Goal: Task Accomplishment & Management: Complete application form

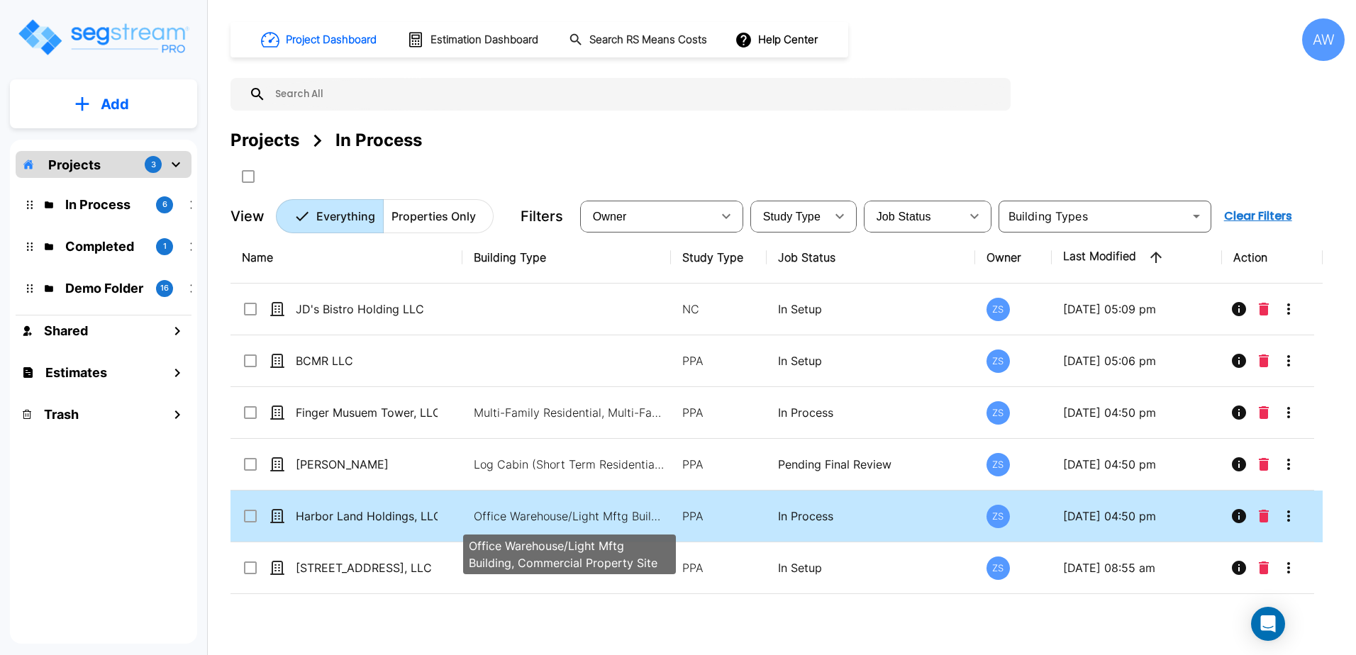
click at [526, 516] on p "Office Warehouse/Light Mftg Building, Commercial Property Site" at bounding box center [570, 516] width 192 height 17
checkbox input "true"
click at [526, 516] on p "Office Warehouse/Light Mftg Building, Commercial Property Site" at bounding box center [570, 516] width 192 height 17
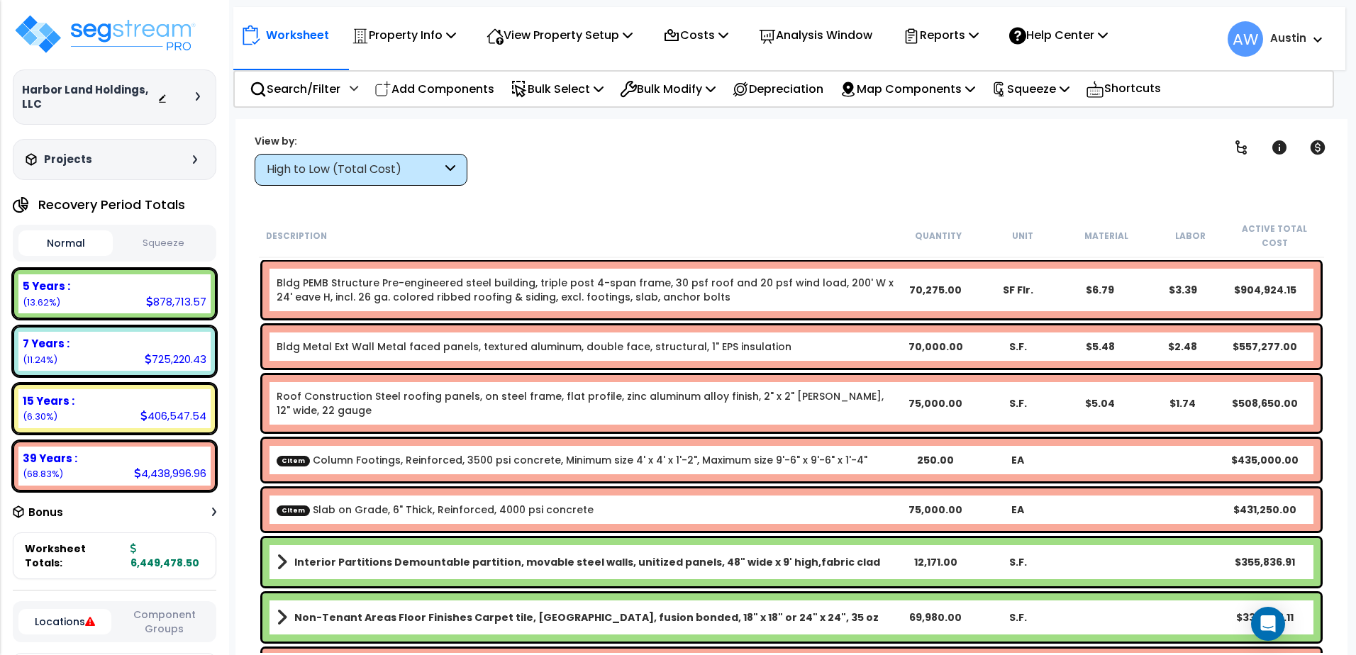
click at [367, 170] on div "High to Low (Total Cost)" at bounding box center [354, 170] width 175 height 16
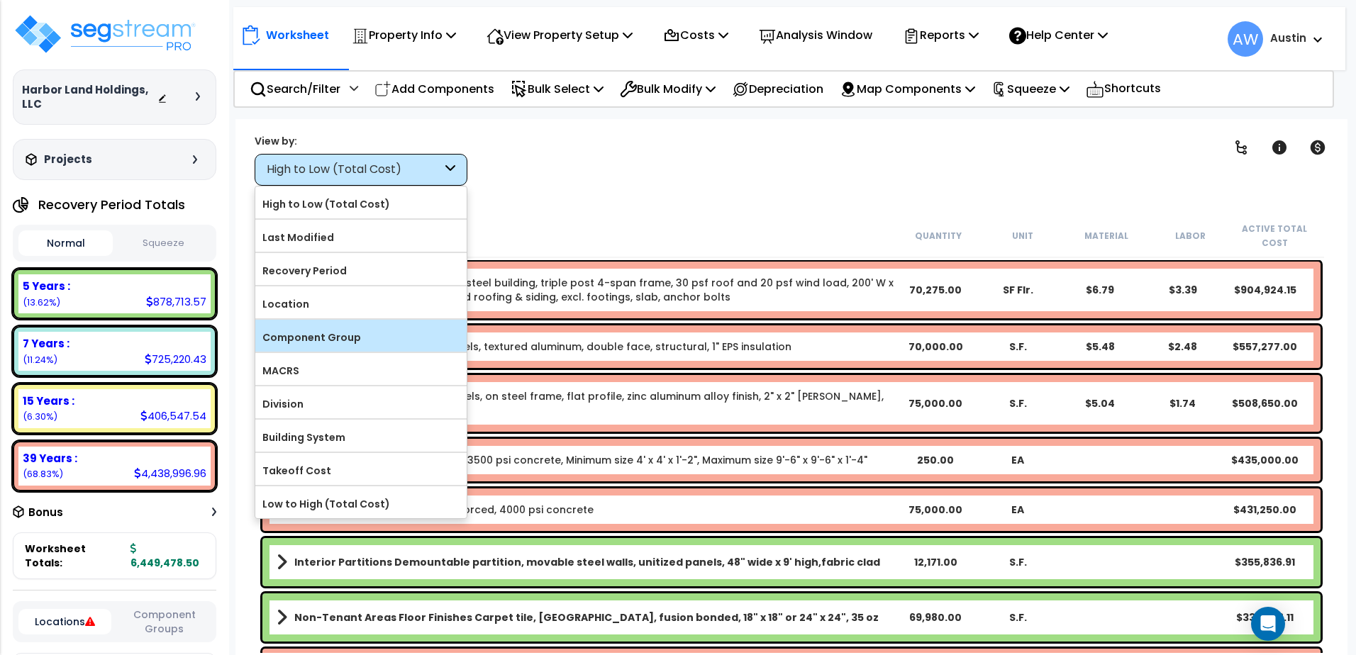
click at [294, 339] on label "Component Group" at bounding box center [360, 337] width 211 height 21
click at [0, 0] on input "Component Group" at bounding box center [0, 0] width 0 height 0
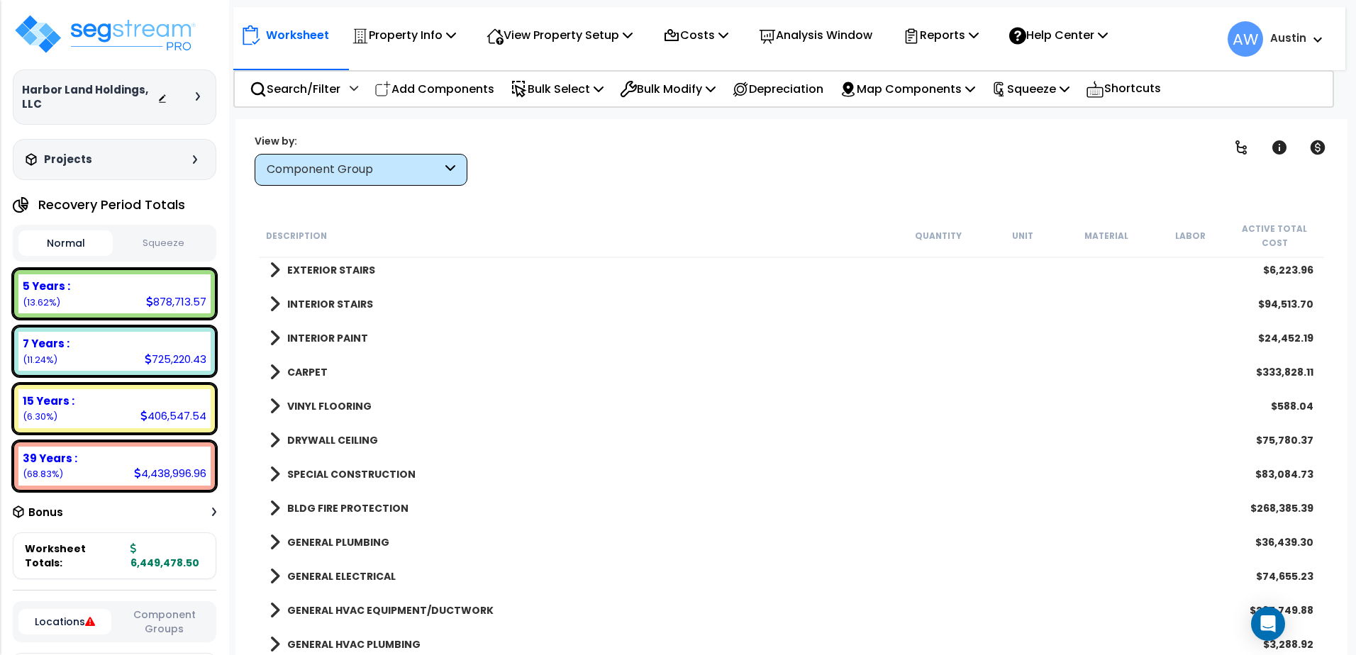
scroll to position [709, 0]
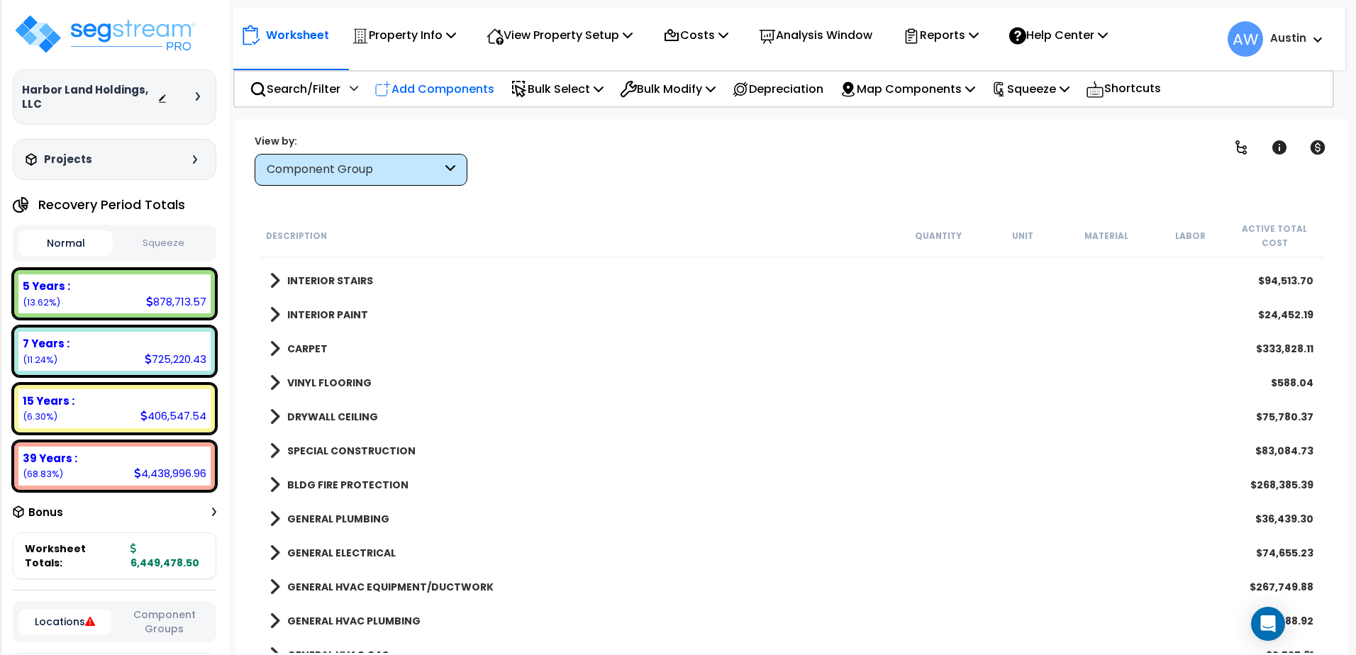
click at [438, 89] on p "Add Components" at bounding box center [435, 88] width 120 height 19
select select
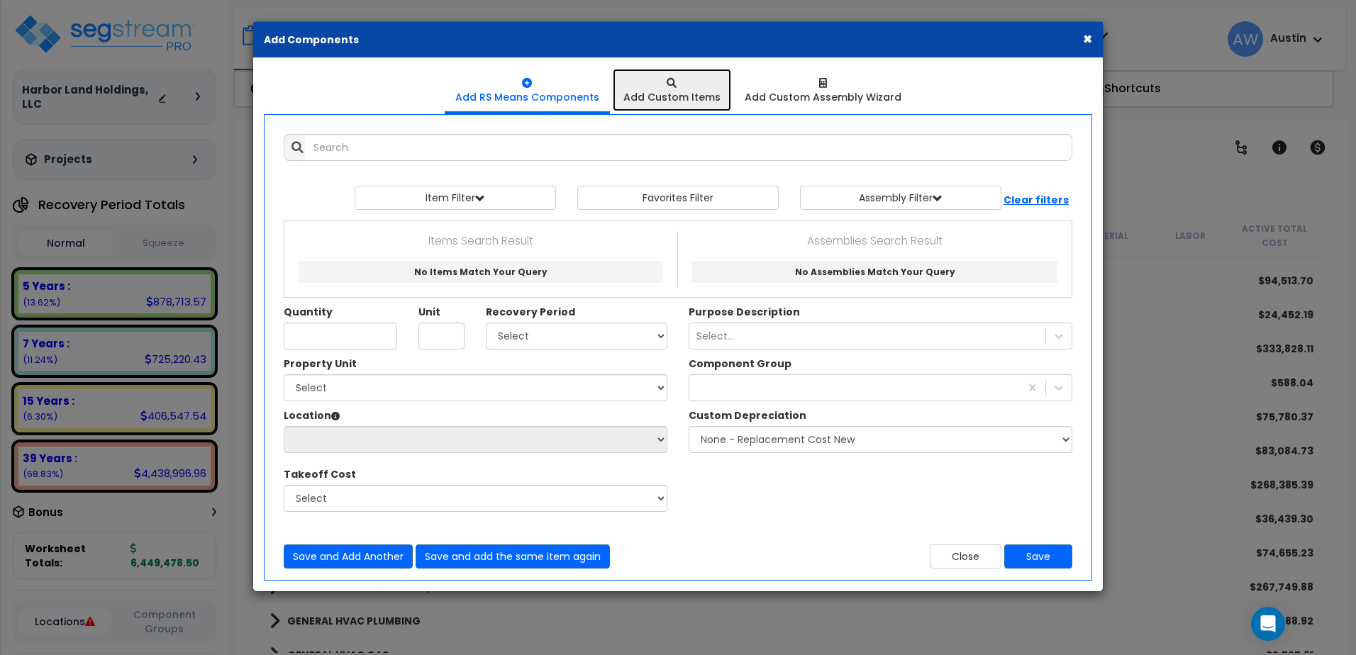
click at [644, 100] on div "Add Custom Items" at bounding box center [672, 97] width 97 height 14
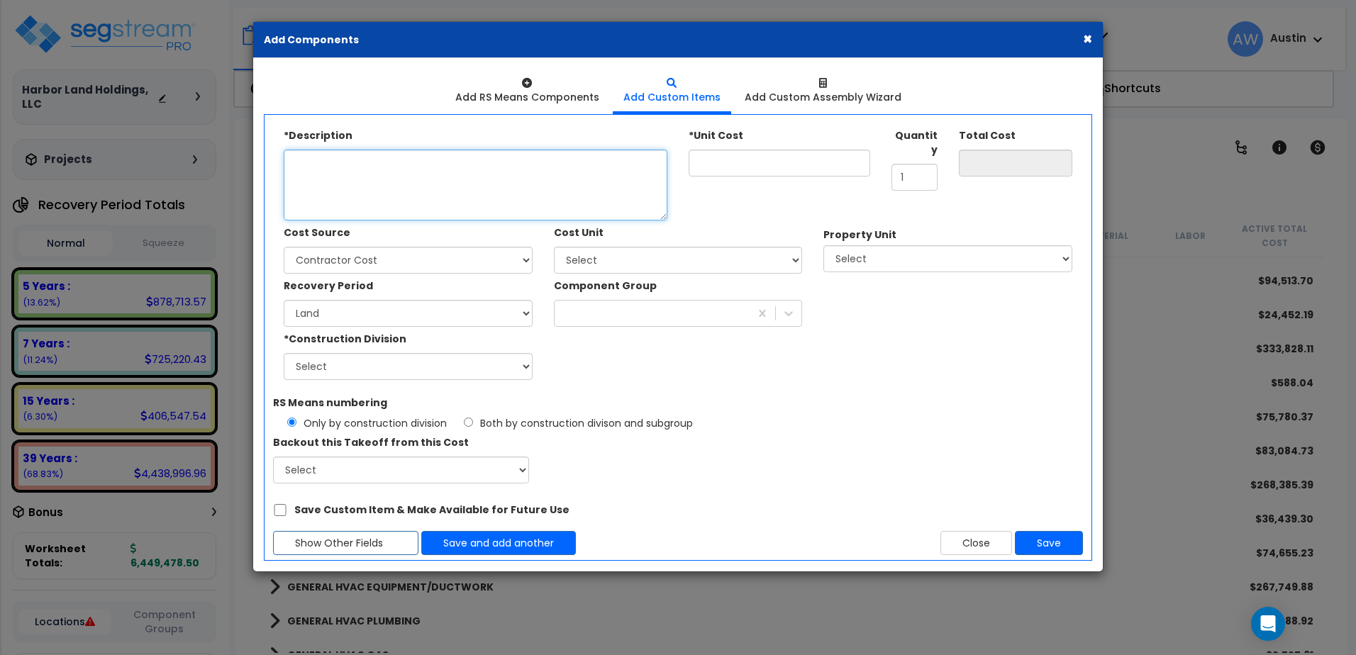
click at [425, 174] on textarea "*Description" at bounding box center [476, 185] width 384 height 71
paste textarea "Steam Accumulator Tank"
type textarea "Steam Accumulator Tank"
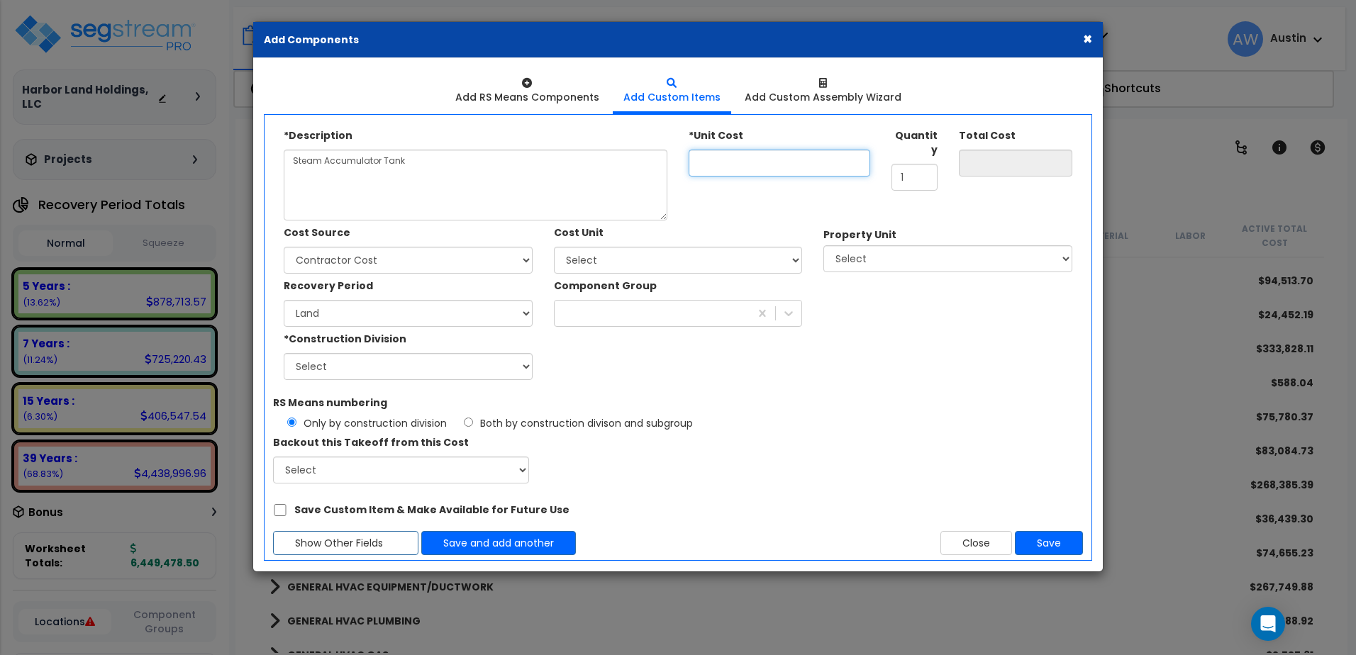
click at [713, 156] on input "*Unit Cost" at bounding box center [780, 163] width 182 height 27
type input "15"
type input "15.00"
type input "150"
type input "150.00"
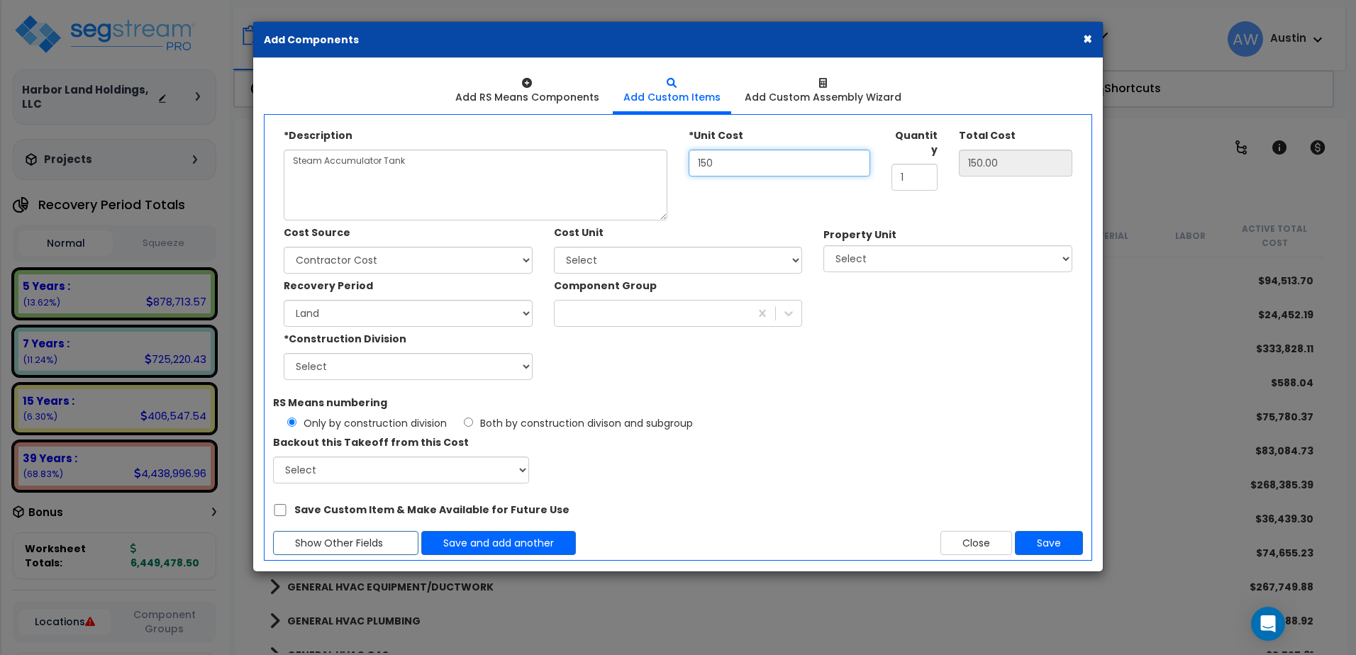
type input "1,500"
type input "1,500.00"
type input "15,000"
type input "15,000.00"
type input "15,000"
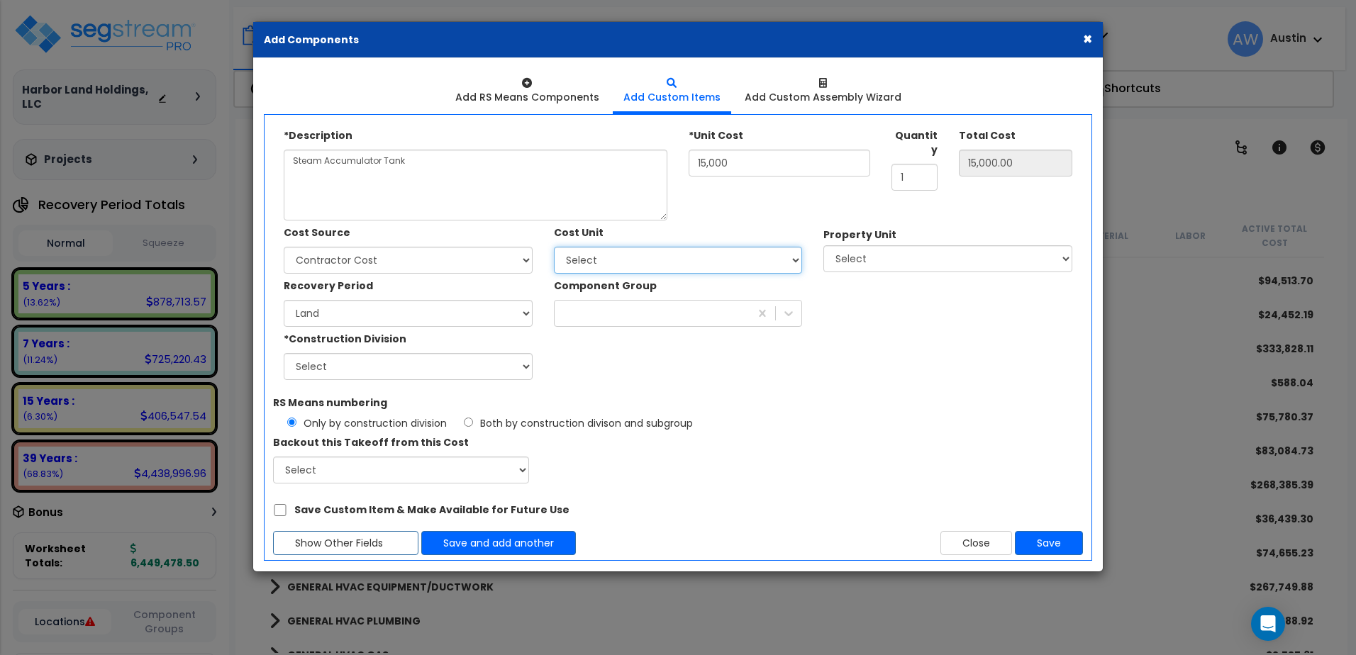
click at [592, 265] on select "Select Add Additional Cost Unit" at bounding box center [678, 260] width 249 height 27
click at [845, 248] on select "Select Miedema Metal Building Systems Site Improvements" at bounding box center [948, 258] width 249 height 27
select select "160317"
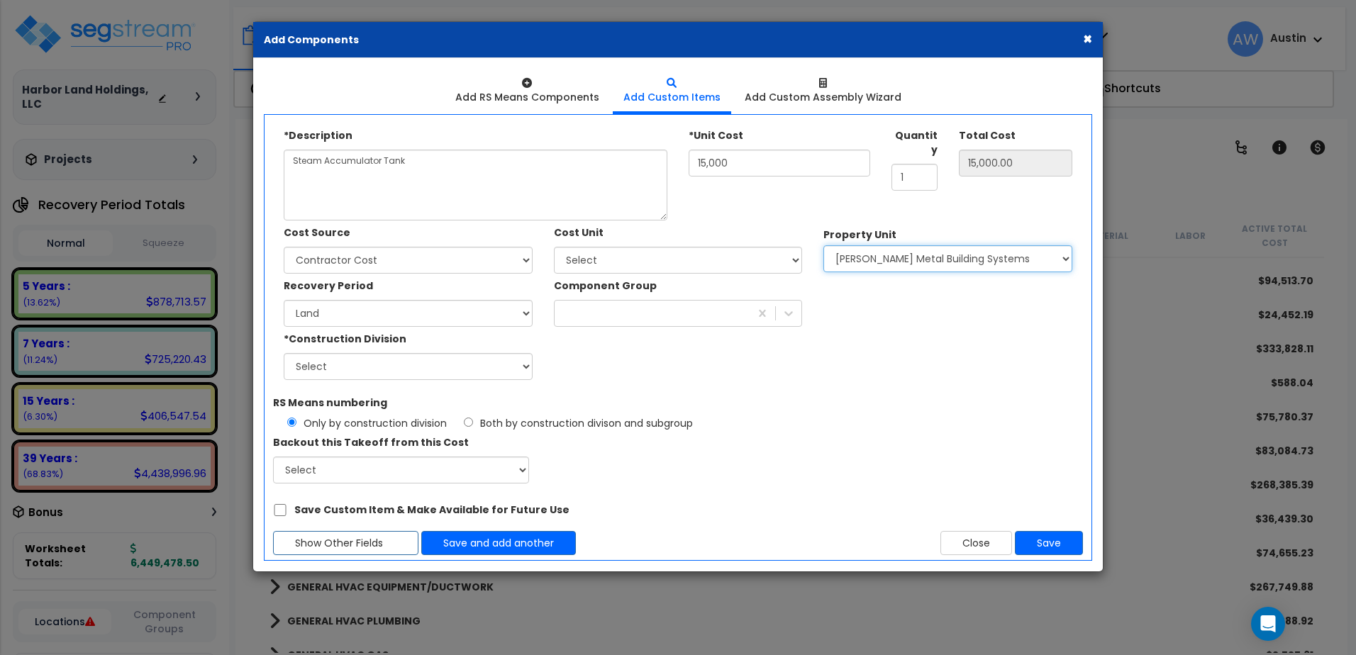
click at [824, 245] on select "Select Miedema Metal Building Systems Site Improvements" at bounding box center [948, 258] width 249 height 27
click at [867, 312] on select "Select Building Building Exterior Building Interior Common Areas Add Additional…" at bounding box center [948, 312] width 249 height 27
select select "461"
click at [824, 299] on select "Select Building Building Exterior Building Interior Common Areas Add Additional…" at bounding box center [948, 312] width 249 height 27
click at [404, 316] on select "Land 5 Years 7 Years 15 Years 39 Years 27.5 Year" at bounding box center [408, 313] width 249 height 27
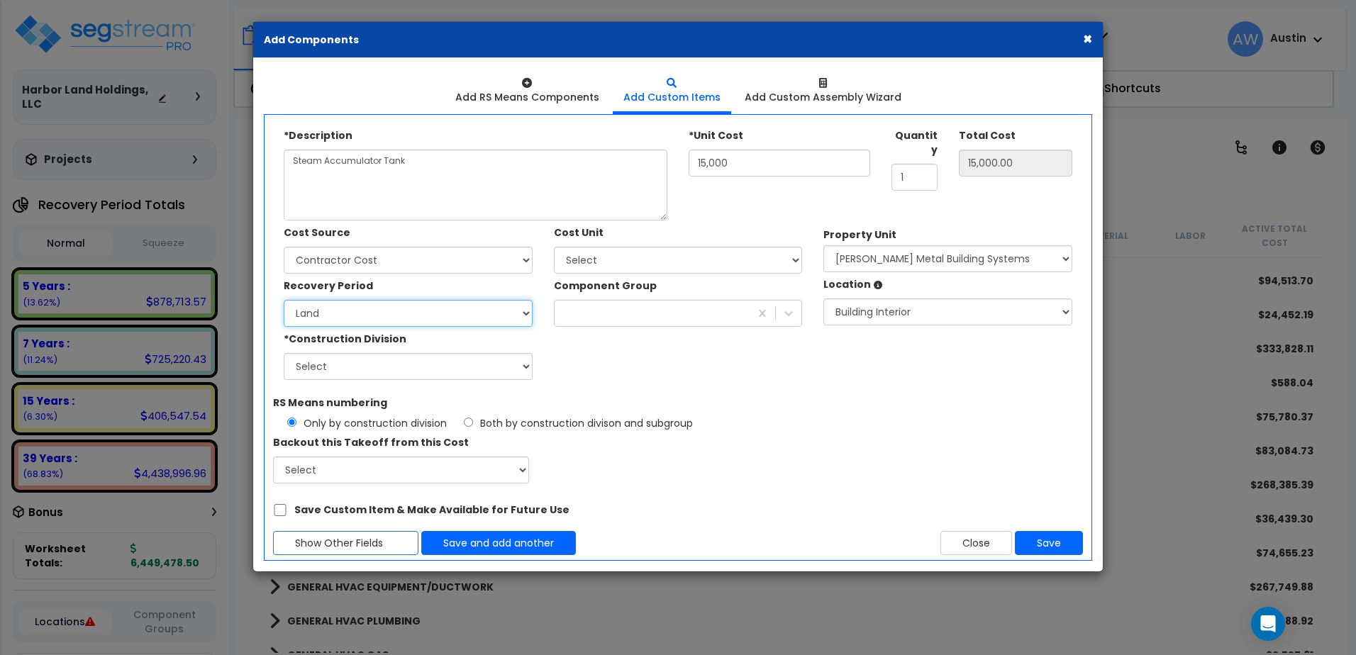
select select "7Y"
click at [284, 300] on select "Land 5 Years 7 Years 15 Years 39 Years 27.5 Year" at bounding box center [408, 313] width 249 height 27
click at [609, 309] on div at bounding box center [653, 313] width 196 height 23
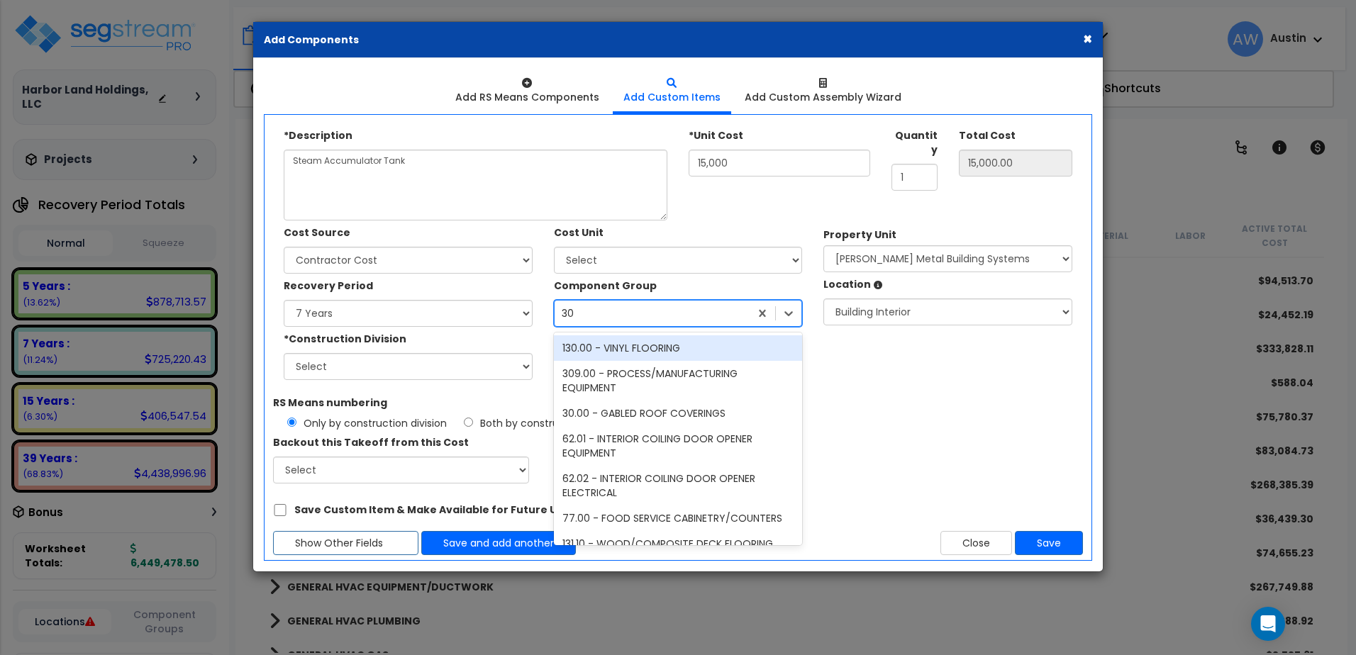
type input "309"
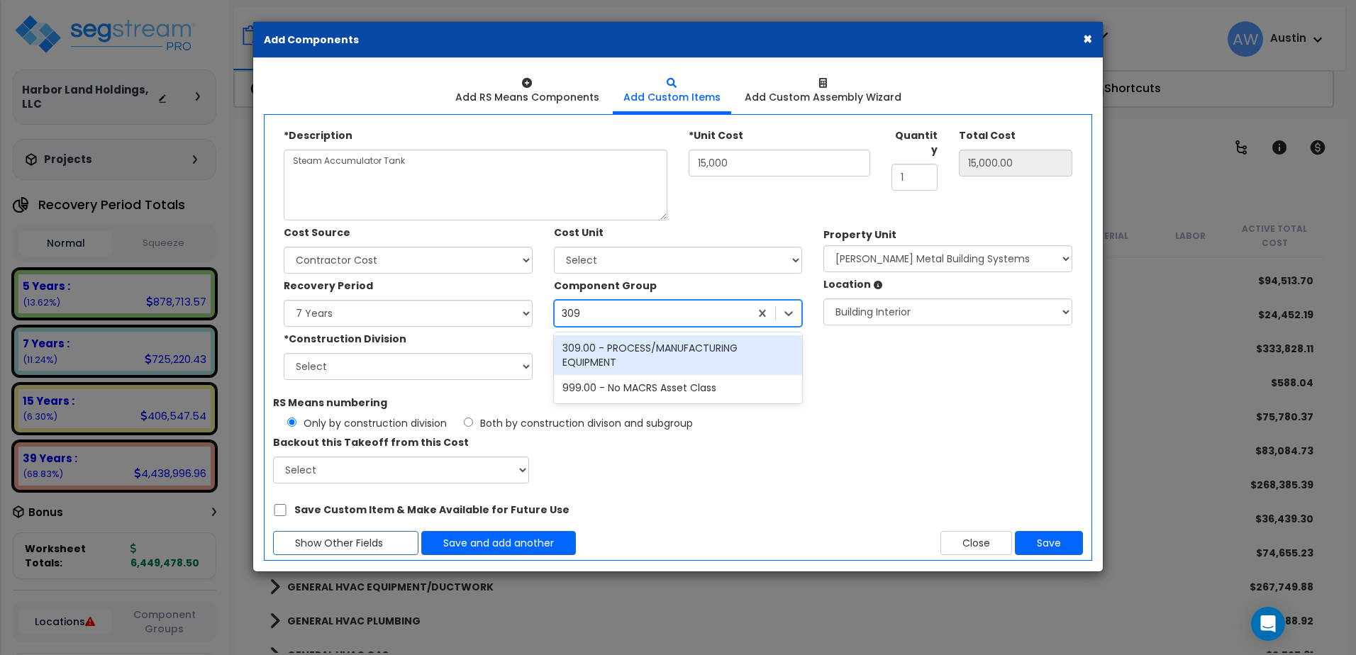
click at [643, 355] on div "309.00 - PROCESS/MANUFACTURING EQUIPMENT" at bounding box center [678, 356] width 249 height 40
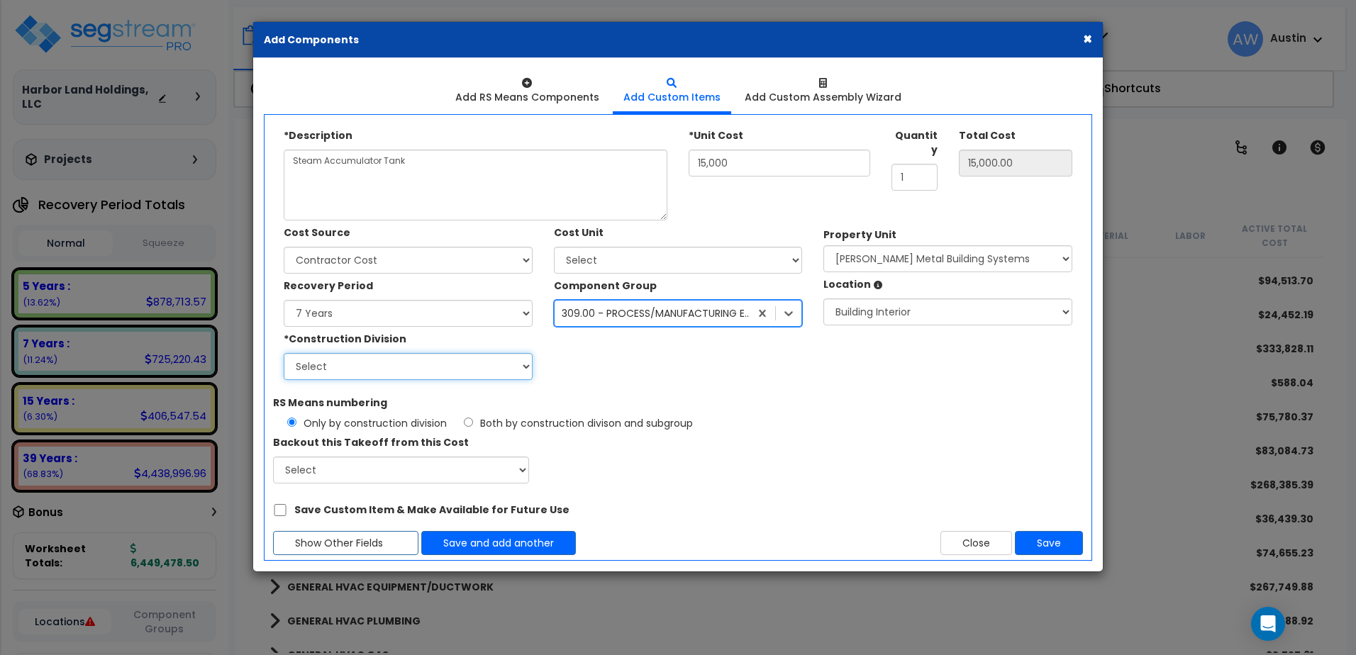
click at [497, 370] on select "Select 1. General Requirements 2. Existing Conditions 3. Concrete 4. Masonry 5.…" at bounding box center [408, 366] width 249 height 27
select select "41"
click at [284, 353] on select "Select 1. General Requirements 2. Existing Conditions 3. Concrete 4. Masonry 5.…" at bounding box center [408, 366] width 249 height 27
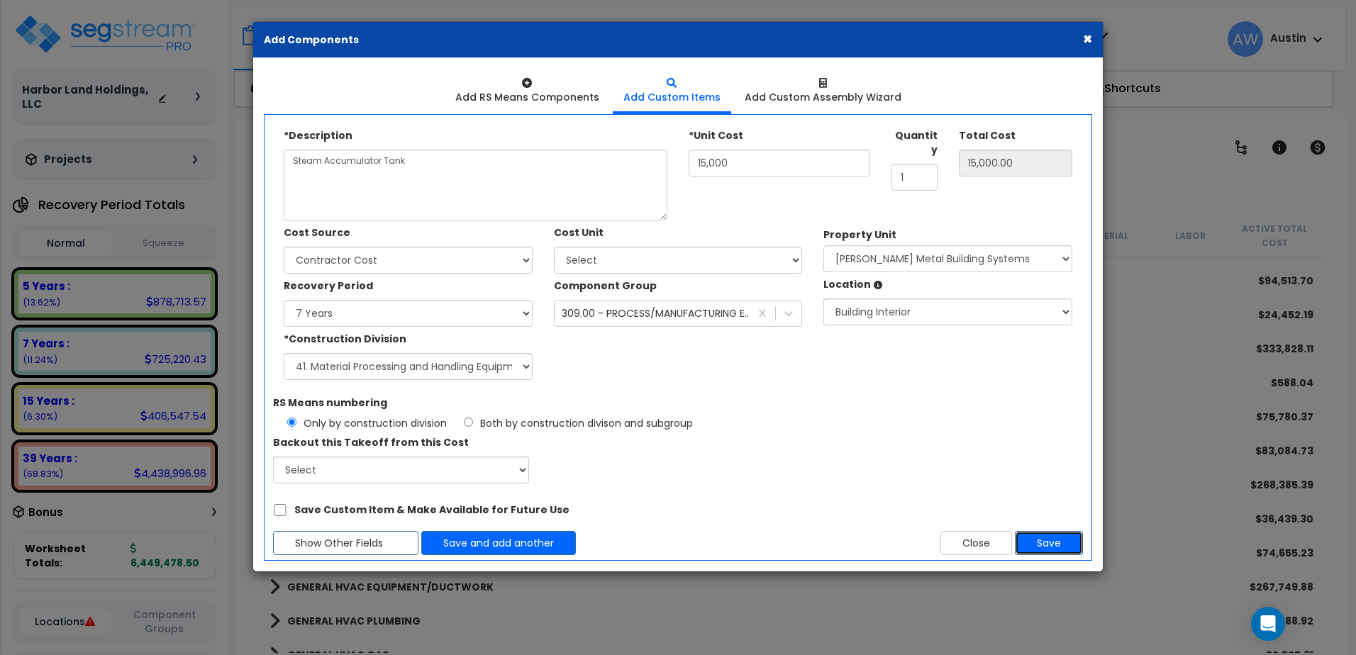
click at [1041, 543] on button "Save" at bounding box center [1049, 543] width 68 height 24
type input "15000"
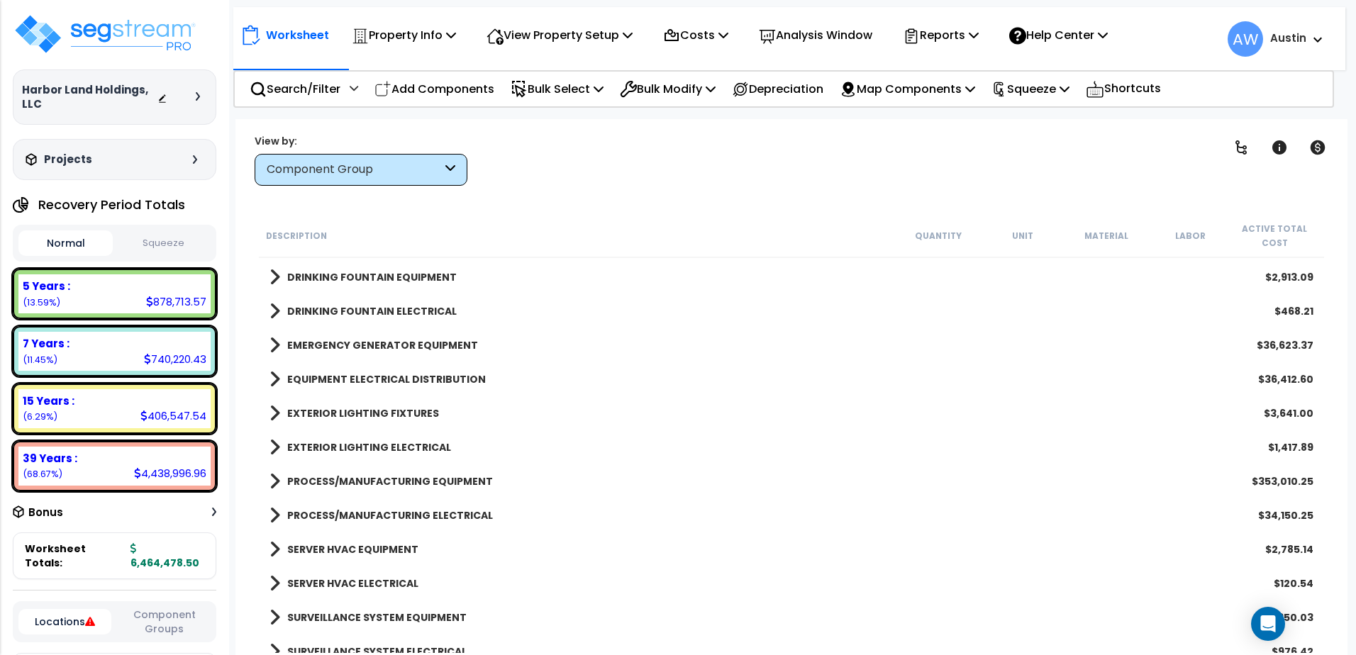
scroll to position [1628, 0]
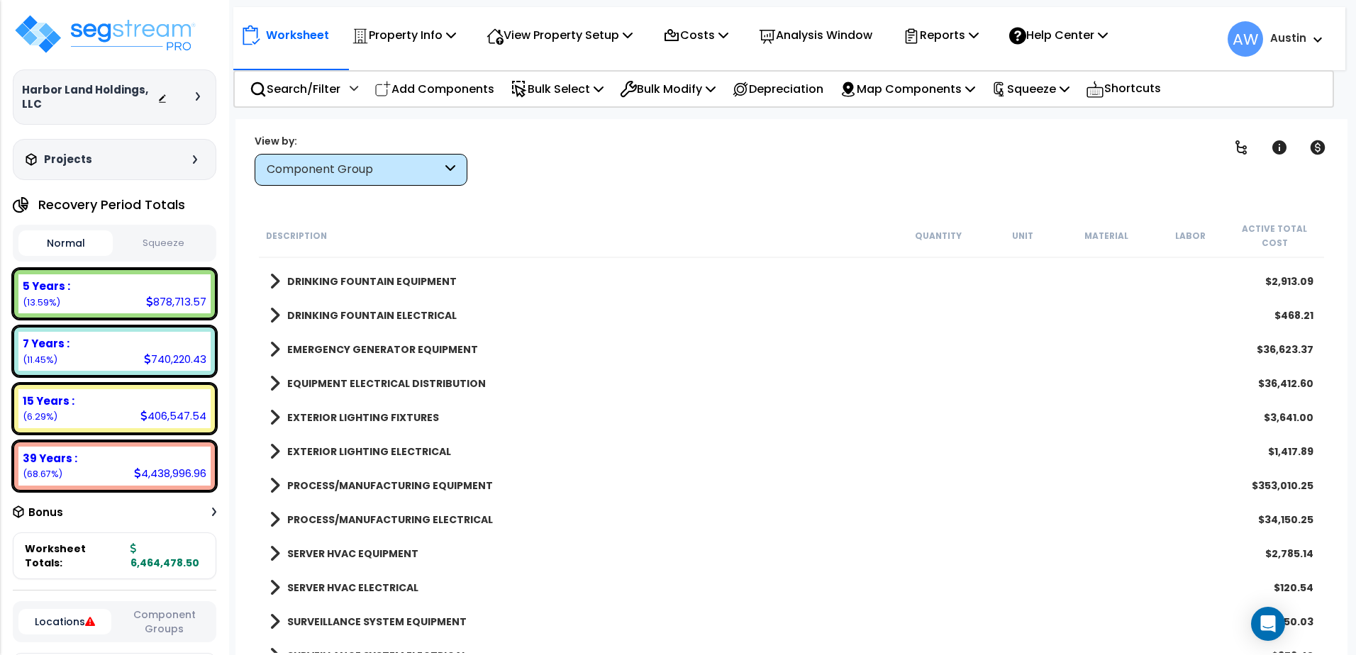
click at [387, 488] on b "PROCESS/MANUFACTURING EQUIPMENT" at bounding box center [390, 486] width 206 height 14
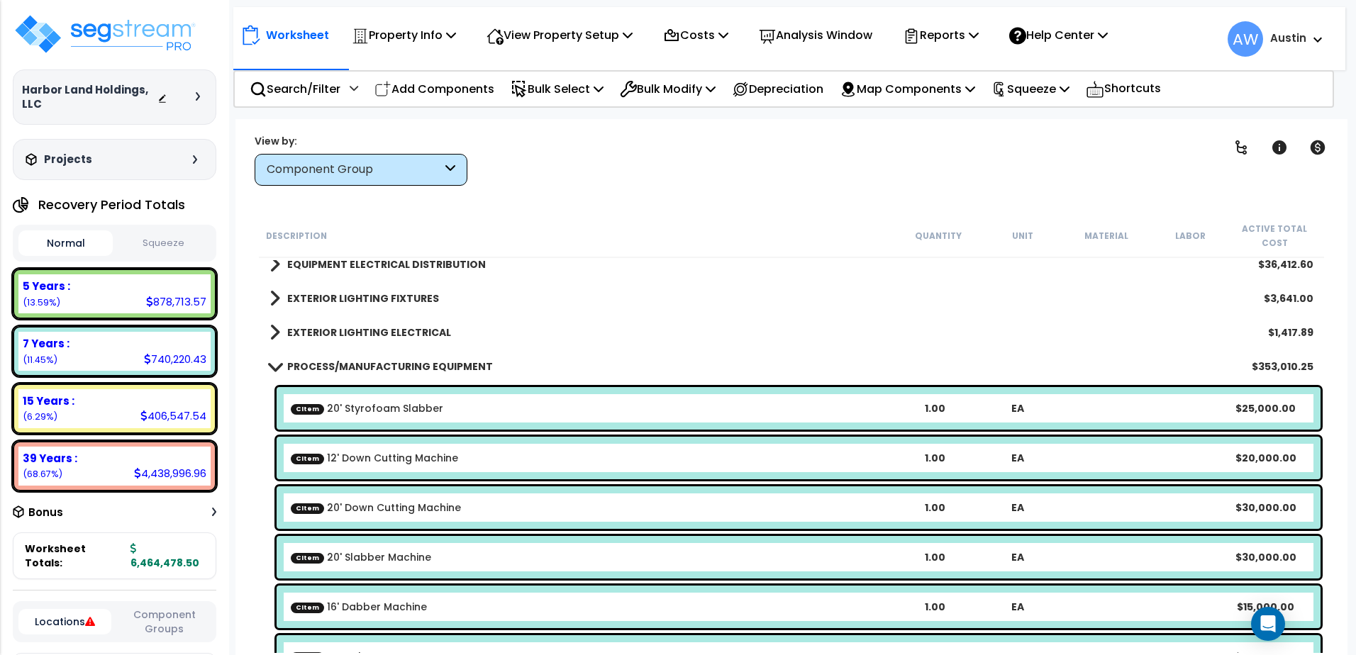
scroll to position [1699, 0]
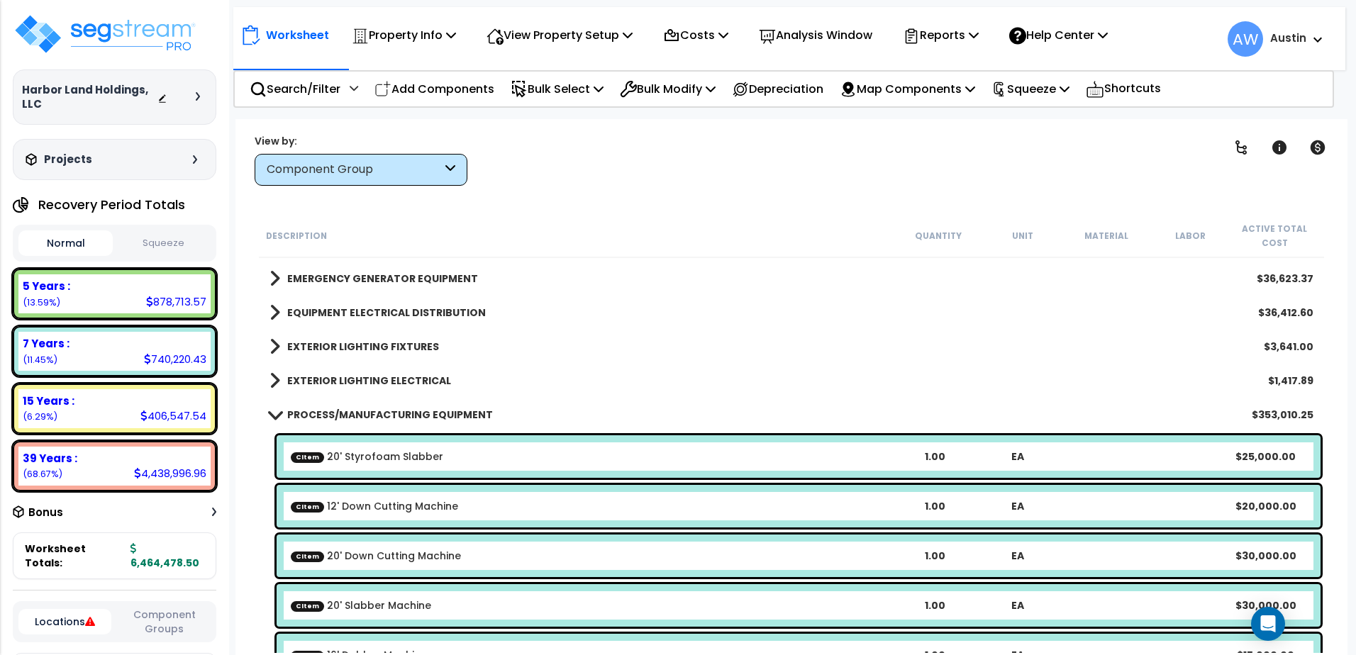
click at [343, 419] on b "PROCESS/MANUFACTURING EQUIPMENT" at bounding box center [390, 415] width 206 height 14
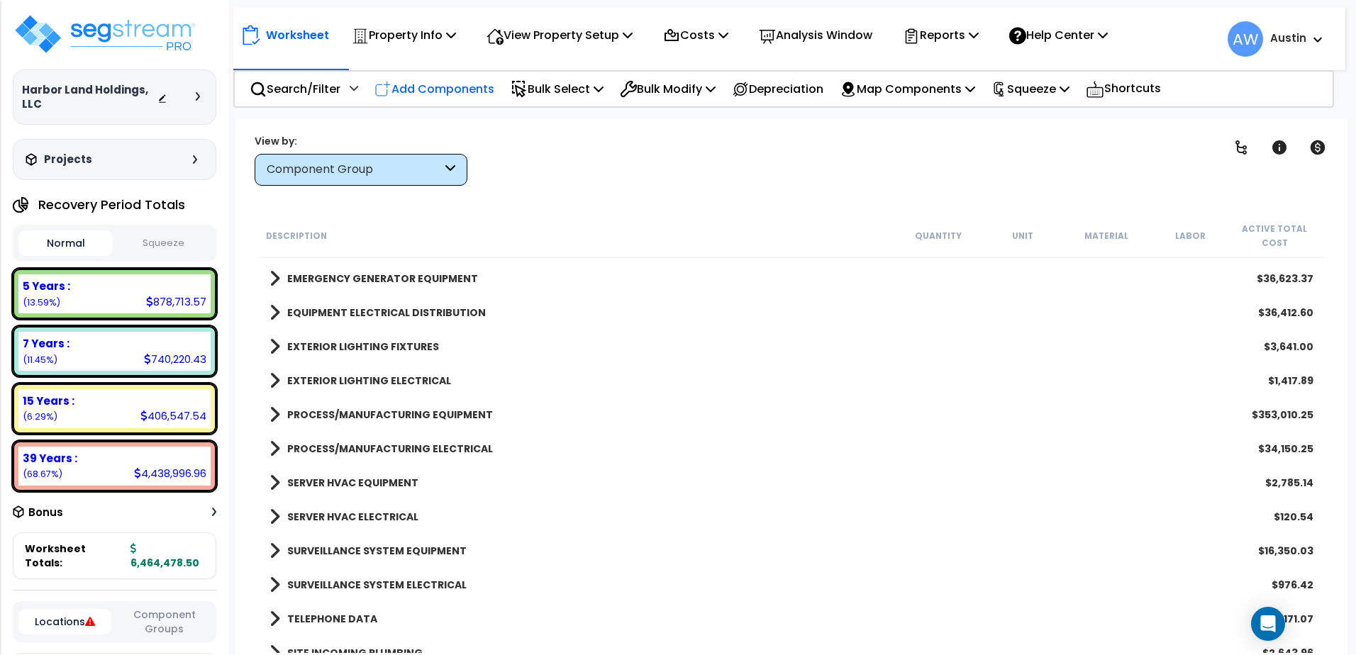
click at [458, 92] on p "Add Components" at bounding box center [435, 88] width 120 height 19
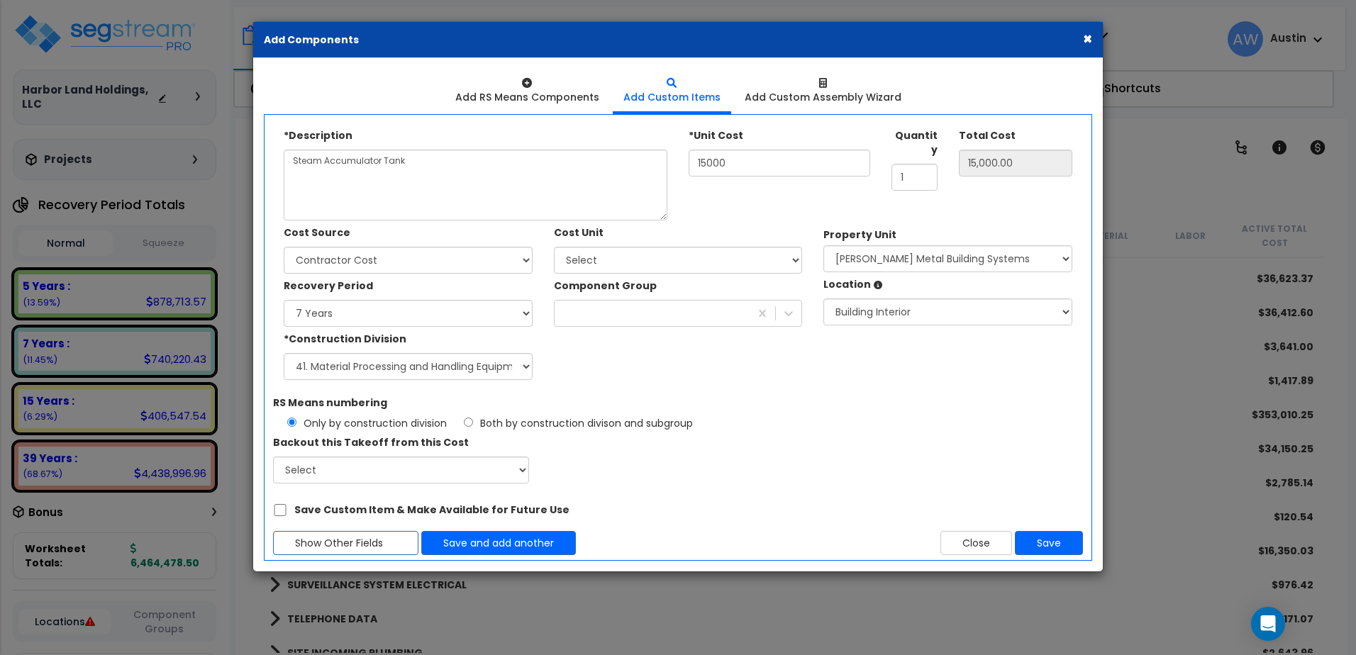
select select
click at [448, 173] on textarea "Steam Accumulator Tank" at bounding box center [476, 185] width 384 height 71
paste textarea "Big Ass Fans"
type textarea "Big Ass Fans"
click at [739, 160] on input "15000" at bounding box center [780, 163] width 182 height 27
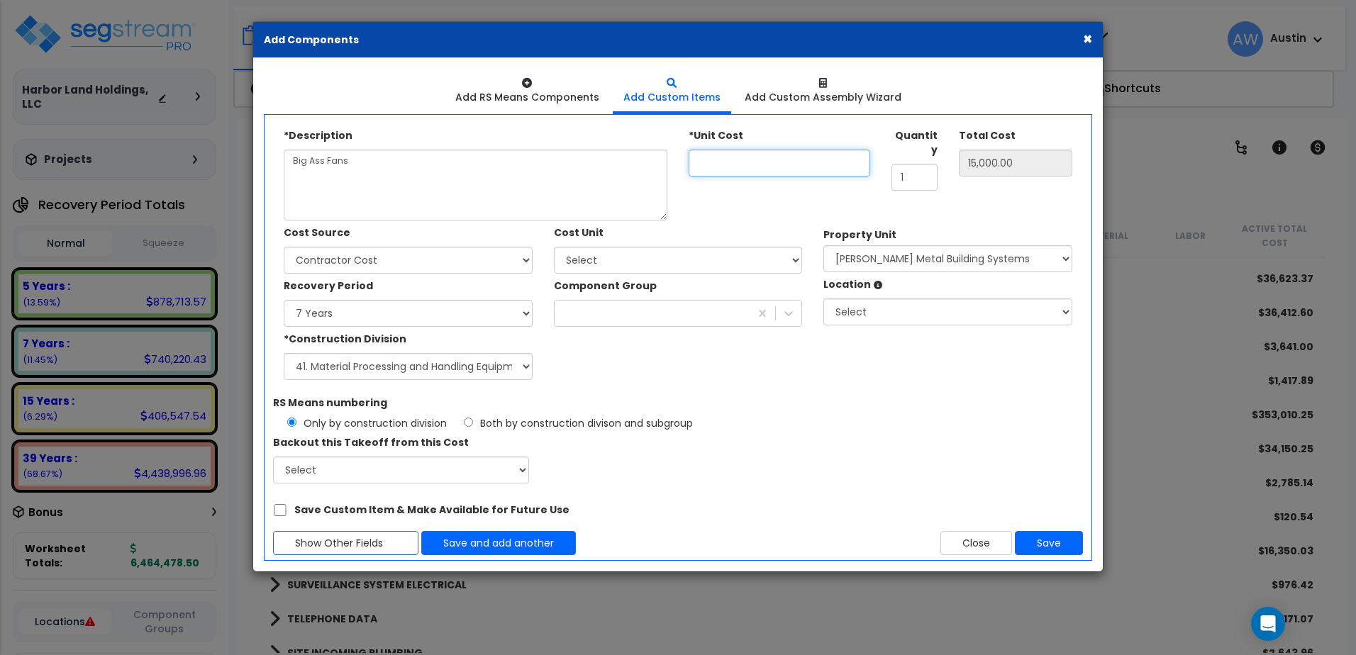
type input "5"
type input "5.00"
type input "50"
type input "50.00"
type input "500"
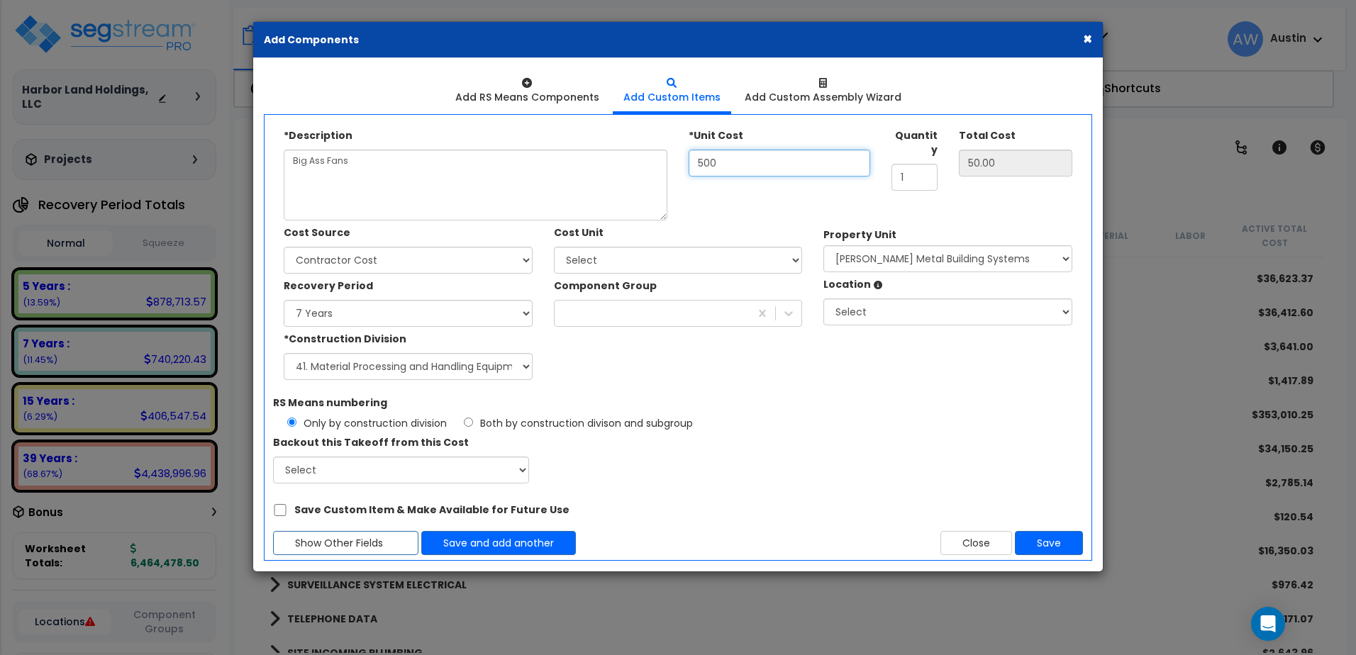
type input "500.00"
type input "5,000"
type input "5,000.00"
type input "5,000"
drag, startPoint x: 919, startPoint y: 158, endPoint x: 887, endPoint y: 158, distance: 32.6
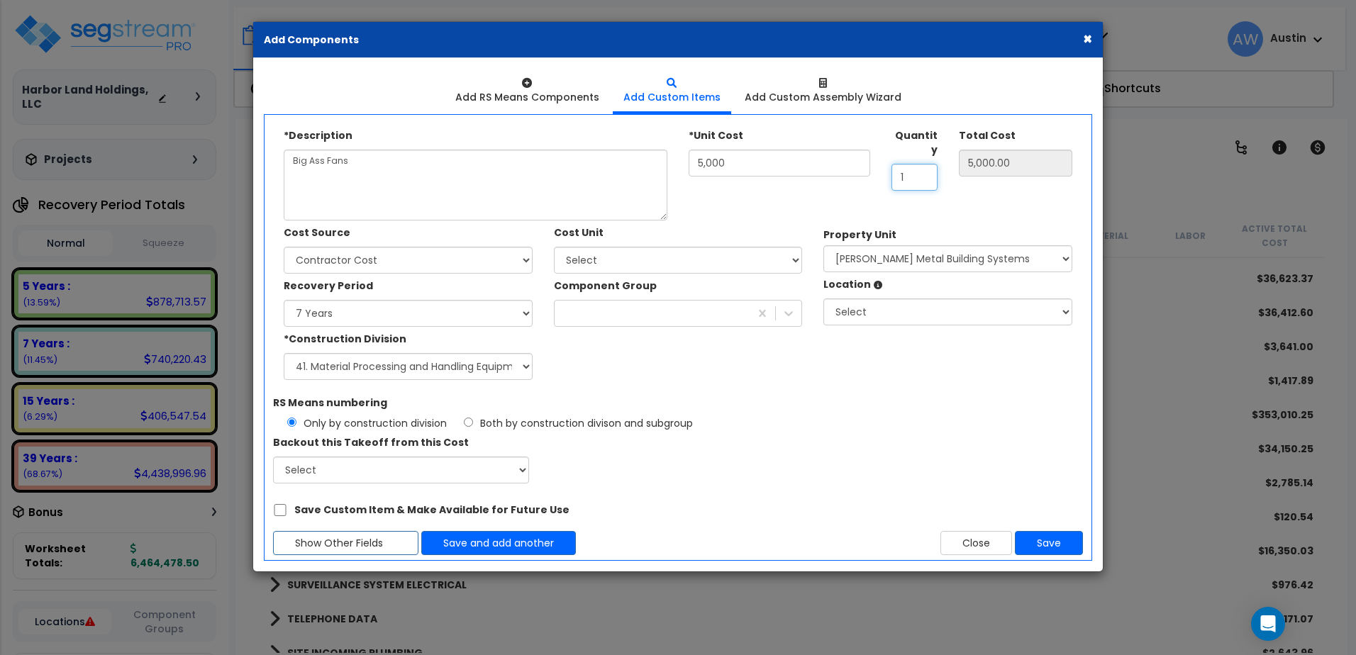
click at [887, 158] on div "Quantity 1" at bounding box center [914, 156] width 67 height 67
type input "4"
type input "20,000.00"
type input "4"
click at [497, 306] on select "Land 5 Years 7 Years 15 Years 39 Years 27.5 Year" at bounding box center [408, 313] width 249 height 27
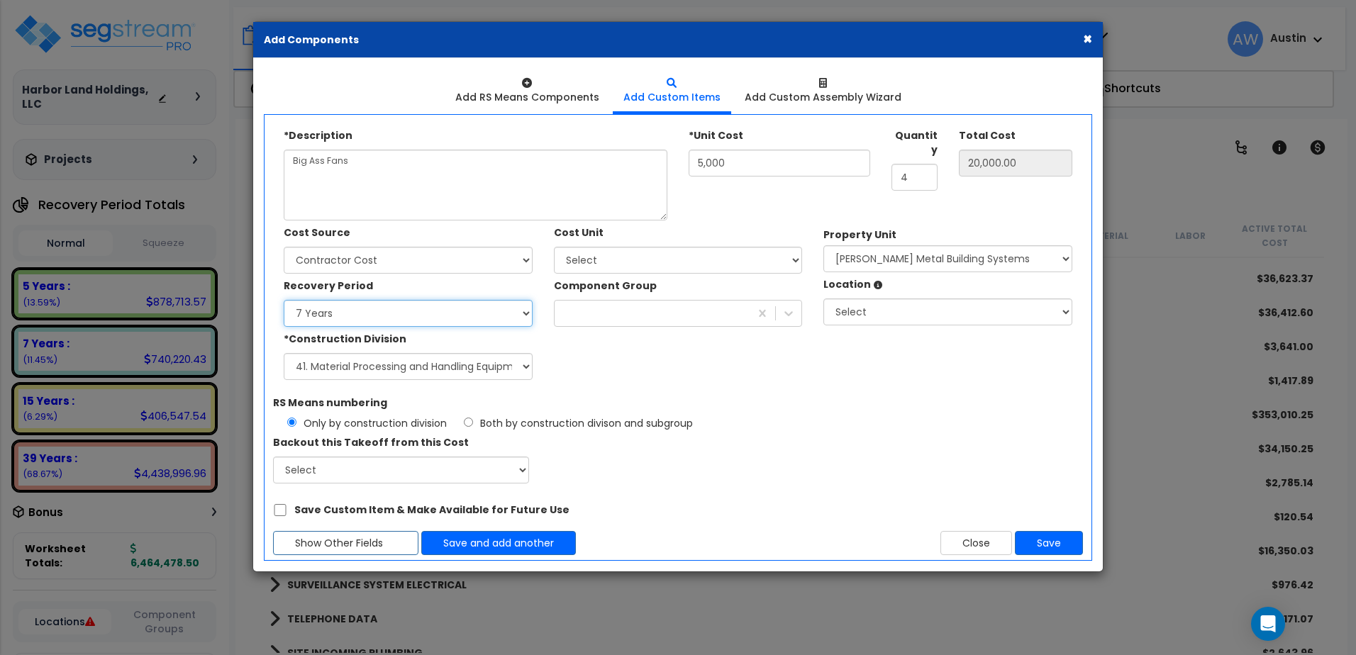
select select "7Y"
click at [284, 300] on select "Land 5 Years 7 Years 15 Years 39 Years 27.5 Year" at bounding box center [408, 313] width 249 height 27
click at [587, 319] on div at bounding box center [653, 313] width 196 height 23
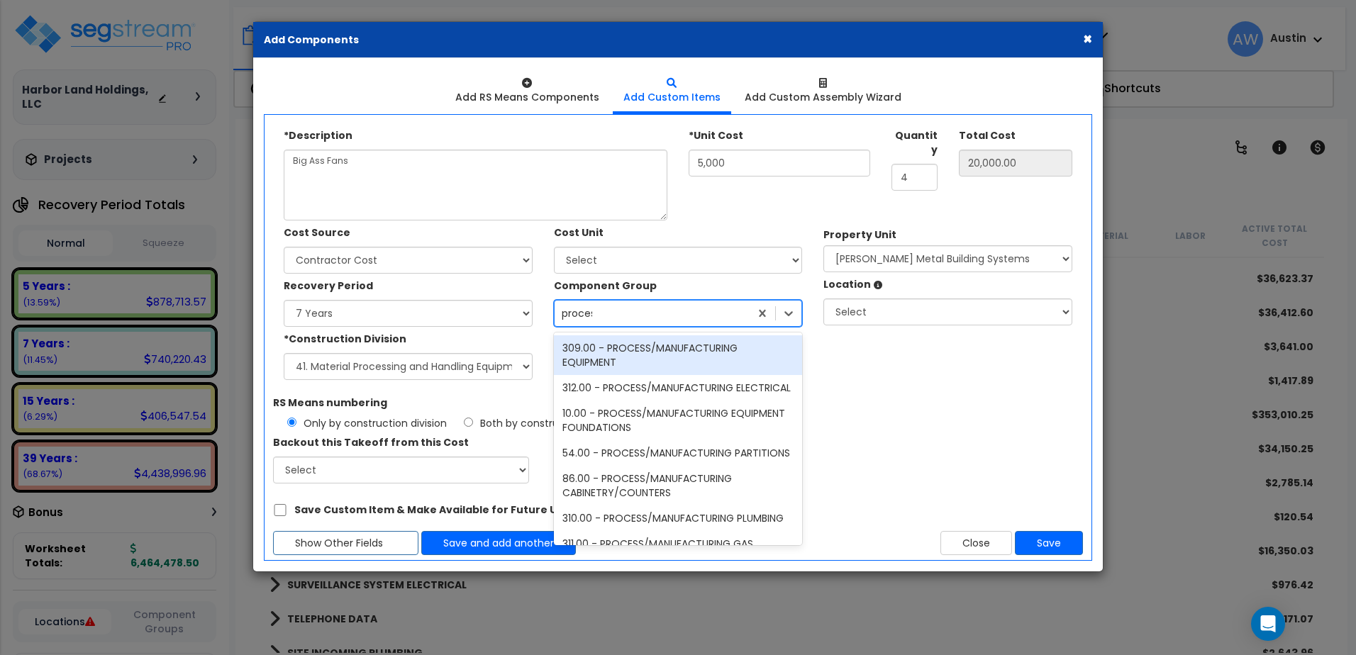
type input "process"
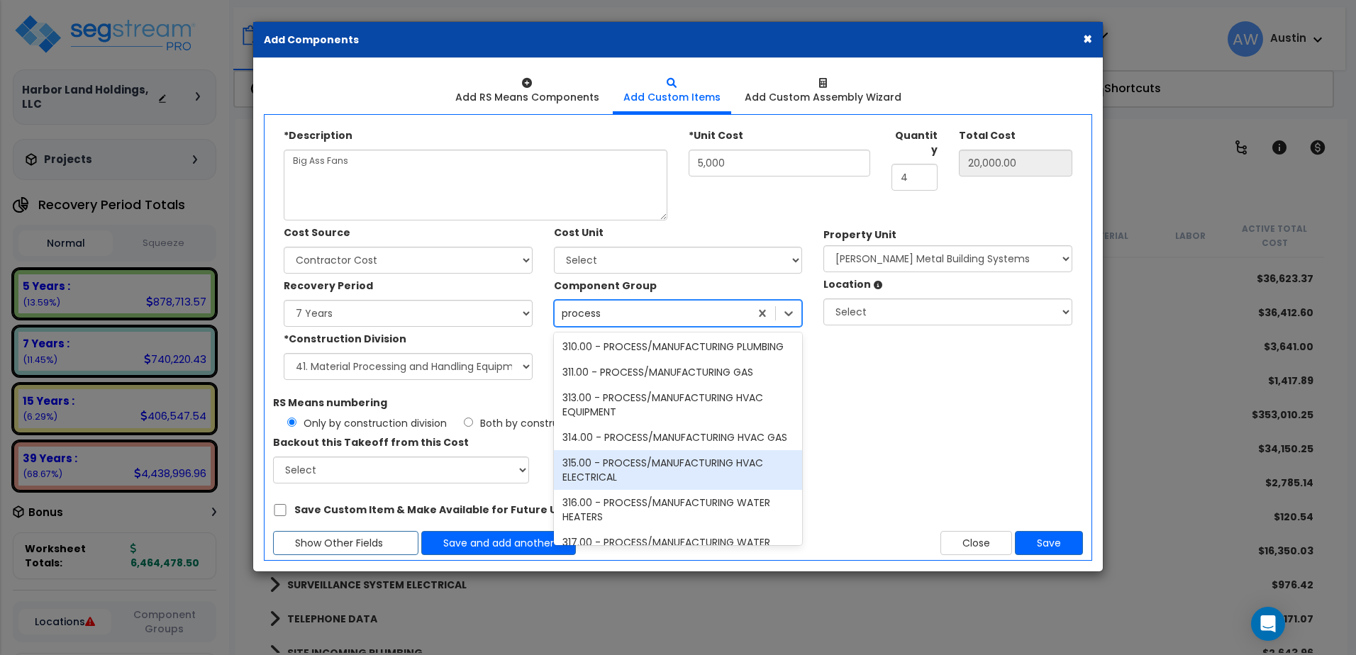
scroll to position [167, 0]
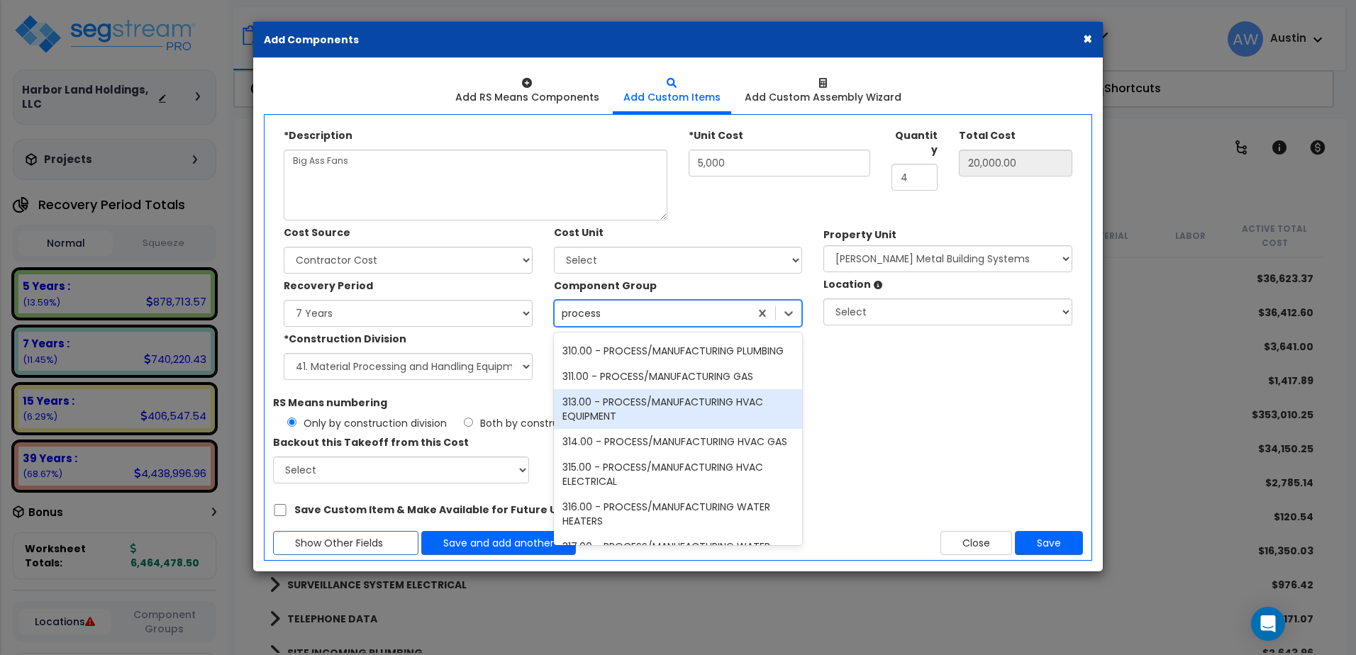
click at [629, 405] on div "313.00 - PROCESS/MANUFACTURING HVAC EQUIPMENT" at bounding box center [678, 409] width 249 height 40
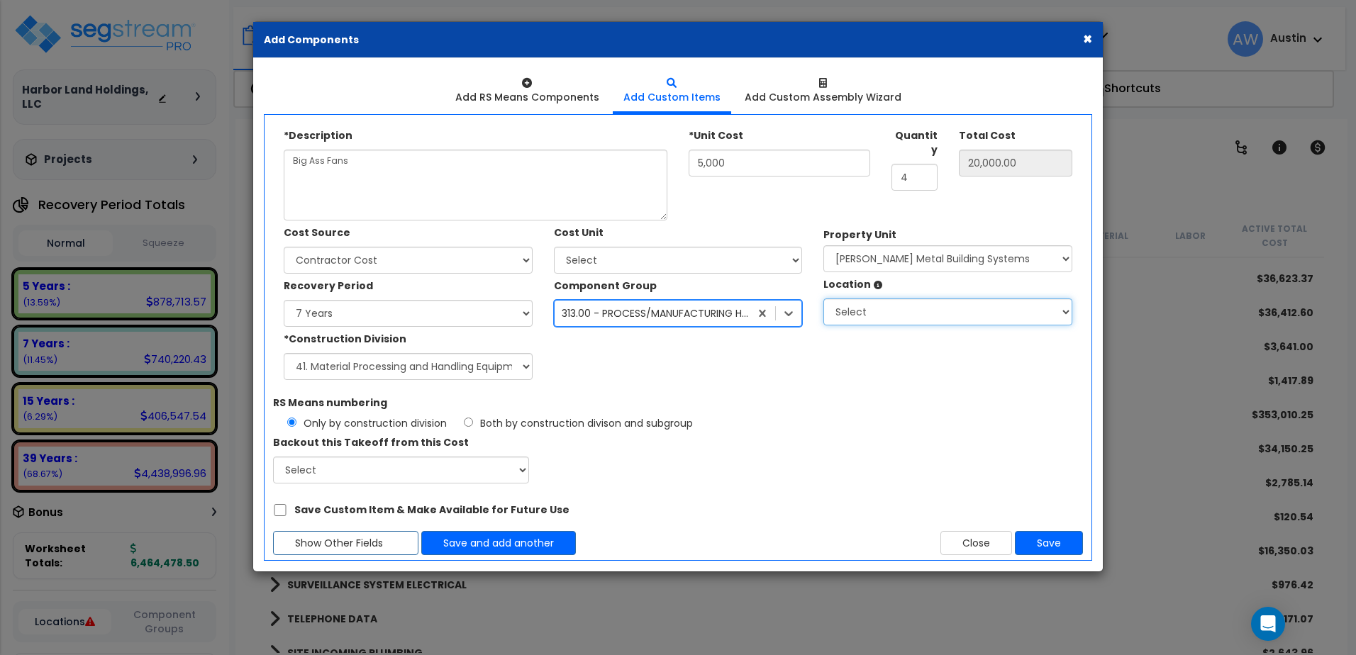
click at [845, 315] on select "Select Building Building Exterior Building Interior Common Areas Add Additional…" at bounding box center [948, 312] width 249 height 27
click at [845, 262] on select "Select Miedema Metal Building Systems Site Improvements" at bounding box center [948, 258] width 249 height 27
select select "160317"
click at [824, 245] on select "Select Miedema Metal Building Systems Site Improvements" at bounding box center [948, 258] width 249 height 27
click at [858, 306] on select "Select Building Building Exterior Building Interior Common Areas Add Additional…" at bounding box center [948, 312] width 249 height 27
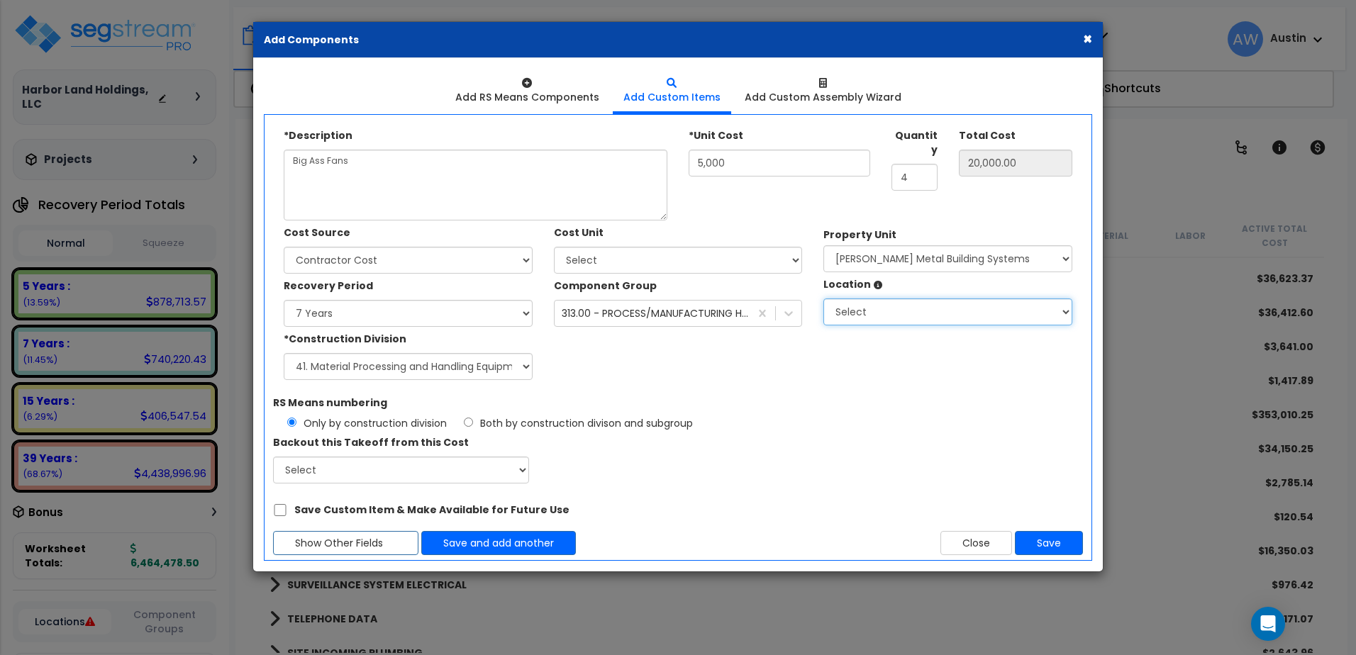
select select "461"
click at [824, 299] on select "Select Building Building Exterior Building Interior Common Areas Add Additional…" at bounding box center [948, 312] width 249 height 27
click at [478, 360] on select "Select 1. General Requirements 2. Existing Conditions 3. Concrete 4. Masonry 5.…" at bounding box center [408, 366] width 249 height 27
click at [719, 362] on div "Recovery Period Land 5 Years 7 Years 15 Years 39 Years 27.5 Year Component Grou…" at bounding box center [543, 327] width 540 height 106
click at [522, 370] on select "Select 1. General Requirements 2. Existing Conditions 3. Concrete 4. Masonry 5.…" at bounding box center [408, 366] width 249 height 27
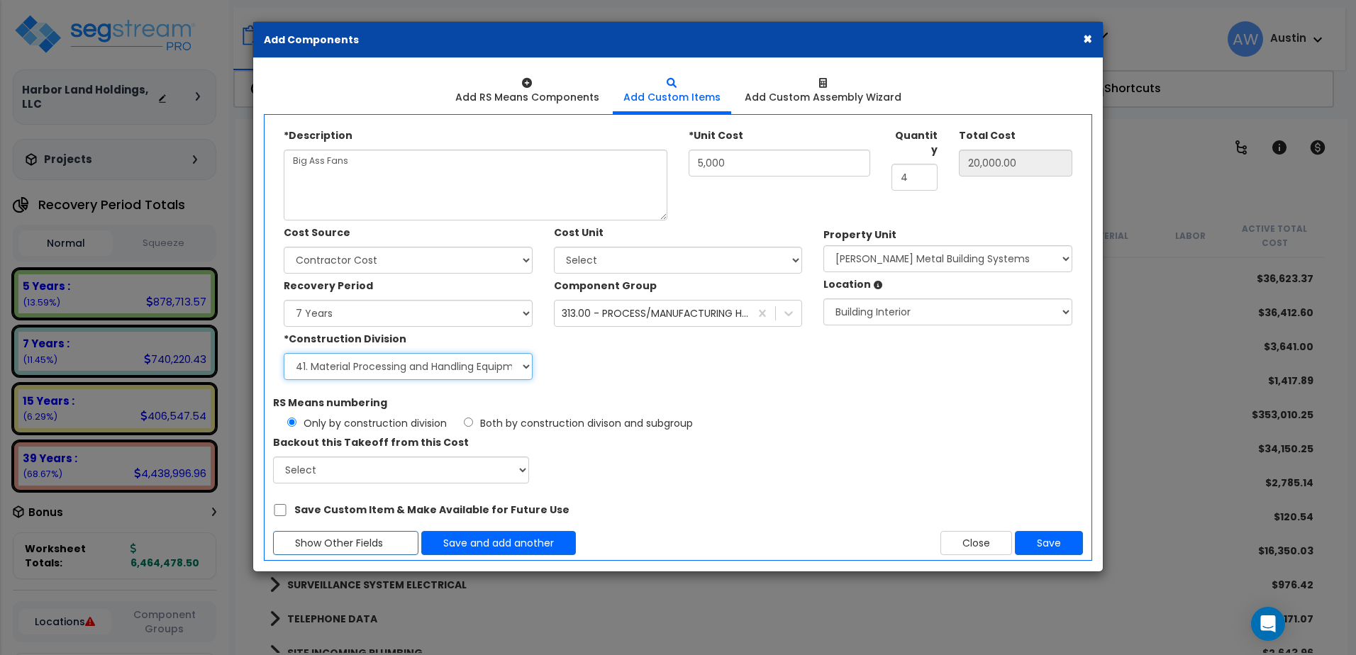
select select "23"
click at [284, 353] on select "Select 1. General Requirements 2. Existing Conditions 3. Concrete 4. Masonry 5.…" at bounding box center [408, 366] width 249 height 27
click at [1034, 537] on button "Save" at bounding box center [1049, 543] width 68 height 24
type input "5000"
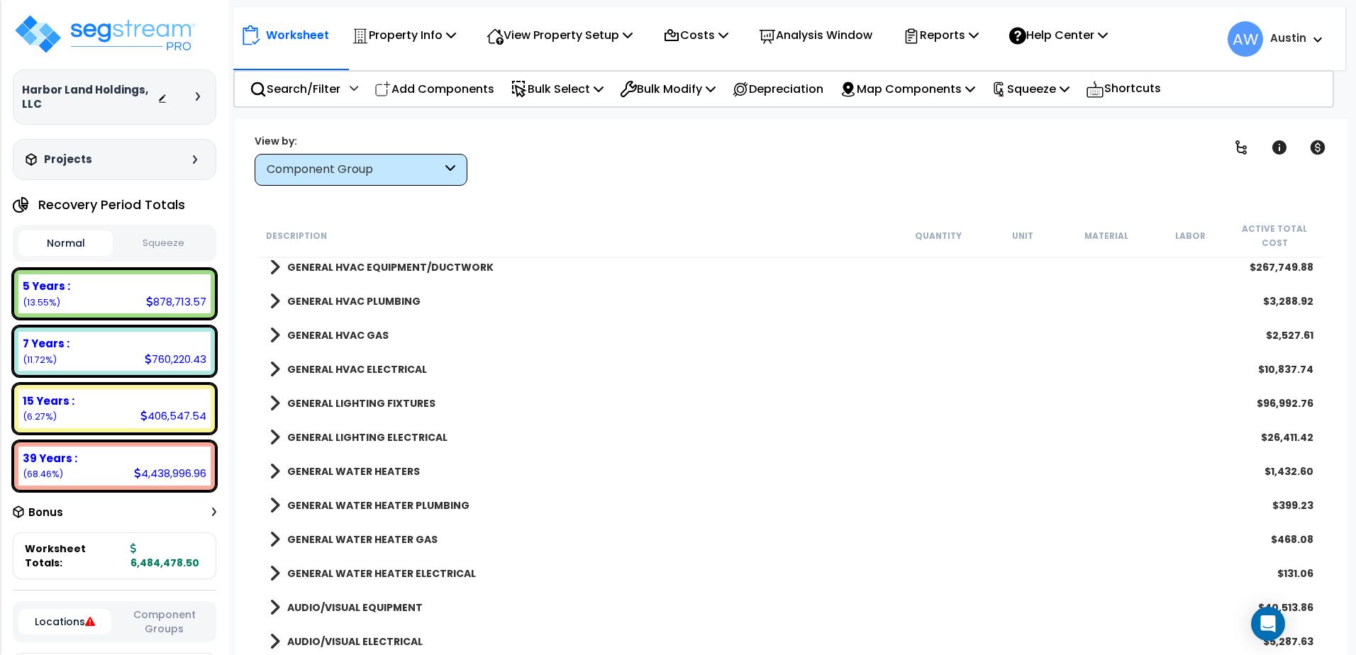
scroll to position [1024, 0]
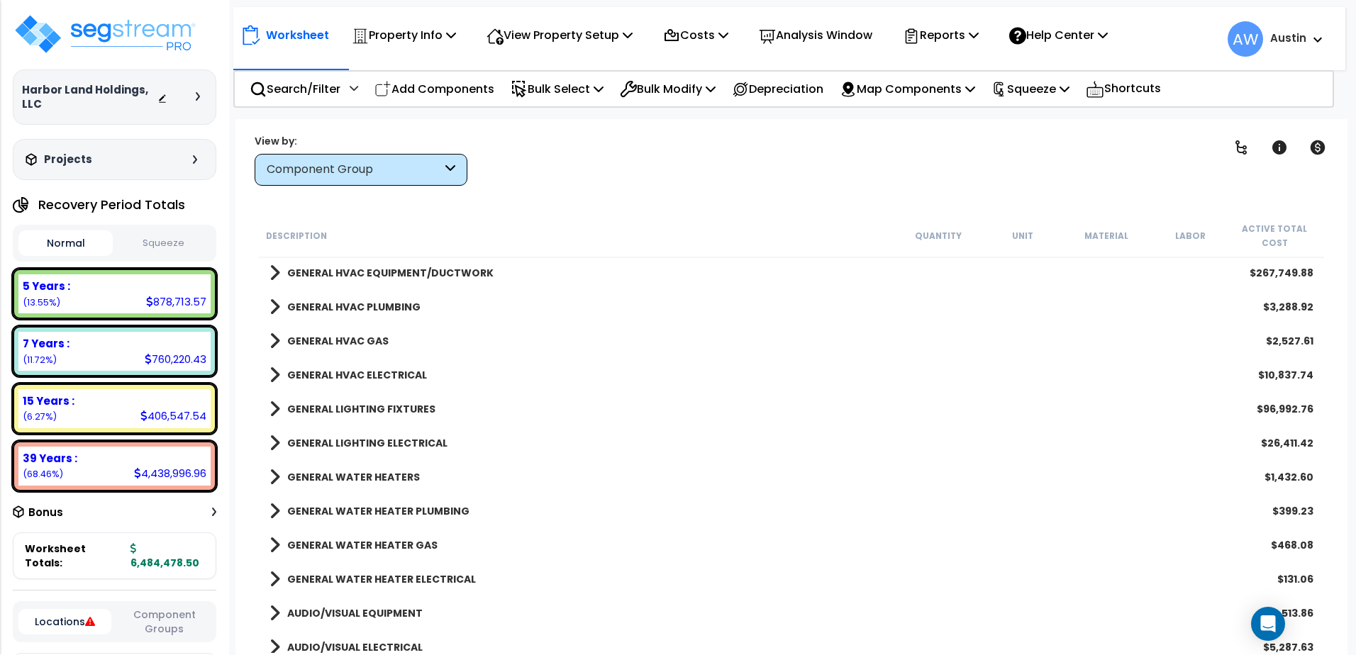
click at [320, 376] on b "GENERAL HVAC ELECTRICAL" at bounding box center [357, 375] width 140 height 14
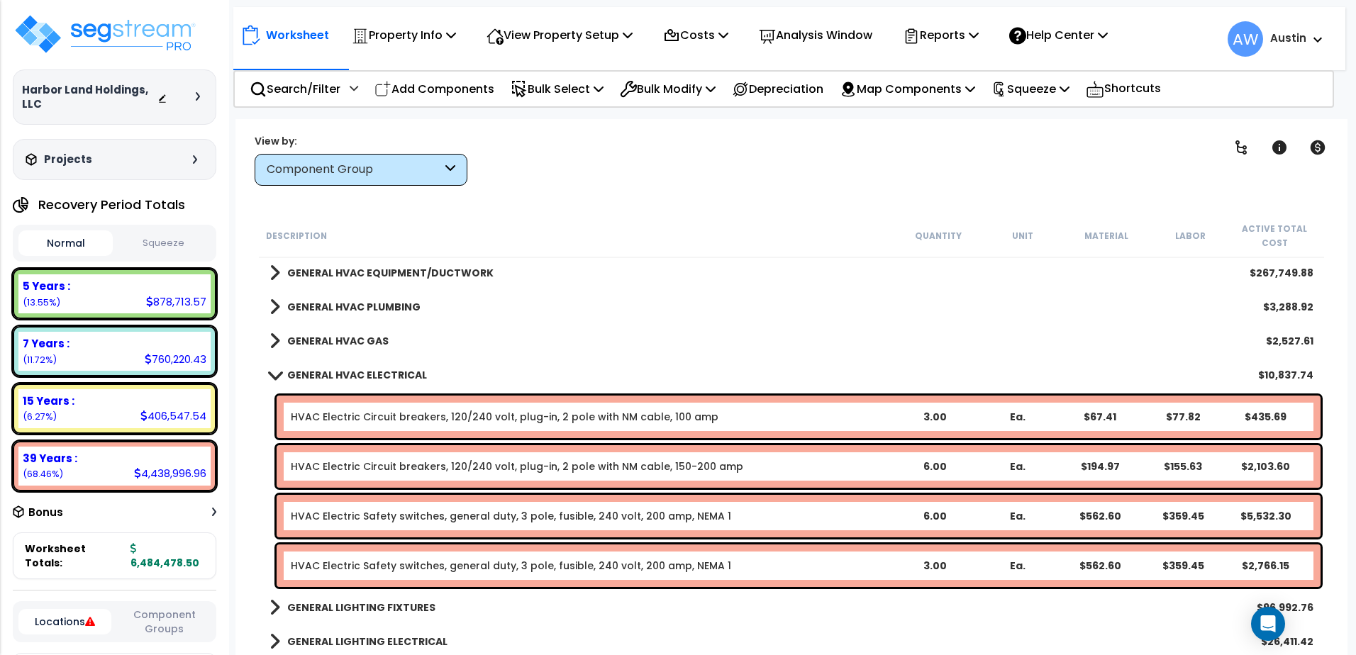
click at [320, 376] on b "GENERAL HVAC ELECTRICAL" at bounding box center [357, 375] width 140 height 14
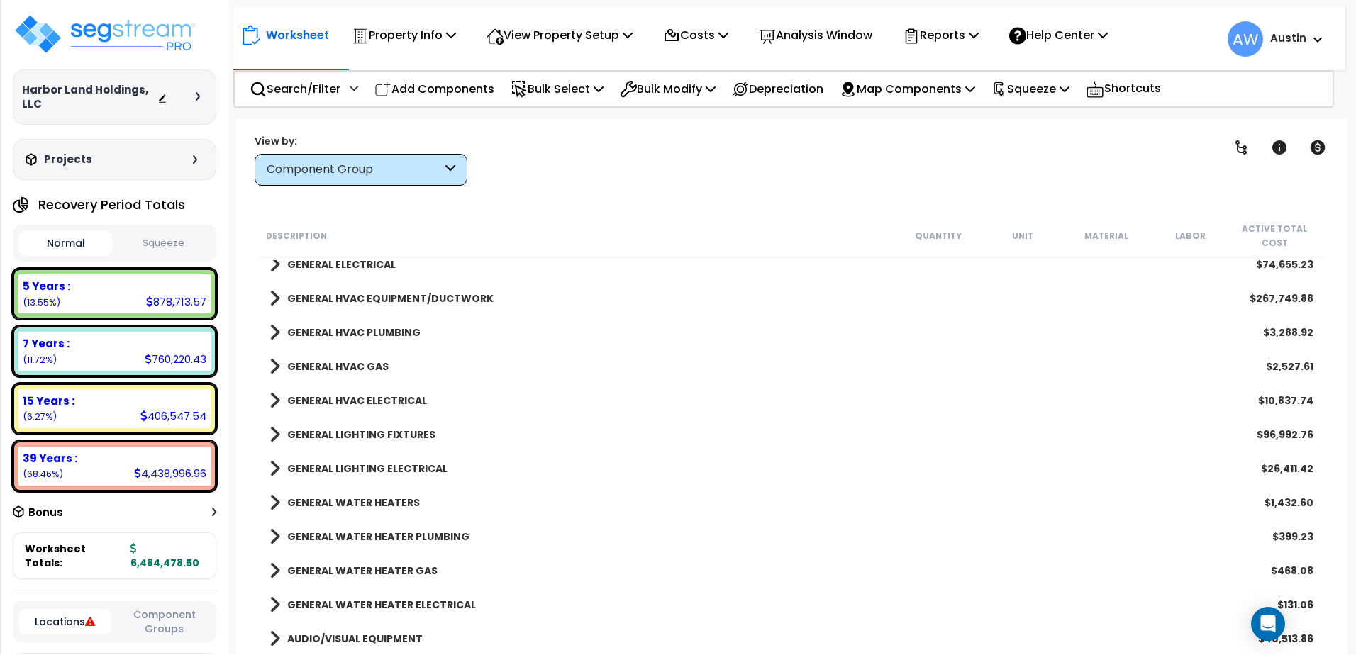
scroll to position [953, 0]
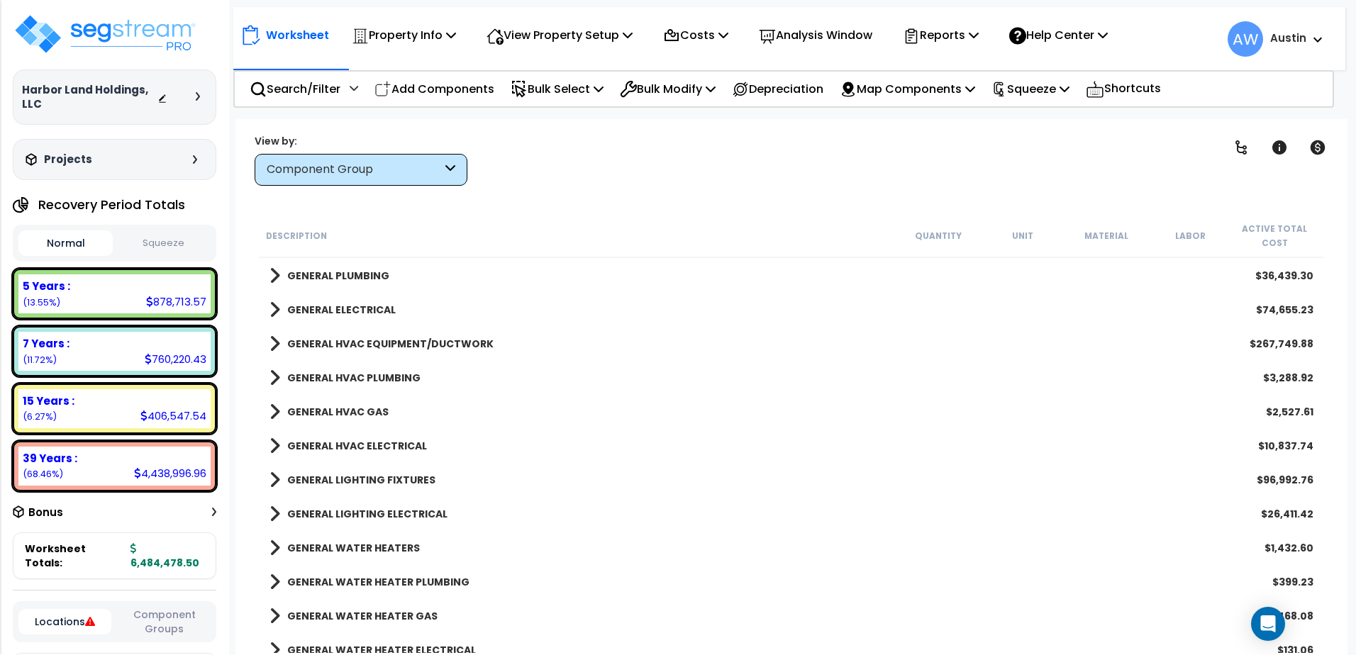
click at [319, 343] on b "GENERAL HVAC EQUIPMENT/DUCTWORK" at bounding box center [390, 344] width 206 height 14
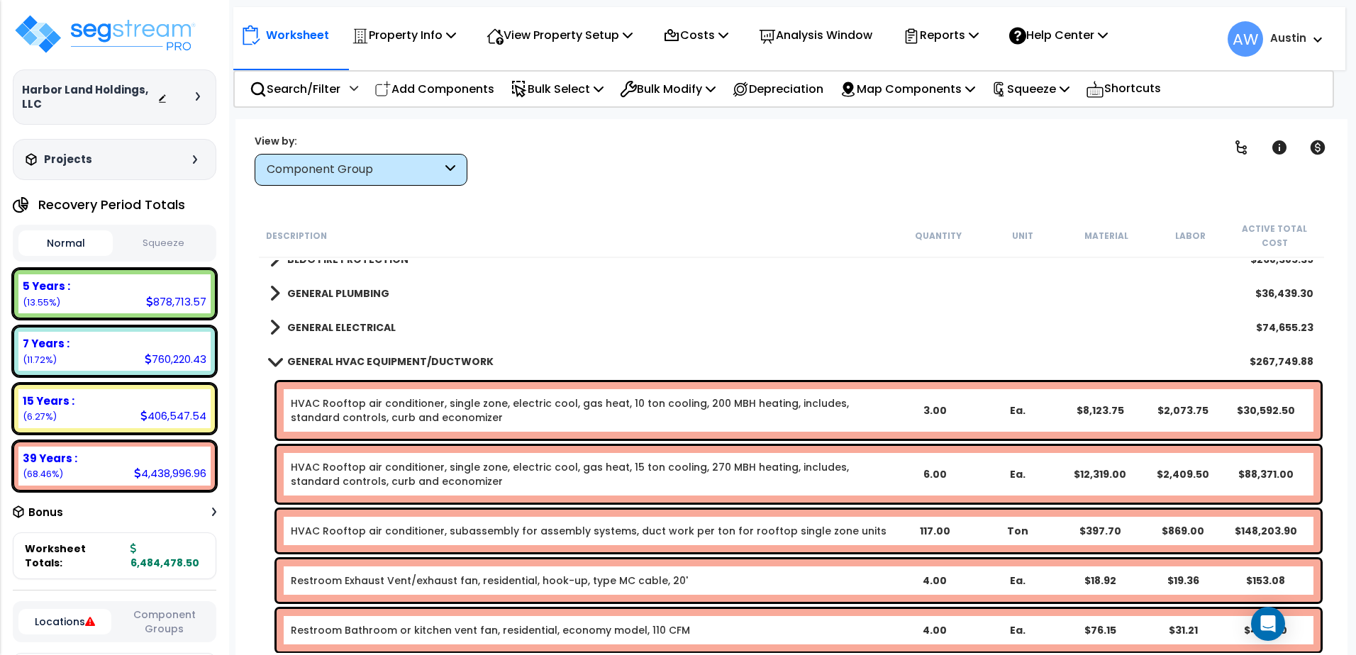
scroll to position [882, 0]
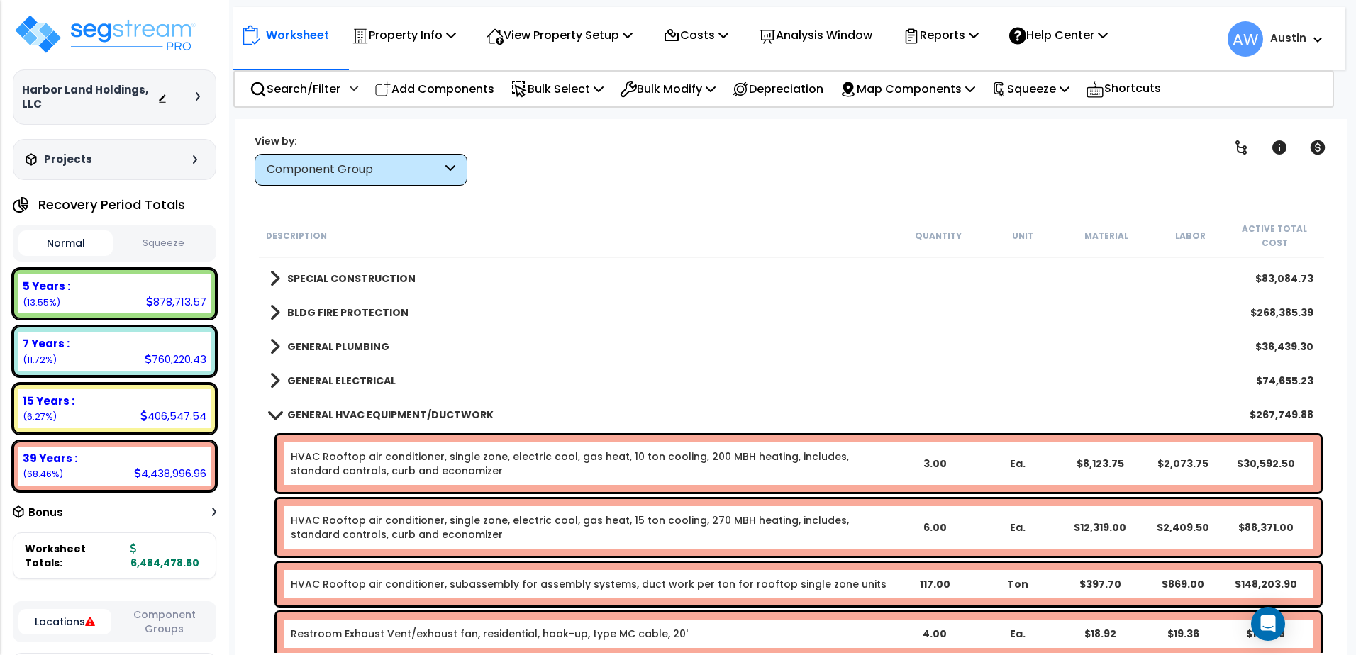
click at [370, 414] on b "GENERAL HVAC EQUIPMENT/DUCTWORK" at bounding box center [390, 415] width 206 height 14
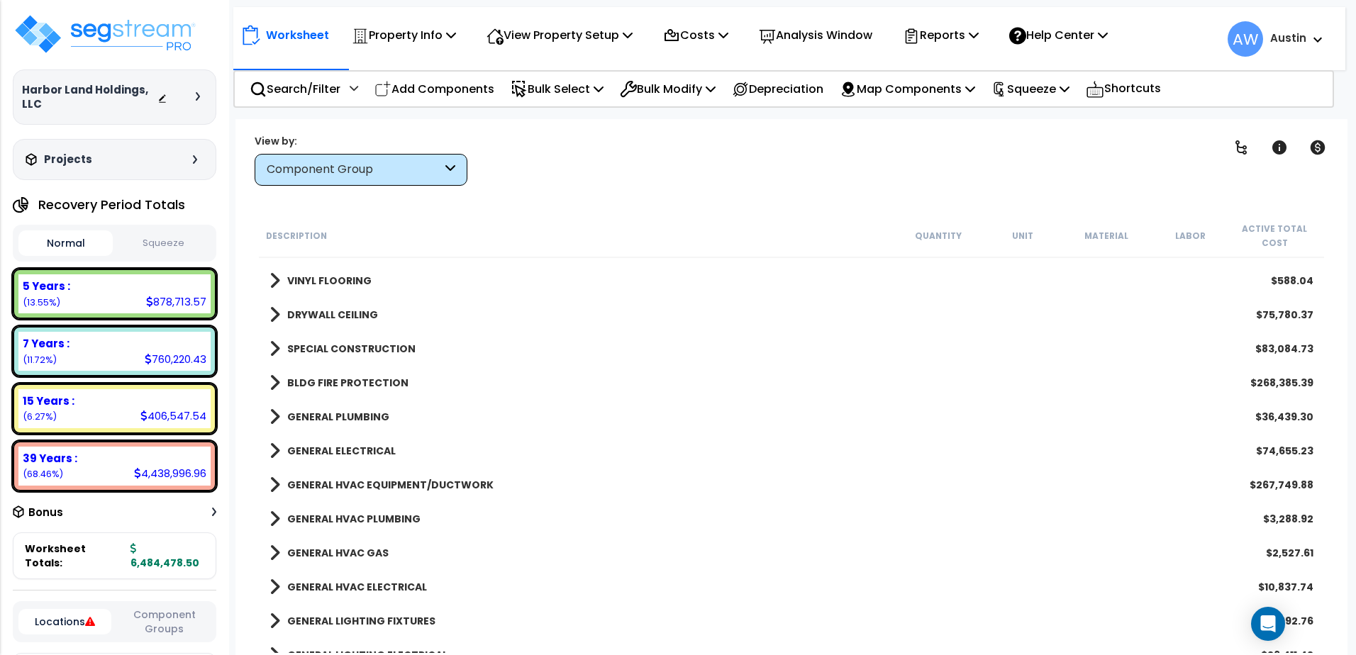
scroll to position [811, 0]
click at [341, 347] on b "SPECIAL CONSTRUCTION" at bounding box center [351, 350] width 128 height 14
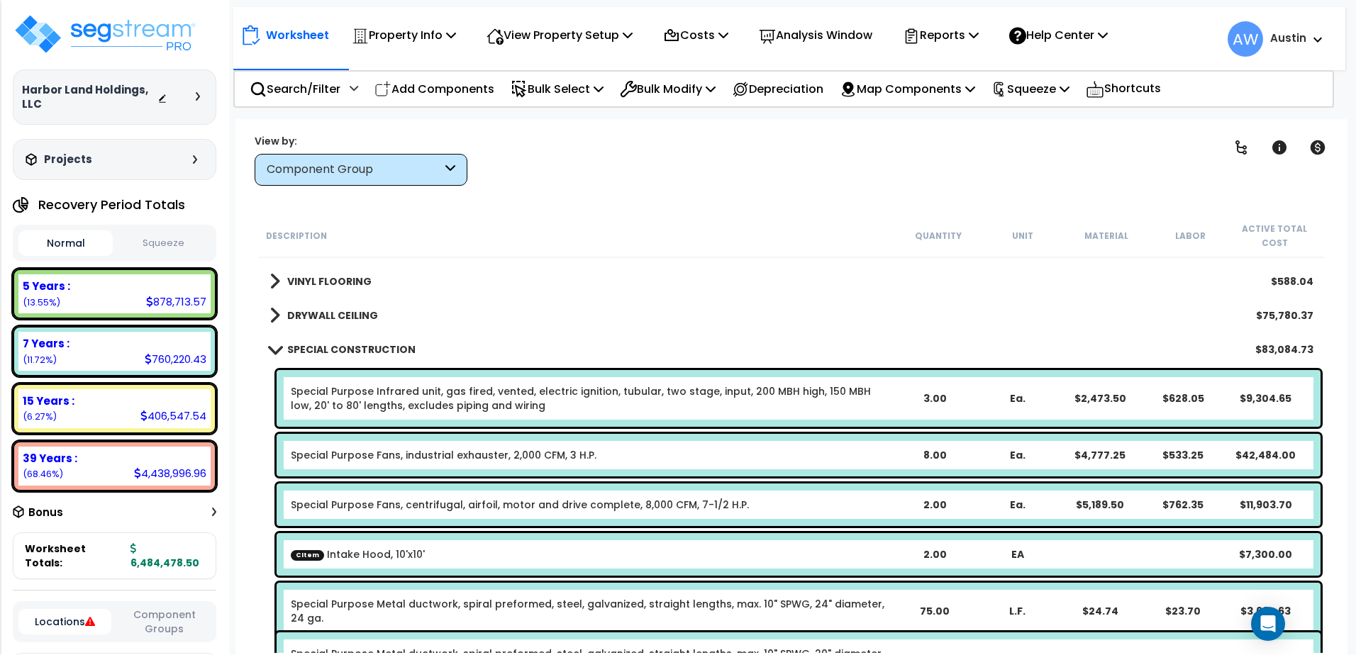
click at [341, 352] on b "SPECIAL CONSTRUCTION" at bounding box center [351, 350] width 128 height 14
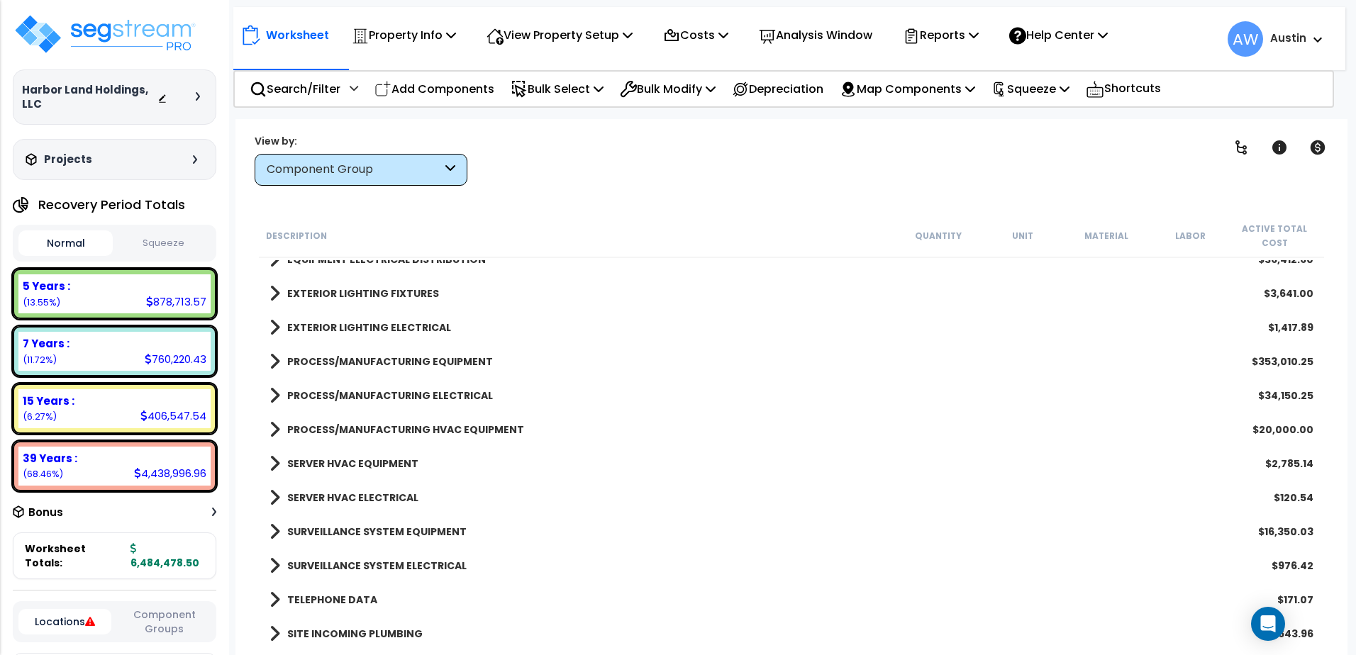
scroll to position [1773, 0]
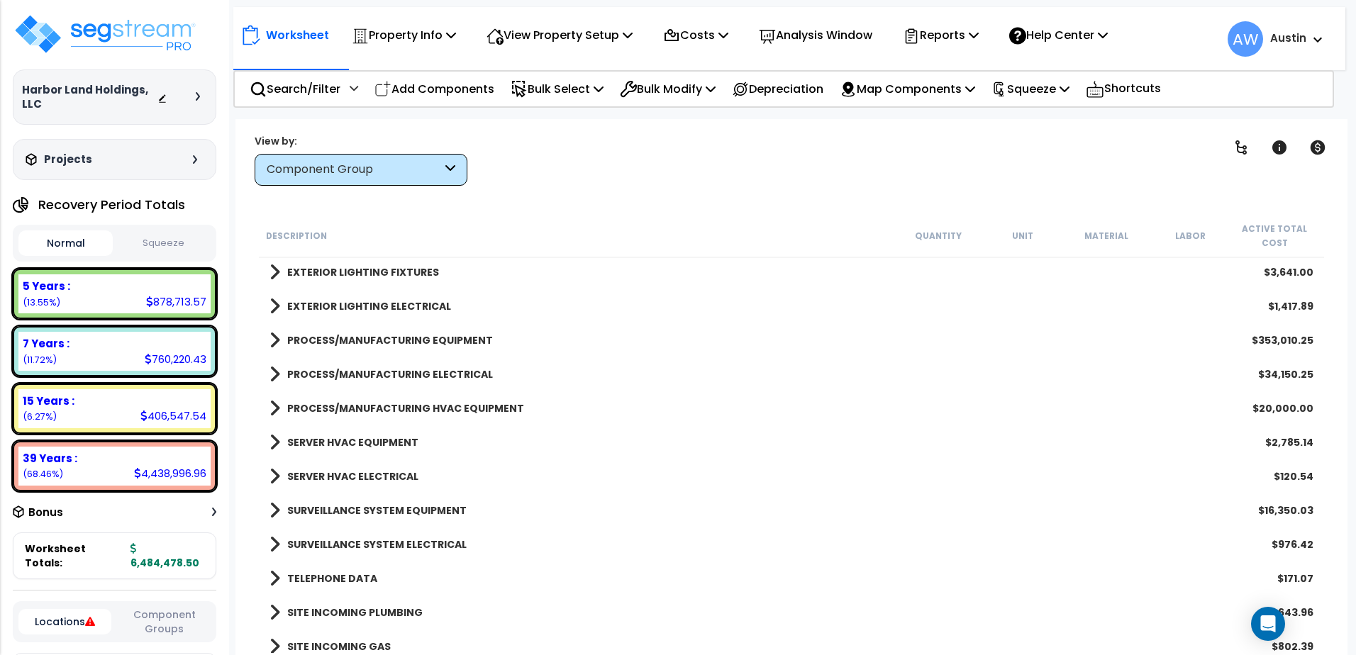
click at [370, 406] on b "PROCESS/MANUFACTURING HVAC EQUIPMENT" at bounding box center [405, 409] width 237 height 14
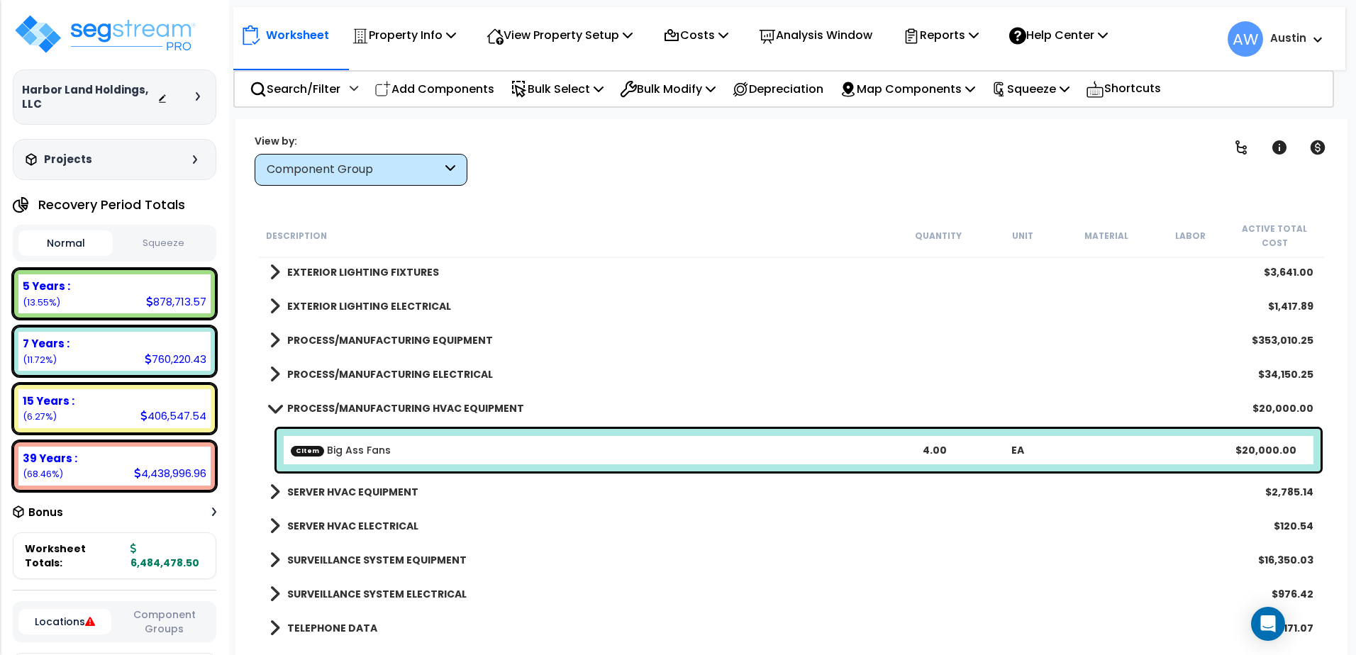
click at [387, 406] on b "PROCESS/MANUFACTURING HVAC EQUIPMENT" at bounding box center [405, 409] width 237 height 14
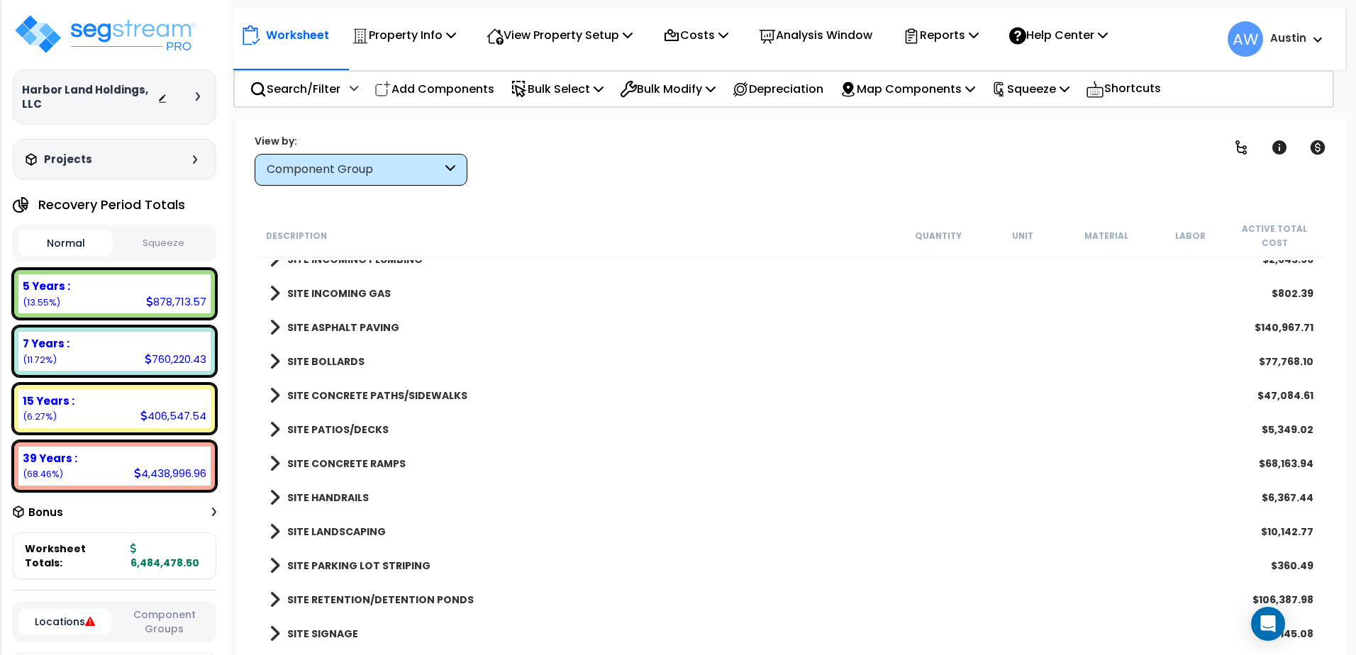
scroll to position [2159, 0]
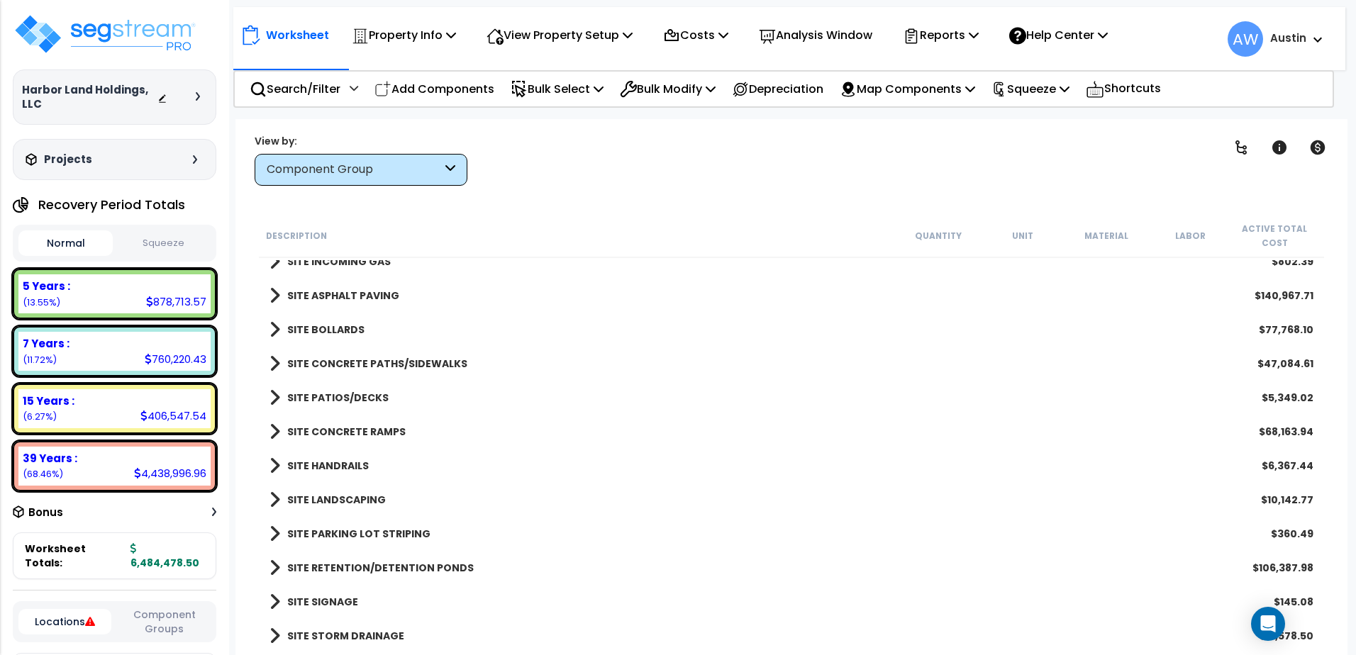
click at [355, 429] on b "SITE CONCRETE RAMPS" at bounding box center [346, 432] width 118 height 14
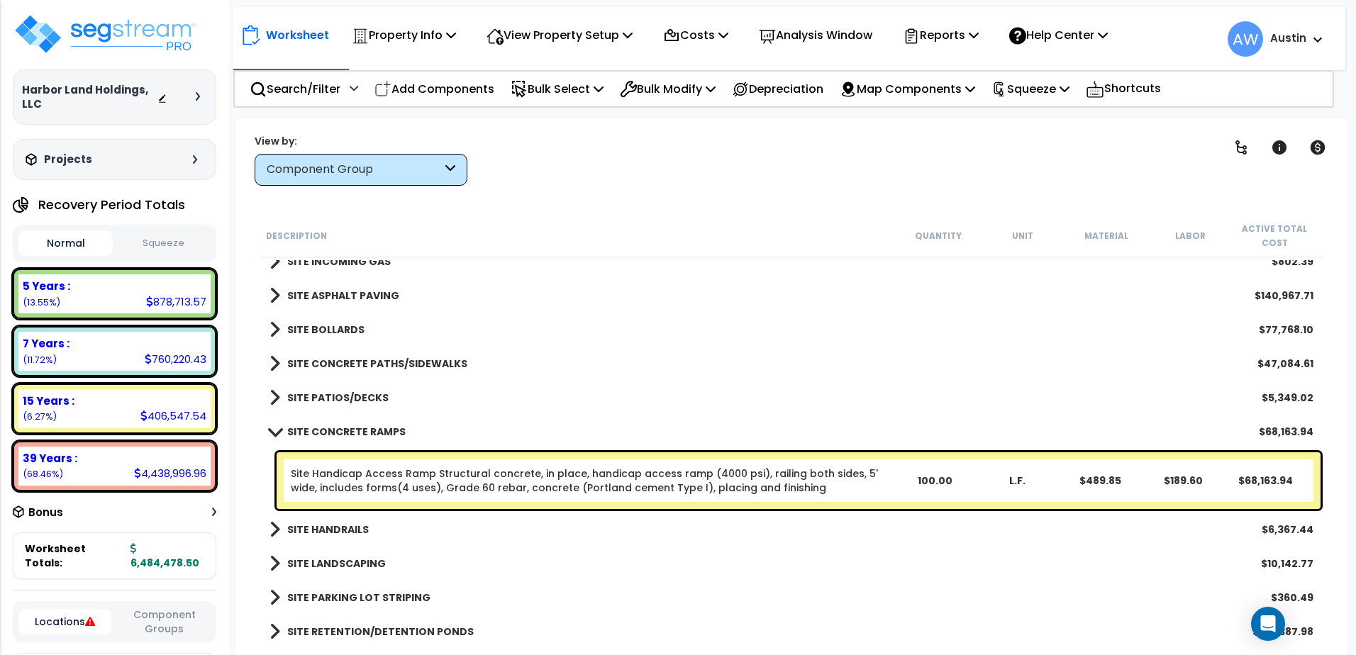
click at [355, 429] on b "SITE CONCRETE RAMPS" at bounding box center [346, 432] width 118 height 14
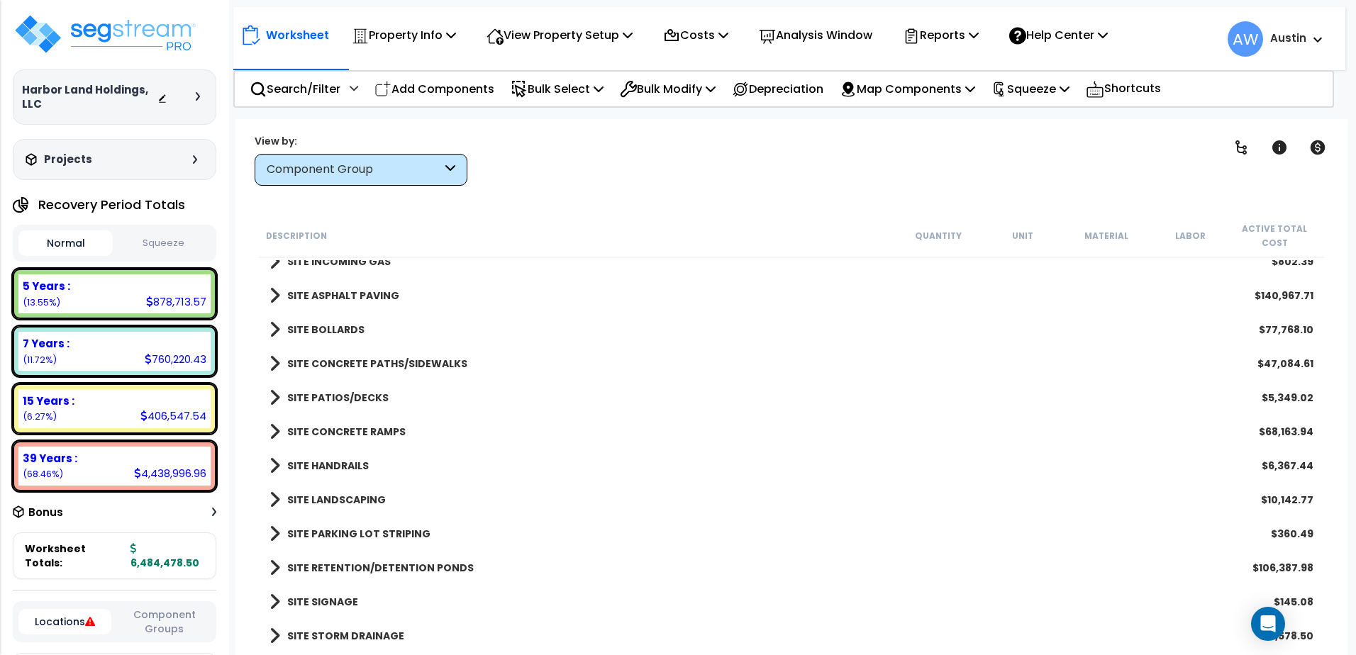
click at [344, 331] on b "SITE BOLLARDS" at bounding box center [325, 330] width 77 height 14
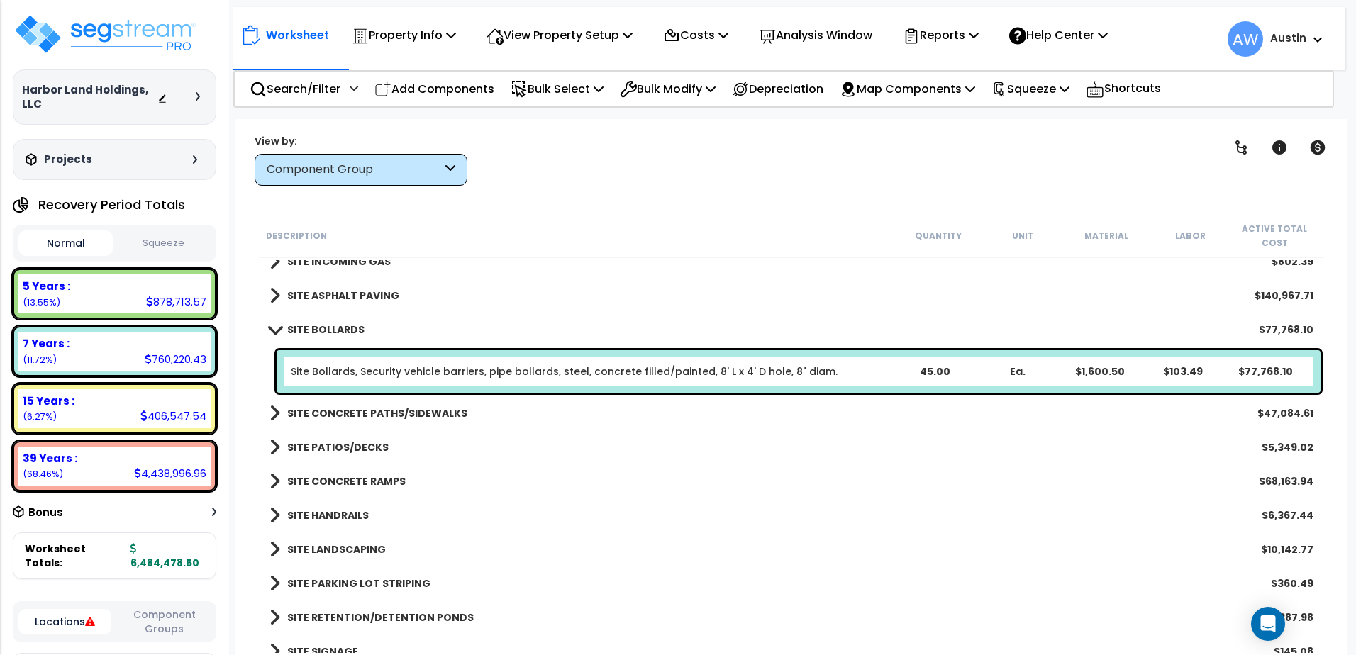
click at [344, 331] on b "SITE BOLLARDS" at bounding box center [325, 330] width 77 height 14
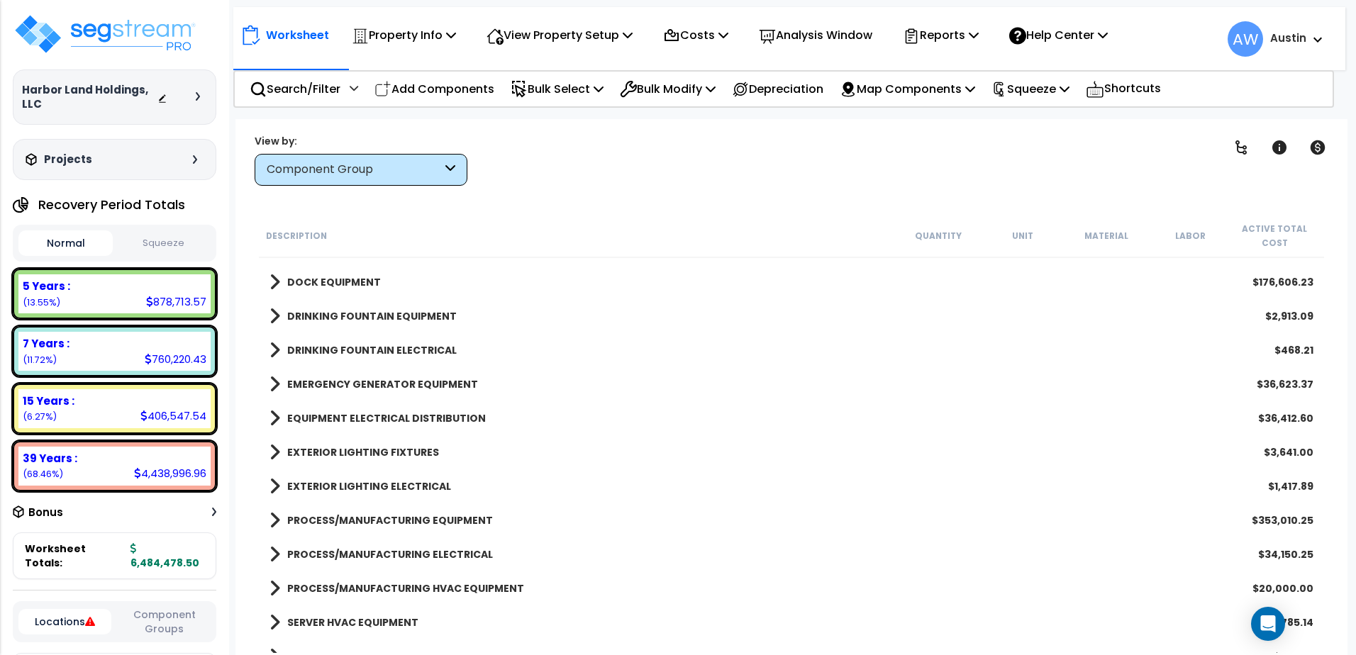
scroll to position [1591, 0]
click at [380, 420] on b "EQUIPMENT ELECTRICAL DISTRIBUTION" at bounding box center [386, 421] width 199 height 14
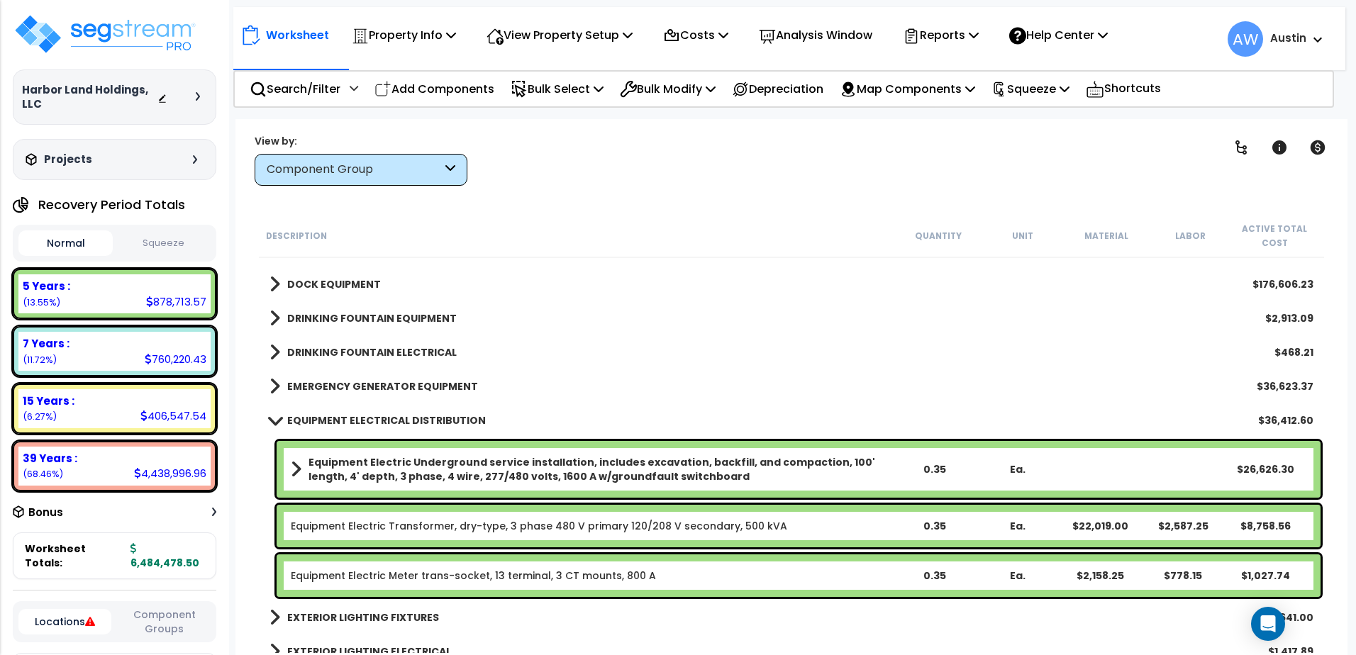
click at [380, 423] on b "EQUIPMENT ELECTRICAL DISTRIBUTION" at bounding box center [386, 421] width 199 height 14
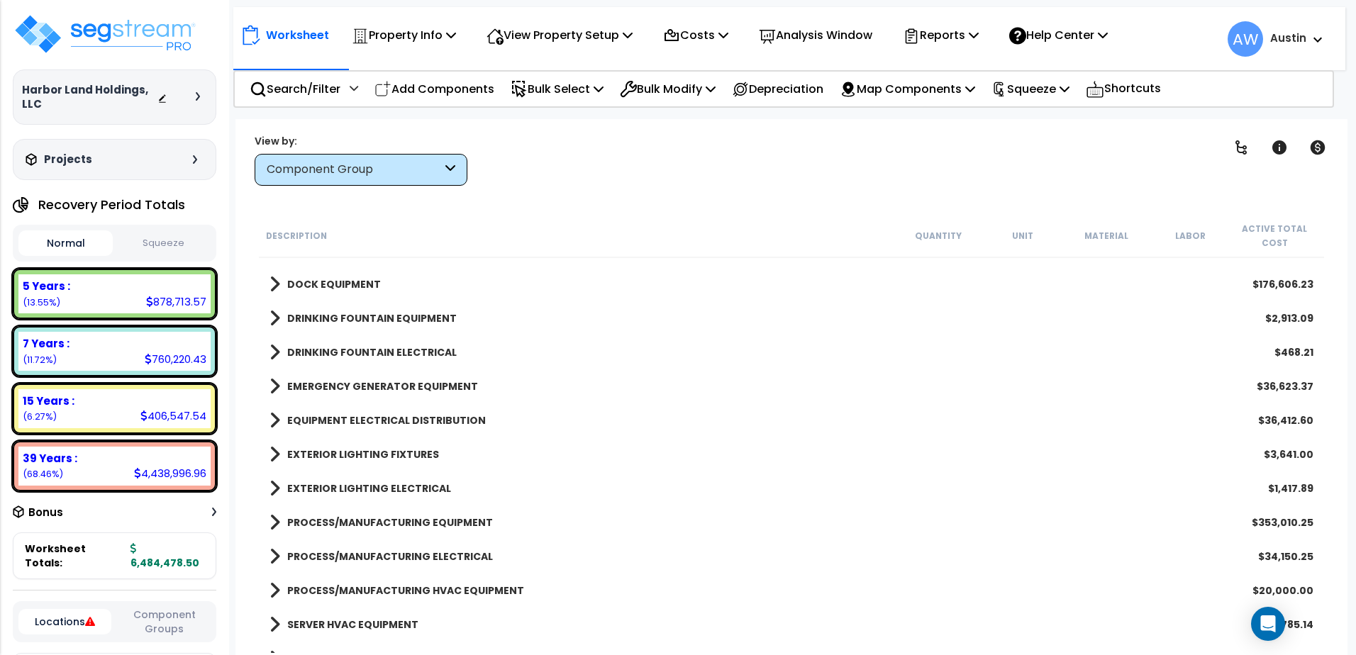
click at [288, 280] on b "DOCK EQUIPMENT" at bounding box center [334, 284] width 94 height 14
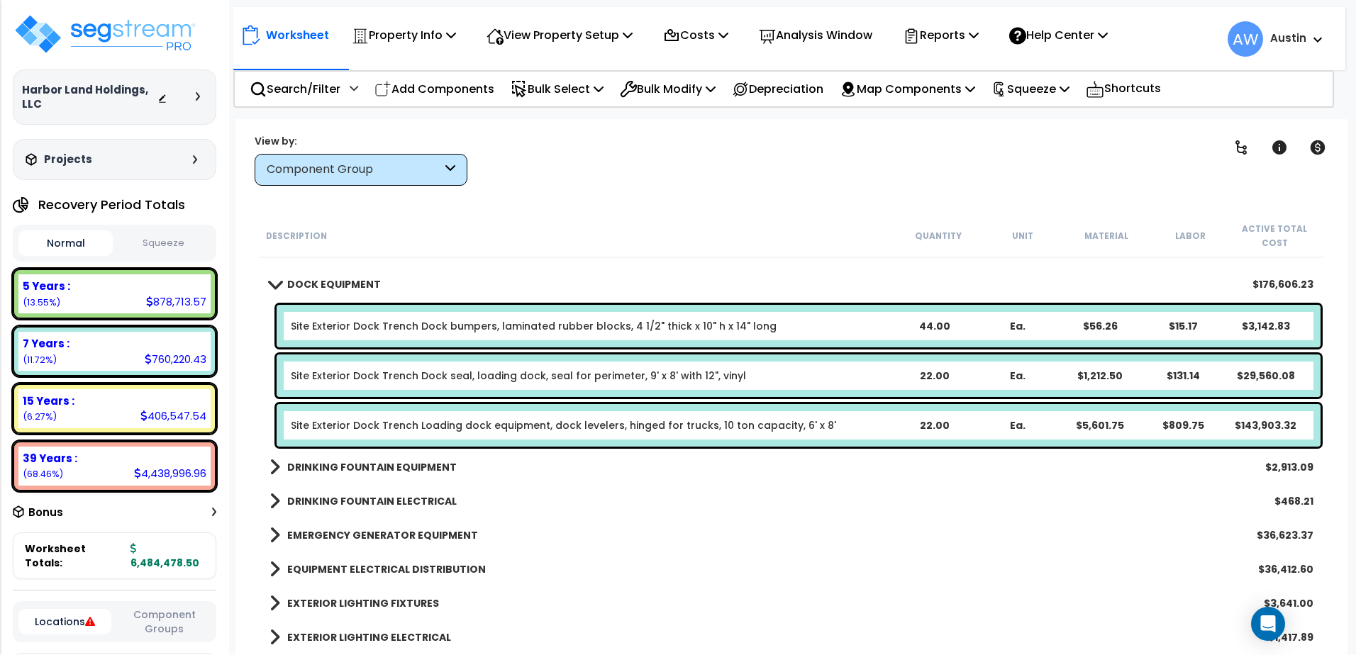
click at [288, 280] on b "DOCK EQUIPMENT" at bounding box center [334, 284] width 94 height 14
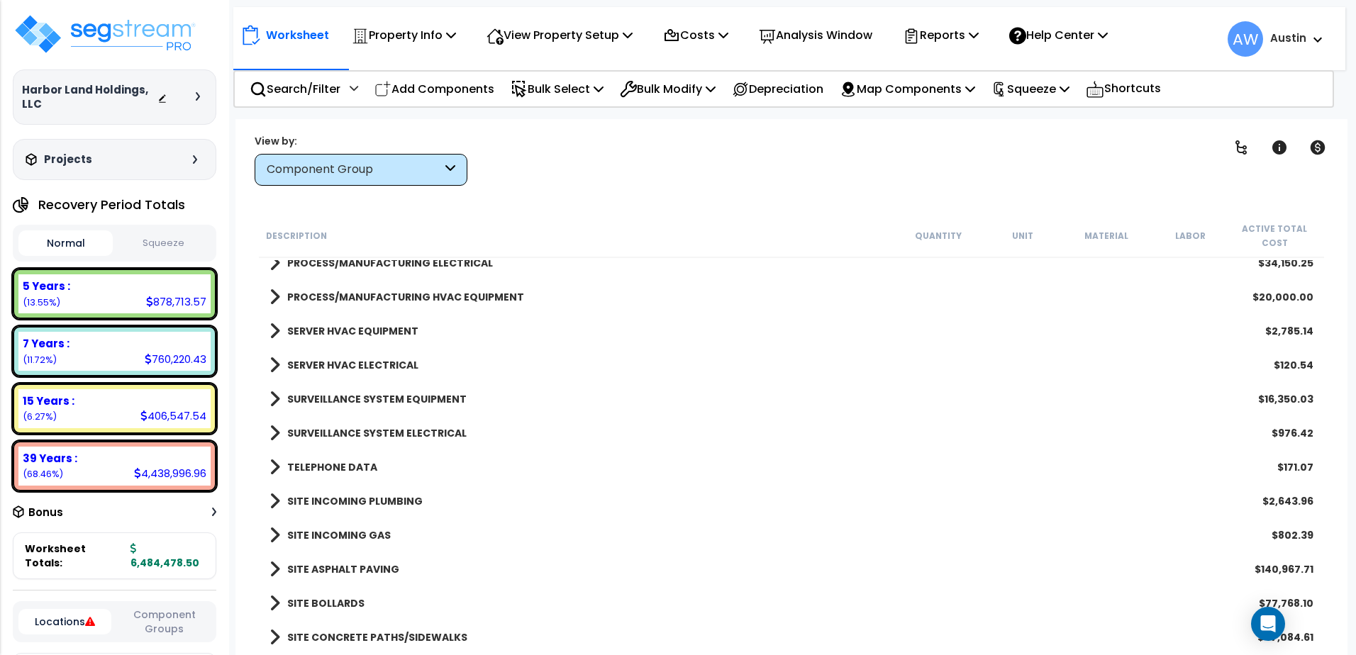
scroll to position [1875, 0]
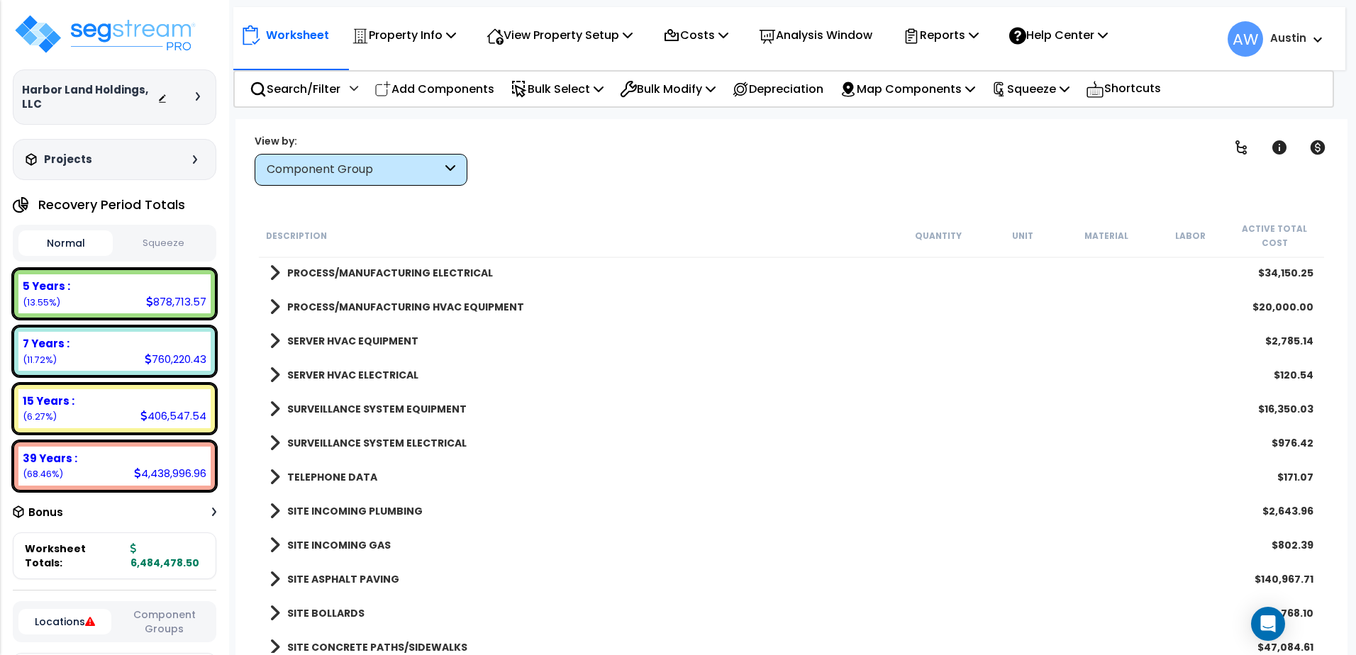
click at [328, 339] on b "SERVER HVAC EQUIPMENT" at bounding box center [352, 341] width 131 height 14
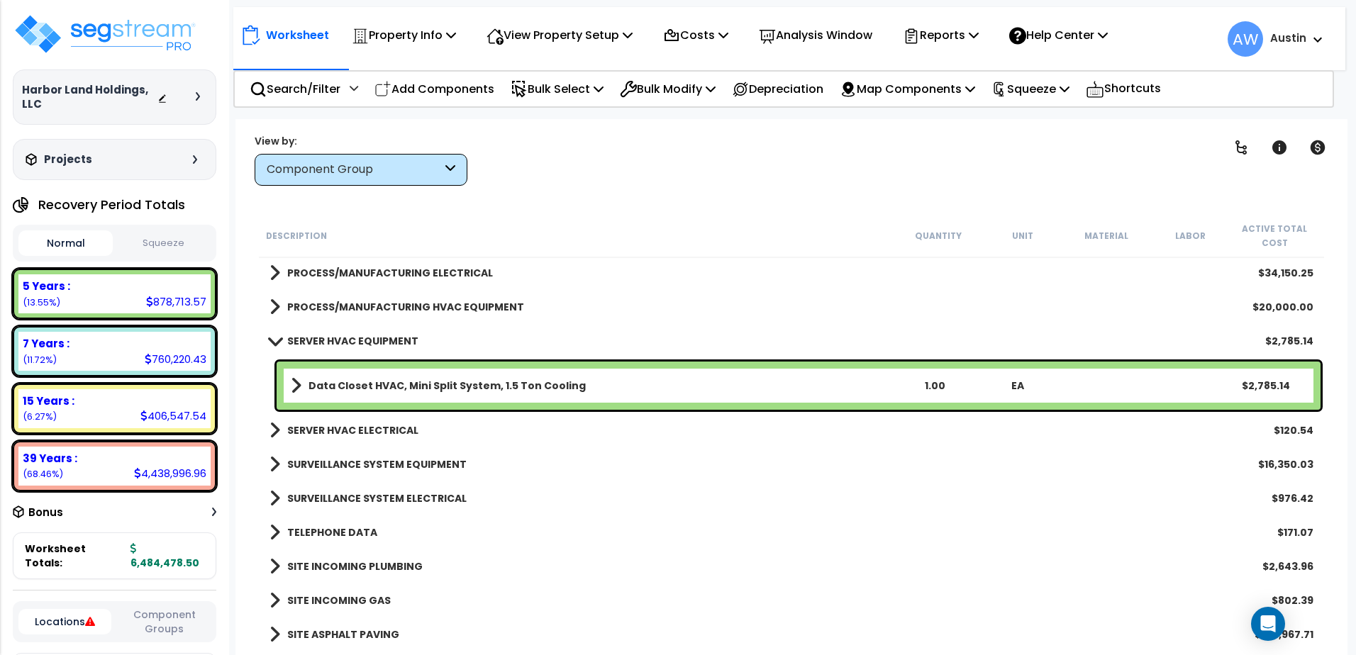
click at [328, 339] on b "SERVER HVAC EQUIPMENT" at bounding box center [352, 341] width 131 height 14
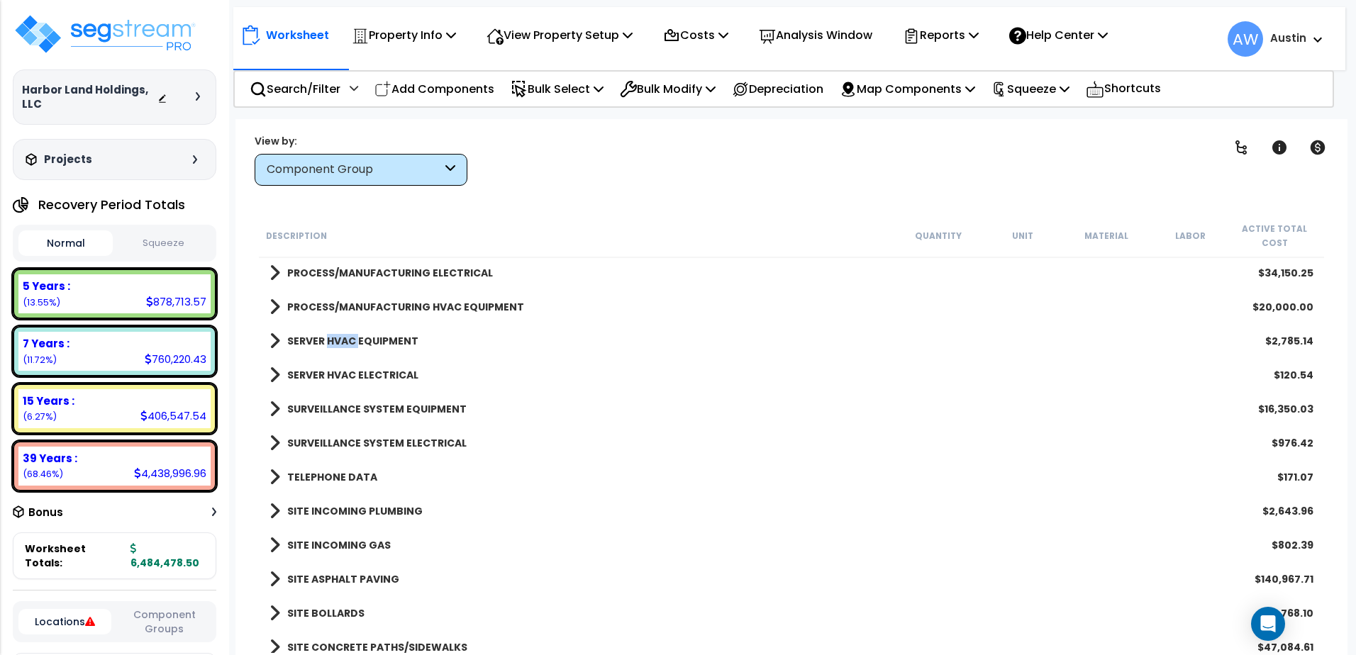
click at [328, 339] on b "SERVER HVAC EQUIPMENT" at bounding box center [352, 341] width 131 height 14
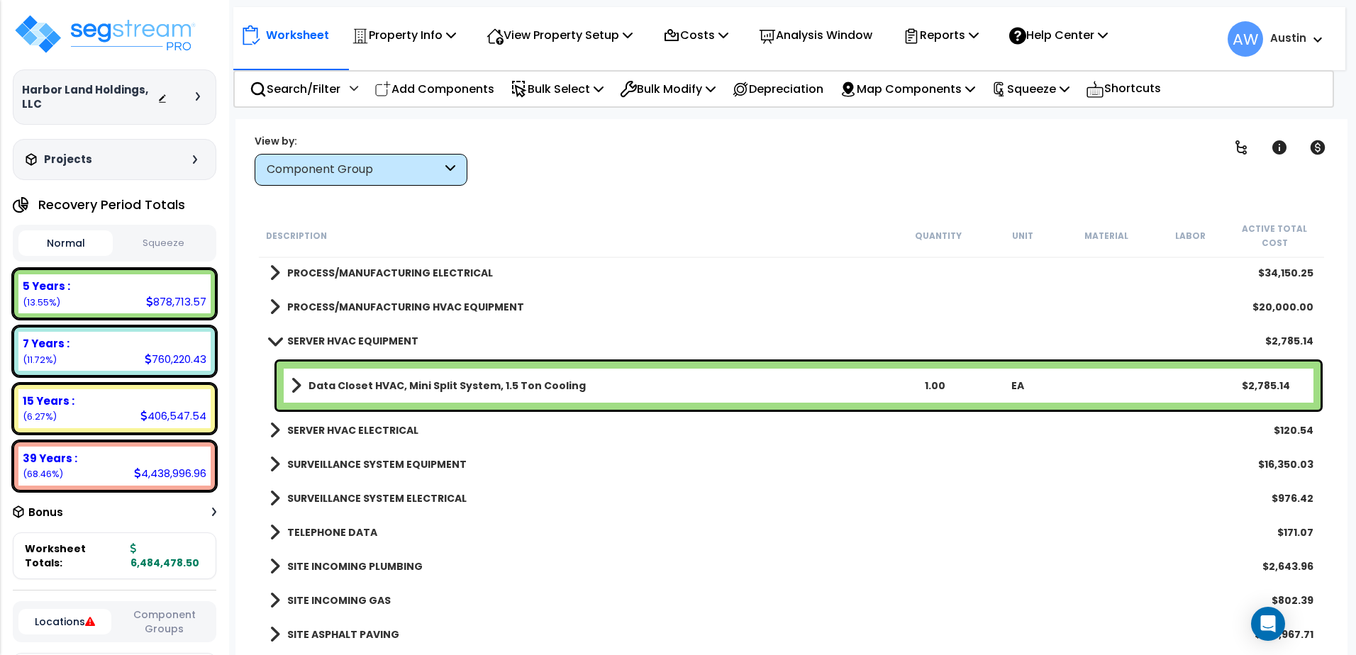
drag, startPoint x: 328, startPoint y: 339, endPoint x: 316, endPoint y: 339, distance: 12.1
click at [316, 339] on b "SERVER HVAC EQUIPMENT" at bounding box center [352, 341] width 131 height 14
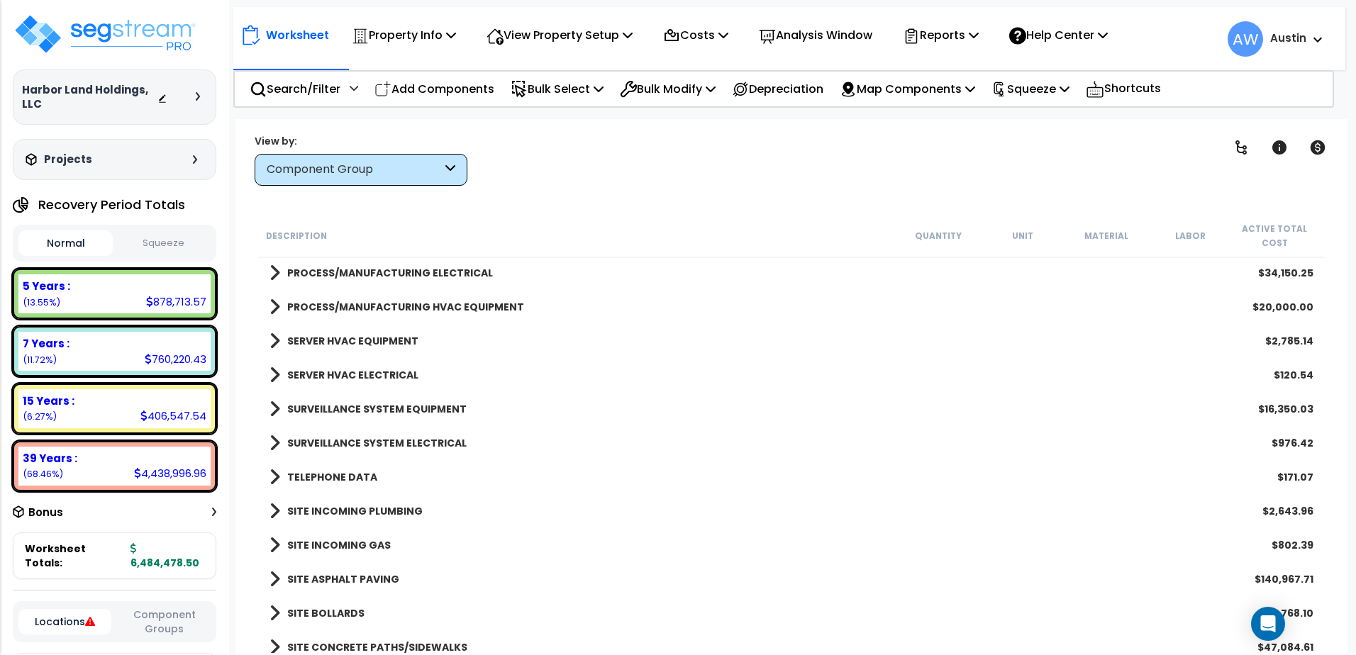
click at [333, 411] on b "SURVEILLANCE SYSTEM EQUIPMENT" at bounding box center [376, 409] width 179 height 14
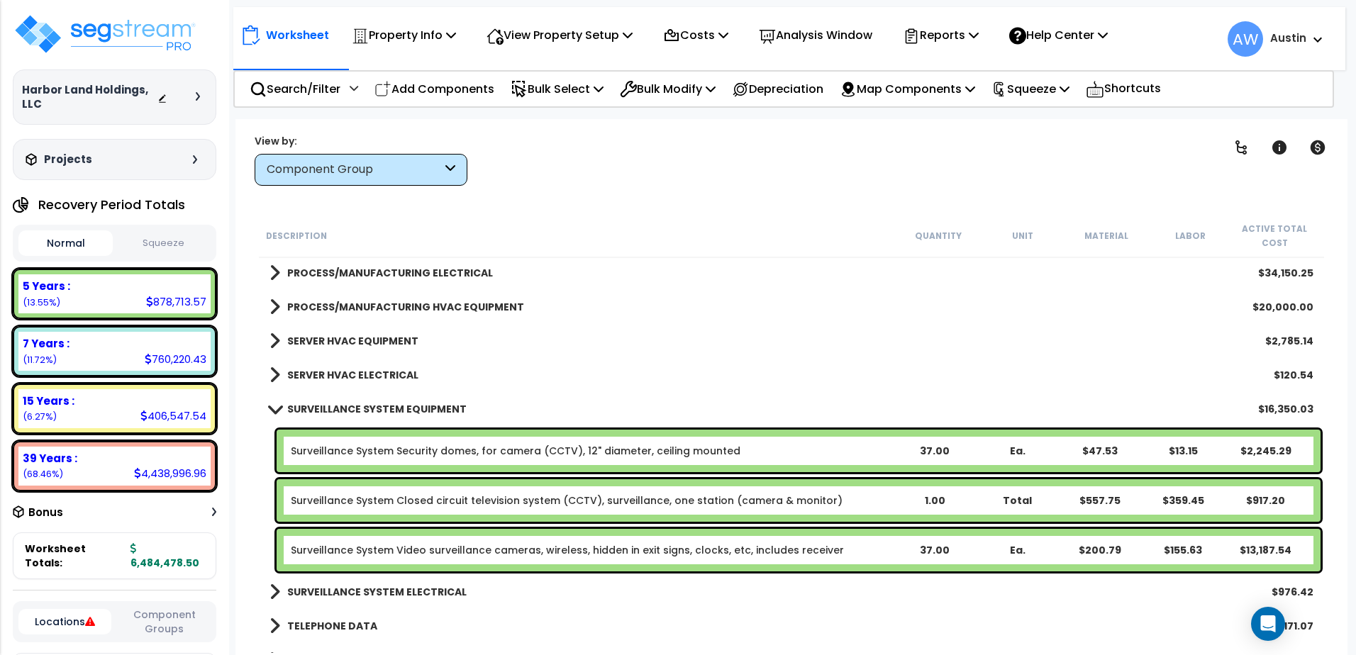
click at [333, 411] on b "SURVEILLANCE SYSTEM EQUIPMENT" at bounding box center [376, 409] width 179 height 14
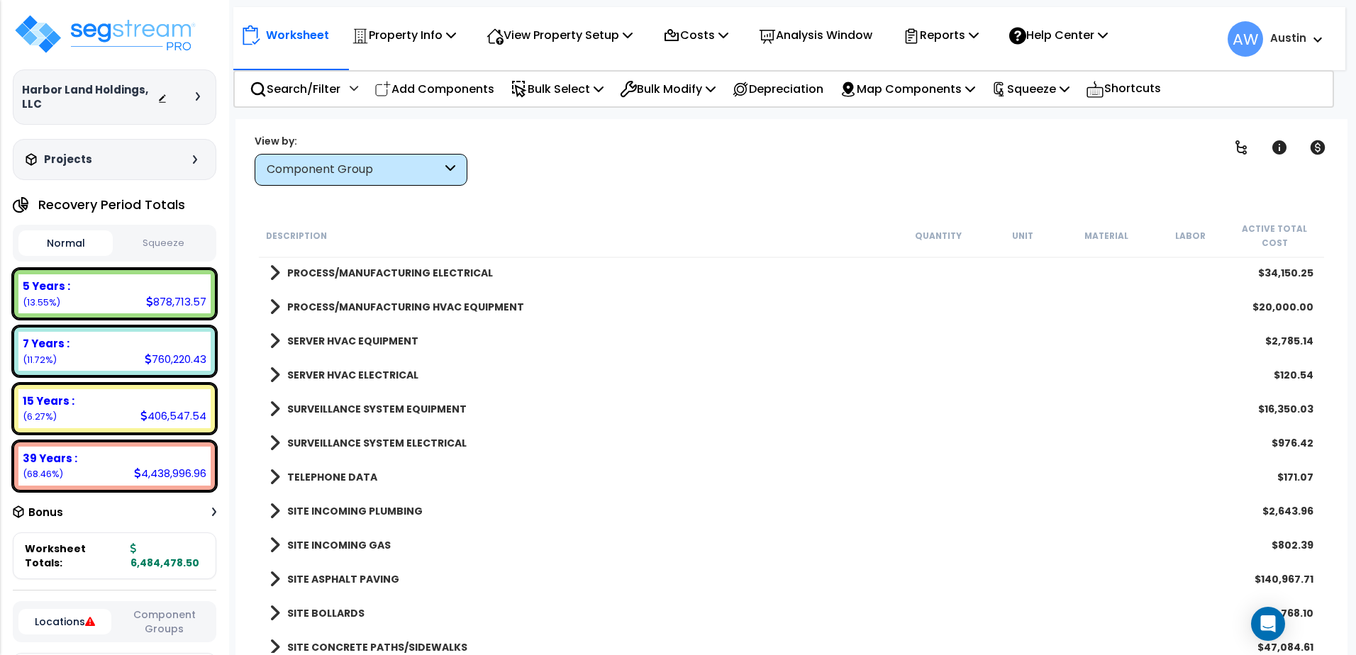
click at [333, 443] on b "SURVEILLANCE SYSTEM ELECTRICAL" at bounding box center [376, 443] width 179 height 14
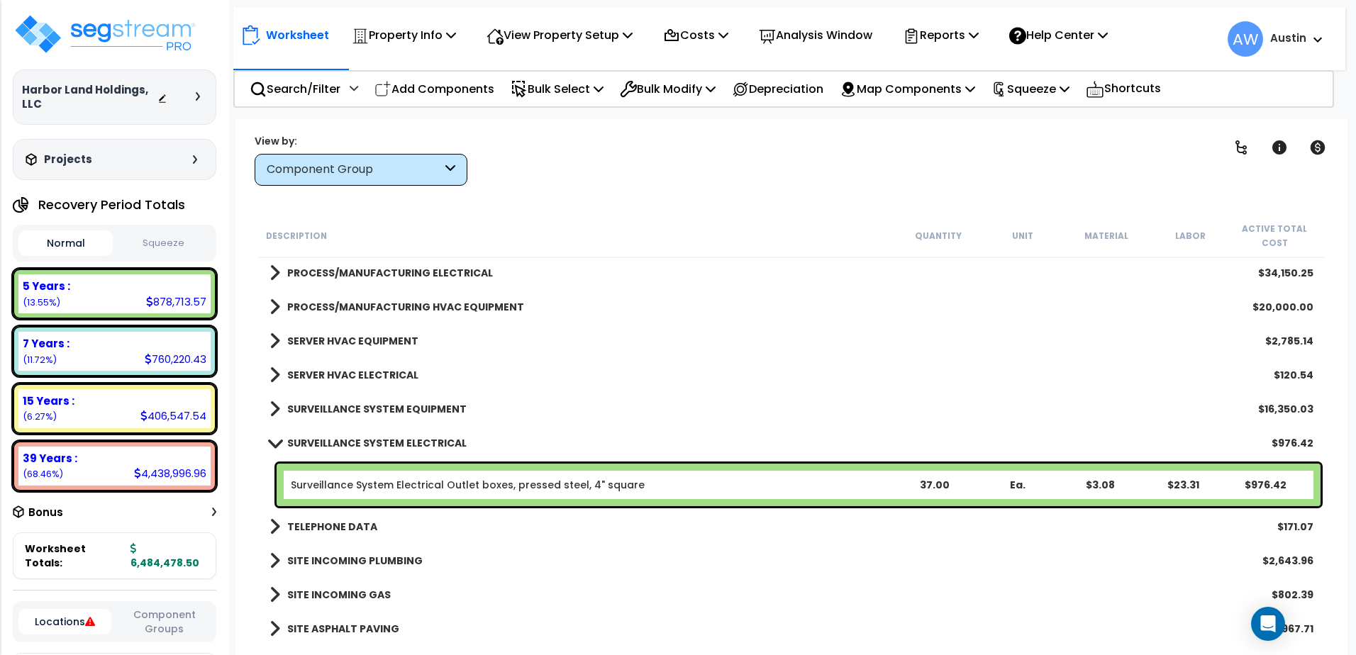
click at [333, 443] on b "SURVEILLANCE SYSTEM ELECTRICAL" at bounding box center [376, 443] width 179 height 14
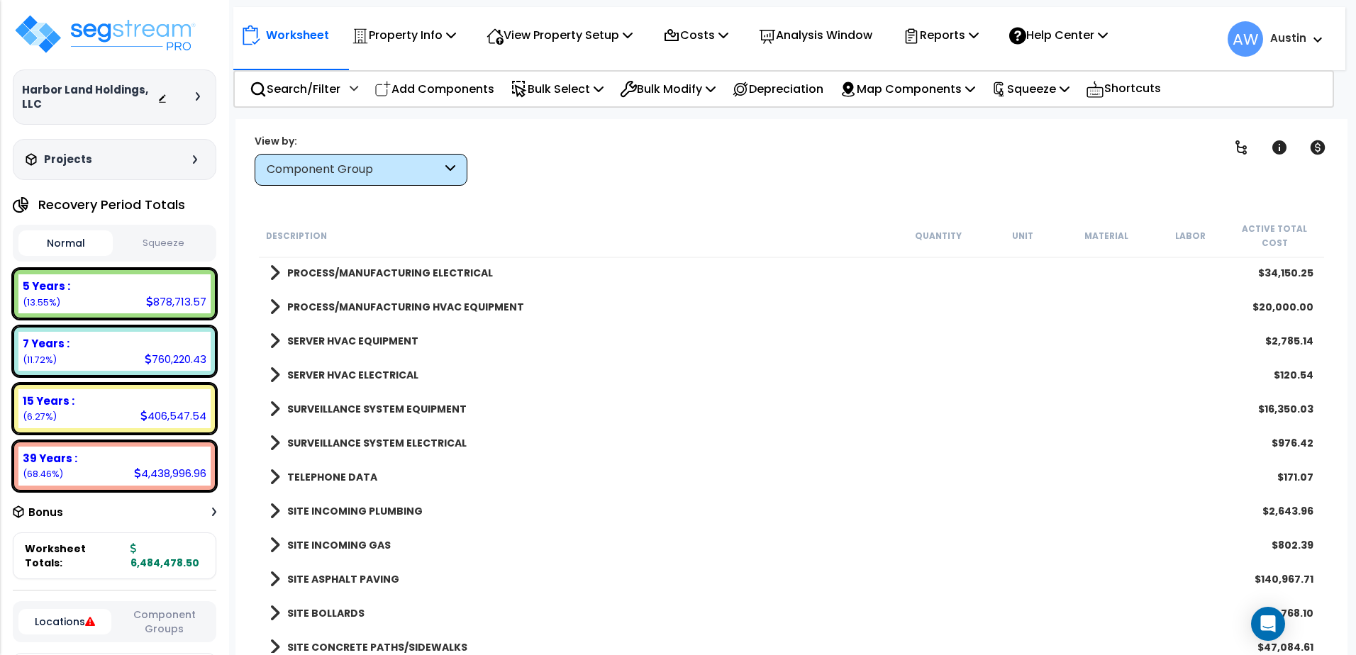
click at [331, 410] on b "SURVEILLANCE SYSTEM EQUIPMENT" at bounding box center [376, 409] width 179 height 14
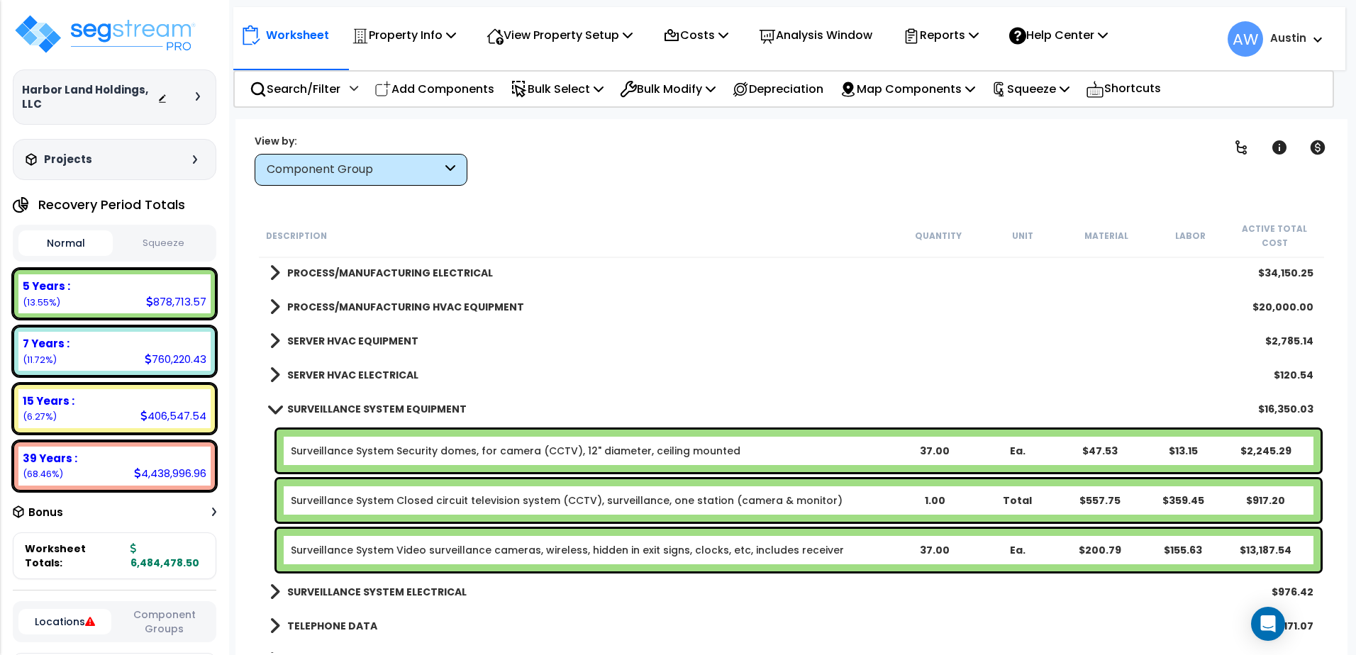
click at [331, 410] on b "SURVEILLANCE SYSTEM EQUIPMENT" at bounding box center [376, 409] width 179 height 14
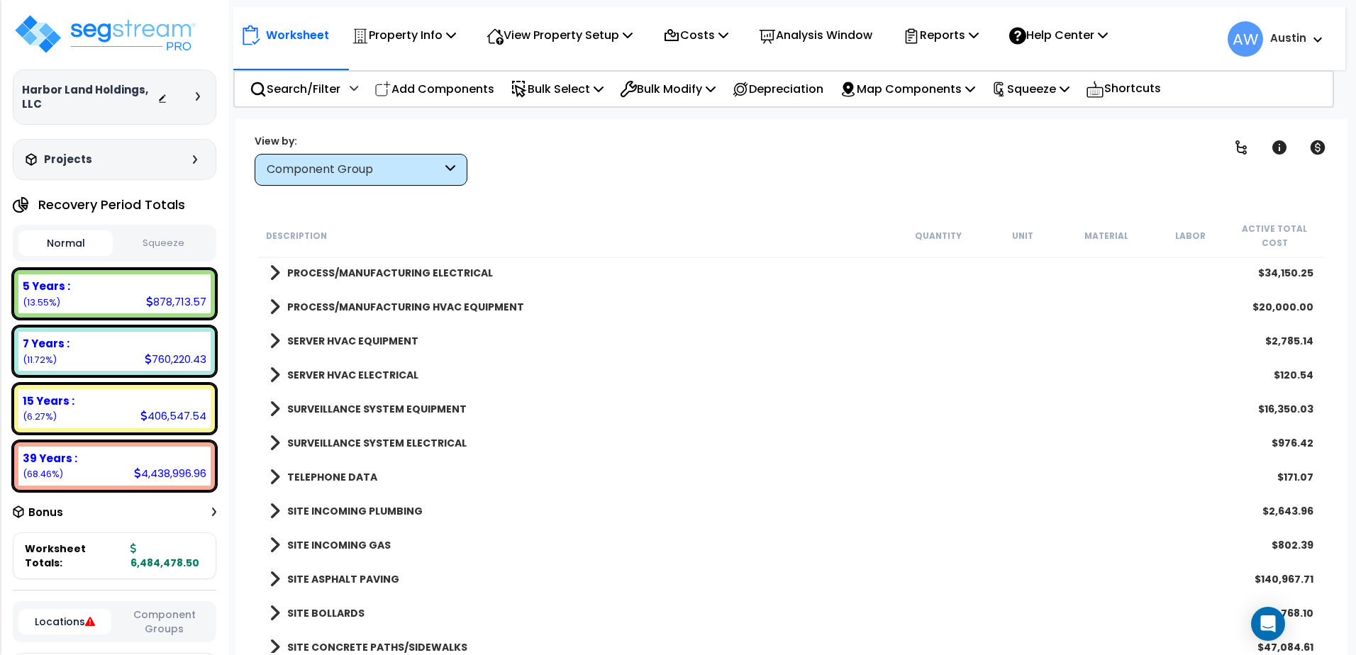
click at [336, 475] on b "TELEPHONE DATA" at bounding box center [332, 477] width 90 height 14
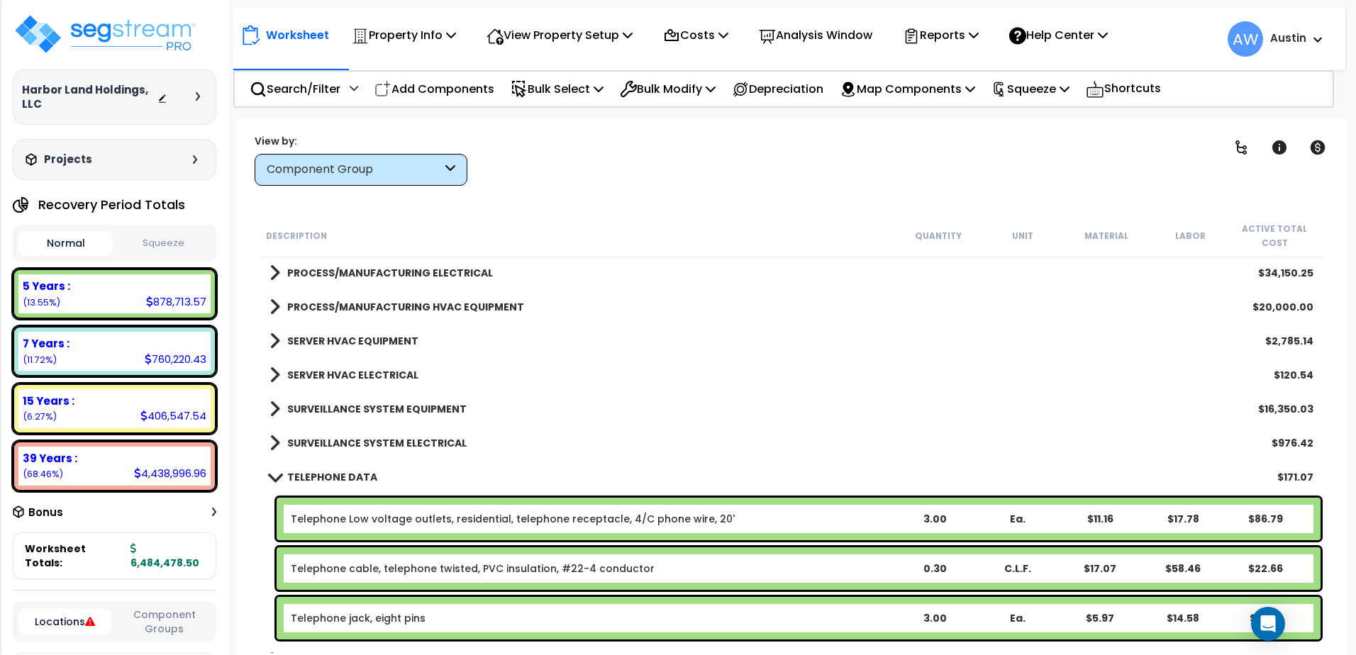
click at [336, 475] on b "TELEPHONE DATA" at bounding box center [332, 477] width 90 height 14
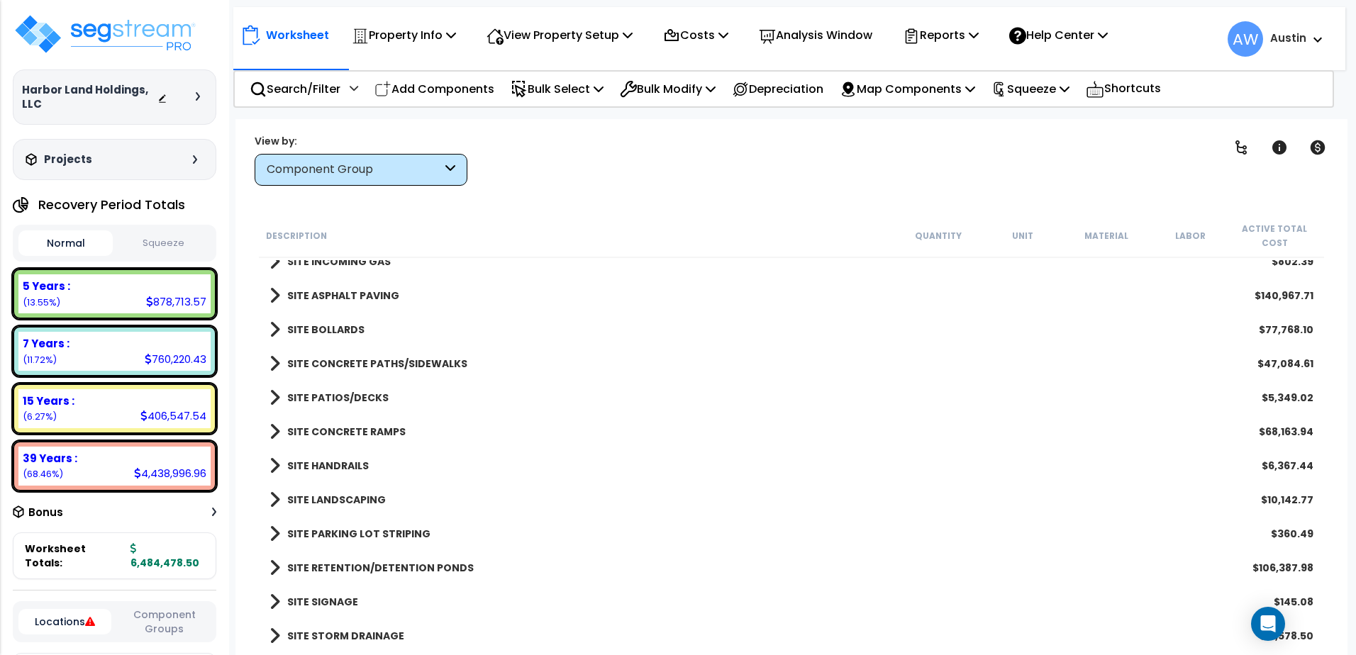
scroll to position [62, 0]
click at [359, 569] on b "SITE RETENTION/DETENTION PONDS" at bounding box center [380, 568] width 187 height 14
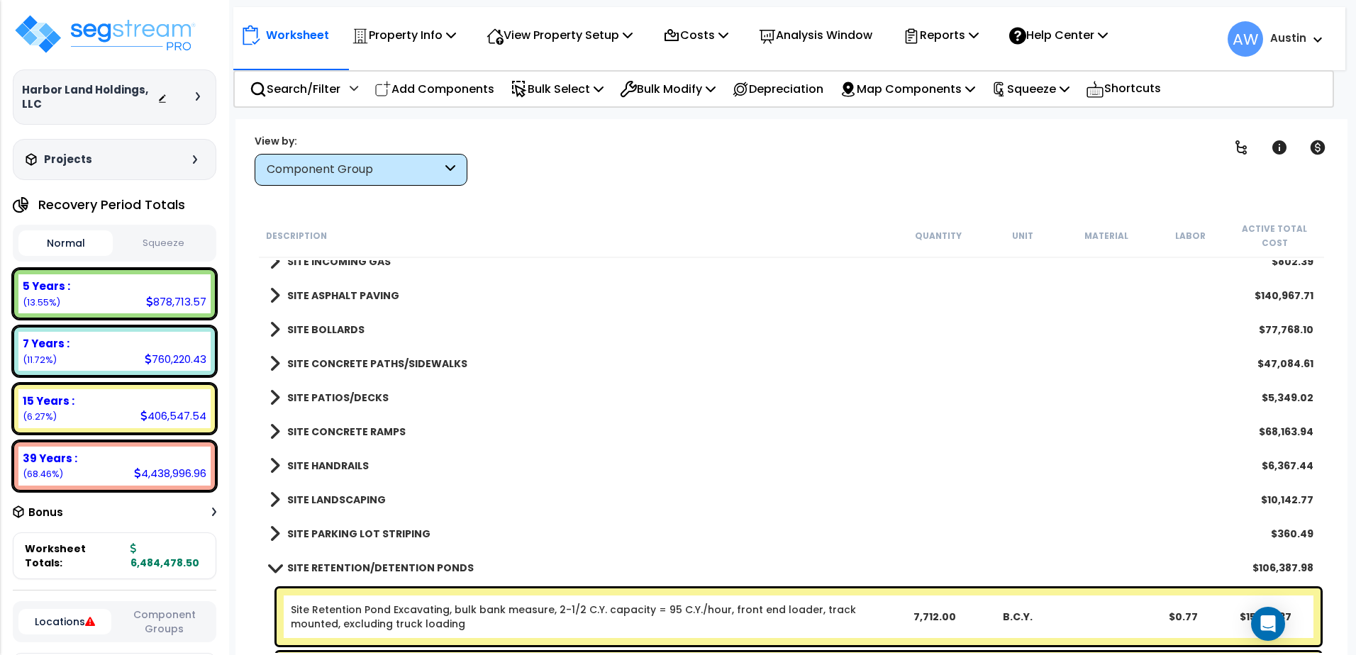
click at [359, 569] on b "SITE RETENTION/DETENTION PONDS" at bounding box center [380, 568] width 187 height 14
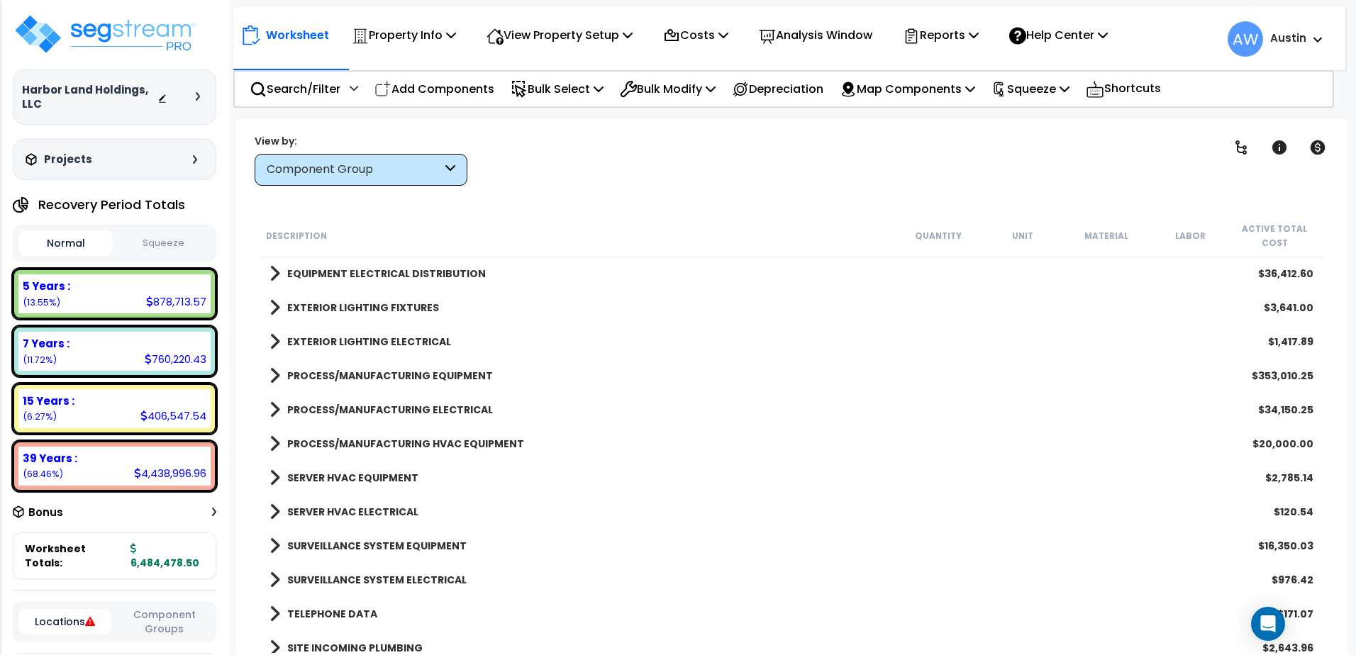
scroll to position [1733, 0]
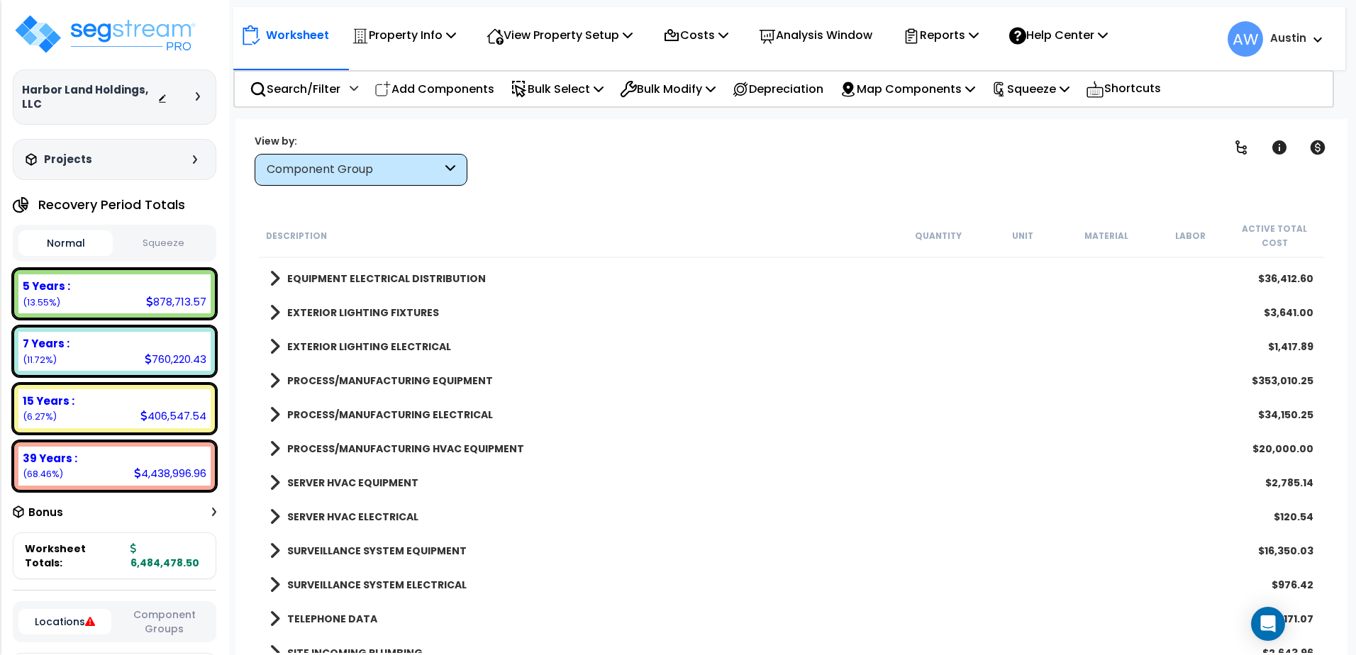
click at [338, 485] on b "SERVER HVAC EQUIPMENT" at bounding box center [352, 483] width 131 height 14
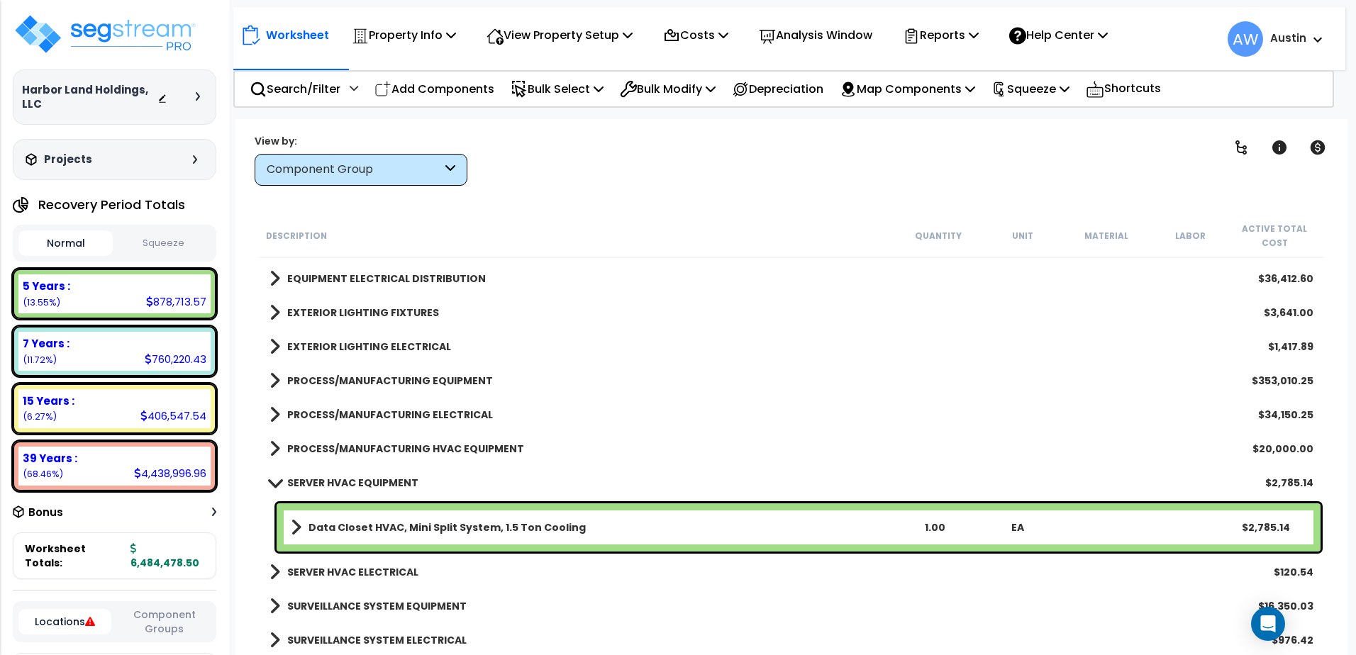
click at [338, 485] on b "SERVER HVAC EQUIPMENT" at bounding box center [352, 483] width 131 height 14
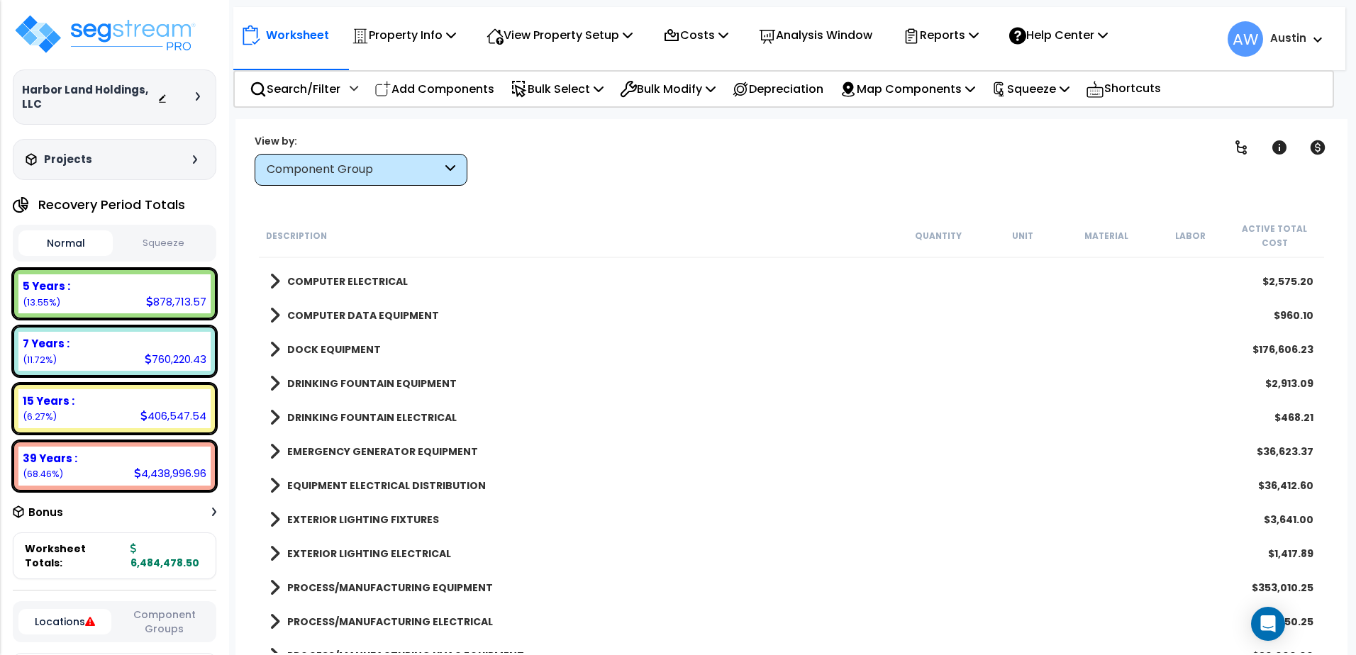
scroll to position [1520, 0]
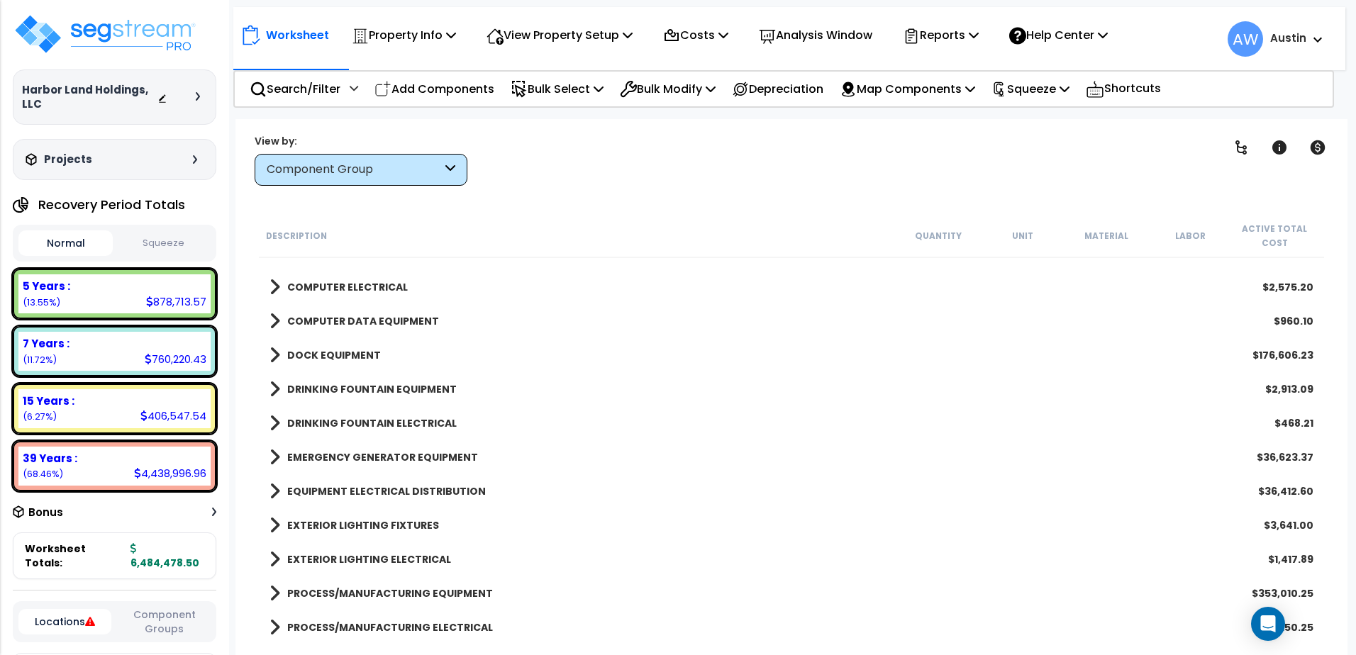
click at [348, 497] on b "EQUIPMENT ELECTRICAL DISTRIBUTION" at bounding box center [386, 492] width 199 height 14
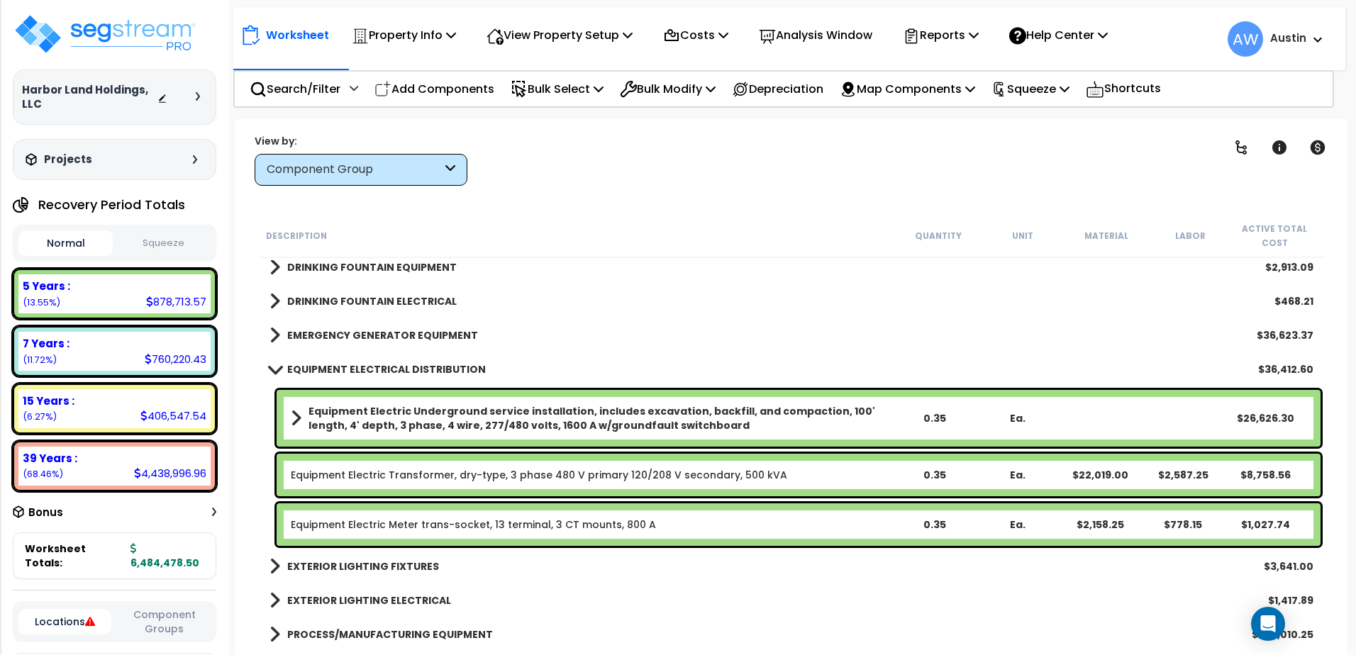
scroll to position [1662, 0]
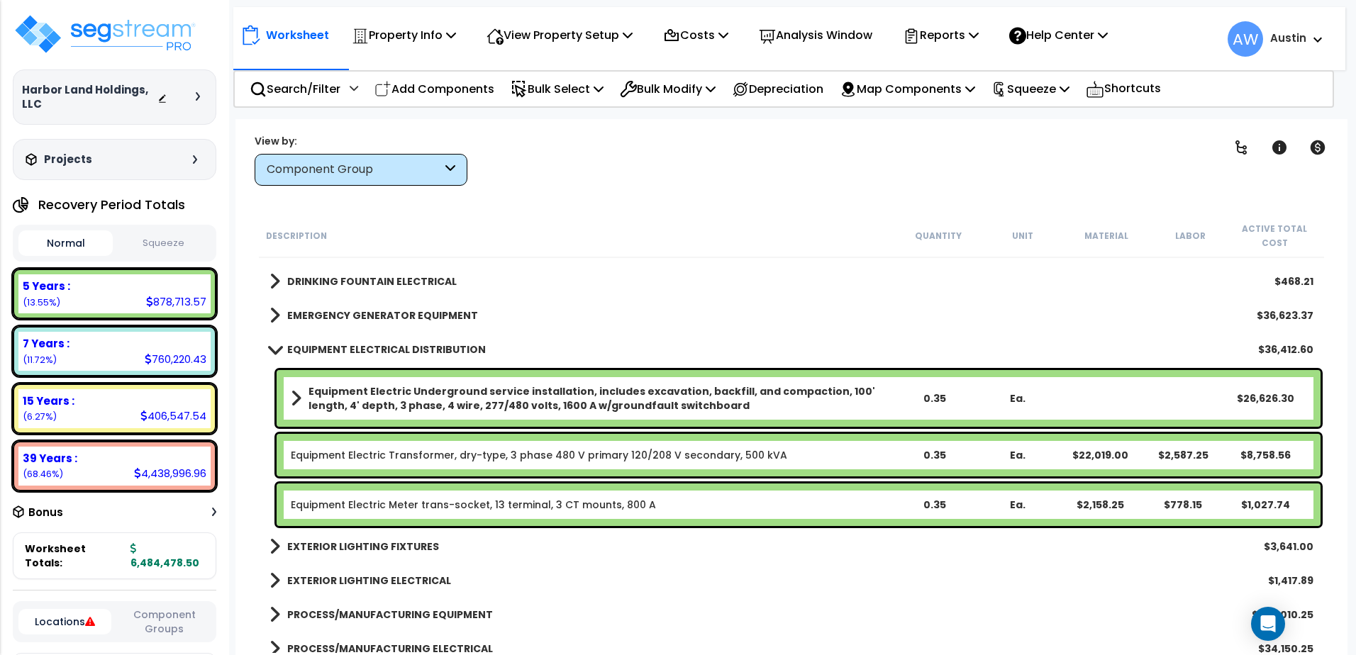
click at [350, 346] on b "EQUIPMENT ELECTRICAL DISTRIBUTION" at bounding box center [386, 350] width 199 height 14
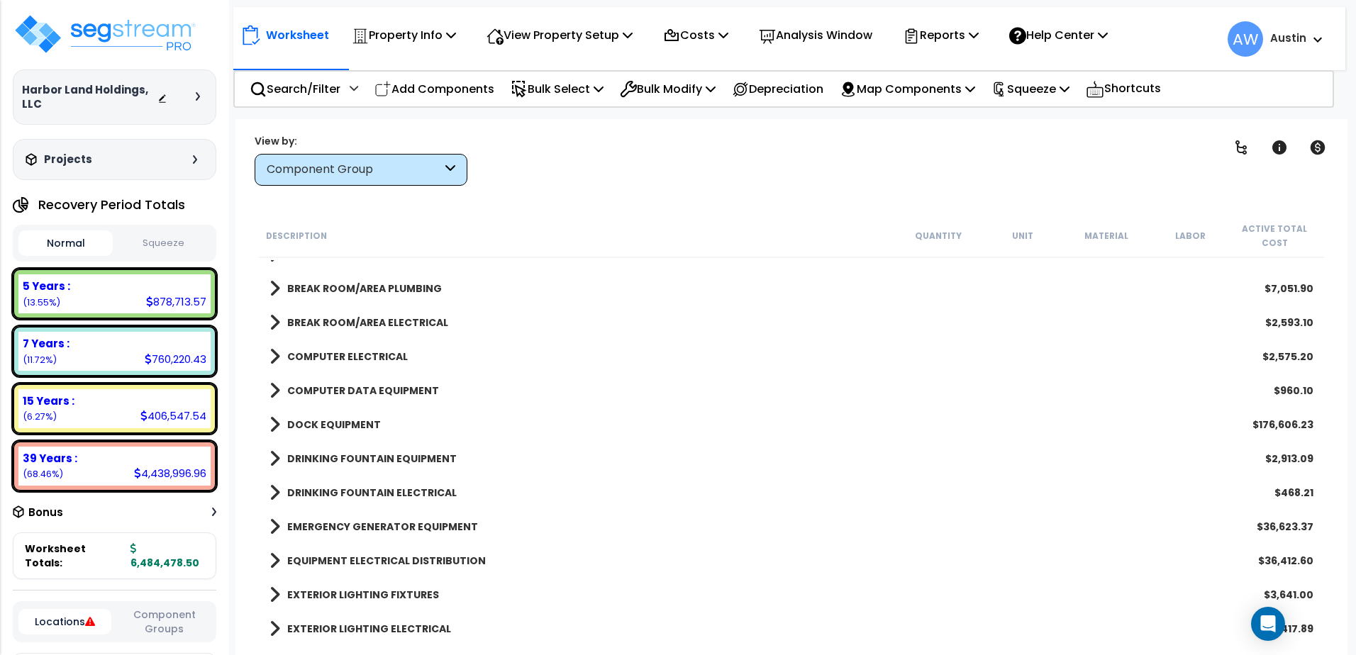
scroll to position [1449, 0]
click at [322, 415] on div "DOCK EQUIPMENT $176,606.23" at bounding box center [791, 426] width 1058 height 34
click at [325, 422] on b "DOCK EQUIPMENT" at bounding box center [334, 426] width 94 height 14
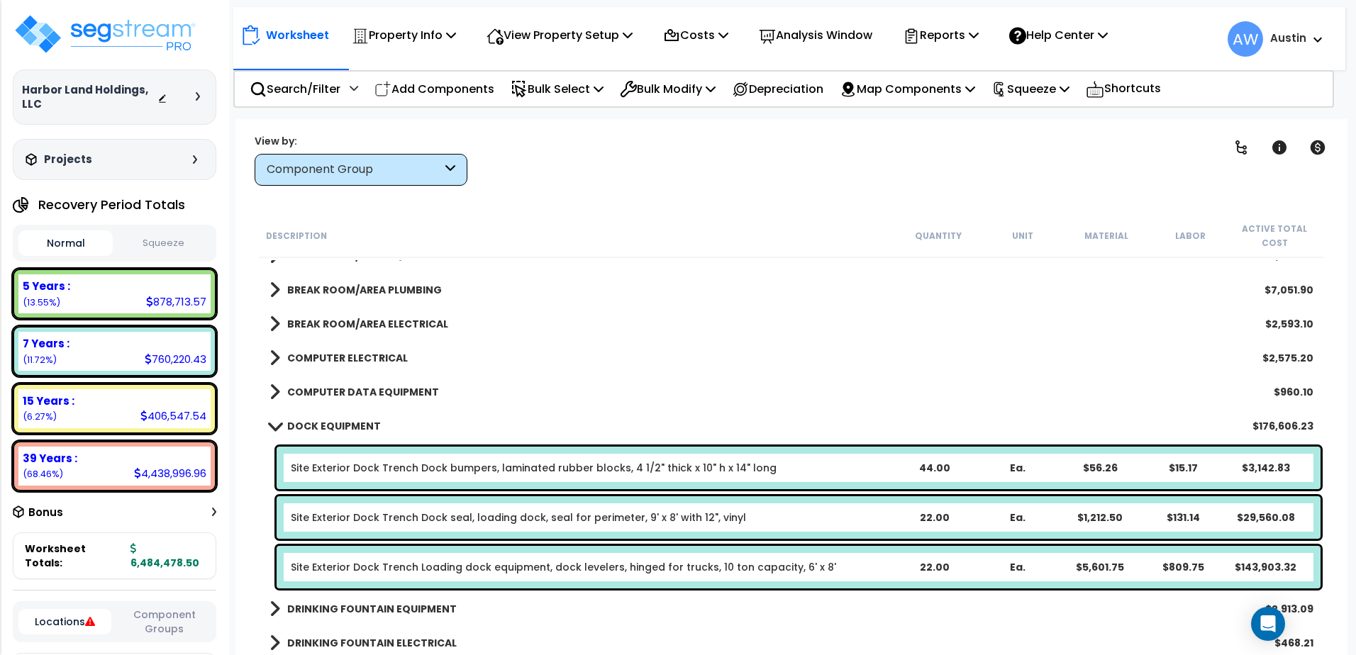
click at [325, 422] on b "DOCK EQUIPMENT" at bounding box center [334, 426] width 94 height 14
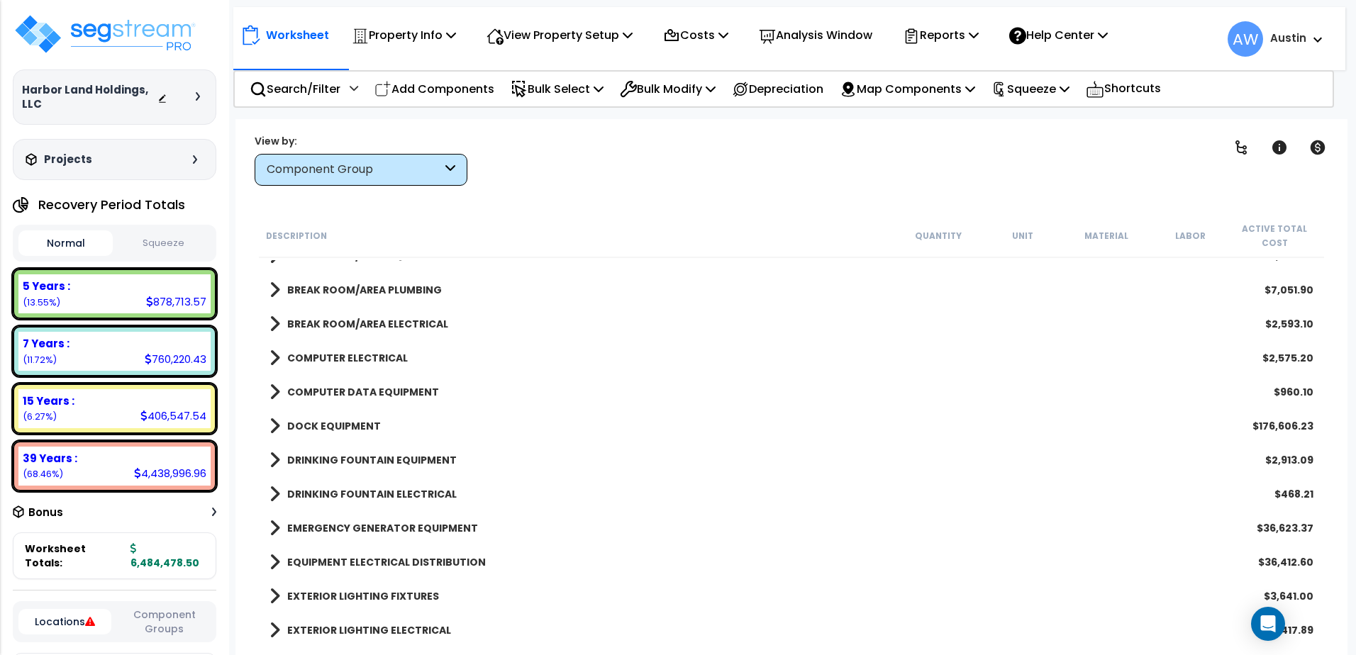
click at [322, 389] on b "COMPUTER DATA EQUIPMENT" at bounding box center [363, 392] width 152 height 14
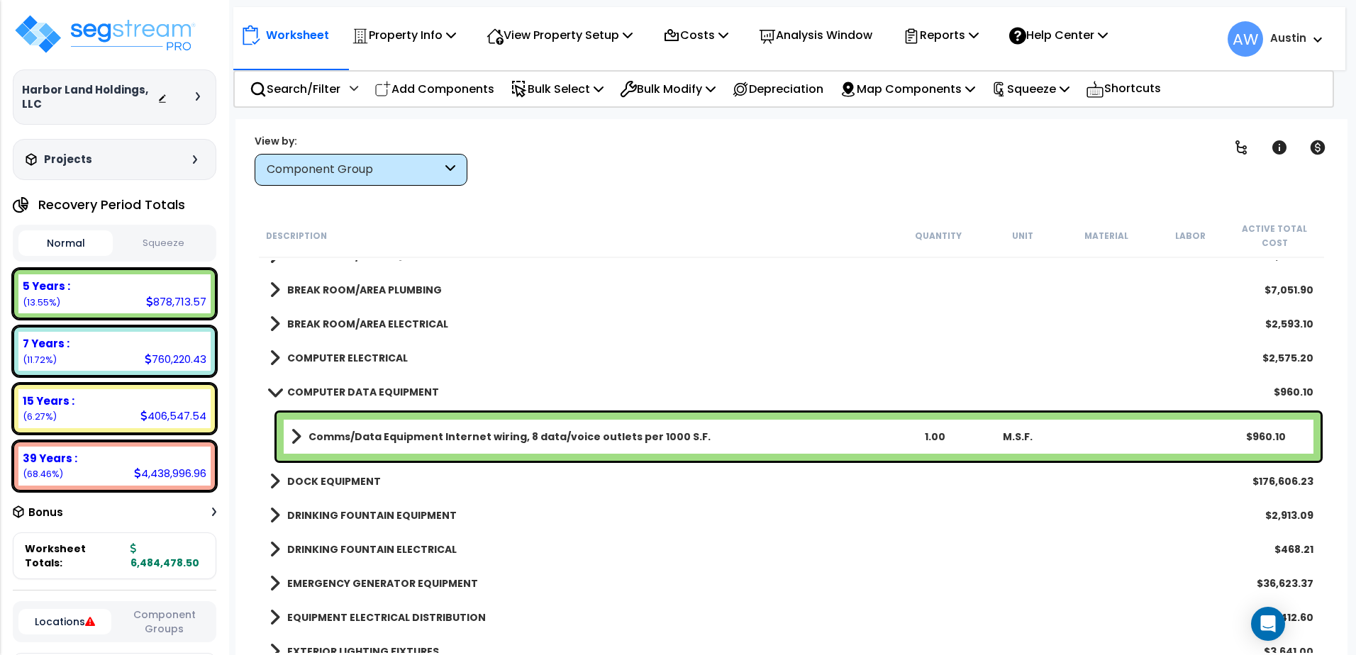
click at [321, 389] on b "COMPUTER DATA EQUIPMENT" at bounding box center [363, 392] width 152 height 14
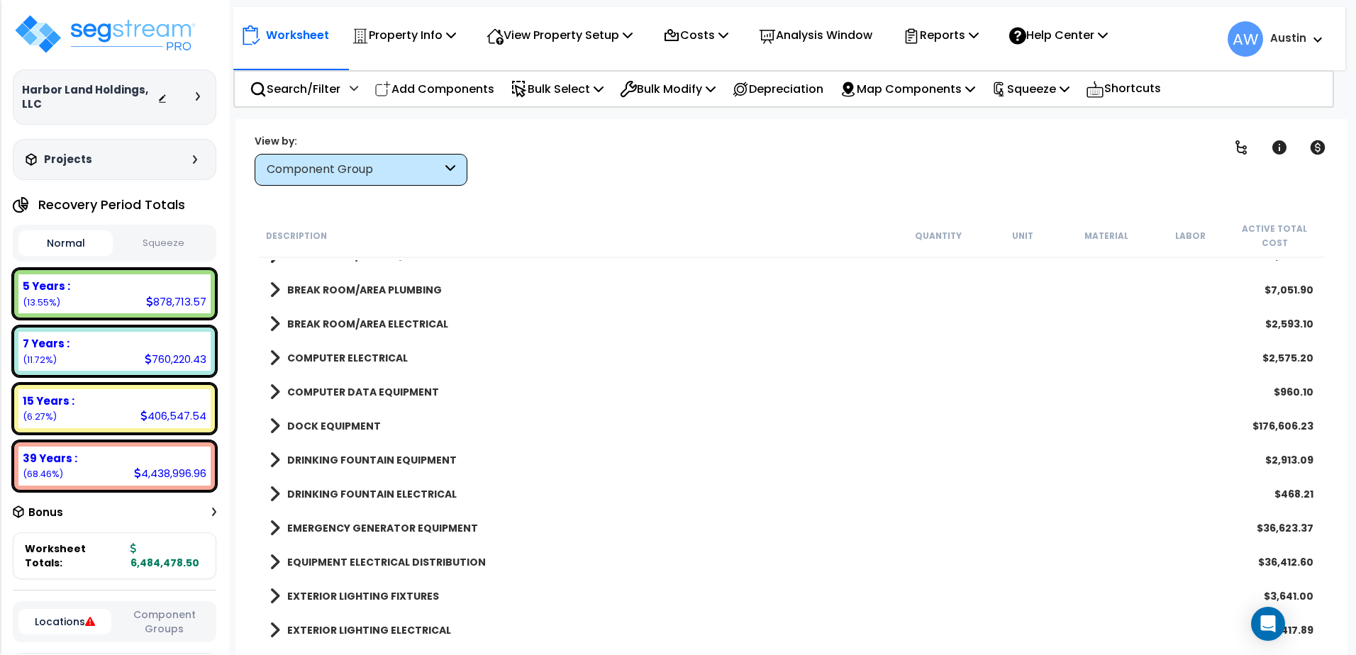
click at [323, 353] on b "COMPUTER ELECTRICAL" at bounding box center [347, 358] width 121 height 14
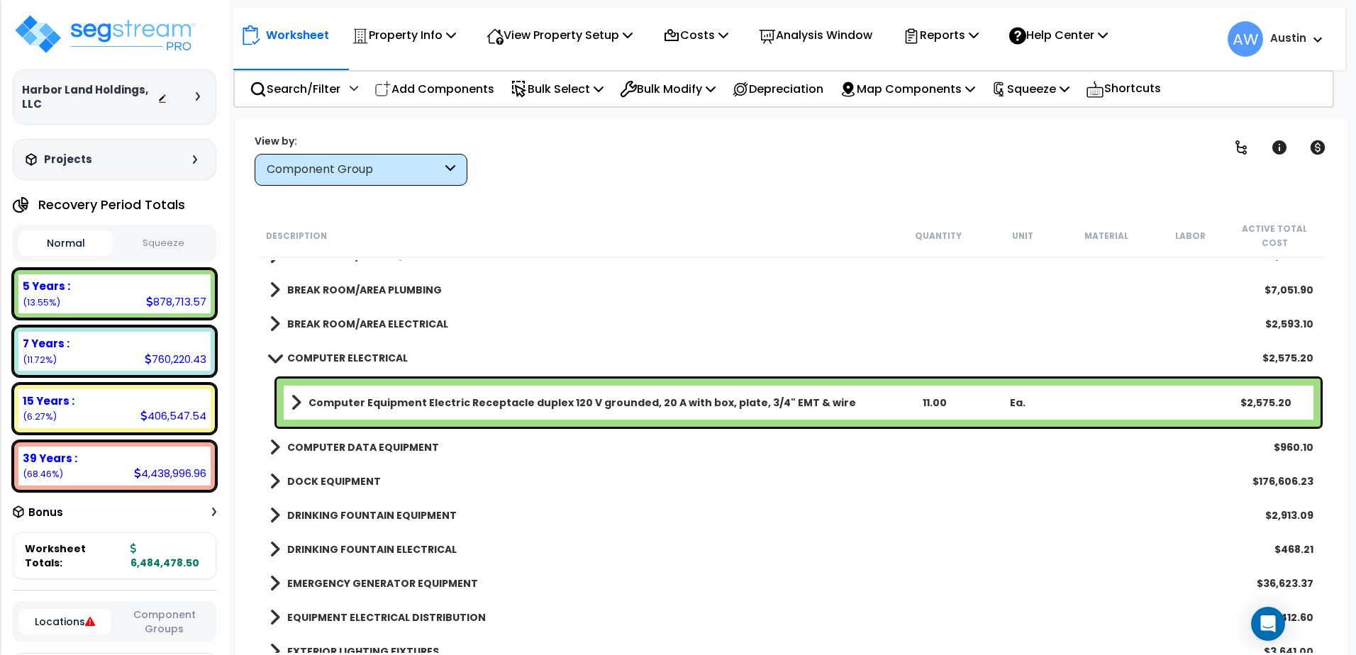
click at [323, 353] on b "COMPUTER ELECTRICAL" at bounding box center [347, 358] width 121 height 14
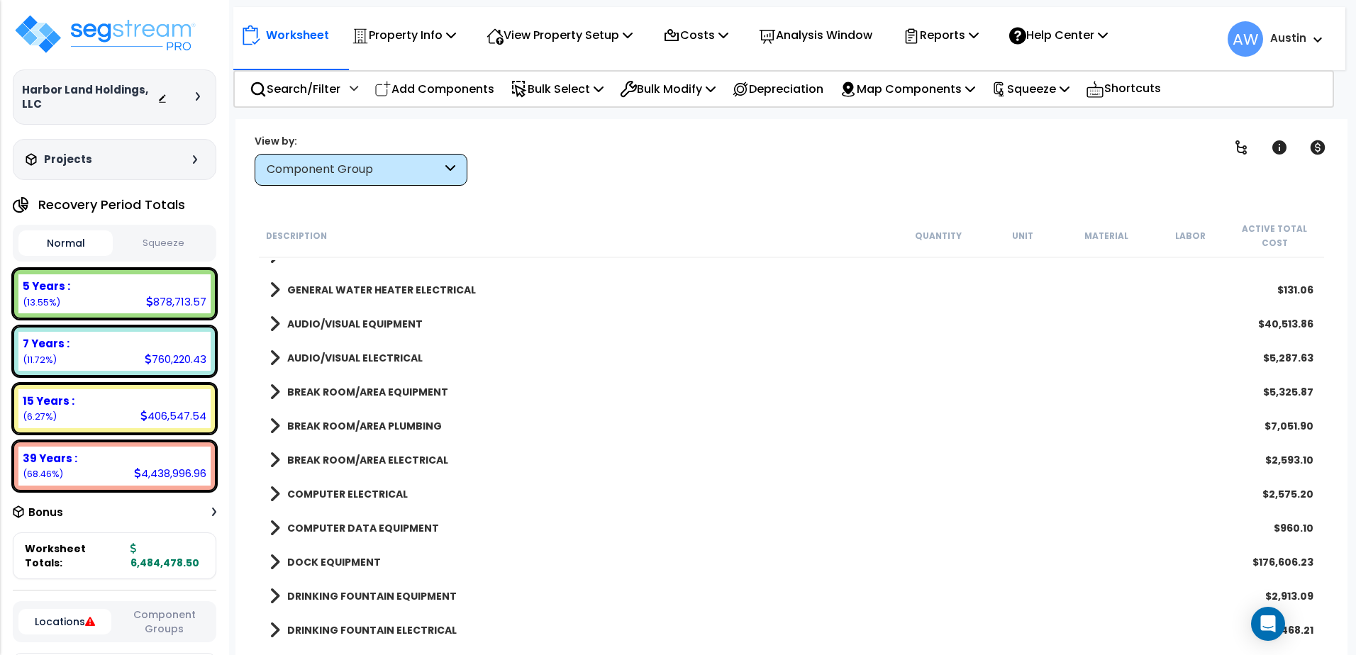
scroll to position [1307, 0]
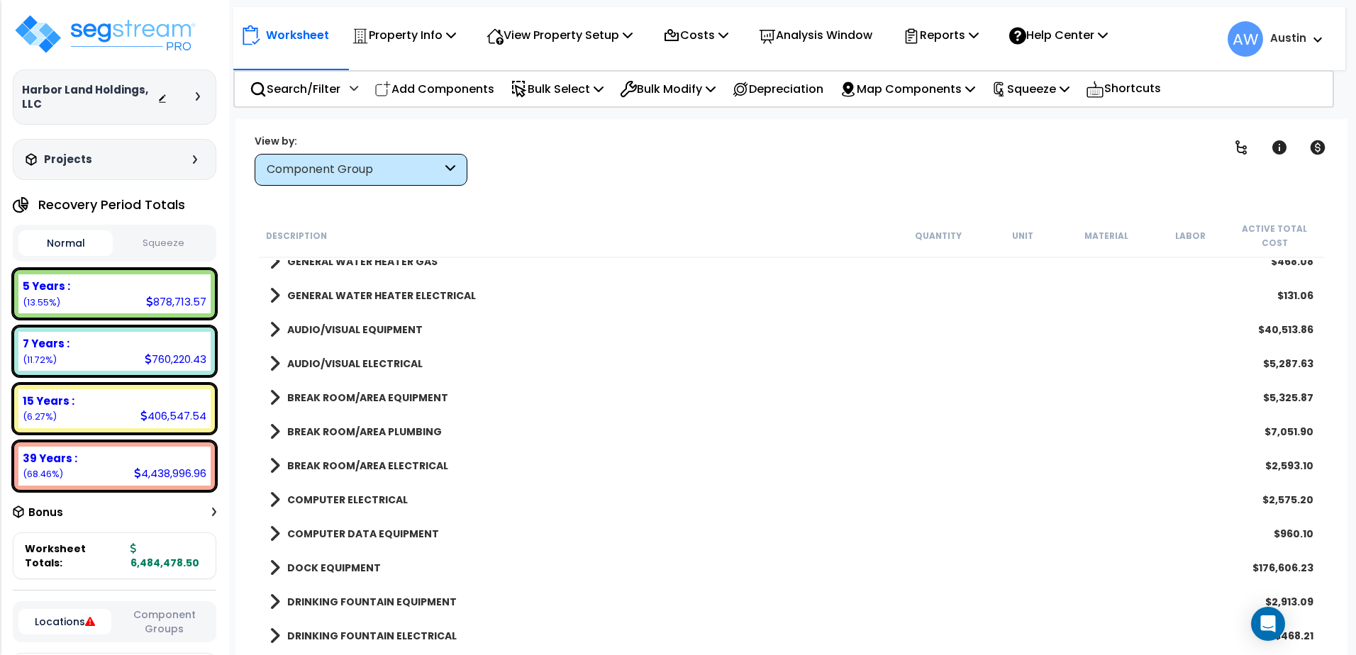
click at [336, 396] on b "BREAK ROOM/AREA EQUIPMENT" at bounding box center [367, 398] width 161 height 14
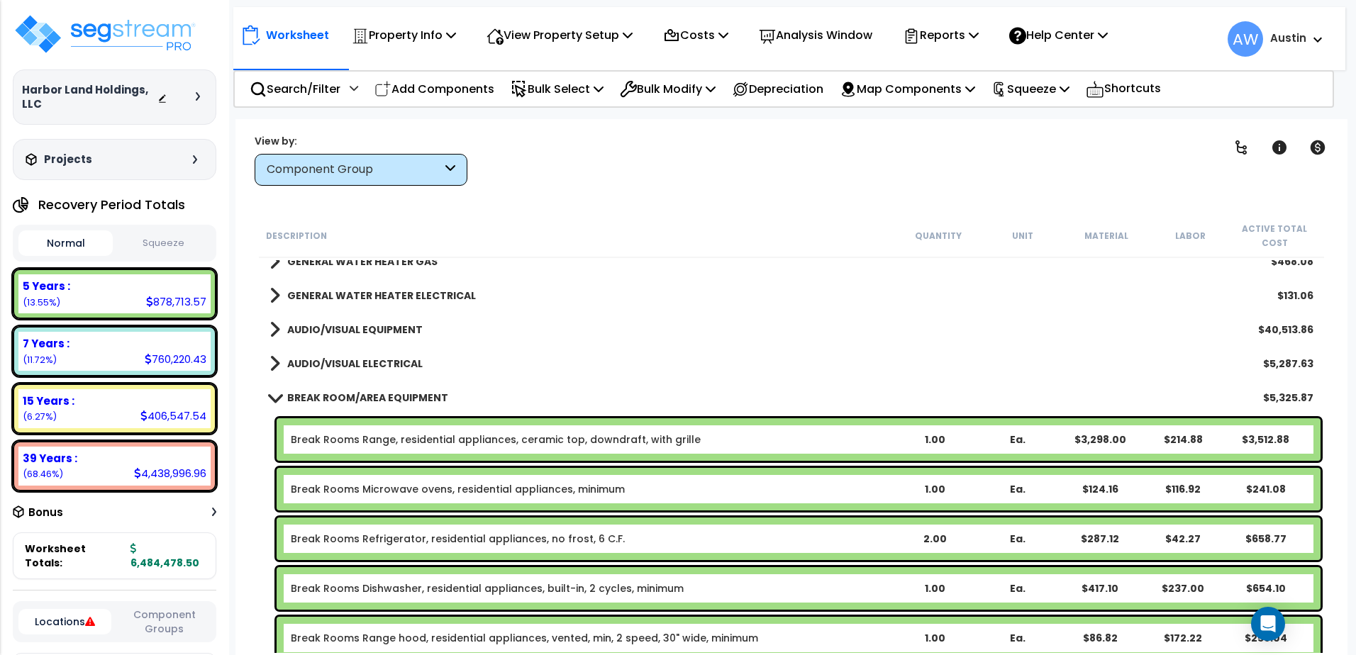
click at [336, 396] on b "BREAK ROOM/AREA EQUIPMENT" at bounding box center [367, 398] width 161 height 14
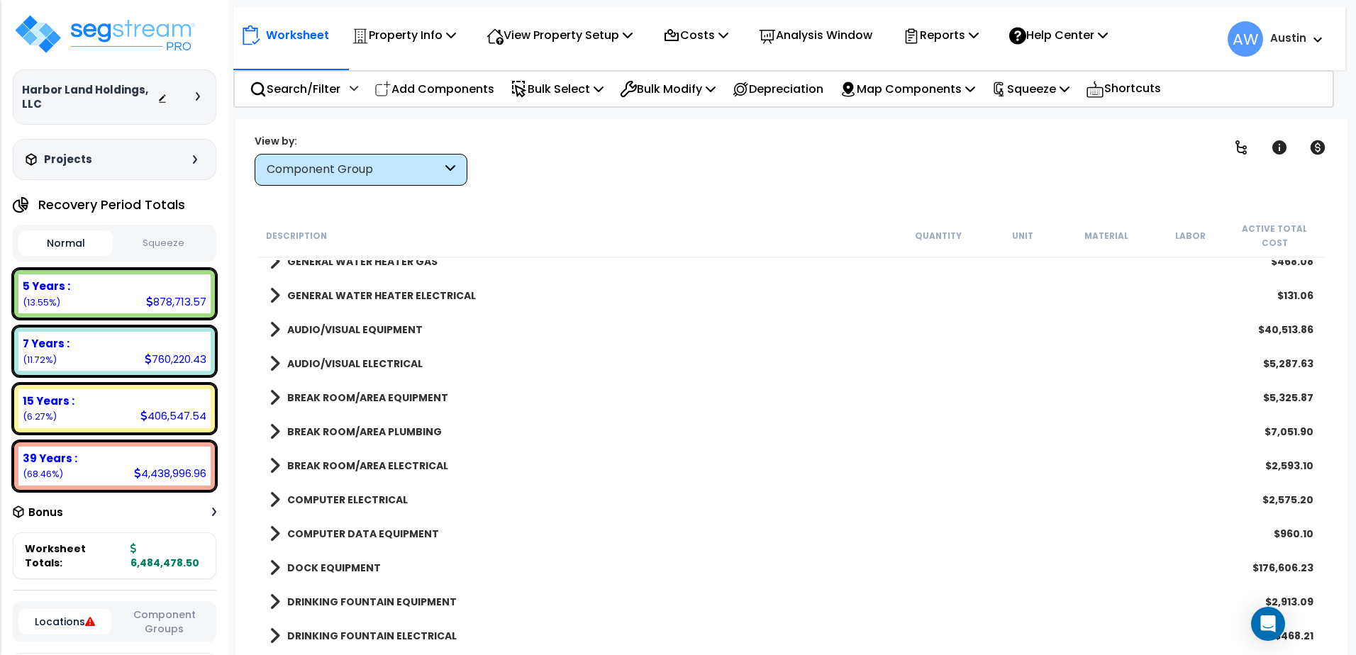
click at [329, 363] on b "AUDIO/VISUAL ELECTRICAL" at bounding box center [354, 364] width 135 height 14
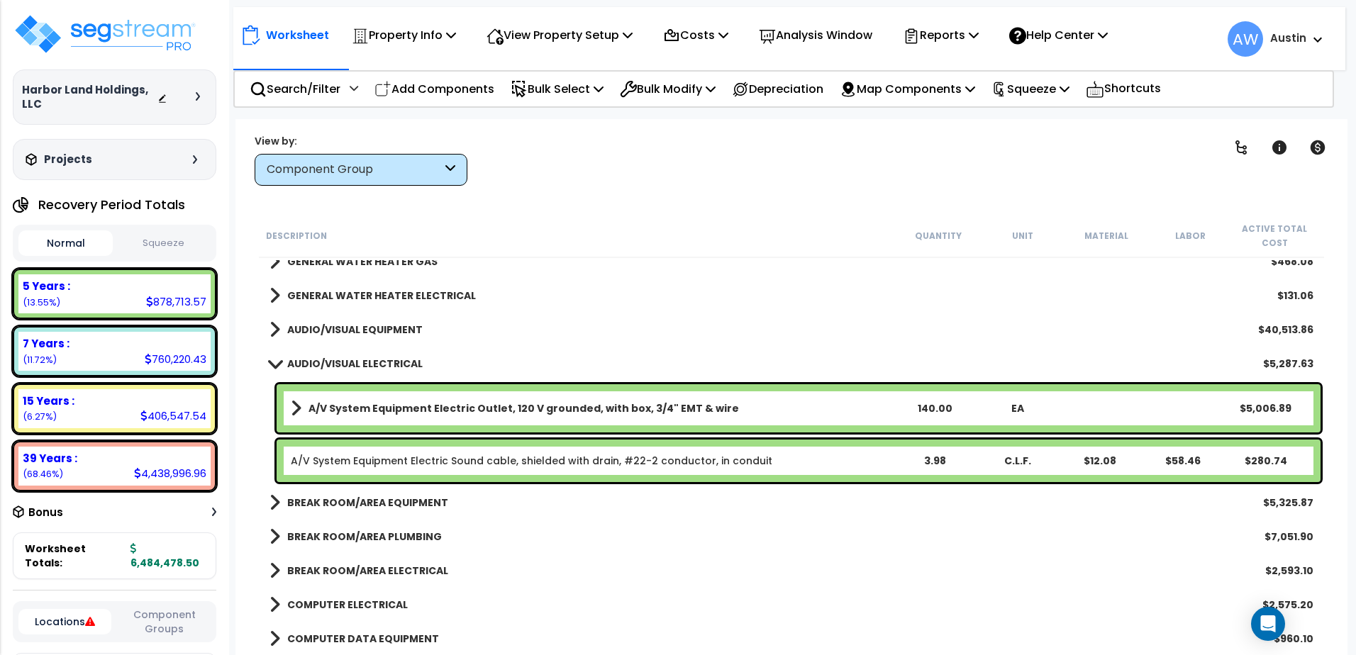
click at [329, 363] on b "AUDIO/VISUAL ELECTRICAL" at bounding box center [354, 364] width 135 height 14
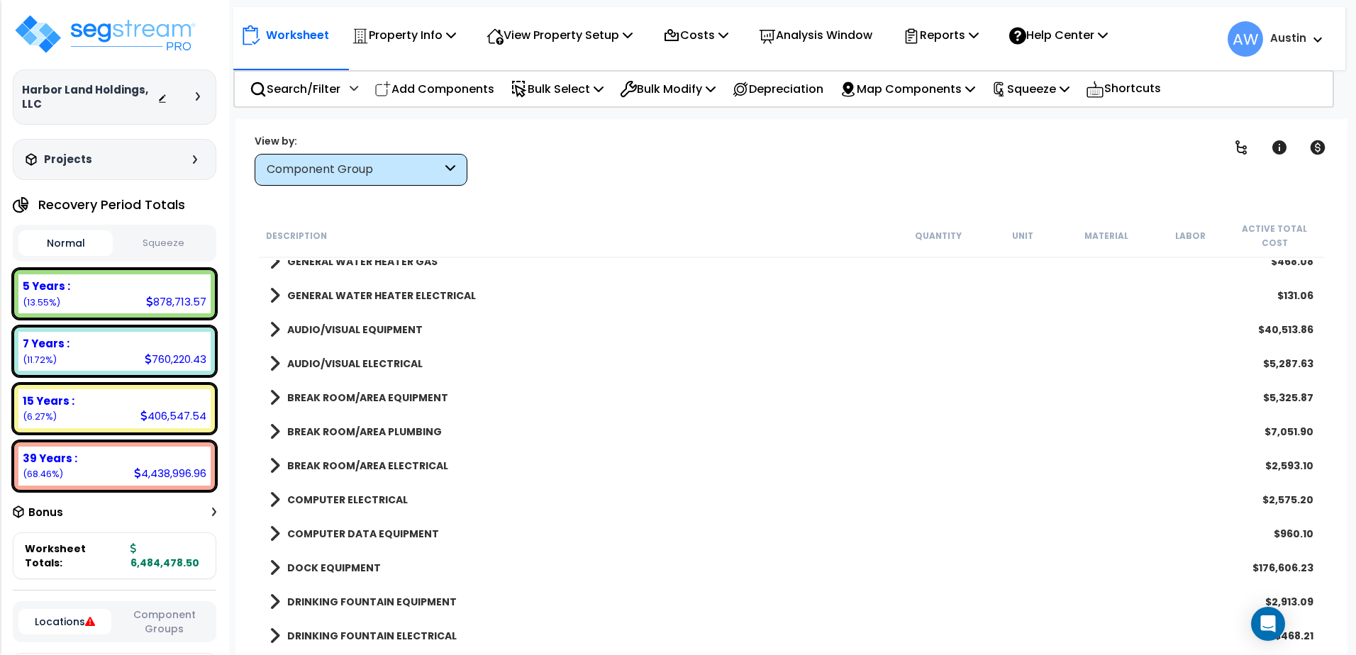
click at [327, 328] on b "AUDIO/VISUAL EQUIPMENT" at bounding box center [354, 330] width 135 height 14
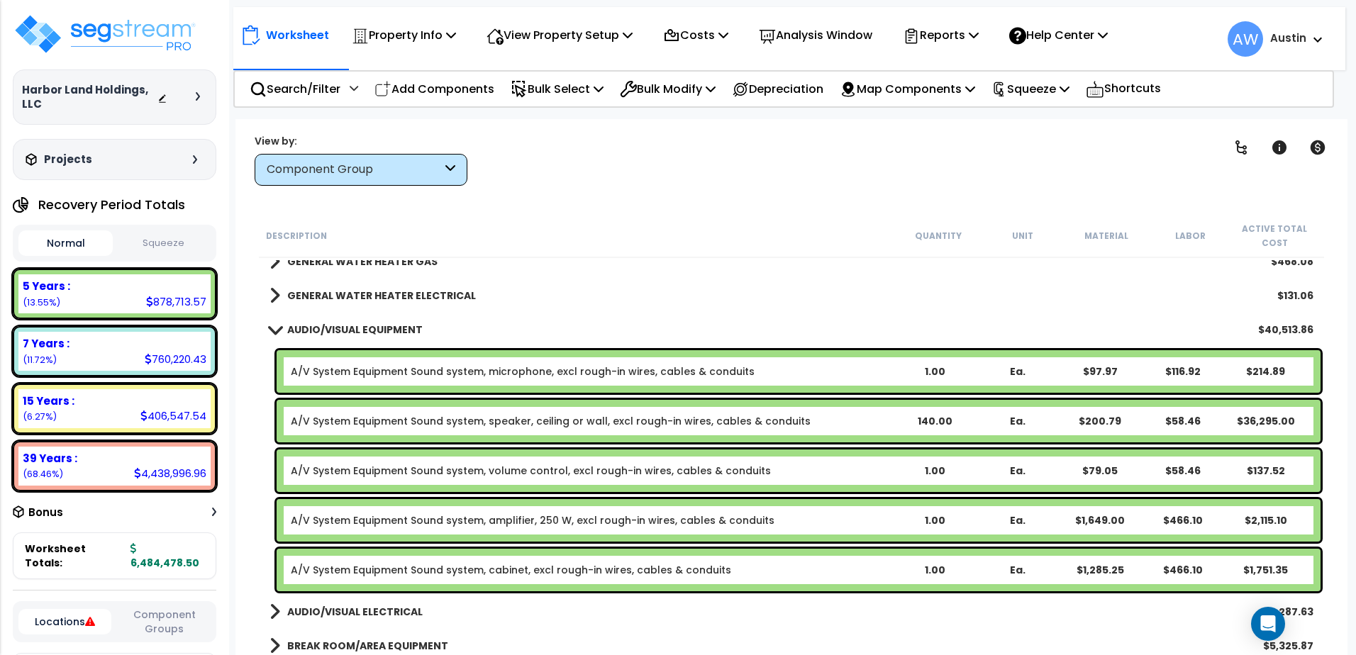
click at [327, 330] on b "AUDIO/VISUAL EQUIPMENT" at bounding box center [354, 330] width 135 height 14
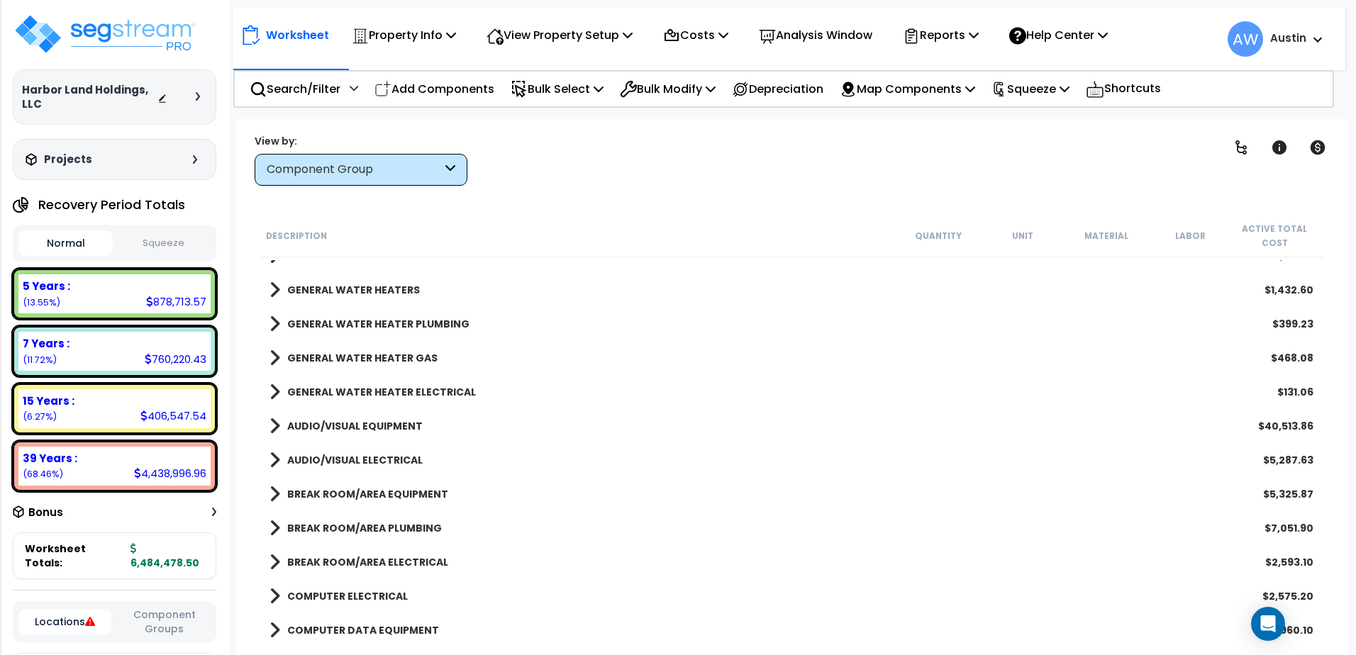
scroll to position [1166, 0]
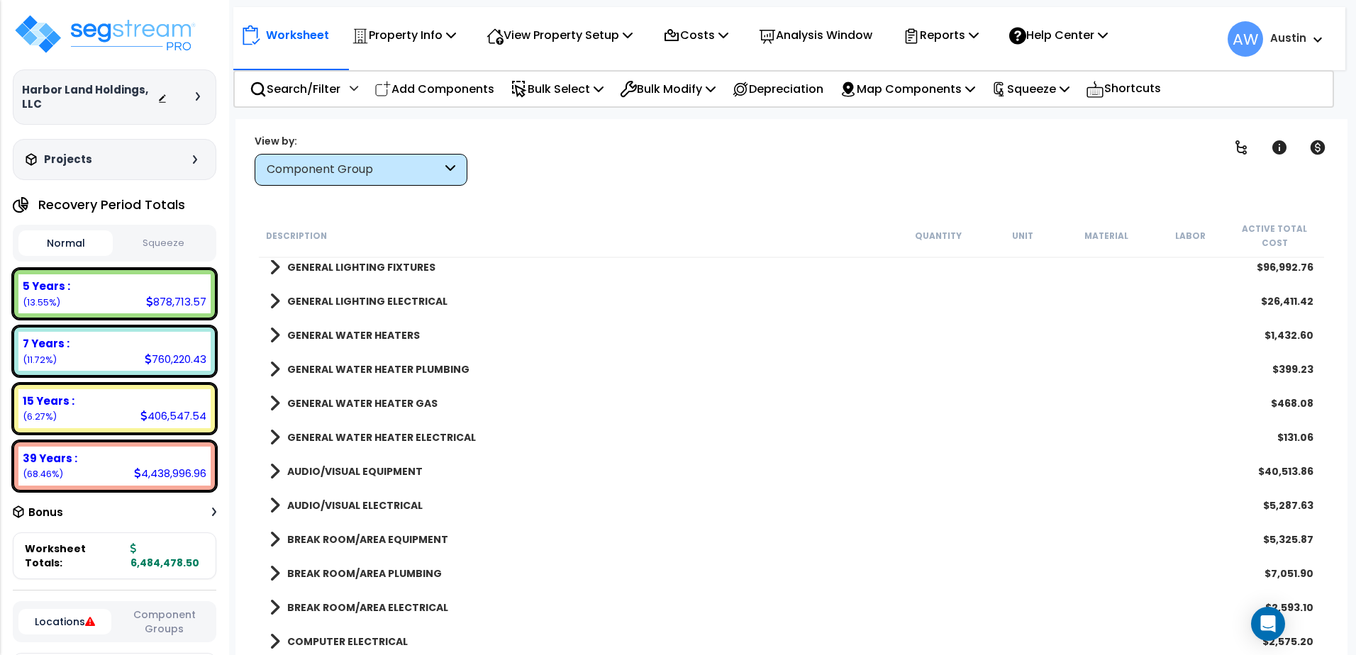
click at [348, 308] on b "GENERAL LIGHTING ELECTRICAL" at bounding box center [367, 301] width 160 height 14
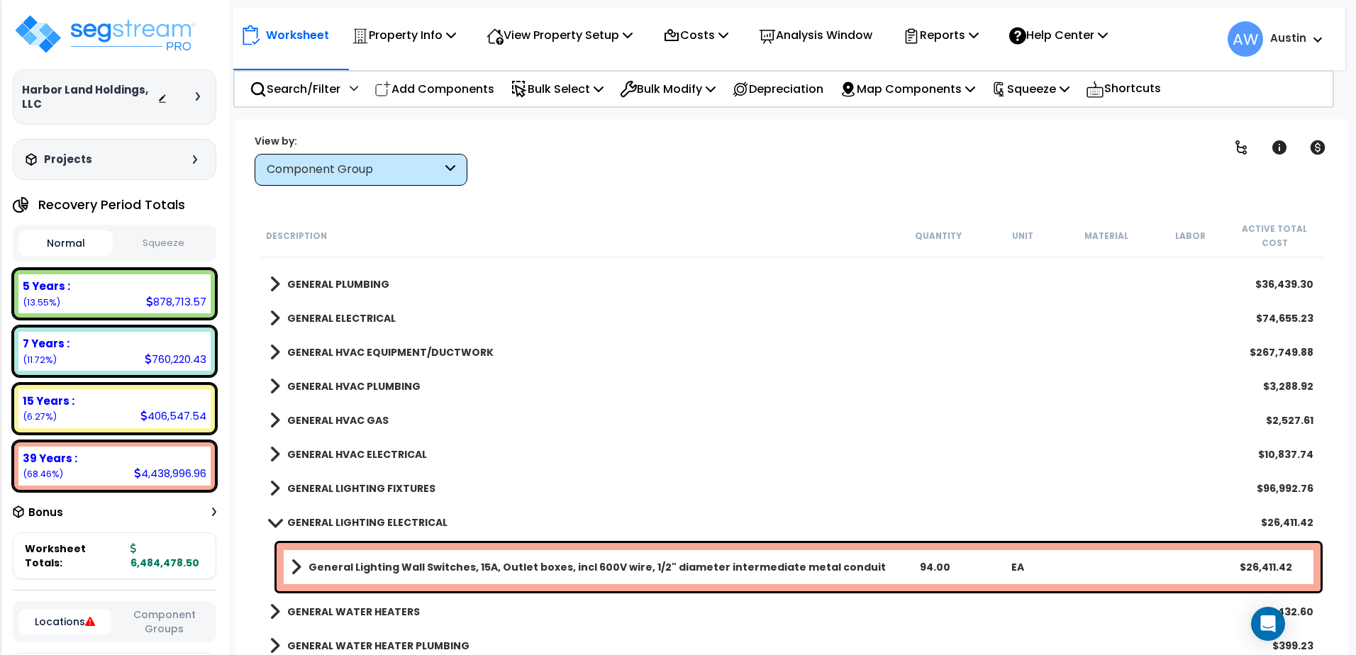
scroll to position [882, 0]
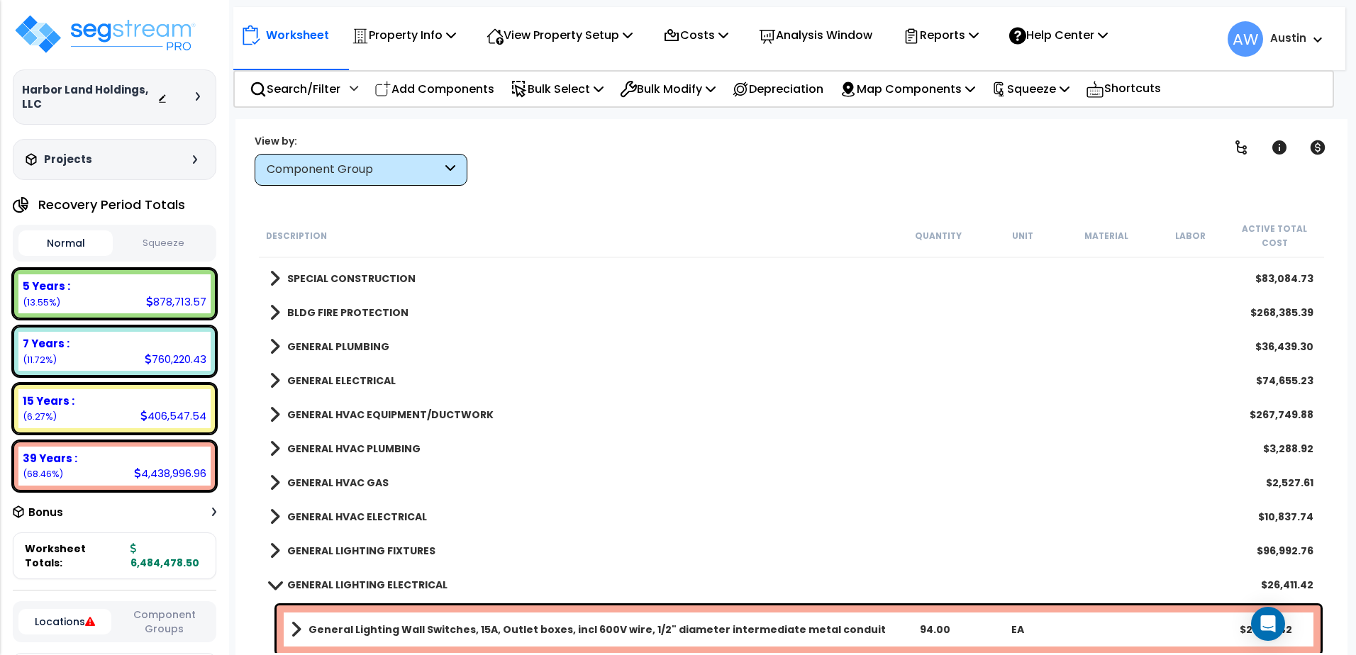
click at [358, 585] on b "GENERAL LIGHTING ELECTRICAL" at bounding box center [367, 585] width 160 height 14
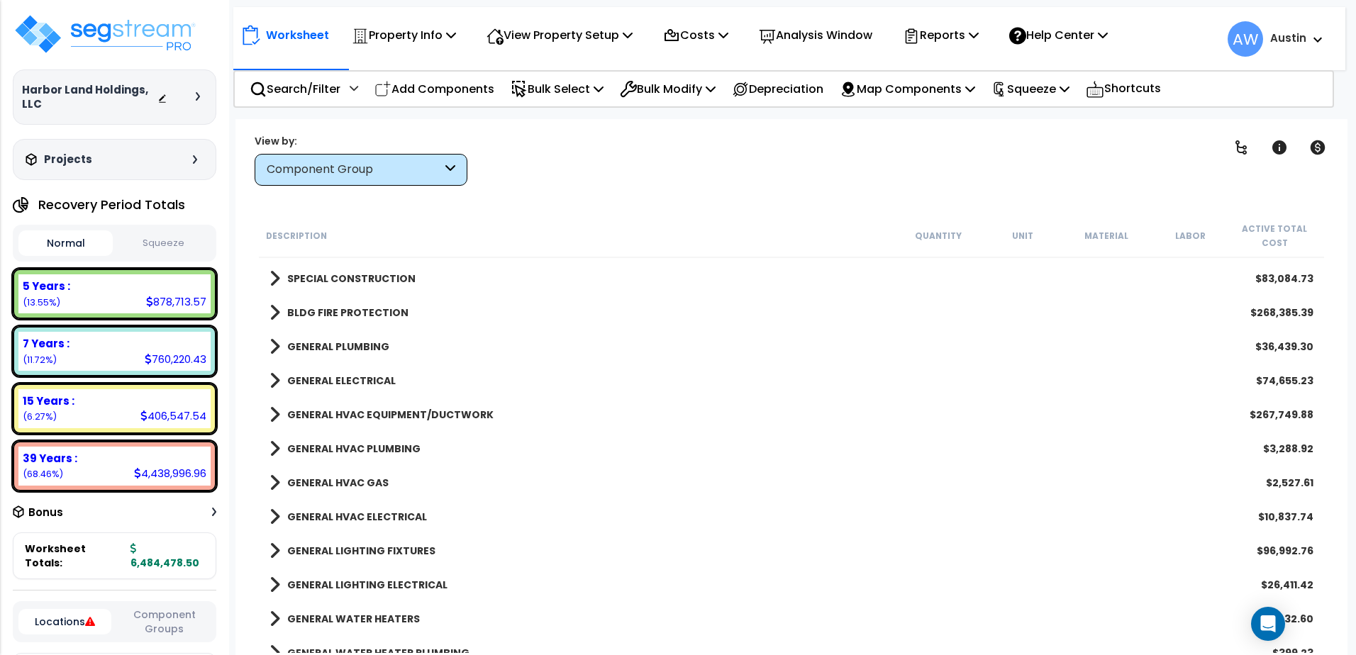
click at [351, 557] on b "GENERAL LIGHTING FIXTURES" at bounding box center [361, 551] width 148 height 14
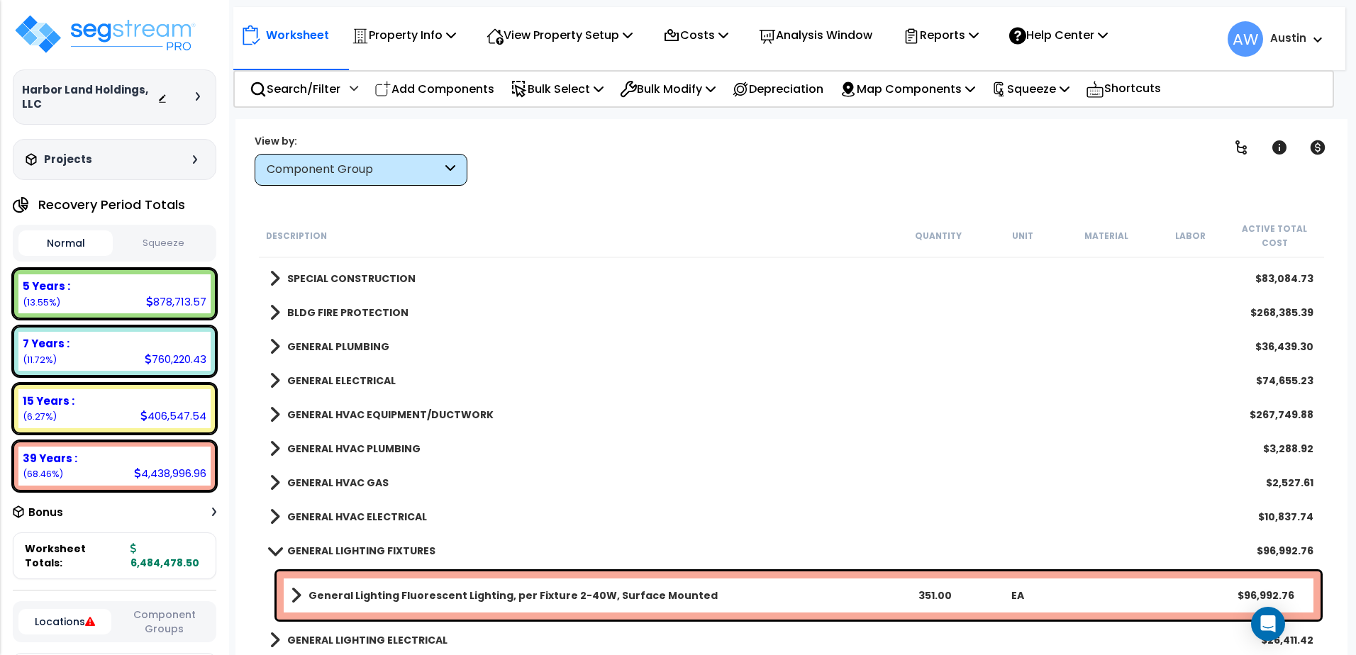
click at [352, 557] on b "GENERAL LIGHTING FIXTURES" at bounding box center [361, 551] width 148 height 14
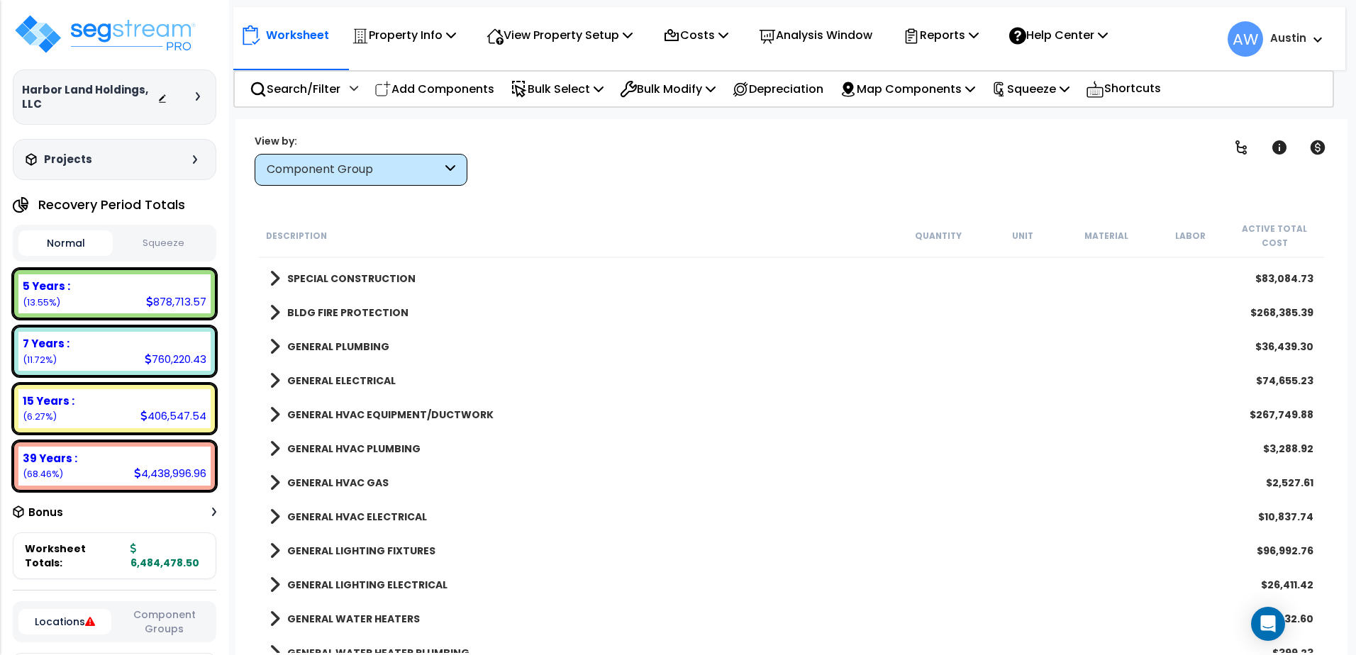
click at [341, 315] on b "BLDG FIRE PROTECTION" at bounding box center [347, 313] width 121 height 14
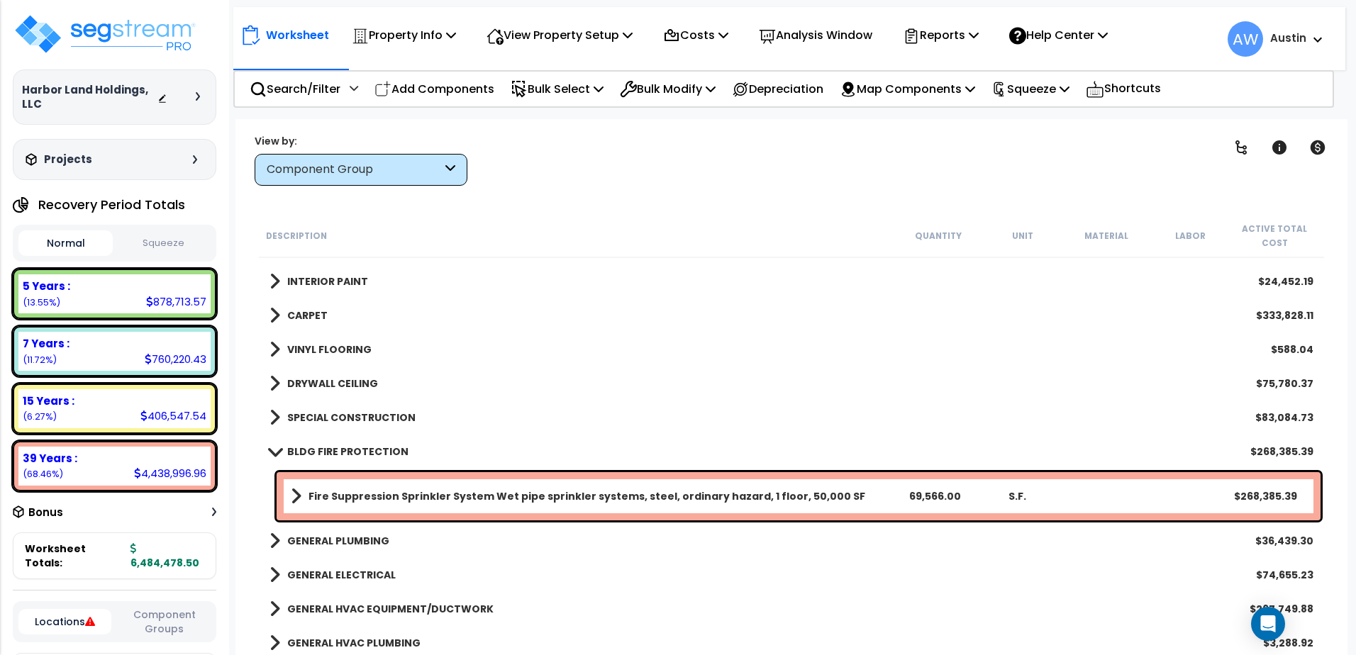
scroll to position [740, 0]
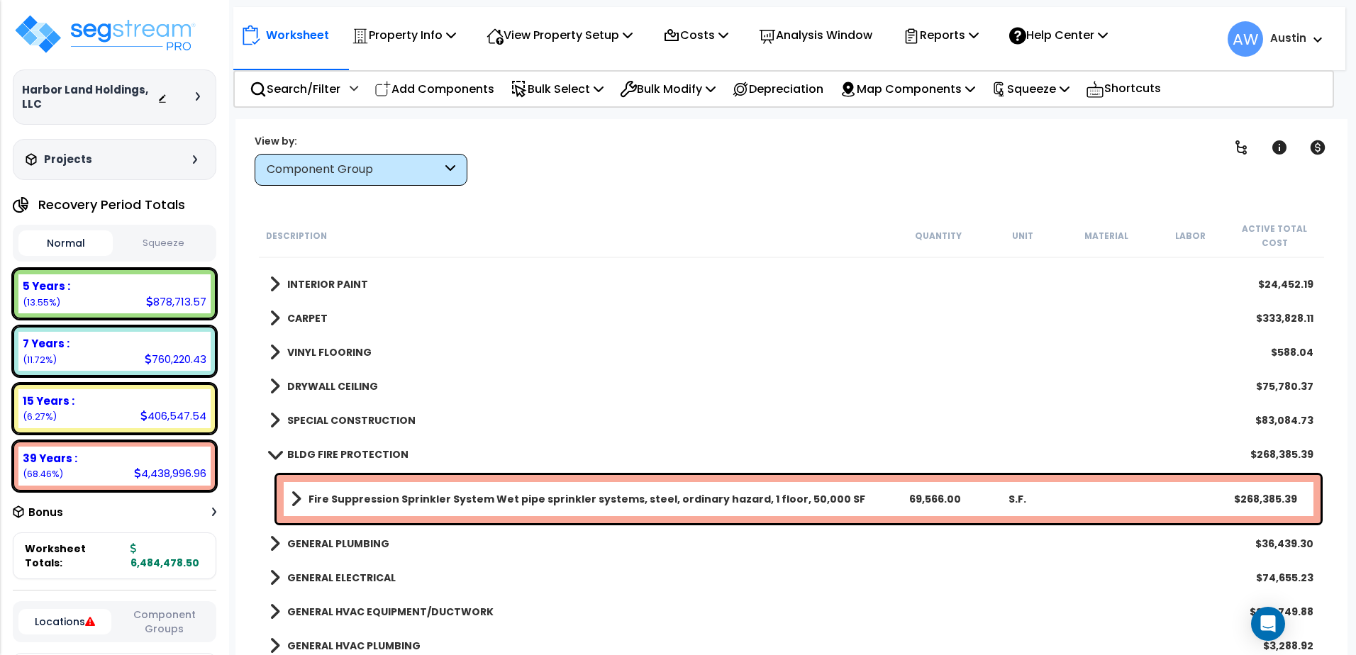
click at [358, 450] on b "BLDG FIRE PROTECTION" at bounding box center [347, 455] width 121 height 14
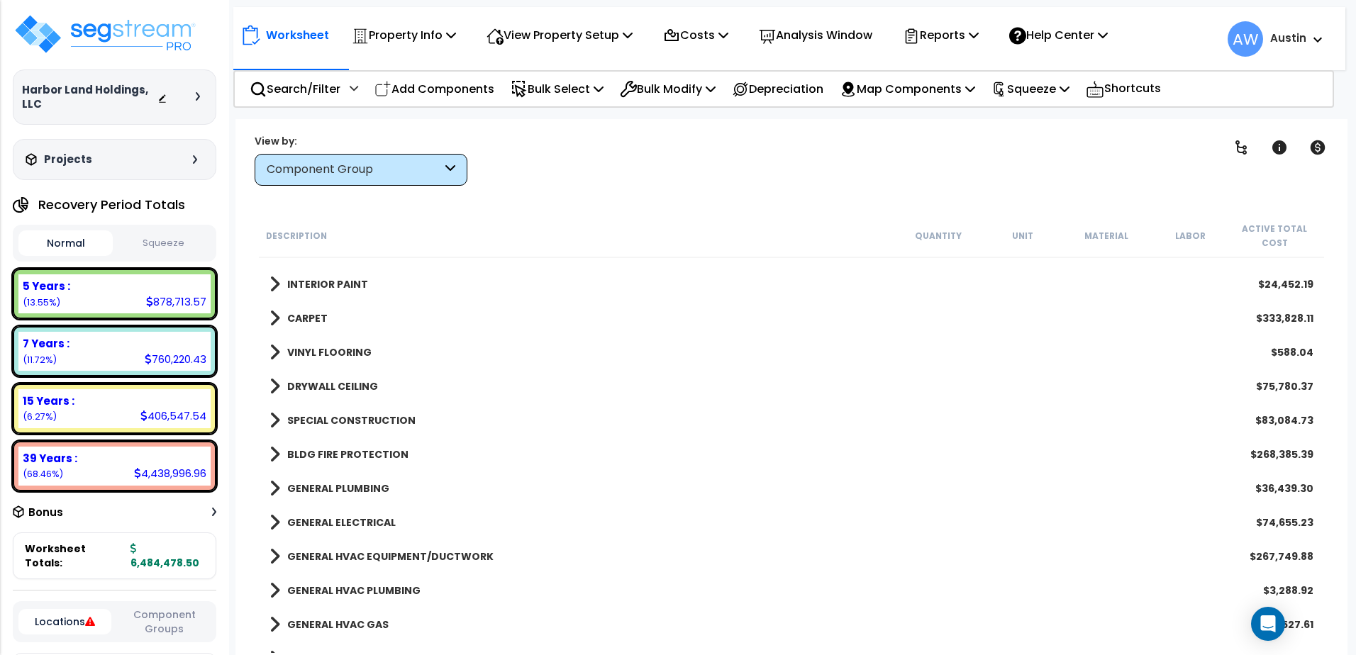
click at [350, 406] on div "SPECIAL CONSTRUCTION $83,084.73" at bounding box center [791, 421] width 1058 height 34
click at [351, 417] on b "SPECIAL CONSTRUCTION" at bounding box center [351, 421] width 128 height 14
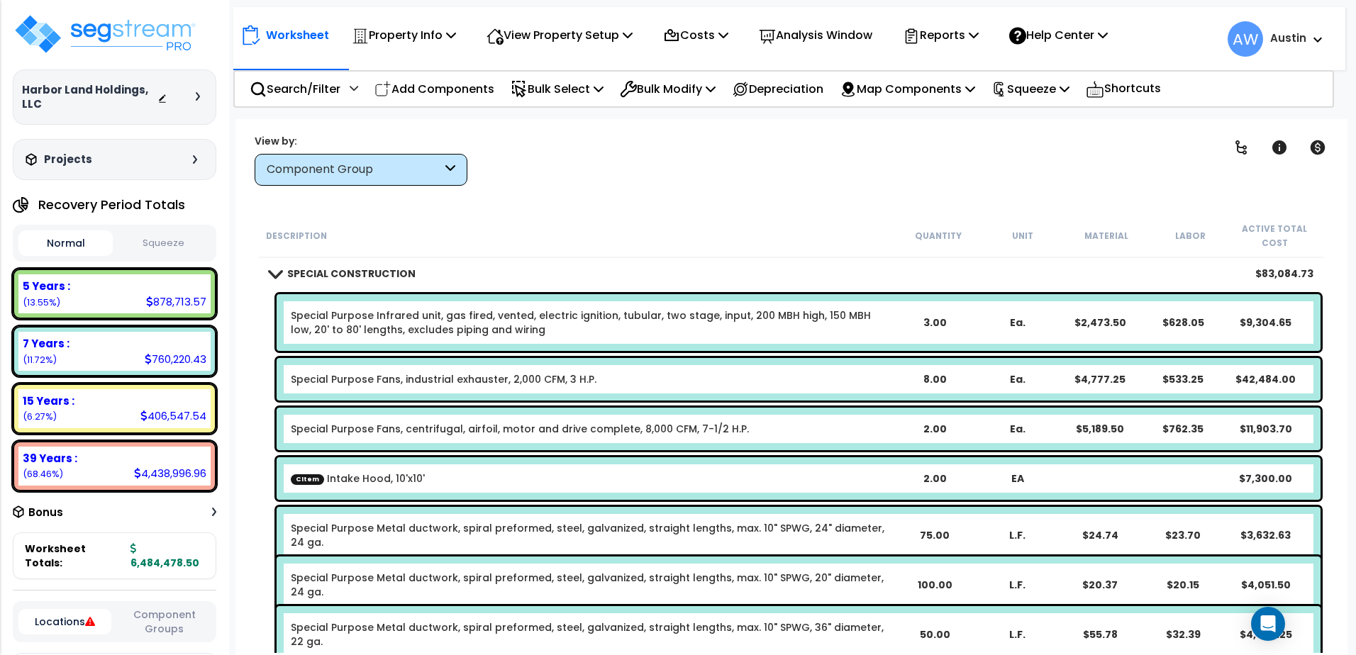
scroll to position [882, 0]
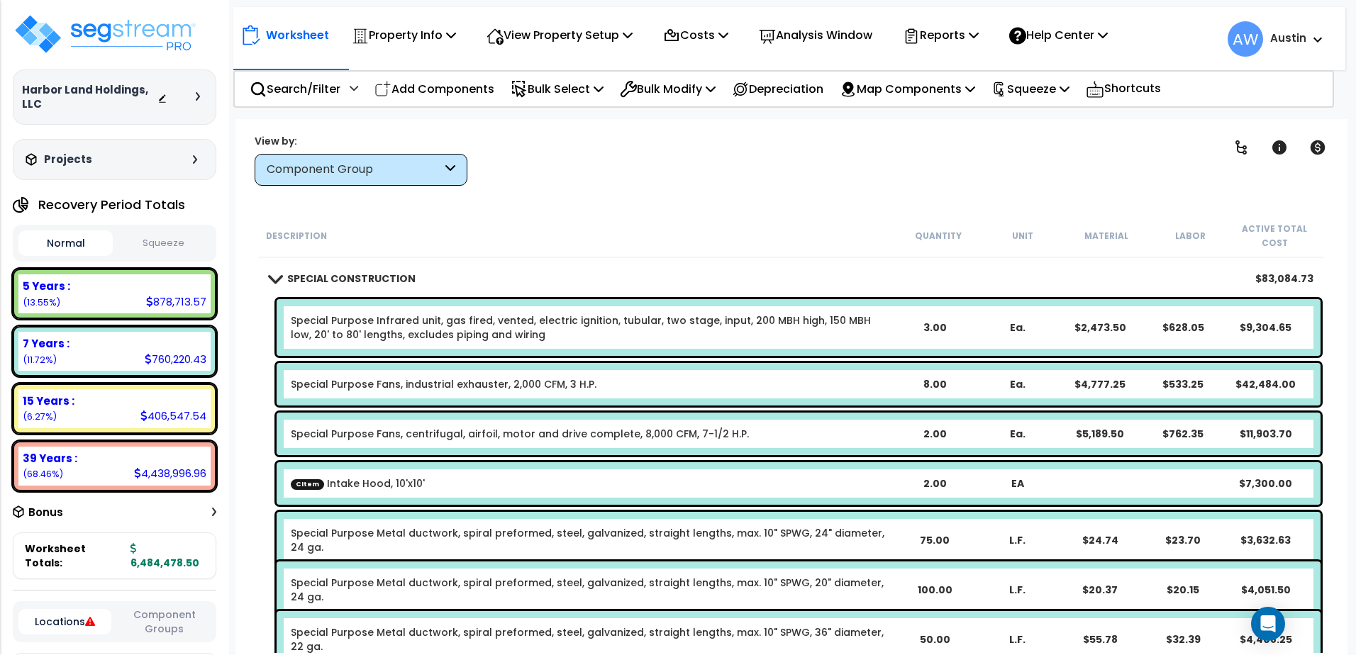
click at [336, 280] on b "SPECIAL CONSTRUCTION" at bounding box center [351, 279] width 128 height 14
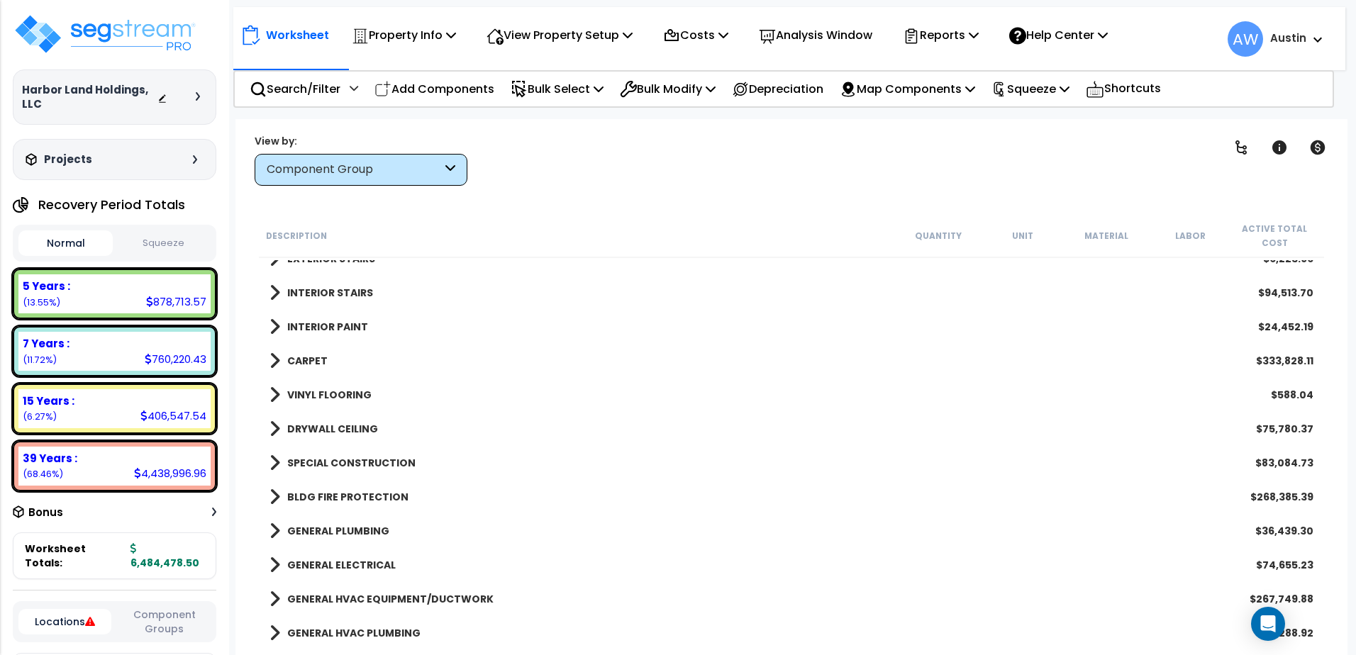
scroll to position [669, 0]
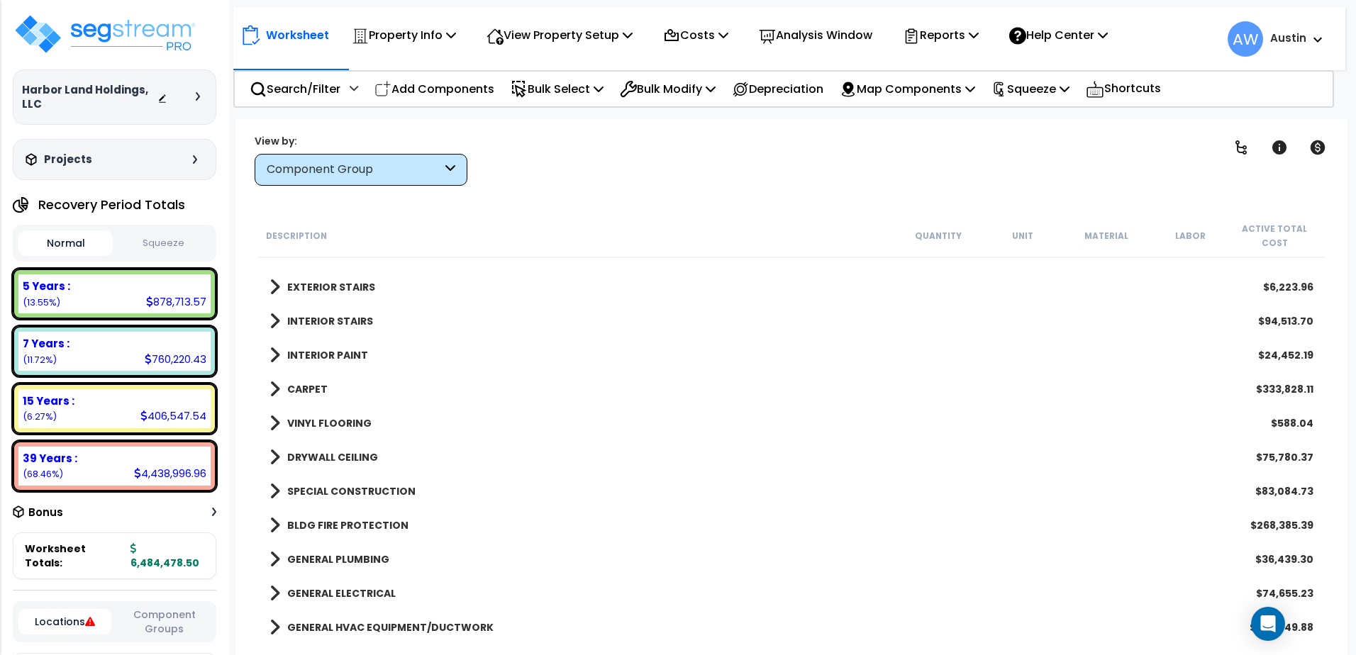
click at [343, 458] on b "DRYWALL CEILING" at bounding box center [332, 457] width 91 height 14
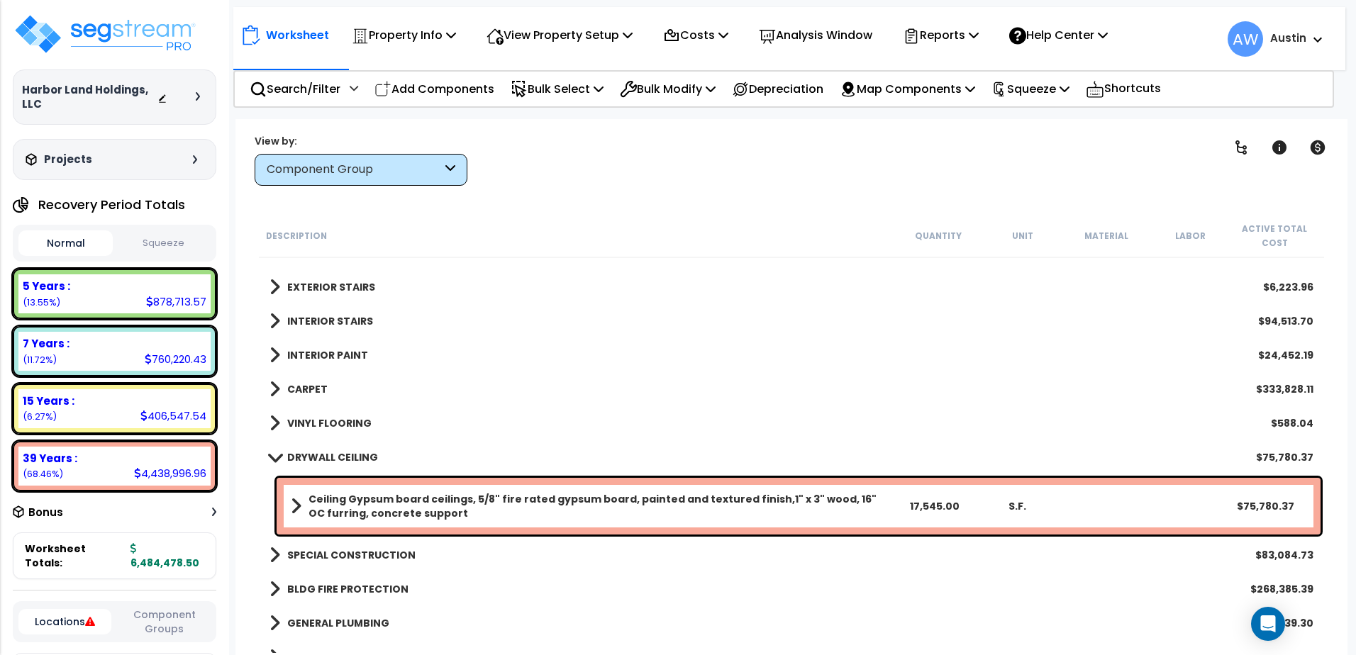
click at [343, 458] on b "DRYWALL CEILING" at bounding box center [332, 457] width 91 height 14
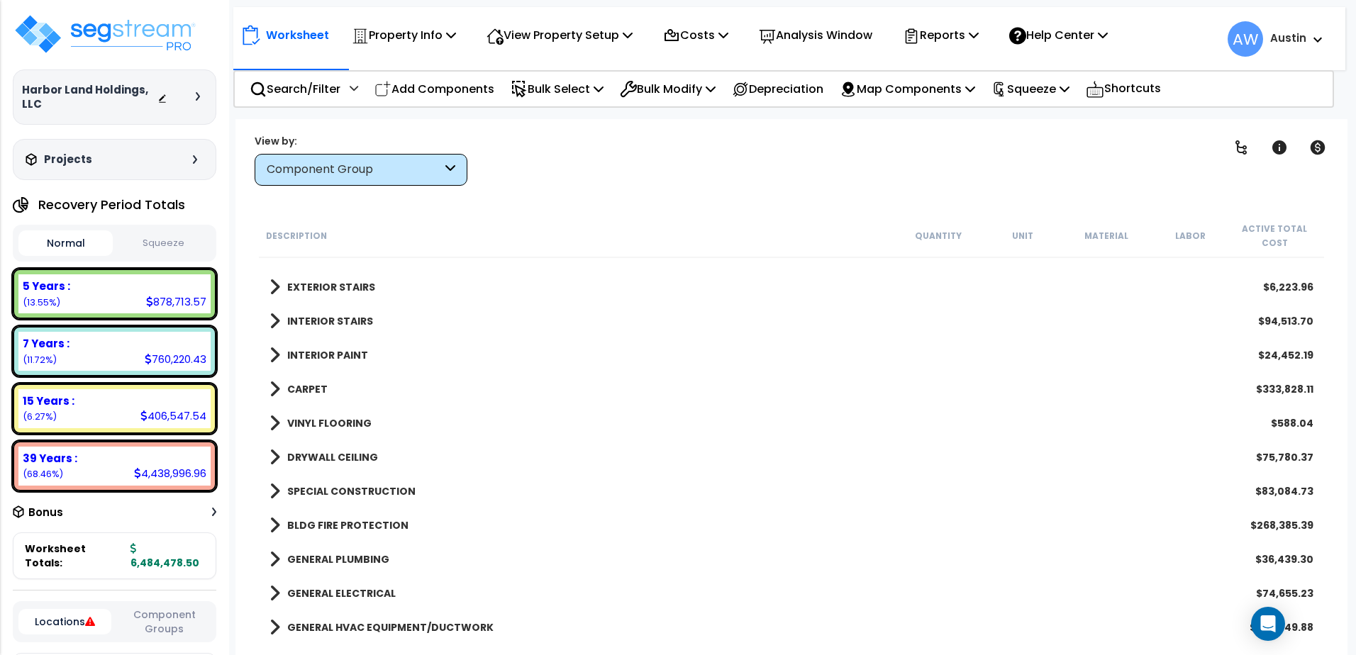
click at [337, 426] on b "VINYL FLOORING" at bounding box center [329, 423] width 84 height 14
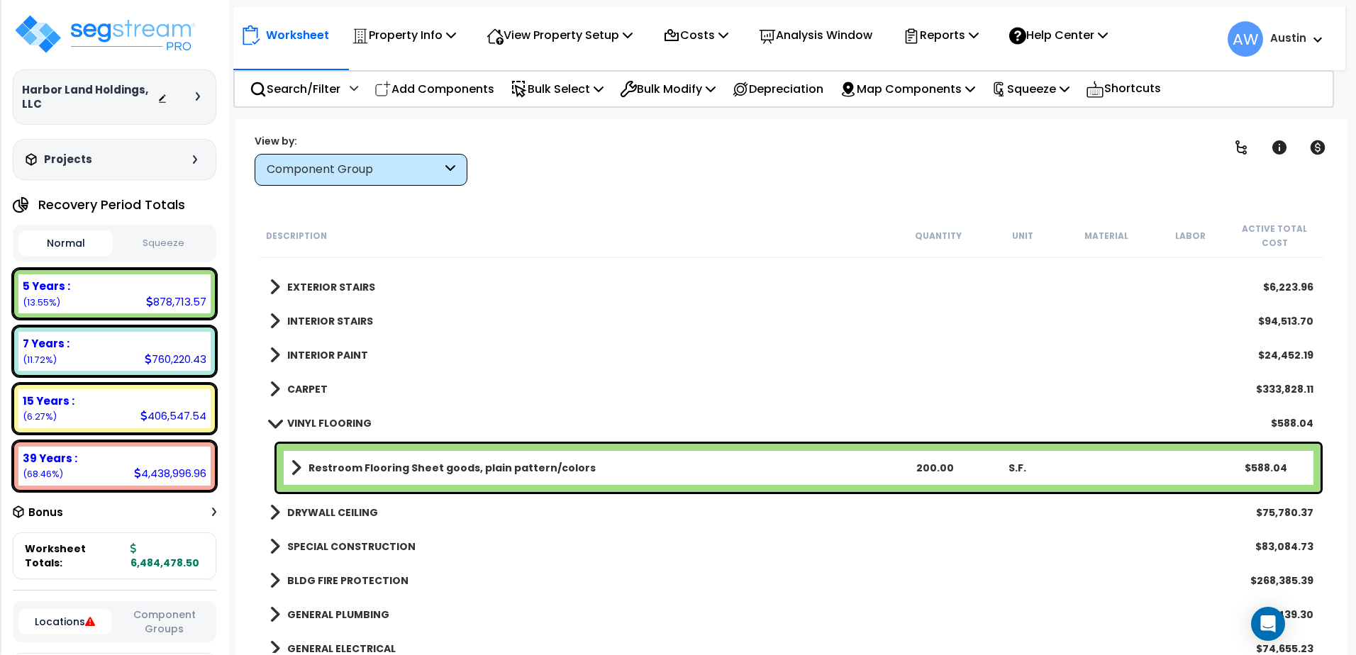
click at [337, 426] on b "VINYL FLOORING" at bounding box center [329, 423] width 84 height 14
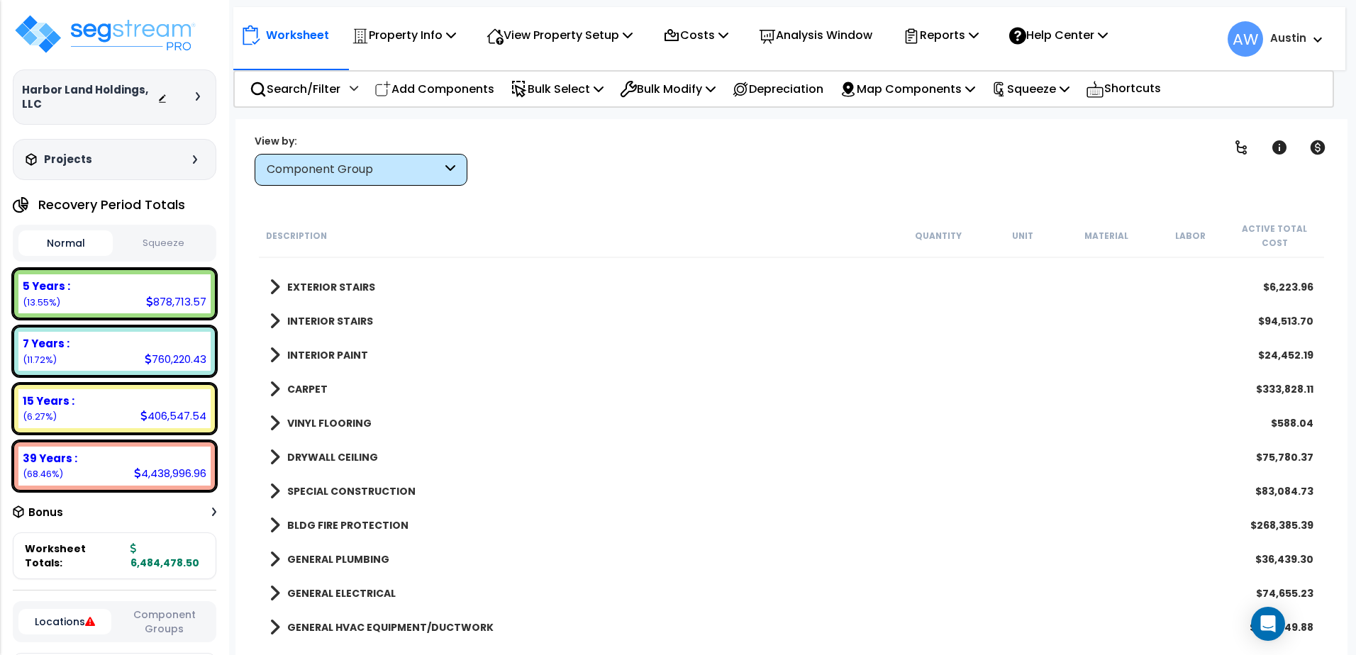
click at [326, 390] on div "CARPET $333,828.11" at bounding box center [791, 389] width 1058 height 34
click at [319, 388] on b "CARPET" at bounding box center [307, 389] width 40 height 14
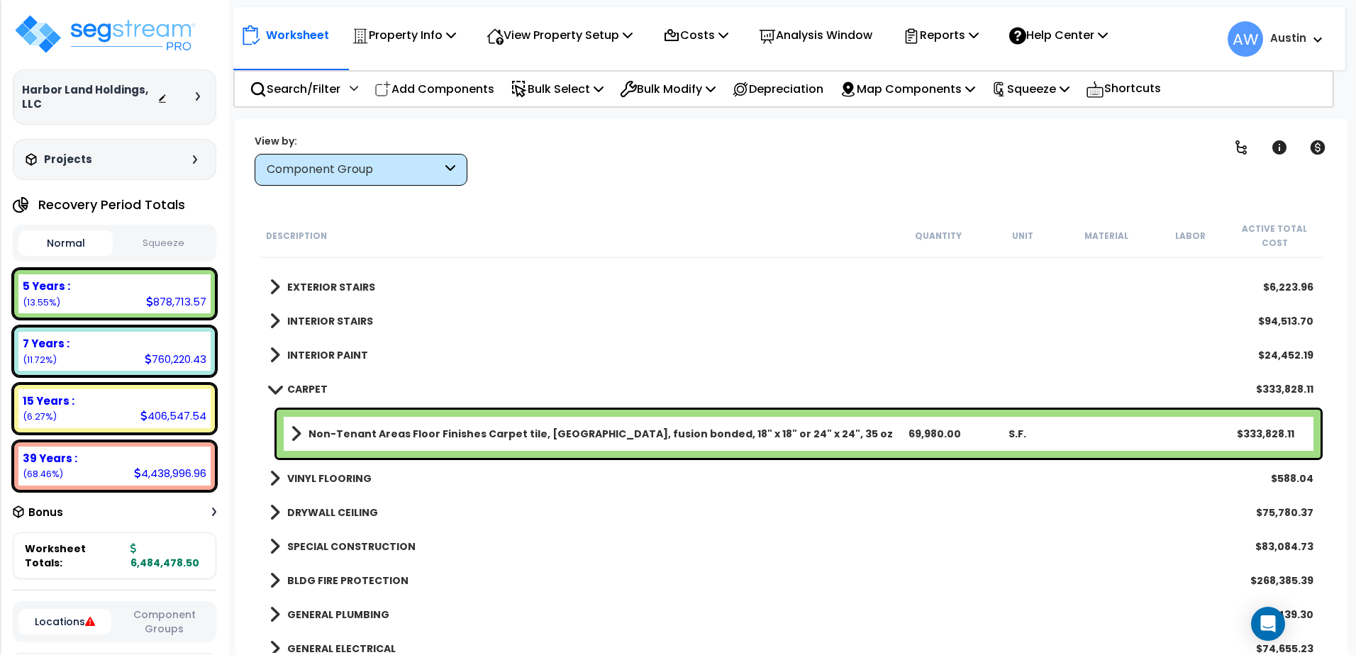
click at [313, 394] on b "CARPET" at bounding box center [307, 389] width 40 height 14
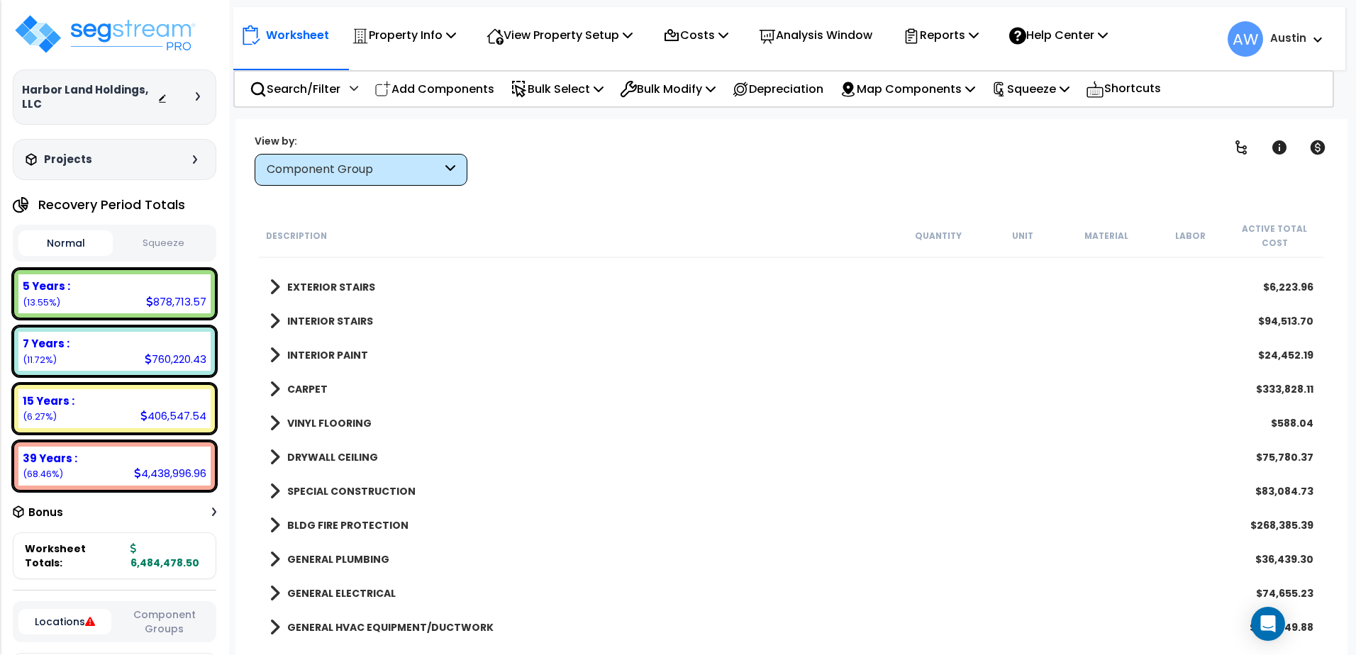
click at [316, 359] on b "INTERIOR PAINT" at bounding box center [327, 355] width 81 height 14
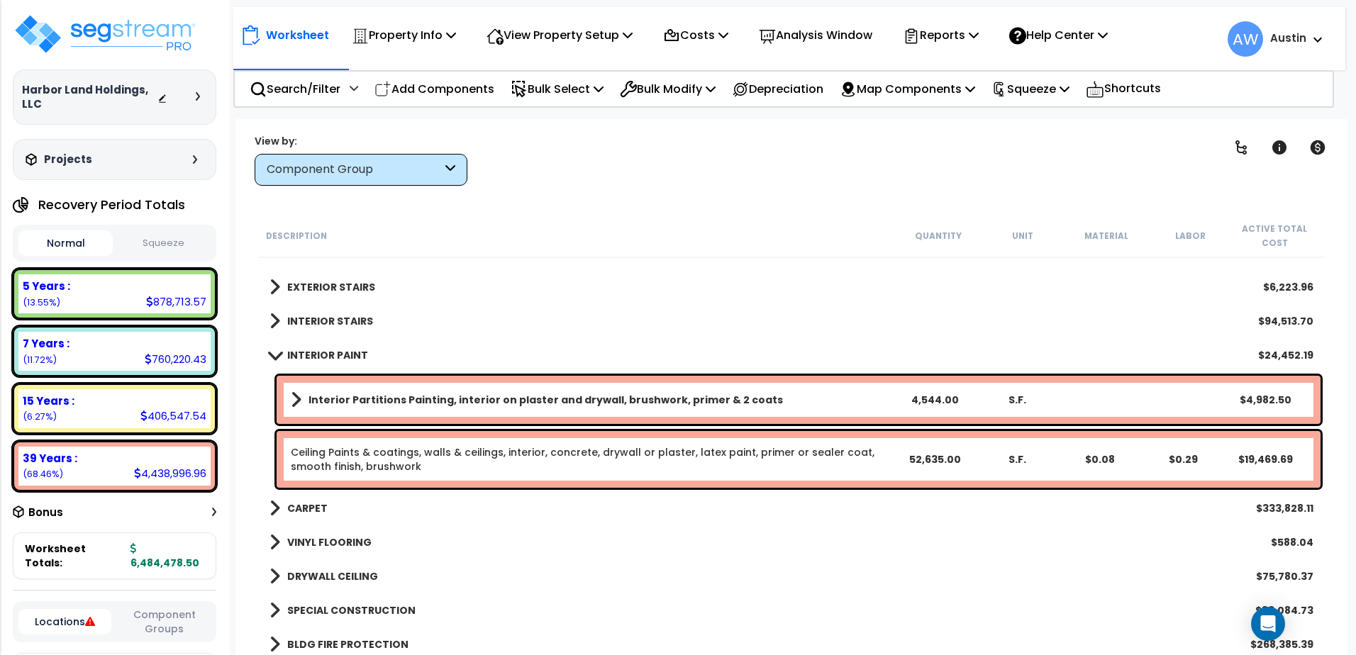
click at [316, 359] on b "INTERIOR PAINT" at bounding box center [327, 355] width 81 height 14
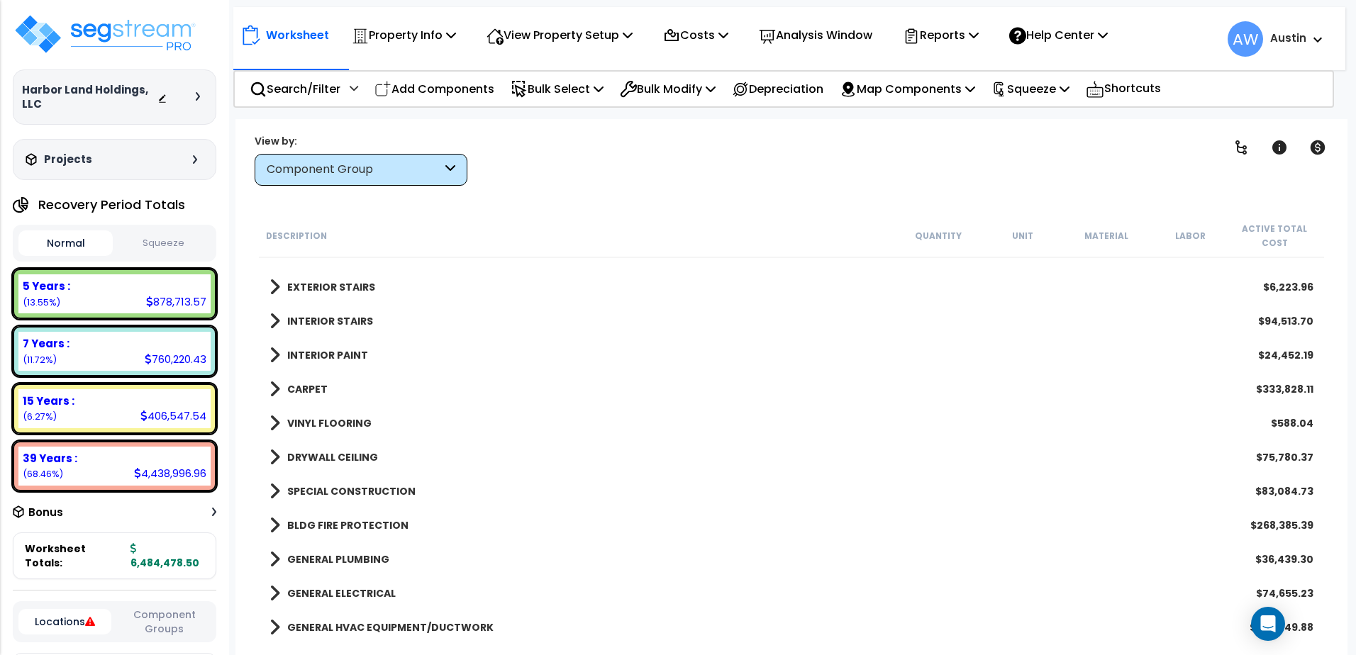
click at [318, 328] on b "INTERIOR STAIRS" at bounding box center [330, 321] width 86 height 14
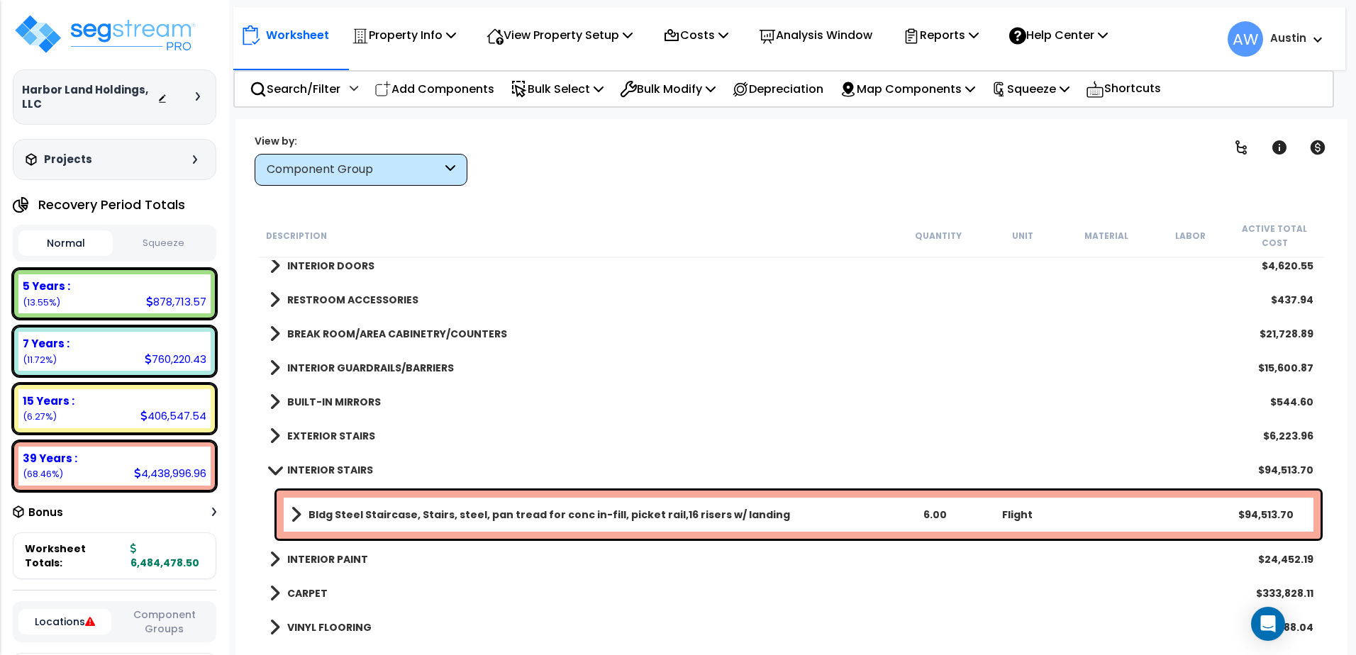
scroll to position [456, 0]
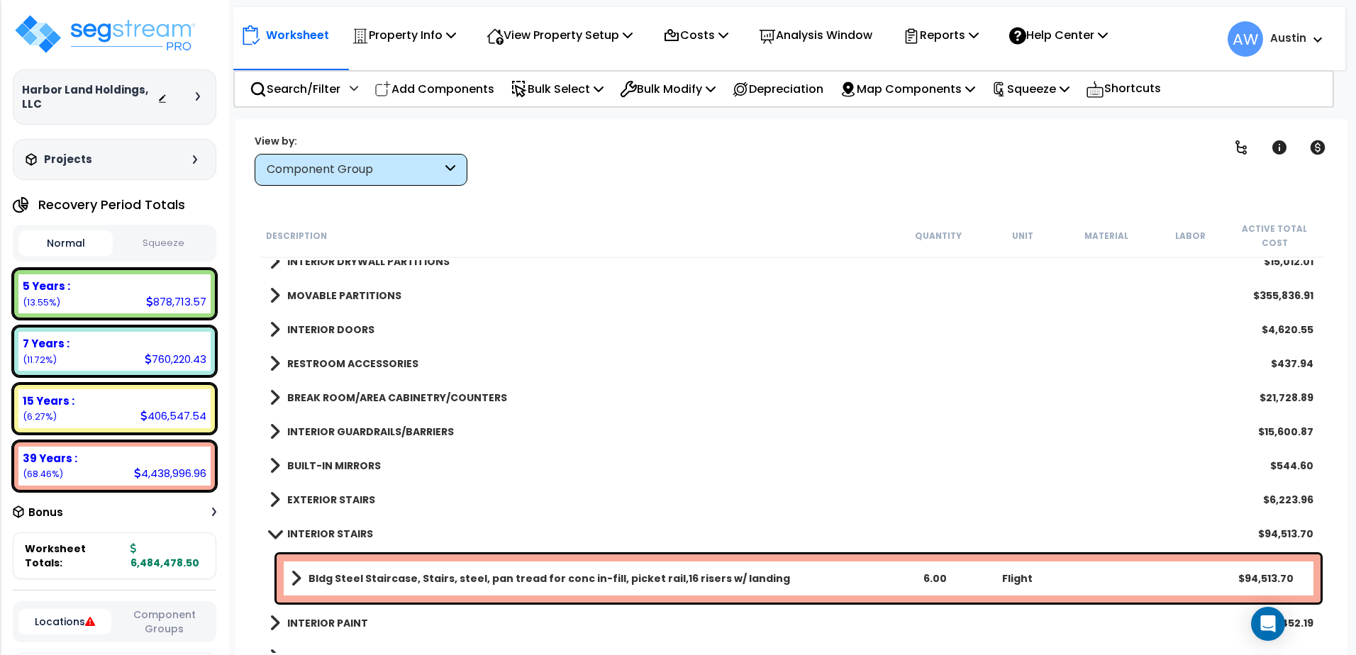
click at [352, 533] on b "INTERIOR STAIRS" at bounding box center [330, 534] width 86 height 14
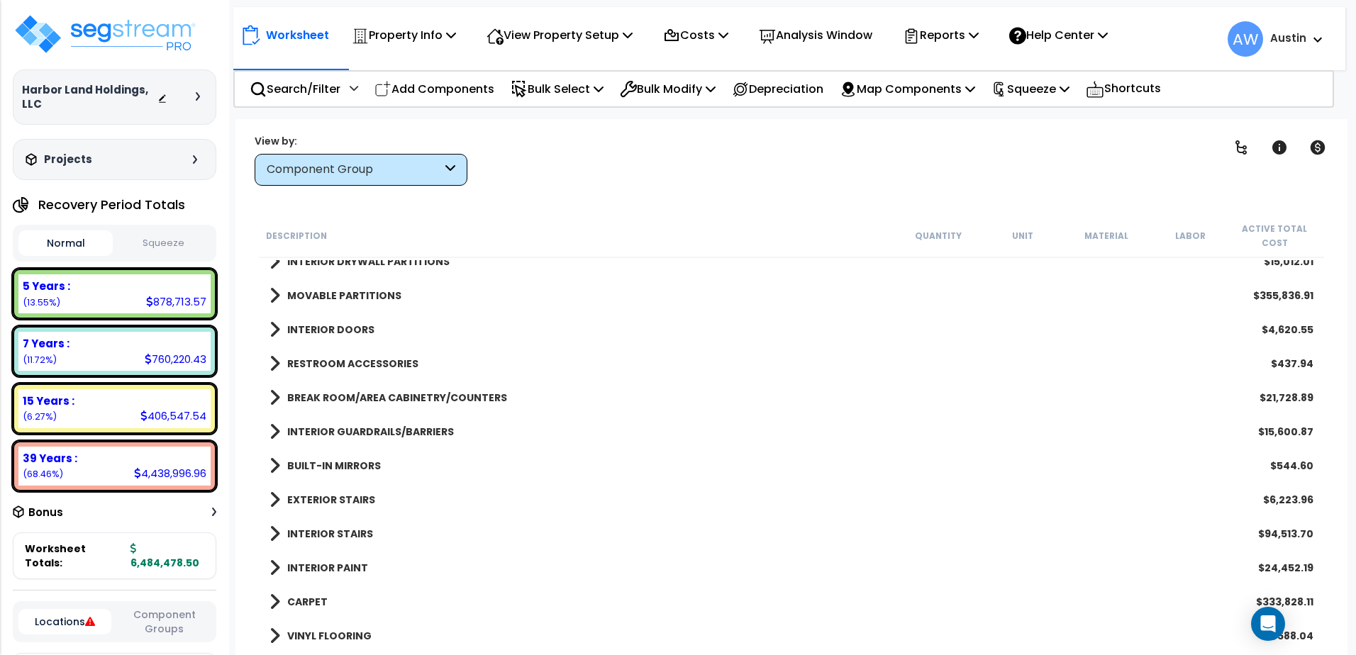
click at [337, 506] on b "EXTERIOR STAIRS" at bounding box center [331, 500] width 88 height 14
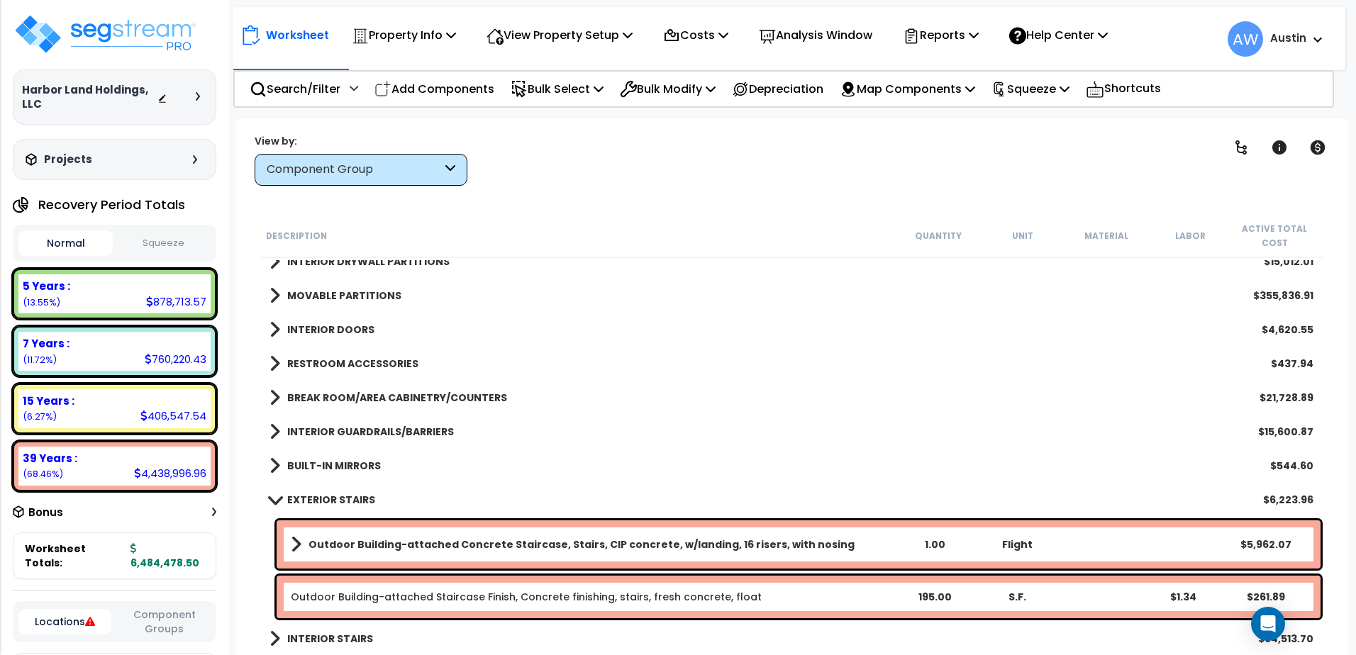
click at [337, 504] on b "EXTERIOR STAIRS" at bounding box center [331, 500] width 88 height 14
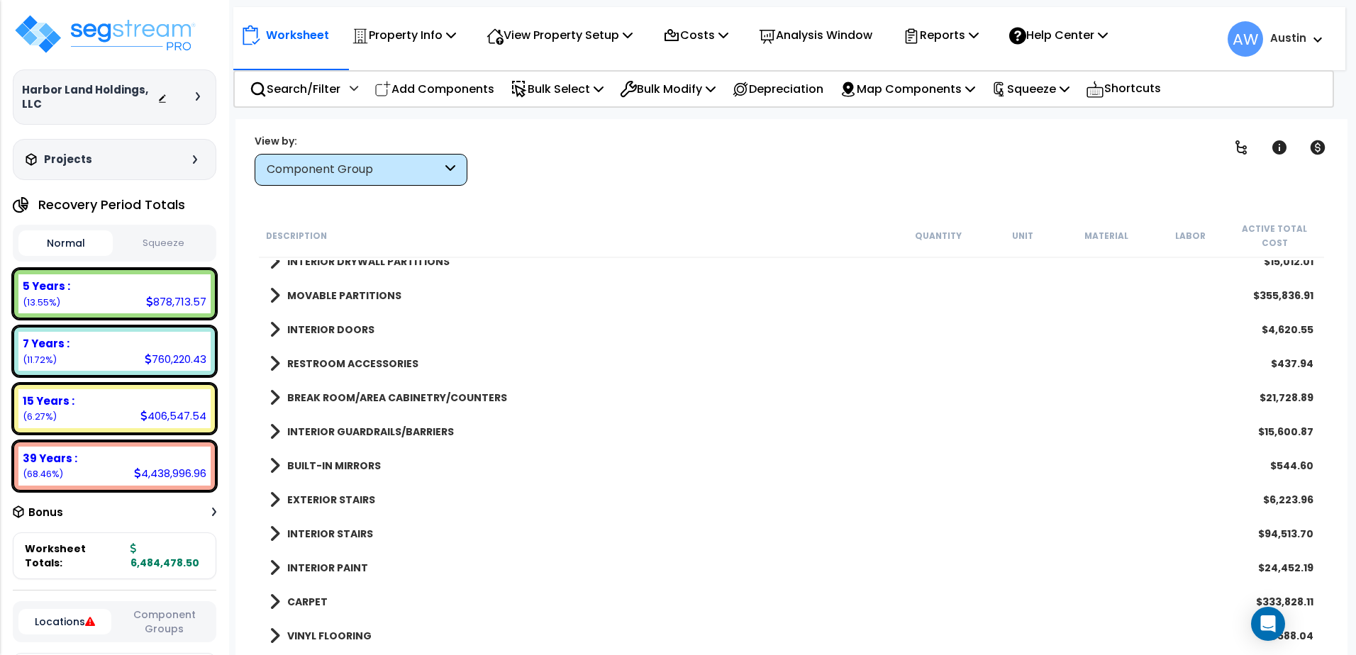
click at [341, 466] on b "BUILT-IN MIRRORS" at bounding box center [334, 466] width 94 height 14
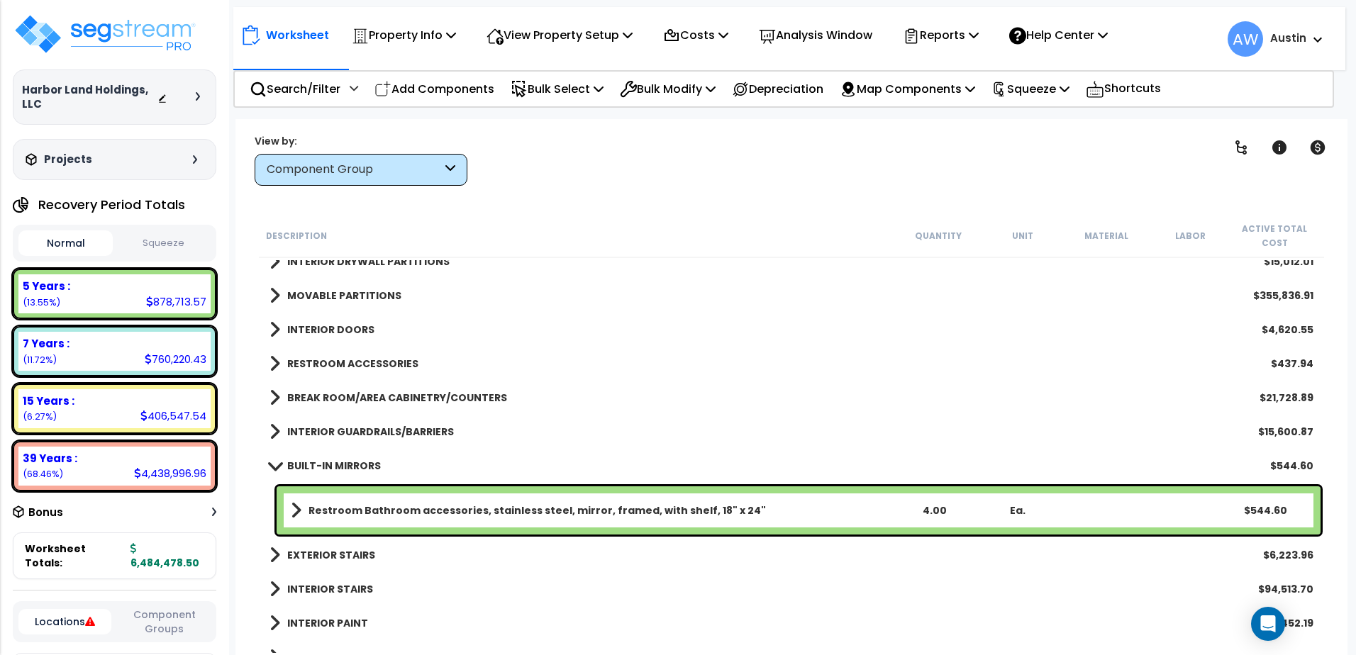
click at [341, 466] on b "BUILT-IN MIRRORS" at bounding box center [334, 466] width 94 height 14
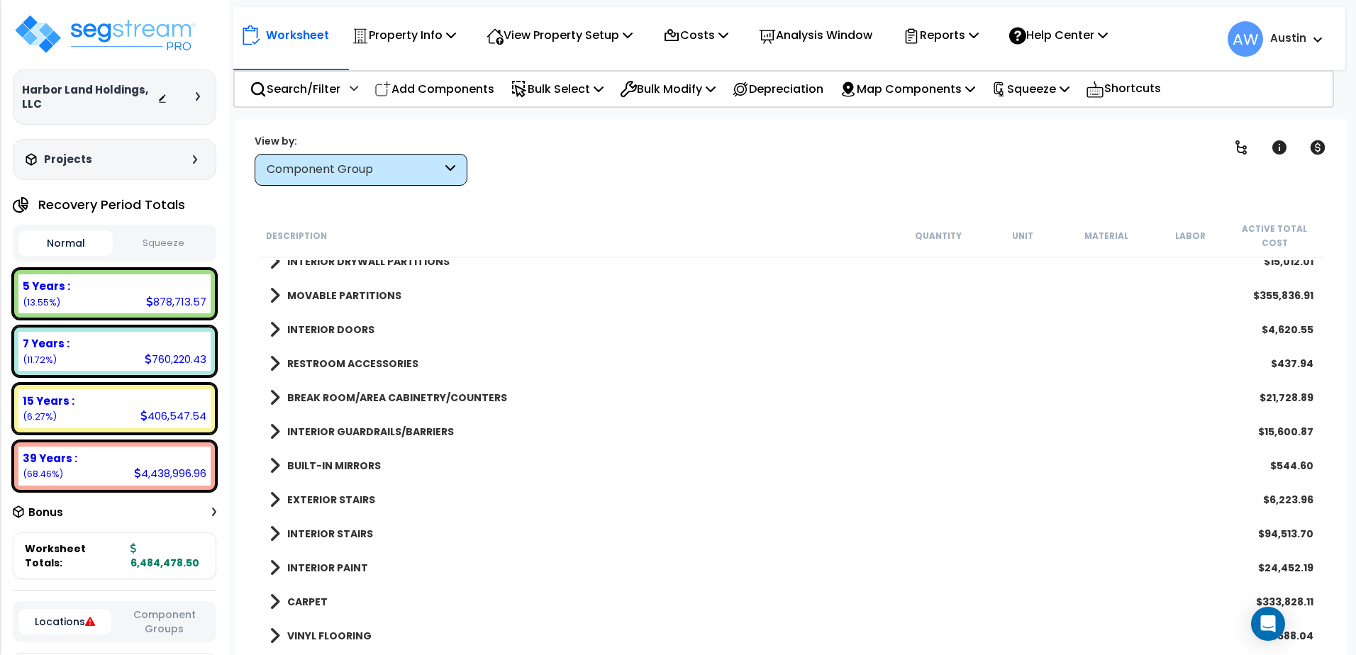
click at [340, 431] on b "INTERIOR GUARDRAILS/BARRIERS" at bounding box center [370, 432] width 167 height 14
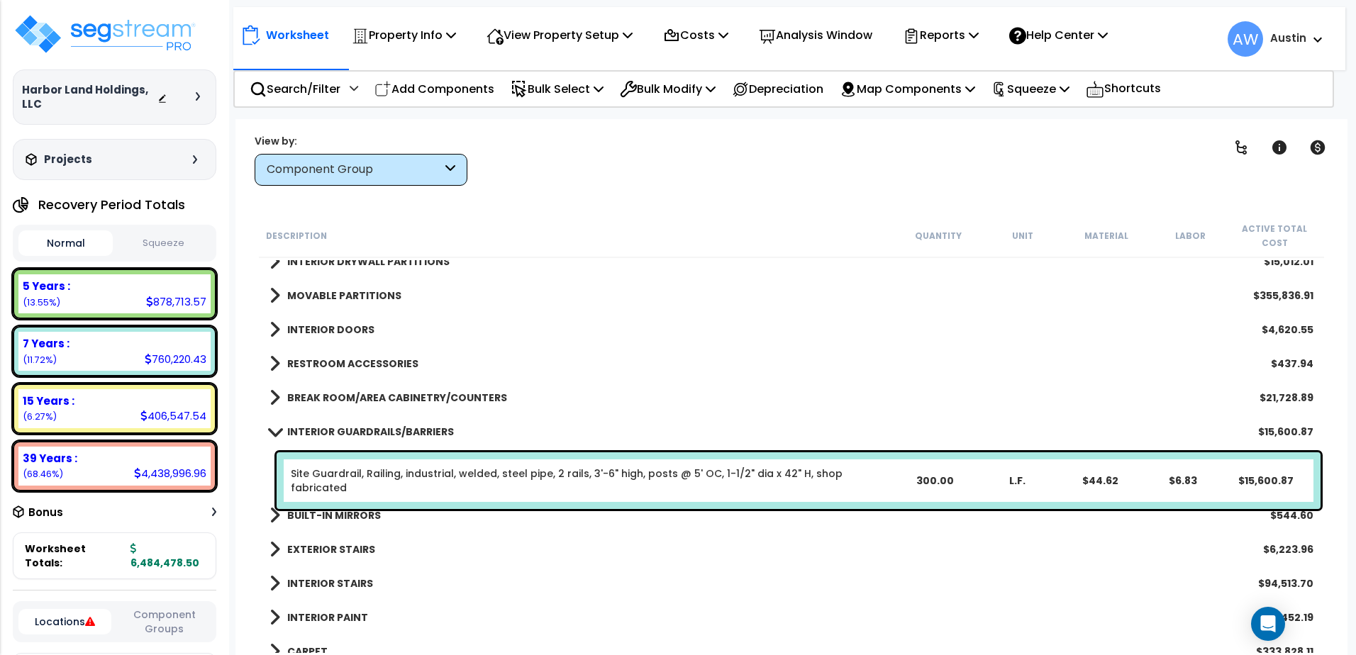
click at [339, 431] on b "INTERIOR GUARDRAILS/BARRIERS" at bounding box center [370, 432] width 167 height 14
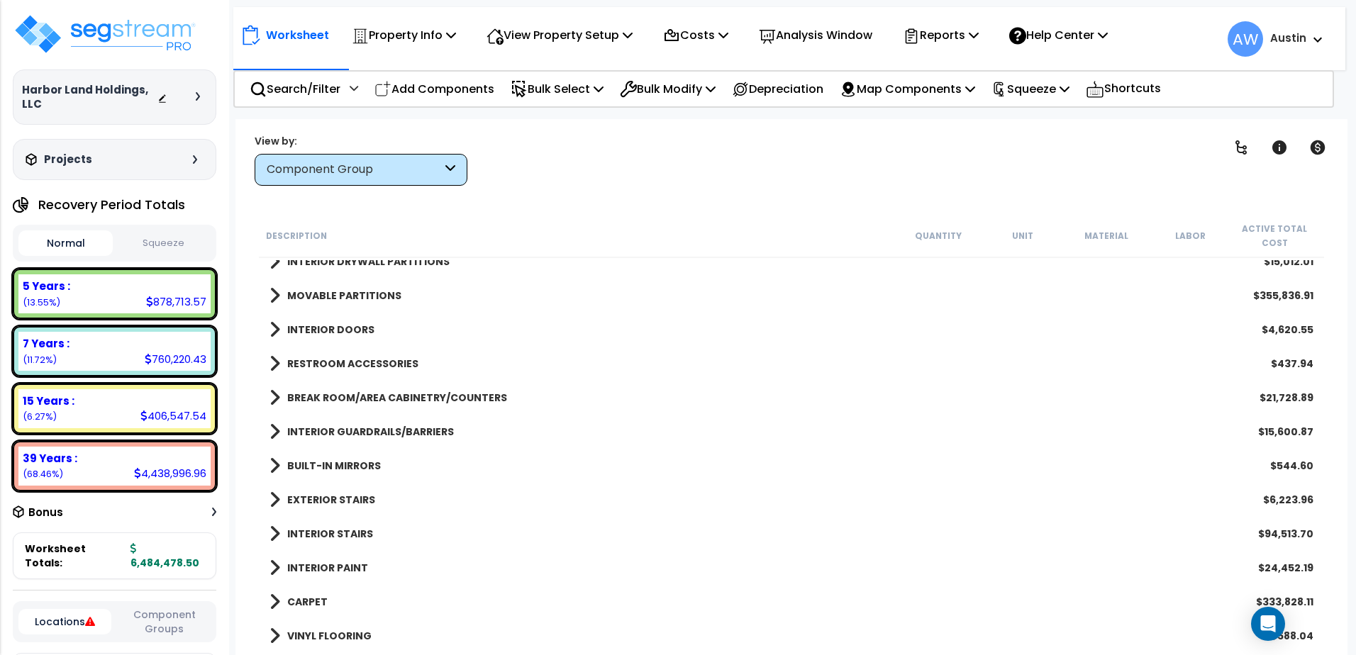
click at [346, 445] on div "INTERIOR GUARDRAILS/BARRIERS $15,600.87" at bounding box center [791, 432] width 1058 height 34
click at [343, 436] on b "INTERIOR GUARDRAILS/BARRIERS" at bounding box center [370, 432] width 167 height 14
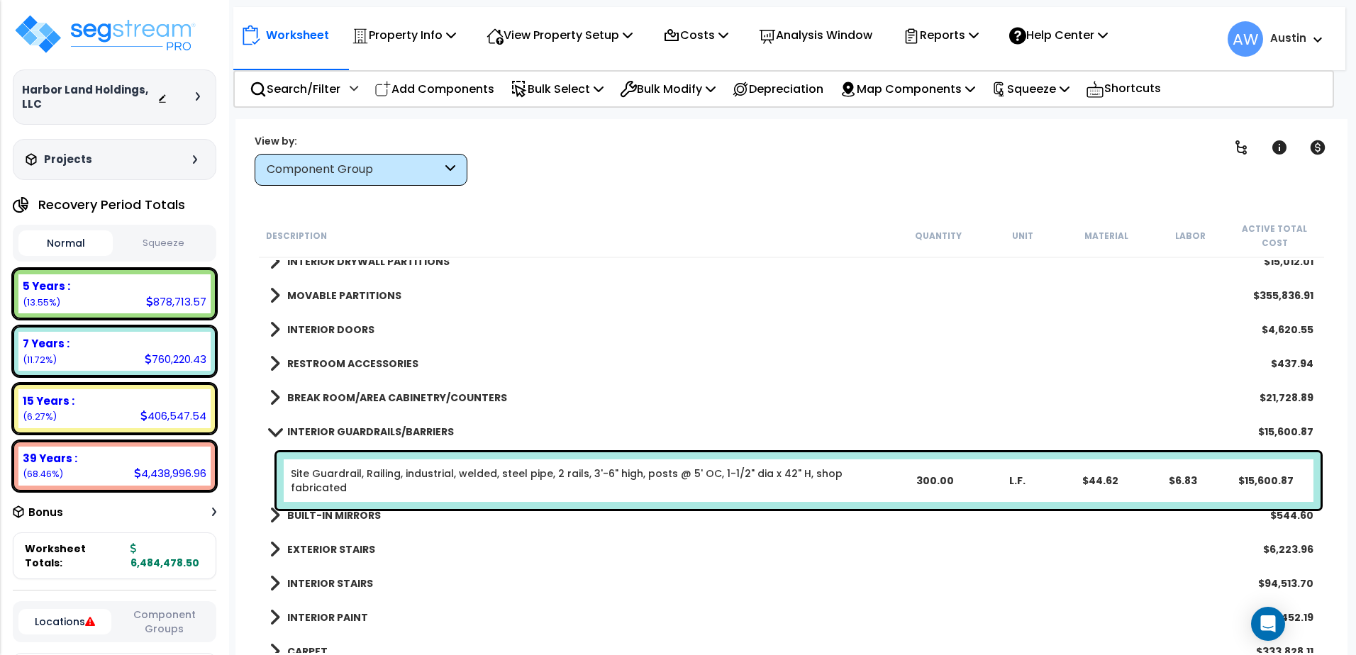
click at [343, 436] on b "INTERIOR GUARDRAILS/BARRIERS" at bounding box center [370, 432] width 167 height 14
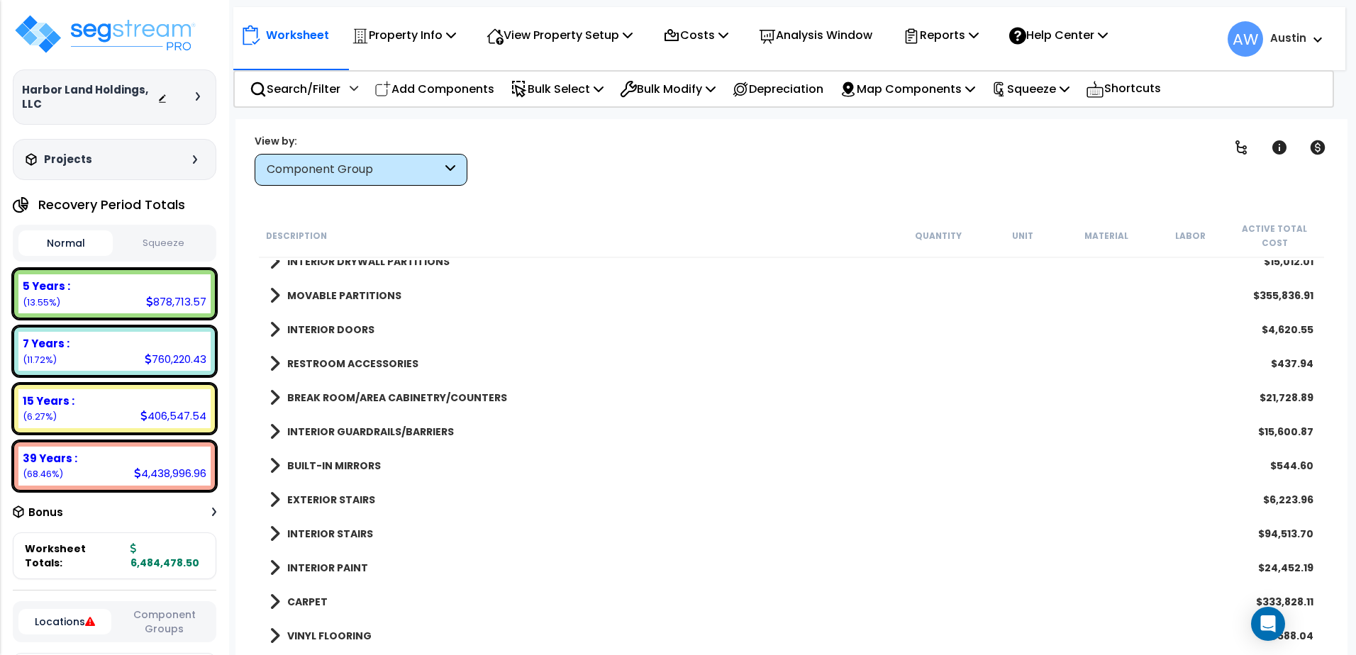
click at [341, 397] on b "BREAK ROOM/AREA CABINETRY/COUNTERS" at bounding box center [397, 398] width 220 height 14
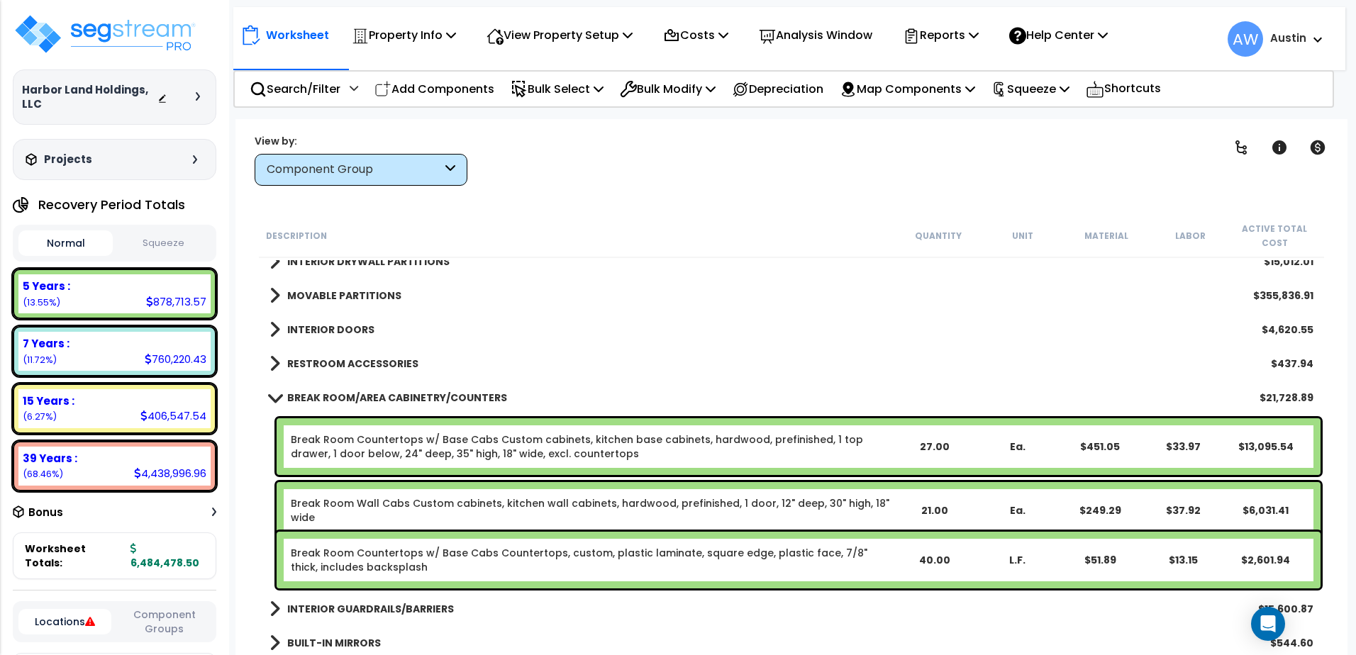
click at [341, 397] on b "BREAK ROOM/AREA CABINETRY/COUNTERS" at bounding box center [397, 398] width 220 height 14
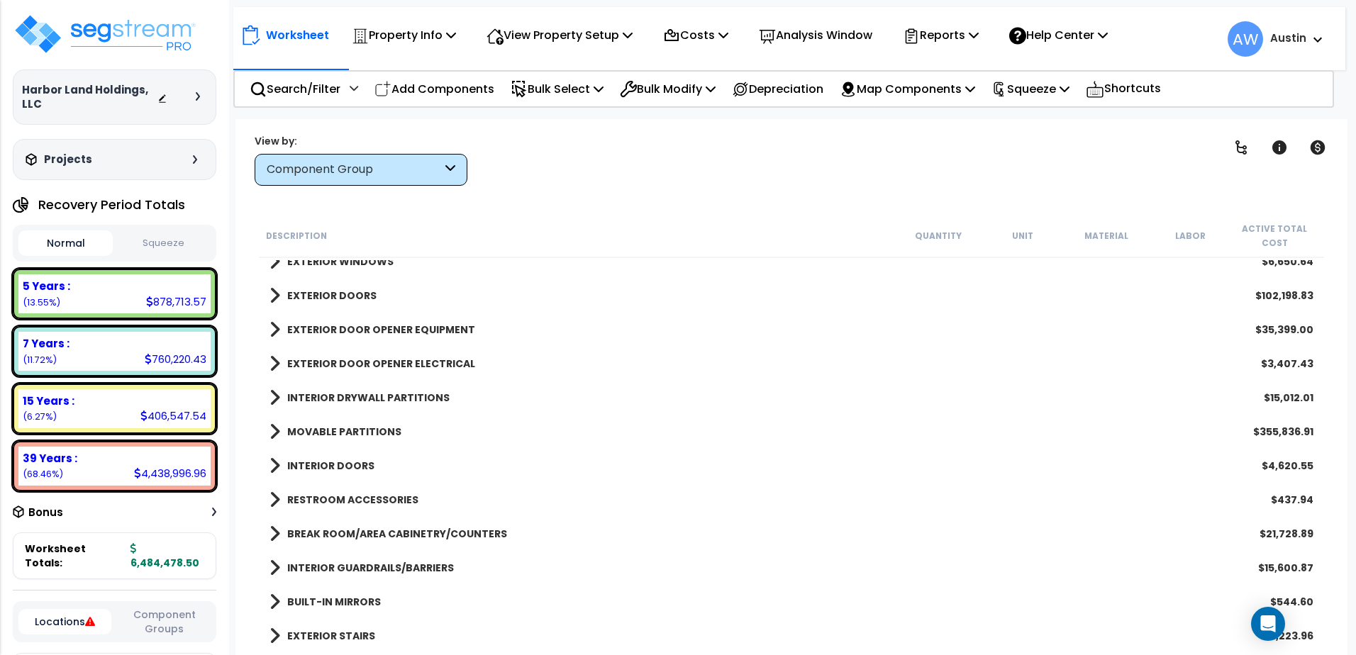
scroll to position [314, 0]
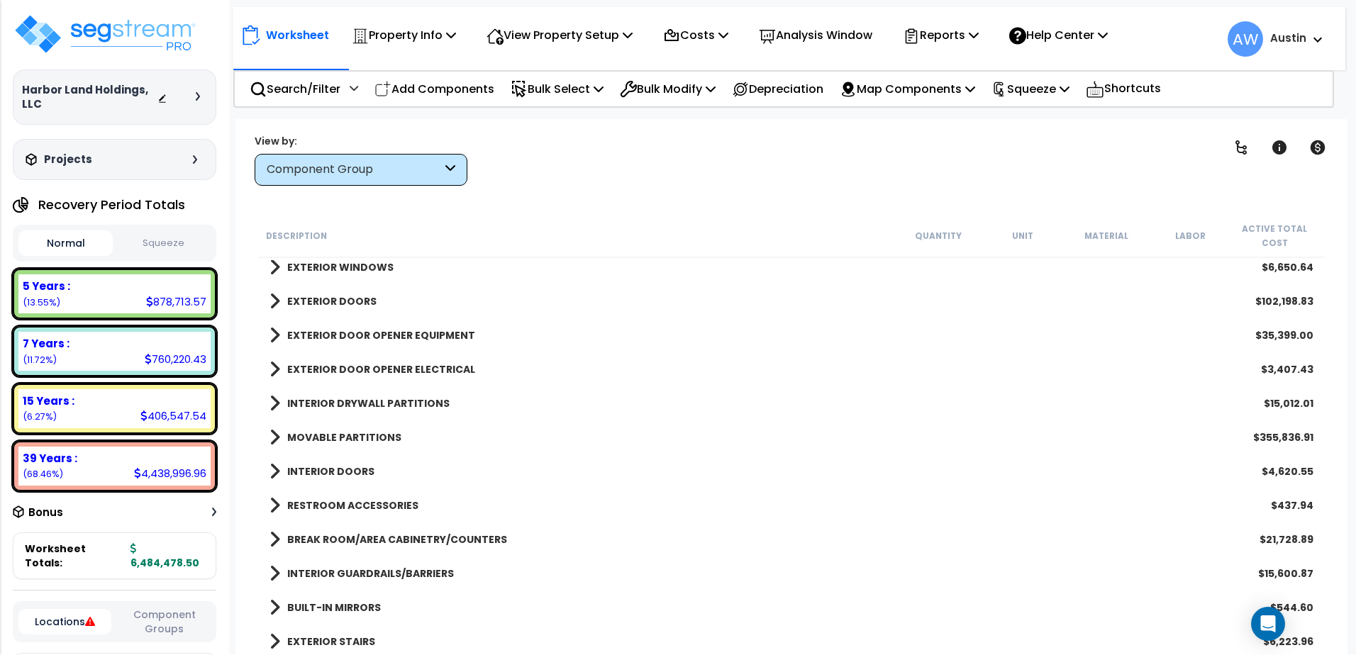
click at [343, 443] on b "MOVABLE PARTITIONS" at bounding box center [344, 438] width 114 height 14
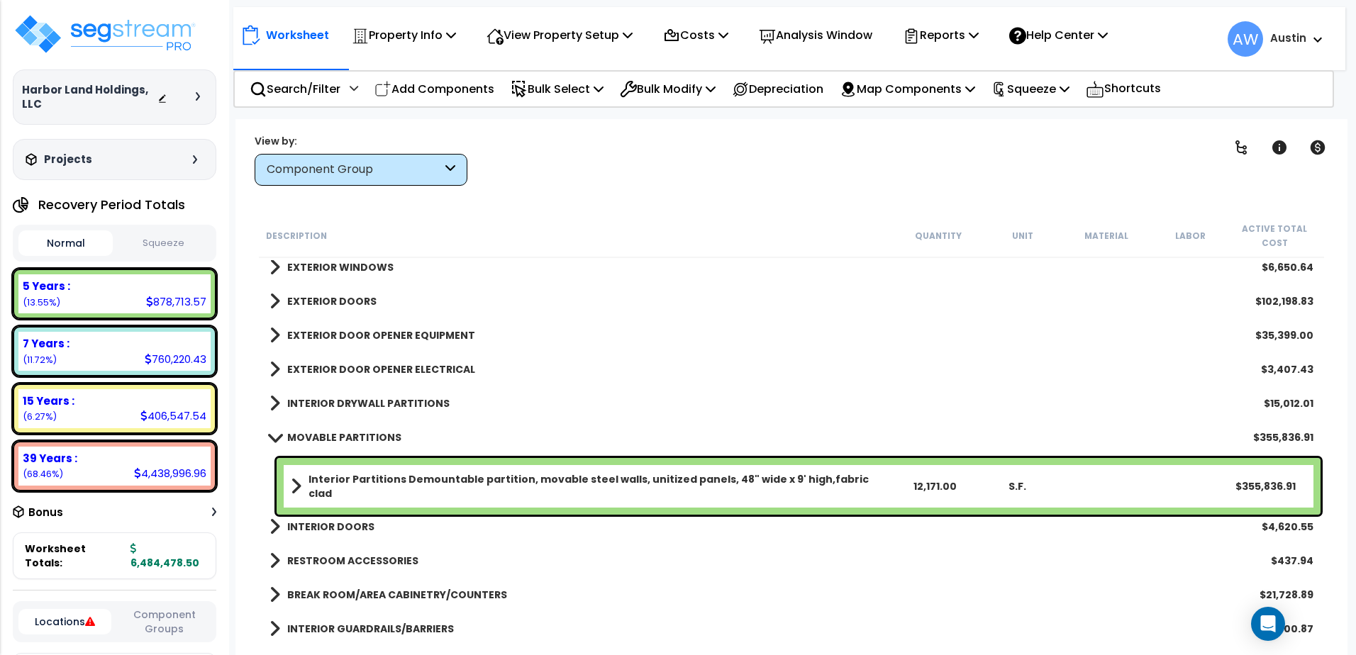
click at [342, 443] on b "MOVABLE PARTITIONS" at bounding box center [344, 438] width 114 height 14
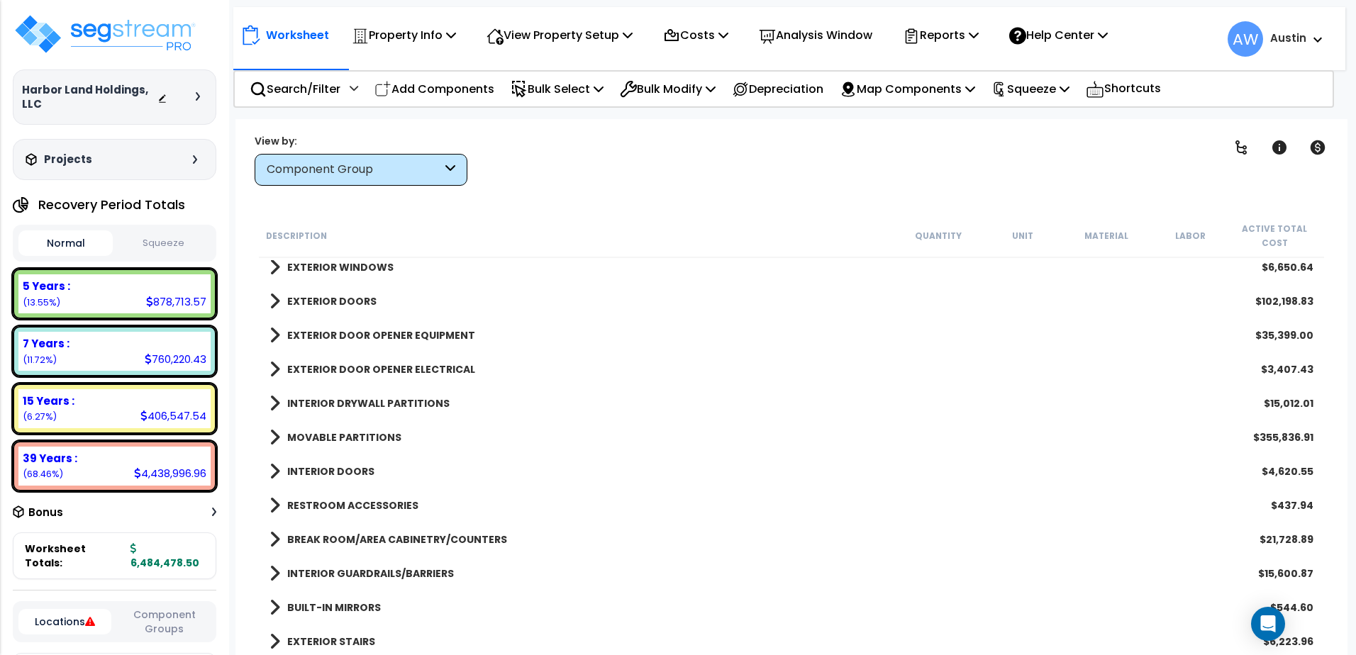
click at [343, 374] on b "EXTERIOR DOOR OPENER ELECTRICAL" at bounding box center [381, 369] width 188 height 14
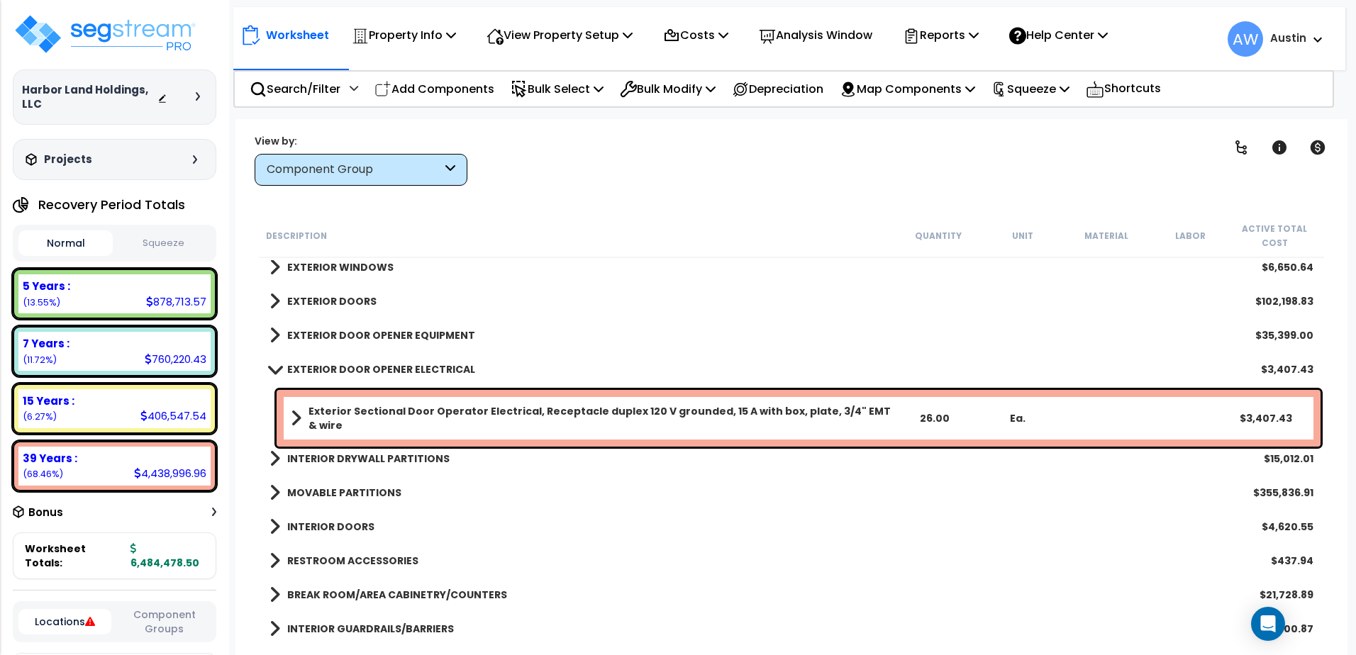
click at [365, 367] on b "EXTERIOR DOOR OPENER ELECTRICAL" at bounding box center [381, 369] width 188 height 14
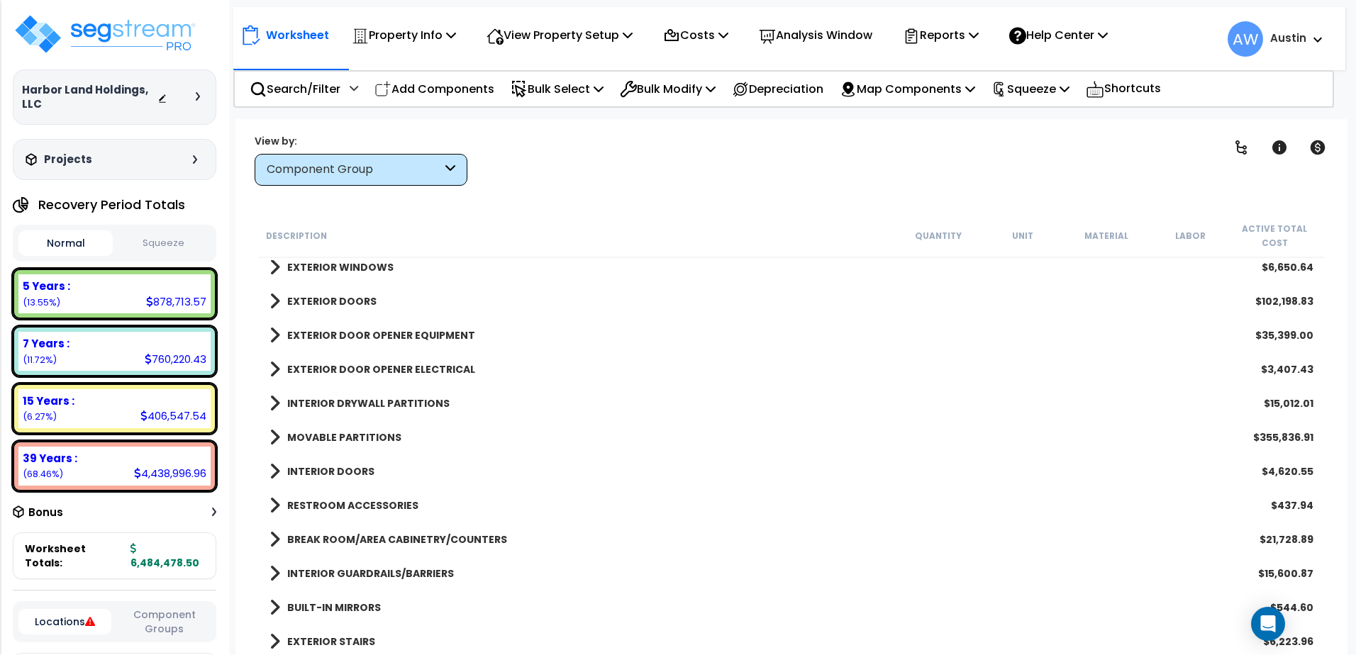
click at [368, 340] on b "EXTERIOR DOOR OPENER EQUIPMENT" at bounding box center [381, 335] width 188 height 14
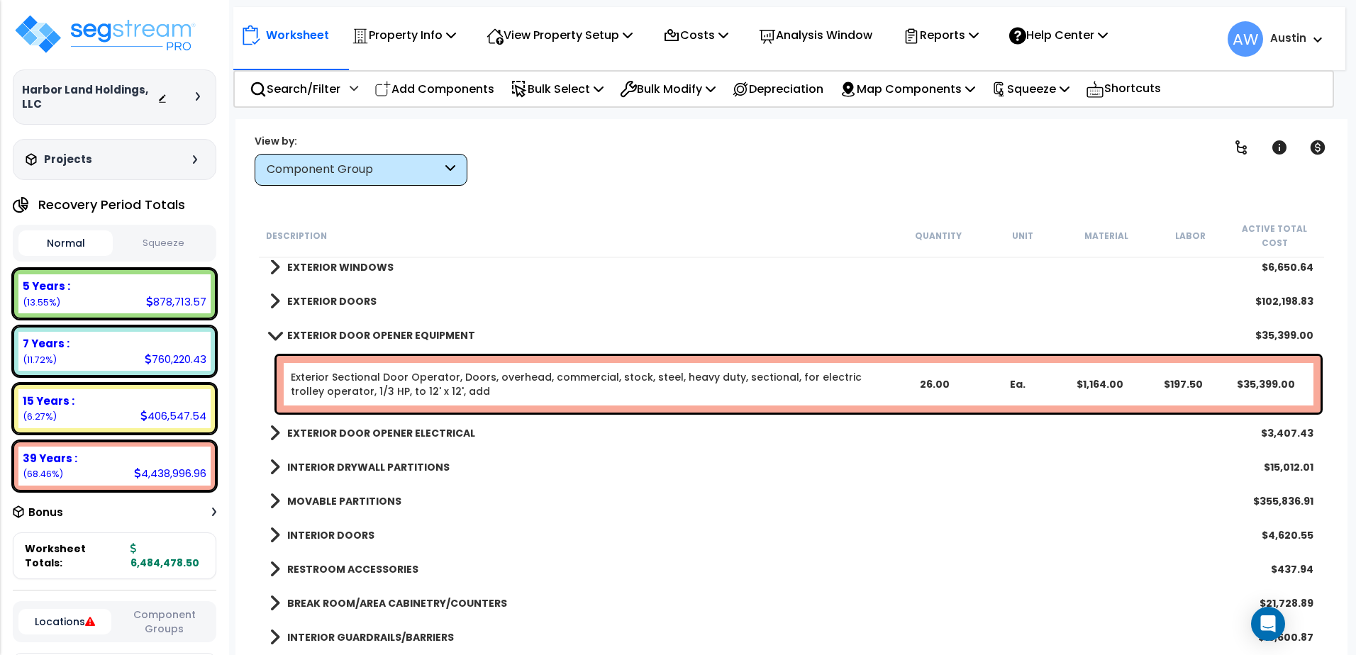
click at [306, 334] on b "EXTERIOR DOOR OPENER EQUIPMENT" at bounding box center [381, 335] width 188 height 14
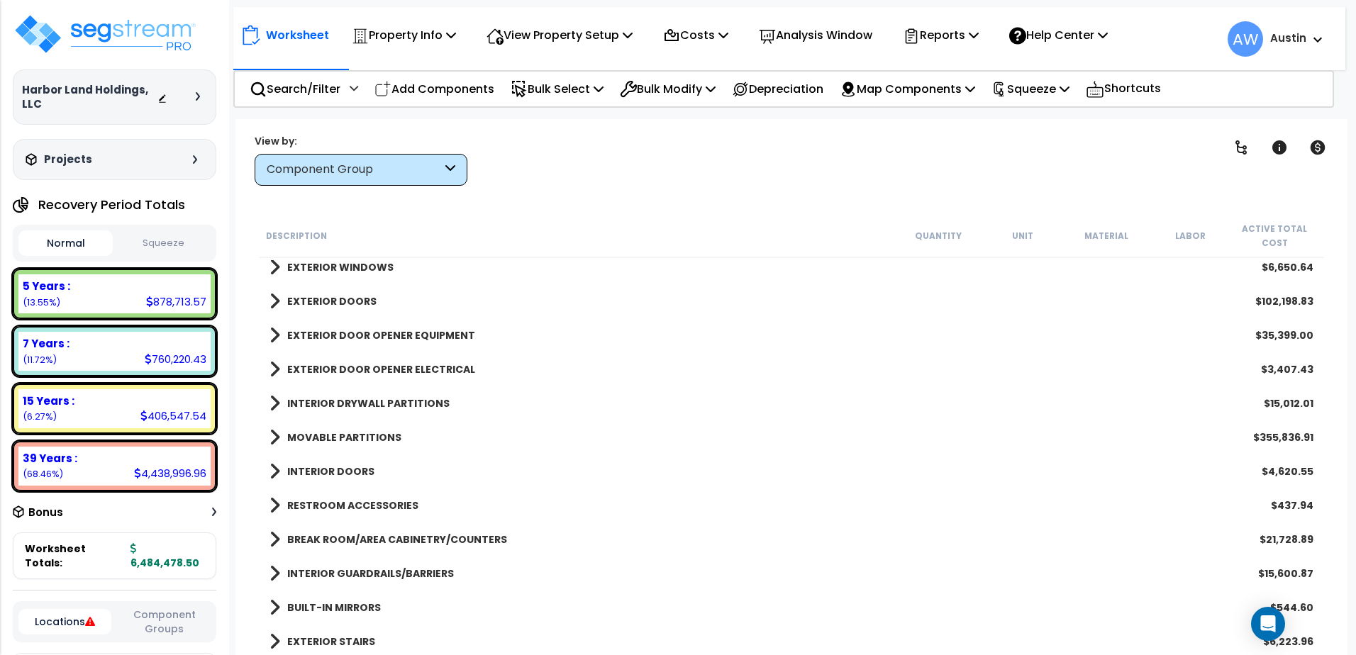
click at [294, 302] on b "EXTERIOR DOORS" at bounding box center [331, 301] width 89 height 14
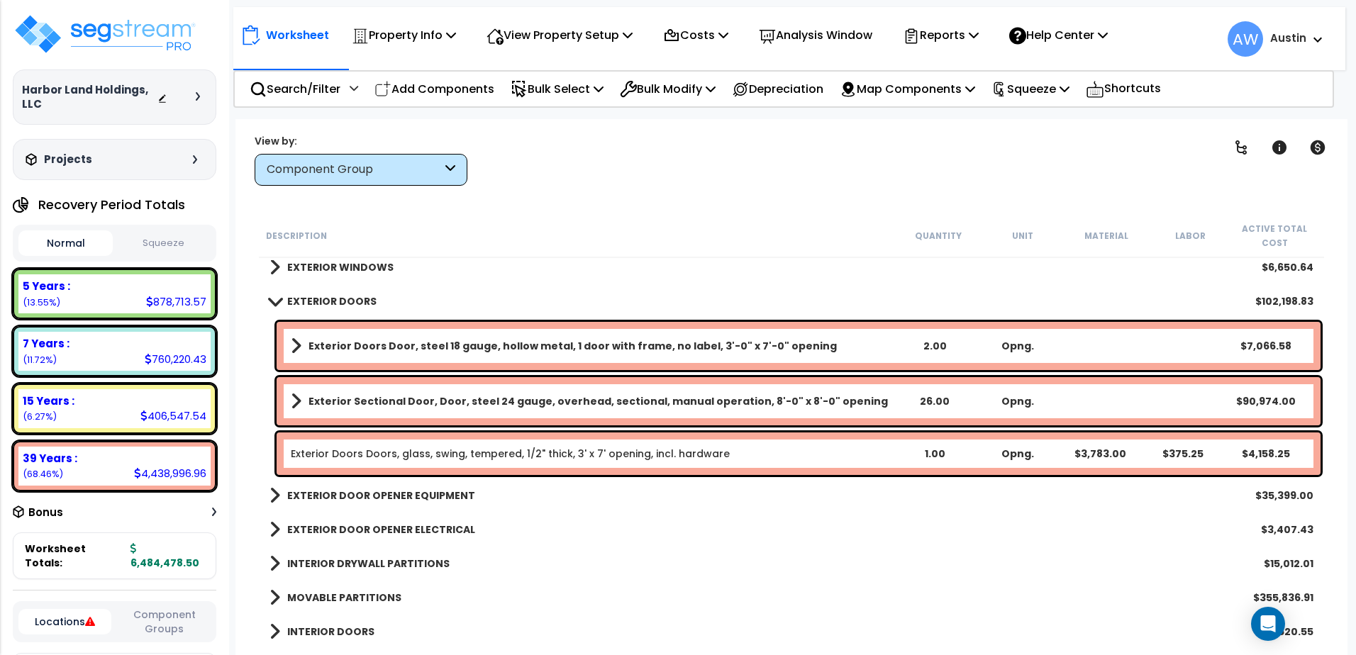
click at [299, 301] on b "EXTERIOR DOORS" at bounding box center [331, 301] width 89 height 14
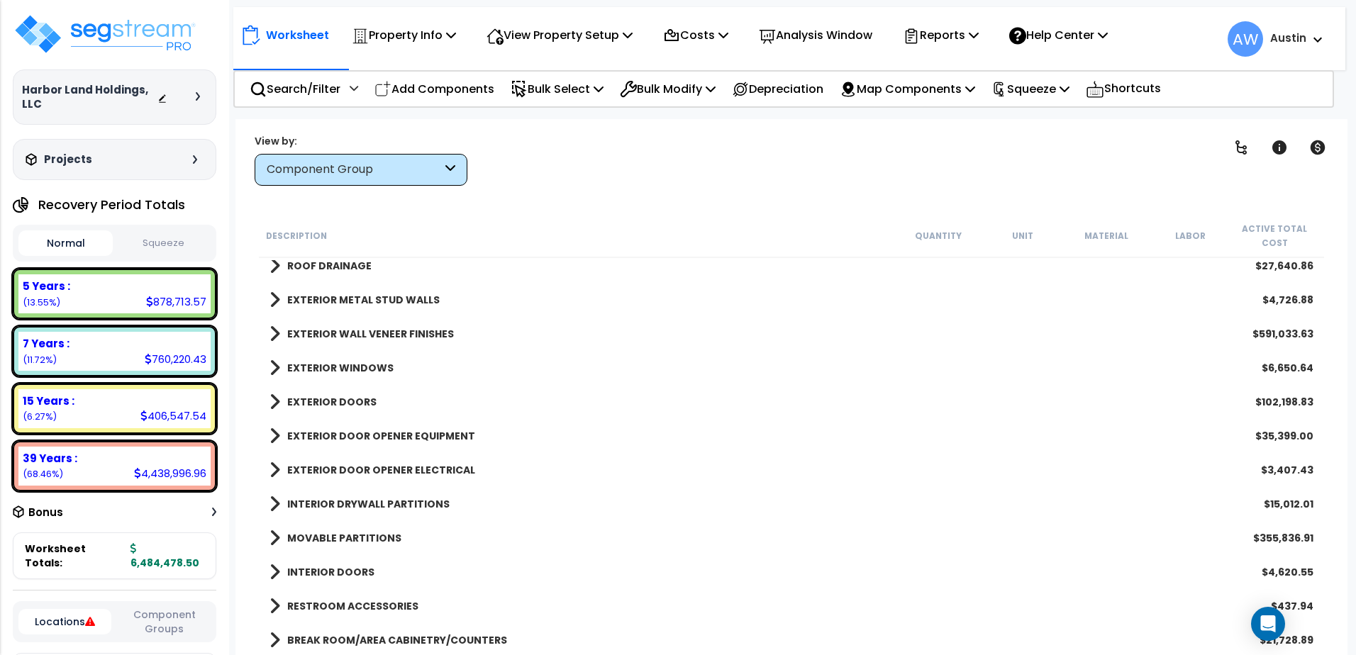
scroll to position [172, 0]
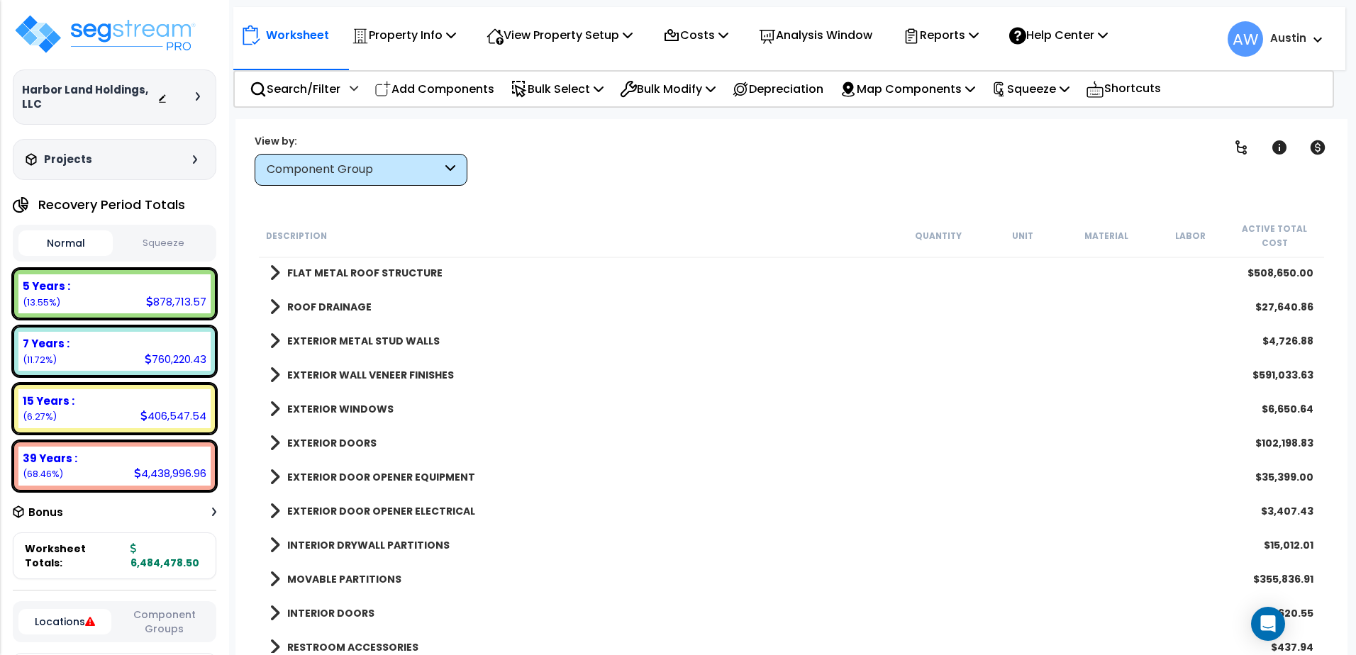
click at [357, 411] on b "EXTERIOR WINDOWS" at bounding box center [340, 409] width 106 height 14
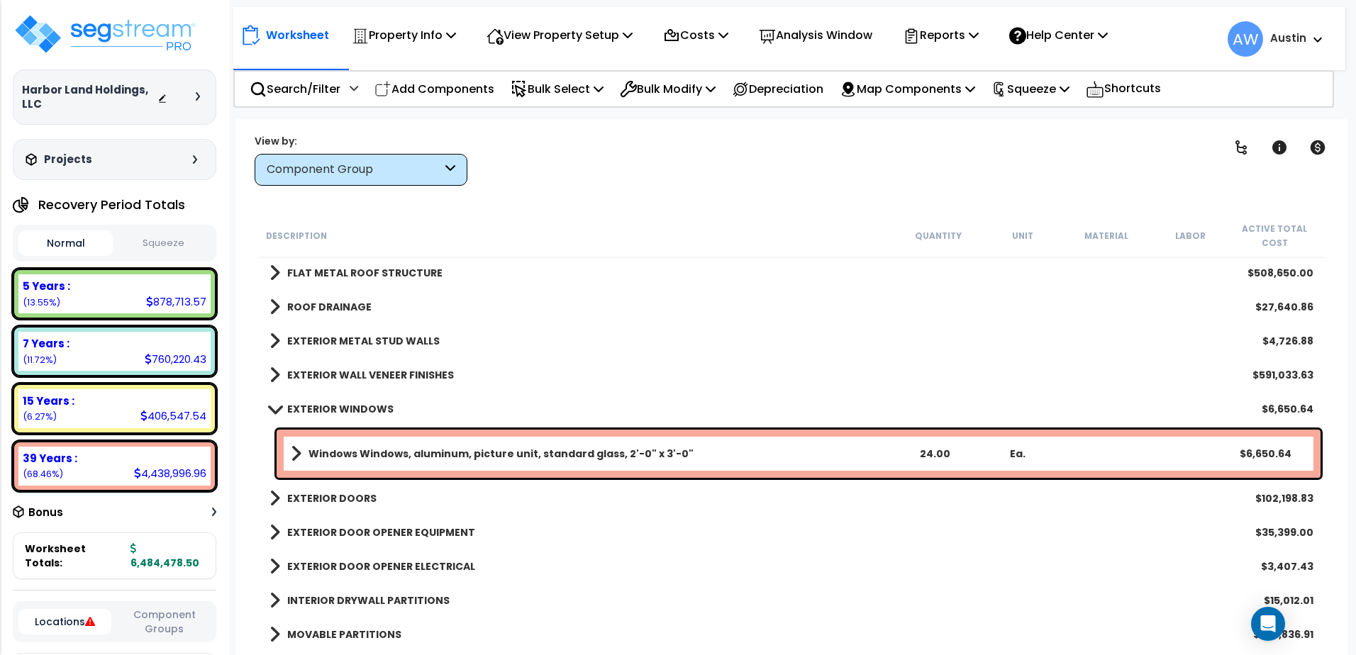
click at [356, 411] on b "EXTERIOR WINDOWS" at bounding box center [340, 409] width 106 height 14
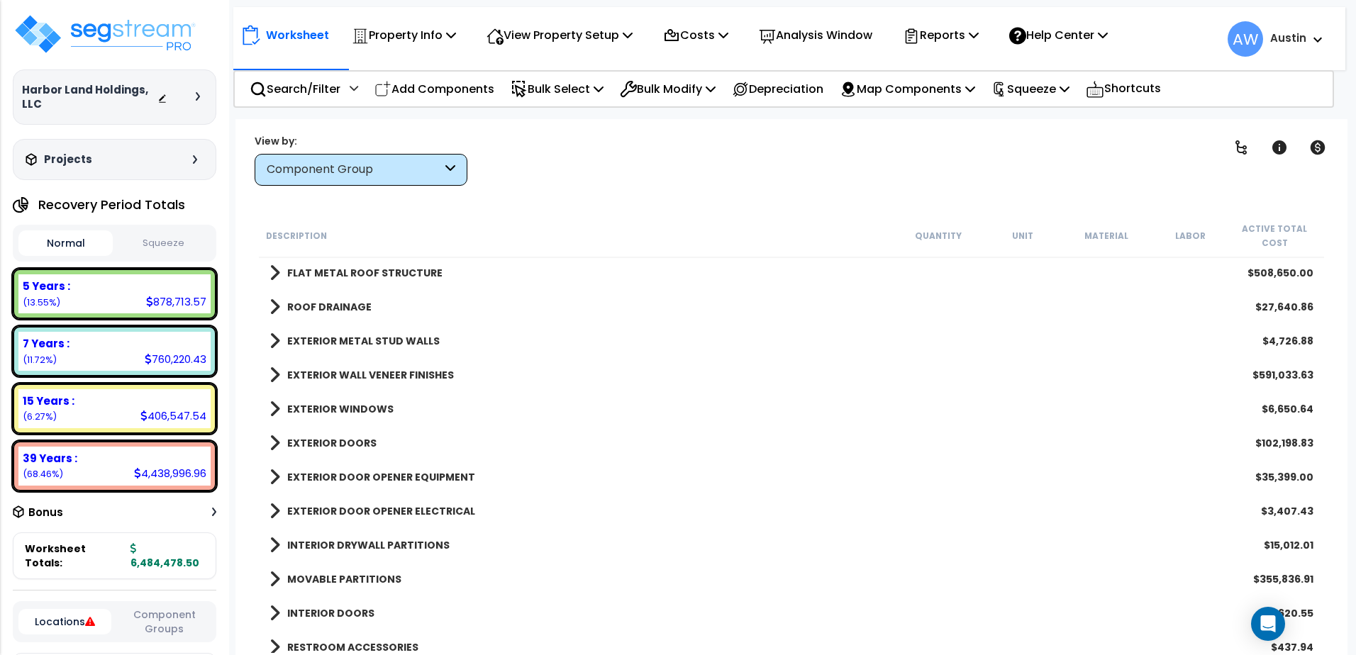
click at [337, 374] on b "EXTERIOR WALL VENEER FINISHES" at bounding box center [370, 375] width 167 height 14
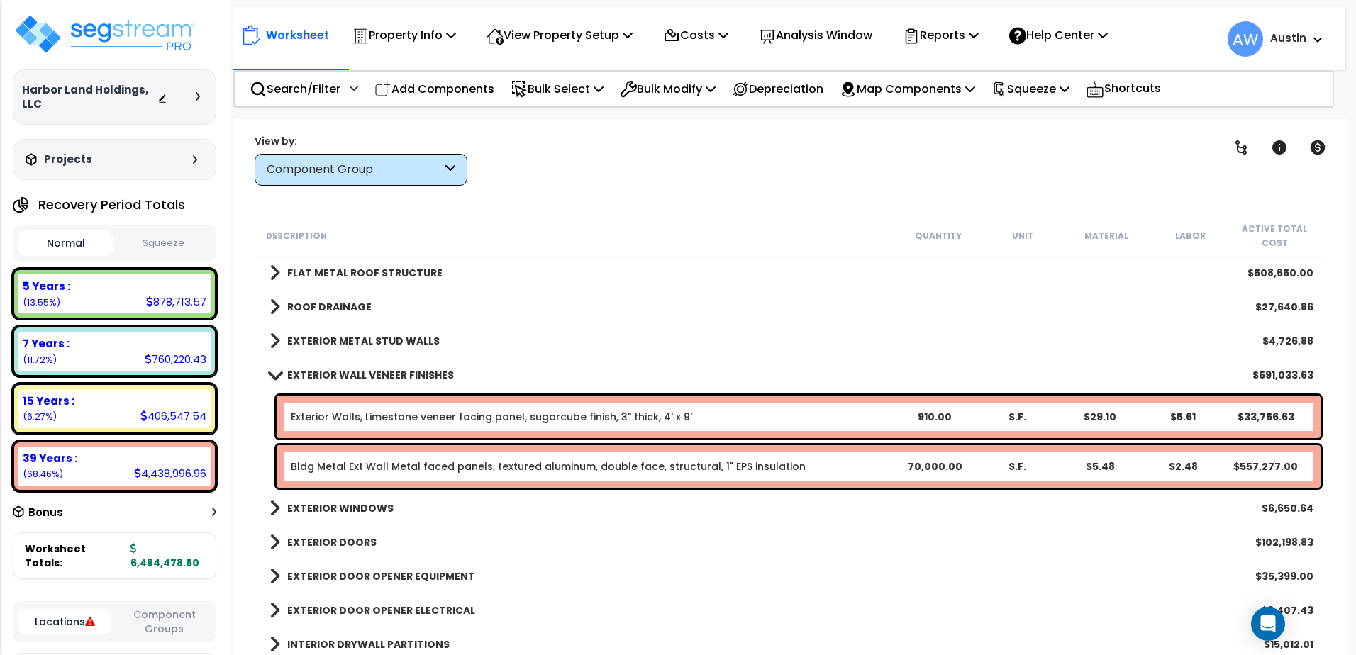
click at [337, 374] on b "EXTERIOR WALL VENEER FINISHES" at bounding box center [370, 375] width 167 height 14
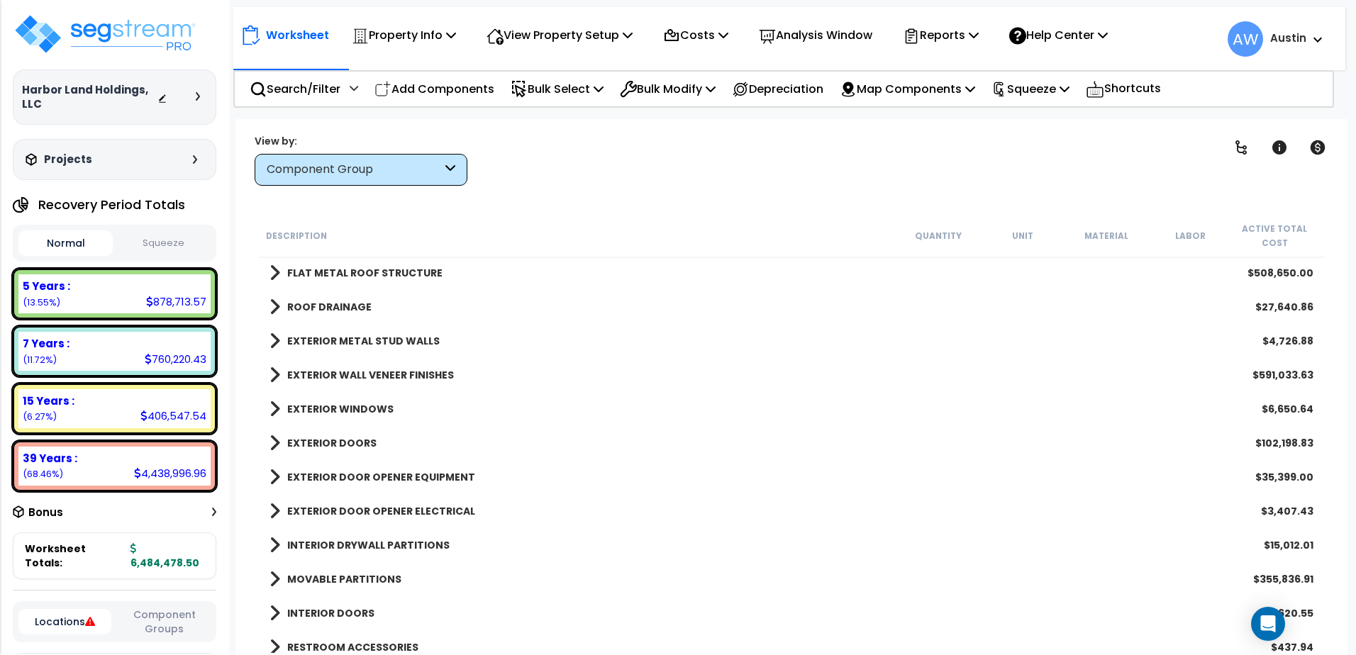
click at [333, 345] on b "EXTERIOR METAL STUD WALLS" at bounding box center [363, 341] width 153 height 14
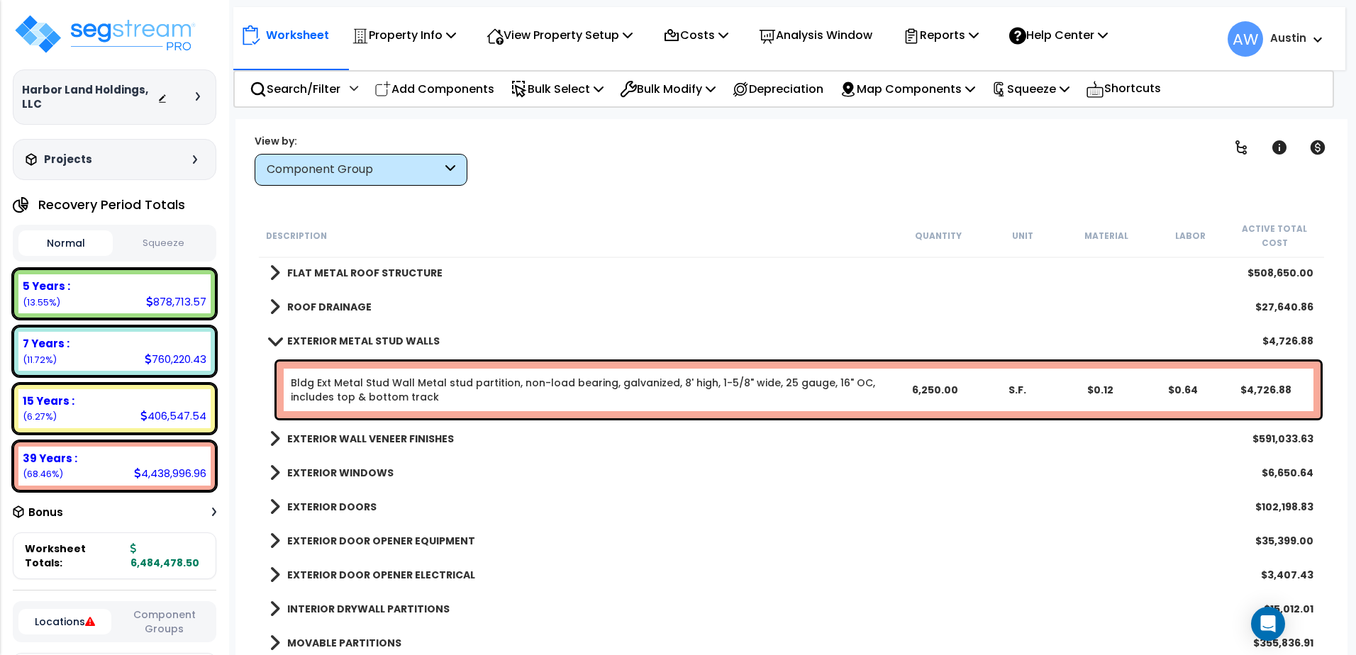
click at [333, 345] on b "EXTERIOR METAL STUD WALLS" at bounding box center [363, 341] width 153 height 14
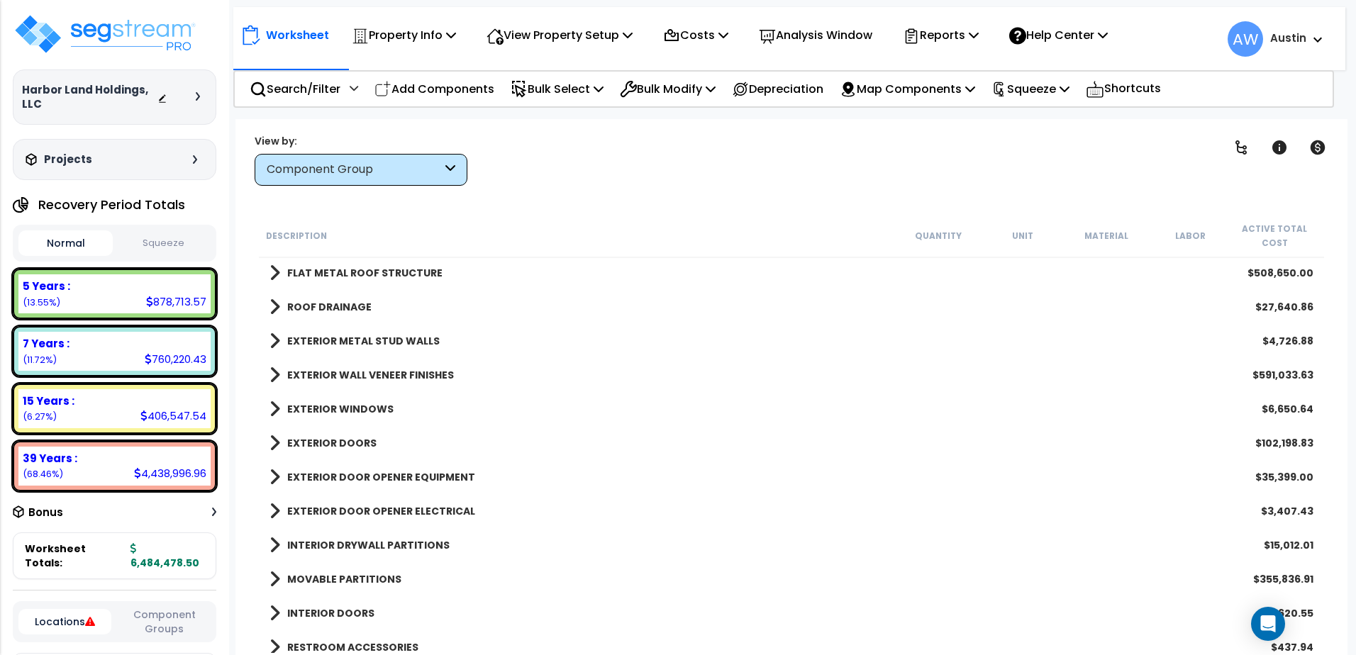
click at [328, 311] on b "ROOF DRAINAGE" at bounding box center [329, 307] width 84 height 14
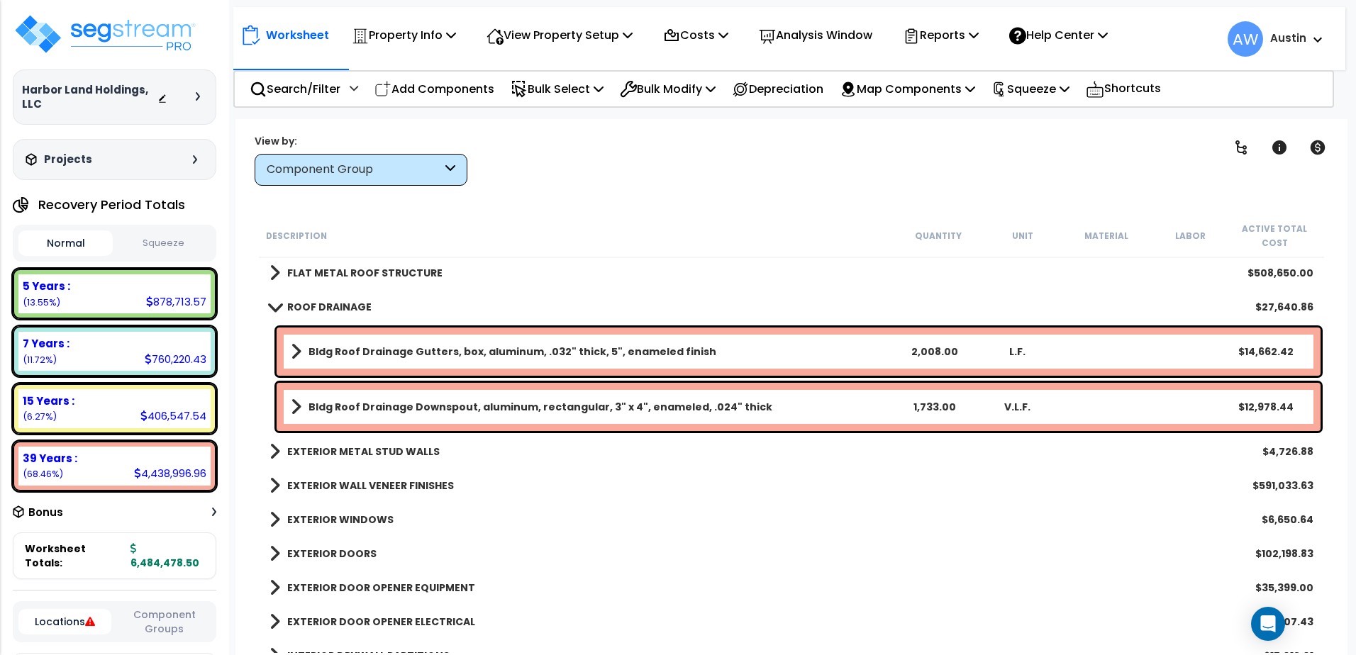
click at [328, 311] on b "ROOF DRAINAGE" at bounding box center [329, 307] width 84 height 14
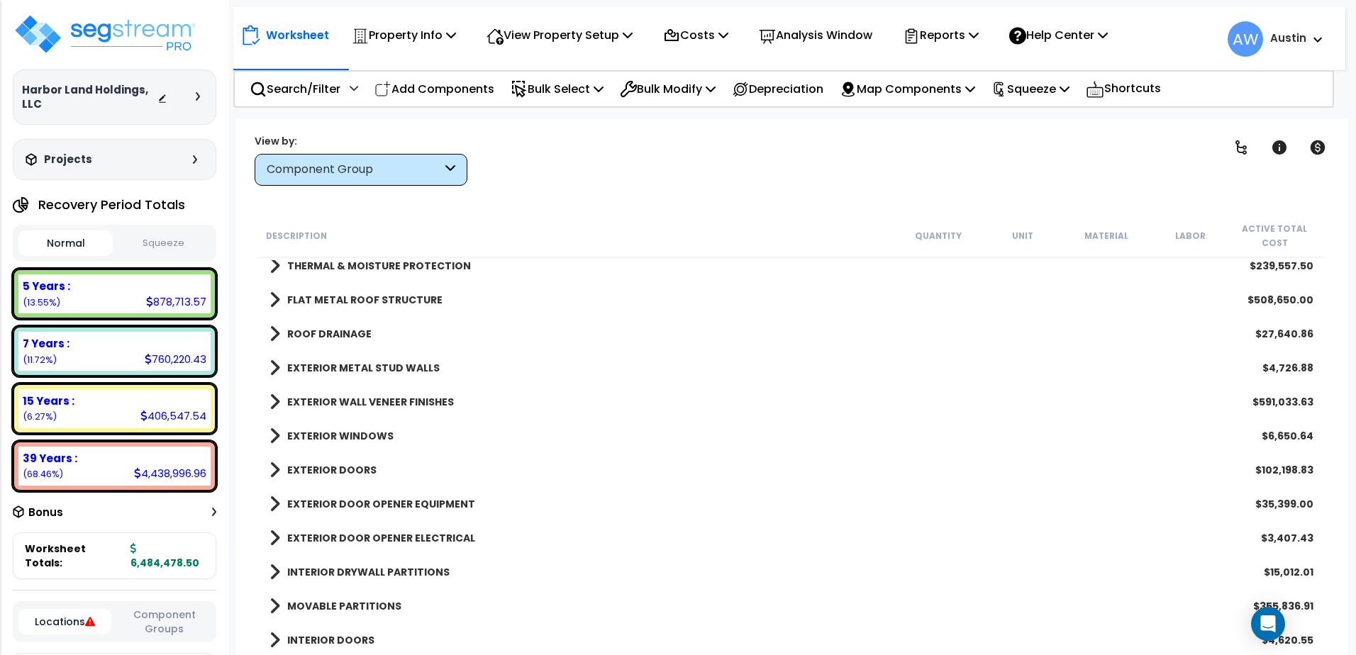
scroll to position [31, 0]
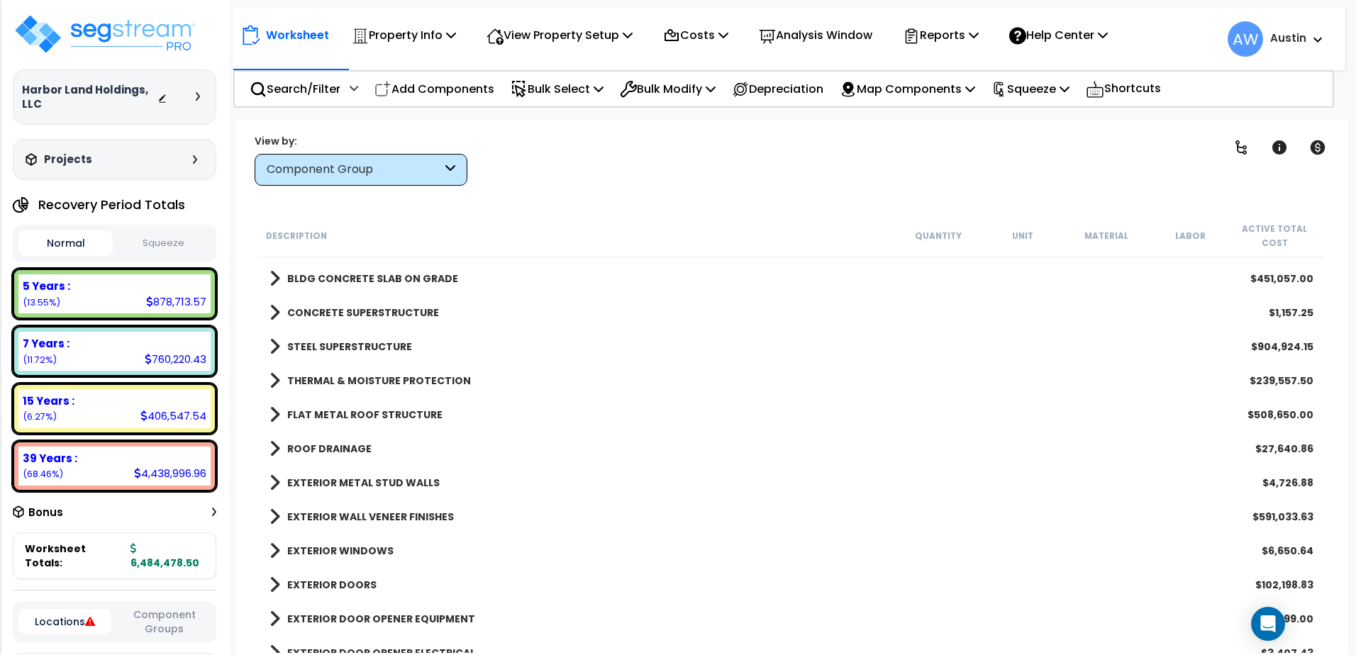
click at [350, 412] on b "FLAT METAL ROOF STRUCTURE" at bounding box center [364, 415] width 155 height 14
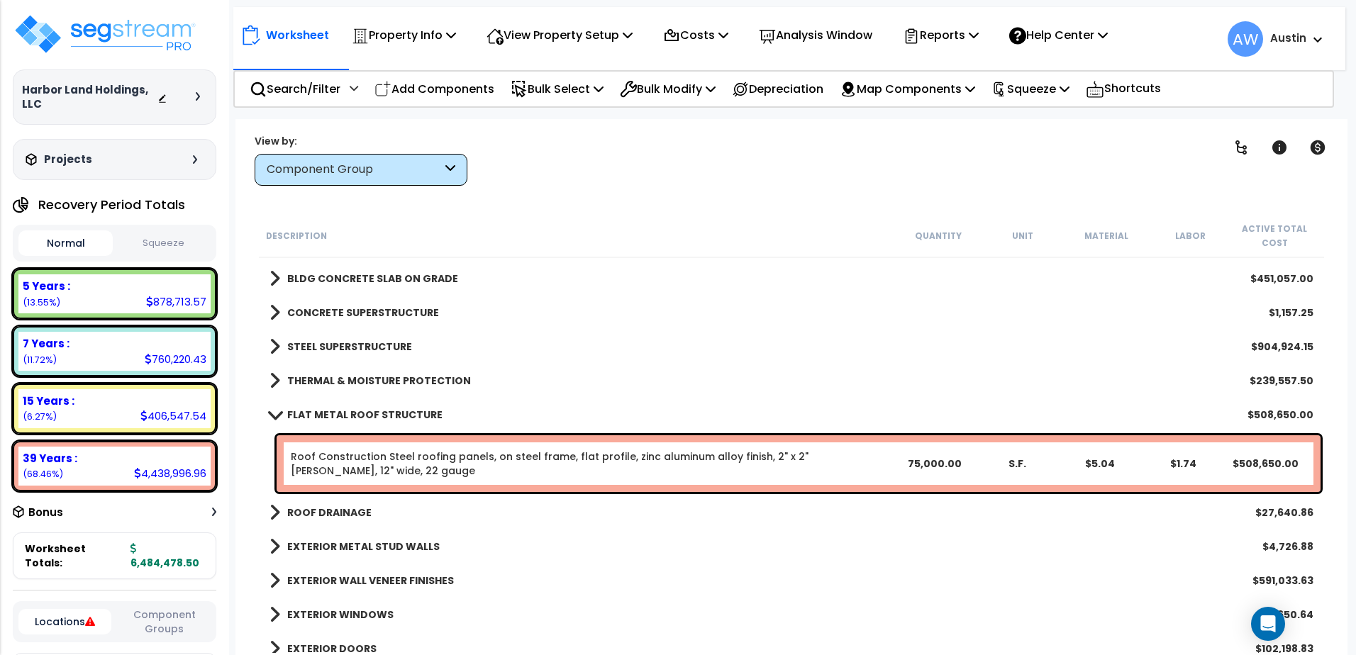
click at [350, 412] on b "FLAT METAL ROOF STRUCTURE" at bounding box center [364, 415] width 155 height 14
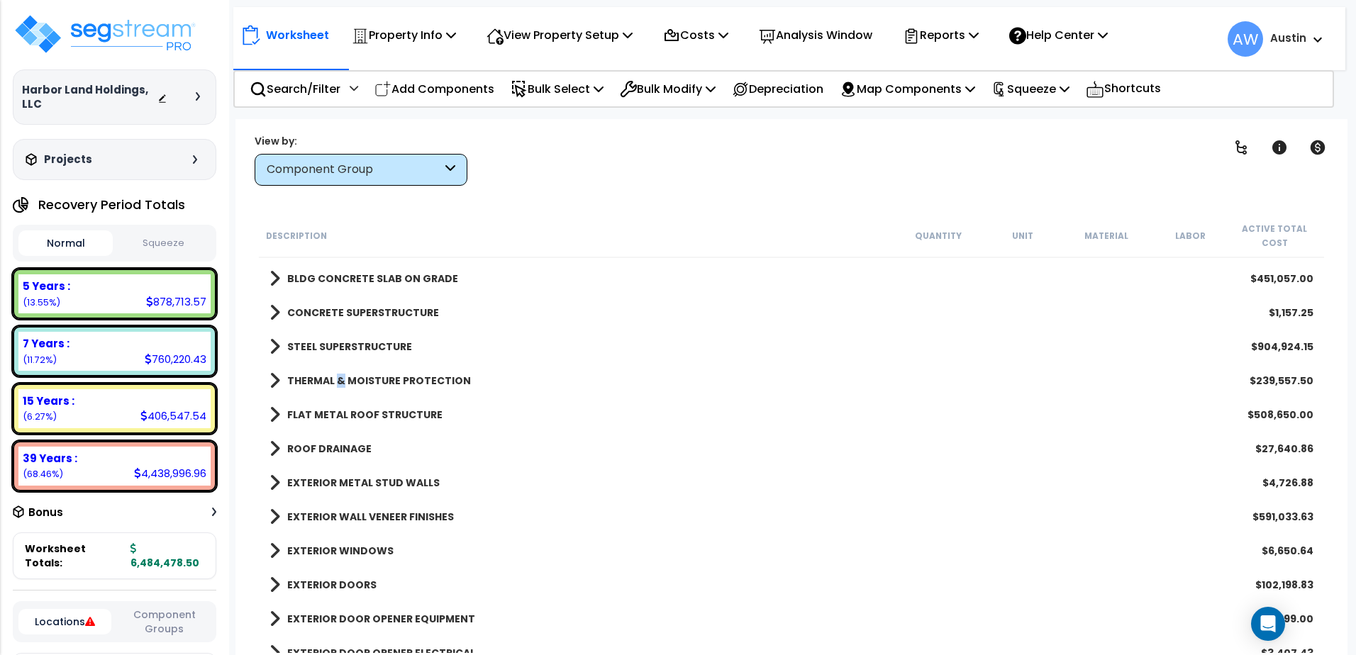
click at [338, 384] on b "THERMAL & MOISTURE PROTECTION" at bounding box center [379, 381] width 184 height 14
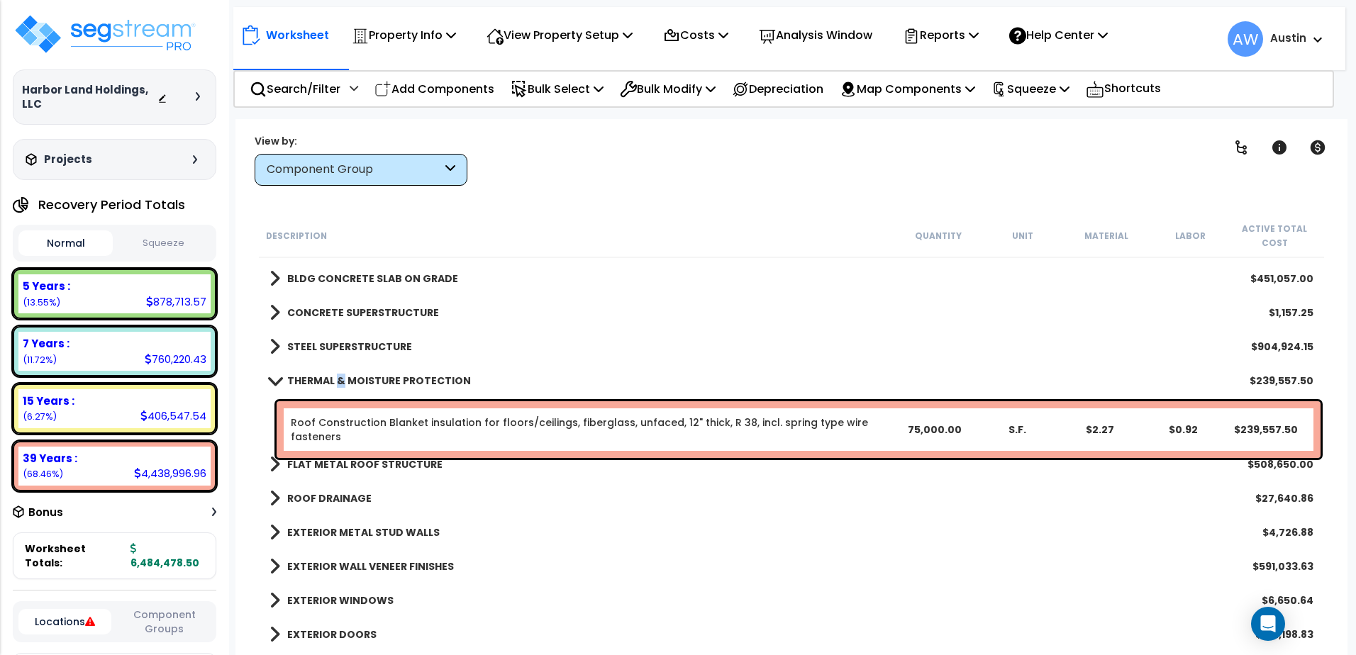
click at [338, 384] on b "THERMAL & MOISTURE PROTECTION" at bounding box center [379, 381] width 184 height 14
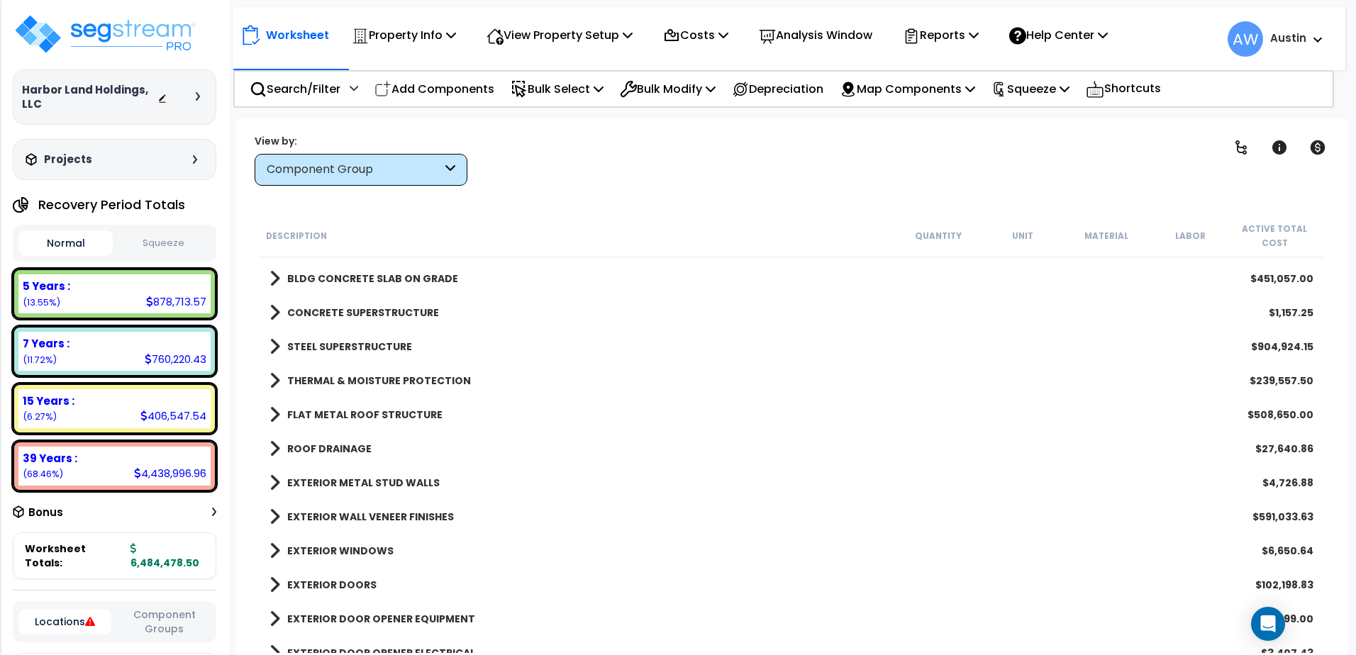
click at [319, 350] on b "STEEL SUPERSTRUCTURE" at bounding box center [349, 347] width 125 height 14
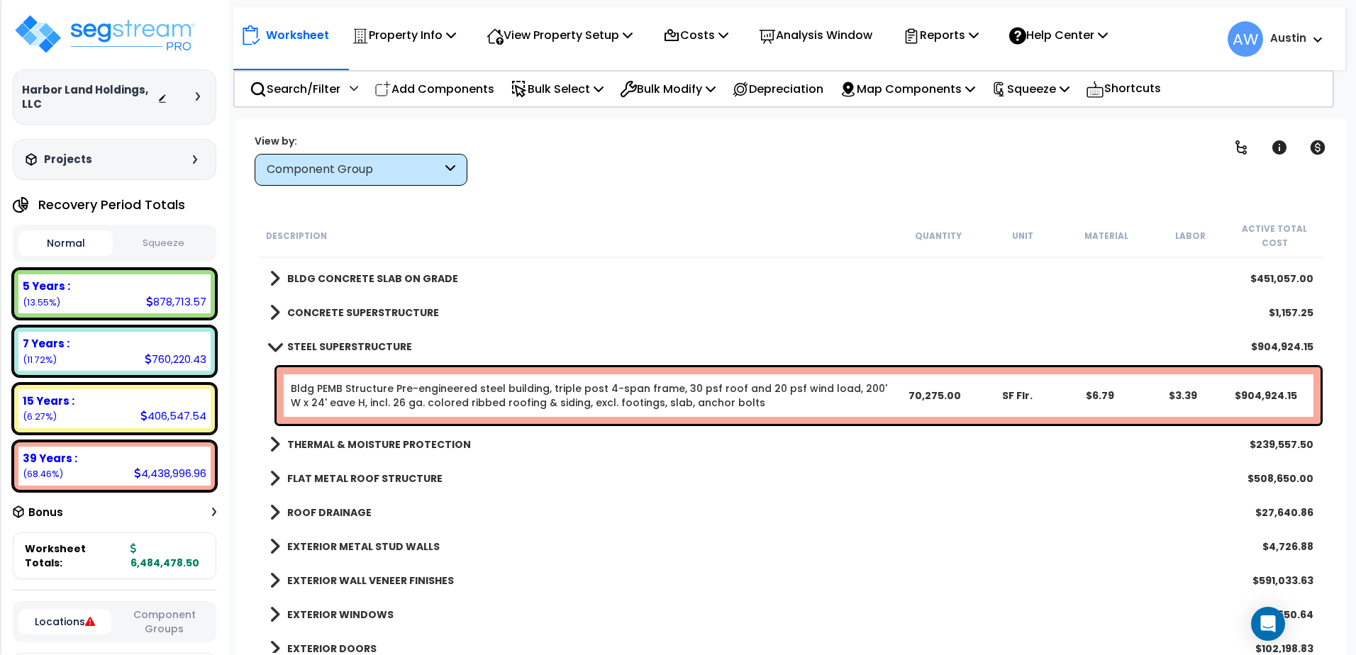
click at [318, 358] on div "STEEL SUPERSTRUCTURE $904,924.15" at bounding box center [791, 347] width 1058 height 34
click at [319, 309] on b "CONCRETE SUPERSTRUCTURE" at bounding box center [363, 313] width 152 height 14
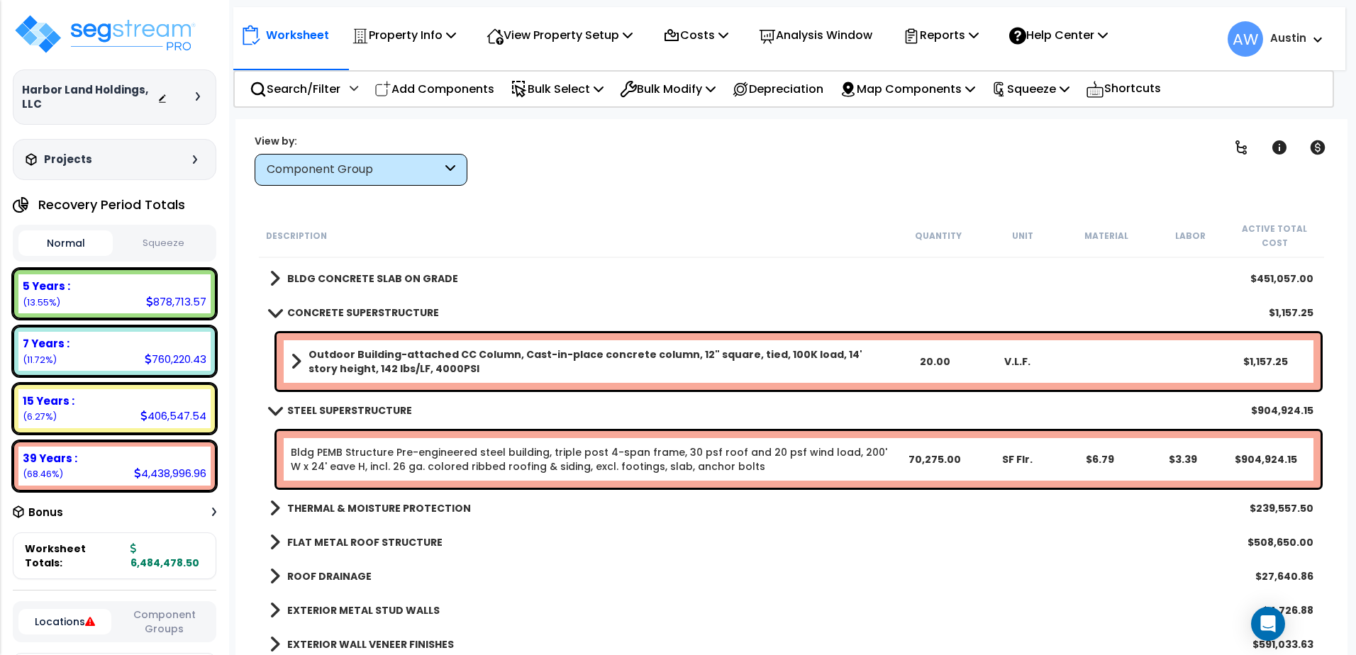
click at [326, 411] on b "STEEL SUPERSTRUCTURE" at bounding box center [349, 411] width 125 height 14
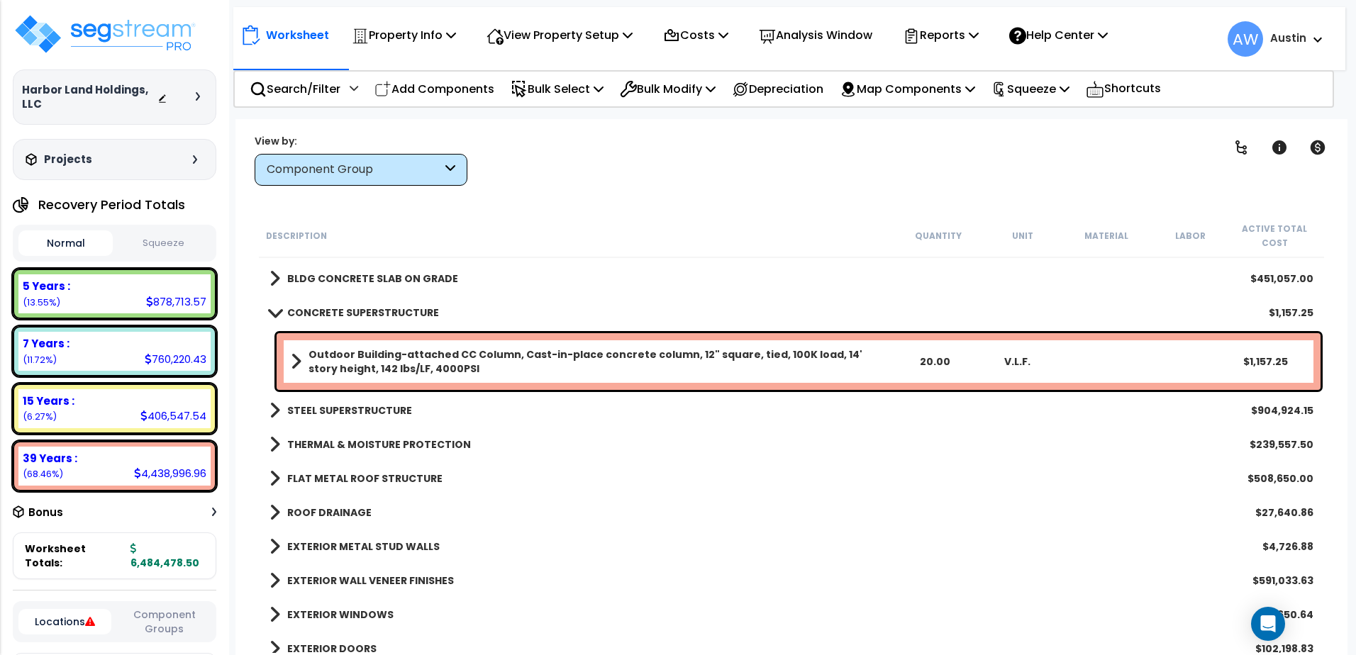
click at [316, 316] on b "CONCRETE SUPERSTRUCTURE" at bounding box center [363, 313] width 152 height 14
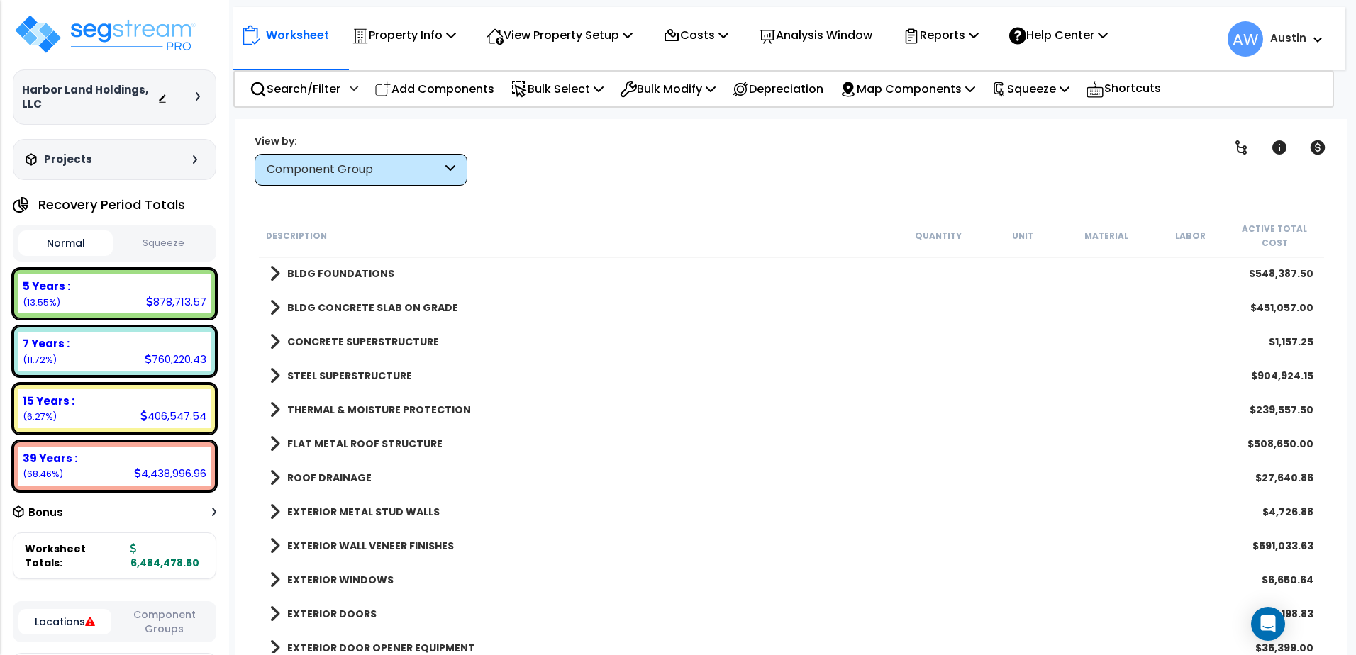
scroll to position [0, 0]
click at [333, 346] on b "CONCRETE SUPERSTRUCTURE" at bounding box center [363, 343] width 152 height 14
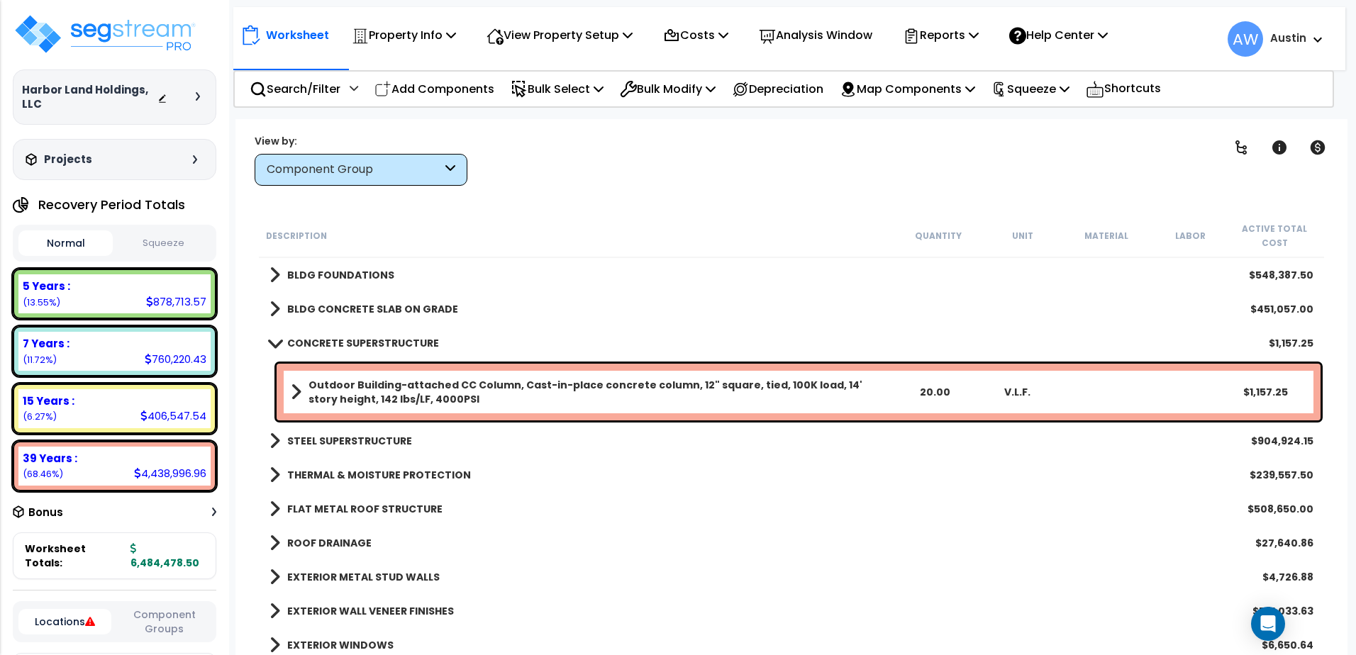
click at [403, 394] on b "Outdoor Building-attached CC Column, Cast-in-place concrete column, 12" square,…" at bounding box center [601, 392] width 585 height 28
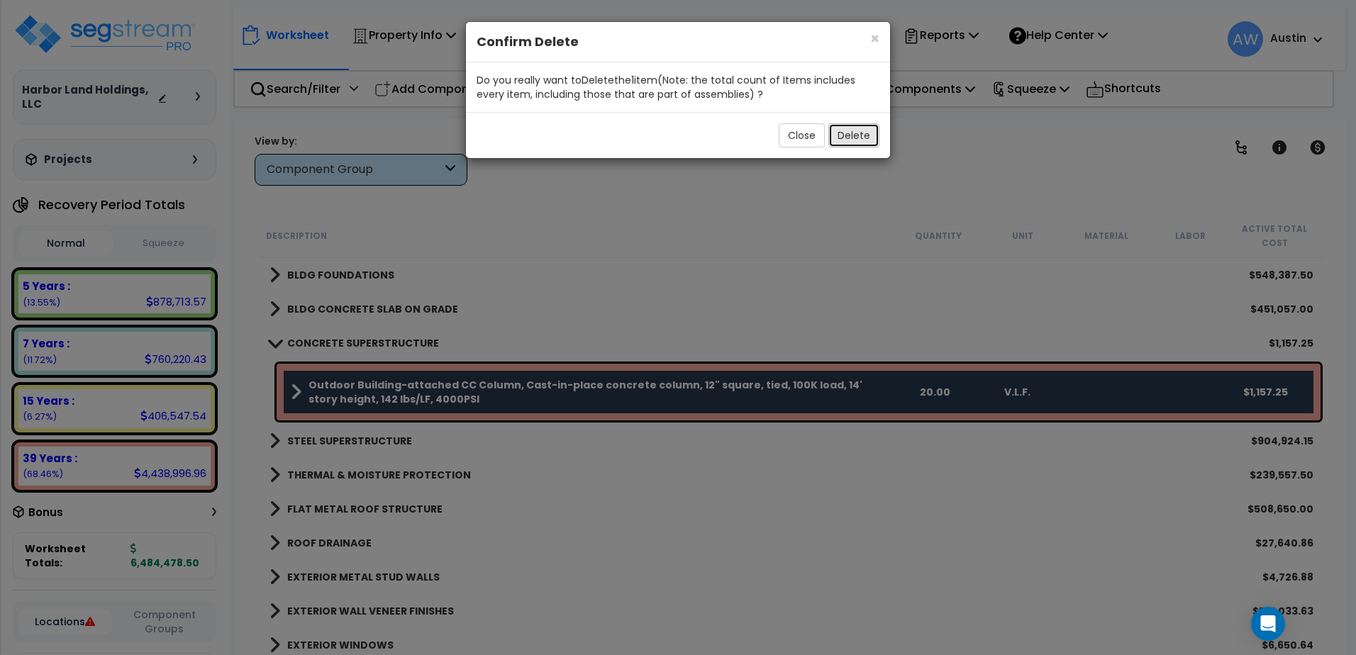
click at [845, 134] on button "Delete" at bounding box center [854, 135] width 51 height 24
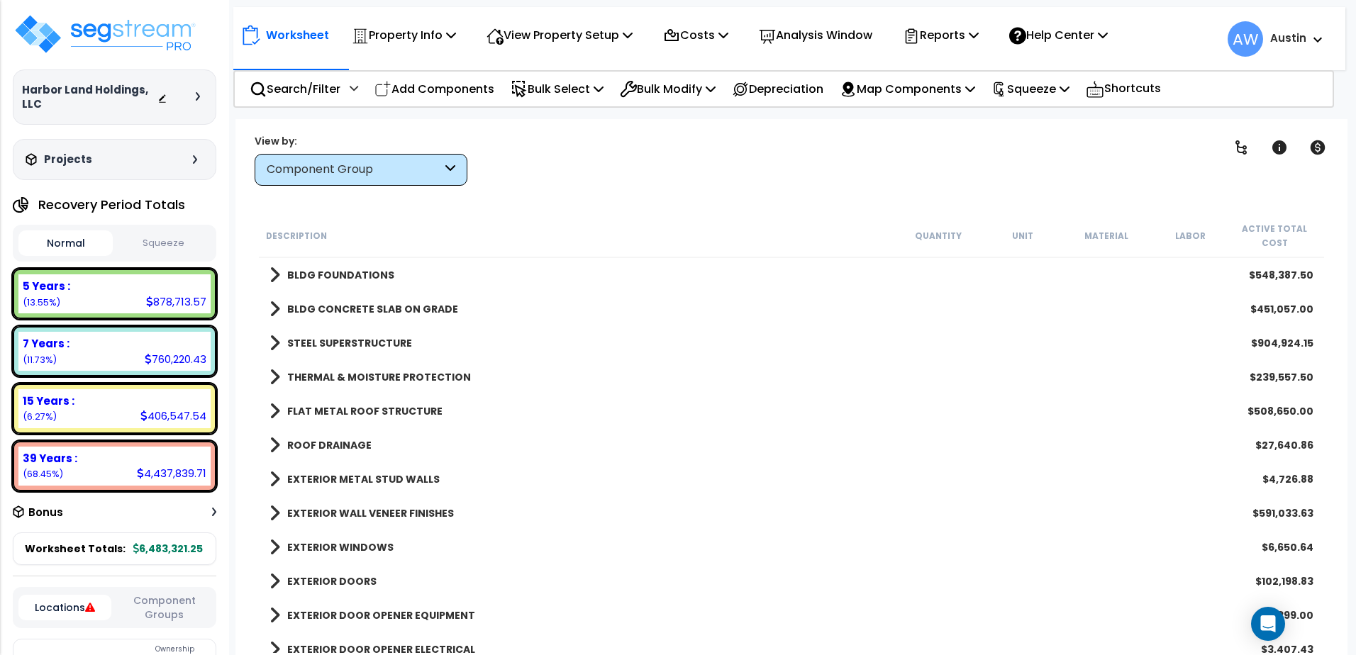
click at [331, 306] on b "BLDG CONCRETE SLAB ON GRADE" at bounding box center [372, 309] width 171 height 14
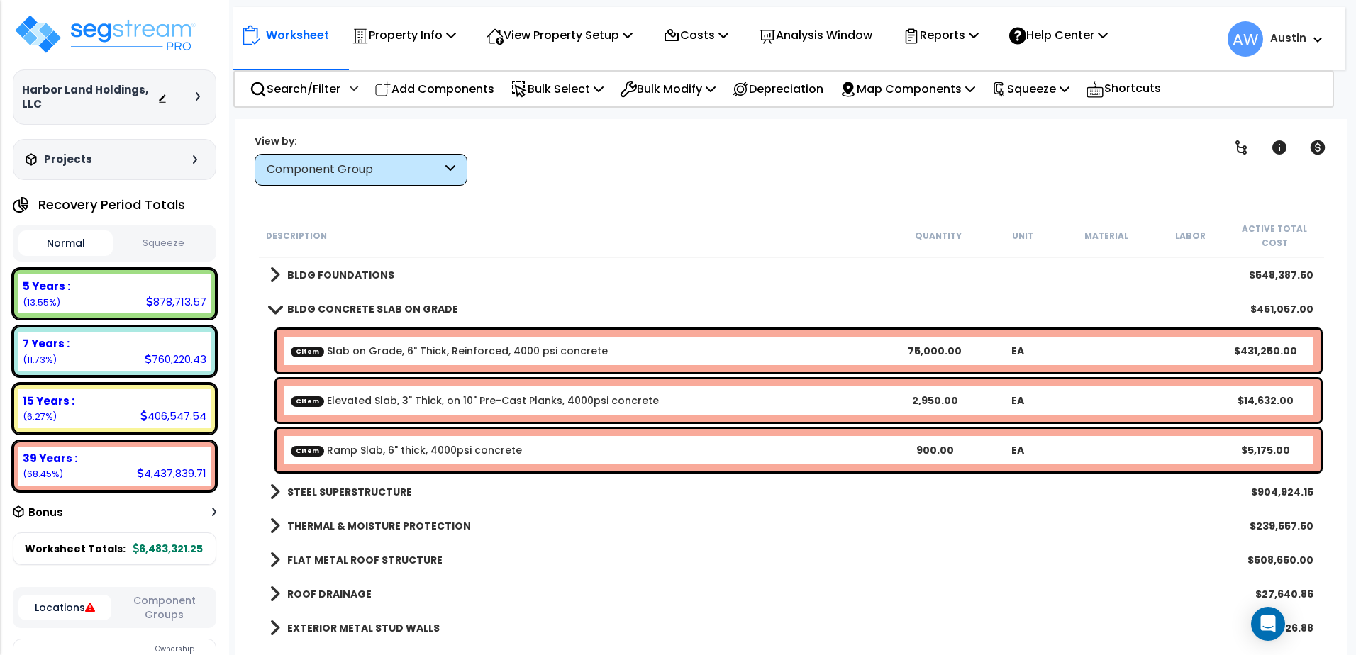
click at [331, 306] on b "BLDG CONCRETE SLAB ON GRADE" at bounding box center [372, 309] width 171 height 14
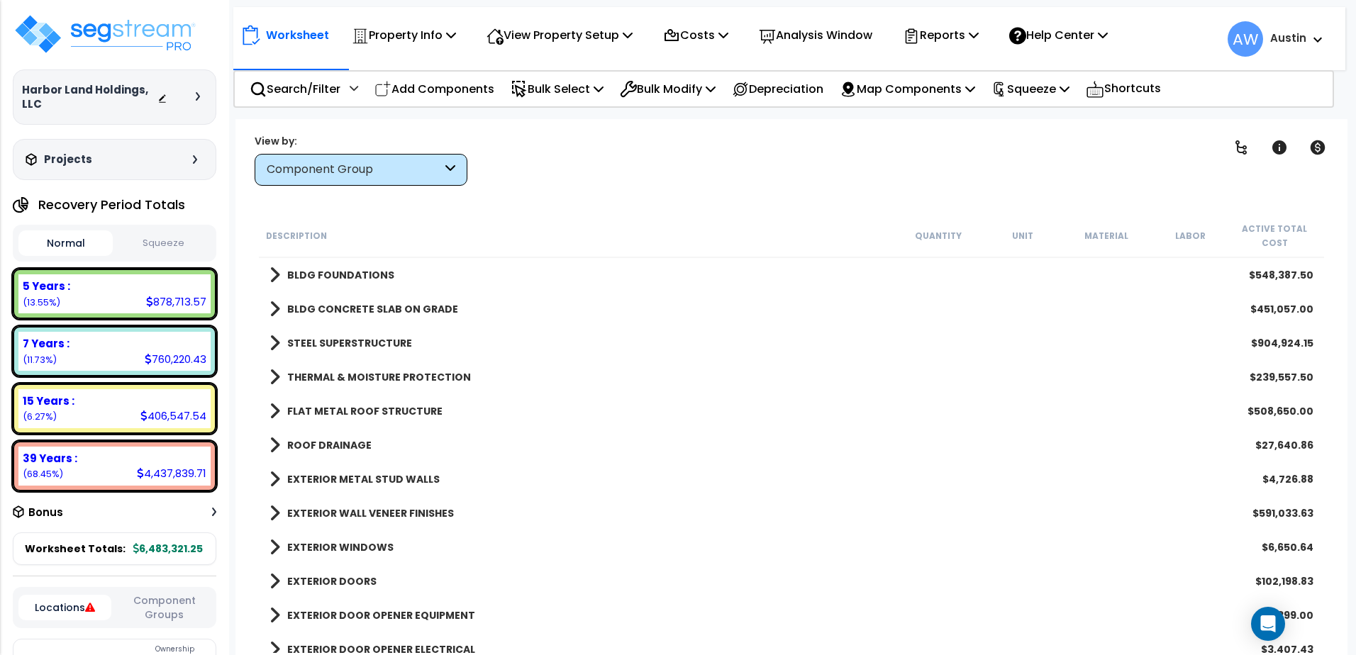
click at [331, 280] on b "BLDG FOUNDATIONS" at bounding box center [340, 275] width 107 height 14
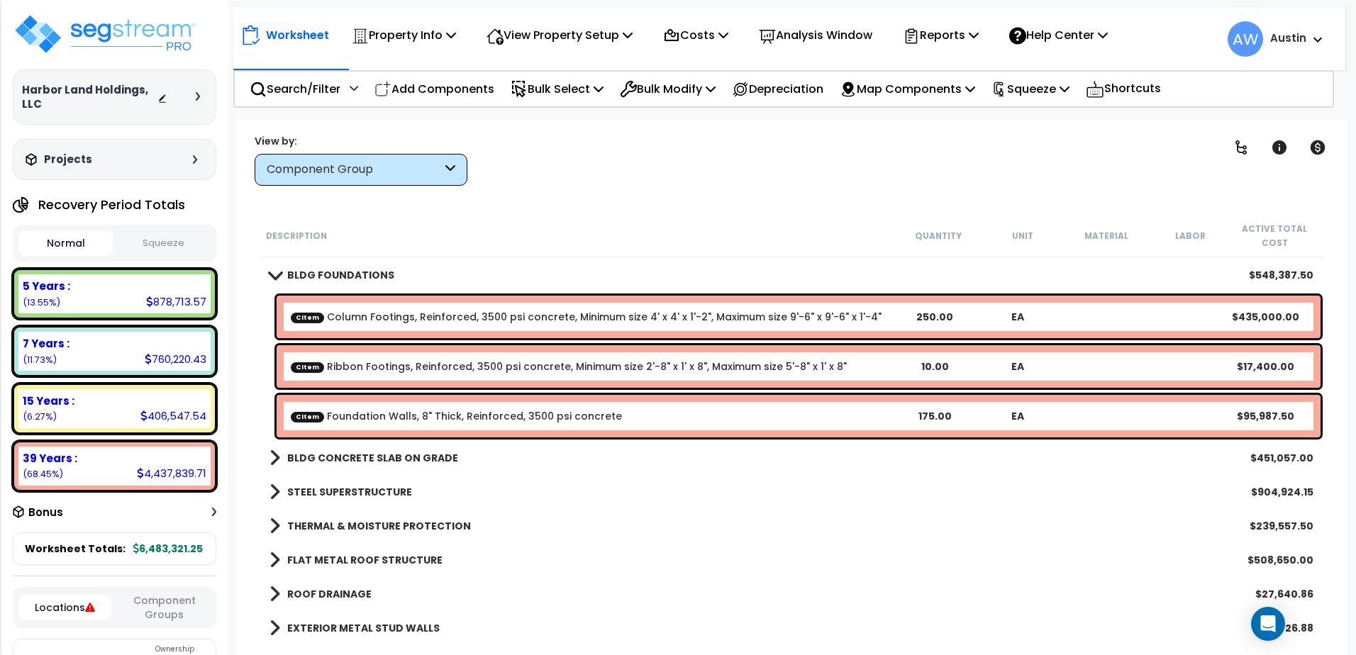
click at [335, 272] on b "BLDG FOUNDATIONS" at bounding box center [340, 275] width 107 height 14
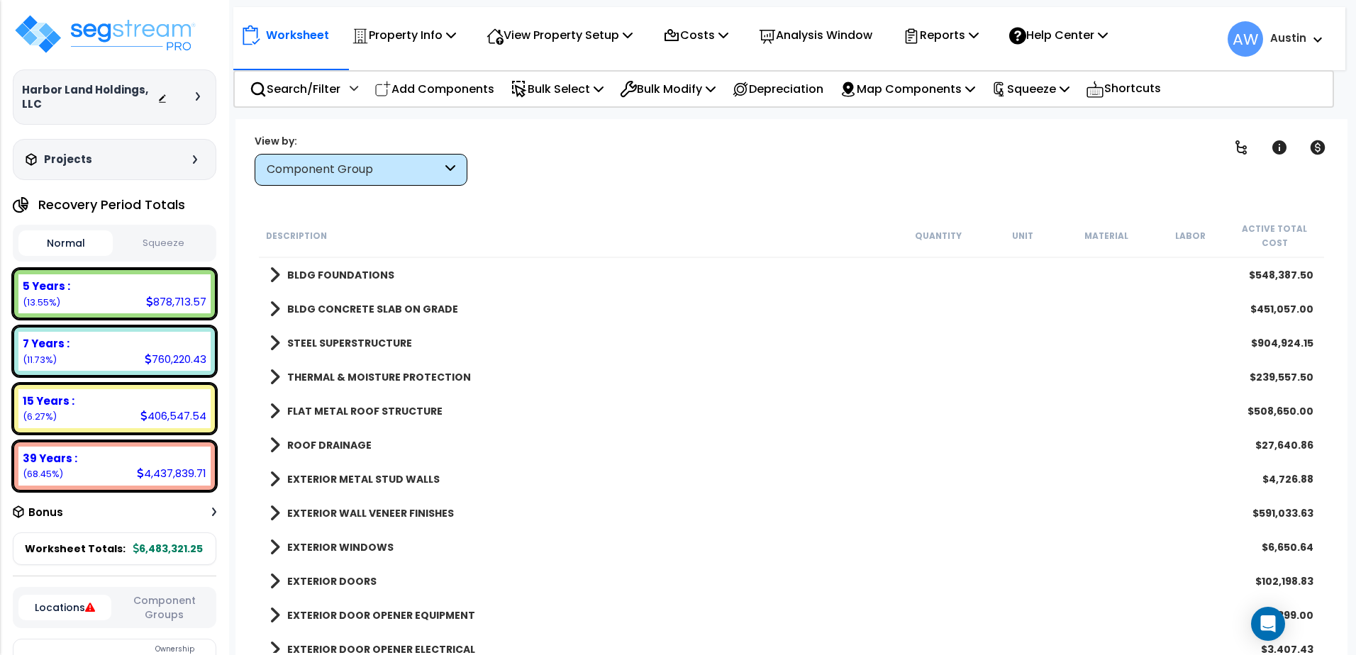
click at [338, 349] on b "STEEL SUPERSTRUCTURE" at bounding box center [349, 343] width 125 height 14
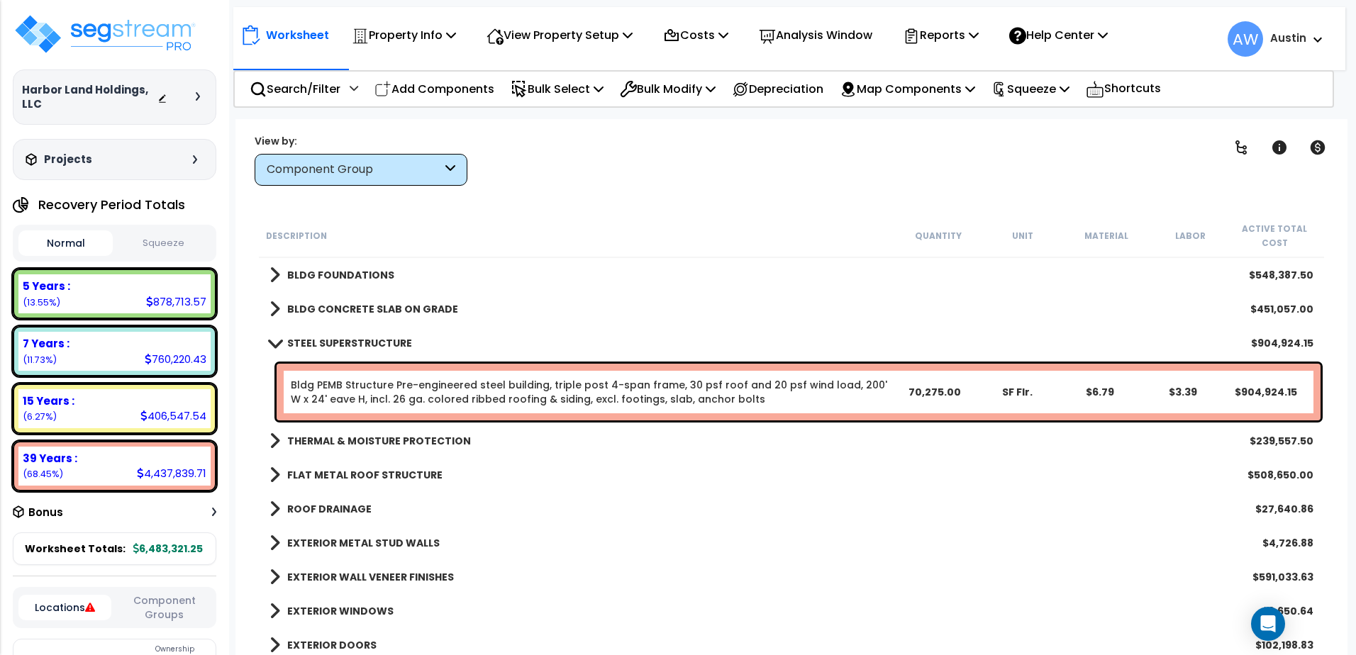
click at [336, 341] on b "STEEL SUPERSTRUCTURE" at bounding box center [349, 343] width 125 height 14
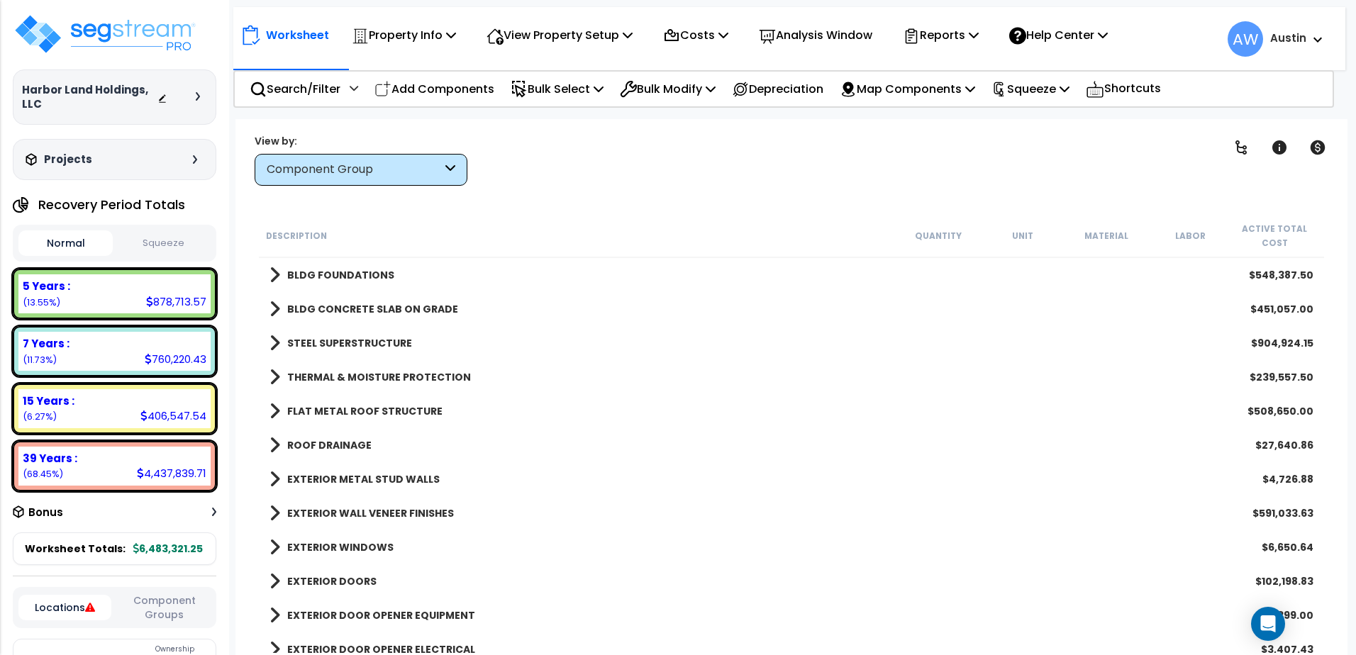
click at [338, 306] on b "BLDG CONCRETE SLAB ON GRADE" at bounding box center [372, 309] width 171 height 14
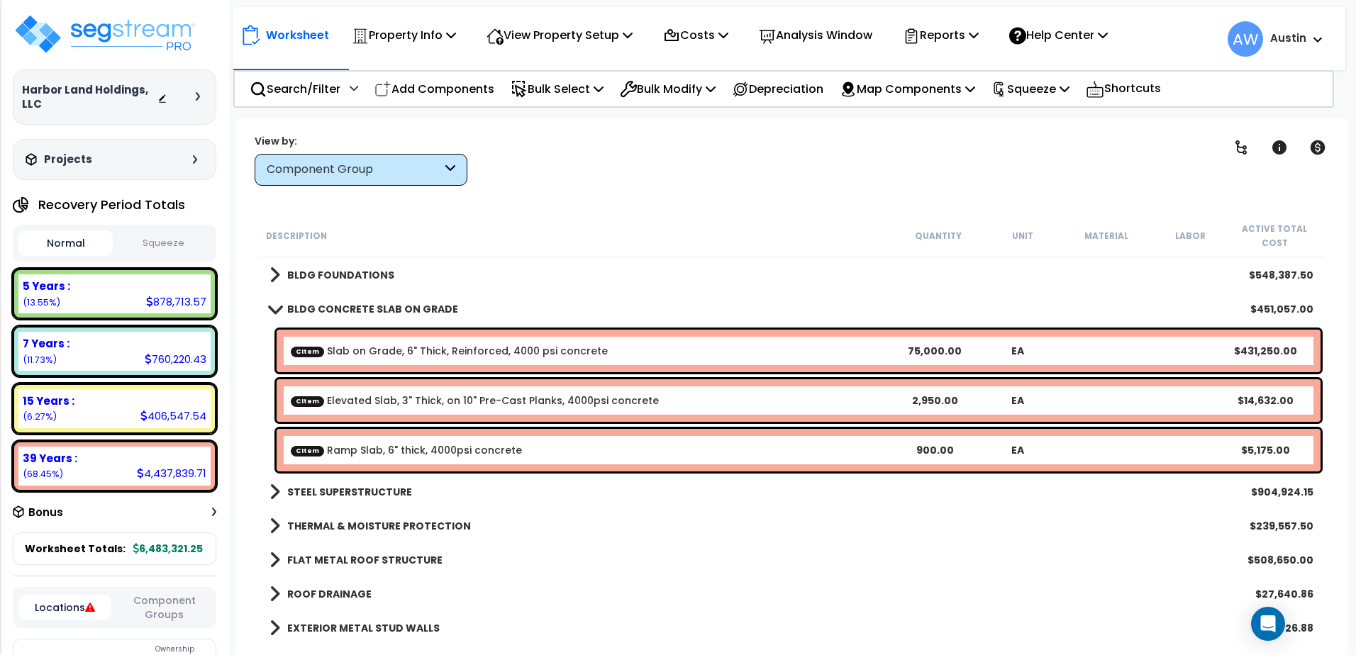
click at [338, 306] on b "BLDG CONCRETE SLAB ON GRADE" at bounding box center [372, 309] width 171 height 14
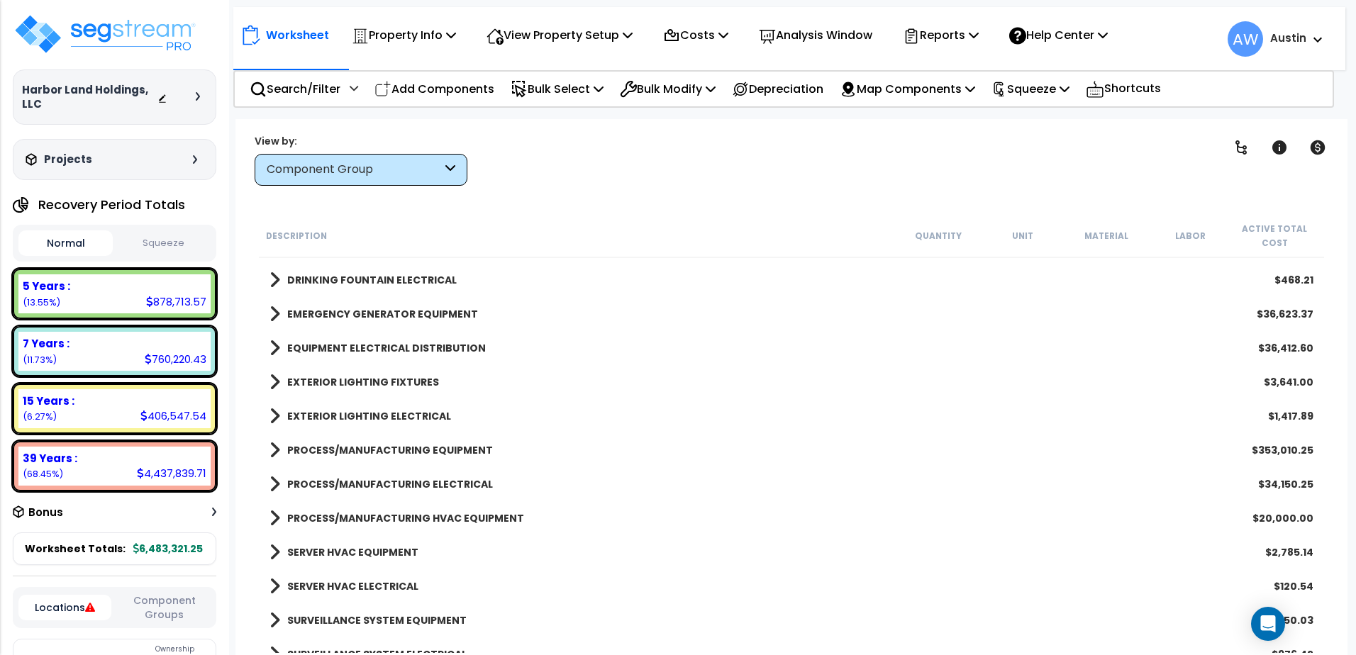
scroll to position [1632, 0]
click at [443, 89] on p "Add Components" at bounding box center [435, 88] width 120 height 19
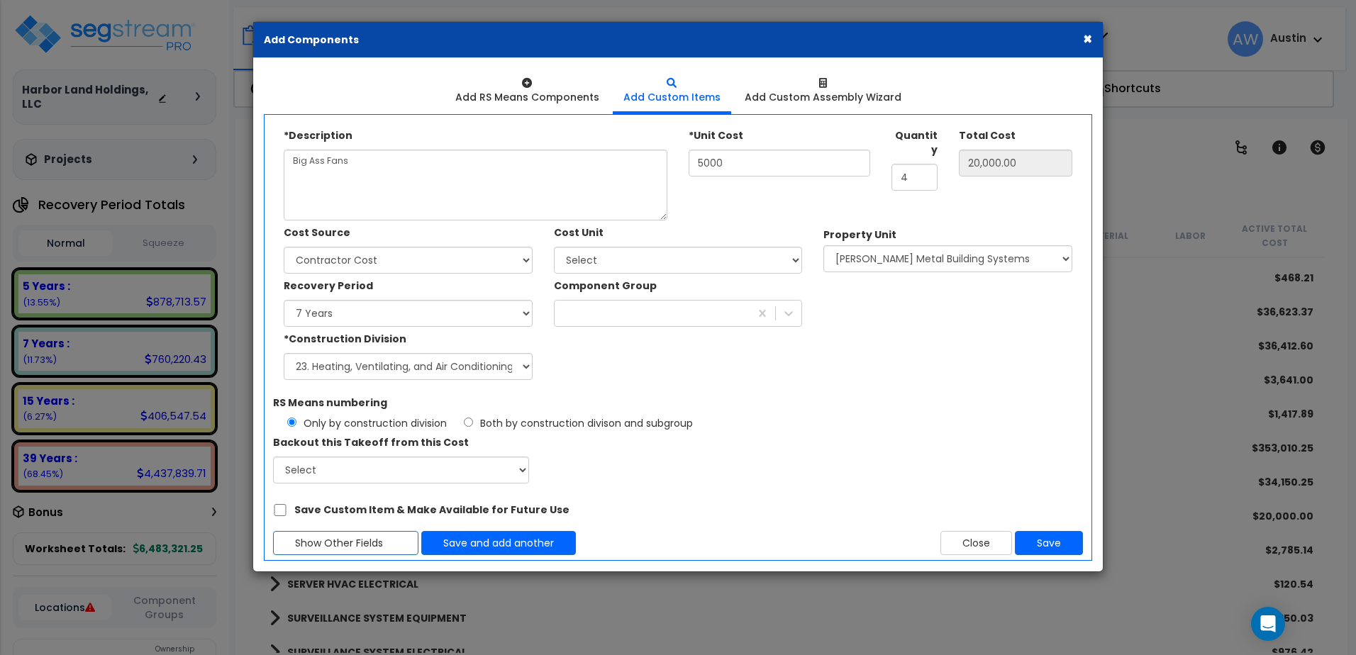
select select
click at [513, 100] on div "Add RS Means Components" at bounding box center [527, 97] width 144 height 14
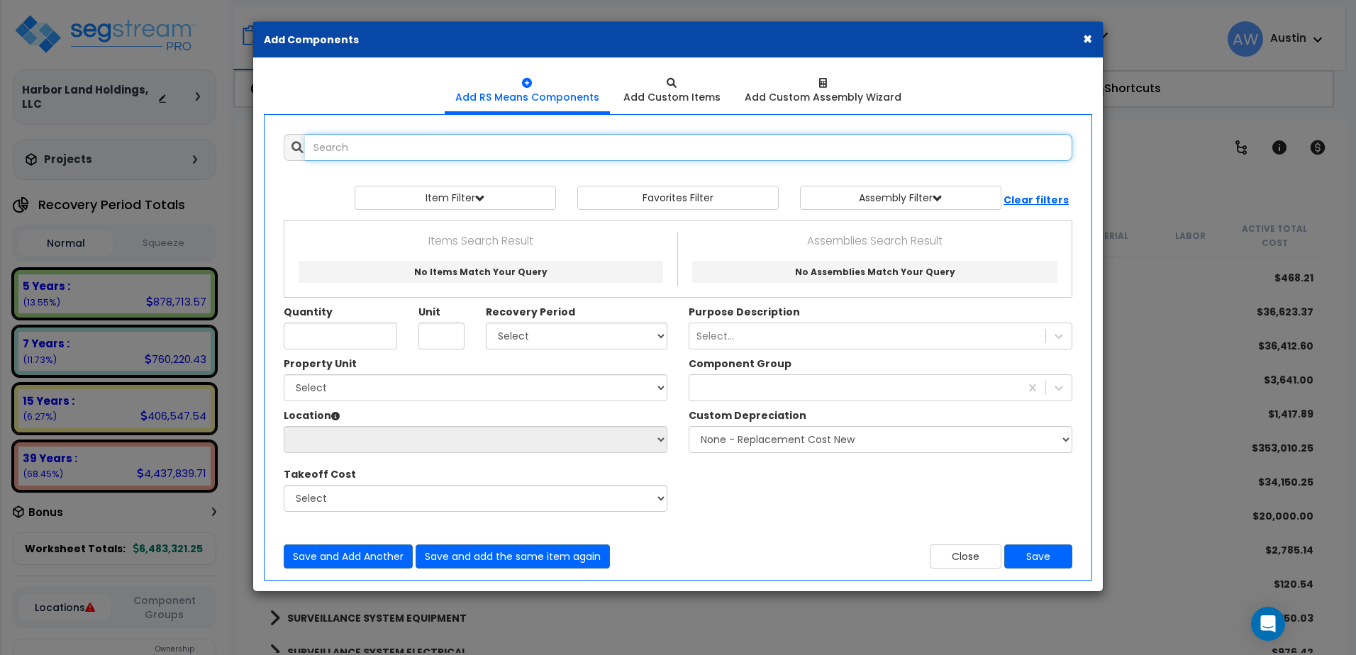
click at [399, 145] on input "text" at bounding box center [689, 147] width 768 height 27
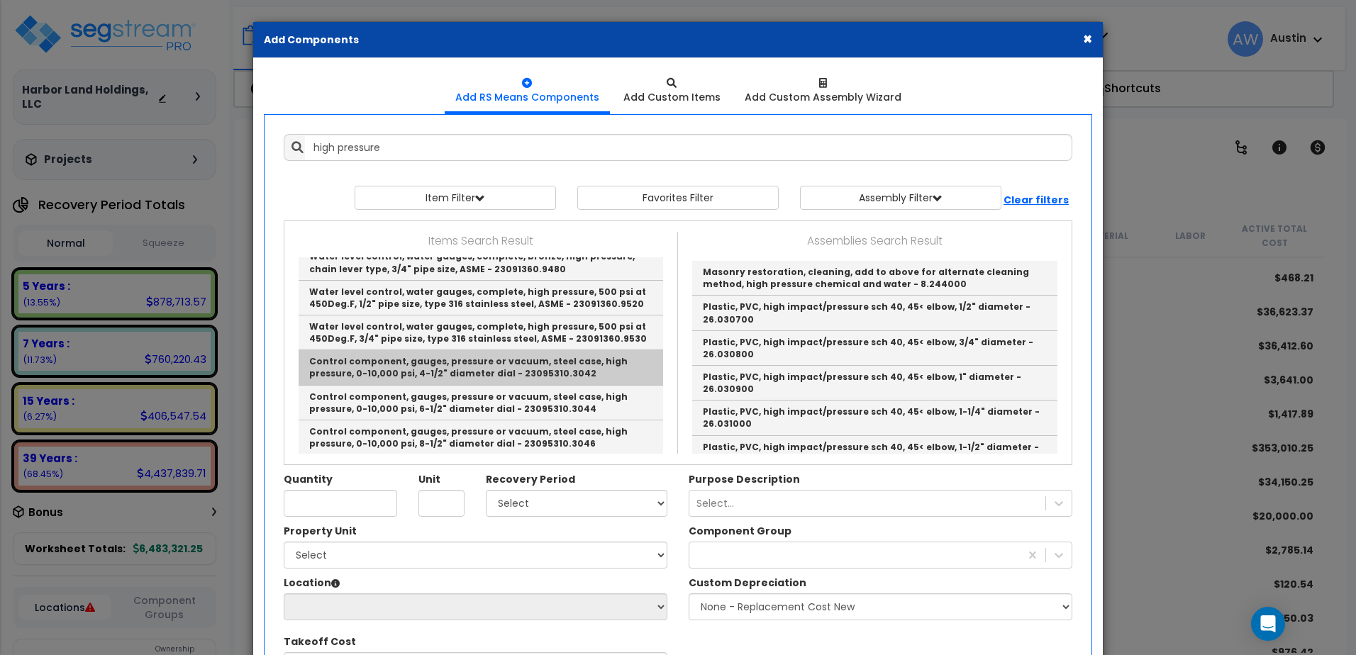
scroll to position [2532, 0]
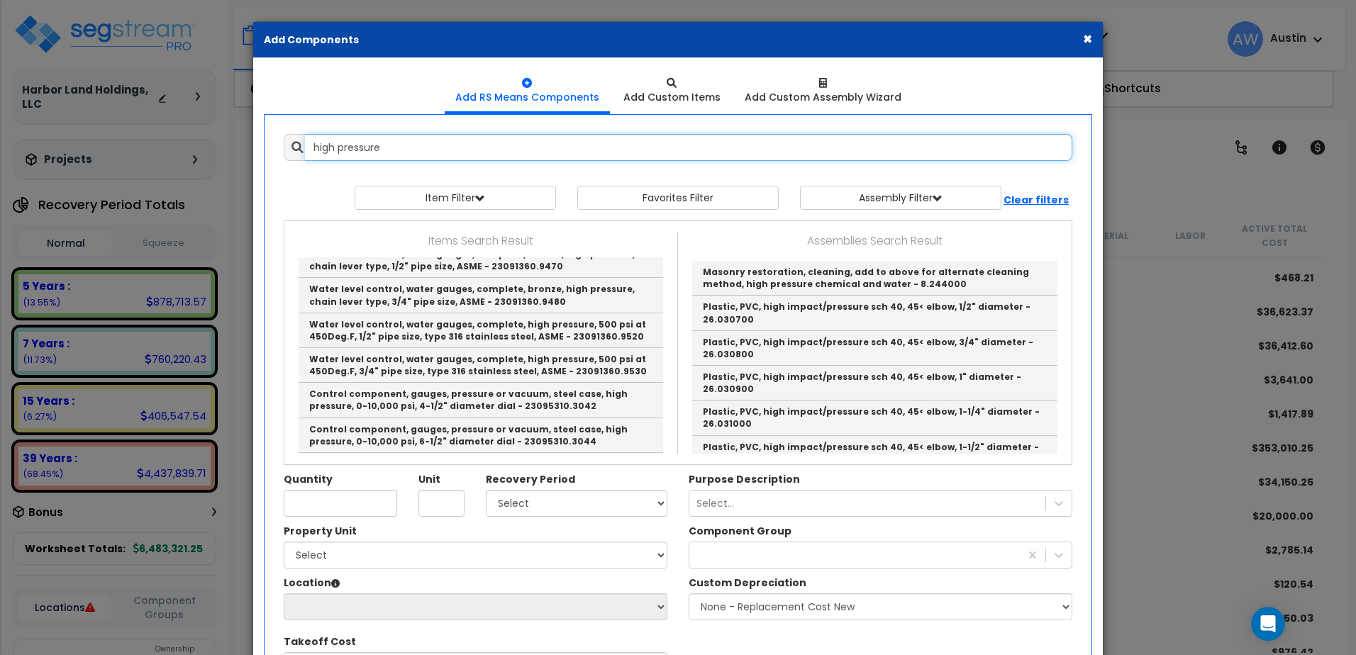
drag, startPoint x: 398, startPoint y: 160, endPoint x: 269, endPoint y: 161, distance: 129.1
click at [269, 161] on div "Add Items Add Assemblies Both high pressure Favorites Item/Assembly" at bounding box center [677, 435] width 831 height 624
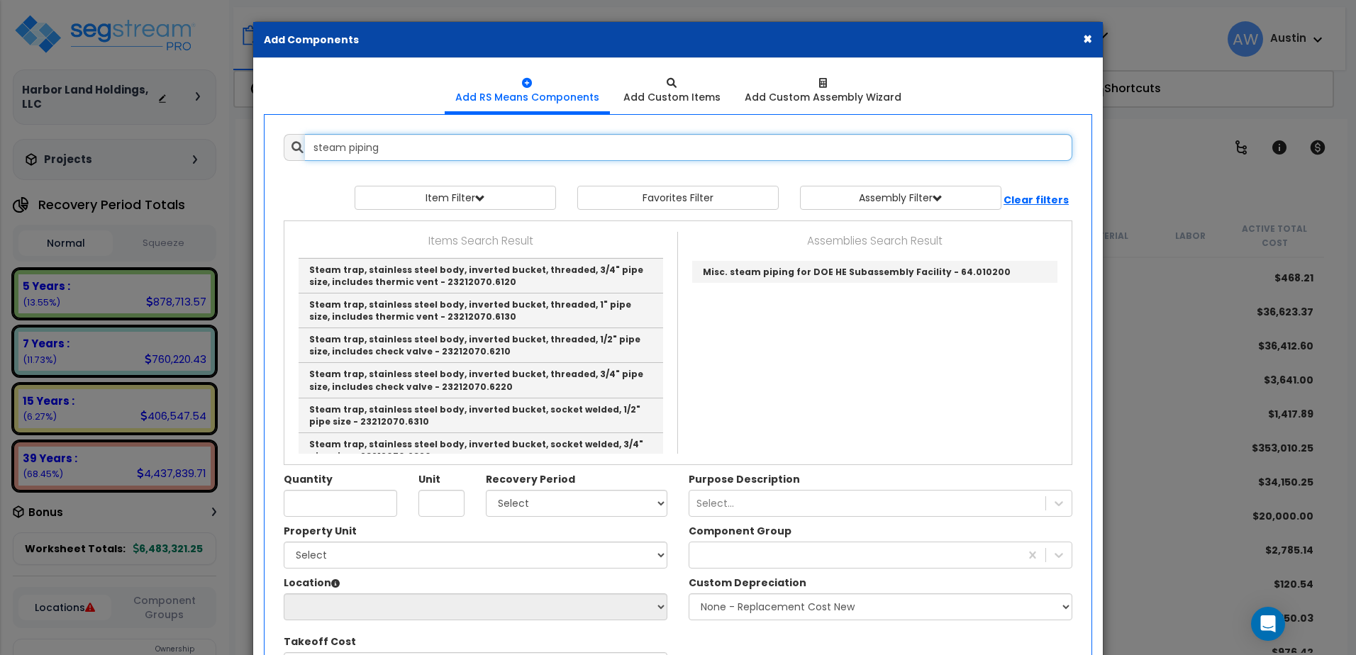
scroll to position [0, 0]
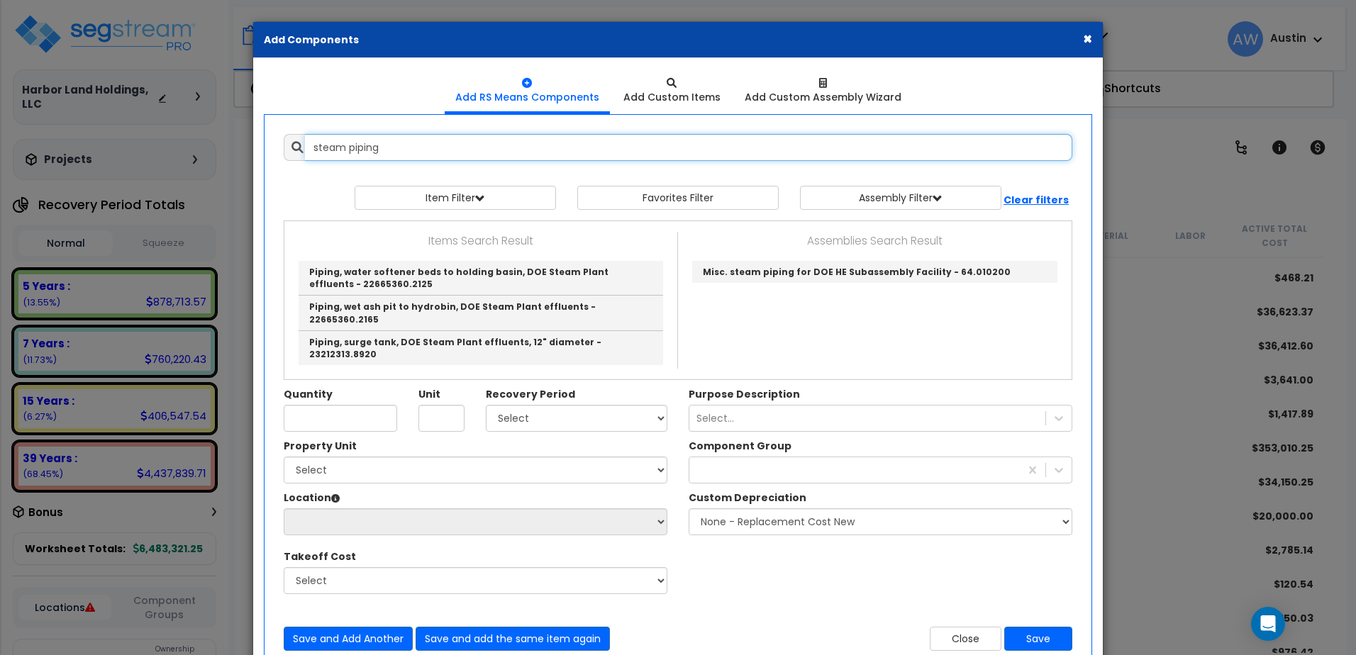
drag, startPoint x: 353, startPoint y: 149, endPoint x: 438, endPoint y: 148, distance: 85.8
click at [434, 148] on input "steam piping" at bounding box center [689, 147] width 768 height 27
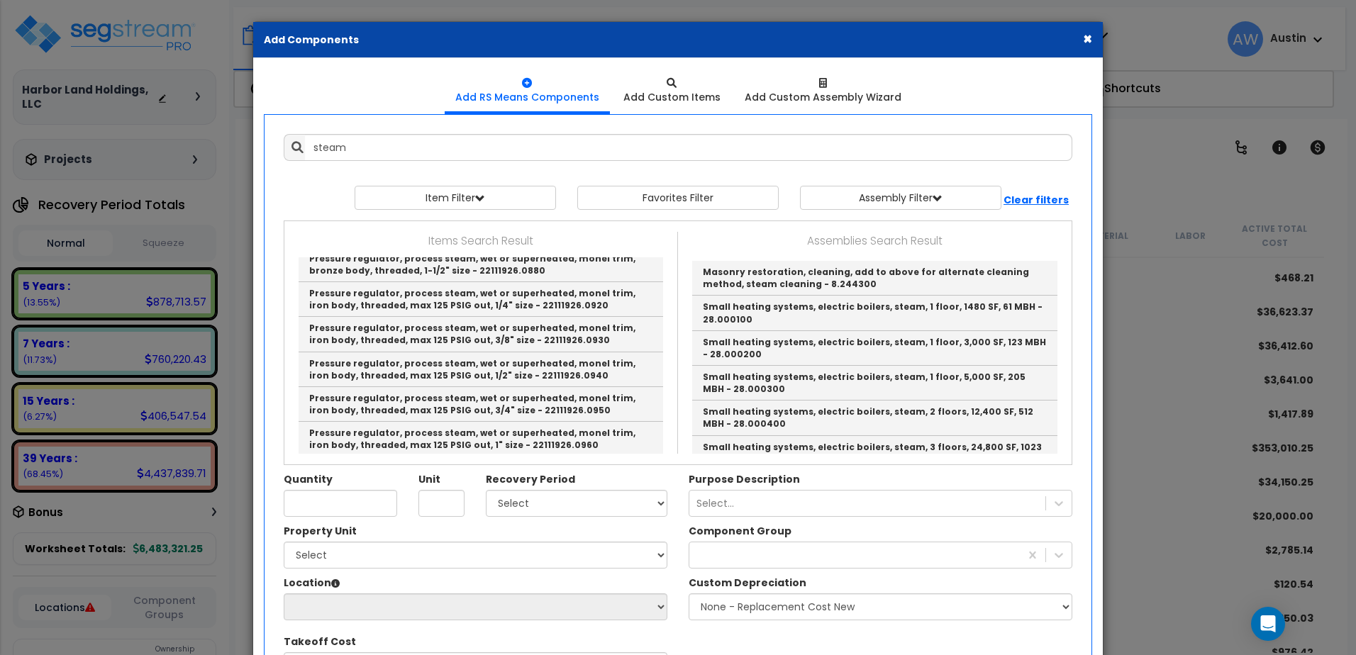
scroll to position [3087, 0]
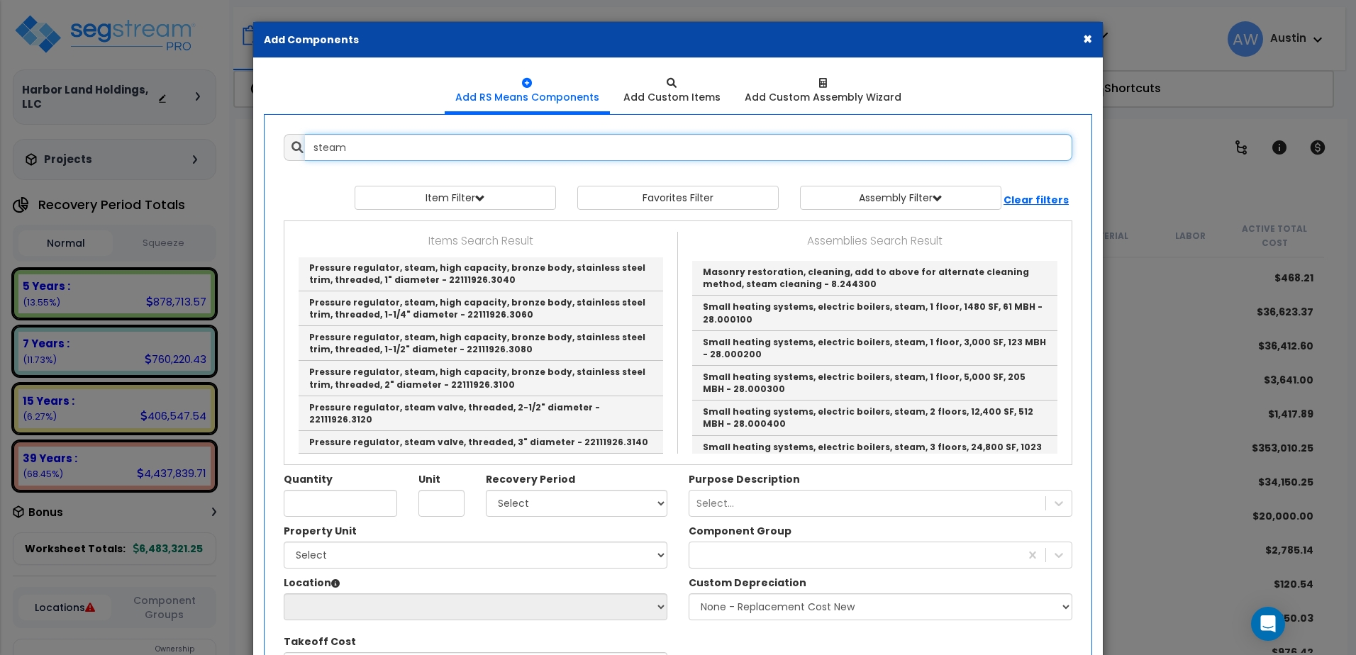
drag, startPoint x: 360, startPoint y: 145, endPoint x: 288, endPoint y: 143, distance: 72.4
click at [288, 143] on div "steam" at bounding box center [678, 147] width 789 height 27
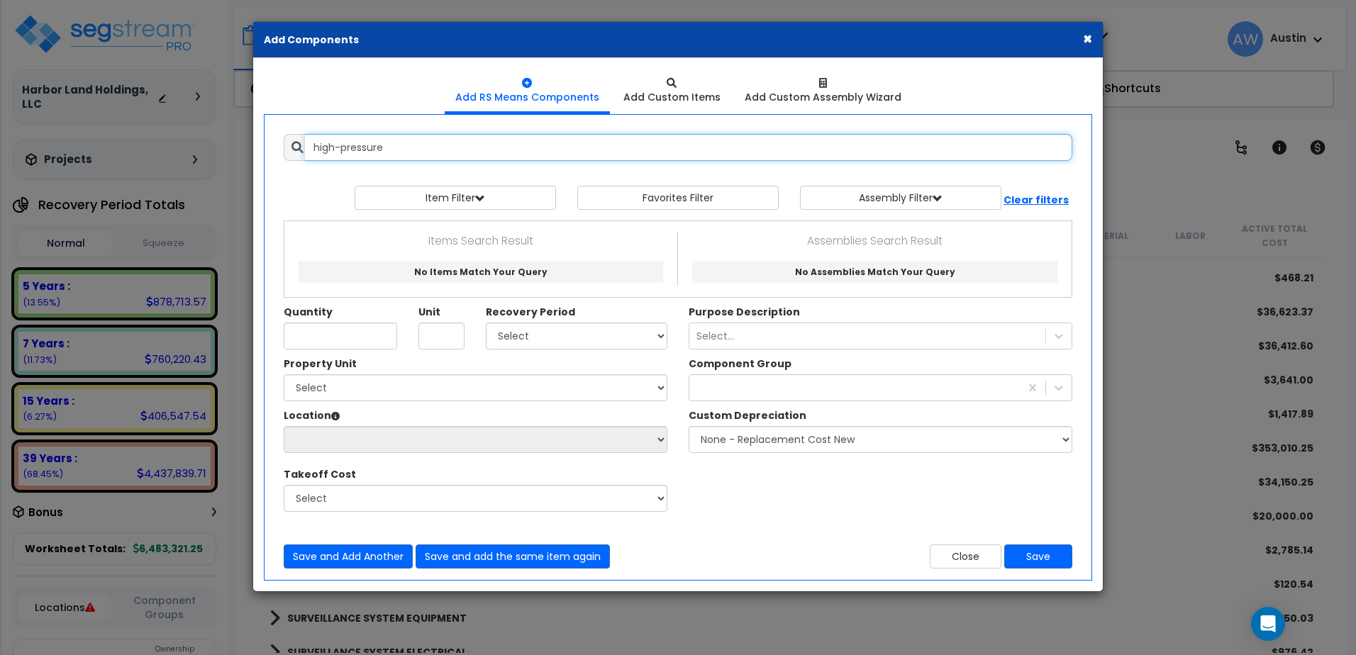
drag, startPoint x: 337, startPoint y: 152, endPoint x: 346, endPoint y: 153, distance: 9.2
click at [338, 153] on input "high-pressure" at bounding box center [689, 147] width 768 height 27
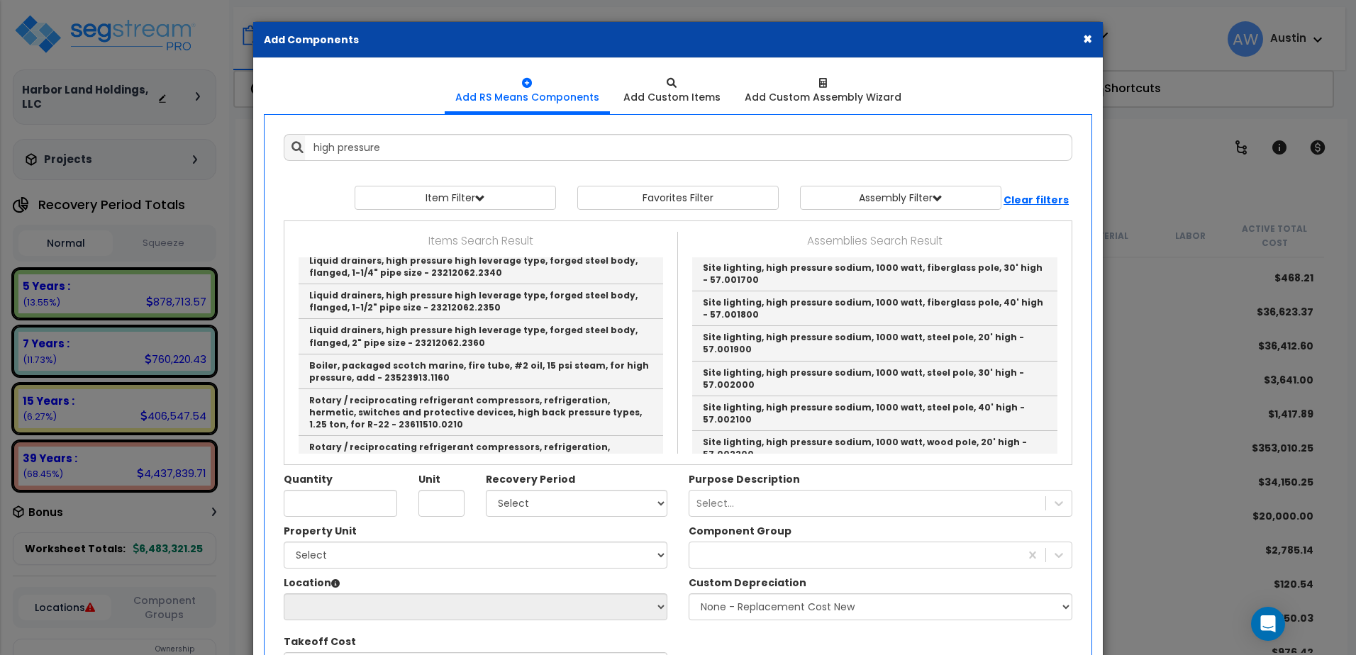
scroll to position [3397, 0]
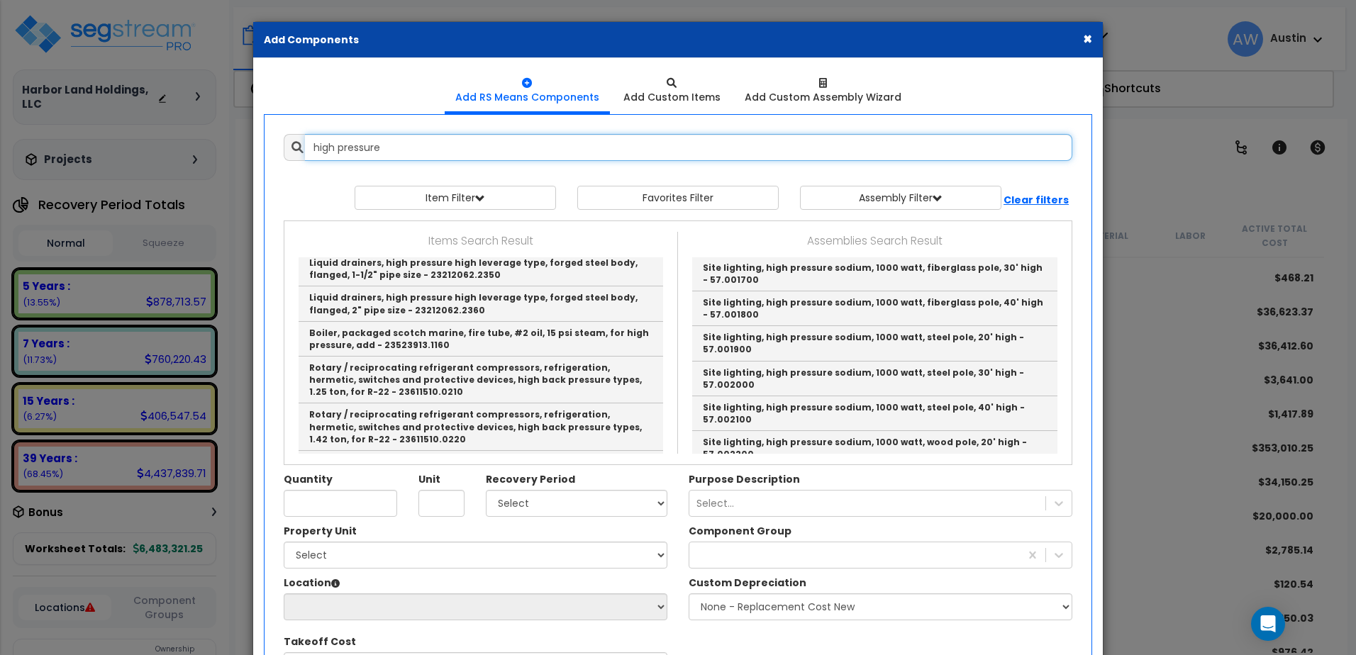
click at [324, 153] on input "high pressure" at bounding box center [689, 147] width 768 height 27
drag, startPoint x: 414, startPoint y: 142, endPoint x: 222, endPoint y: 179, distance: 195.1
click at [222, 179] on div "× Add Components Add RS Means Components Add Custom Items Add Items" at bounding box center [678, 327] width 1356 height 655
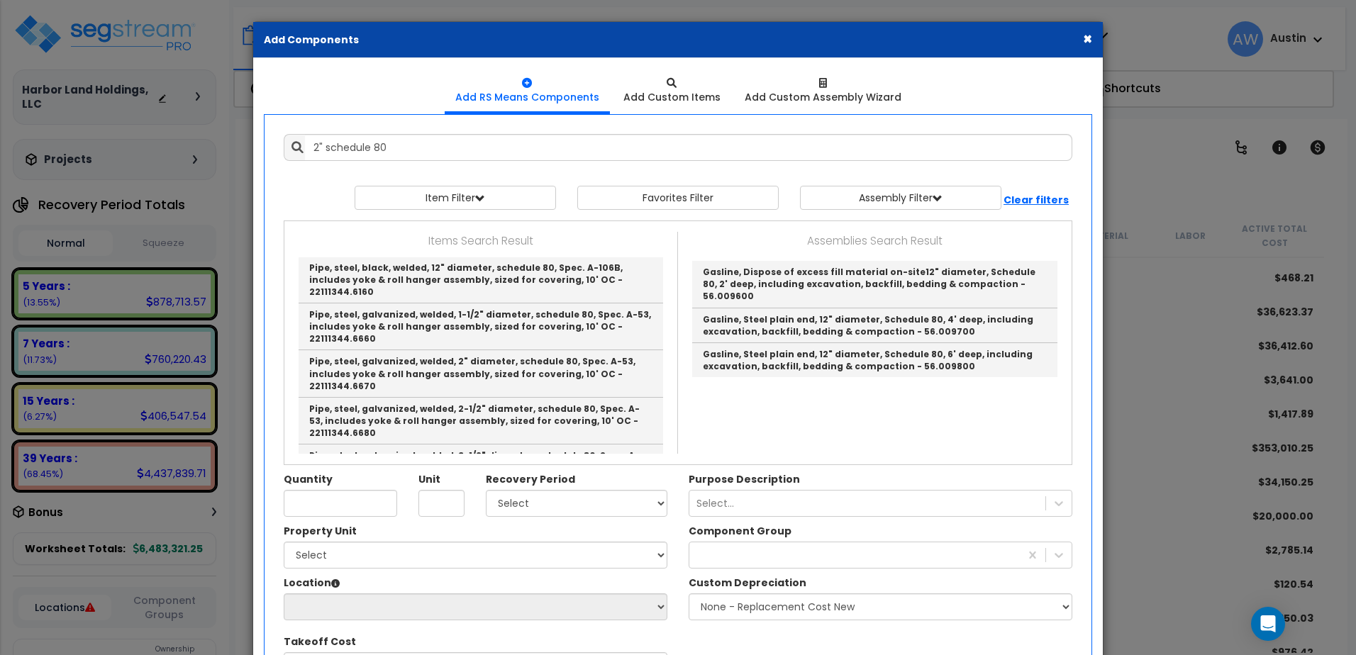
scroll to position [839, 0]
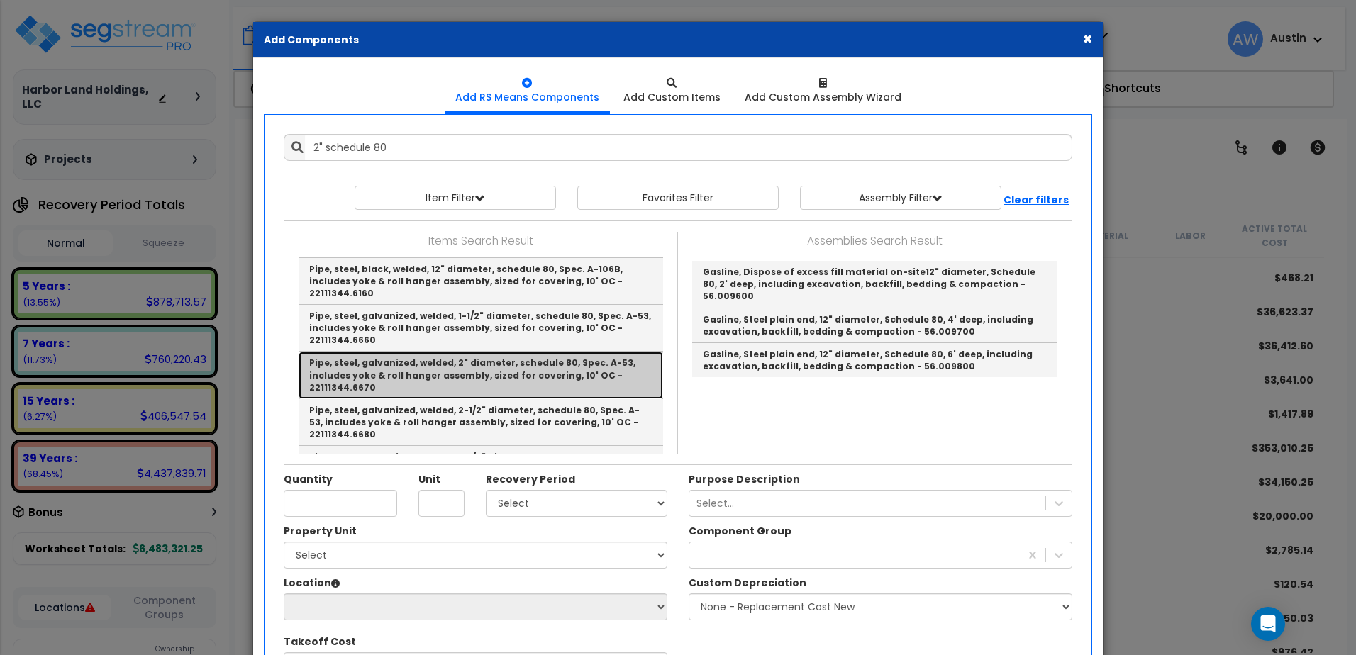
click at [489, 352] on link "Pipe, steel, galvanized, welded, 2" diameter, schedule 80, Spec. A-53, includes…" at bounding box center [481, 375] width 365 height 47
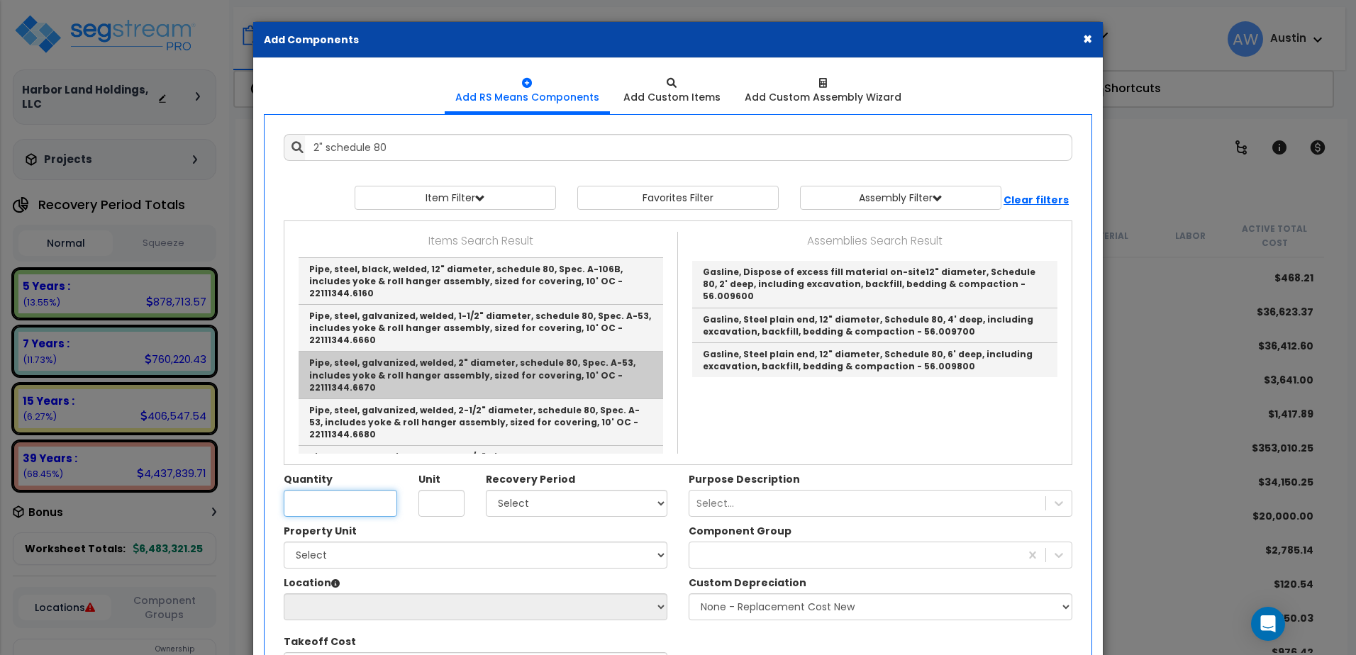
type input "Pipe, steel, galvanized, welded, 2" diameter, schedule 80, Spec. A-53, includes…"
checkbox input "false"
type input "L.F."
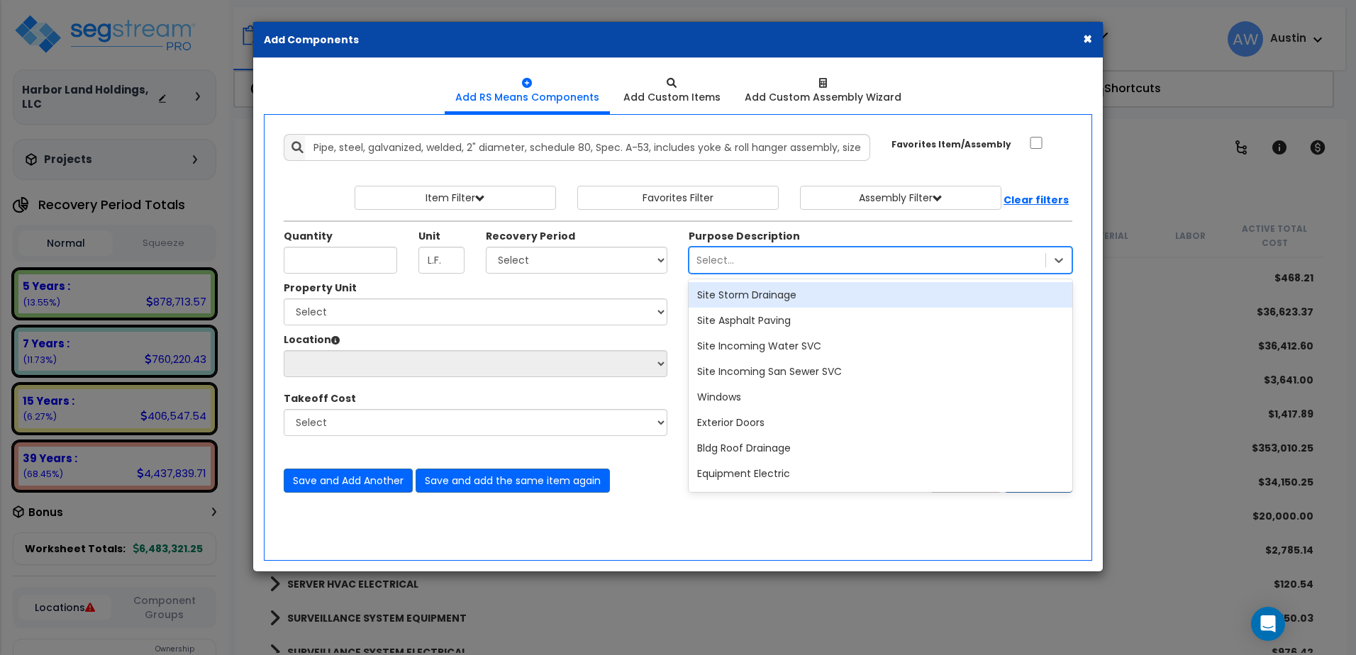
click at [720, 257] on div "Select..." at bounding box center [716, 260] width 38 height 14
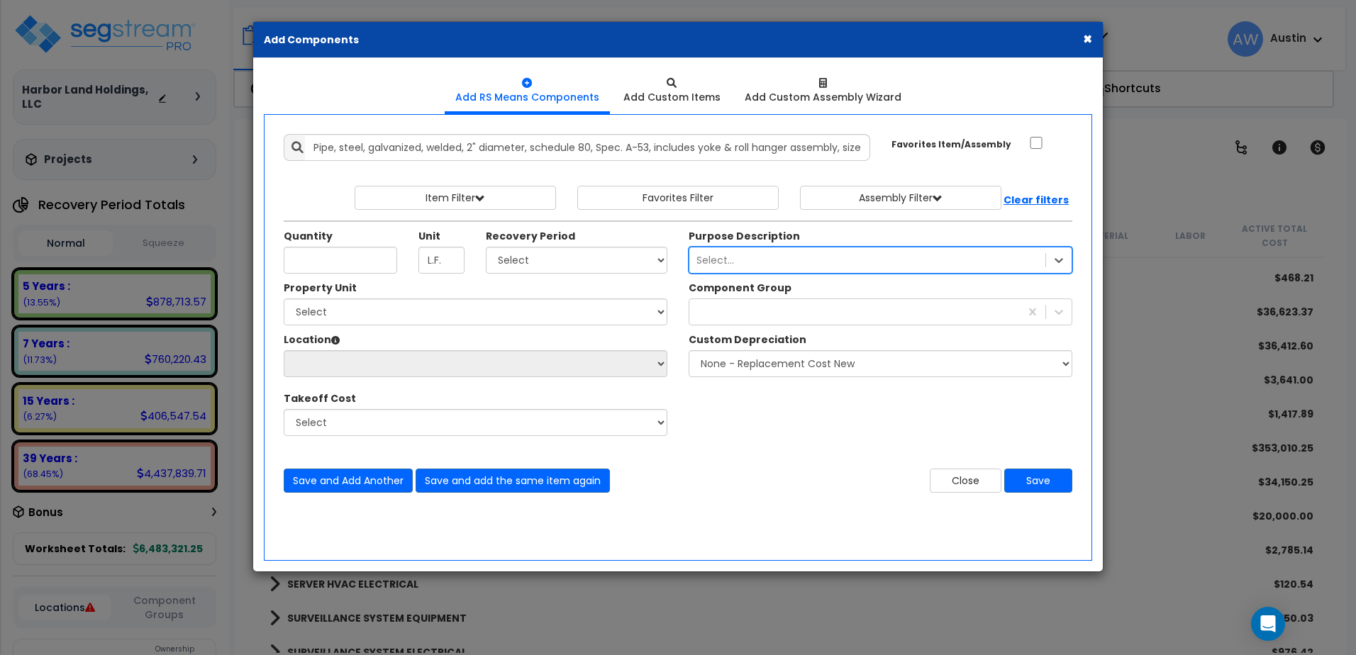
click at [720, 257] on div "Select..." at bounding box center [716, 260] width 38 height 14
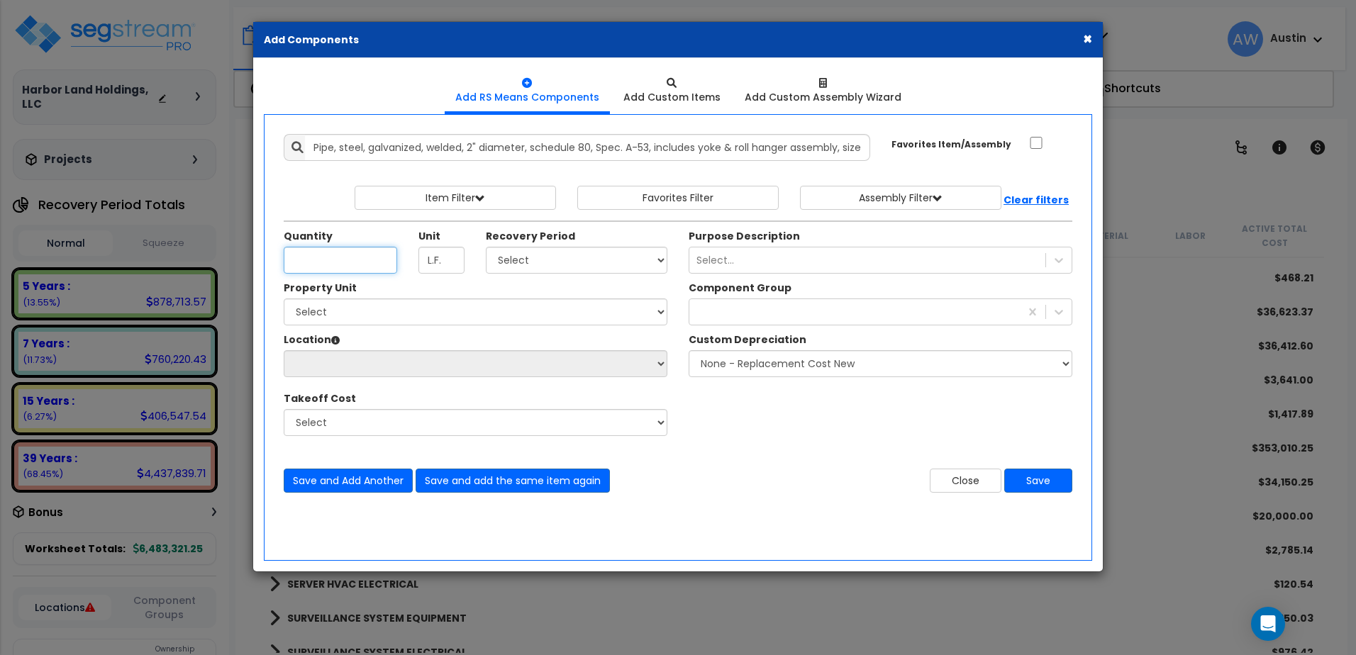
click at [321, 255] on input "Quantity" at bounding box center [341, 260] width 114 height 27
type input "50"
click at [416, 309] on select "Select [PERSON_NAME] Metal Building Systems Site Improvements" at bounding box center [476, 312] width 384 height 27
select select "160317"
click at [284, 299] on select "Select [PERSON_NAME] Metal Building Systems Site Improvements" at bounding box center [476, 312] width 384 height 27
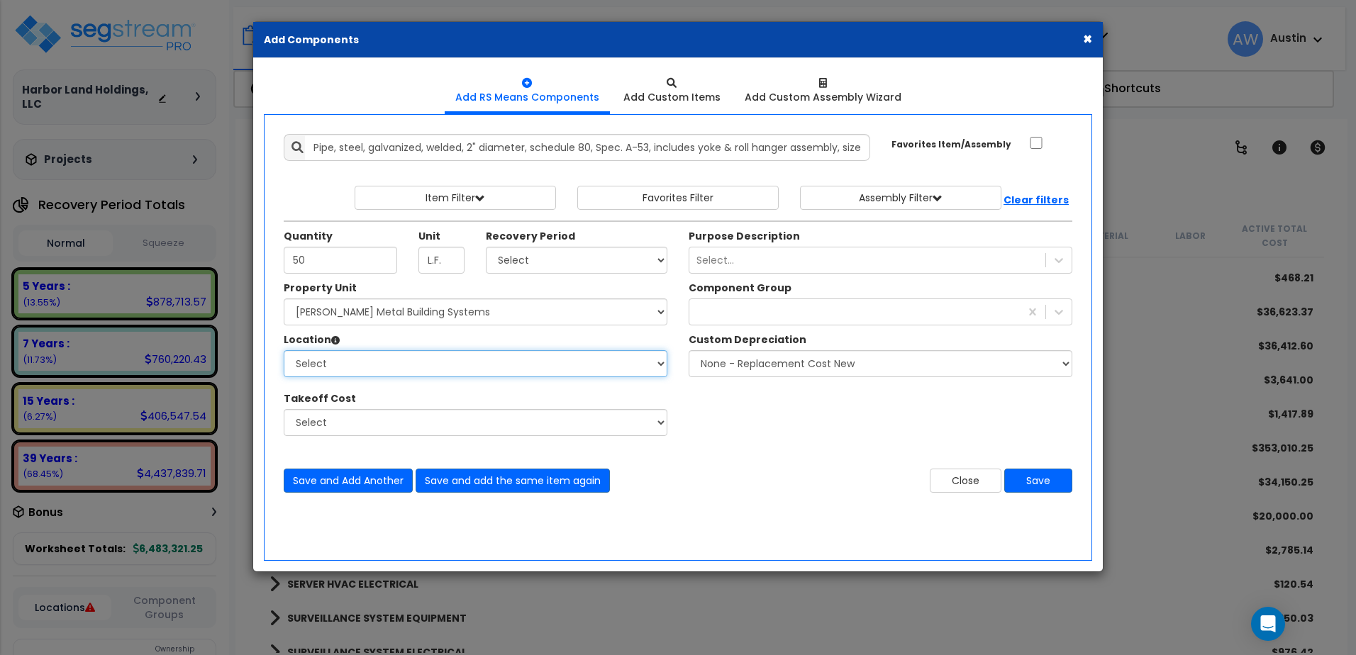
click at [384, 365] on select "Select Building Building Exterior Building Interior Common Areas Add Additional…" at bounding box center [476, 363] width 384 height 27
select select "461"
click at [284, 350] on select "Select Building Building Exterior Building Interior Common Areas Add Additional…" at bounding box center [476, 363] width 384 height 27
click at [756, 326] on div "Component Group None - Replacement Cost New" at bounding box center [880, 333] width 405 height 104
click at [753, 320] on div at bounding box center [855, 312] width 331 height 23
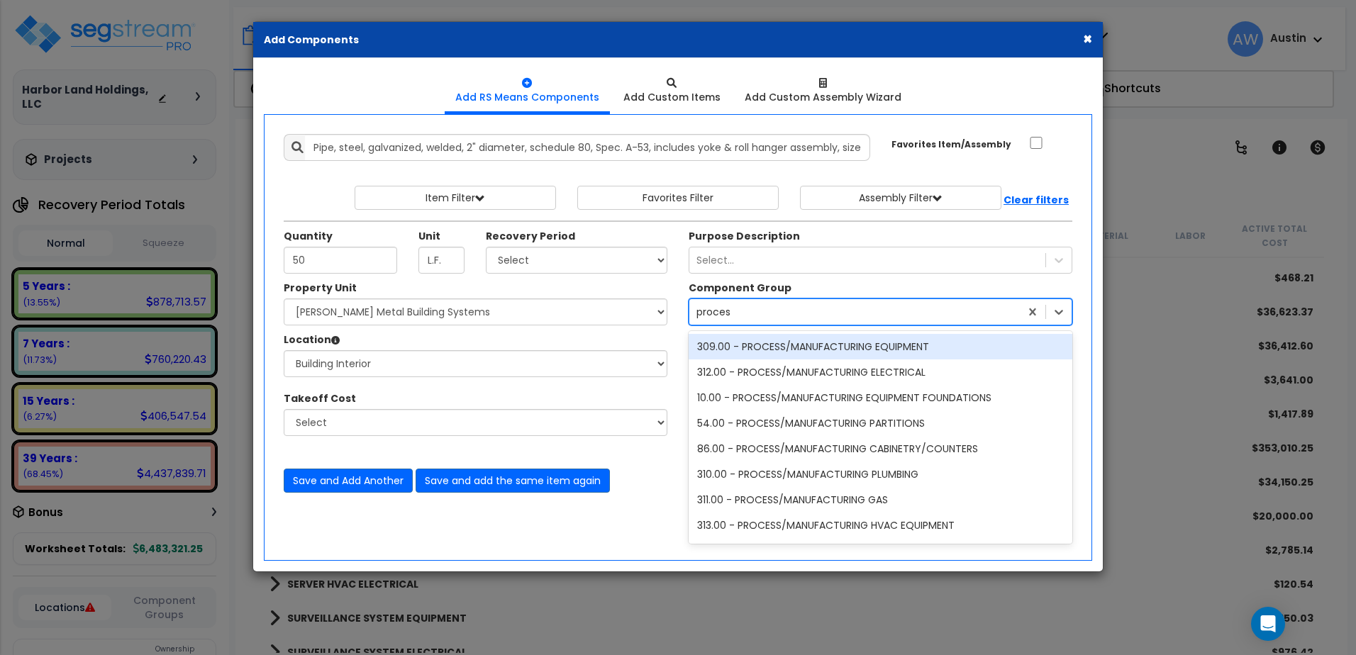
type input "process"
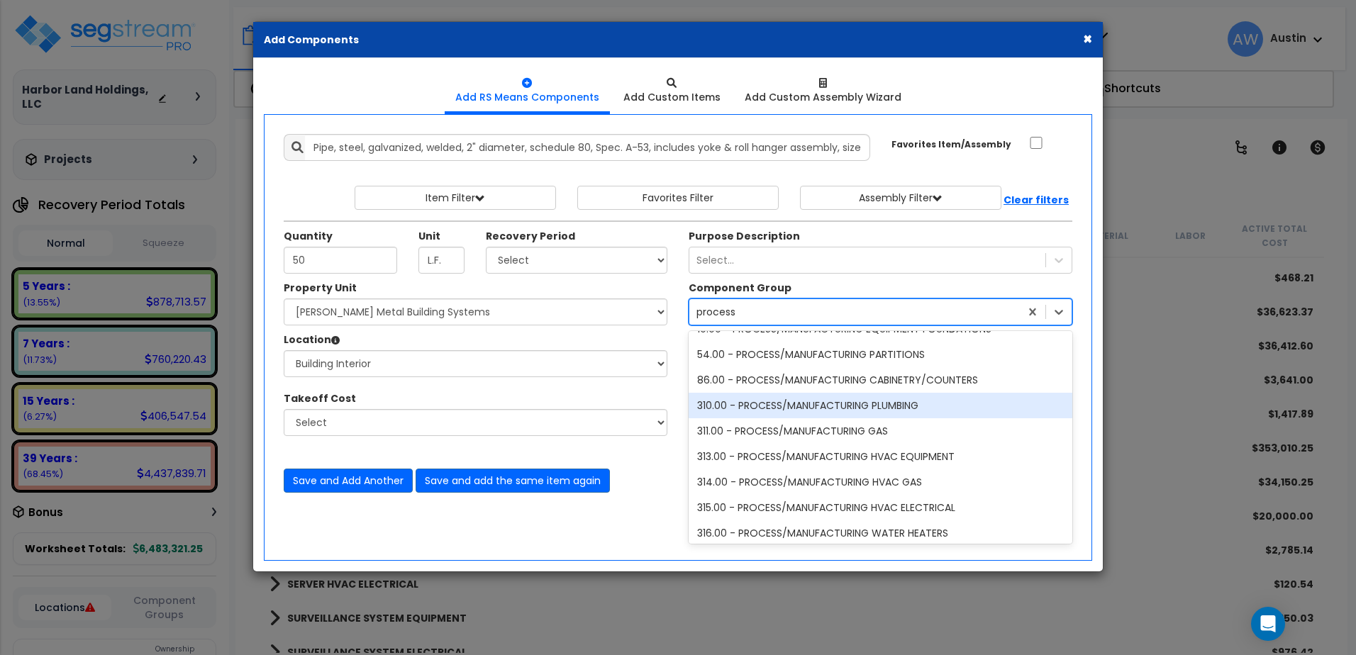
scroll to position [71, 0]
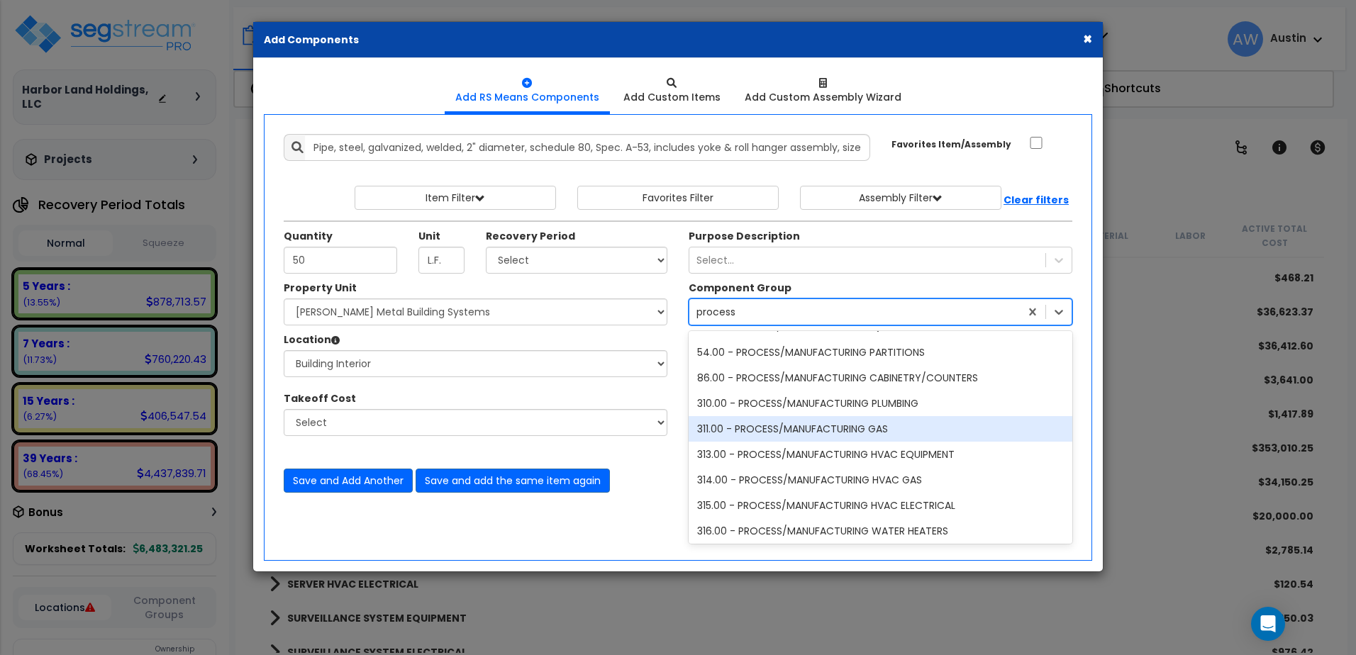
click at [852, 431] on div "311.00 - PROCESS/MANUFACTURING GAS" at bounding box center [881, 429] width 384 height 26
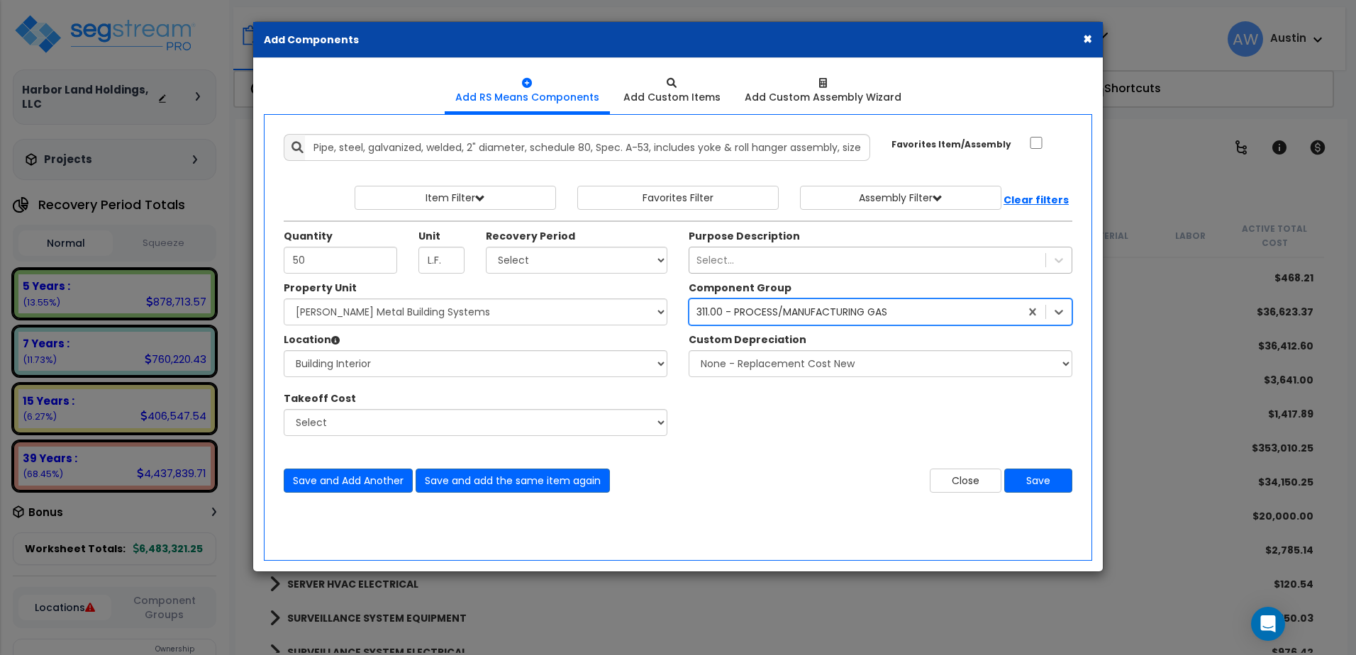
click at [731, 254] on div "Select..." at bounding box center [716, 260] width 38 height 14
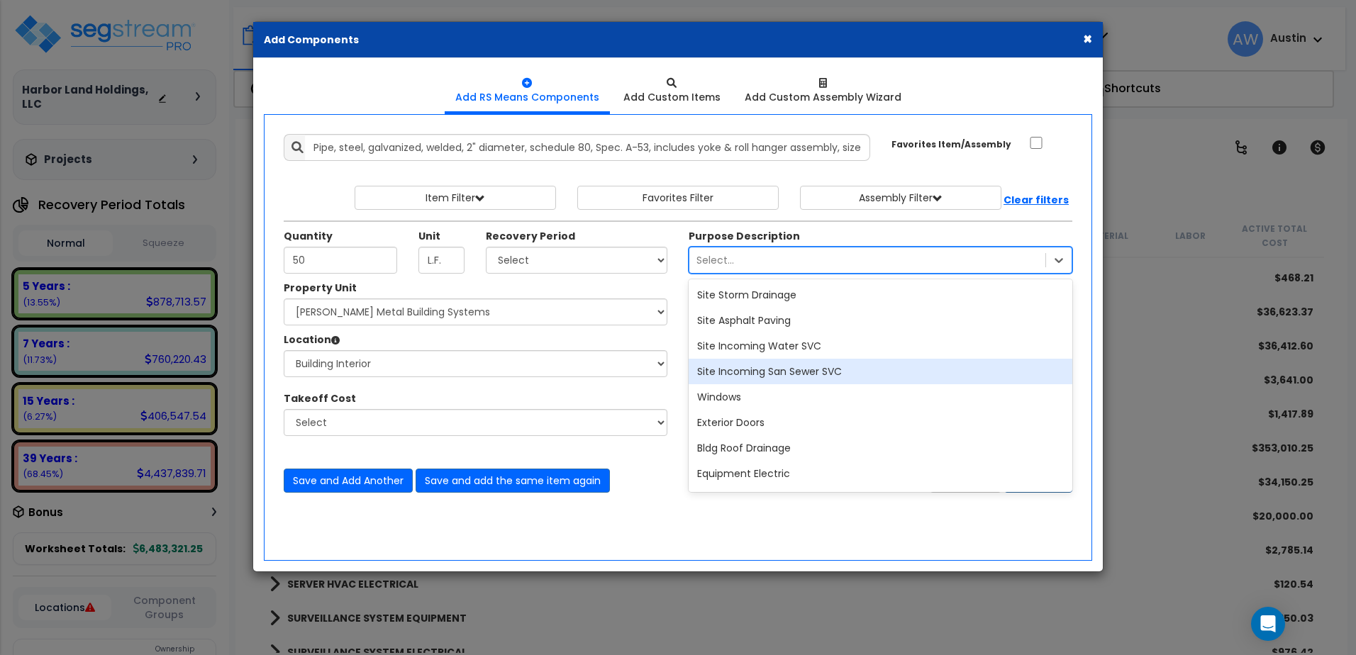
type input "d"
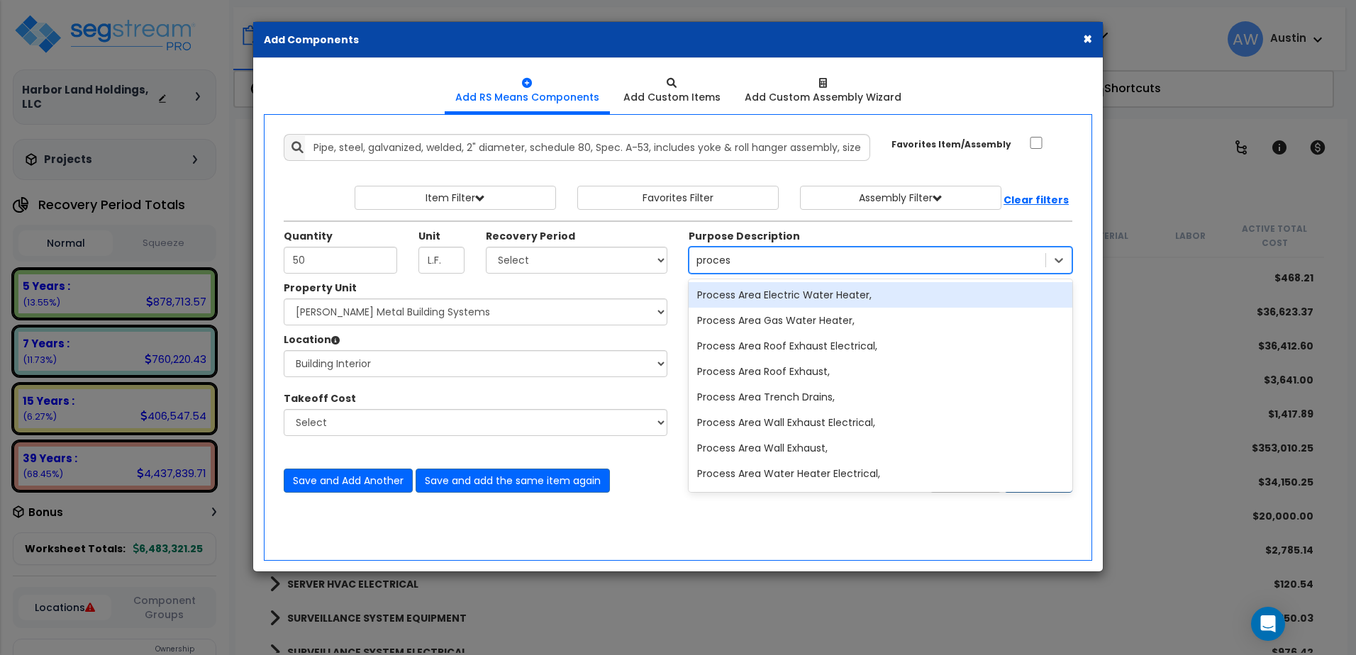
type input "process"
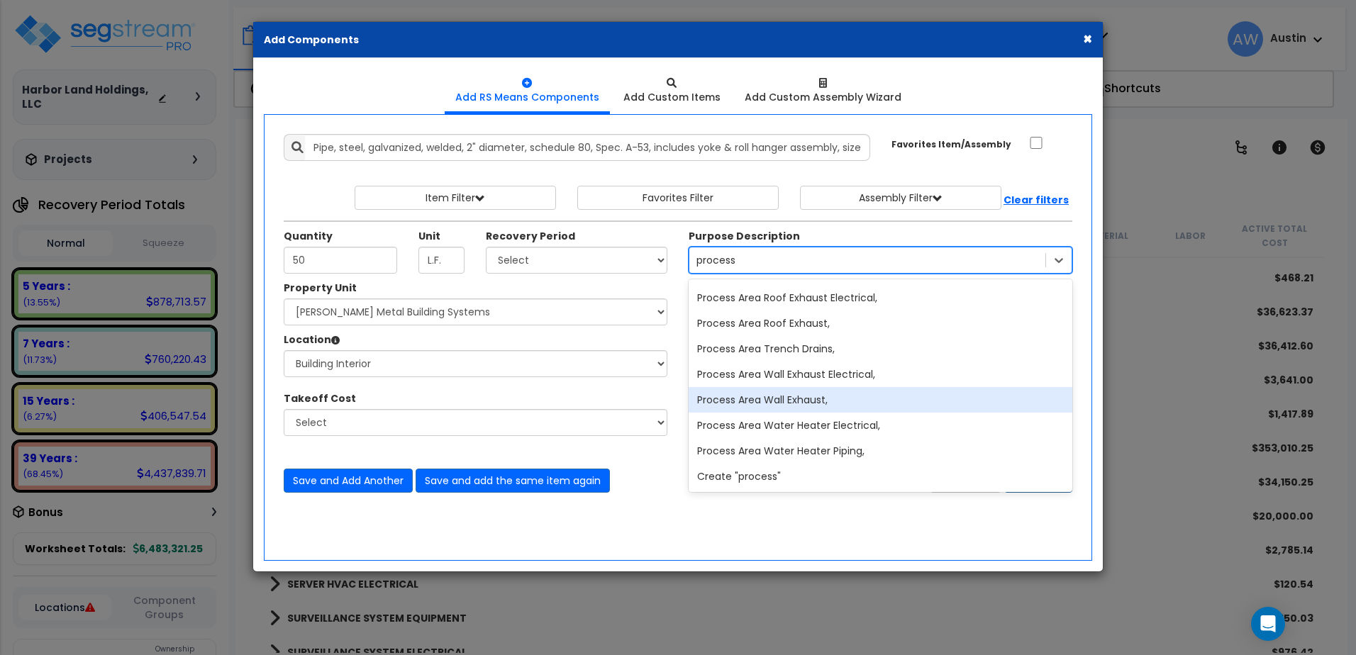
scroll to position [0, 0]
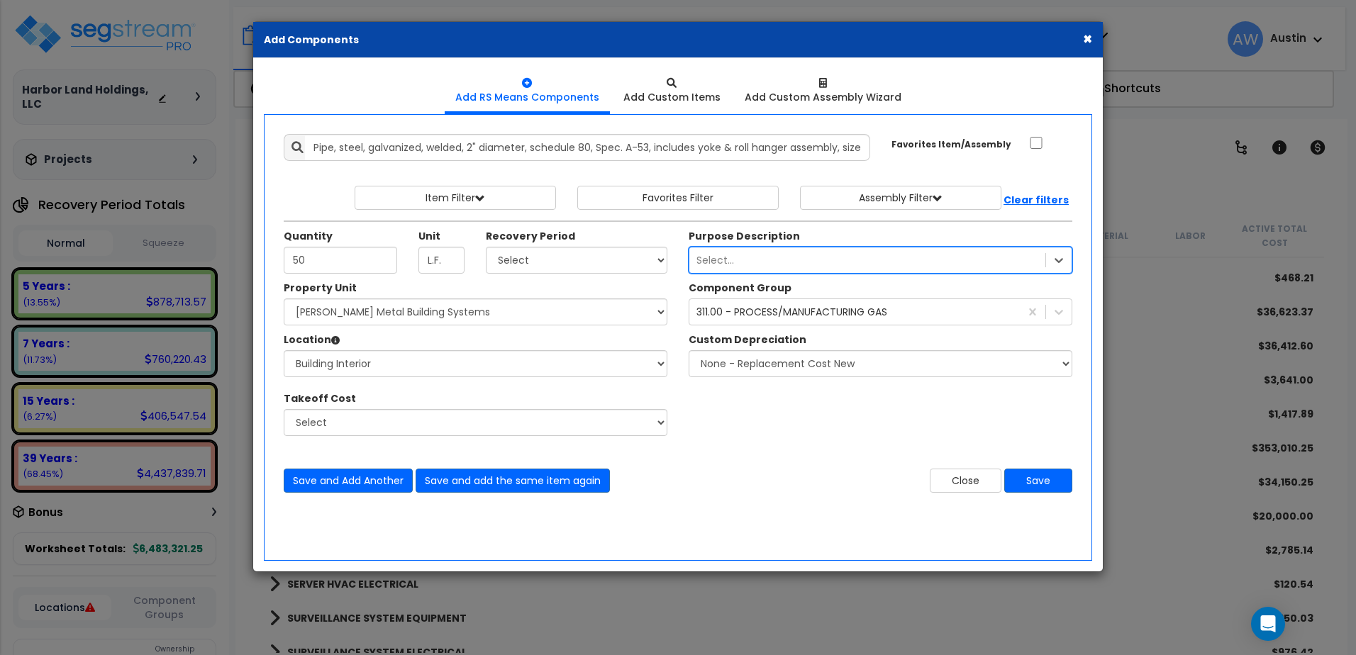
drag, startPoint x: 755, startPoint y: 260, endPoint x: 682, endPoint y: 262, distance: 72.4
click at [682, 262] on div "Purpose Description 1314 results available. Select is focused ,type to refine l…" at bounding box center [880, 251] width 405 height 45
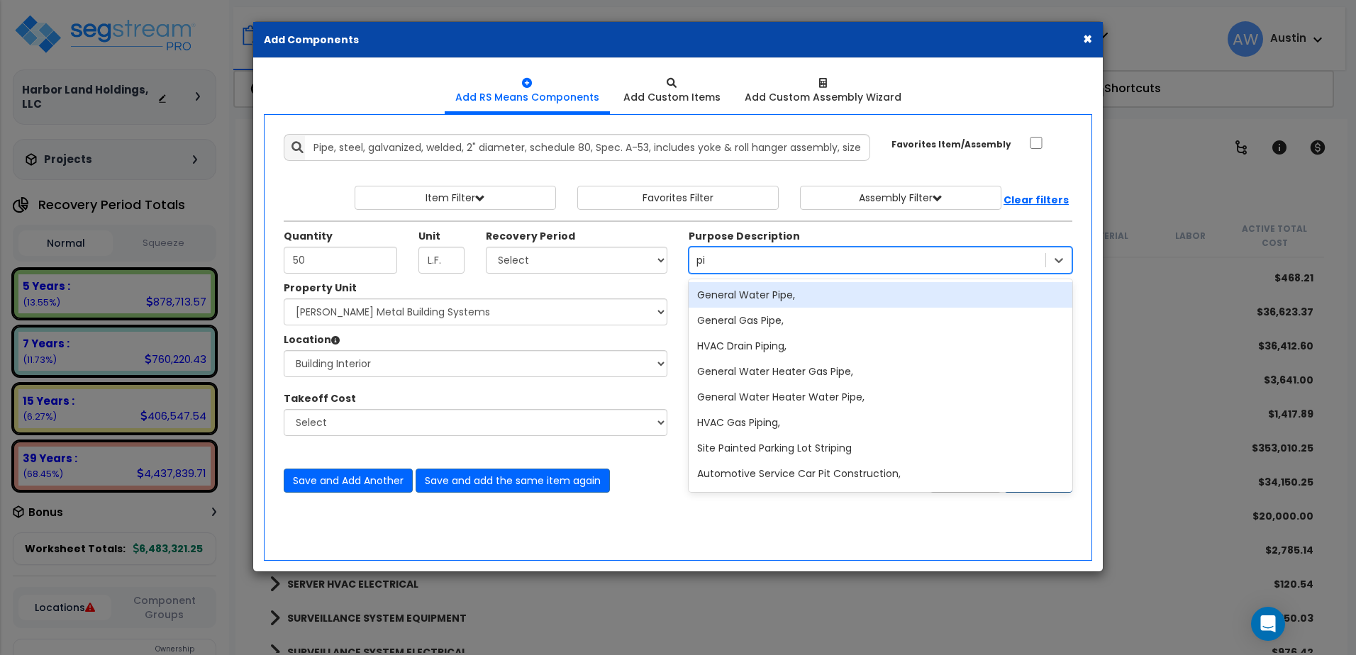
type input "p"
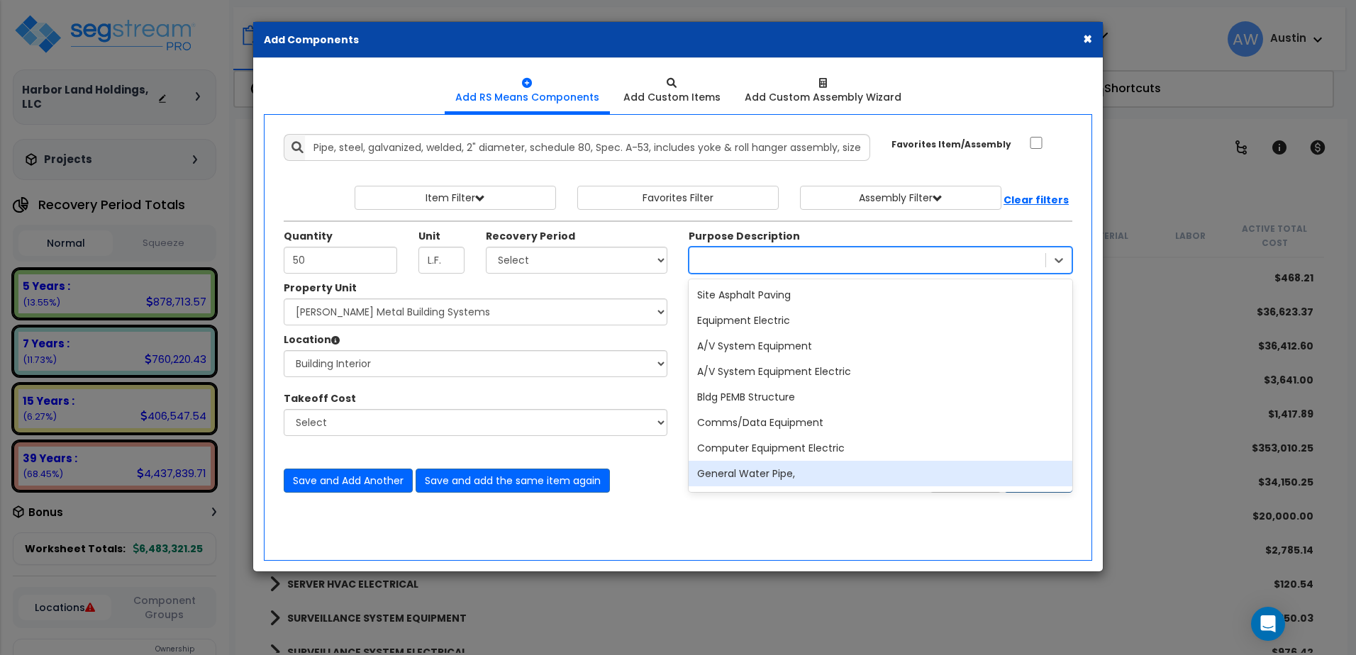
type input "s"
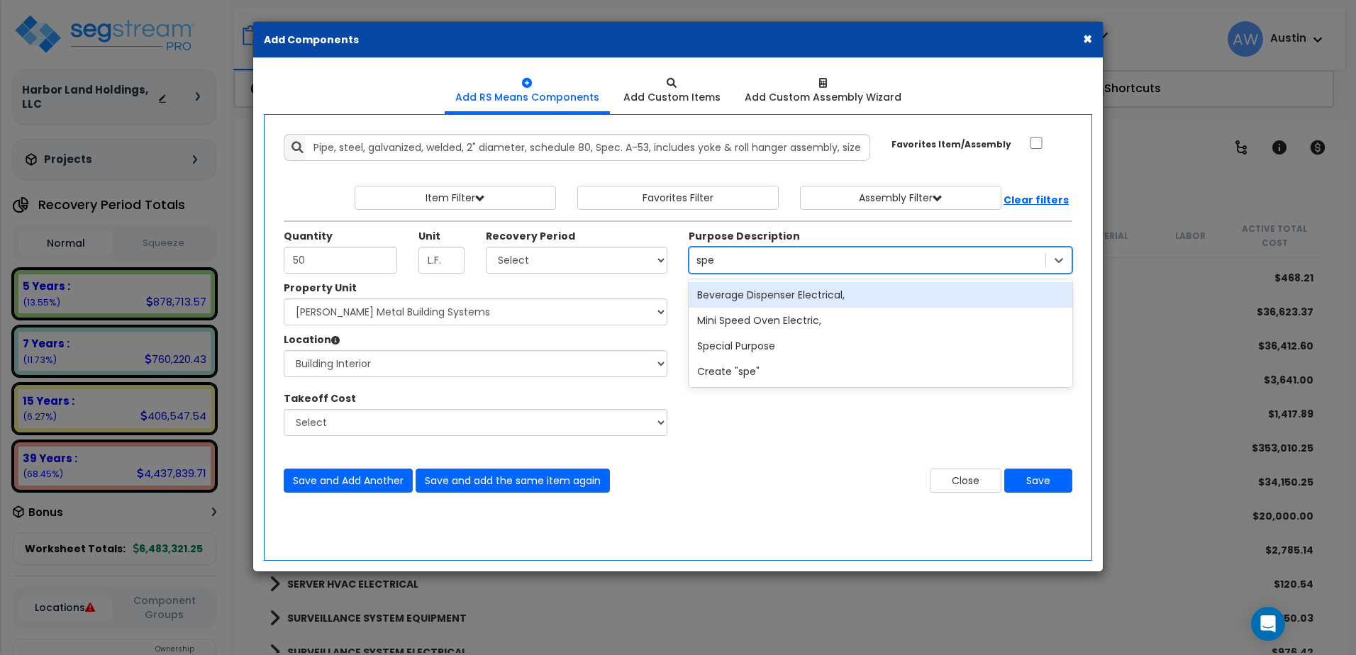
type input "spec"
click at [751, 301] on div "Special Purpose" at bounding box center [881, 295] width 384 height 26
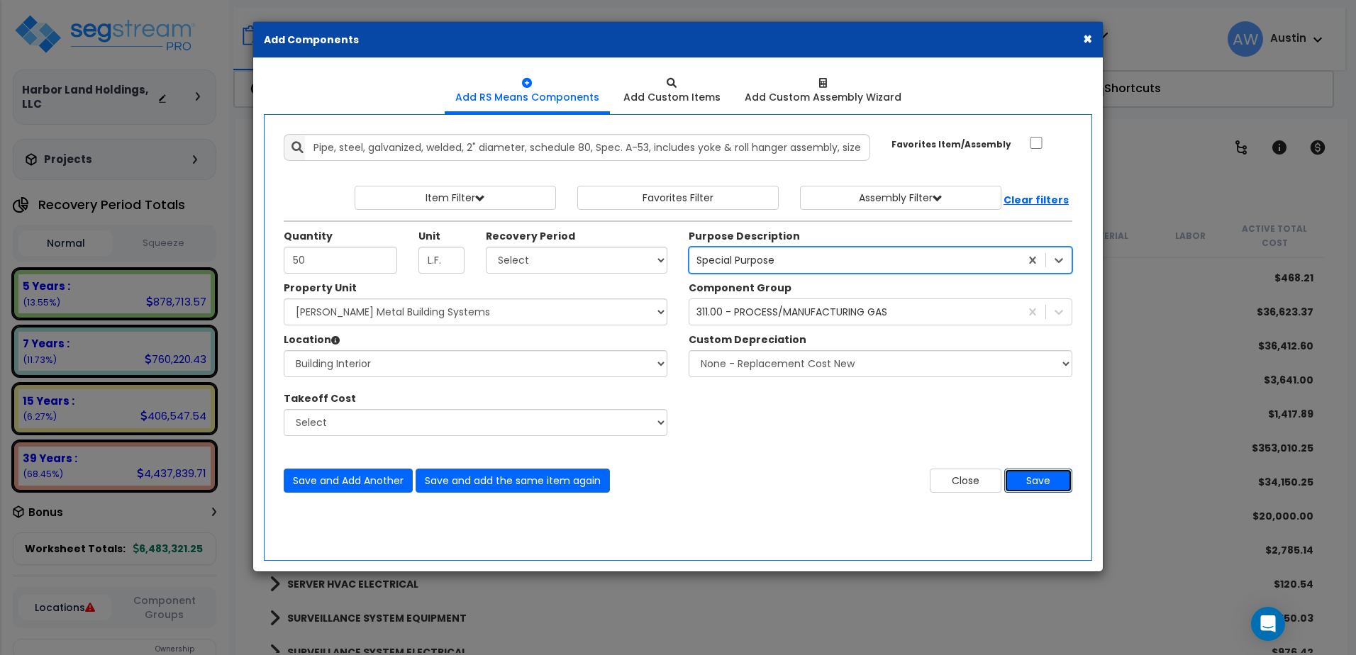
click at [1040, 485] on button "Save" at bounding box center [1038, 481] width 68 height 24
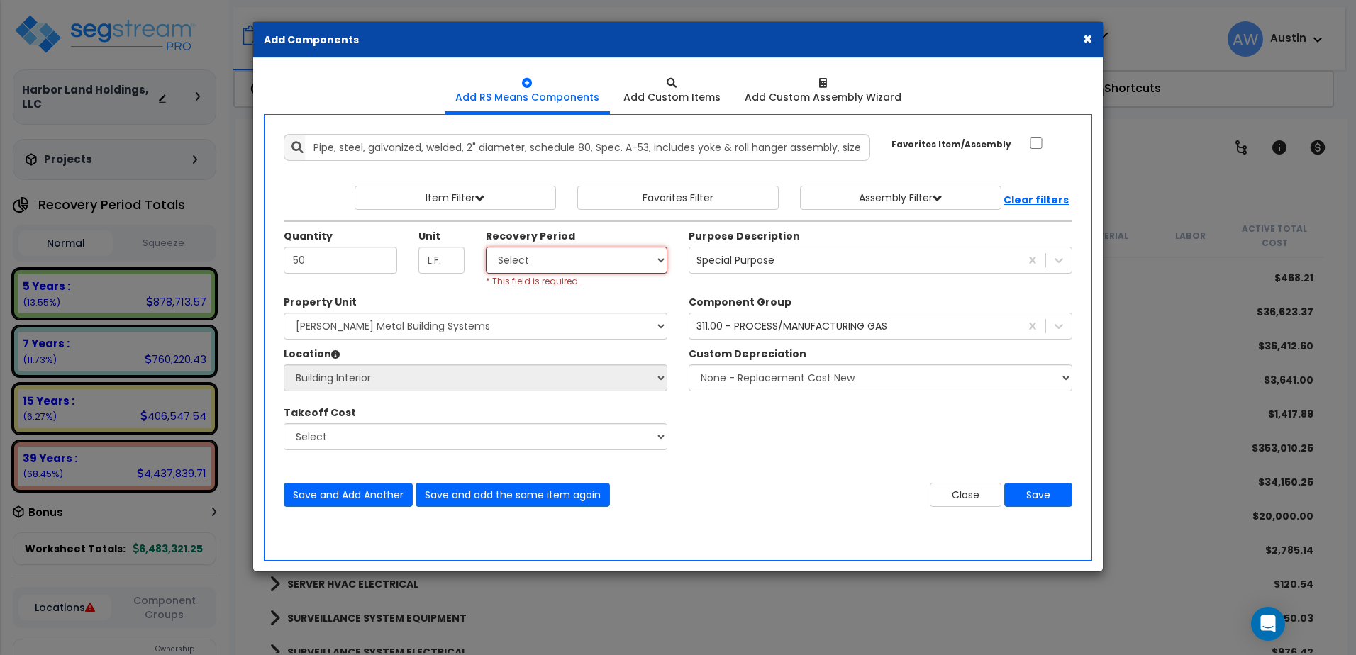
click at [534, 253] on select "Select Land 5 Years 7 Years 15 Years 39 Years 27.5 Year" at bounding box center [577, 260] width 182 height 27
select select "7Y"
click at [486, 247] on select "Select Land 5 Years 7 Years 15 Years 39 Years 27.5 Year" at bounding box center [577, 260] width 182 height 27
click at [1043, 491] on button "Save" at bounding box center [1038, 495] width 68 height 24
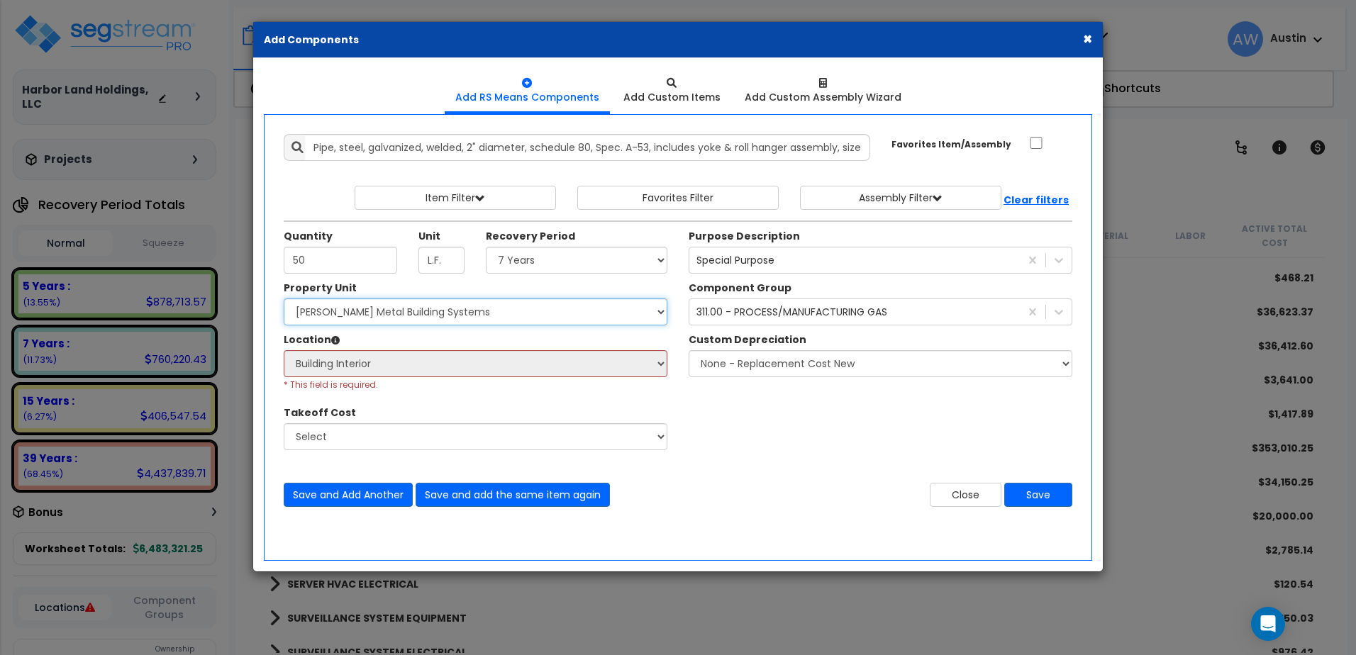
click at [414, 321] on select "Select [PERSON_NAME] Metal Building Systems Site Improvements" at bounding box center [476, 312] width 384 height 27
click at [284, 299] on select "Select [PERSON_NAME] Metal Building Systems Site Improvements" at bounding box center [476, 312] width 384 height 27
click at [1056, 500] on button "Save" at bounding box center [1038, 495] width 68 height 24
click at [668, 364] on div "Location Please select Property Unit to enable Location Select Building Buildin…" at bounding box center [475, 362] width 405 height 59
click at [953, 485] on button "Close" at bounding box center [966, 495] width 72 height 24
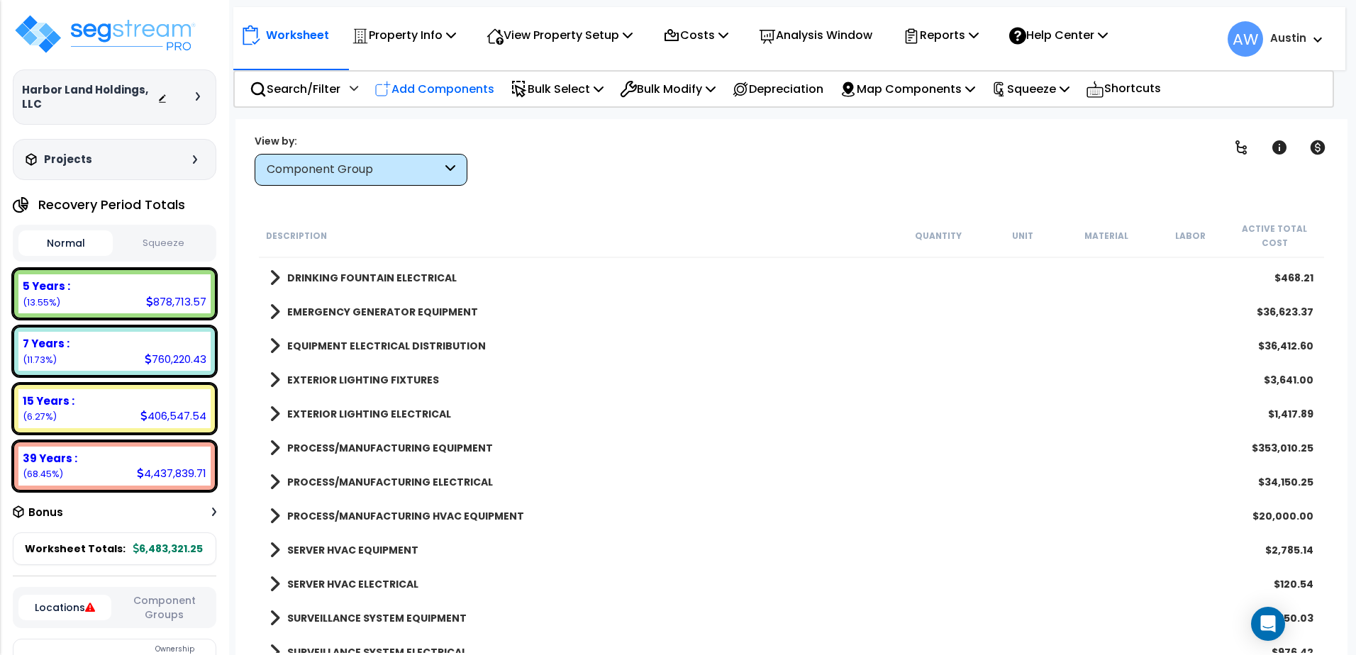
click at [421, 92] on p "Add Components" at bounding box center [435, 88] width 120 height 19
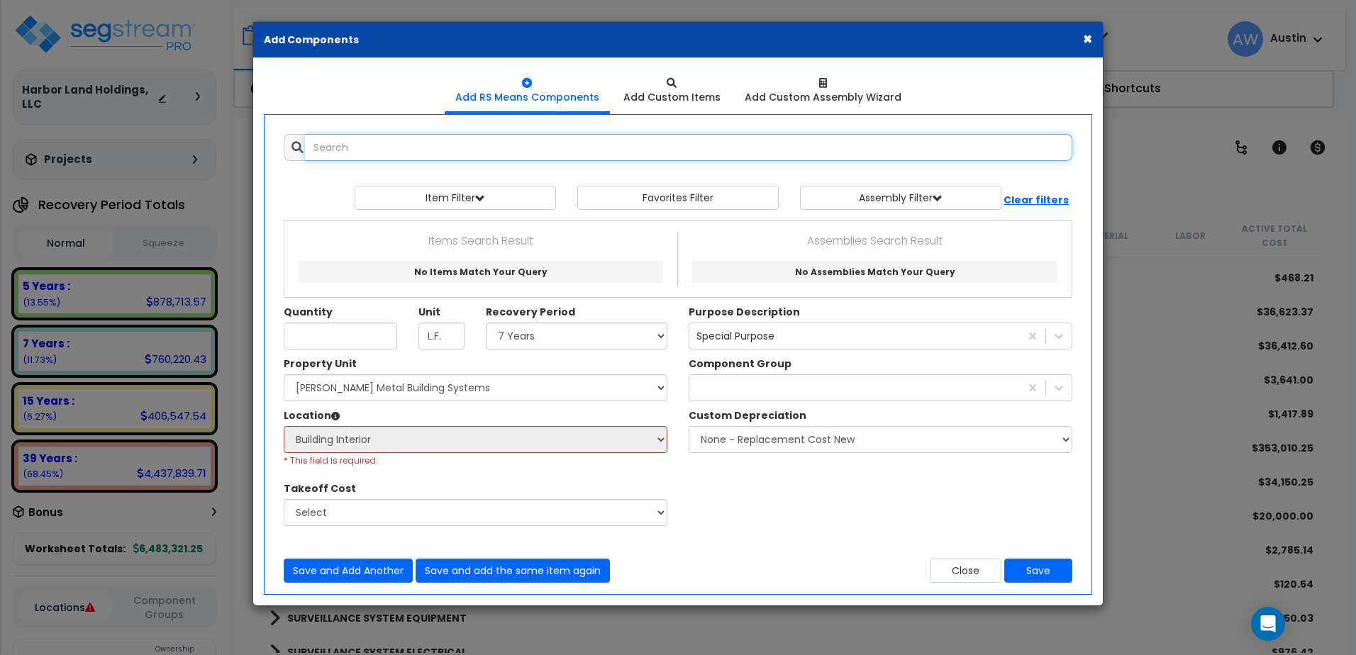
select select
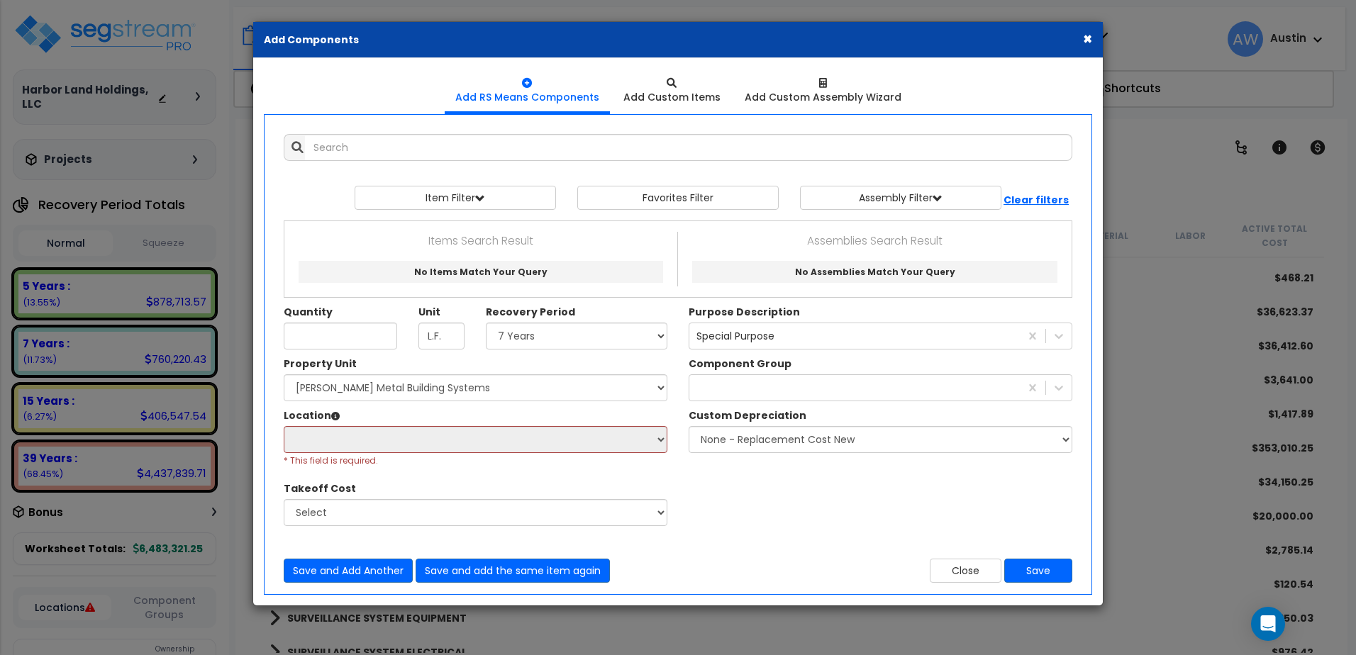
click at [1093, 40] on div "× Add Components" at bounding box center [678, 40] width 850 height 36
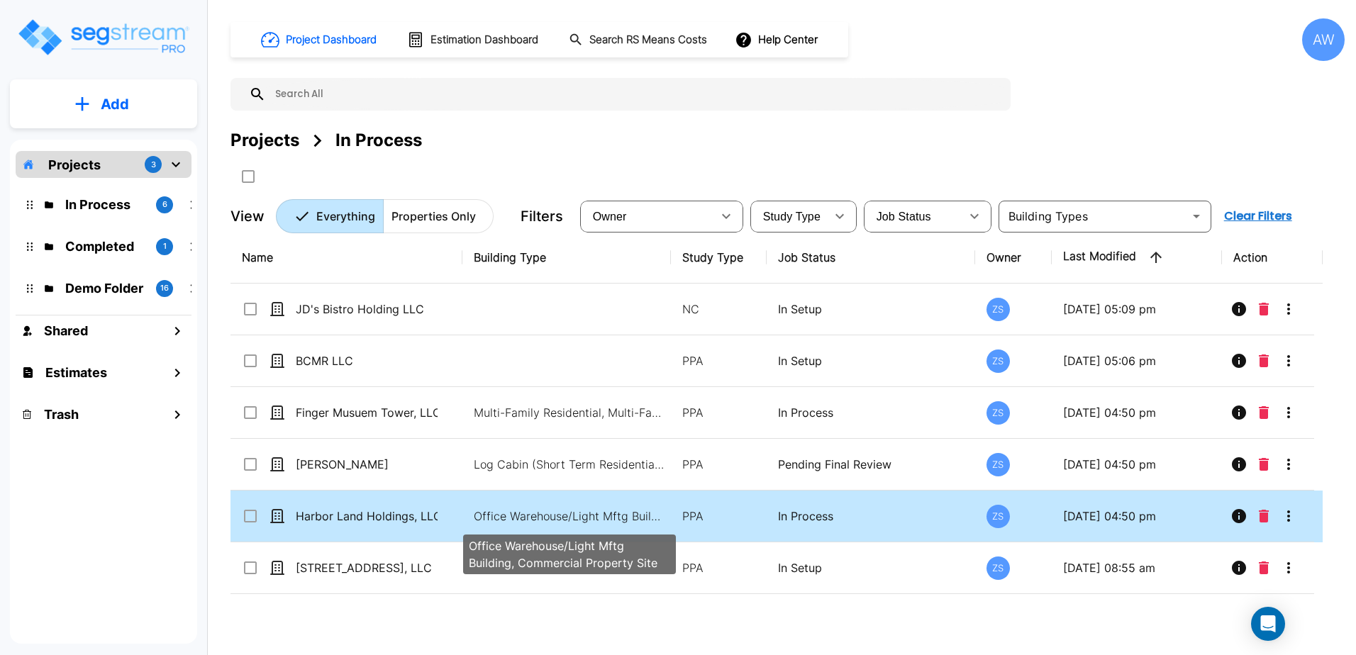
click at [514, 517] on p "Office Warehouse/Light Mftg Building, Commercial Property Site" at bounding box center [570, 516] width 192 height 17
checkbox input "true"
click at [514, 517] on p "Office Warehouse/Light Mftg Building, Commercial Property Site" at bounding box center [570, 516] width 192 height 17
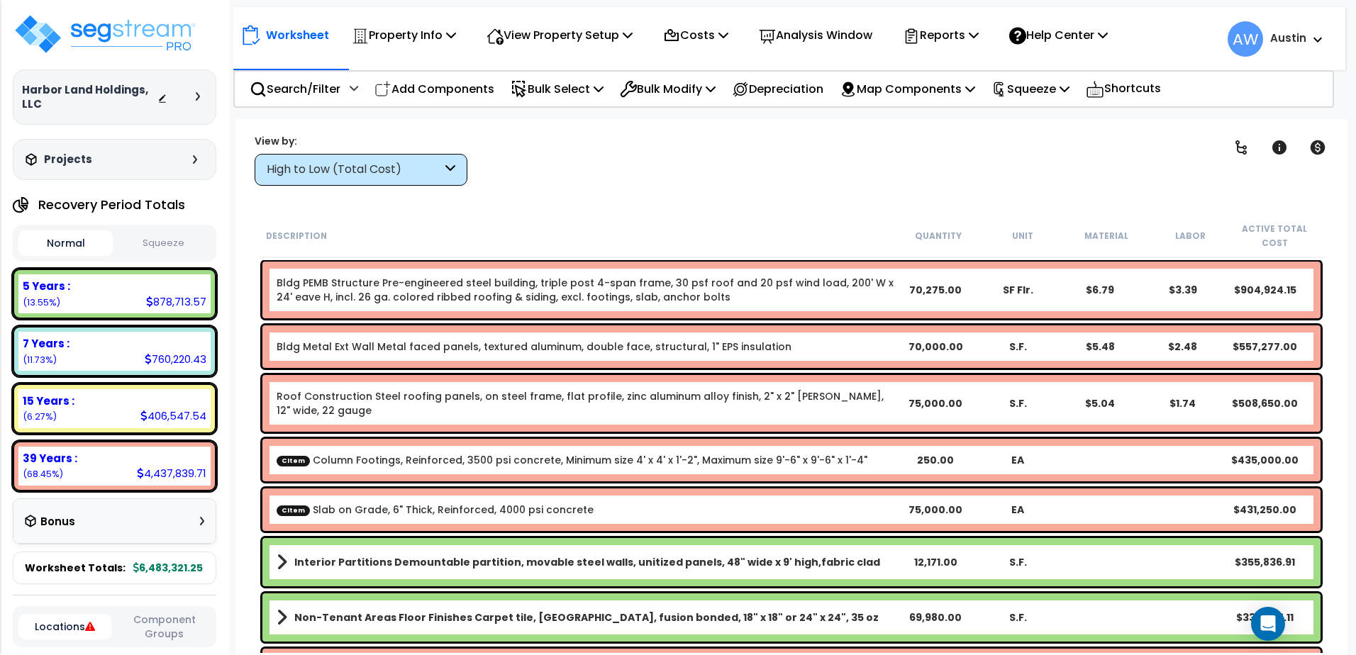
click at [1117, 424] on div "Roof Construction Steel roofing panels, on steel frame, flat profile, zinc alum…" at bounding box center [791, 403] width 1058 height 57
click at [431, 177] on div "High to Low (Total Cost)" at bounding box center [354, 170] width 175 height 16
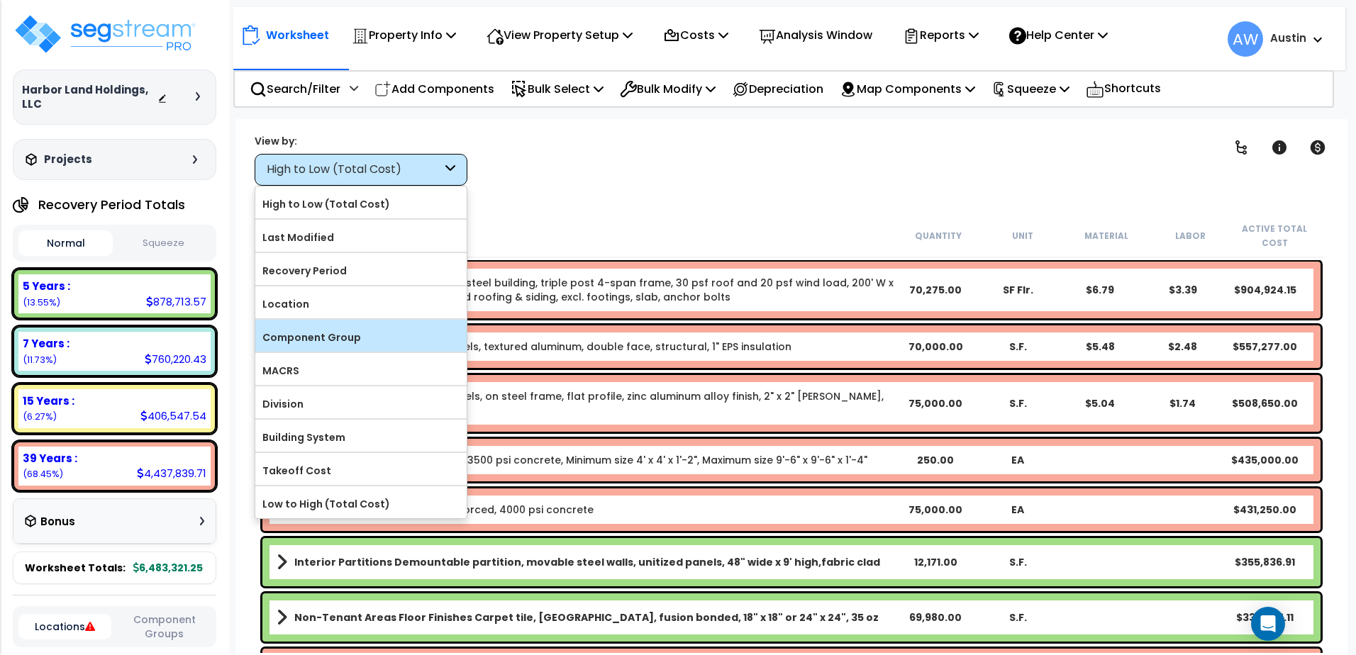
click at [316, 342] on label "Component Group" at bounding box center [360, 337] width 211 height 21
click at [0, 0] on input "Component Group" at bounding box center [0, 0] width 0 height 0
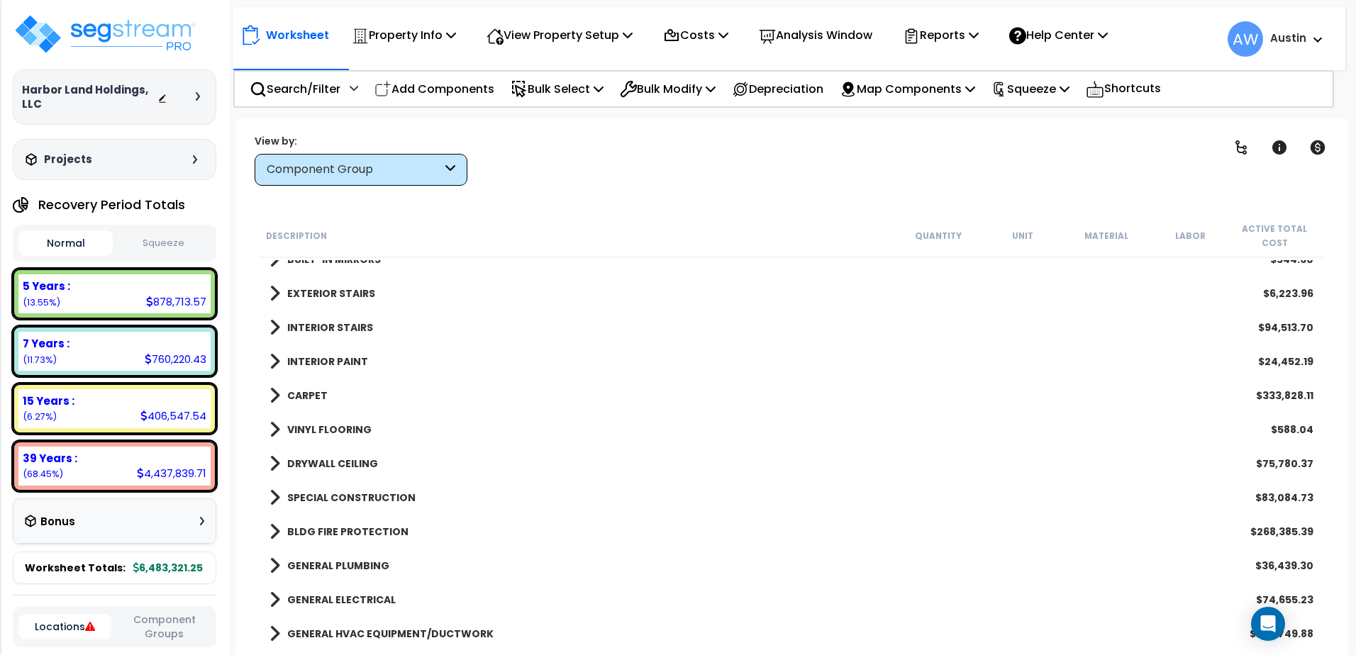
scroll to position [709, 0]
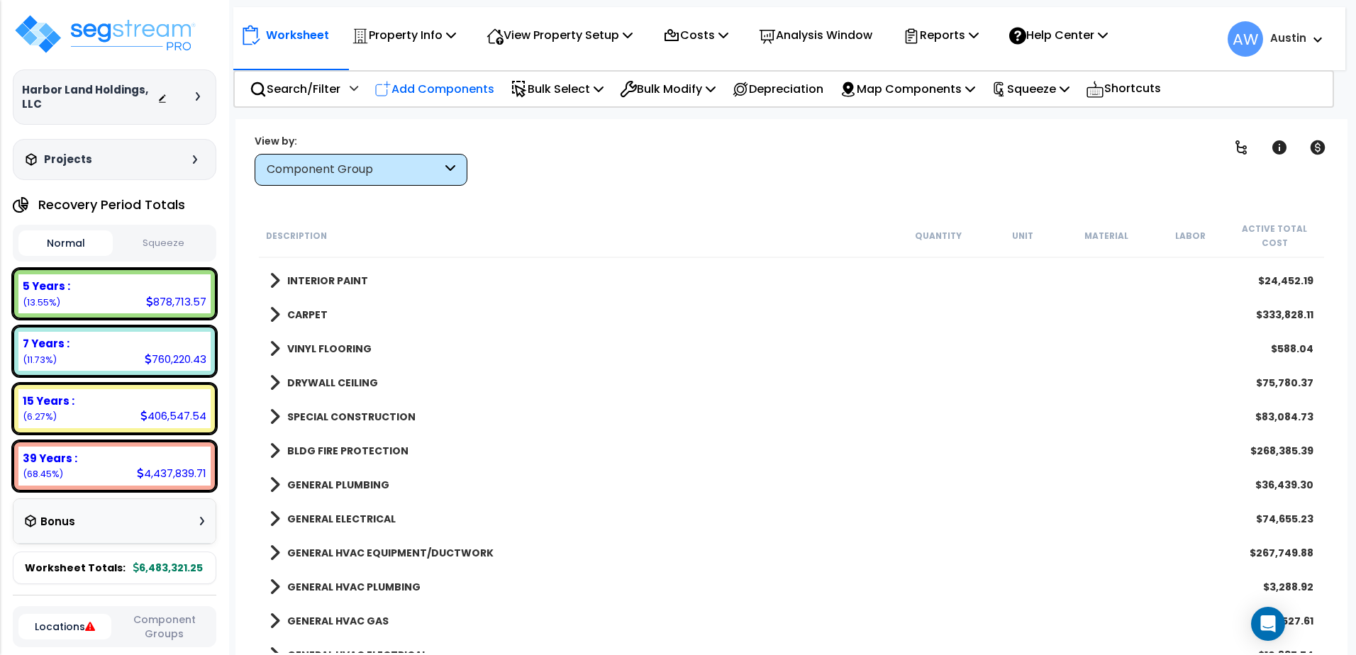
click at [445, 82] on p "Add Components" at bounding box center [435, 88] width 120 height 19
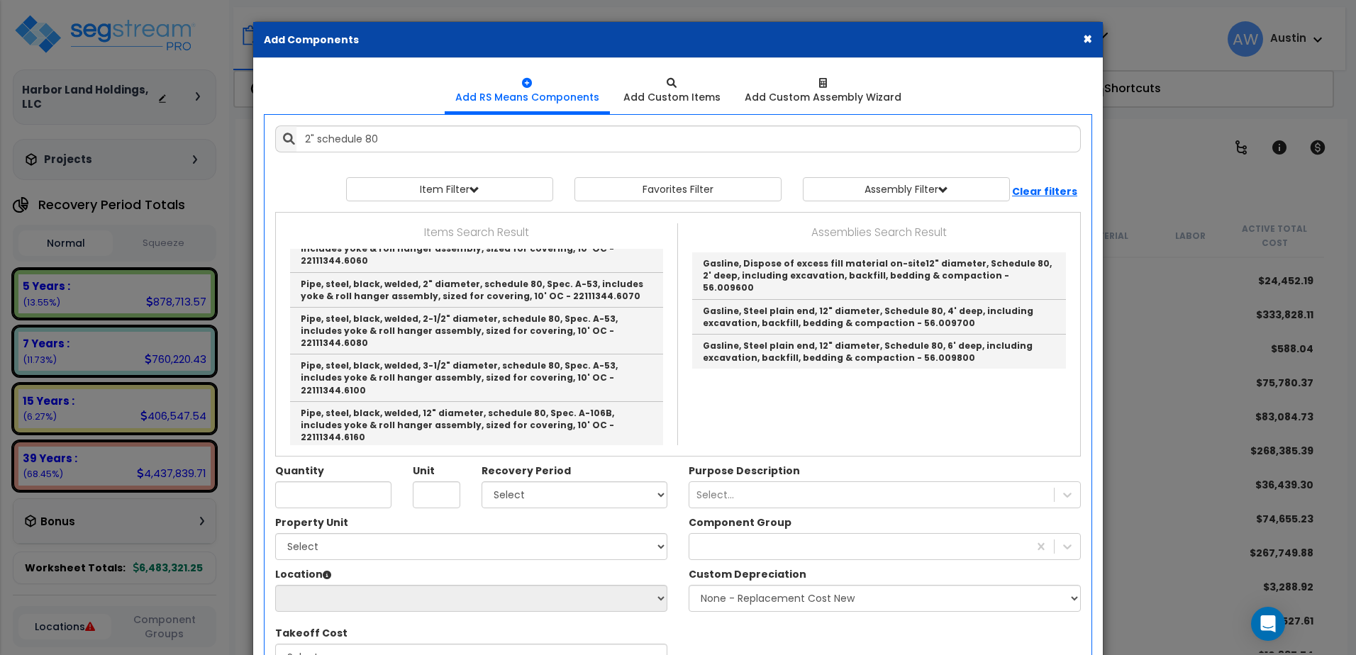
scroll to position [858, 0]
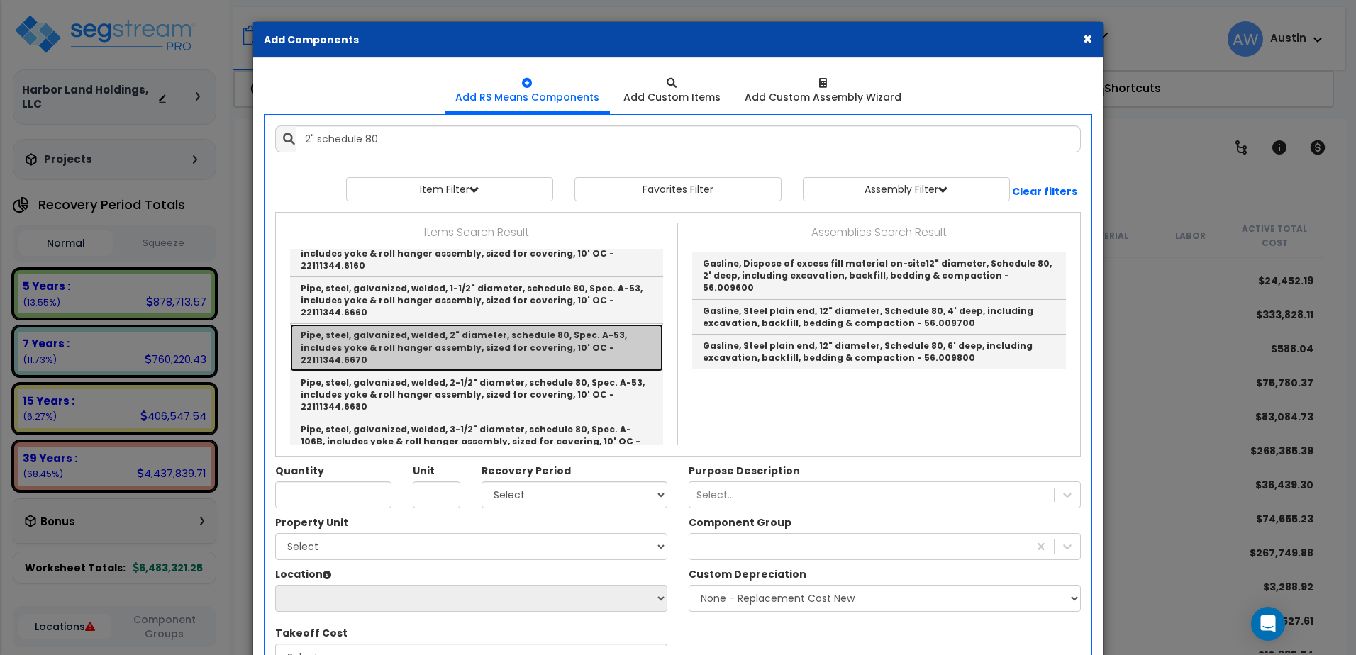
click at [412, 324] on link "Pipe, steel, galvanized, welded, 2" diameter, schedule 80, Spec. A-53, includes…" at bounding box center [476, 347] width 373 height 47
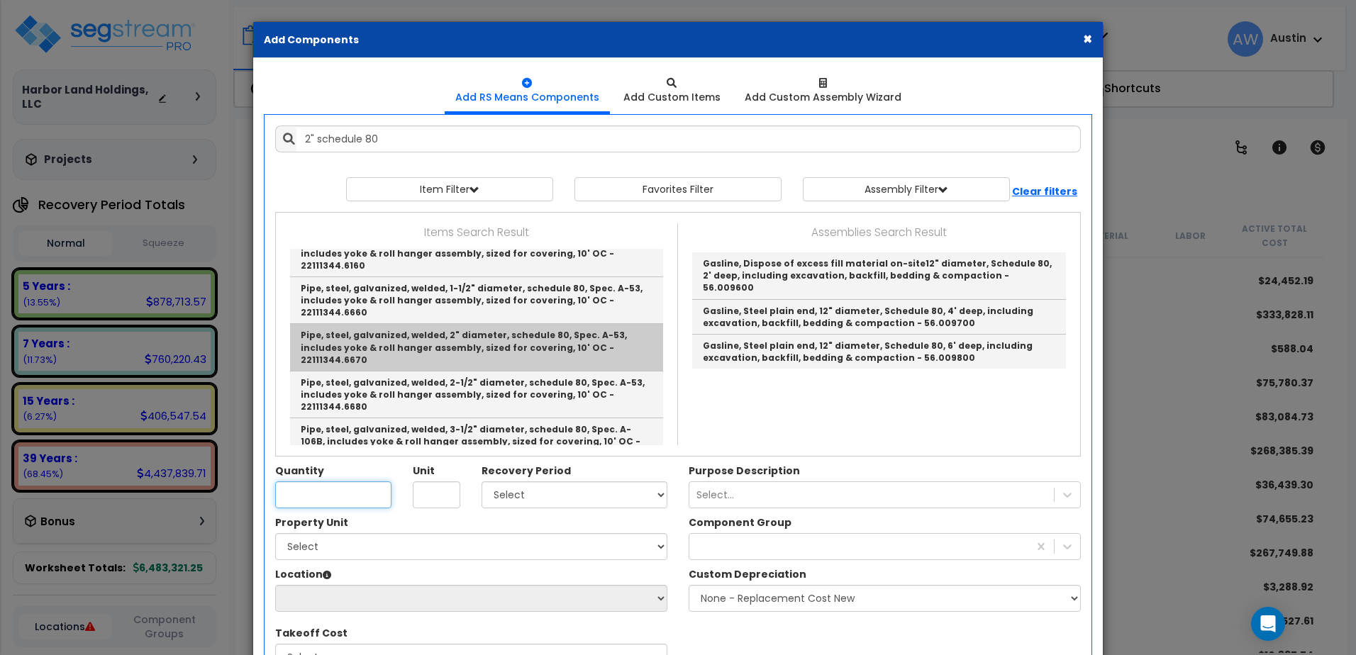
type input "Pipe, steel, galvanized, welded, 2" diameter, schedule 80, Spec. A-53, includes…"
type input "L.F."
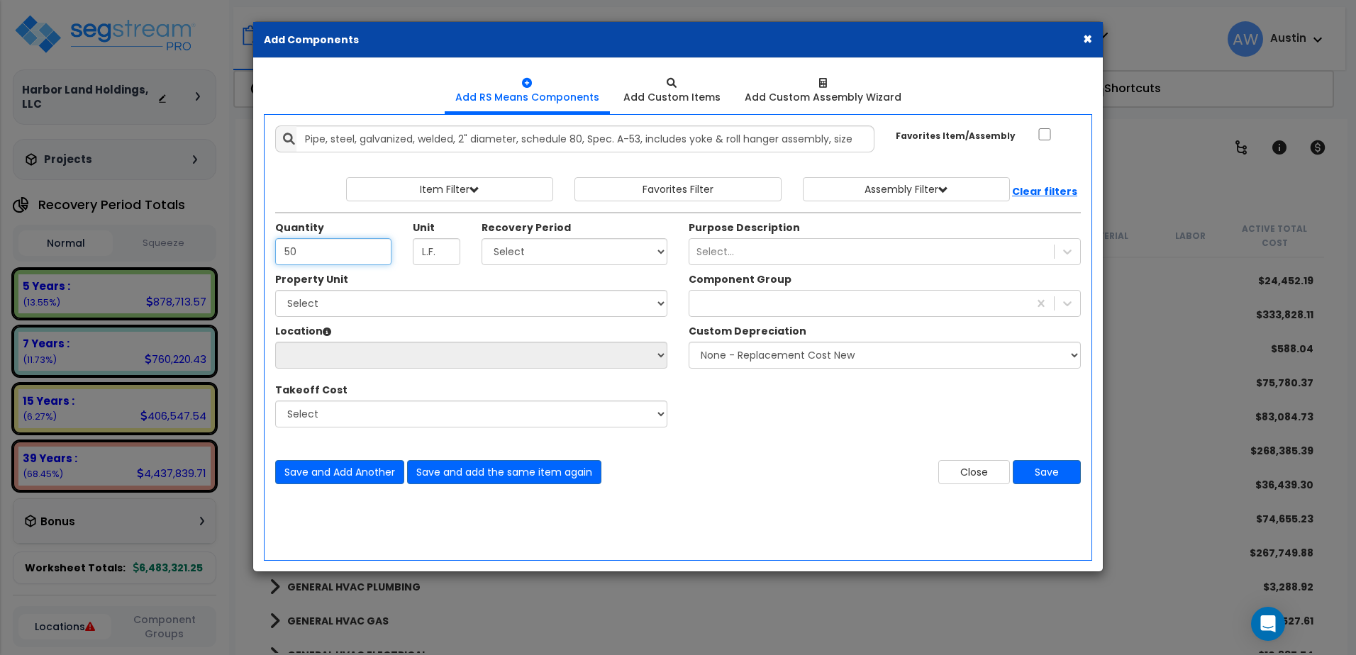
type input "50"
click at [531, 255] on select "Select Land 5 Years 7 Years 15 Years 39 Years 27.5 Year" at bounding box center [575, 251] width 186 height 27
select select "7Y"
click at [486, 247] on select "Select Land 5 Years 7 Years 15 Years 39 Years 27.5 Year" at bounding box center [575, 251] width 186 height 27
click at [714, 259] on div "Select..." at bounding box center [716, 252] width 38 height 14
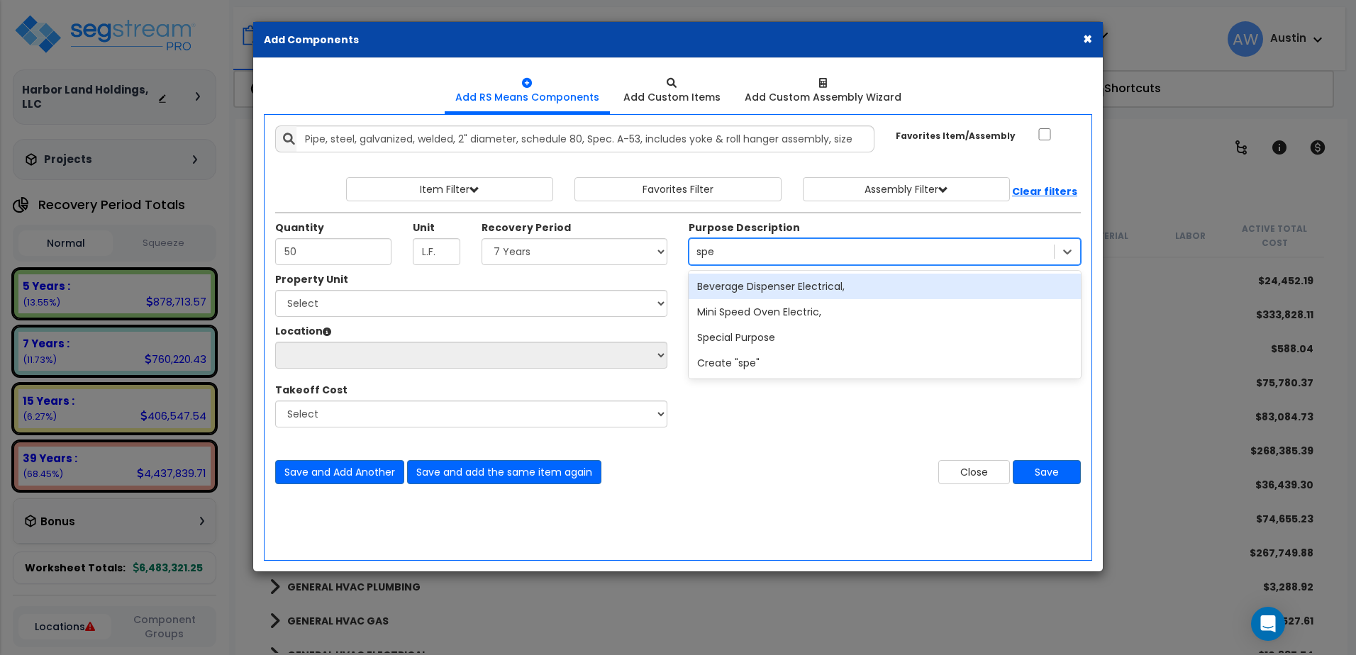
type input "spec"
click at [737, 294] on div "Special Purpose" at bounding box center [885, 287] width 392 height 26
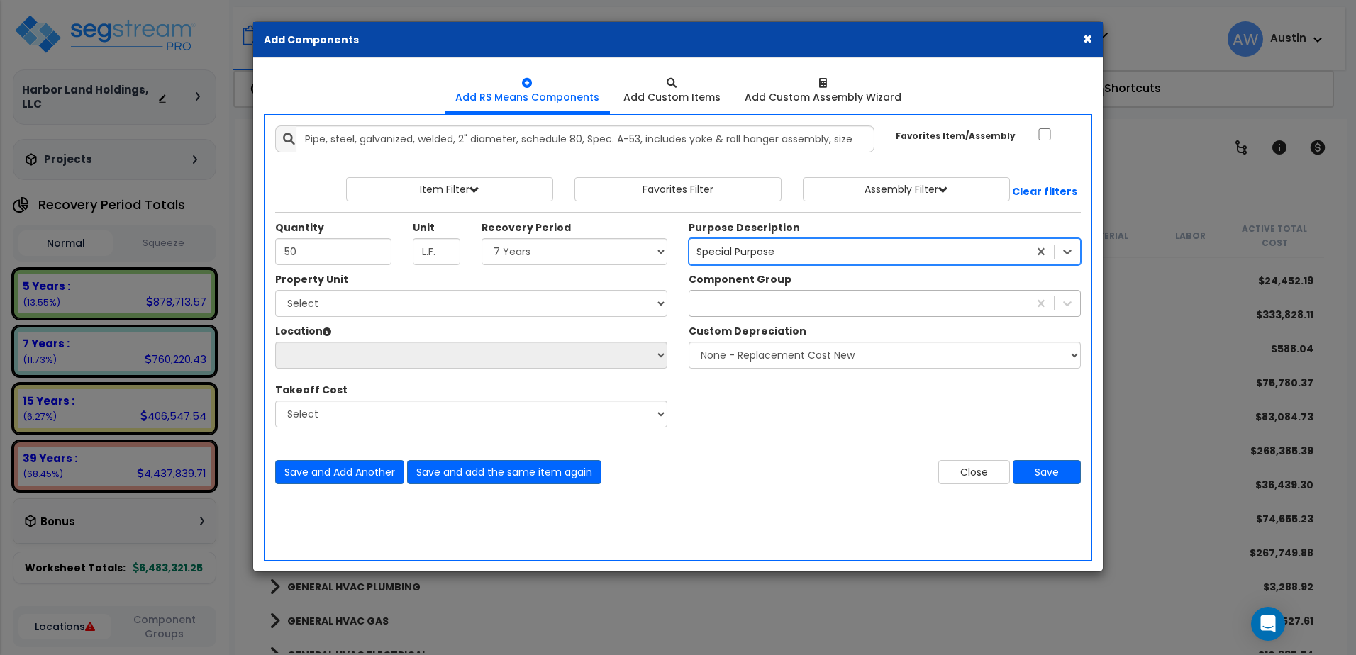
click at [727, 313] on div at bounding box center [859, 303] width 339 height 23
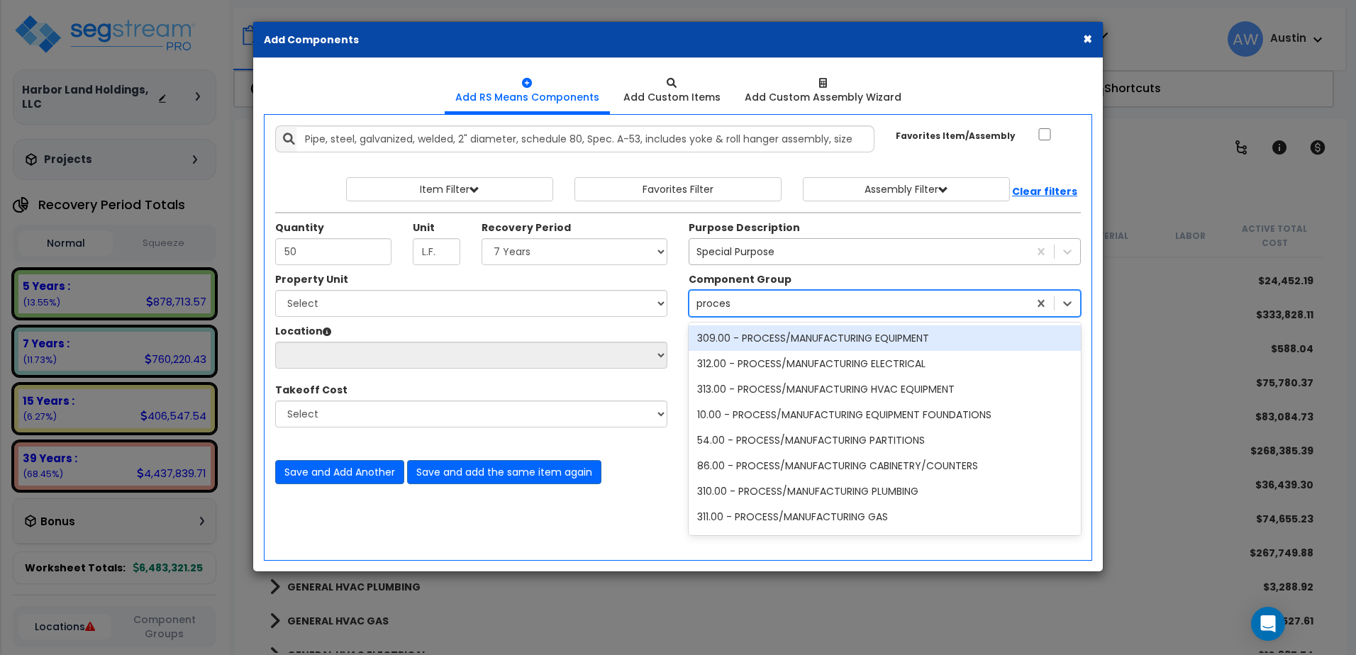
type input "process"
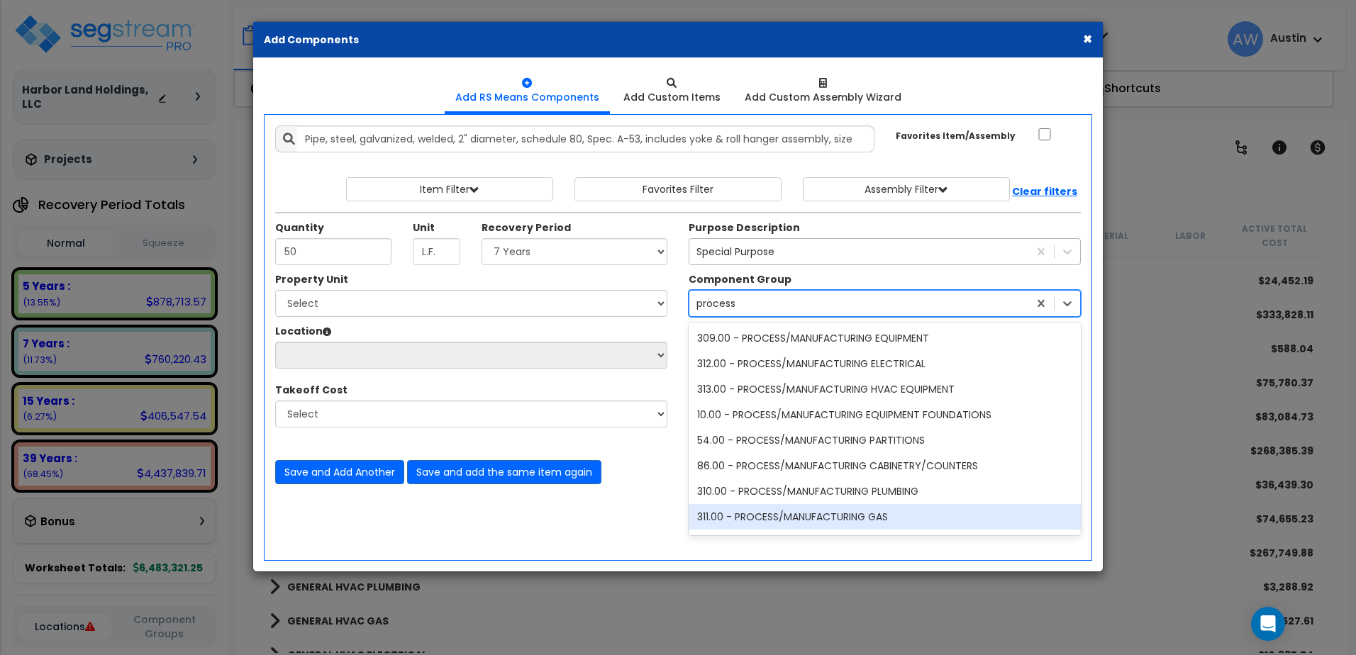
click at [834, 526] on div "311.00 - PROCESS/MANUFACTURING GAS" at bounding box center [885, 517] width 392 height 26
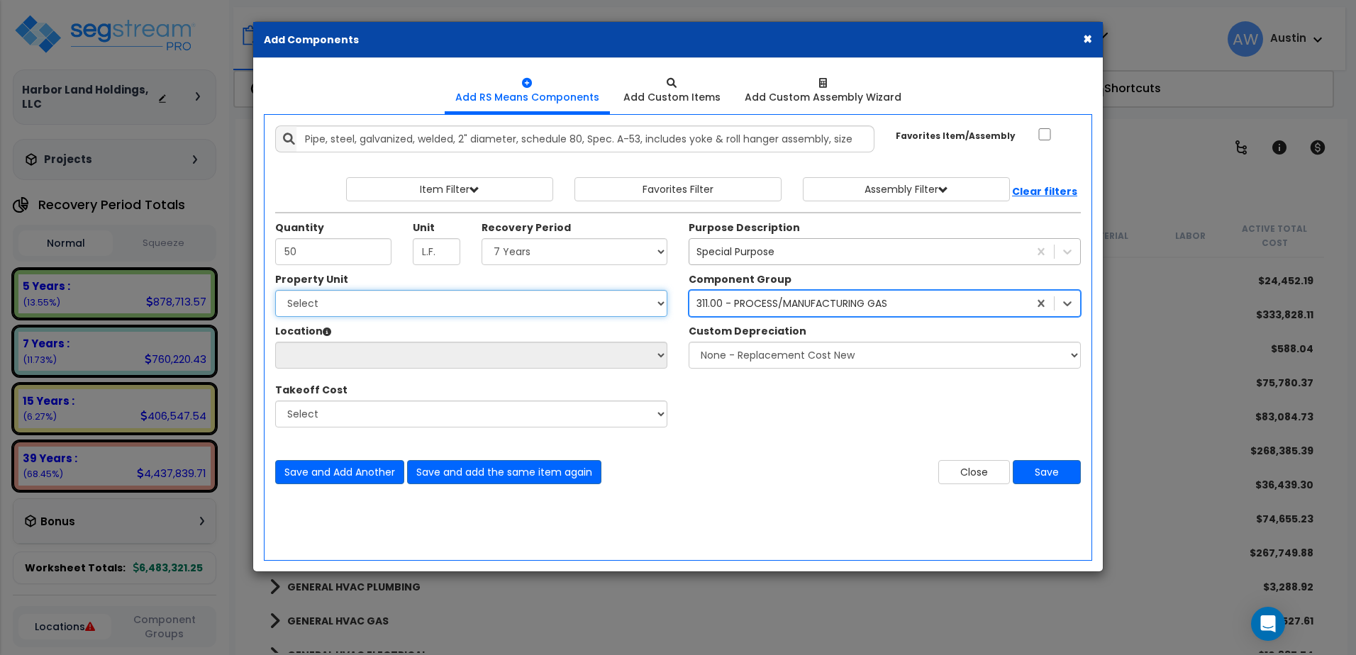
click at [369, 311] on select "Select [PERSON_NAME] Metal Building Systems Site Improvements" at bounding box center [471, 303] width 392 height 27
select select "160317"
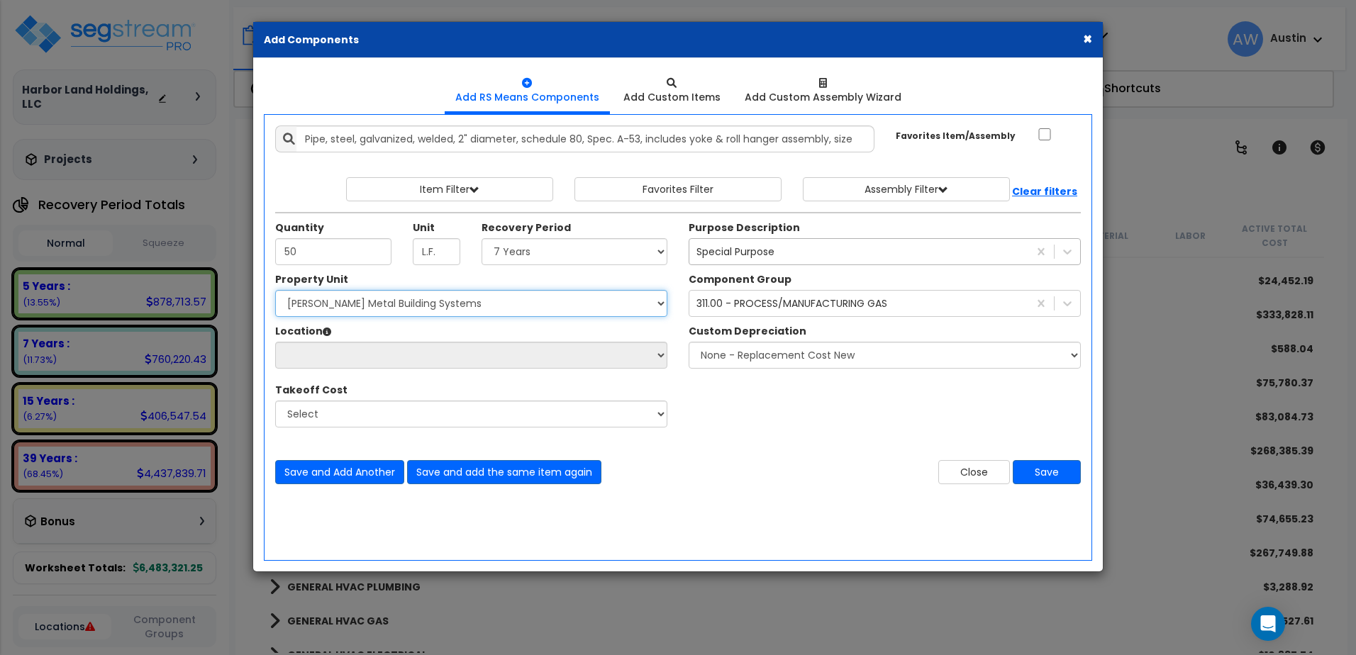
click at [284, 299] on select "Select [PERSON_NAME] Metal Building Systems Site Improvements" at bounding box center [471, 303] width 392 height 27
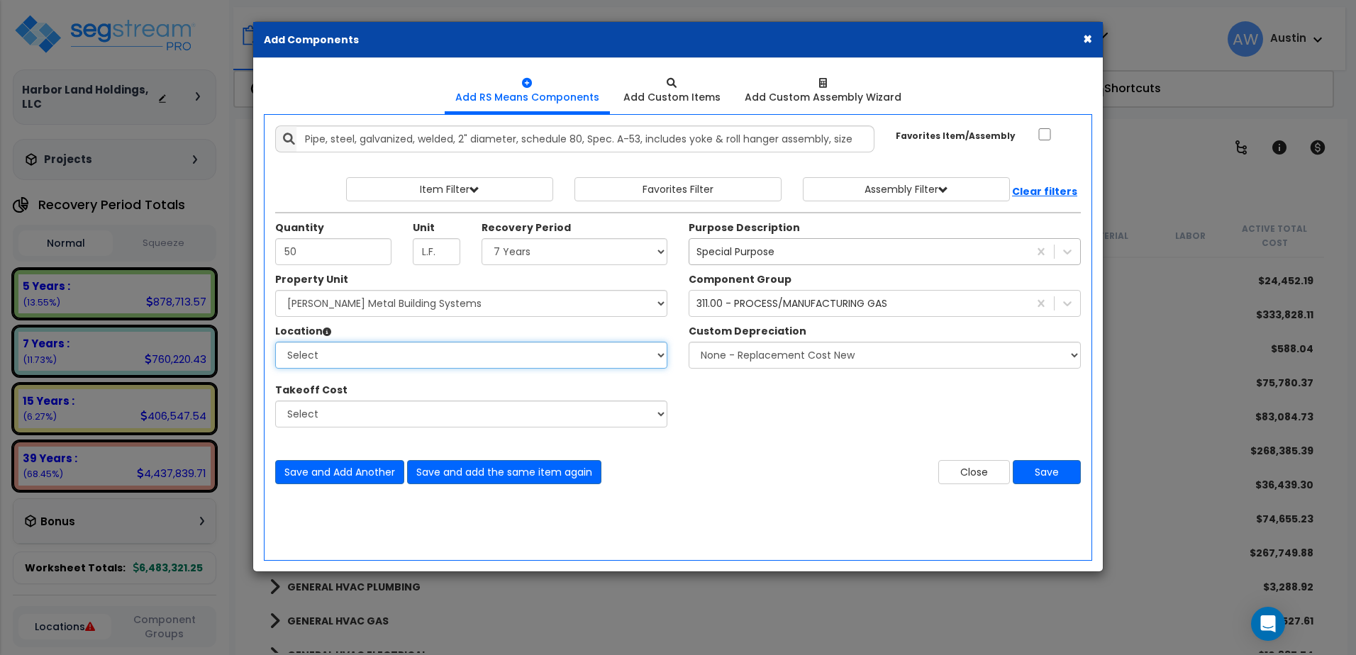
click at [373, 367] on select "Select Building Building Exterior Building Interior Common Areas Add Additional…" at bounding box center [471, 355] width 392 height 27
select select "461"
click at [284, 350] on select "Select Building Building Exterior Building Interior Common Areas Add Additional…" at bounding box center [471, 355] width 392 height 27
click at [1022, 483] on button "Save" at bounding box center [1047, 472] width 68 height 24
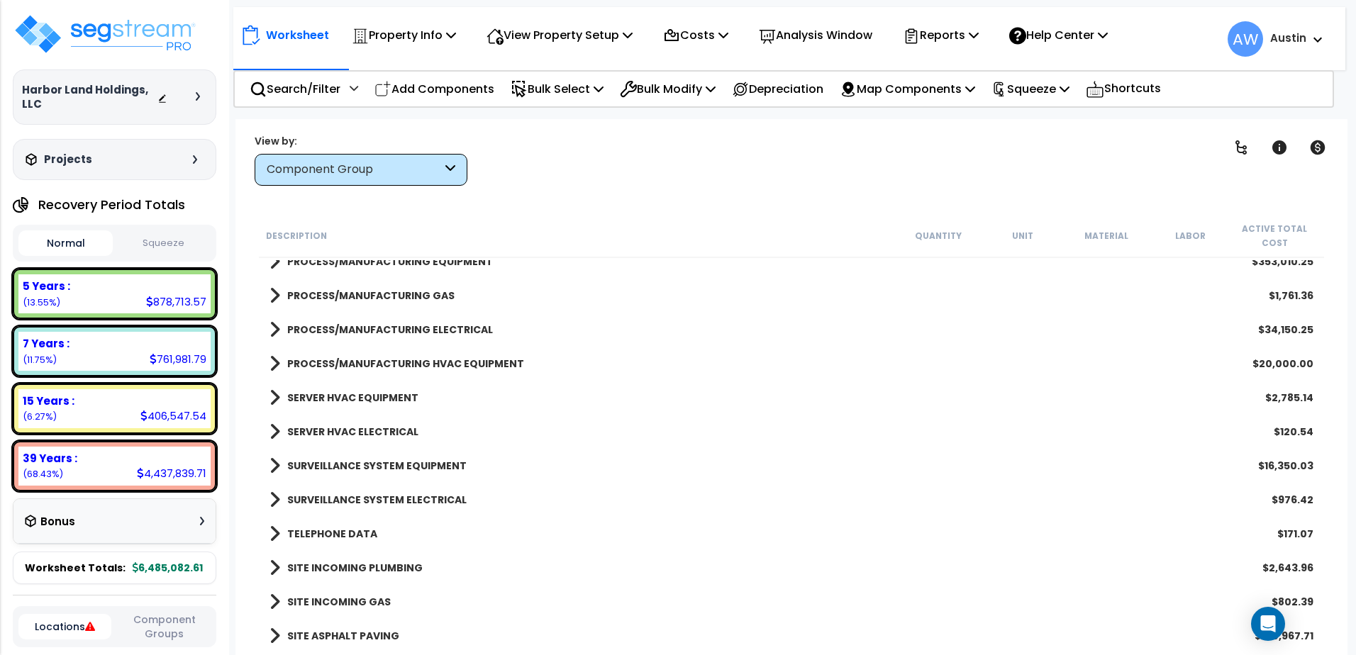
scroll to position [1804, 0]
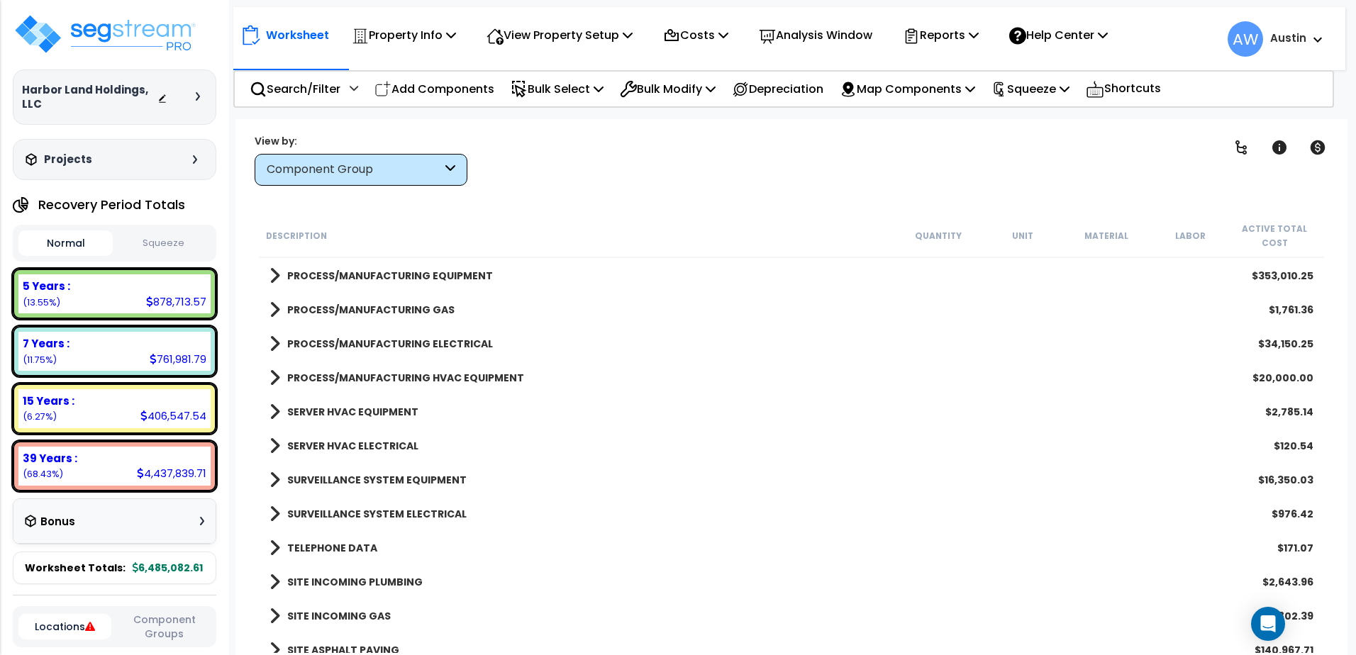
click at [393, 321] on div "PROCESS/MANUFACTURING GAS $1,761.36" at bounding box center [791, 310] width 1058 height 34
click at [389, 306] on b "PROCESS/MANUFACTURING GAS" at bounding box center [370, 310] width 167 height 14
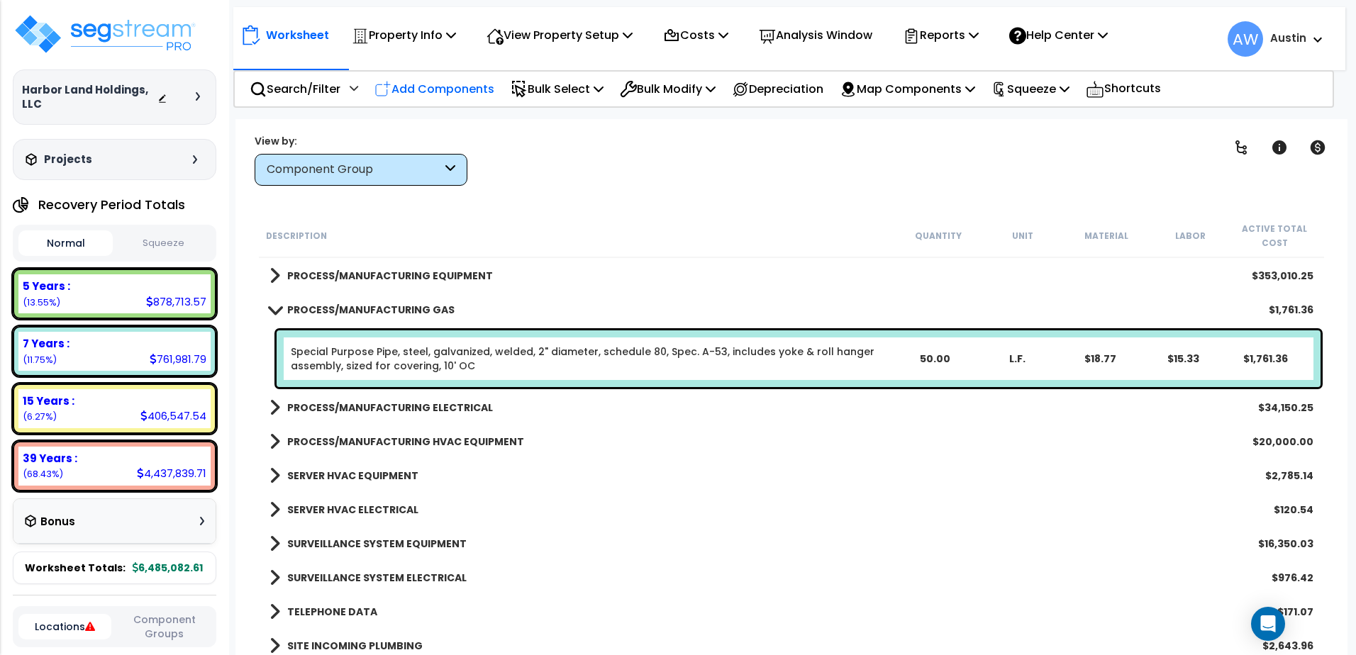
click at [425, 89] on p "Add Components" at bounding box center [435, 88] width 120 height 19
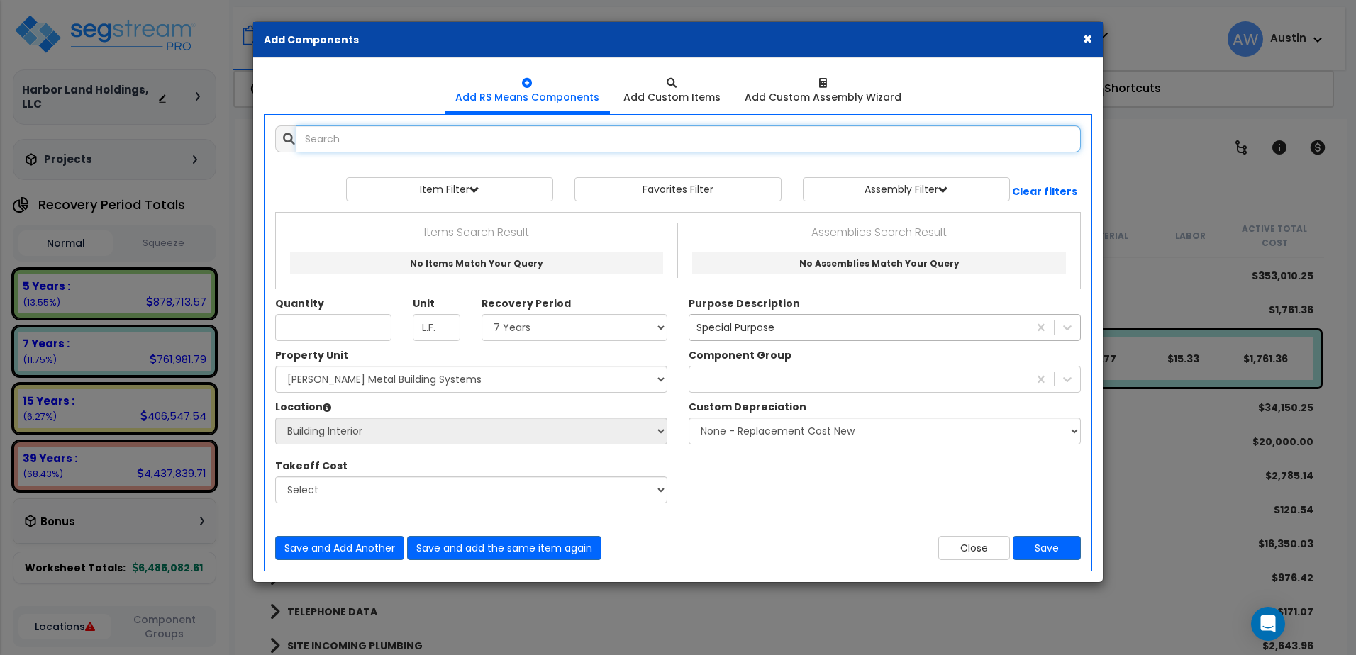
select select
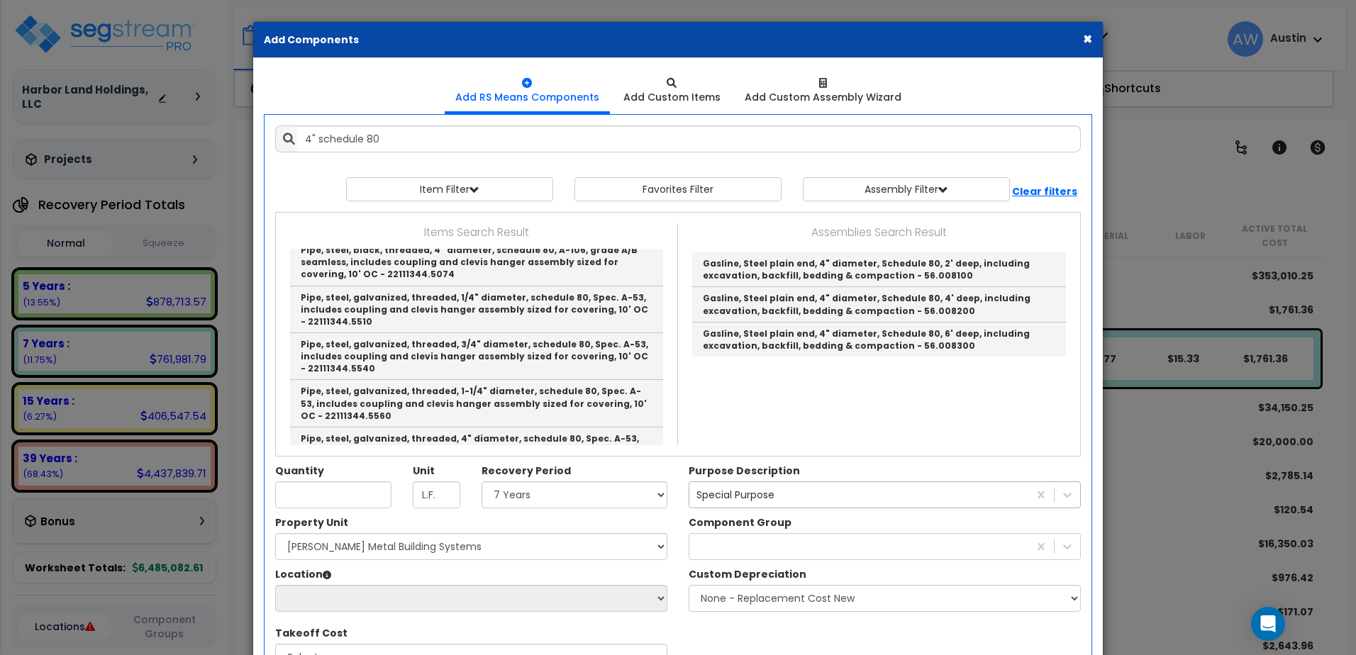
scroll to position [515, 0]
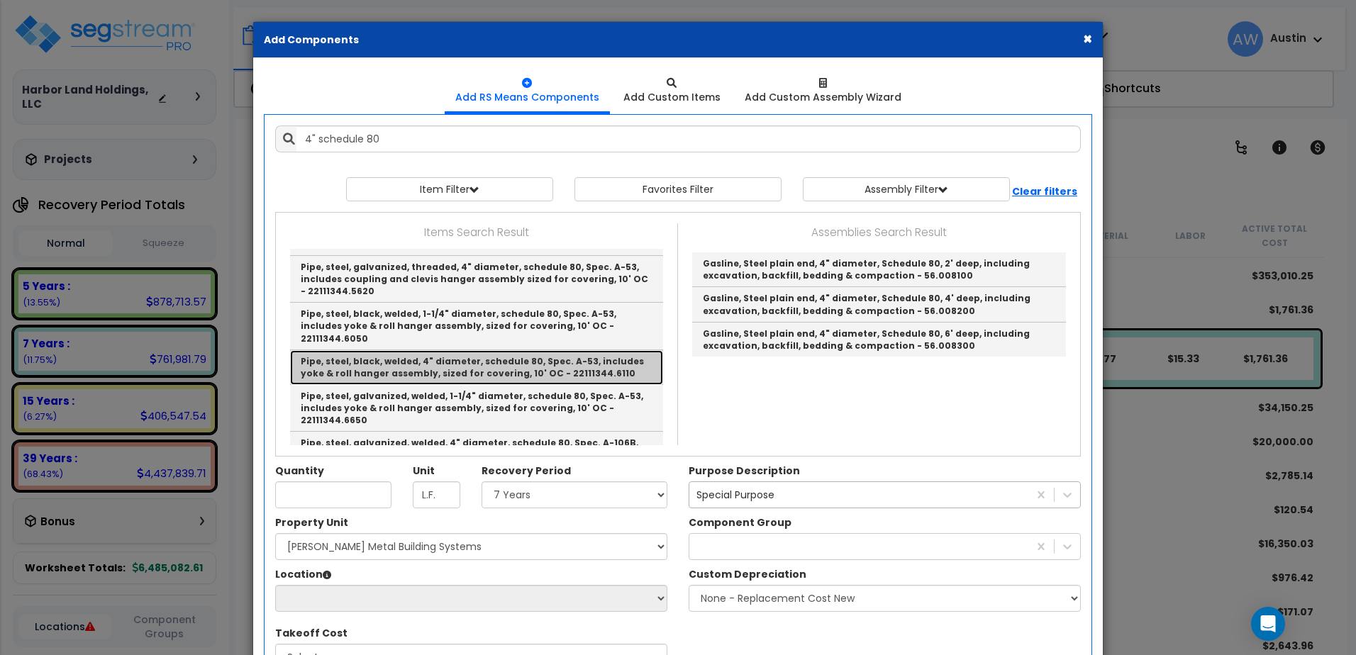
click at [568, 365] on link "Pipe, steel, black, welded, 4" diameter, schedule 80, Spec. A-53, includes yoke…" at bounding box center [476, 367] width 373 height 35
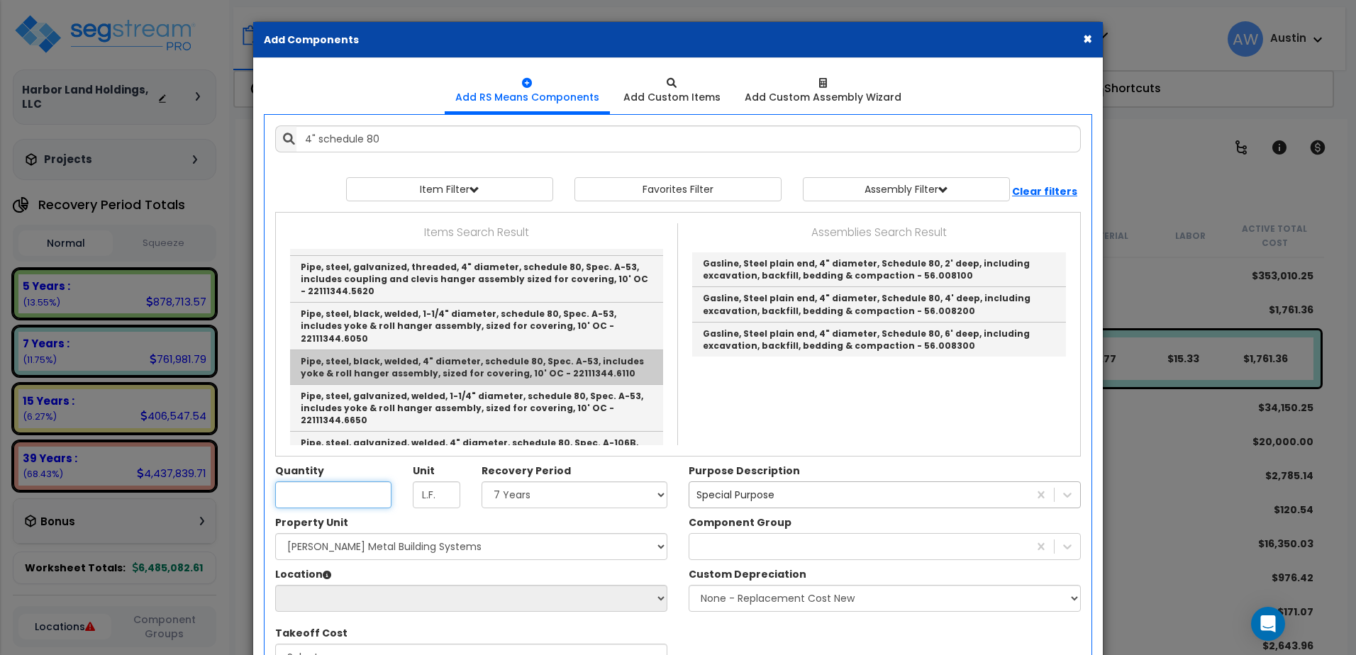
type input "Pipe, steel, black, welded, 4" diameter, schedule 80, Spec. A-53, includes yoke…"
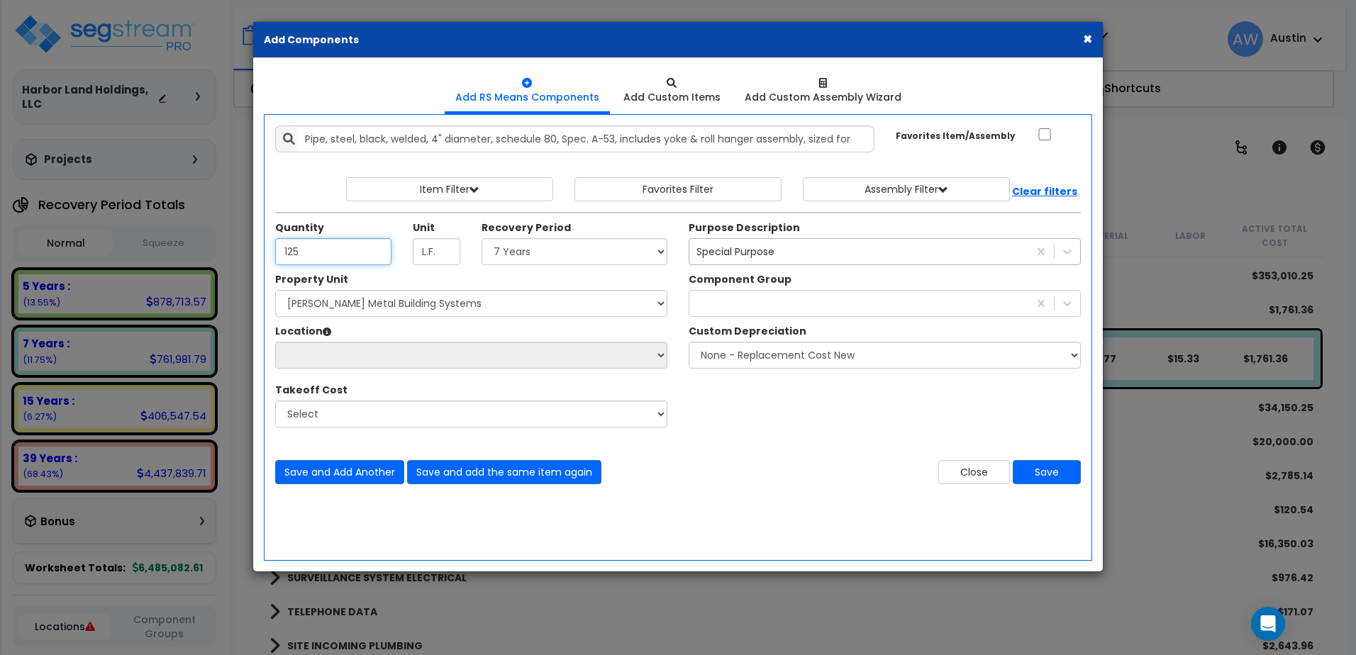
type input "125"
click at [572, 260] on select "Select Land 5 Years 7 Years 15 Years 39 Years 27.5 Year" at bounding box center [575, 251] width 186 height 27
select select "7Y"
click at [486, 247] on select "Select Land 5 Years 7 Years 15 Years 39 Years 27.5 Year" at bounding box center [575, 251] width 186 height 27
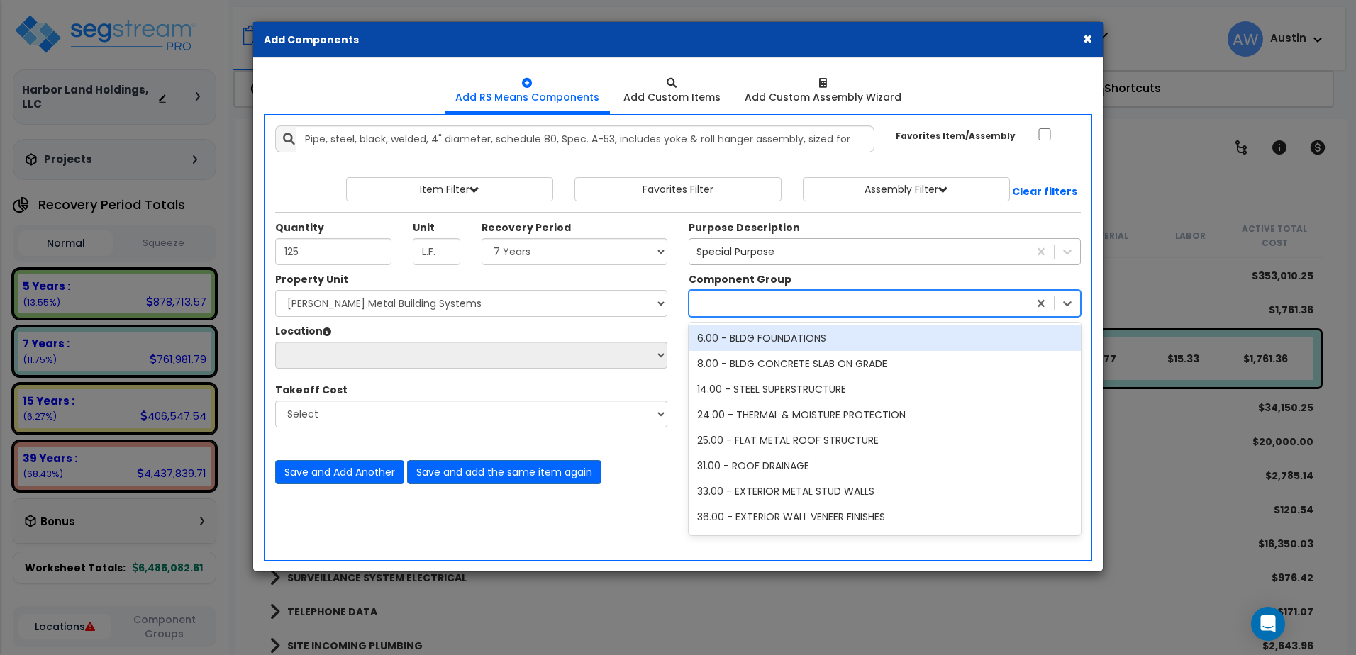
click at [711, 312] on div at bounding box center [859, 303] width 339 height 23
type input "process"
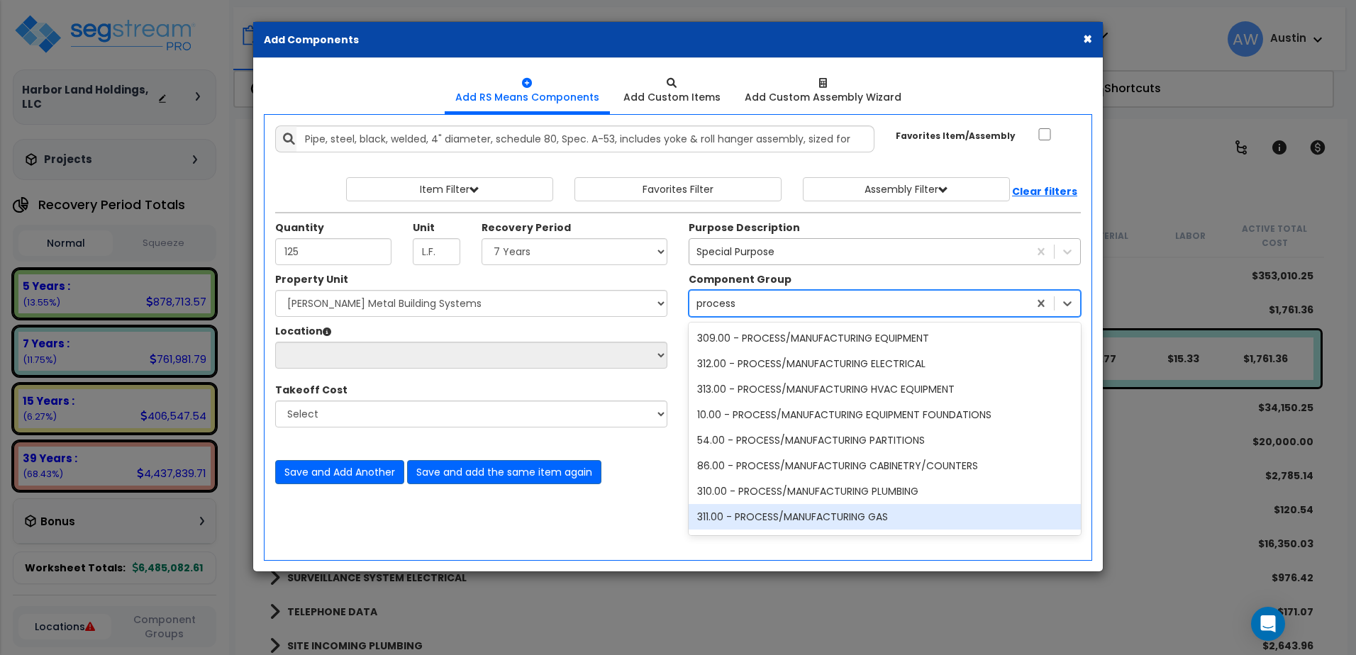
click at [843, 529] on div "311.00 - PROCESS/MANUFACTURING GAS" at bounding box center [885, 517] width 392 height 26
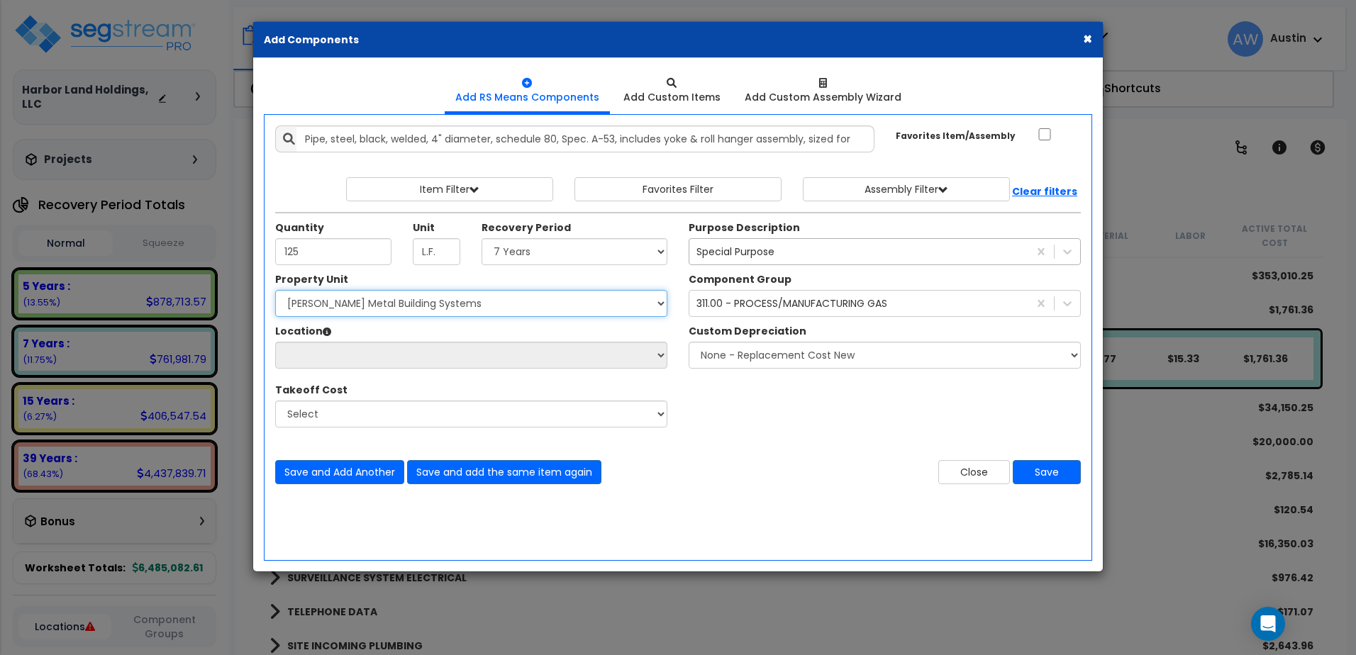
click at [323, 307] on select "Select [PERSON_NAME] Metal Building Systems Site Improvements" at bounding box center [471, 303] width 392 height 27
select select "160317"
click at [284, 299] on select "Select [PERSON_NAME] Metal Building Systems Site Improvements" at bounding box center [471, 303] width 392 height 27
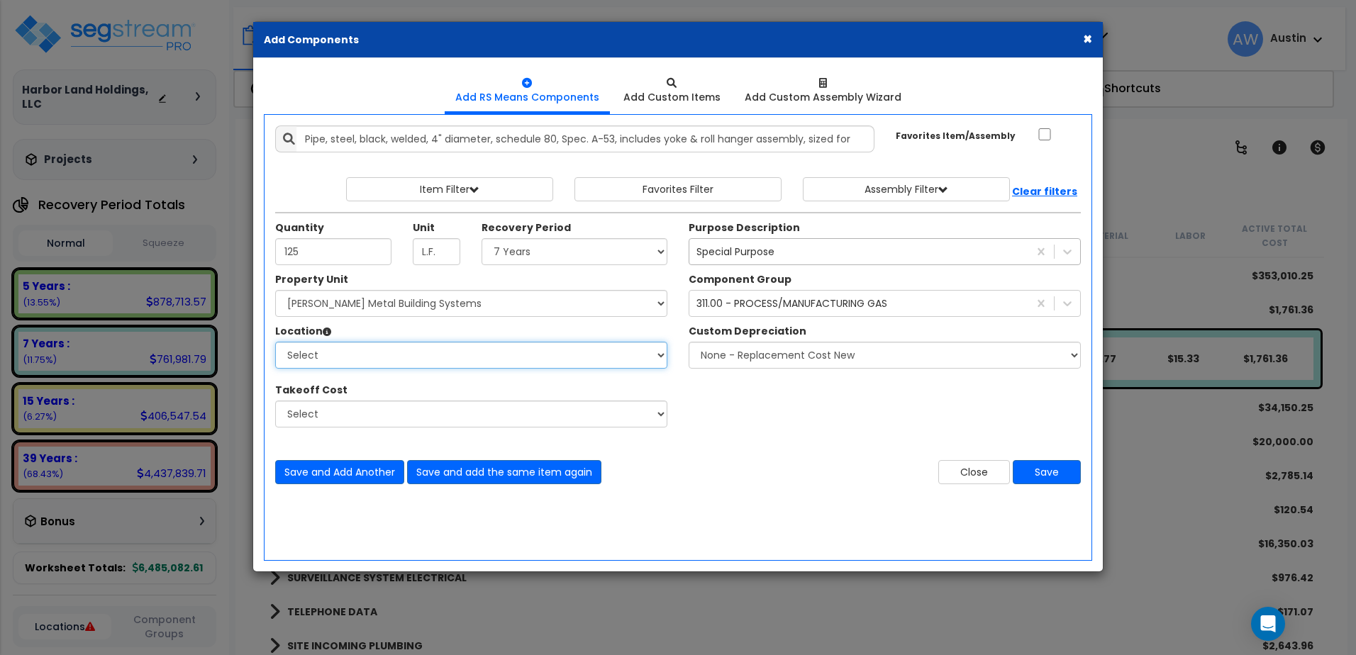
click at [339, 364] on select "Select Building Building Exterior Building Interior Common Areas Add Additional…" at bounding box center [471, 355] width 392 height 27
select select "461"
click at [284, 350] on select "Select Building Building Exterior Building Interior Common Areas Add Additional…" at bounding box center [471, 355] width 392 height 27
click at [1036, 482] on button "Save" at bounding box center [1047, 472] width 68 height 24
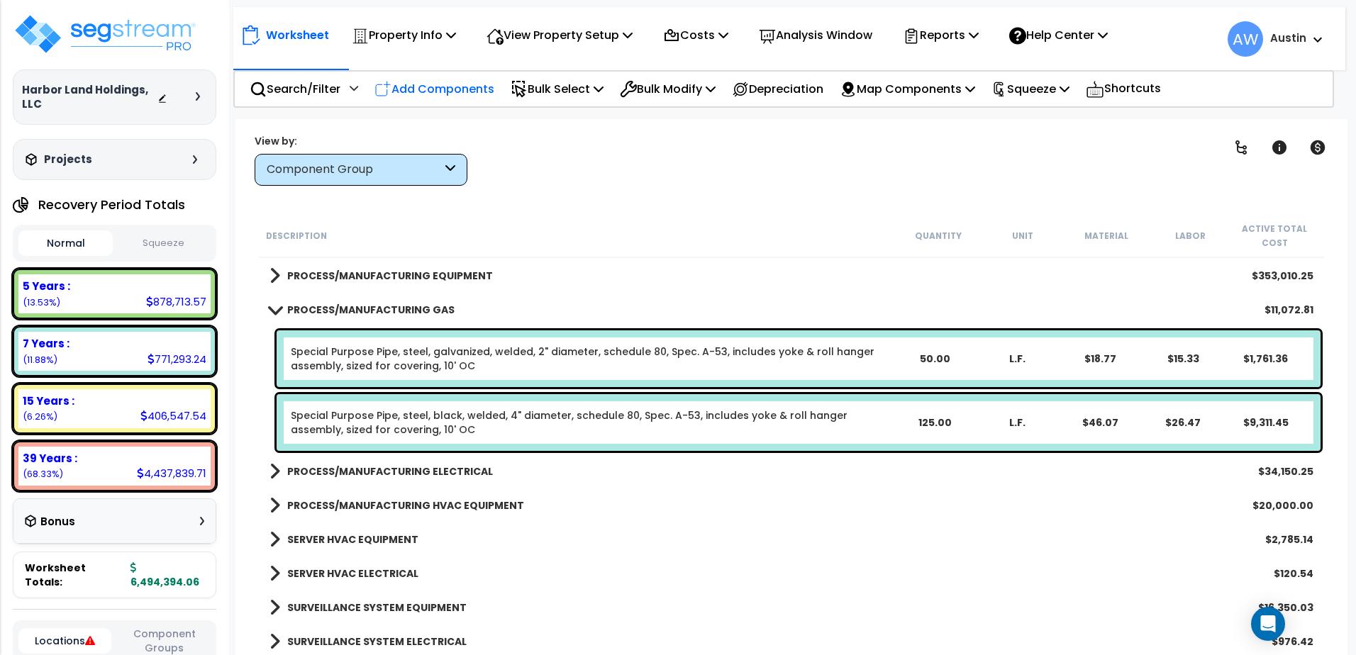
click at [406, 93] on p "Add Components" at bounding box center [435, 88] width 120 height 19
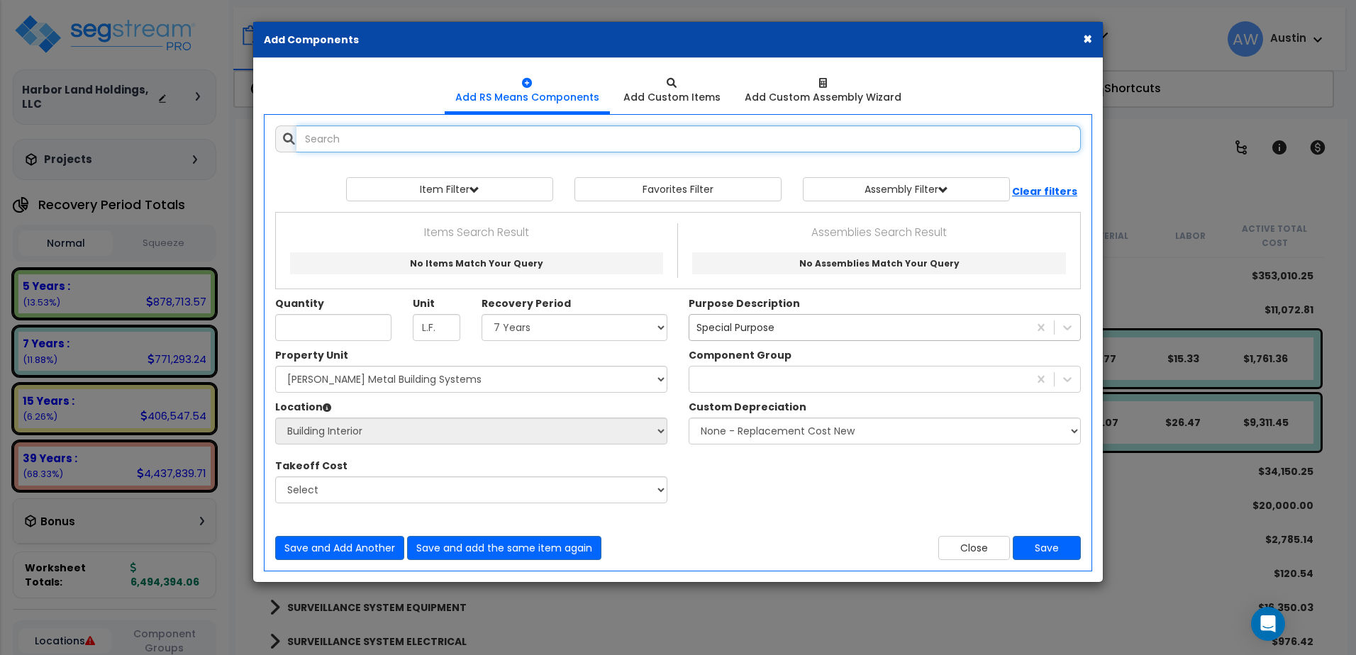
select select
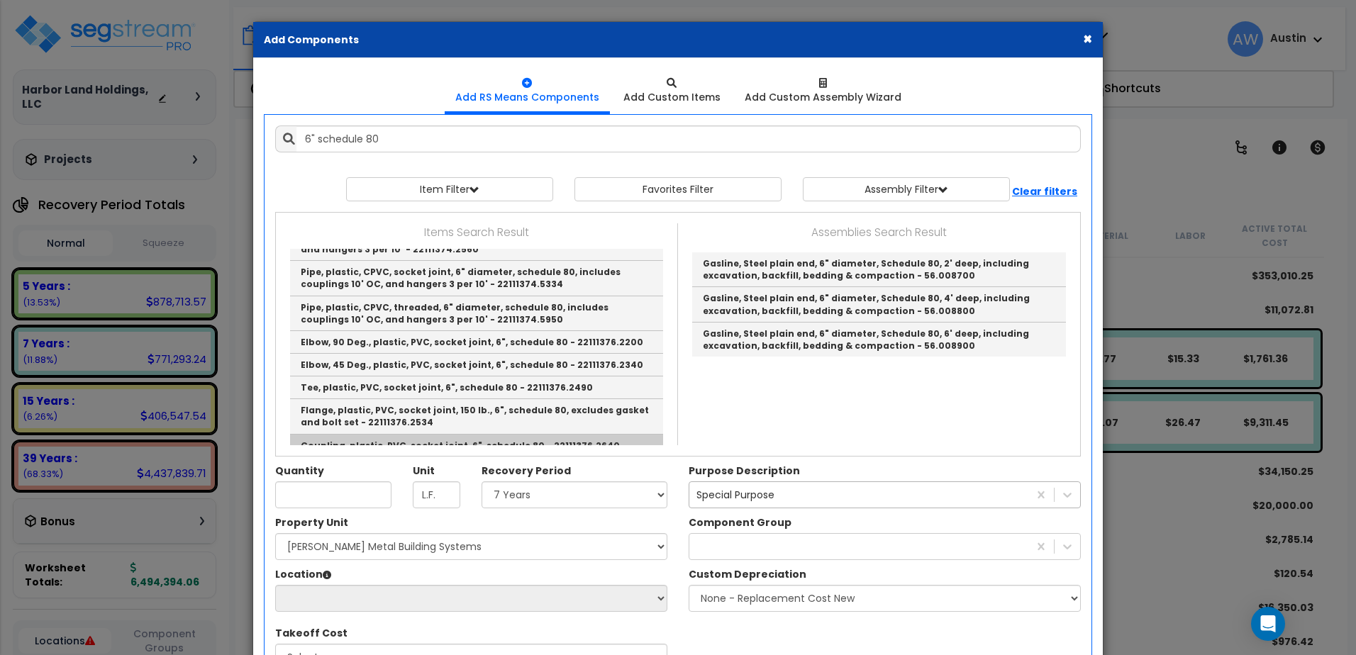
scroll to position [545, 0]
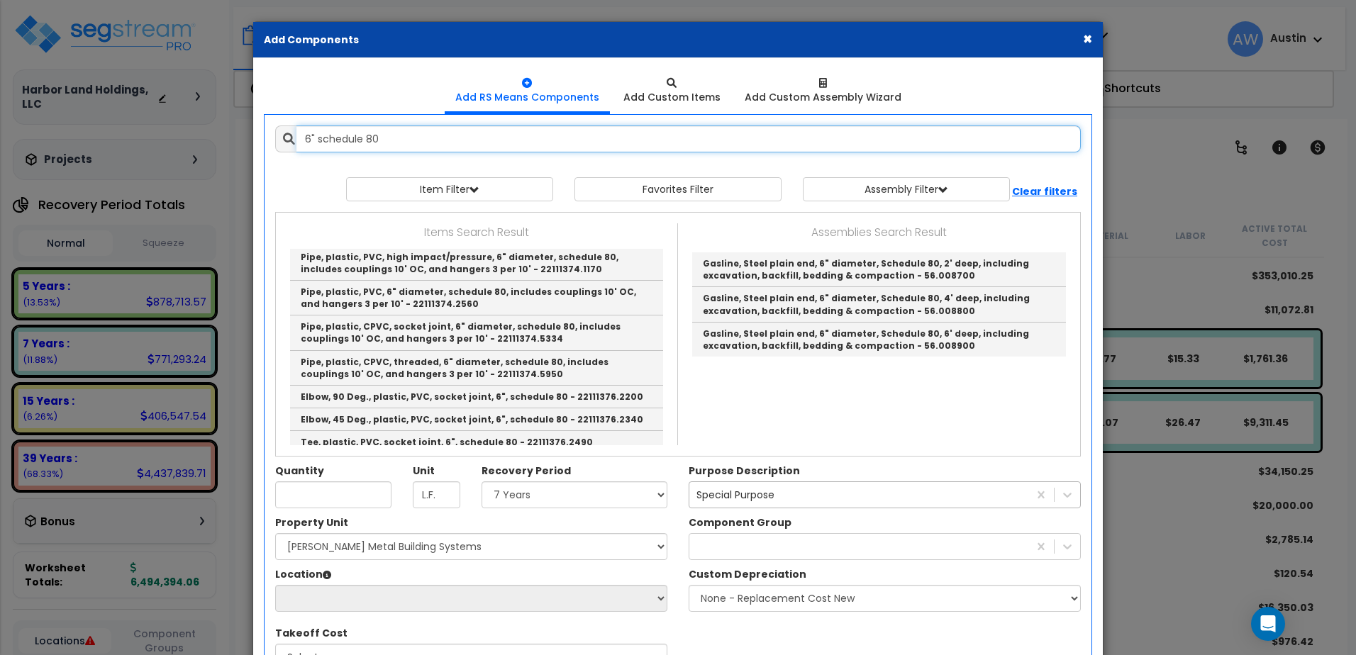
click at [414, 140] on input "6" schedule 80" at bounding box center [689, 139] width 785 height 27
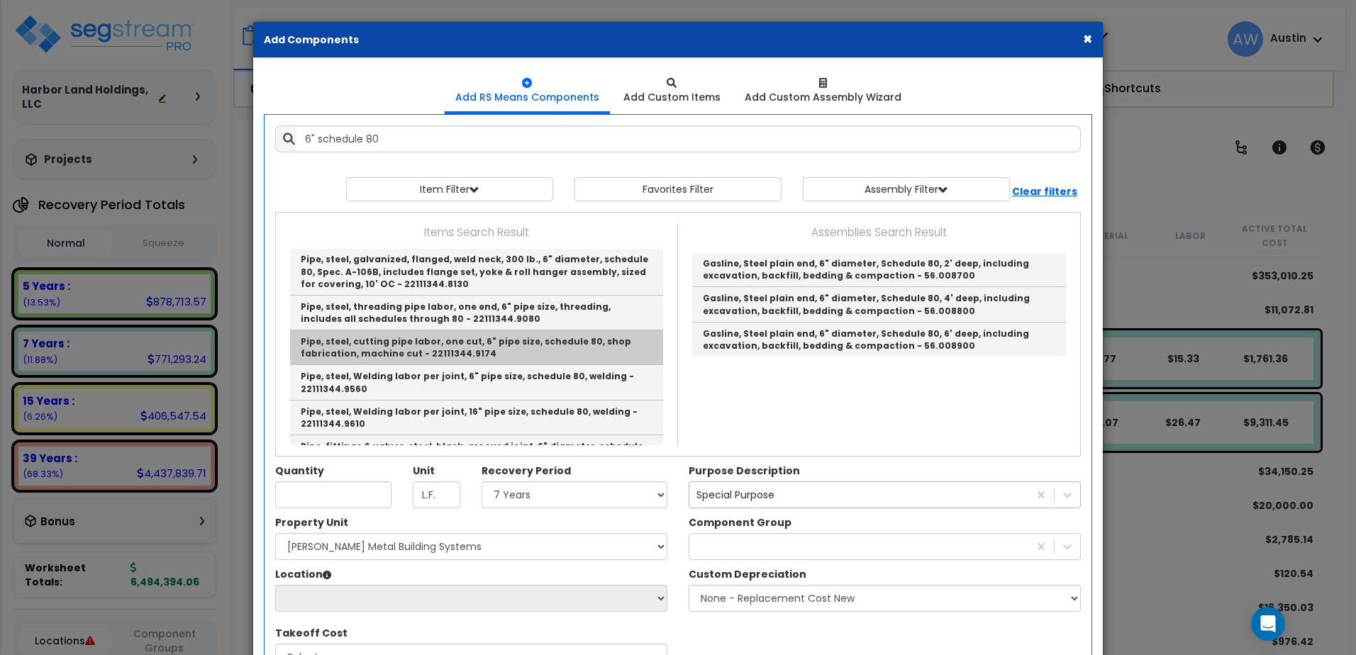
scroll to position [0, 0]
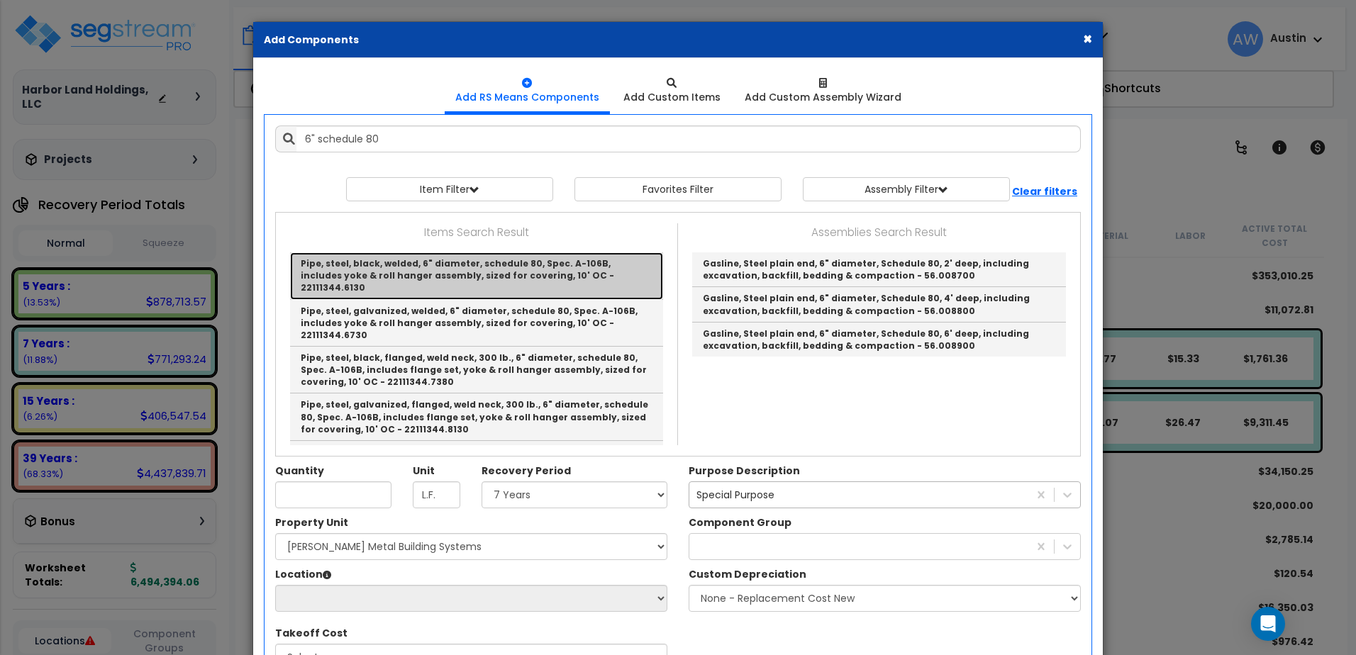
click at [487, 284] on link "Pipe, steel, black, welded, 6" diameter, schedule 80, Spec. A-106B, includes yo…" at bounding box center [476, 276] width 373 height 47
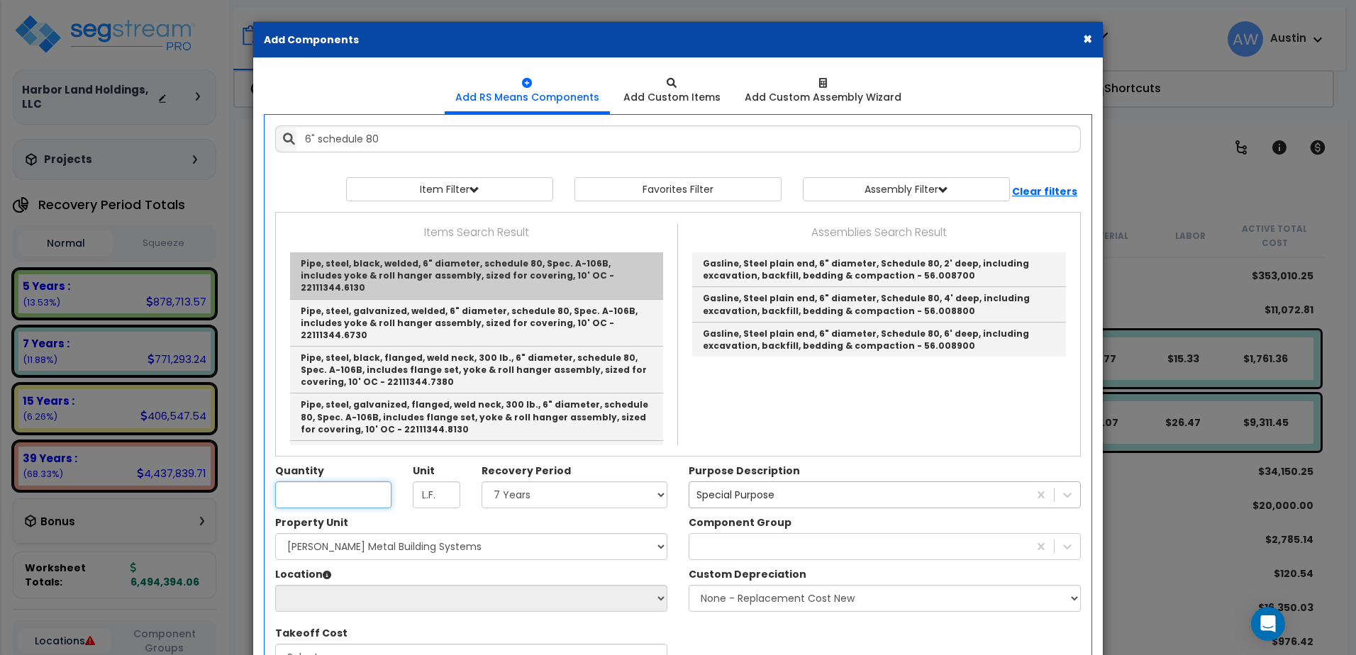
type input "Pipe, steel, black, welded, 6" diameter, schedule 80, Spec. A-106B, includes yo…"
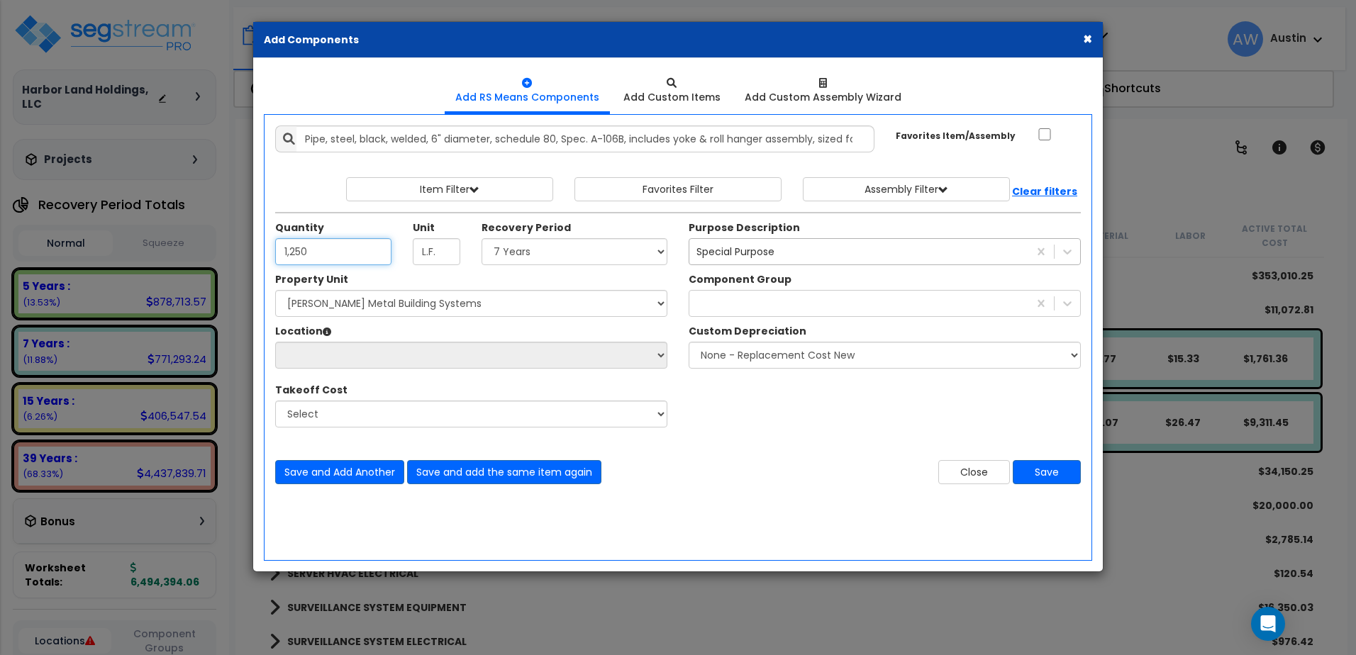
type input "1,250"
click at [513, 261] on select "Select Land 5 Years 7 Years 15 Years 39 Years 27.5 Year" at bounding box center [575, 251] width 186 height 27
select select "7Y"
click at [486, 247] on select "Select Land 5 Years 7 Years 15 Years 39 Years 27.5 Year" at bounding box center [575, 251] width 186 height 27
click at [724, 315] on div at bounding box center [859, 303] width 339 height 23
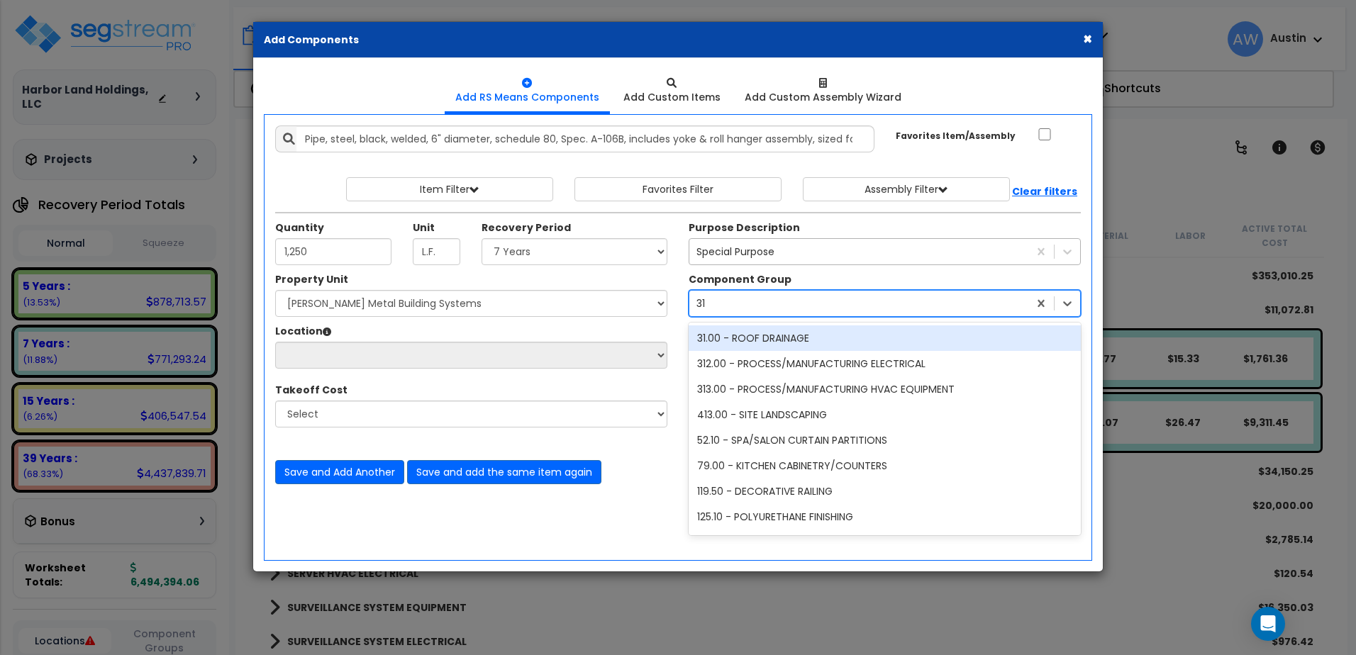
type input "311"
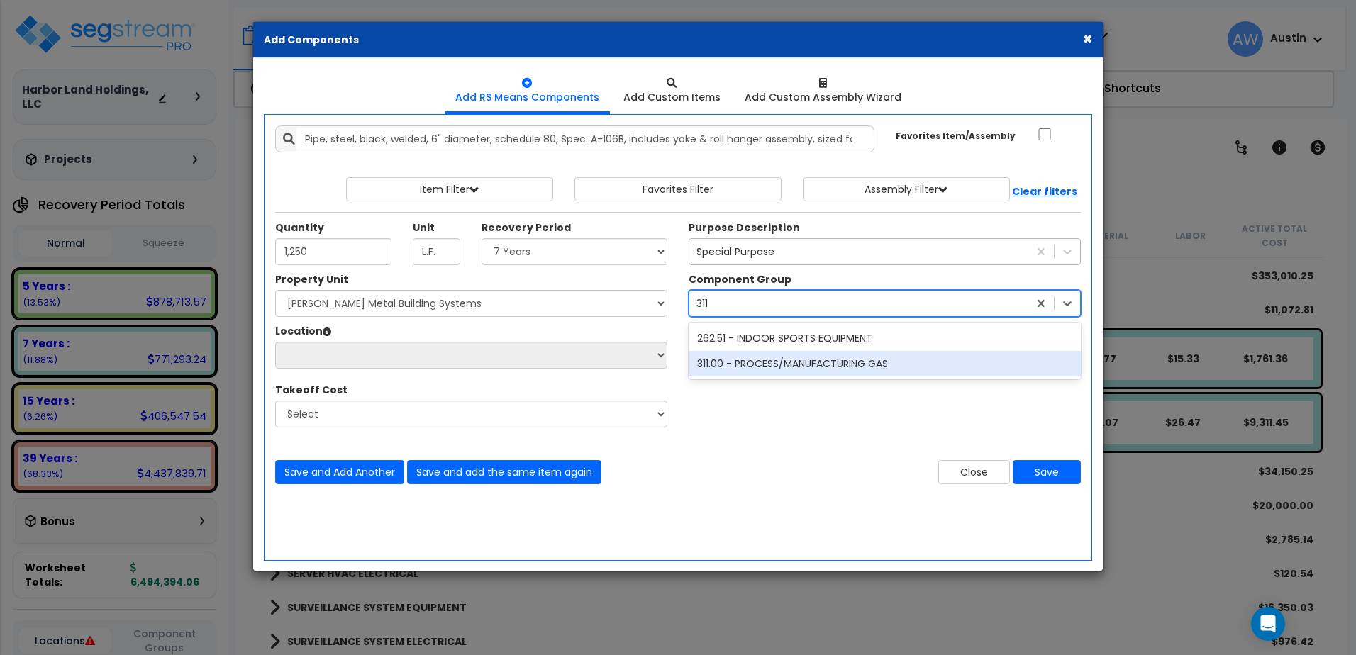
click at [737, 376] on div "311.00 - PROCESS/MANUFACTURING GAS" at bounding box center [885, 364] width 392 height 26
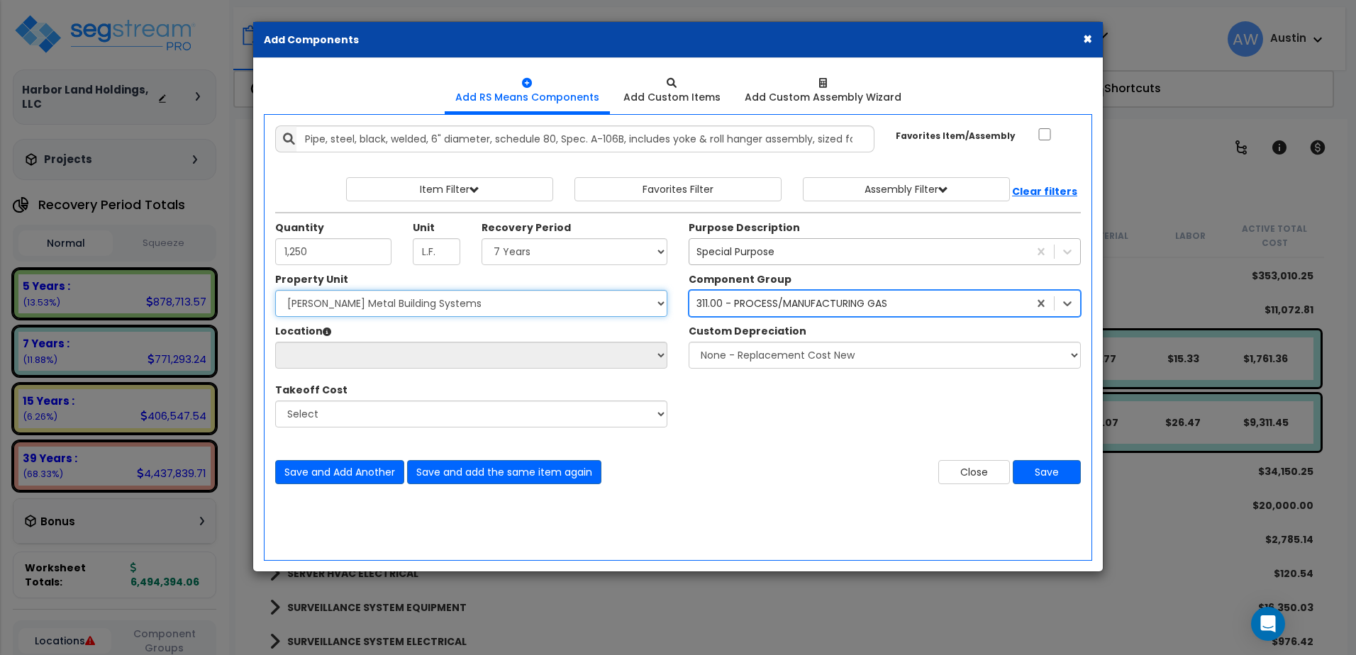
click at [345, 314] on select "Select [PERSON_NAME] Metal Building Systems Site Improvements" at bounding box center [471, 303] width 392 height 27
select select "160317"
click at [284, 299] on select "Select [PERSON_NAME] Metal Building Systems Site Improvements" at bounding box center [471, 303] width 392 height 27
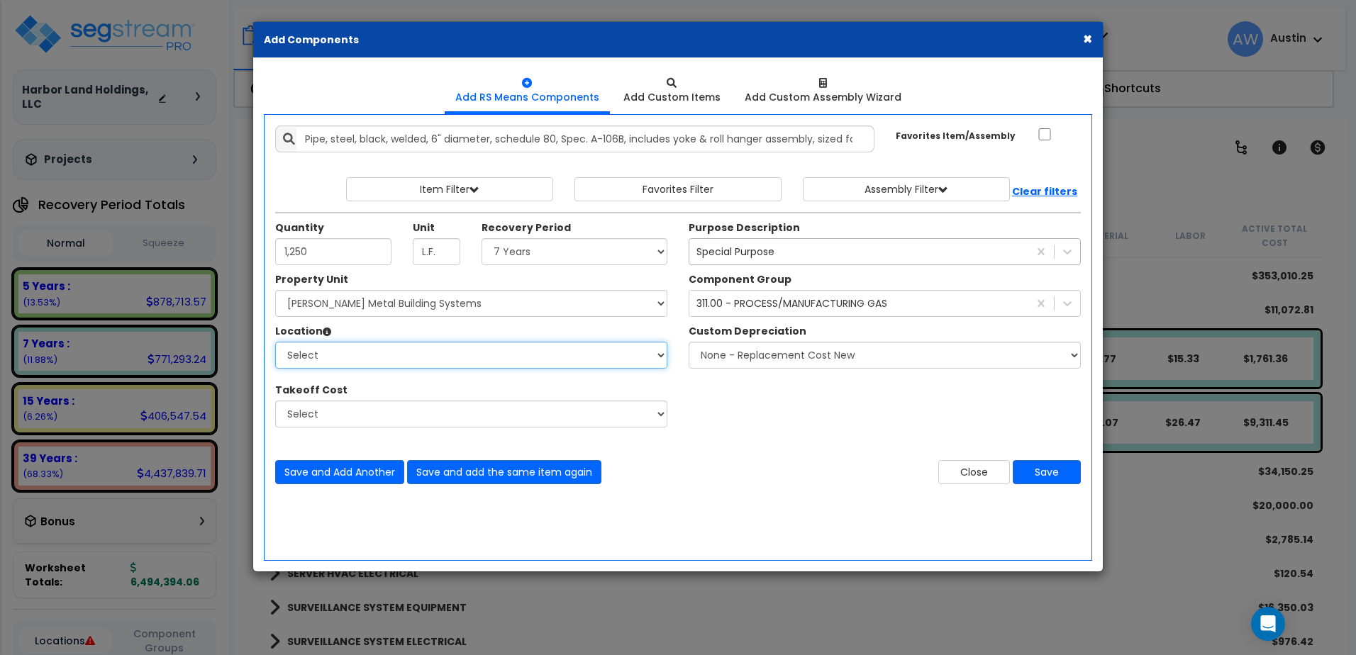
click at [362, 369] on select "Select Building Building Exterior Building Interior Common Areas Add Additional…" at bounding box center [471, 355] width 392 height 27
select select "461"
click at [284, 350] on select "Select Building Building Exterior Building Interior Common Areas Add Additional…" at bounding box center [471, 355] width 392 height 27
click at [1049, 480] on button "Save" at bounding box center [1047, 472] width 68 height 24
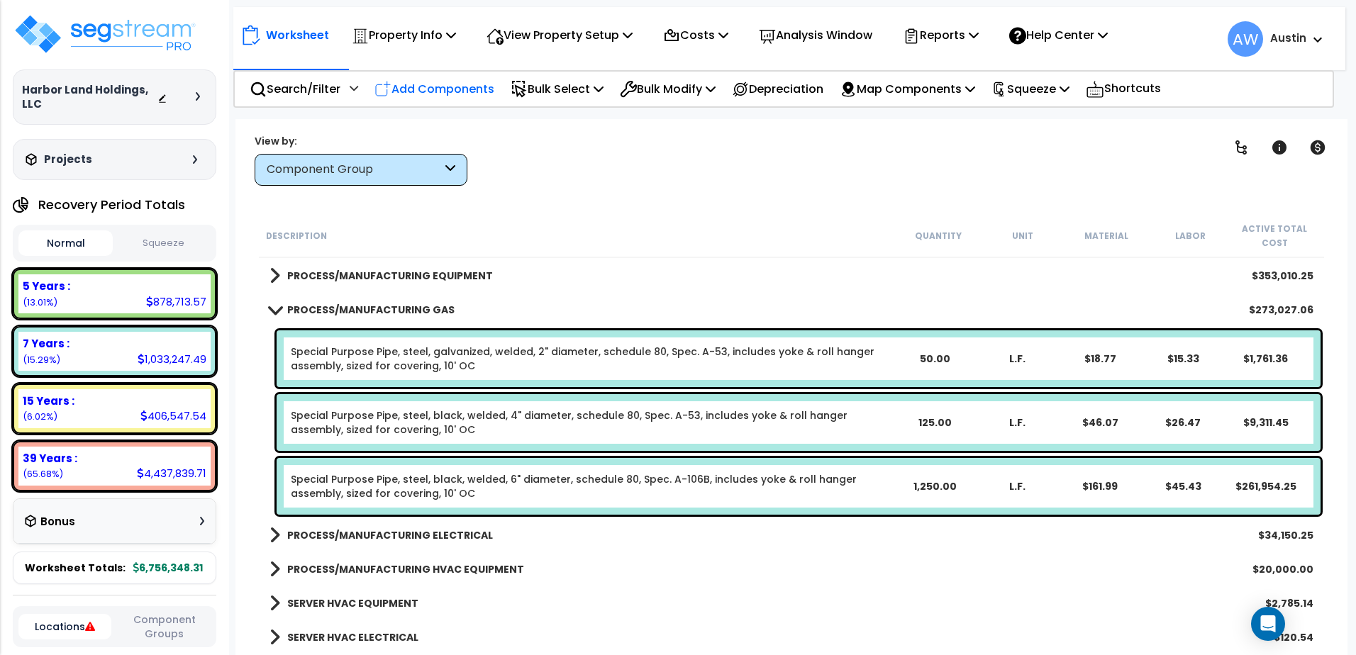
click at [426, 87] on p "Add Components" at bounding box center [435, 88] width 120 height 19
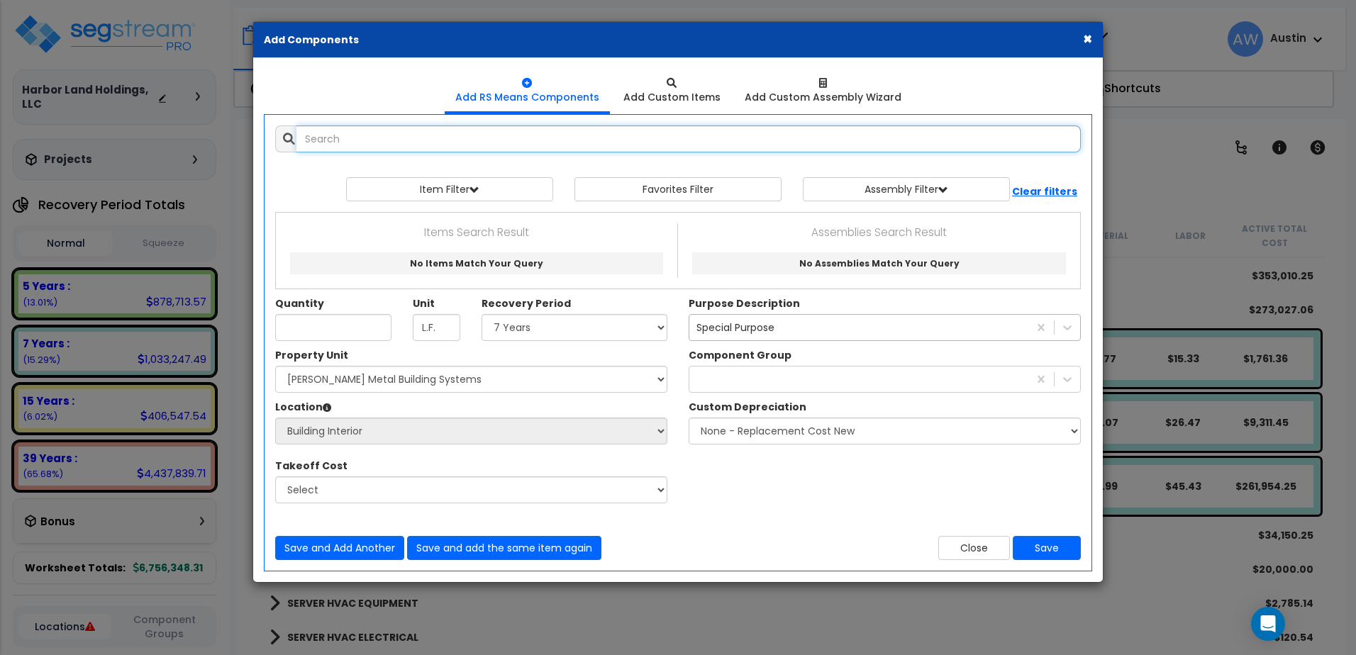
select select
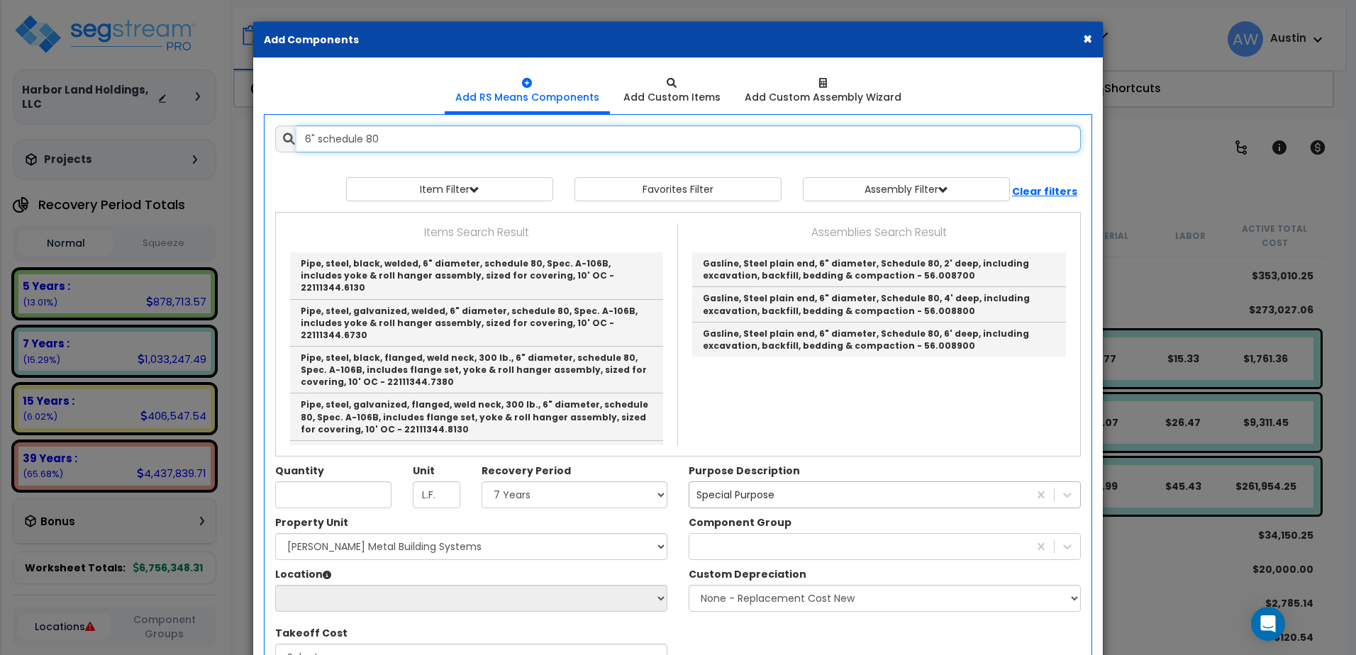
click at [318, 148] on input "6" schedule 80" at bounding box center [689, 139] width 785 height 27
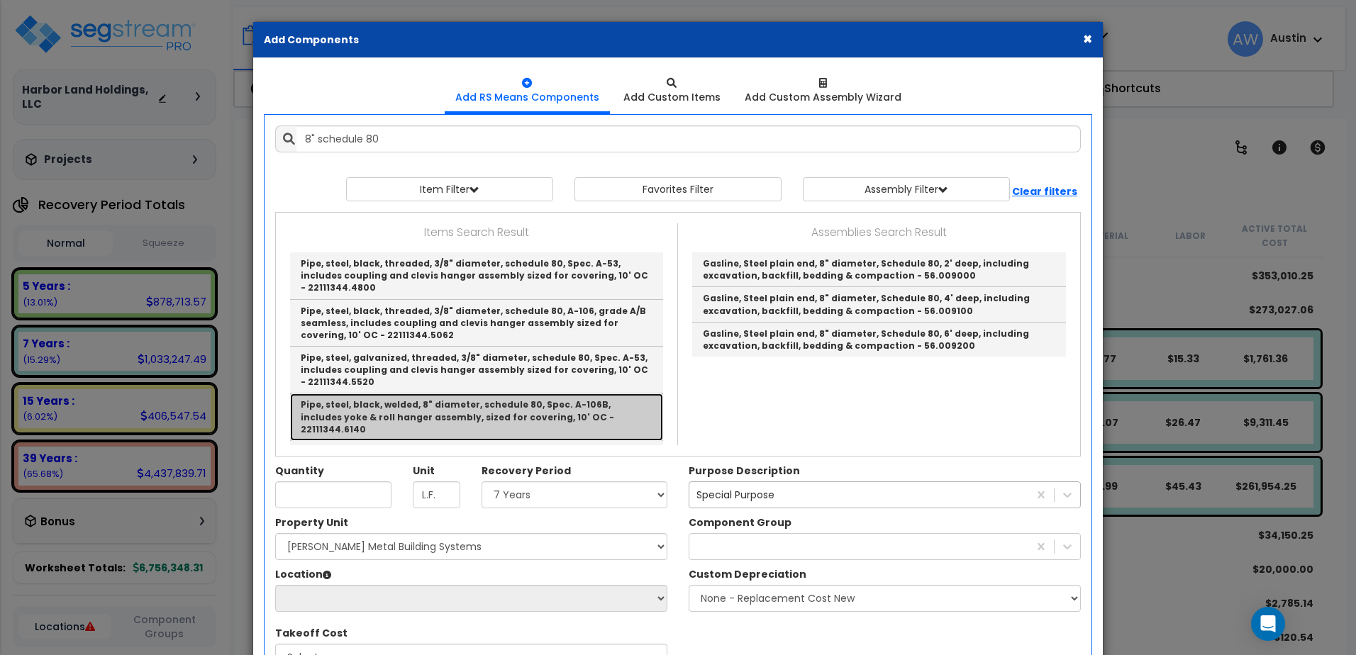
click at [596, 423] on link "Pipe, steel, black, welded, 8" diameter, schedule 80, Spec. A-106B, includes yo…" at bounding box center [476, 417] width 373 height 47
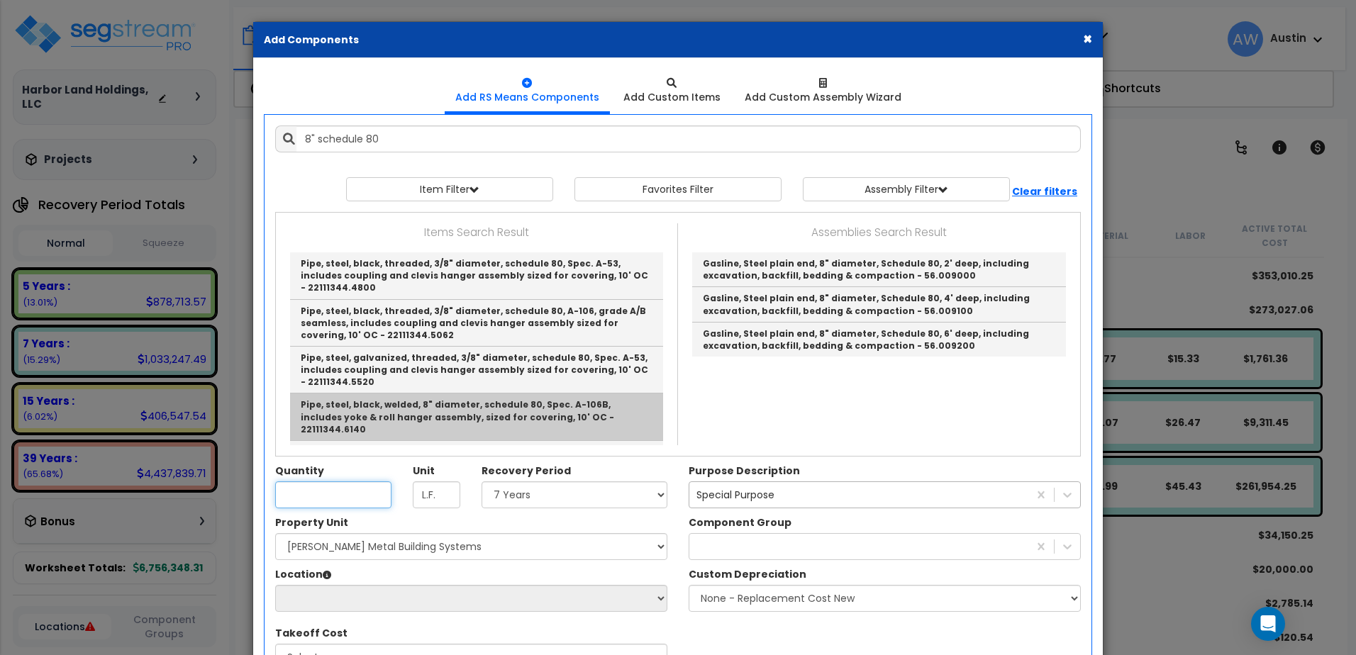
type input "Pipe, steel, black, welded, 8" diameter, schedule 80, Spec. A-106B, includes yo…"
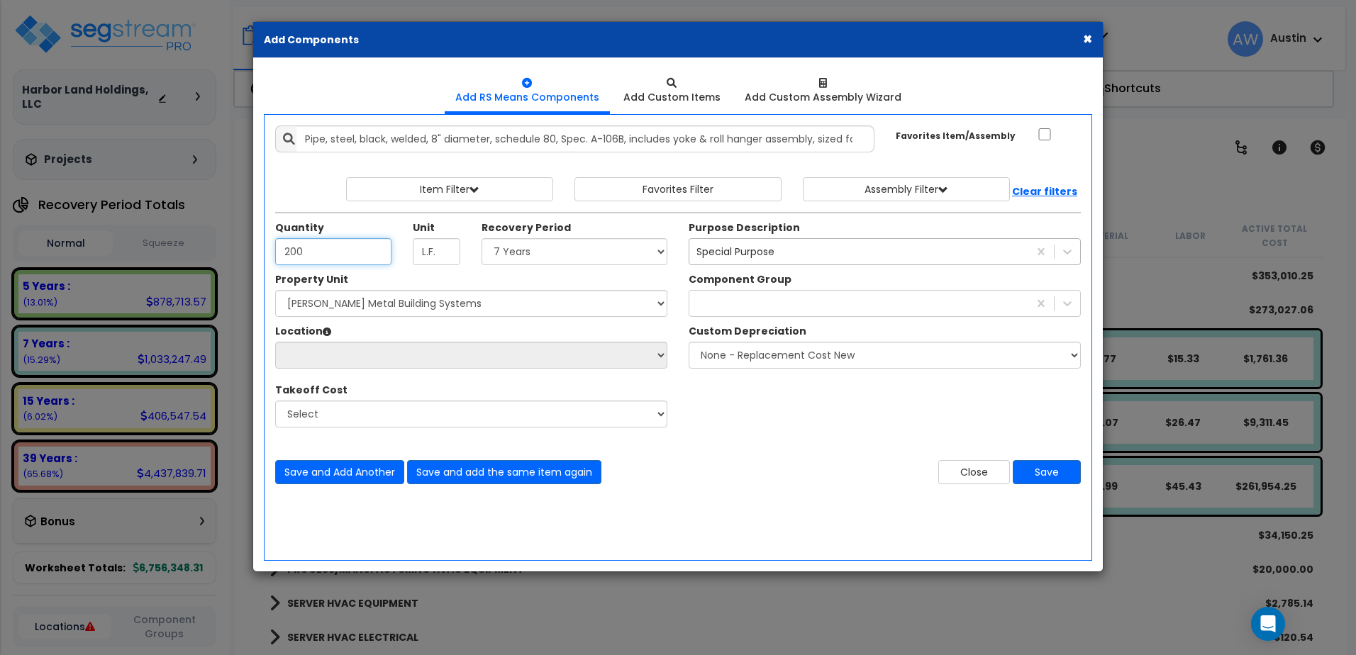
type input "200"
click at [548, 265] on select "Select Land 5 Years 7 Years 15 Years 39 Years 27.5 Year" at bounding box center [575, 251] width 186 height 27
select select "7Y"
click at [486, 247] on select "Select Land 5 Years 7 Years 15 Years 39 Years 27.5 Year" at bounding box center [575, 251] width 186 height 27
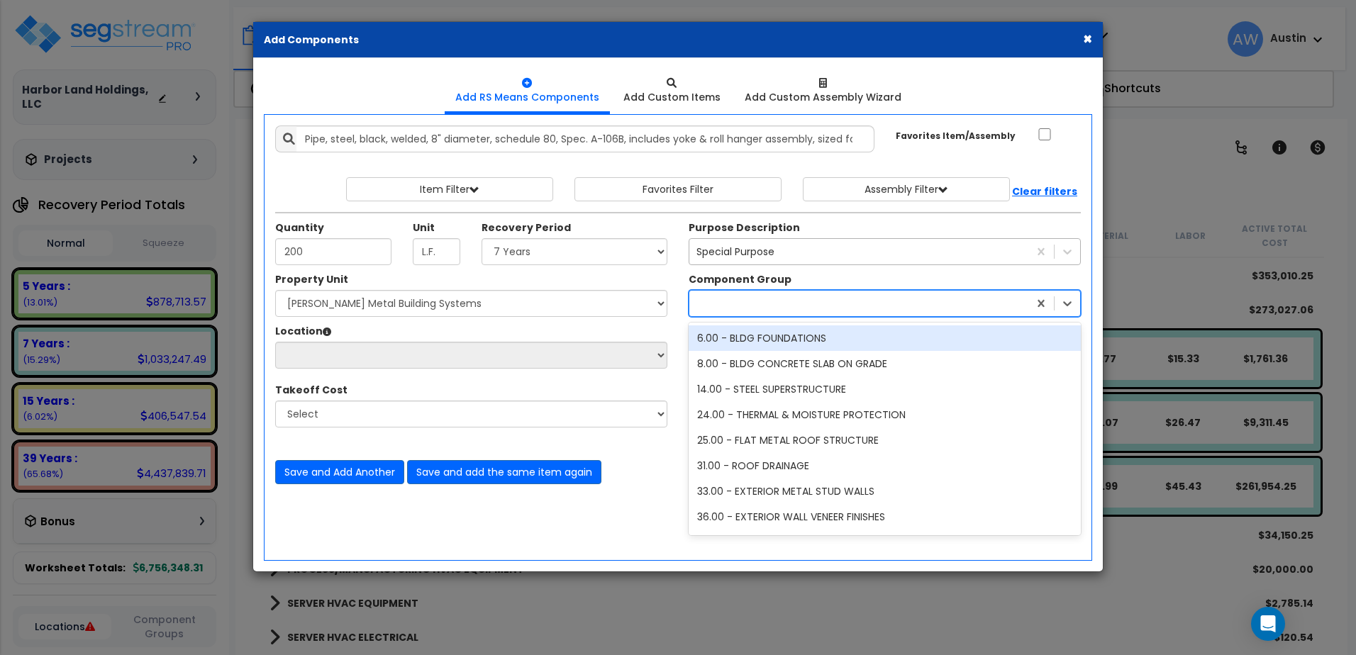
click at [722, 311] on div at bounding box center [859, 303] width 339 height 23
type input "311"
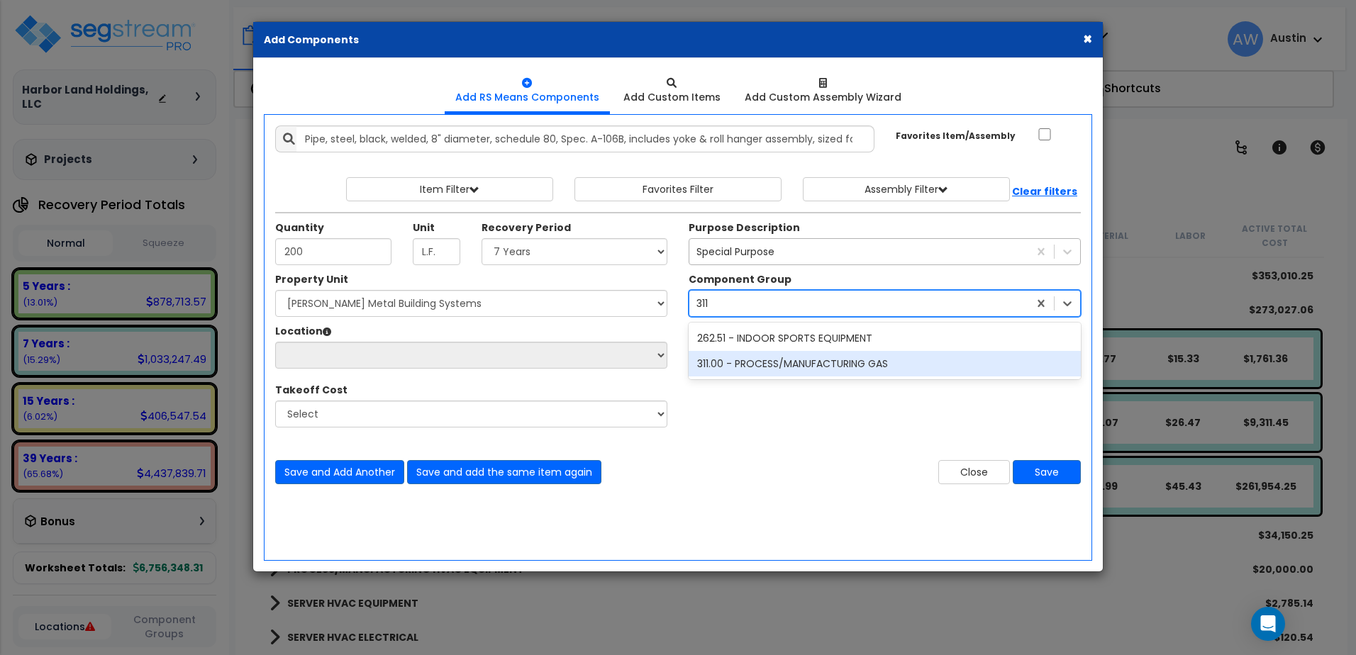
click at [750, 372] on div "311.00 - PROCESS/MANUFACTURING GAS" at bounding box center [885, 364] width 392 height 26
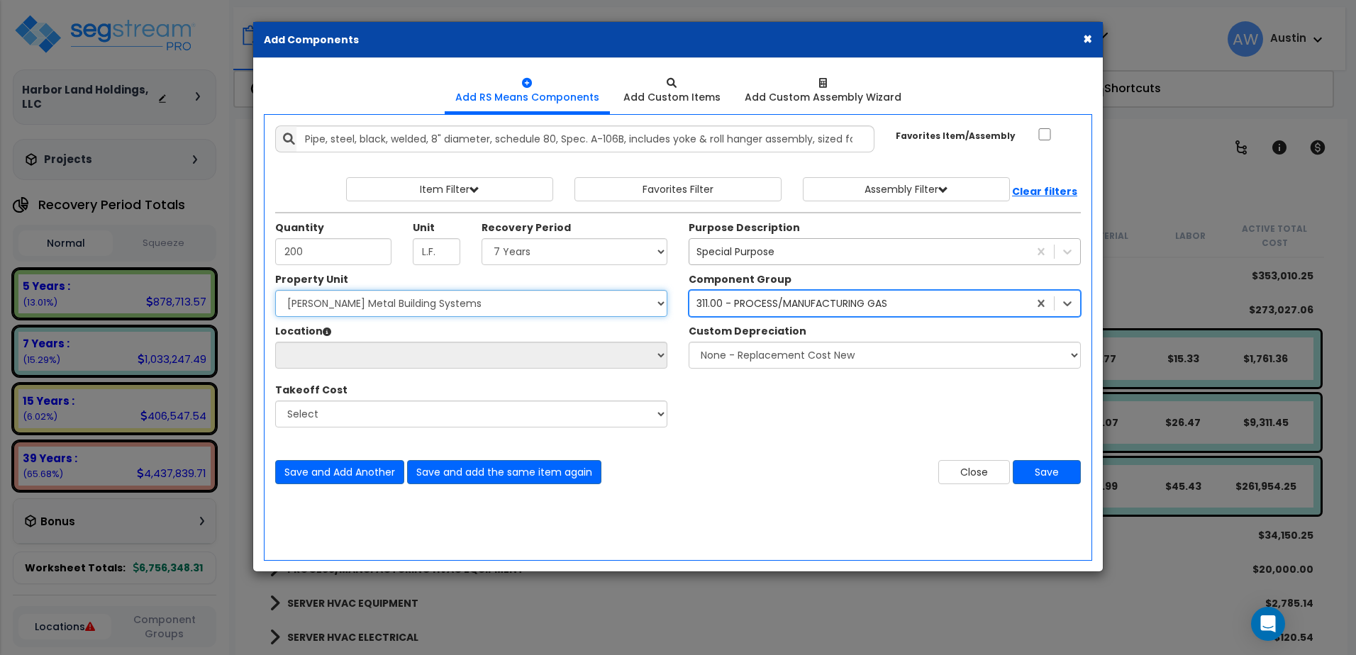
click at [366, 317] on select "Select [PERSON_NAME] Metal Building Systems Site Improvements" at bounding box center [471, 303] width 392 height 27
select select "160317"
click at [284, 299] on select "Select [PERSON_NAME] Metal Building Systems Site Improvements" at bounding box center [471, 303] width 392 height 27
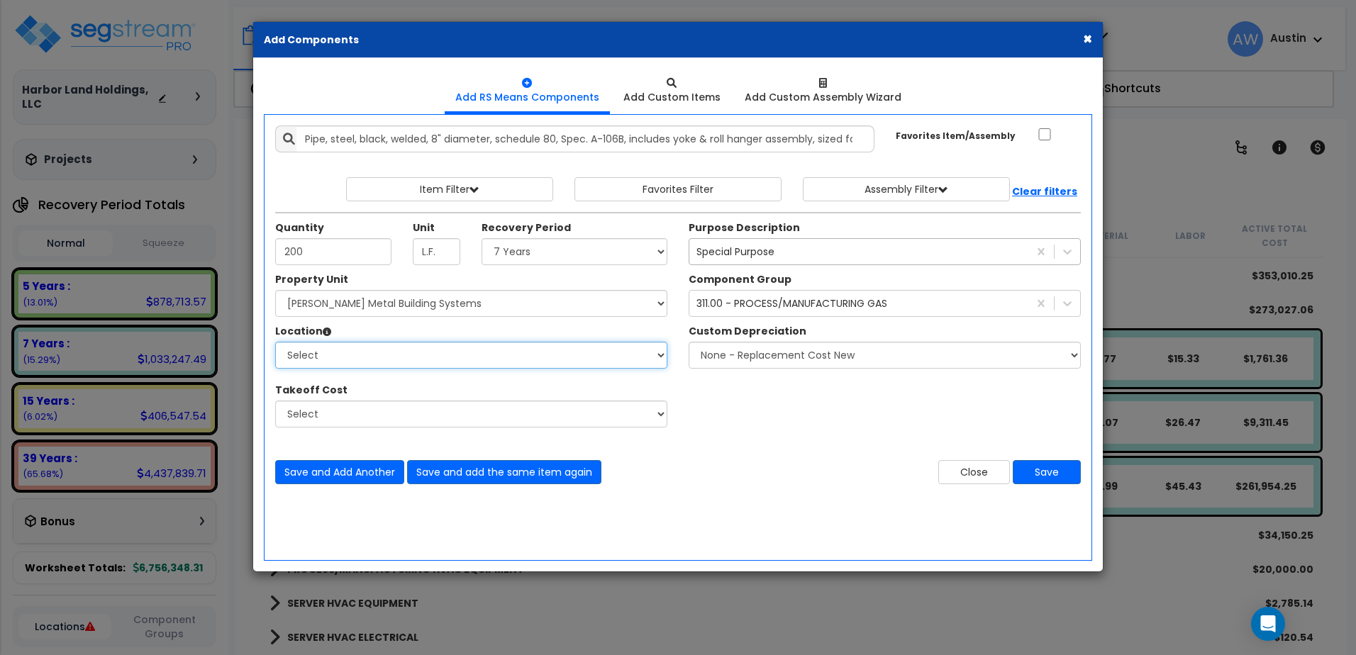
click at [359, 360] on select "Select Building Building Exterior Building Interior Common Areas Add Additional…" at bounding box center [471, 355] width 392 height 27
select select "461"
click at [284, 350] on select "Select Building Building Exterior Building Interior Common Areas Add Additional…" at bounding box center [471, 355] width 392 height 27
click at [1038, 485] on button "Save" at bounding box center [1047, 472] width 68 height 24
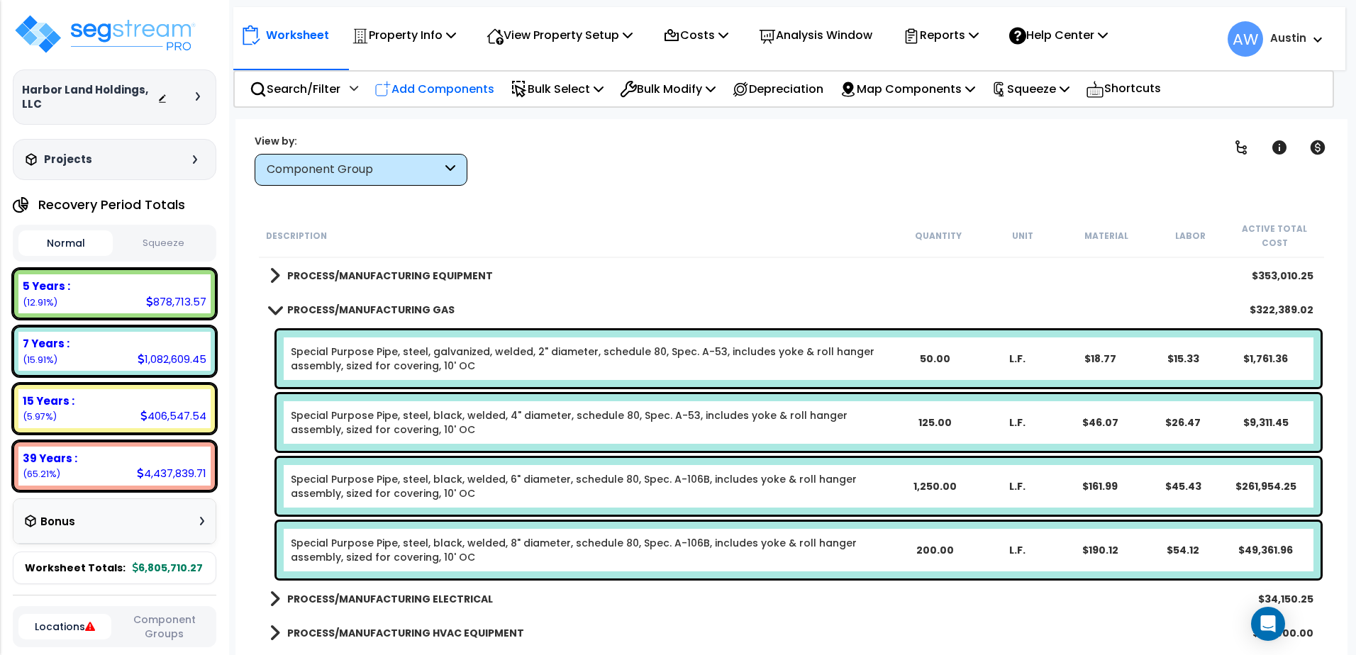
click at [421, 87] on p "Add Components" at bounding box center [435, 88] width 120 height 19
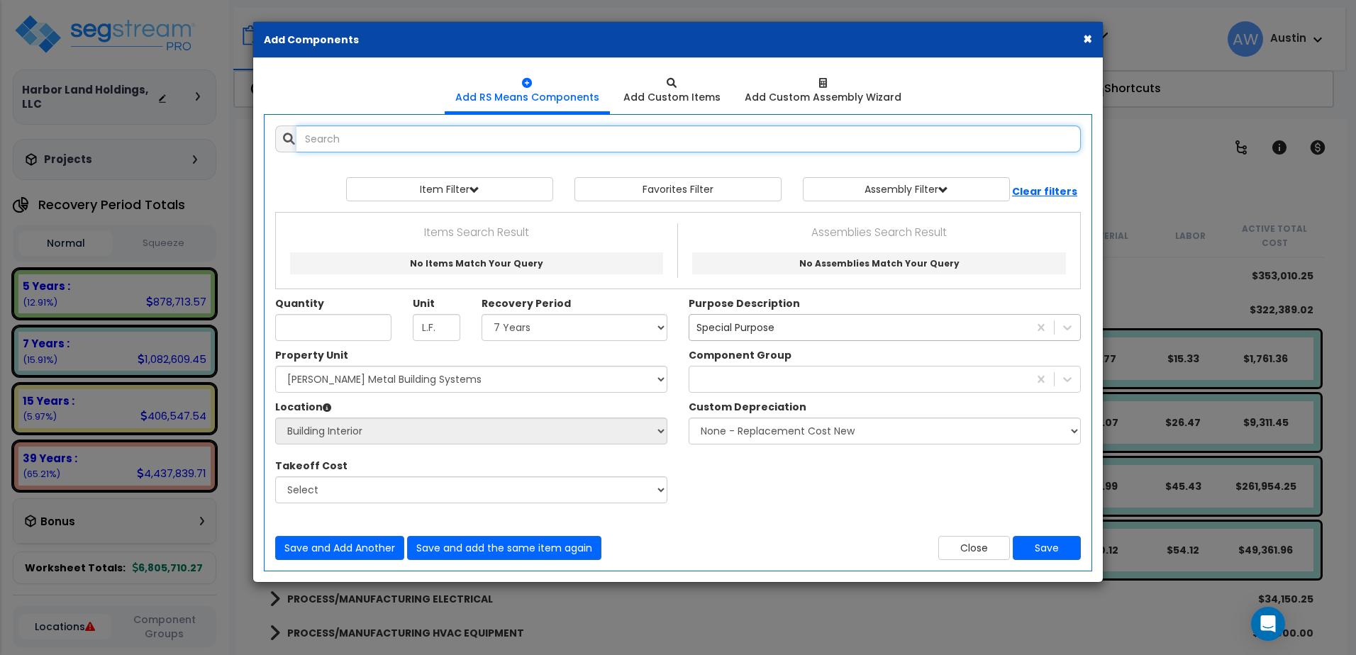
select select
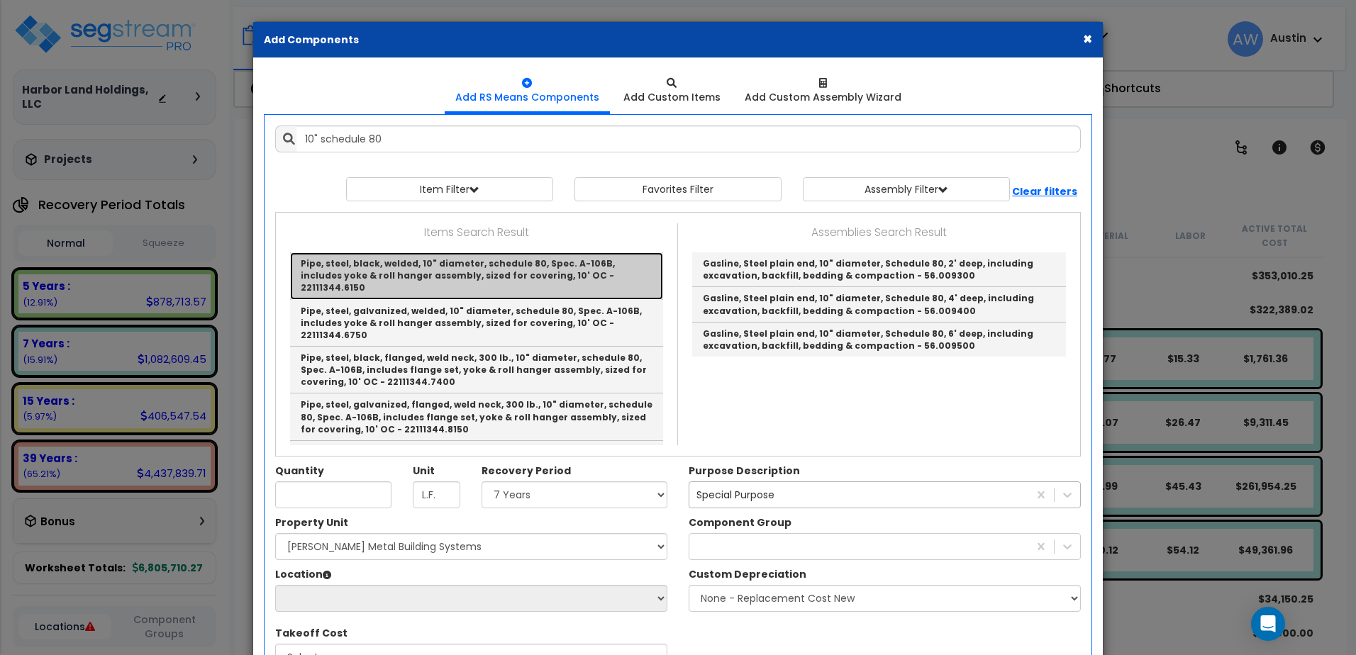
click at [544, 277] on link "Pipe, steel, black, welded, 10" diameter, schedule 80, Spec. A-106B, includes y…" at bounding box center [476, 276] width 373 height 47
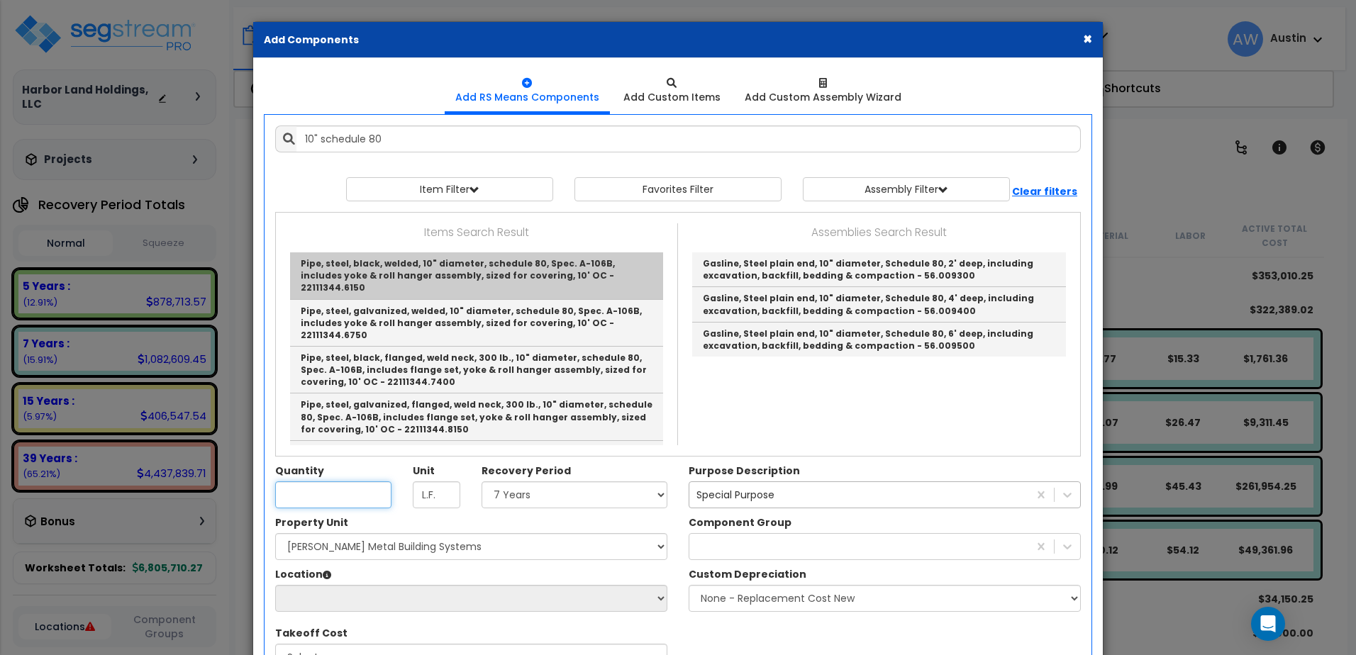
type input "Pipe, steel, black, welded, 10" diameter, schedule 80, Spec. A-106B, includes y…"
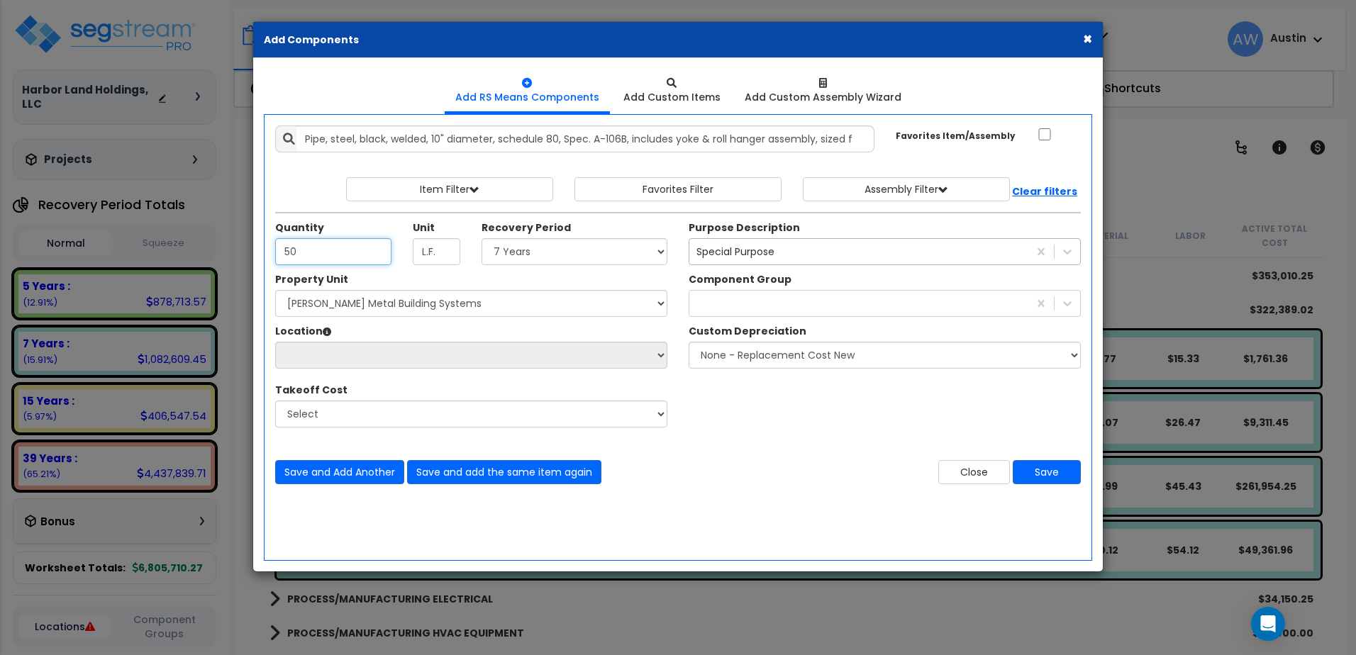
type input "50"
click at [531, 259] on select "Select Land 5 Years 7 Years 15 Years 39 Years 27.5 Year" at bounding box center [575, 251] width 186 height 27
select select "7Y"
click at [486, 247] on select "Select Land 5 Years 7 Years 15 Years 39 Years 27.5 Year" at bounding box center [575, 251] width 186 height 27
click at [719, 314] on div at bounding box center [859, 303] width 339 height 23
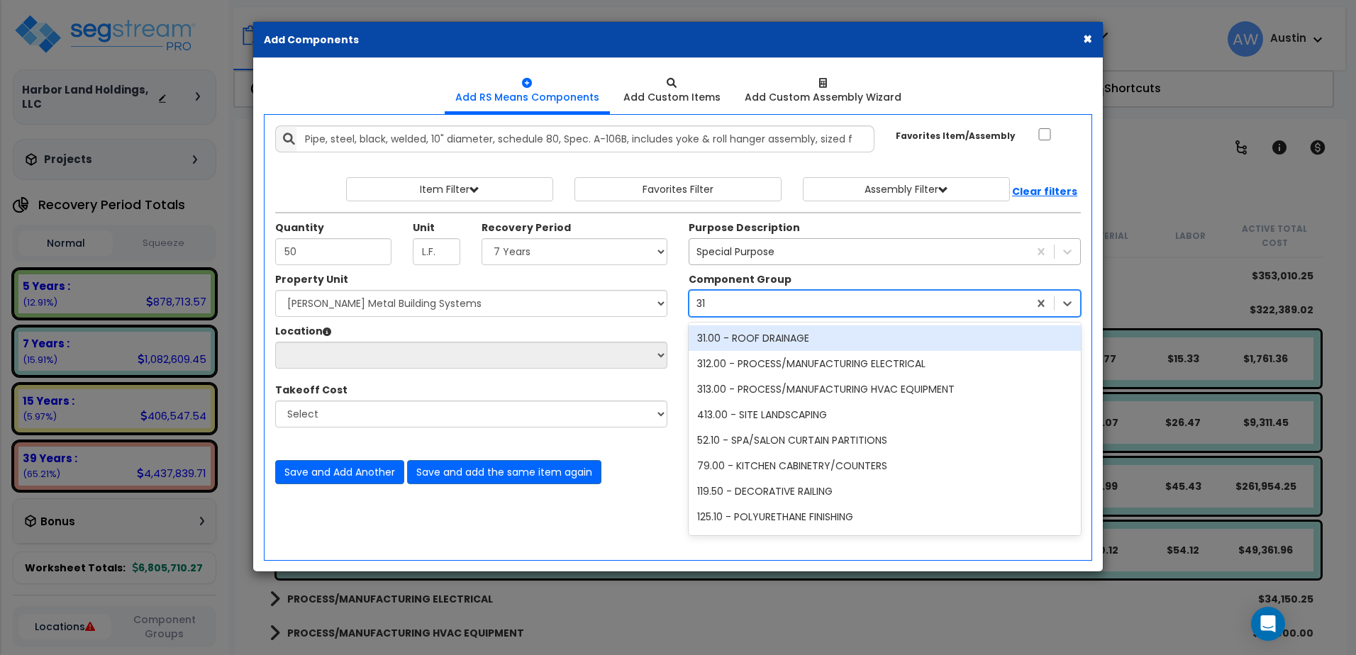
type input "311"
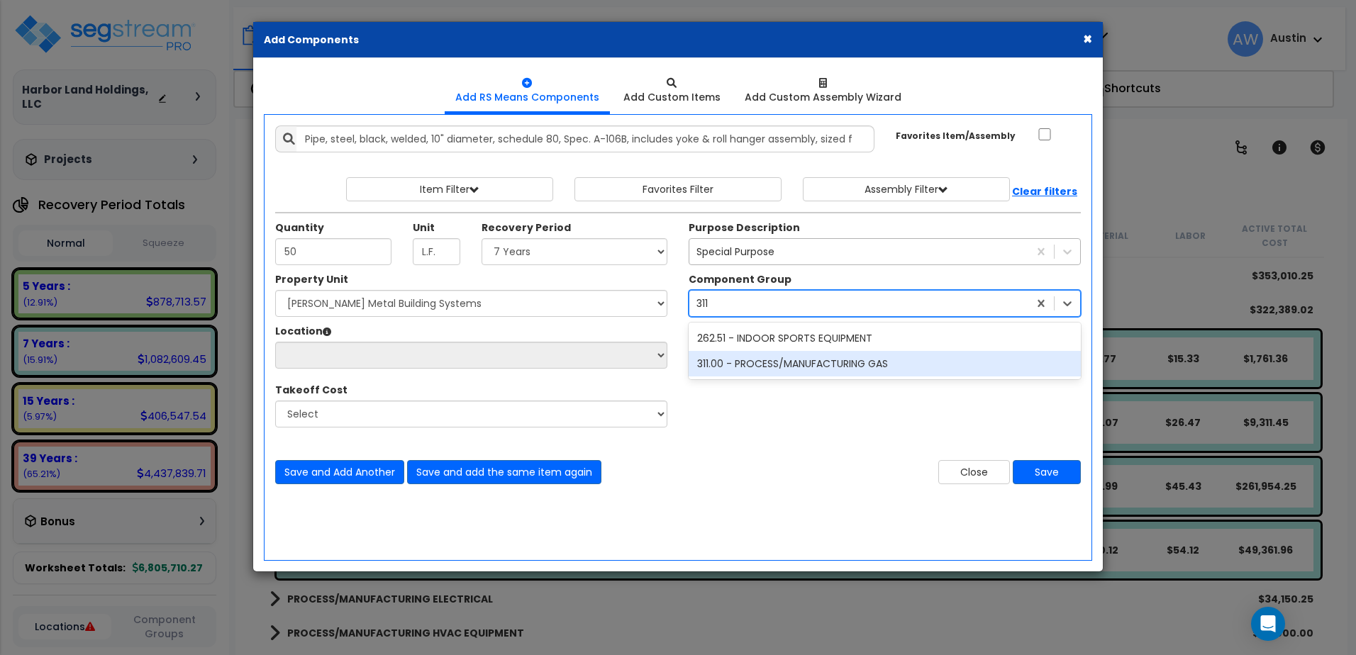
click at [736, 372] on div "311.00 - PROCESS/MANUFACTURING GAS" at bounding box center [885, 364] width 392 height 26
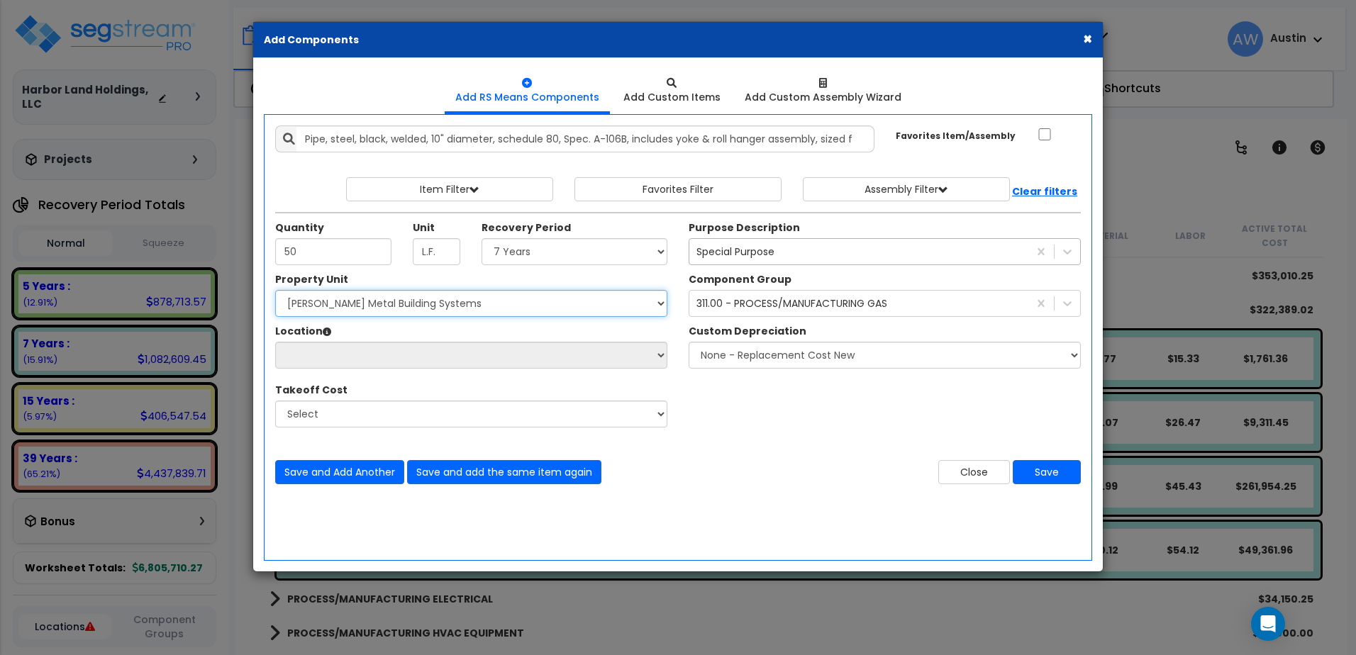
click at [459, 317] on select "Select [PERSON_NAME] Metal Building Systems Site Improvements" at bounding box center [471, 303] width 392 height 27
select select "160317"
click at [284, 299] on select "Select [PERSON_NAME] Metal Building Systems Site Improvements" at bounding box center [471, 303] width 392 height 27
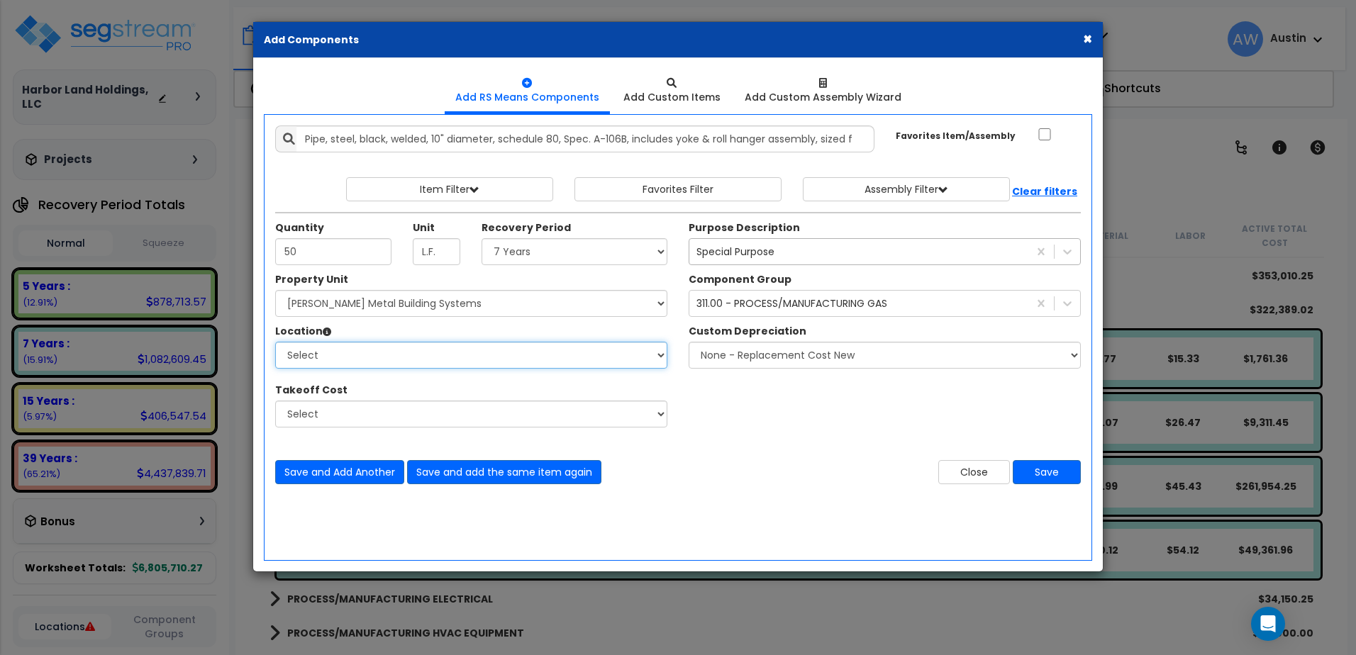
click at [408, 366] on select "Select Building Building Exterior Building Interior Common Areas Add Additional…" at bounding box center [471, 355] width 392 height 27
select select "461"
click at [284, 350] on select "Select Building Building Exterior Building Interior Common Areas Add Additional…" at bounding box center [471, 355] width 392 height 27
click at [1052, 485] on button "Save" at bounding box center [1047, 472] width 68 height 24
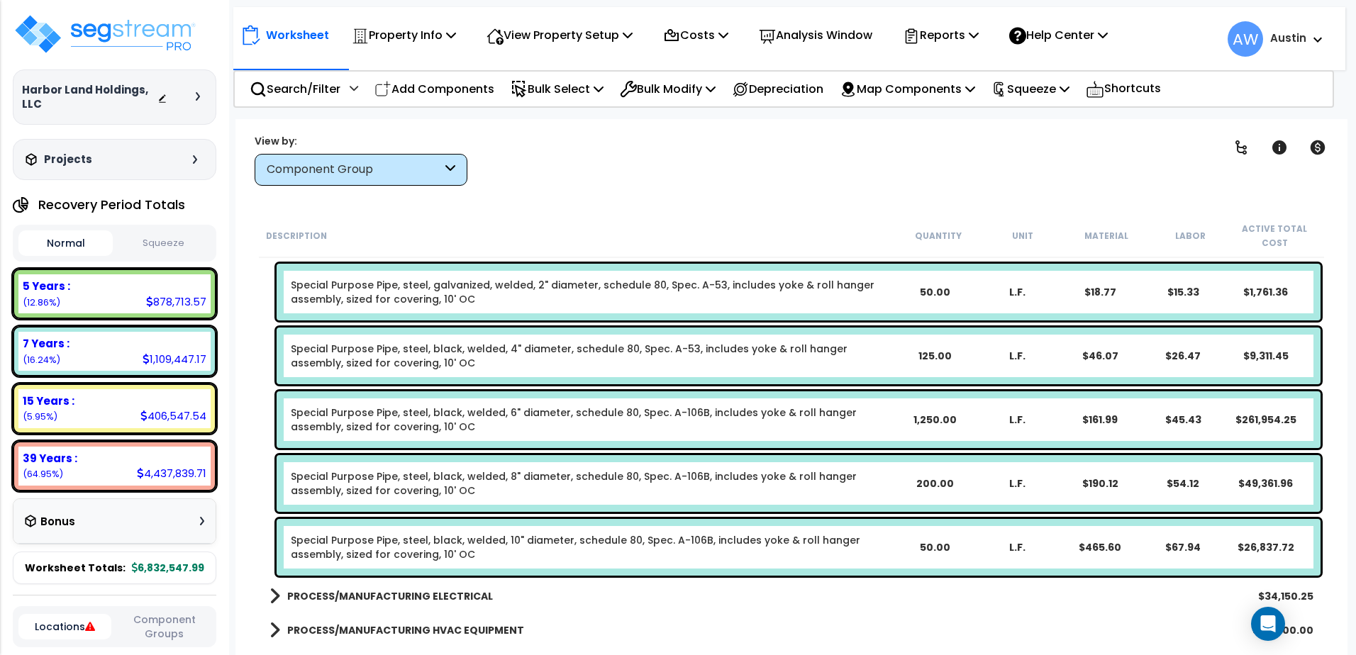
scroll to position [1875, 0]
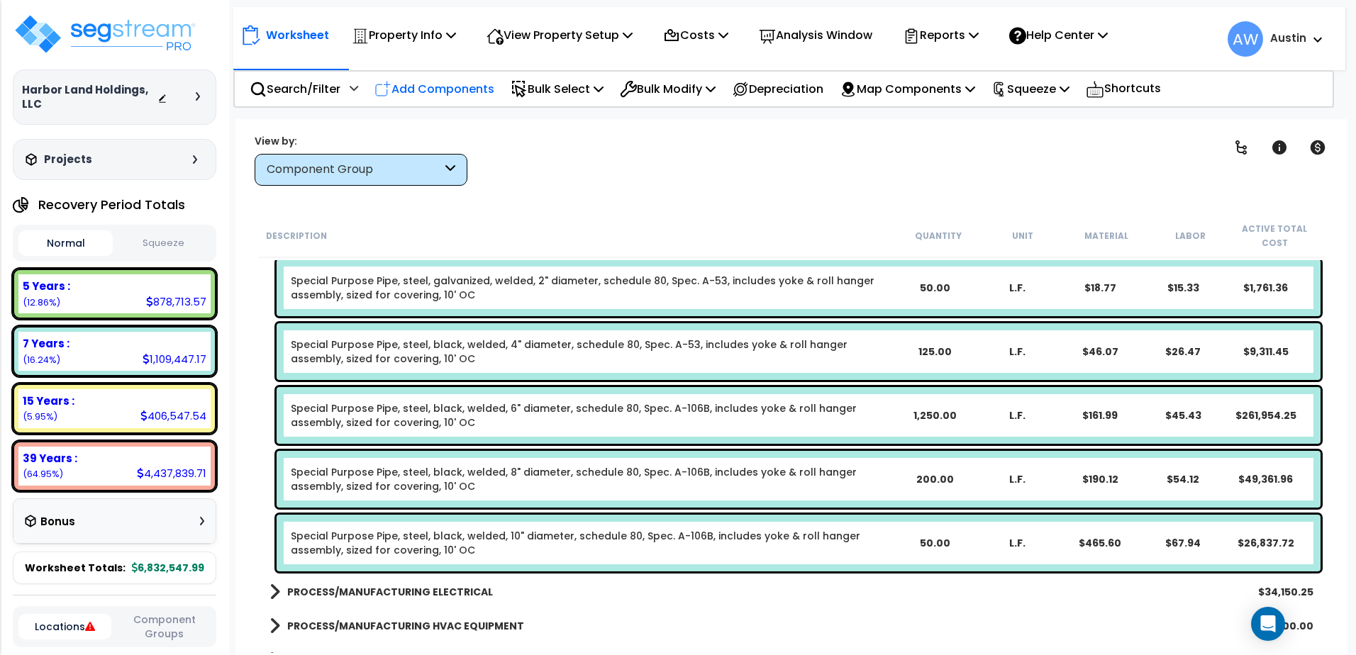
click at [441, 90] on p "Add Components" at bounding box center [435, 88] width 120 height 19
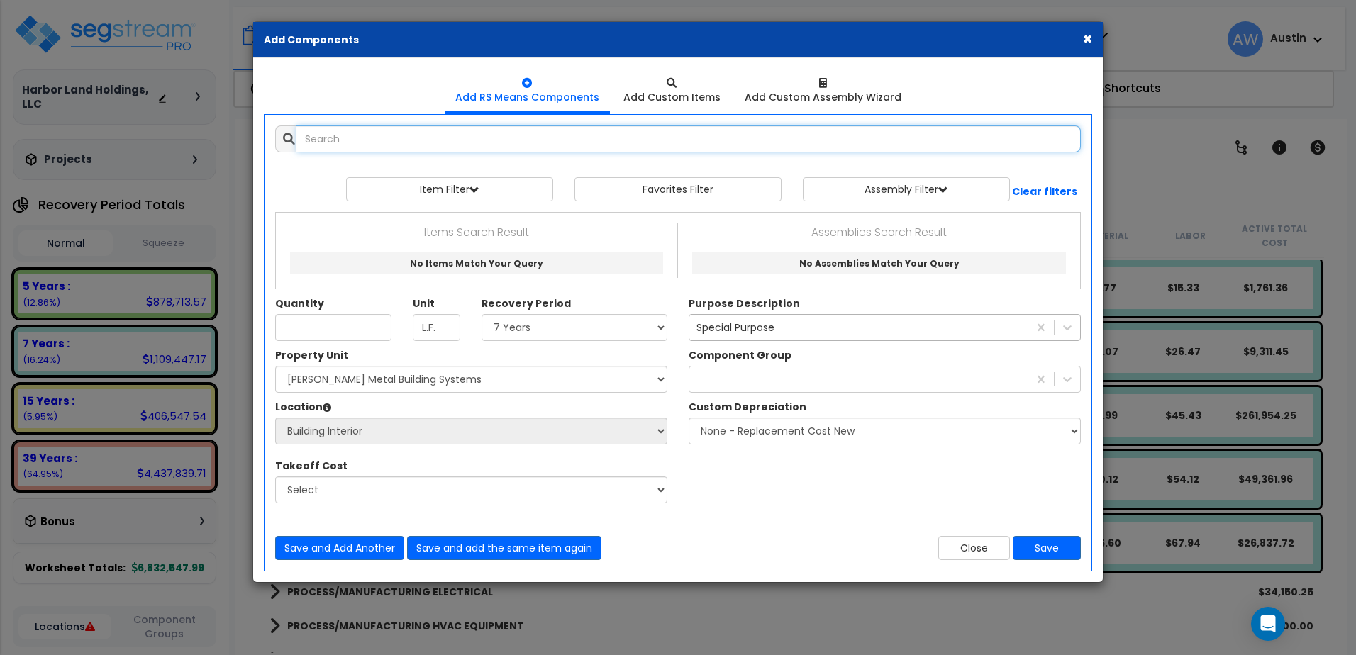
select select
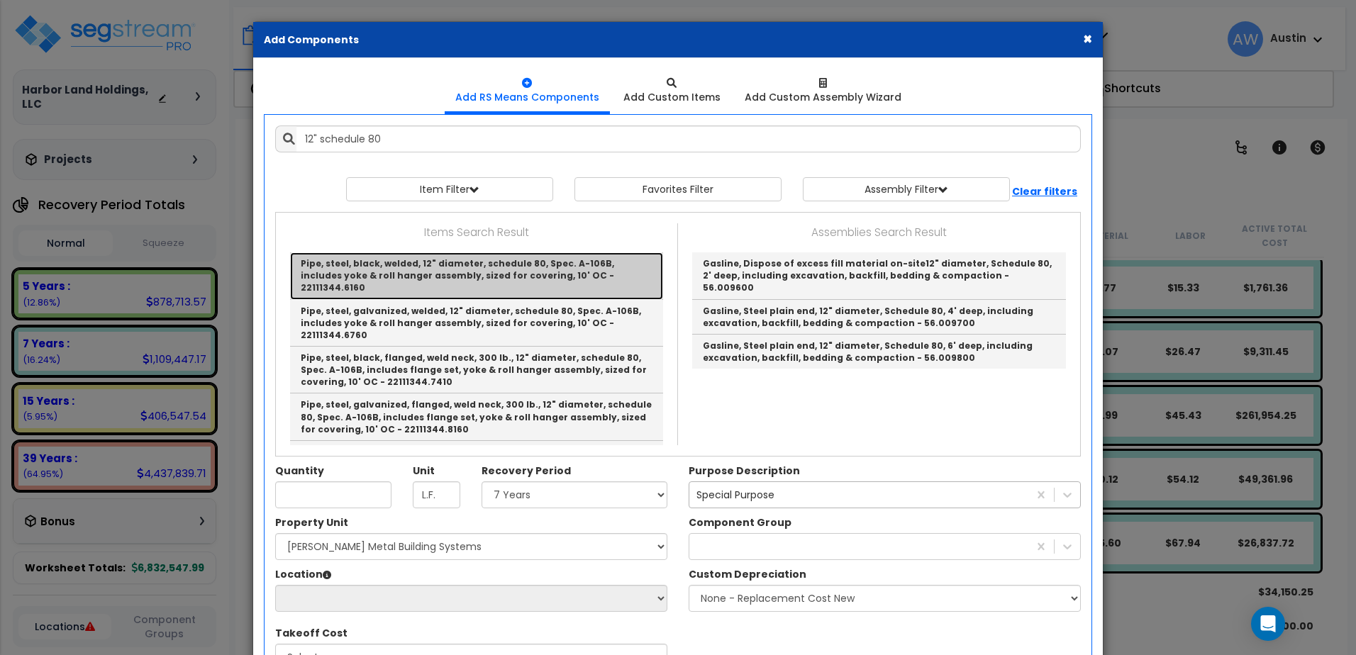
click at [577, 277] on link "Pipe, steel, black, welded, 12" diameter, schedule 80, Spec. A-106B, includes y…" at bounding box center [476, 276] width 373 height 47
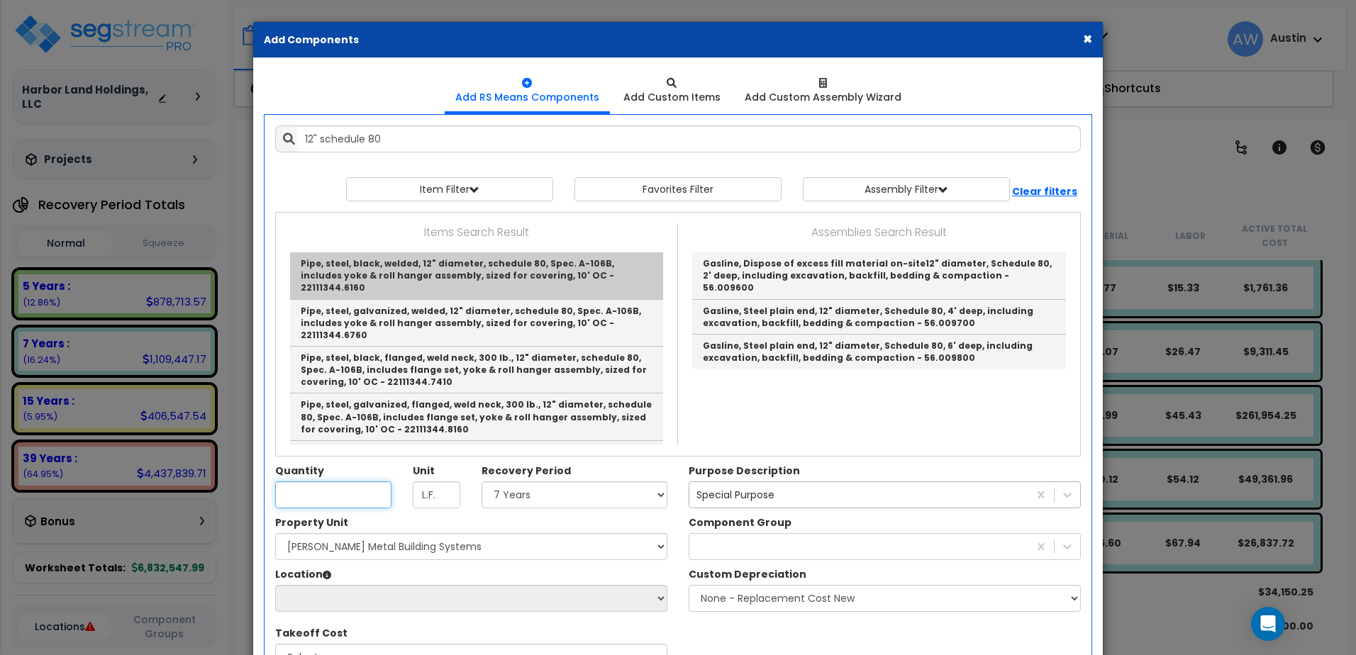
type input "Pipe, steel, black, welded, 12" diameter, schedule 80, Spec. A-106B, includes y…"
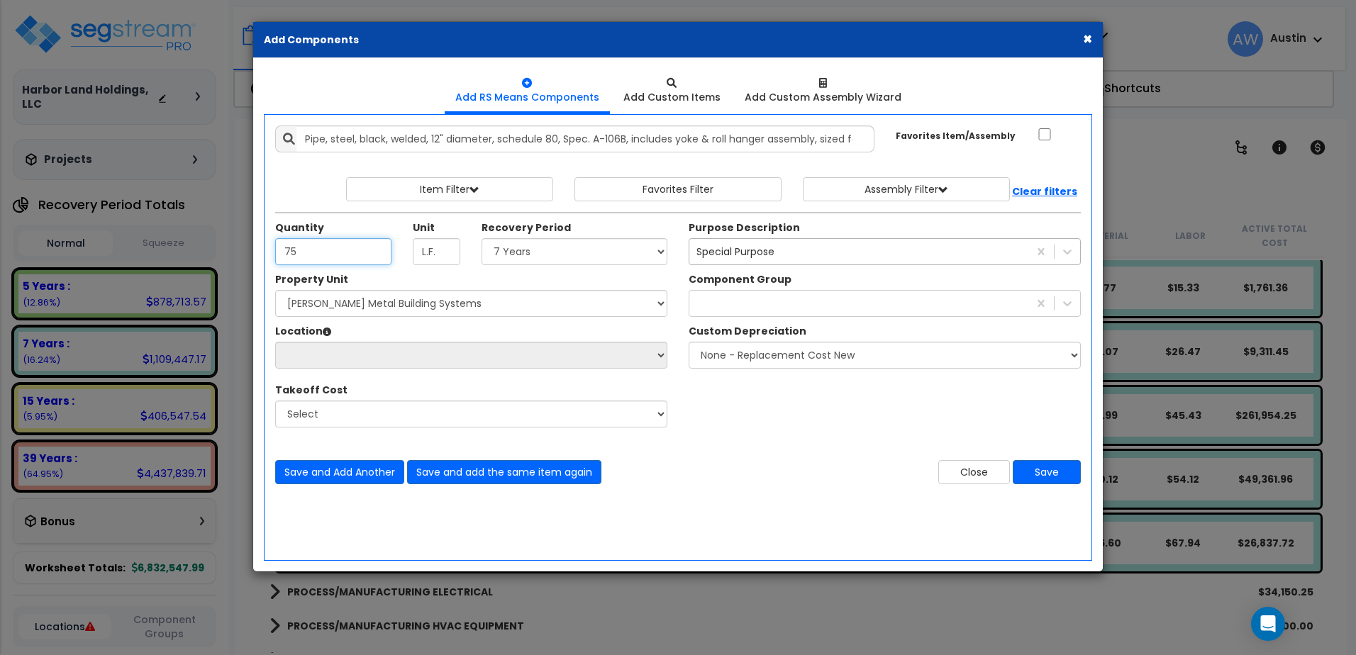
type input "75"
click at [533, 265] on select "Select Land 5 Years 7 Years 15 Years 39 Years 27.5 Year" at bounding box center [575, 251] width 186 height 27
select select "7Y"
click at [486, 247] on select "Select Land 5 Years 7 Years 15 Years 39 Years 27.5 Year" at bounding box center [575, 251] width 186 height 27
click at [748, 309] on div at bounding box center [859, 303] width 339 height 23
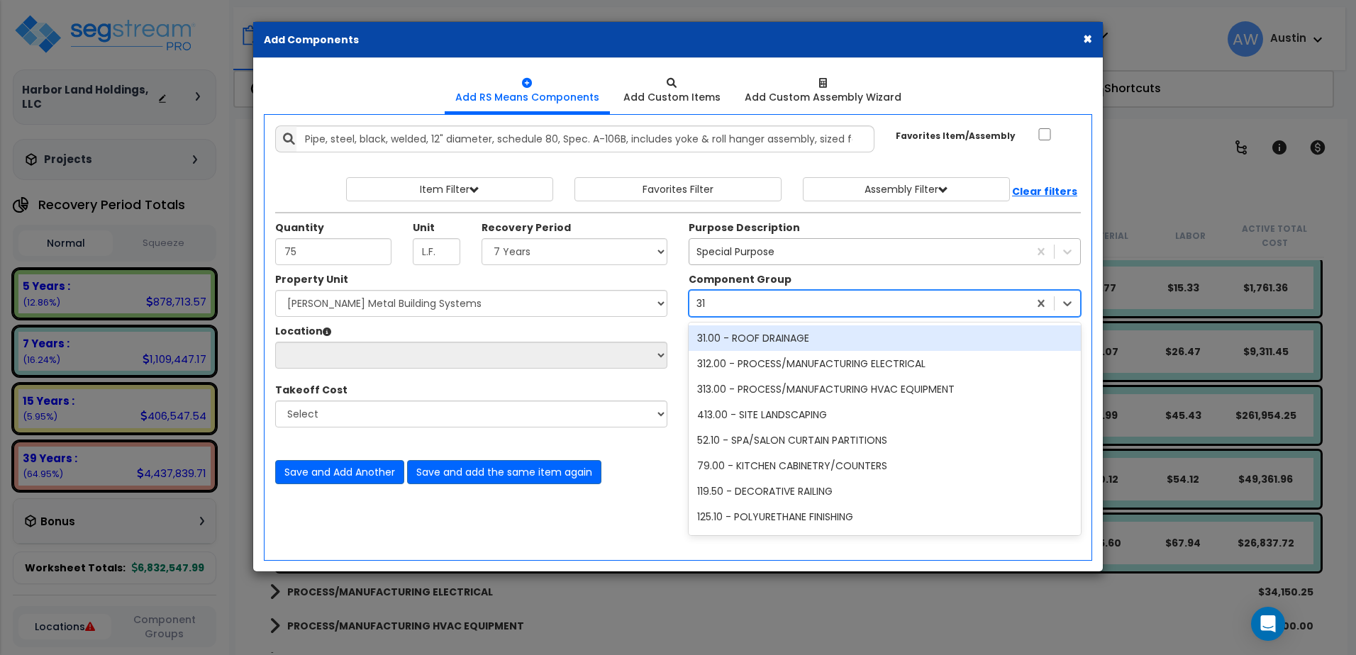
type input "311"
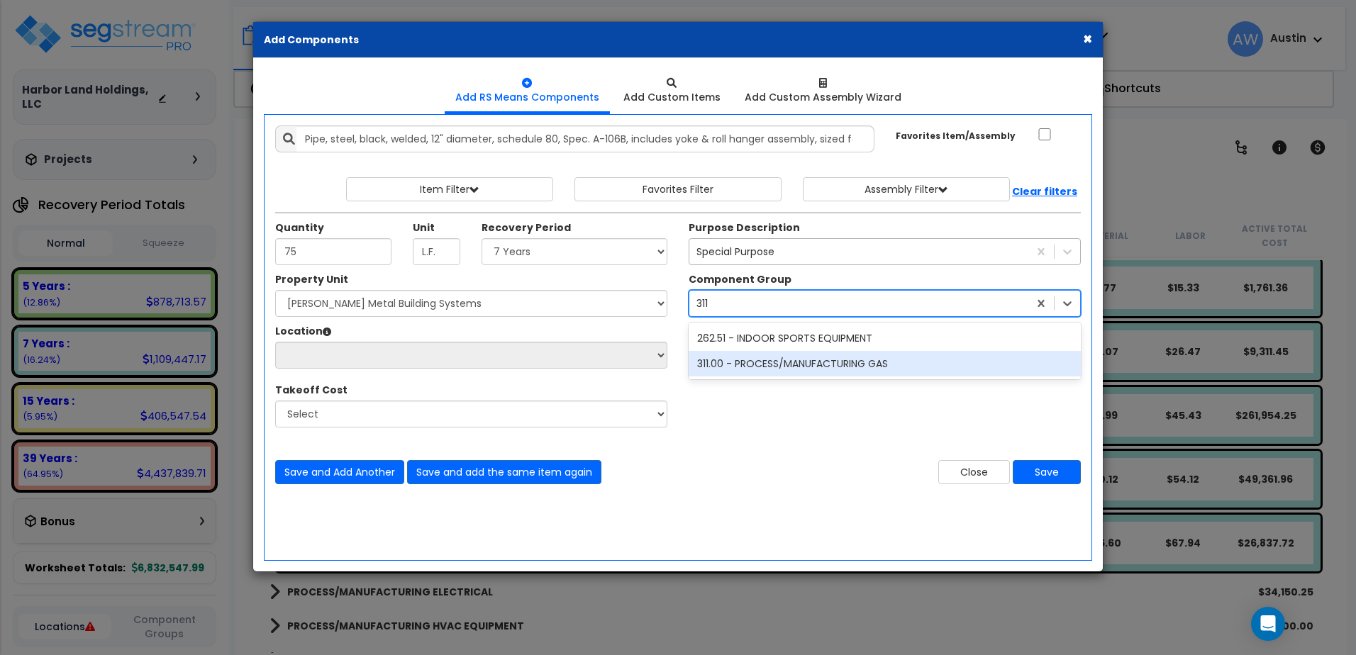
click at [743, 377] on div "311.00 - PROCESS/MANUFACTURING GAS" at bounding box center [885, 364] width 392 height 26
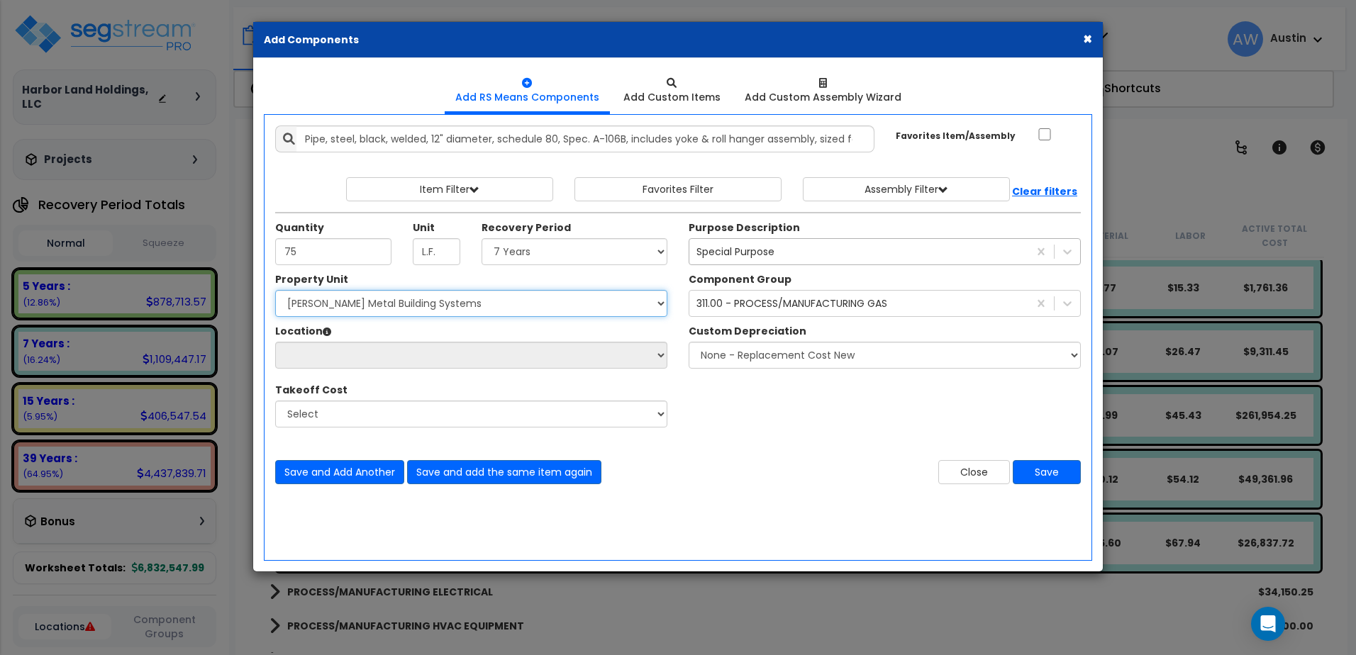
click at [384, 311] on select "Select [PERSON_NAME] Metal Building Systems Site Improvements" at bounding box center [471, 303] width 392 height 27
select select "160317"
click at [284, 299] on select "Select [PERSON_NAME] Metal Building Systems Site Improvements" at bounding box center [471, 303] width 392 height 27
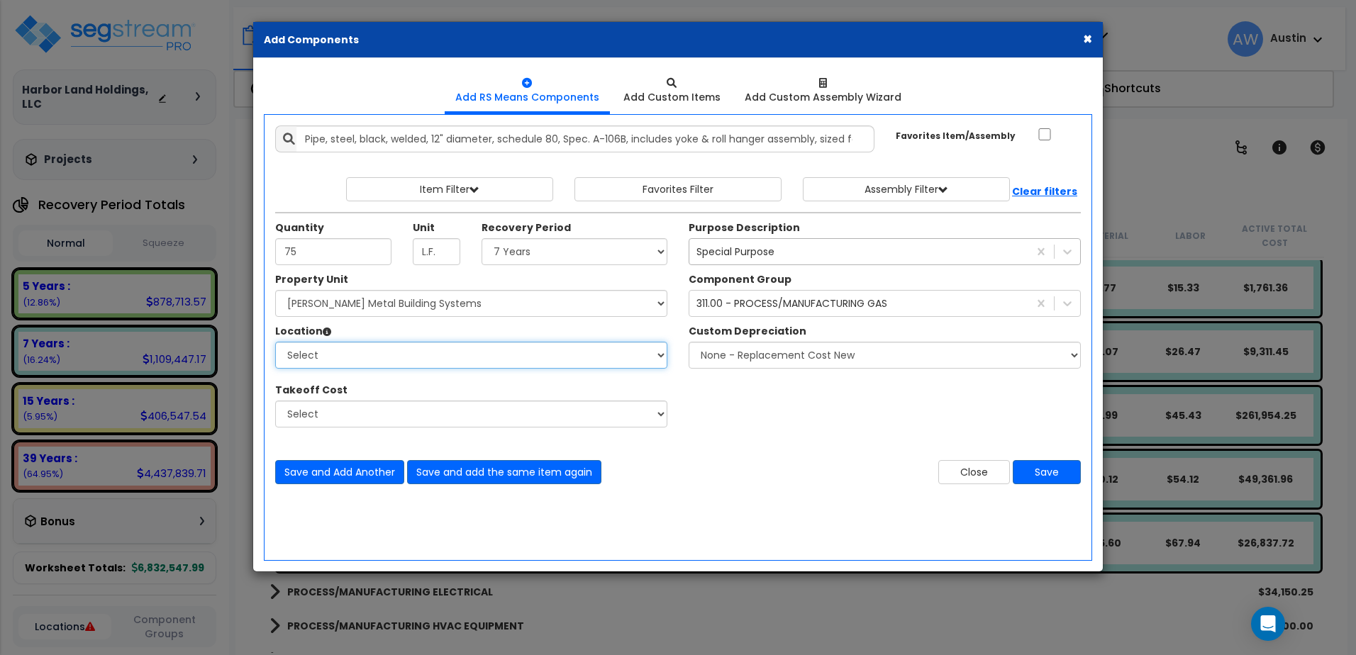
click at [364, 365] on select "Select Building Building Exterior Building Interior Common Areas Add Additional…" at bounding box center [471, 355] width 392 height 27
select select "461"
click at [284, 350] on select "Select Building Building Exterior Building Interior Common Areas Add Additional…" at bounding box center [471, 355] width 392 height 27
click at [1026, 484] on button "Save" at bounding box center [1047, 472] width 68 height 24
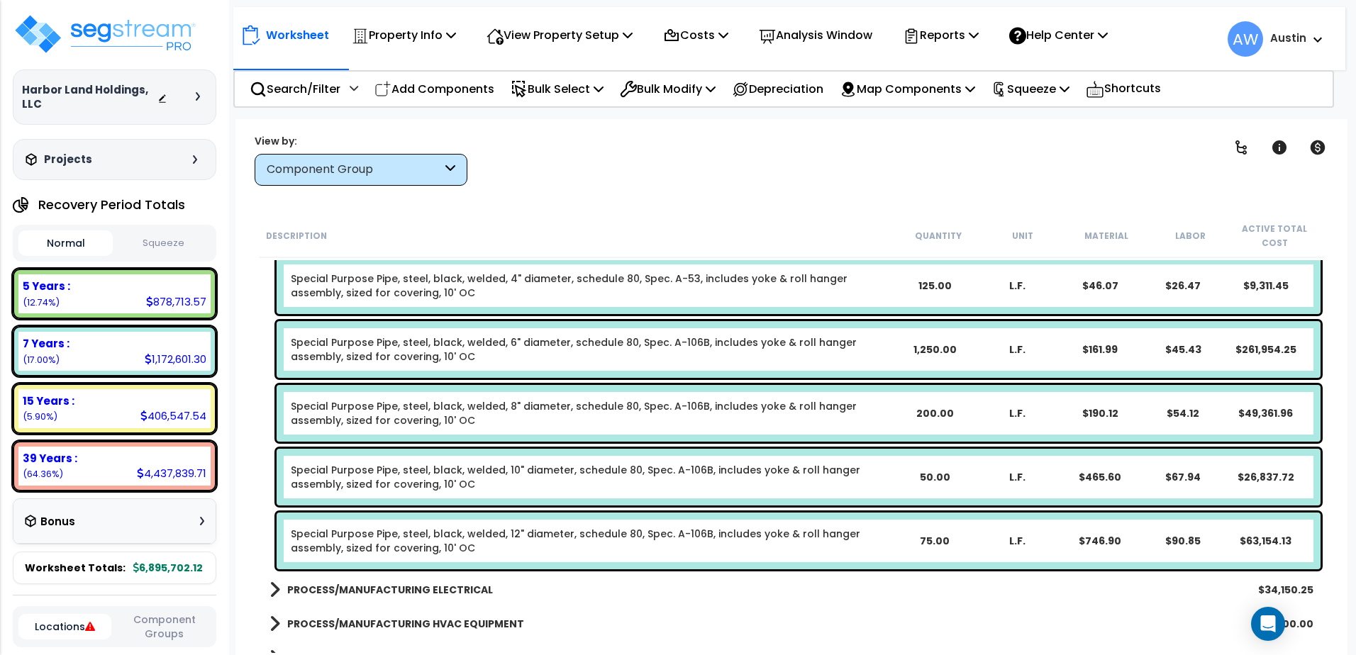
scroll to position [1946, 0]
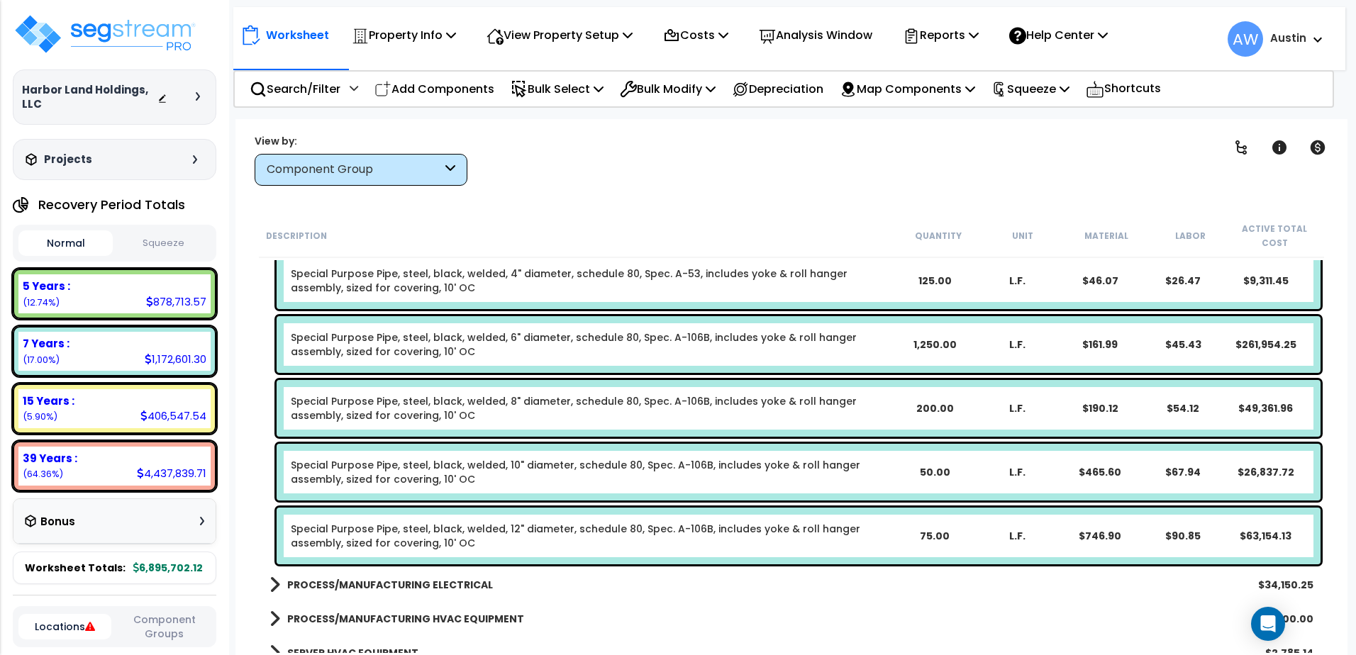
click at [450, 91] on p "Add Components" at bounding box center [435, 88] width 120 height 19
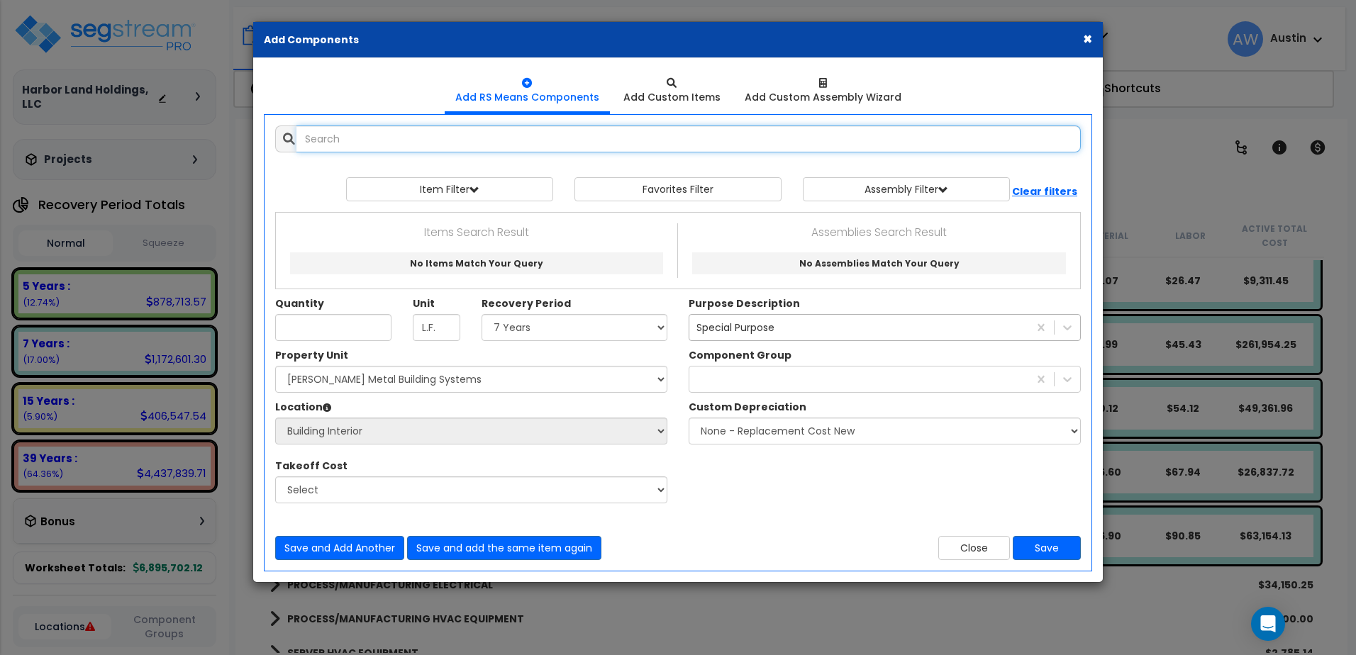
select select
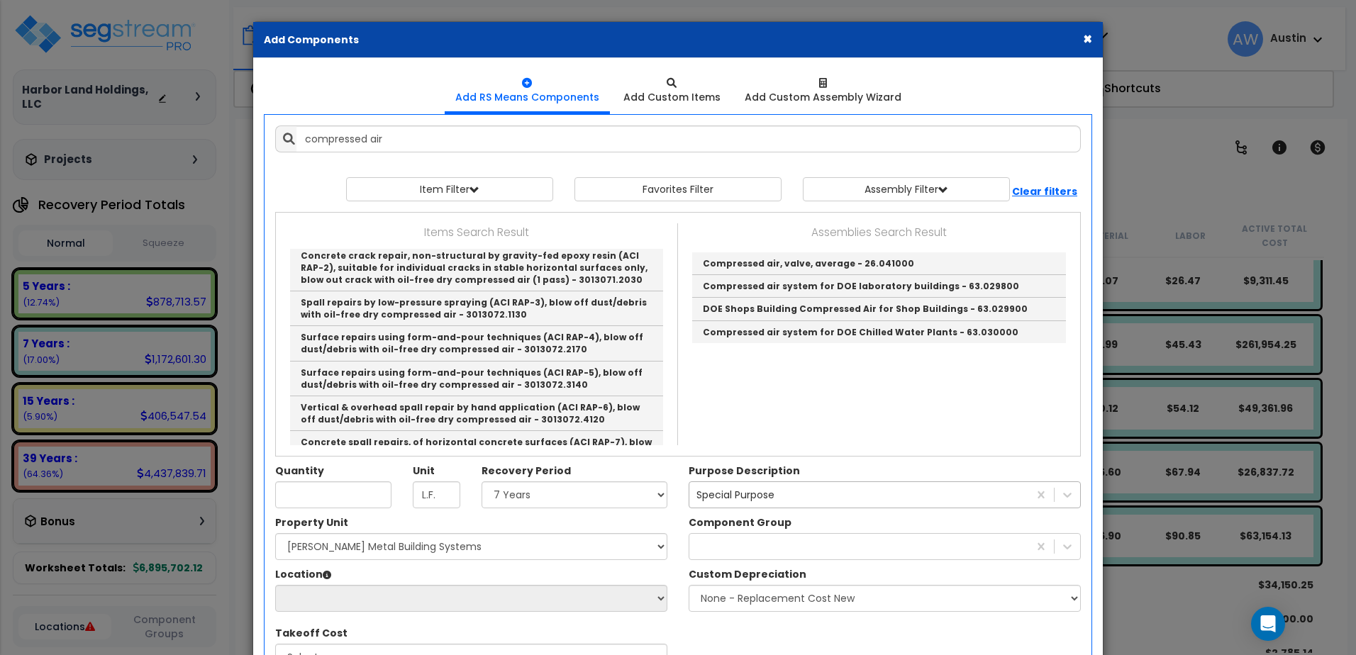
scroll to position [0, 0]
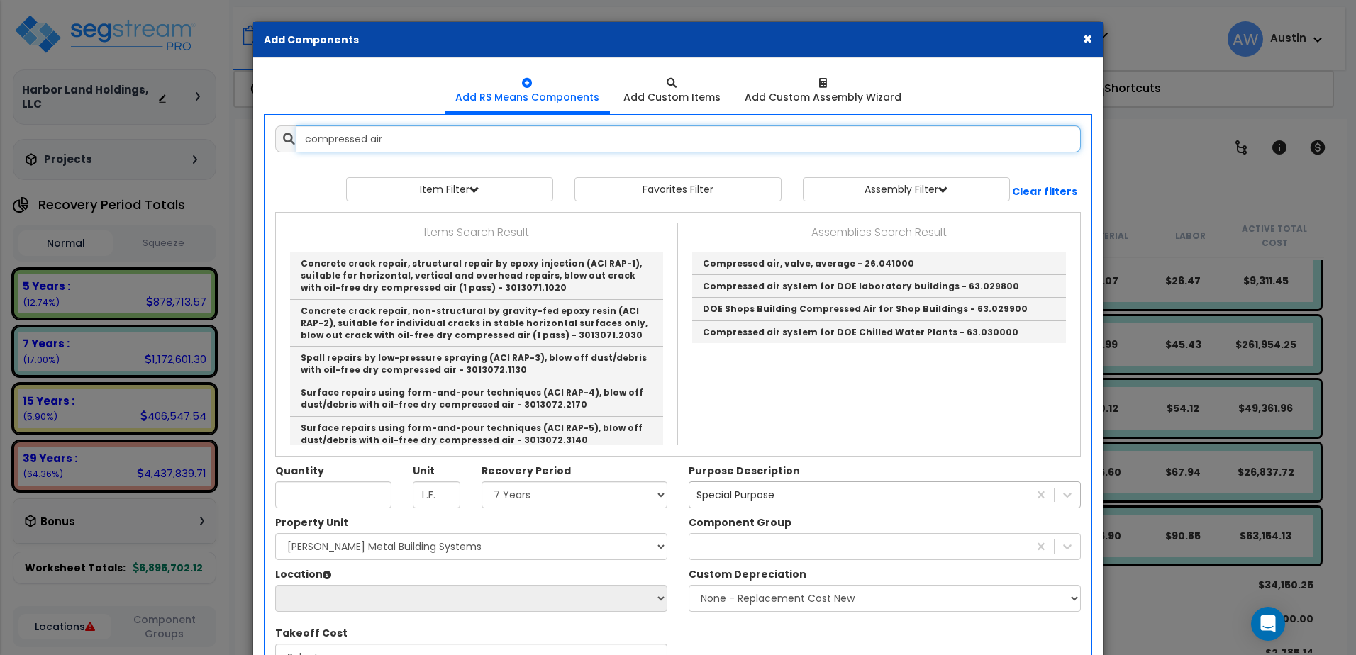
click at [422, 149] on input "compressed air" at bounding box center [689, 139] width 785 height 27
drag, startPoint x: 422, startPoint y: 149, endPoint x: 291, endPoint y: 148, distance: 131.2
click at [292, 148] on div "compressed air" at bounding box center [678, 139] width 806 height 27
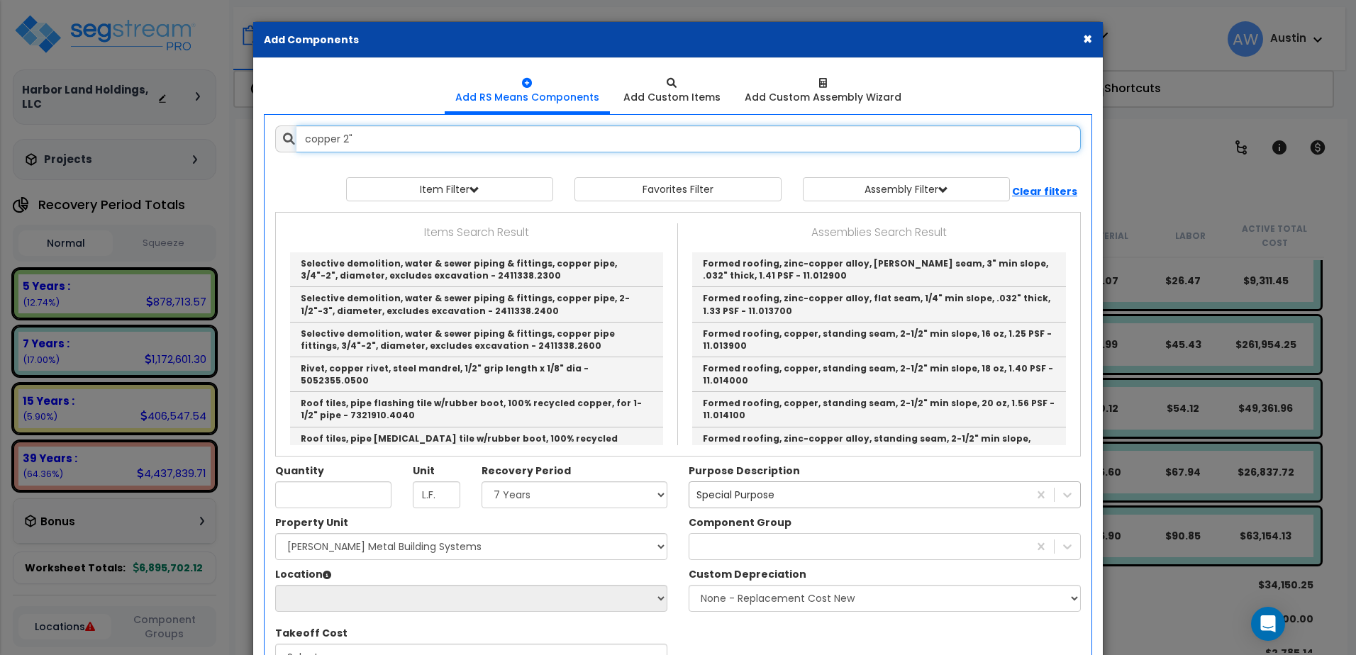
drag, startPoint x: 370, startPoint y: 149, endPoint x: 273, endPoint y: 145, distance: 96.6
click at [275, 145] on div "copper 2" 9500865" at bounding box center [678, 139] width 827 height 27
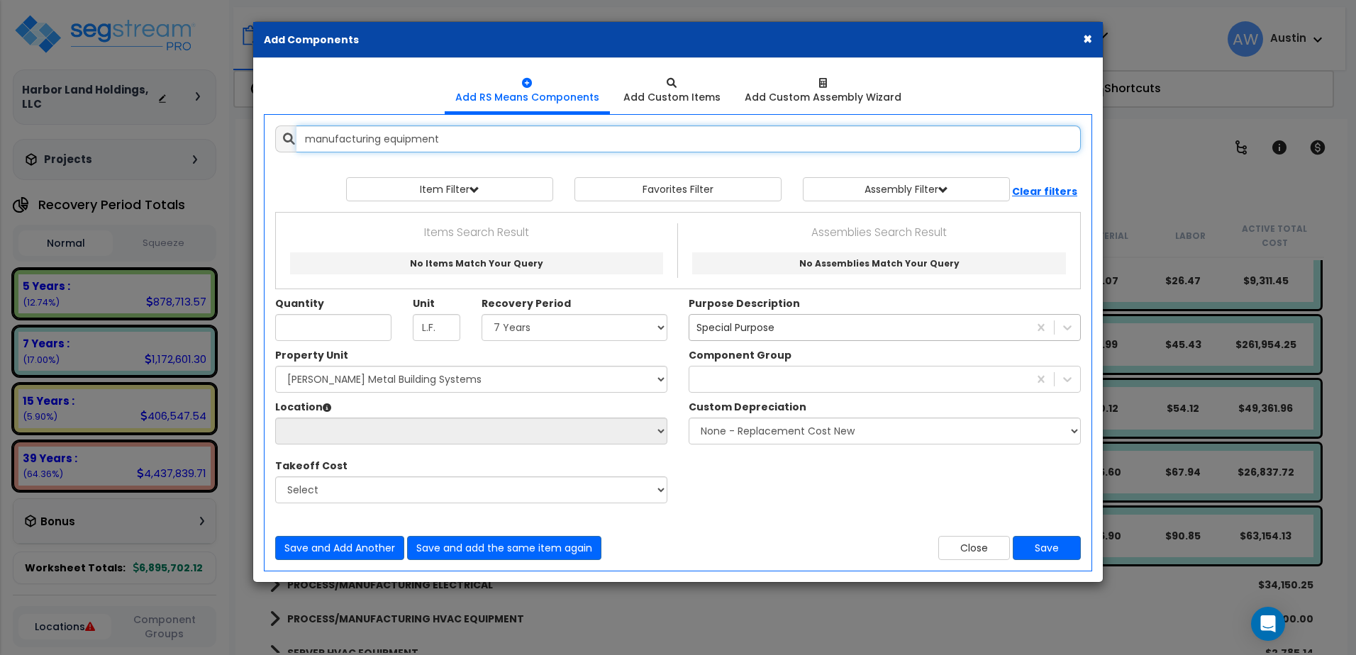
drag, startPoint x: 470, startPoint y: 145, endPoint x: 282, endPoint y: 145, distance: 187.3
click at [283, 145] on div "manufacturing equipment 9500865" at bounding box center [678, 139] width 827 height 27
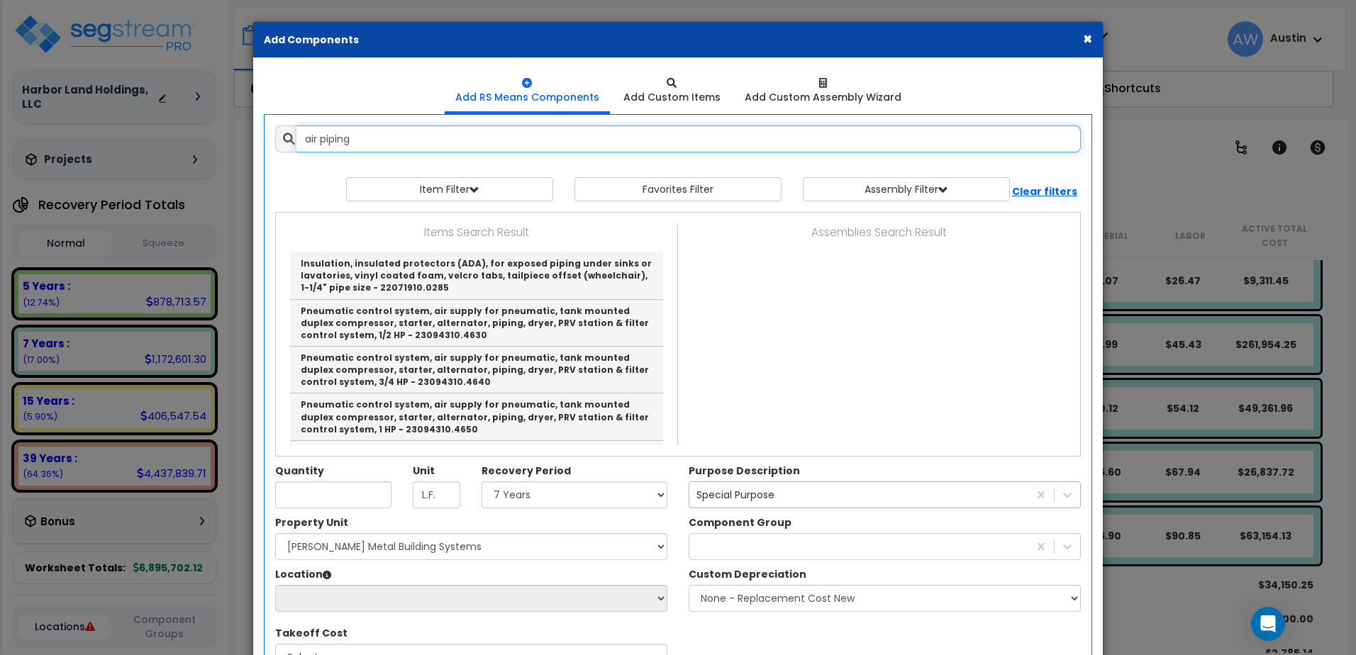
drag, startPoint x: 374, startPoint y: 150, endPoint x: 235, endPoint y: 159, distance: 139.3
click at [248, 160] on div "× Add Components Add RS Means Components Add Custom Items Add Items" at bounding box center [678, 327] width 1356 height 655
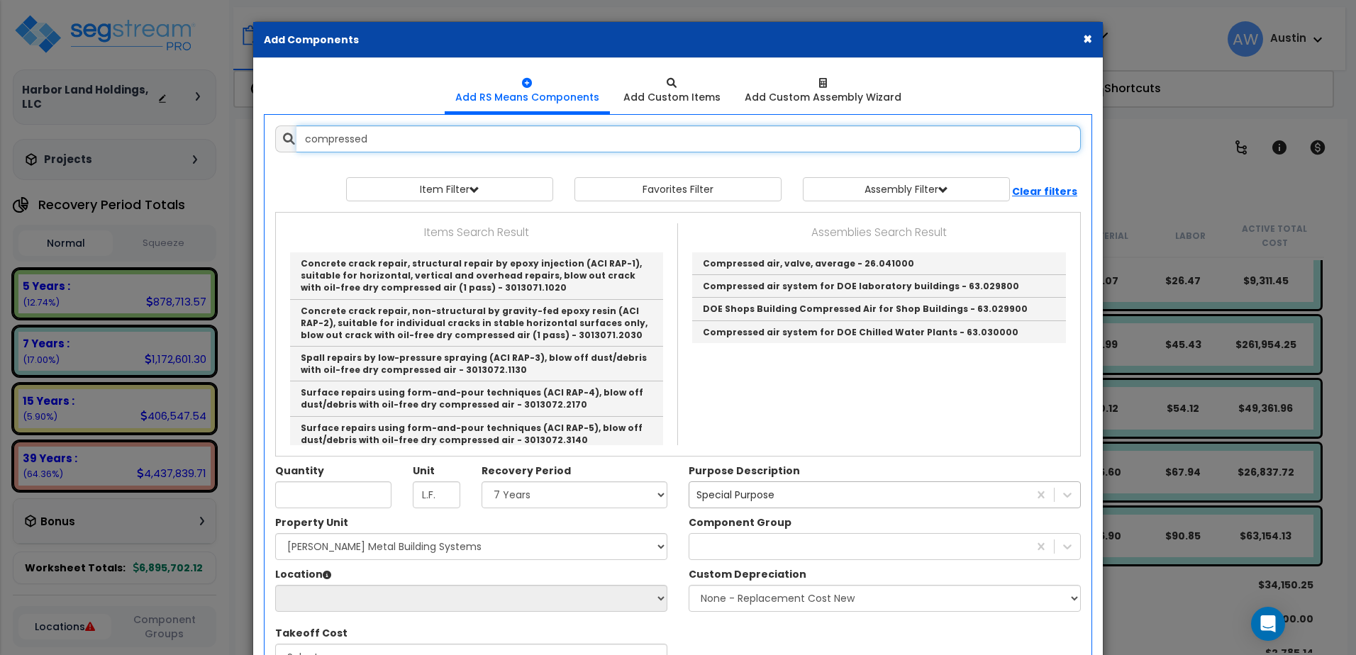
click at [399, 147] on input "compressed" at bounding box center [689, 139] width 785 height 27
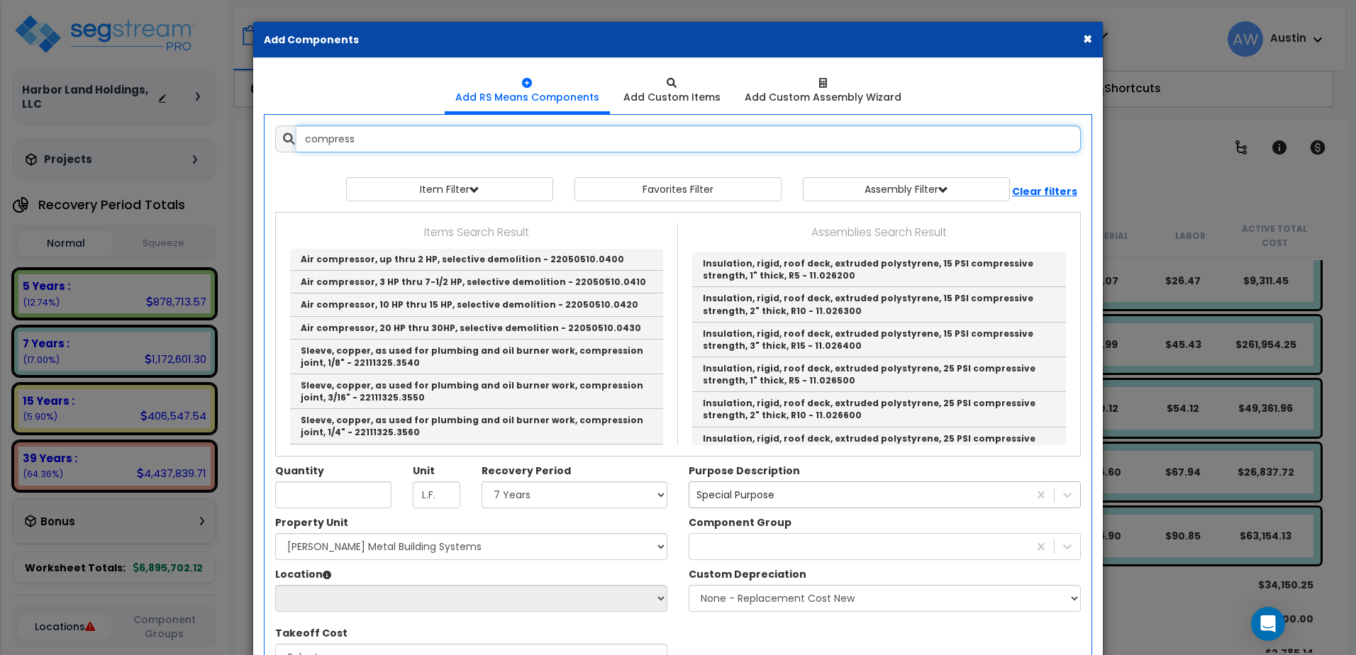
drag, startPoint x: 367, startPoint y: 145, endPoint x: 214, endPoint y: 148, distance: 154.0
click at [216, 148] on div "× Add Components Add RS Means Components Add Custom Items Add Items" at bounding box center [678, 327] width 1356 height 655
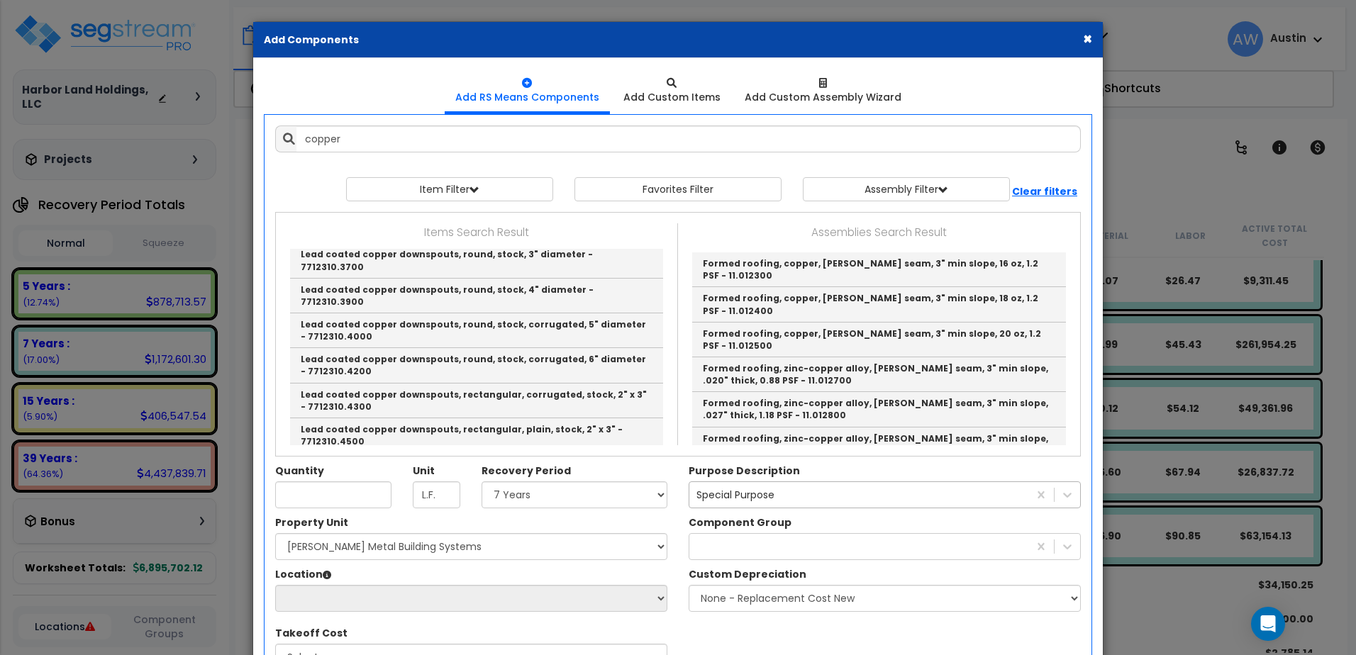
scroll to position [2820, 0]
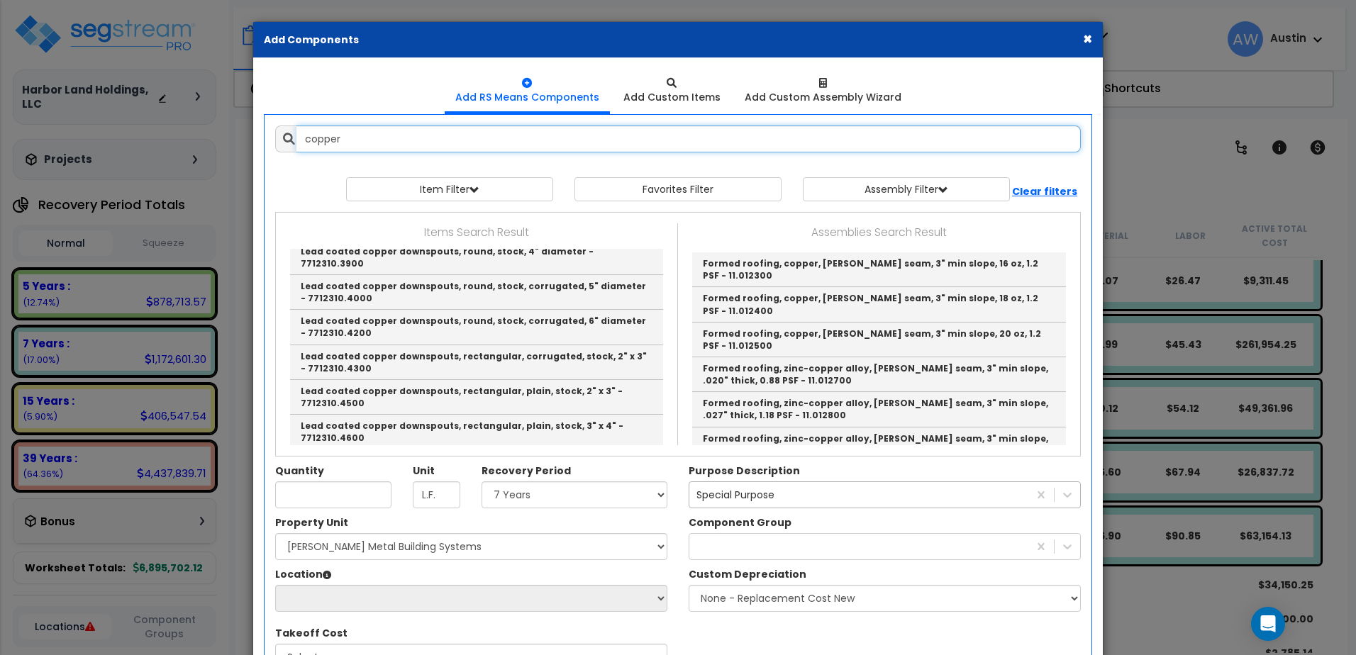
drag, startPoint x: 414, startPoint y: 152, endPoint x: 274, endPoint y: 156, distance: 140.5
click at [274, 153] on div "copper 9500865" at bounding box center [678, 139] width 827 height 27
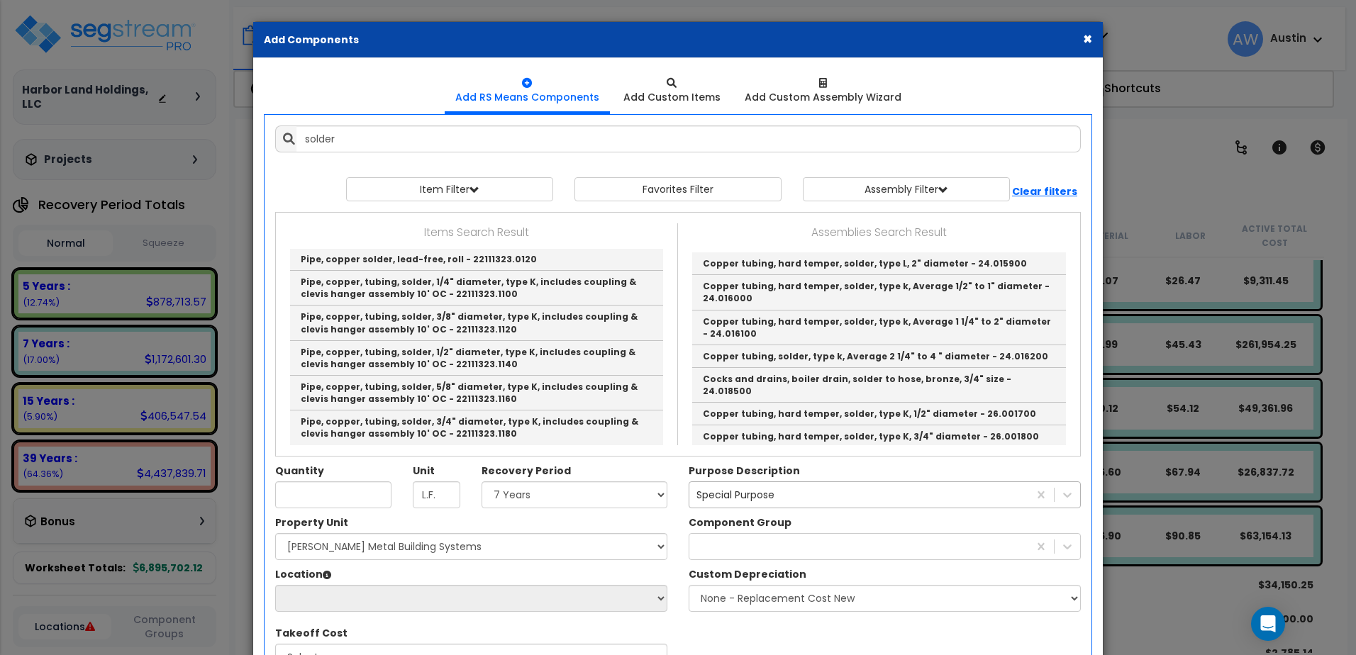
scroll to position [1961, 0]
click at [500, 447] on link "Pipe, copper, tubing, solder, 1" diameter, type K, includes coupling & clevis h…" at bounding box center [476, 464] width 373 height 35
type input "Pipe, copper, tubing, solder, 1" diameter, type K, includes coupling & clevis h…"
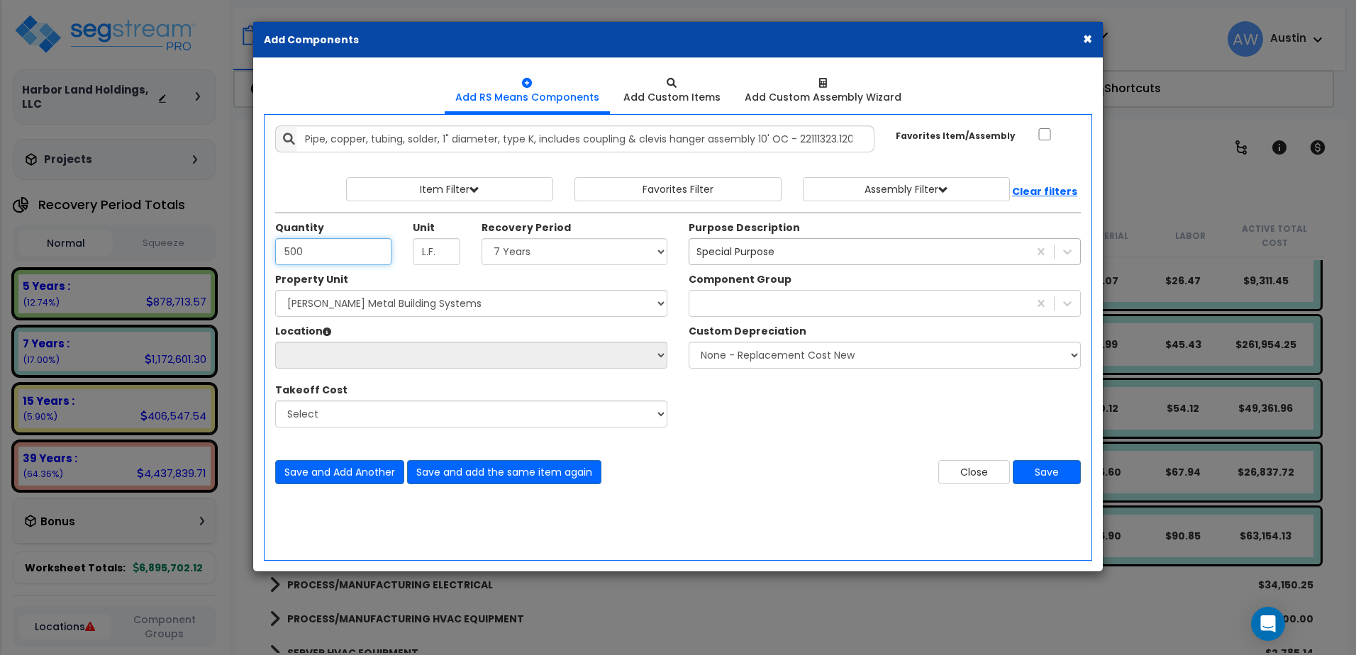
type input "500"
click at [522, 257] on select "Select Land 5 Years 7 Years 15 Years 39 Years 27.5 Year" at bounding box center [575, 251] width 186 height 27
select select "7Y"
click at [486, 247] on select "Select Land 5 Years 7 Years 15 Years 39 Years 27.5 Year" at bounding box center [575, 251] width 186 height 27
click at [725, 308] on div at bounding box center [859, 303] width 339 height 23
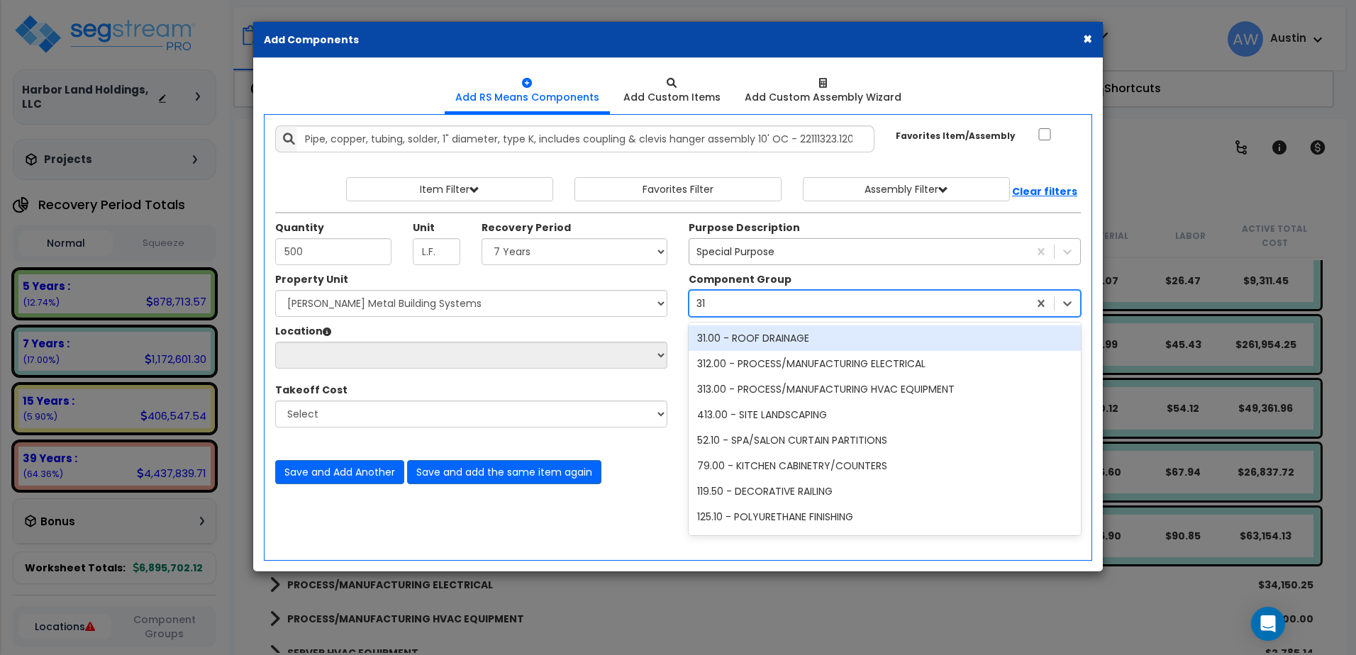
type input "311"
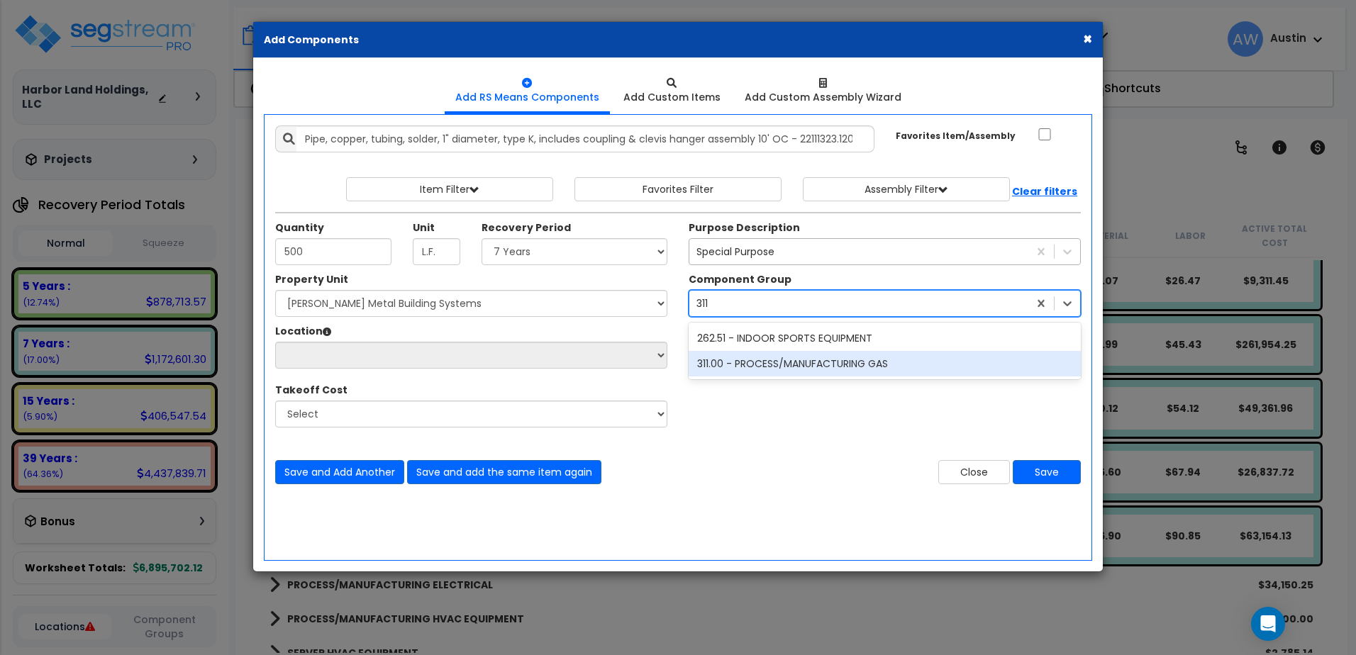
click at [753, 375] on div "311.00 - PROCESS/MANUFACTURING GAS" at bounding box center [885, 364] width 392 height 26
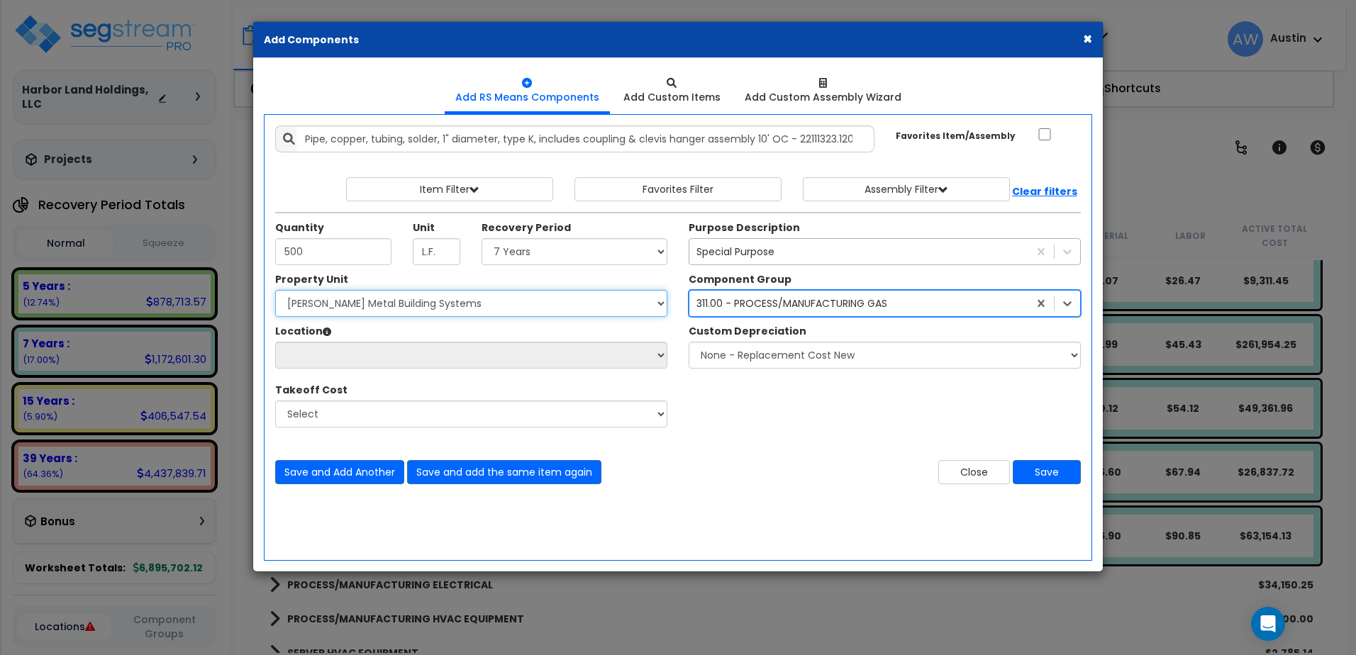
click at [479, 315] on select "Select [PERSON_NAME] Metal Building Systems Site Improvements" at bounding box center [471, 303] width 392 height 27
select select "160317"
click at [284, 299] on select "Select [PERSON_NAME] Metal Building Systems Site Improvements" at bounding box center [471, 303] width 392 height 27
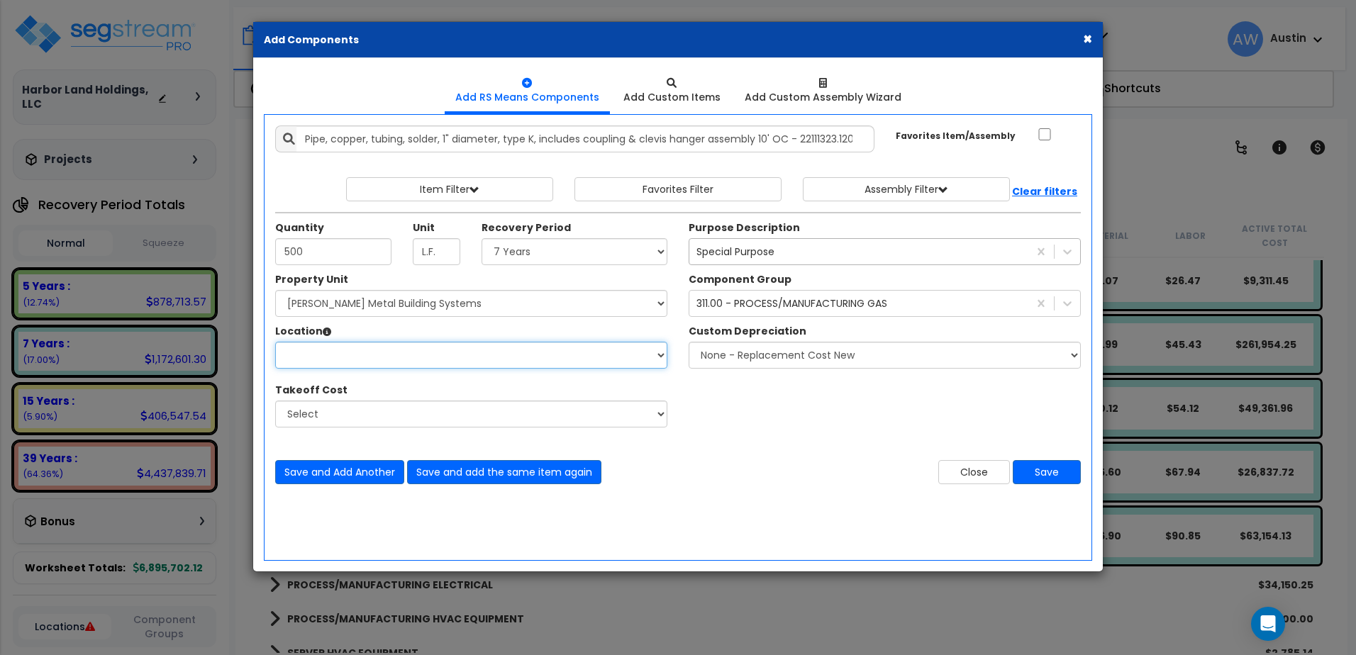
click at [420, 368] on select "Location:" at bounding box center [471, 355] width 392 height 27
select select "461"
click at [284, 350] on select "Select Building Building Exterior Building Interior Common Areas Add Additional…" at bounding box center [471, 355] width 392 height 27
click at [1032, 481] on button "Save" at bounding box center [1047, 472] width 68 height 24
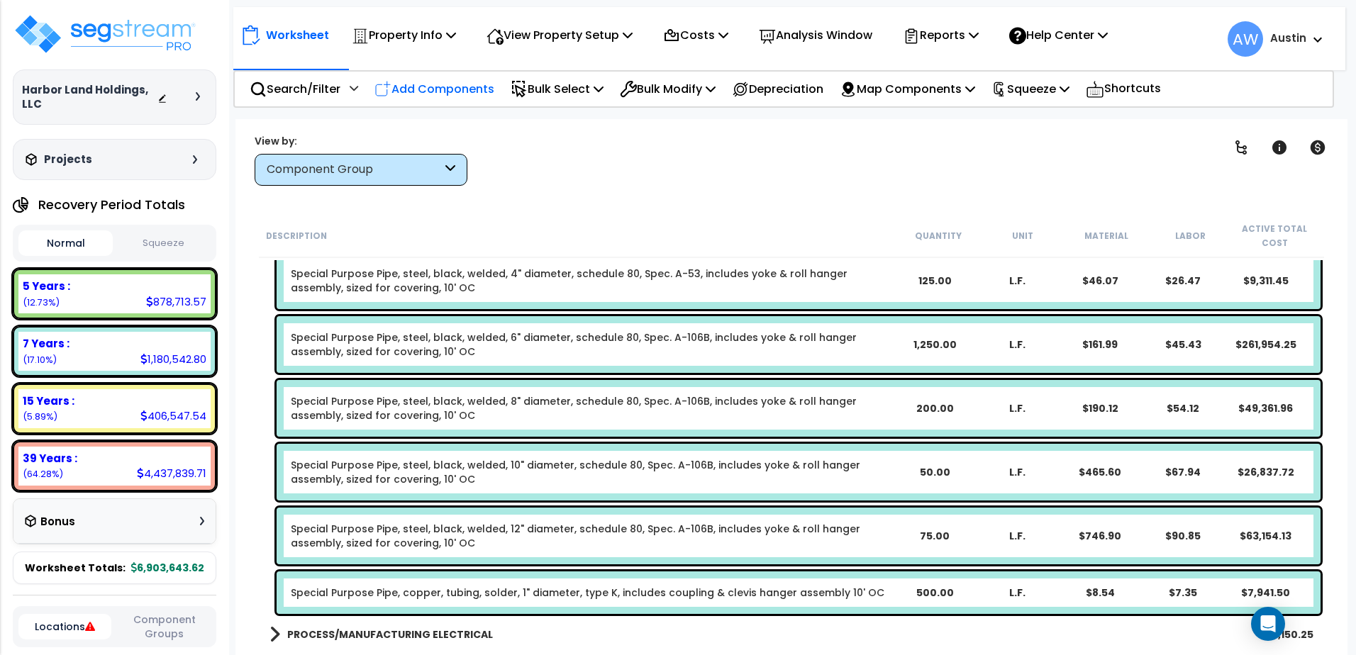
click at [442, 85] on p "Add Components" at bounding box center [435, 88] width 120 height 19
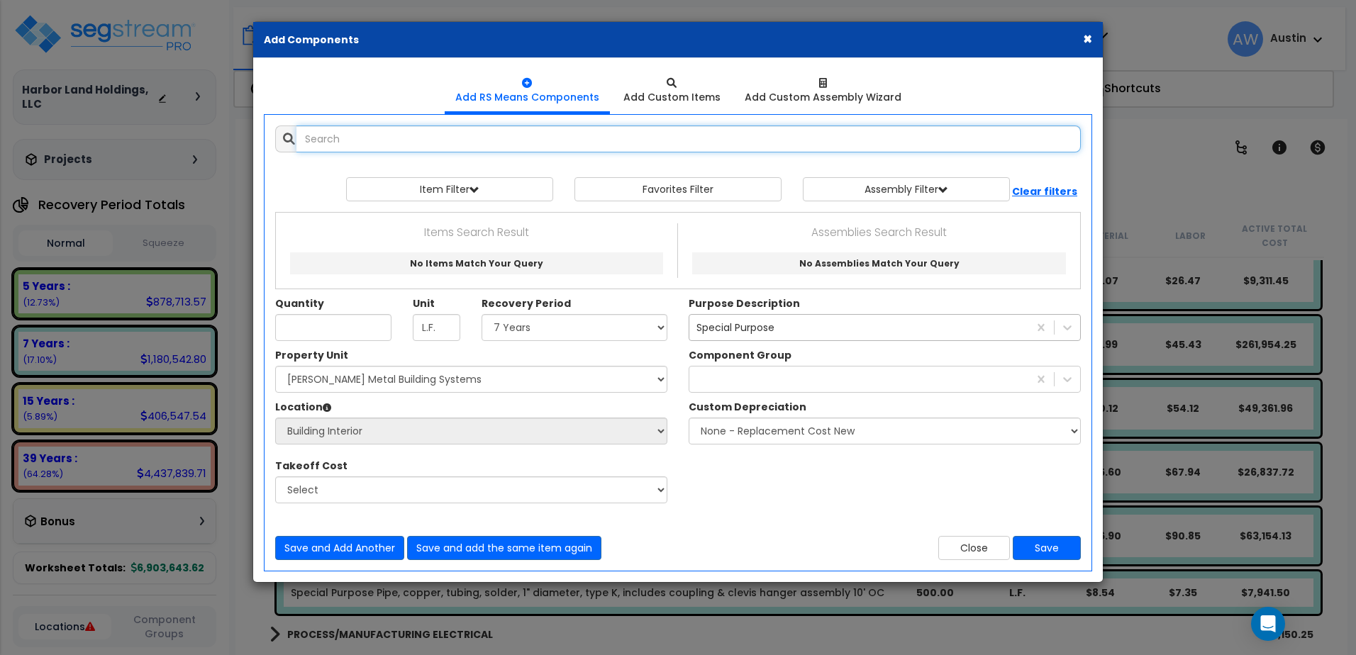
select select
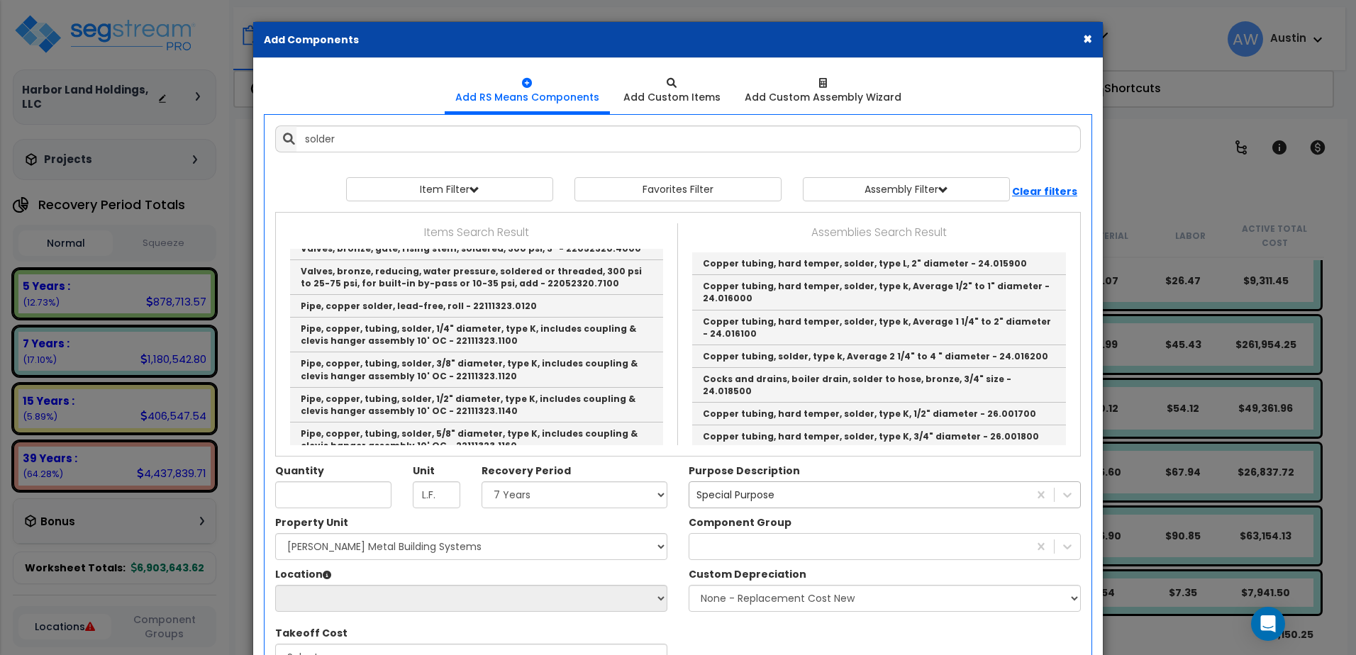
scroll to position [1917, 0]
click at [555, 561] on link "Pipe, copper, tubing, solder, 1-1/2" diameter, type K, includes coupling & clev…" at bounding box center [476, 578] width 373 height 35
type input "Pipe, copper, tubing, solder, 1-1/2" diameter, type K, includes coupling & clev…"
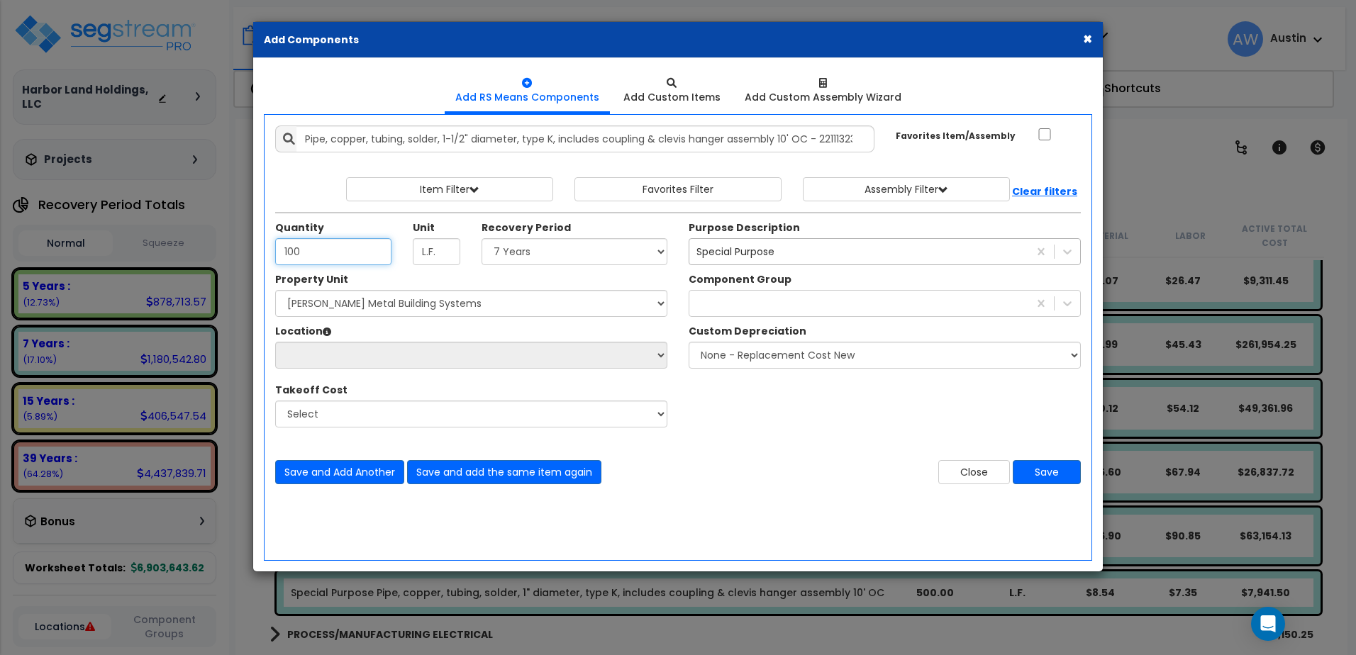
type input "100"
click at [526, 264] on select "Select Land 5 Years 7 Years 15 Years 39 Years 27.5 Year" at bounding box center [575, 251] width 186 height 27
select select "7Y"
click at [486, 247] on select "Select Land 5 Years 7 Years 15 Years 39 Years 27.5 Year" at bounding box center [575, 251] width 186 height 27
click at [709, 307] on div at bounding box center [859, 303] width 339 height 23
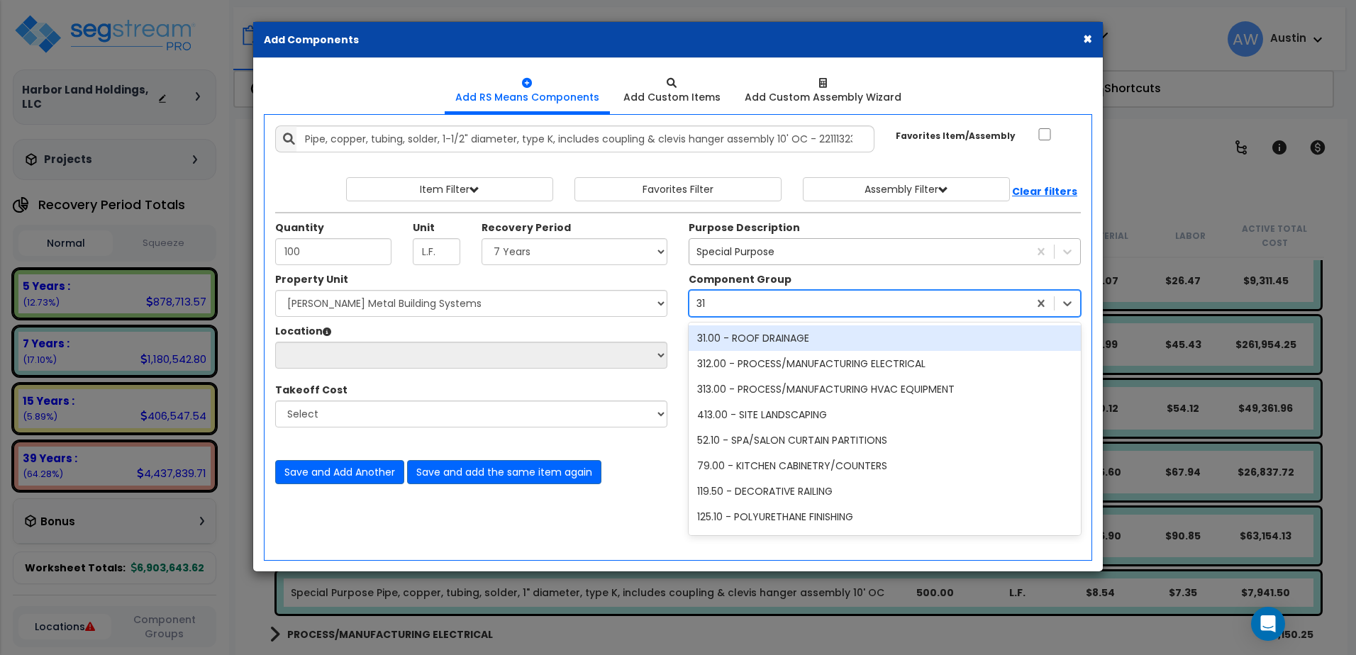
type input "311"
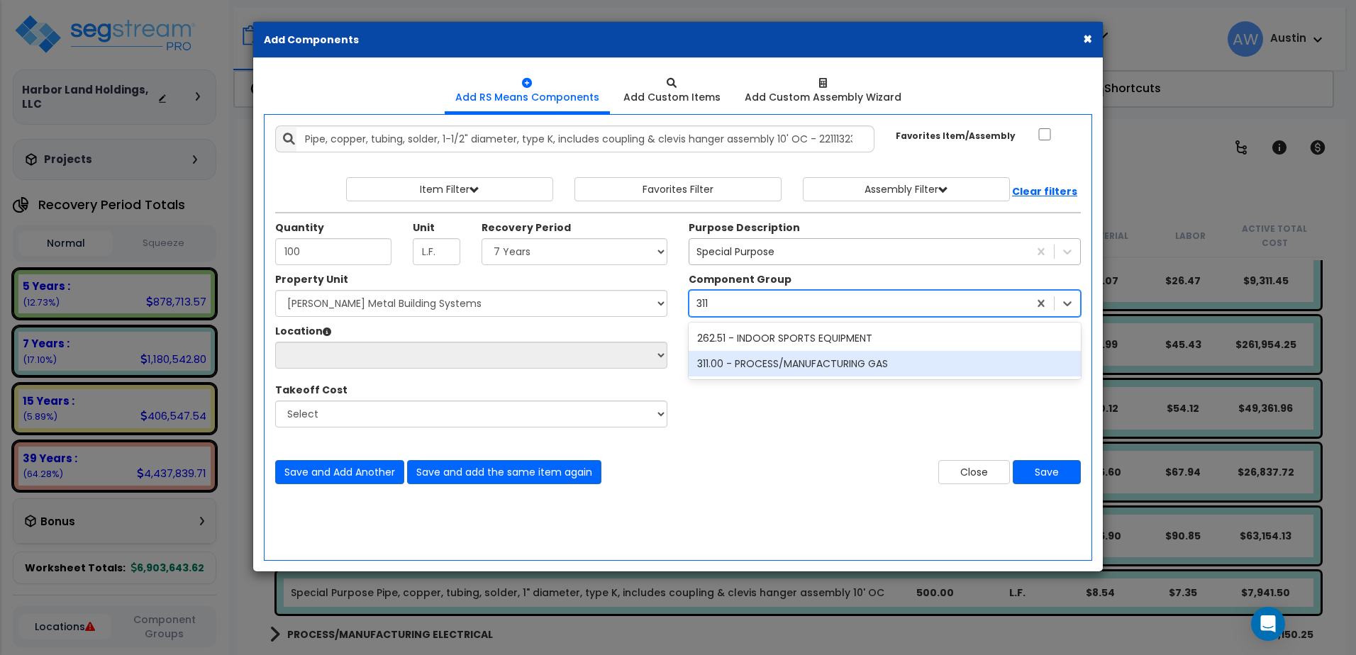
click at [733, 372] on div "311.00 - PROCESS/MANUFACTURING GAS" at bounding box center [885, 364] width 392 height 26
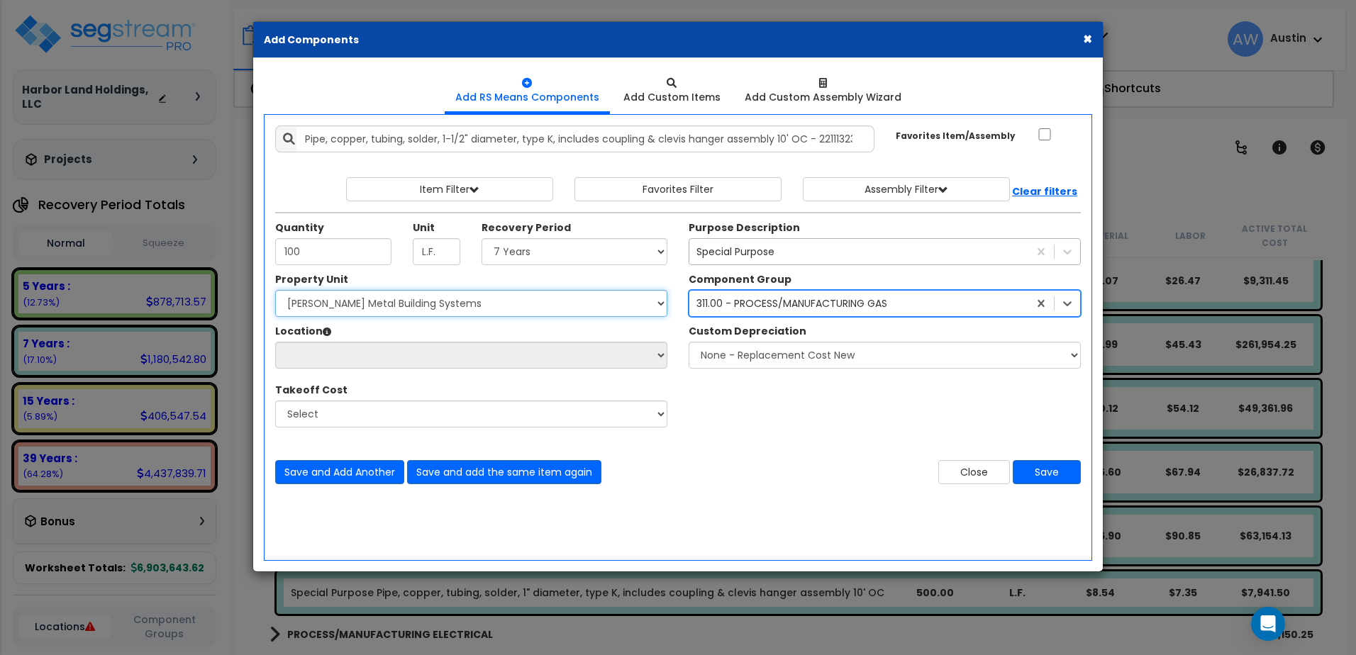
click at [385, 308] on select "Select [PERSON_NAME] Metal Building Systems Site Improvements" at bounding box center [471, 303] width 392 height 27
select select "160317"
click at [284, 299] on select "Select [PERSON_NAME] Metal Building Systems Site Improvements" at bounding box center [471, 303] width 392 height 27
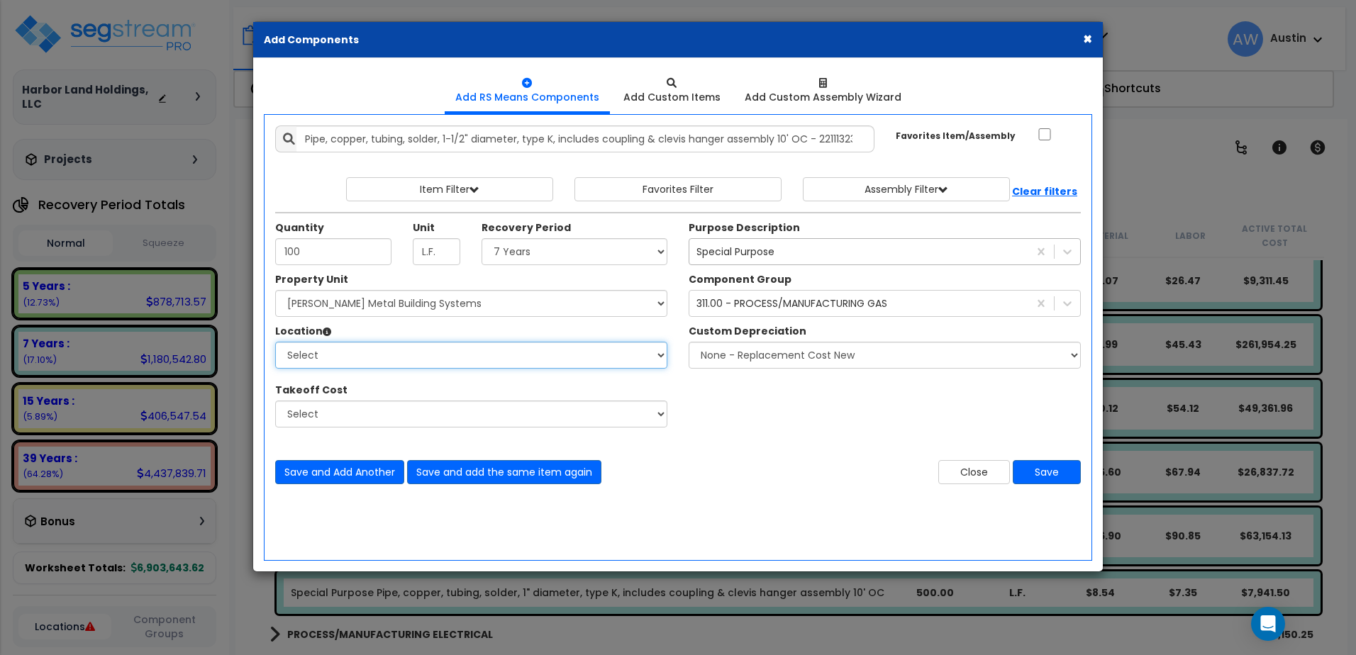
click at [372, 366] on select "Select Building Building Exterior Building Interior Common Areas Add Additional…" at bounding box center [471, 355] width 392 height 27
select select "461"
click at [284, 350] on select "Select Building Building Exterior Building Interior Common Areas Add Additional…" at bounding box center [471, 355] width 392 height 27
click at [1025, 475] on button "Save" at bounding box center [1047, 472] width 68 height 24
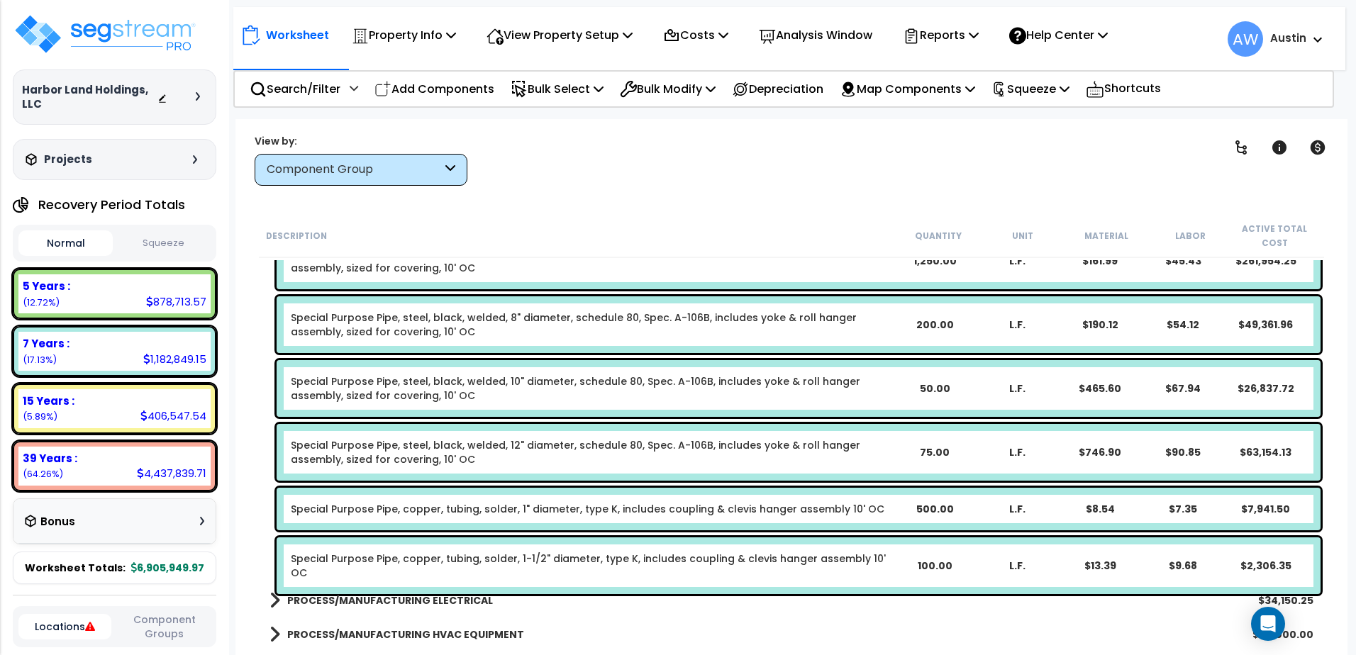
scroll to position [2088, 0]
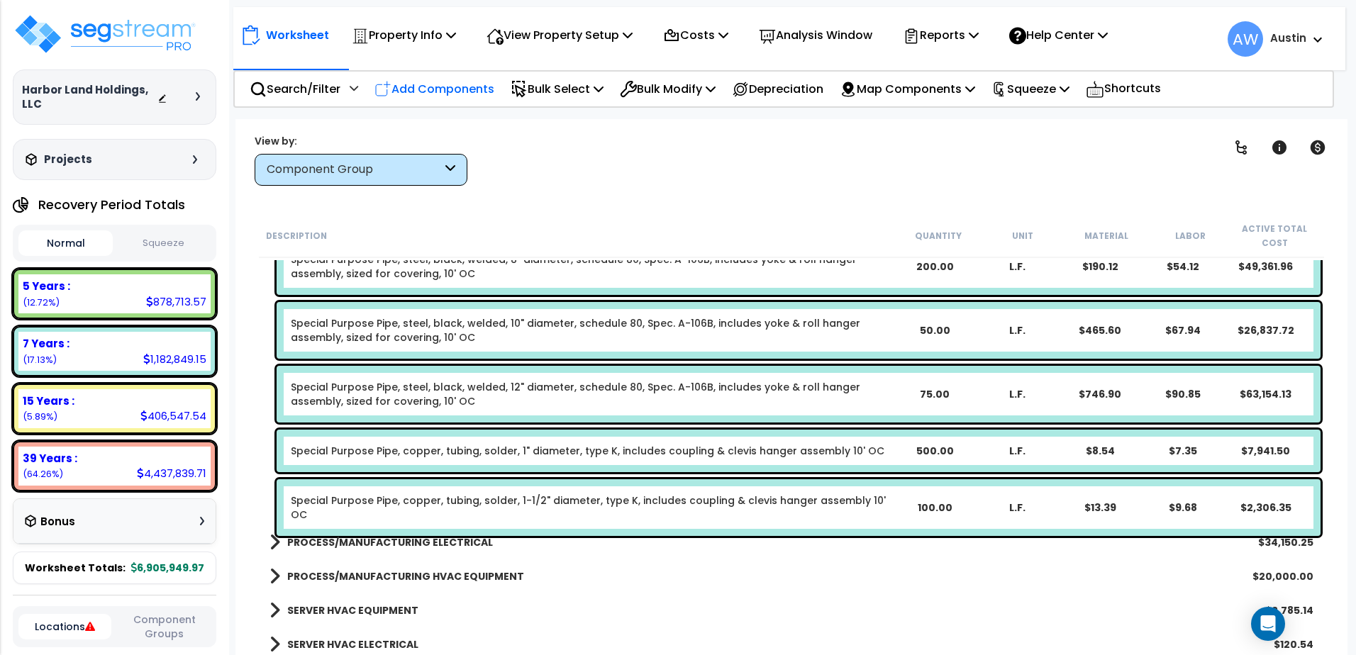
click at [413, 87] on p "Add Components" at bounding box center [435, 88] width 120 height 19
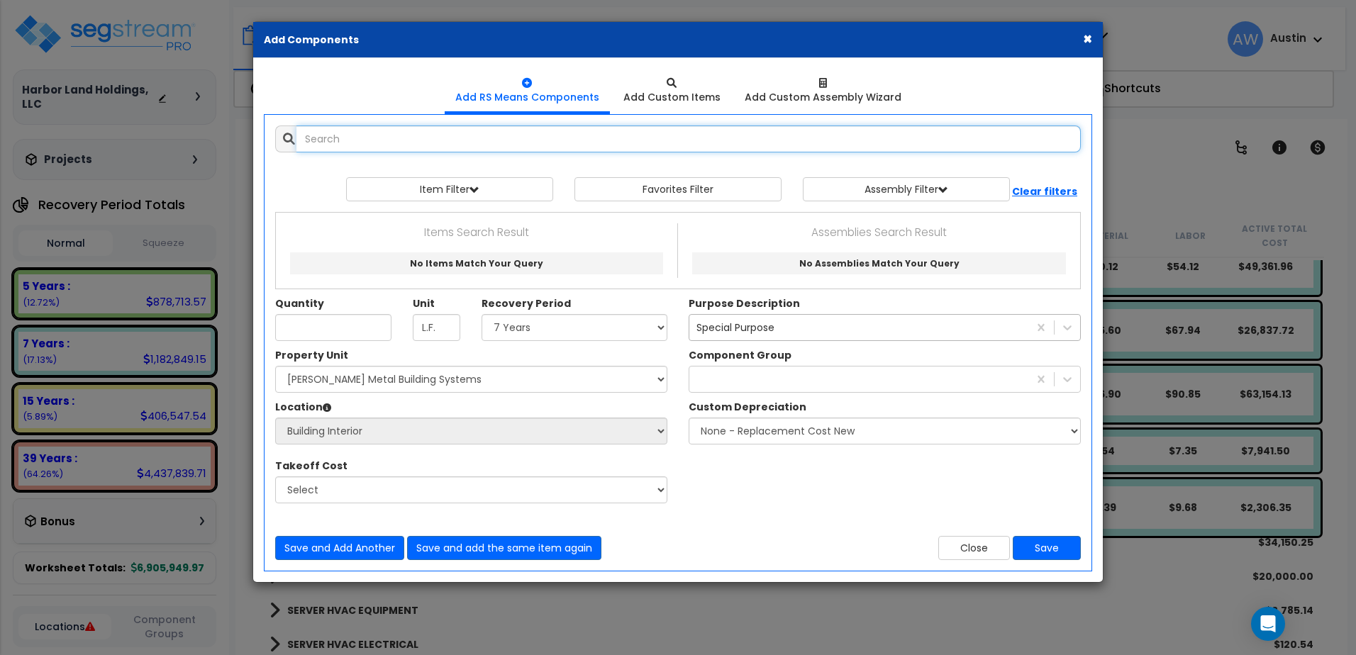
select select
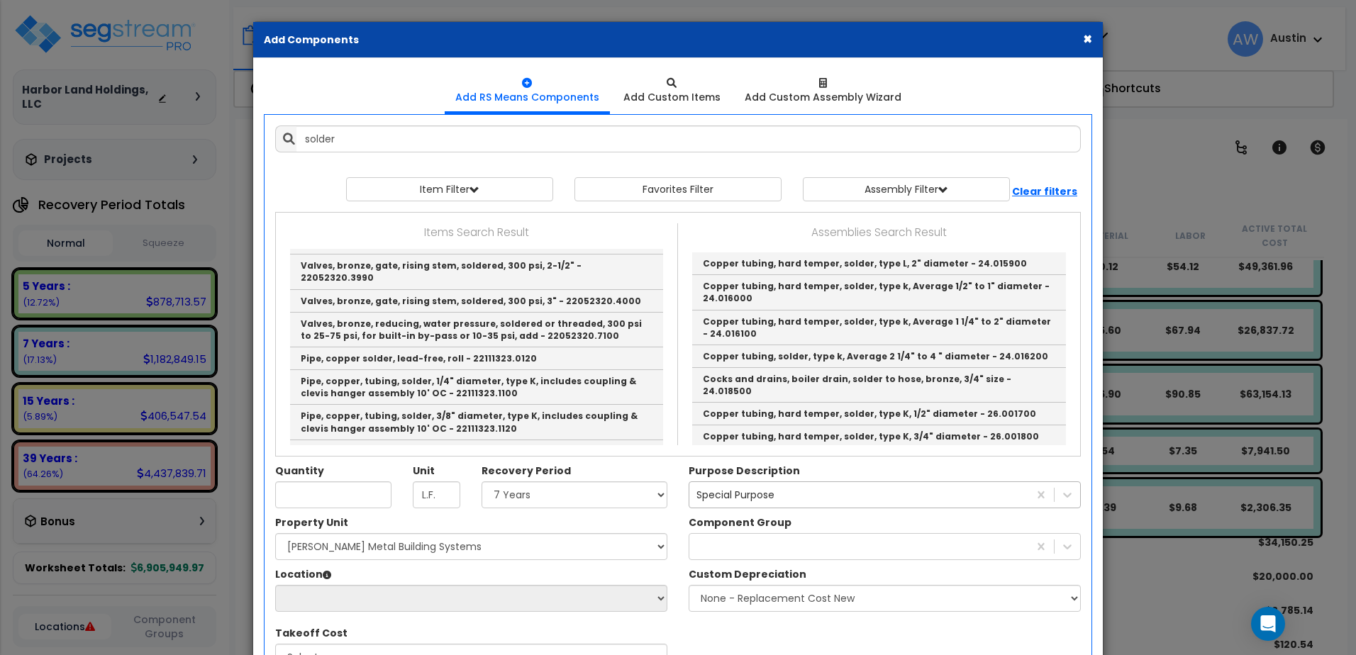
scroll to position [2025, 0]
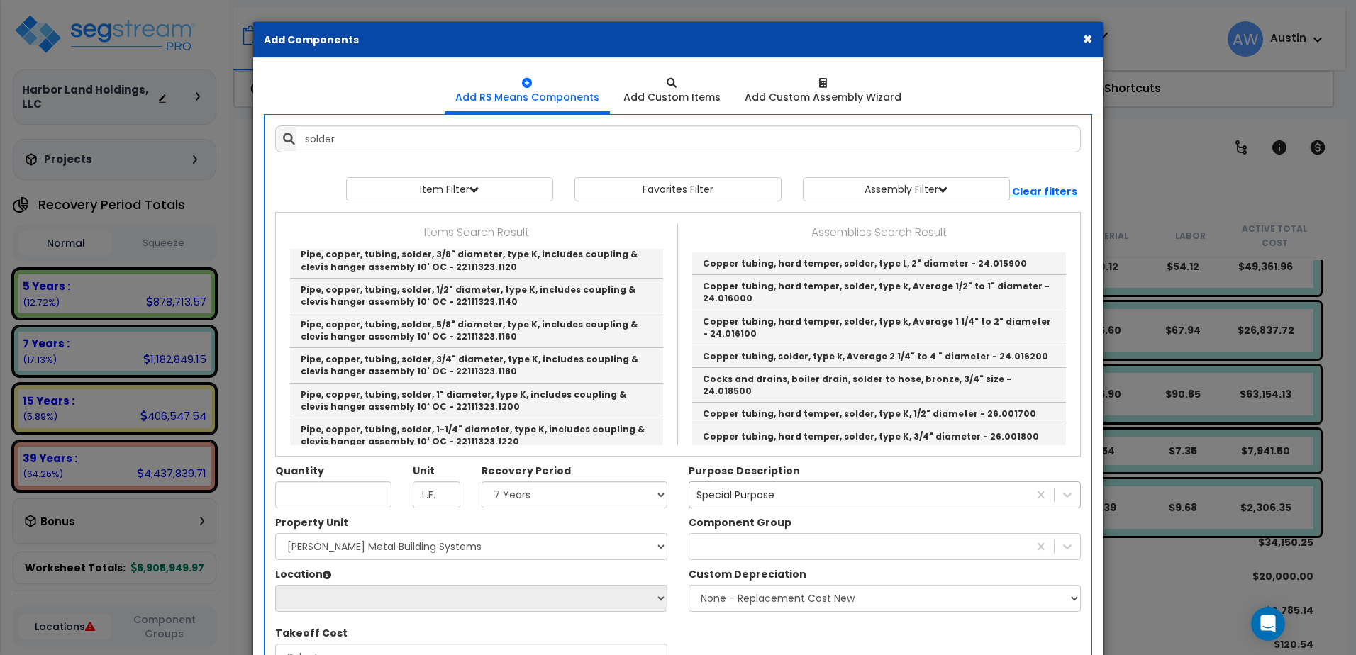
click at [531, 488] on link "Pipe, copper, tubing, solder, 2" diameter, type K, includes coupling & clevis h…" at bounding box center [476, 505] width 373 height 35
type input "Pipe, copper, tubing, solder, 2" diameter, type K, includes coupling & clevis h…"
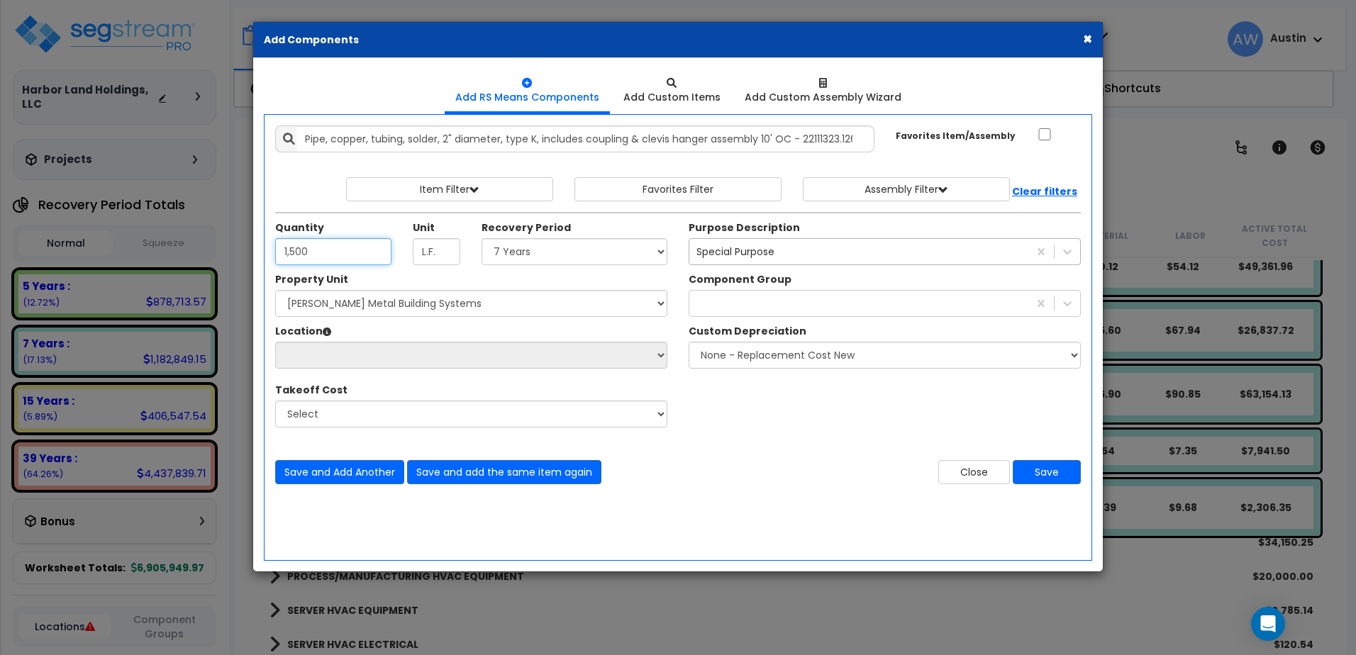
type input "1,500"
click at [506, 265] on select "Select Land 5 Years 7 Years 15 Years 39 Years 27.5 Year" at bounding box center [575, 251] width 186 height 27
select select "7Y"
click at [486, 247] on select "Select Land 5 Years 7 Years 15 Years 39 Years 27.5 Year" at bounding box center [575, 251] width 186 height 27
click at [721, 309] on div at bounding box center [859, 303] width 339 height 23
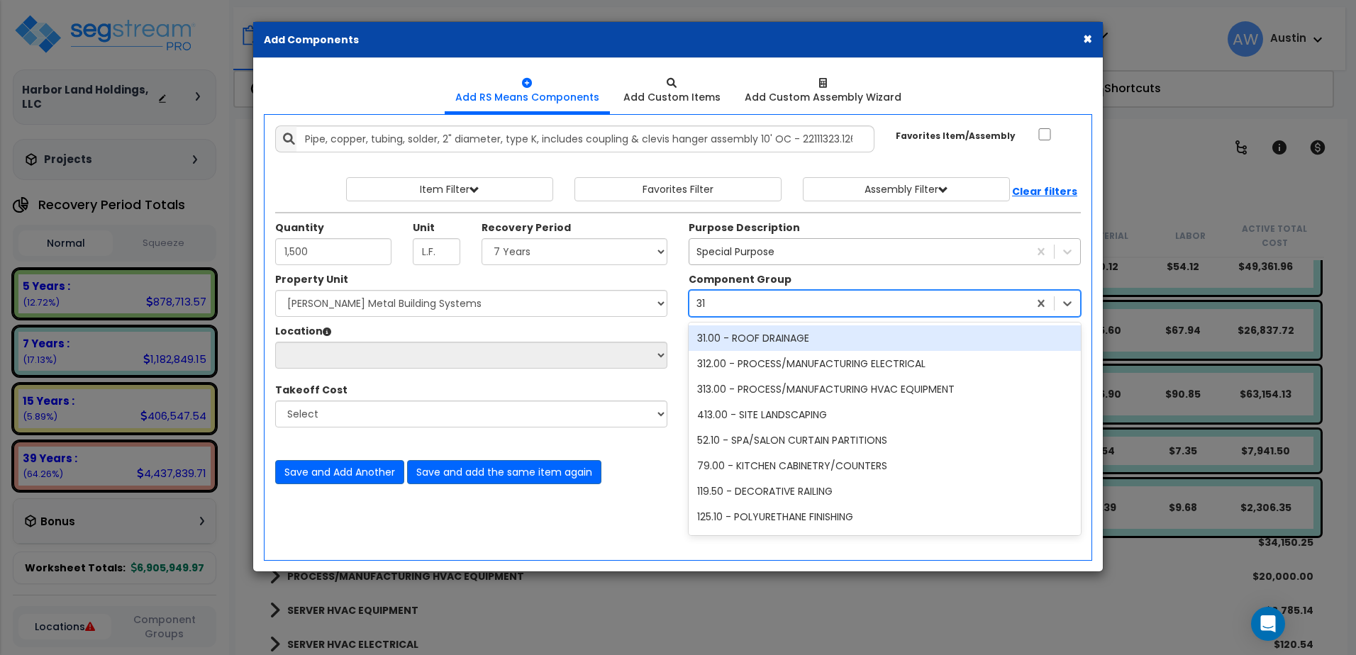
type input "311"
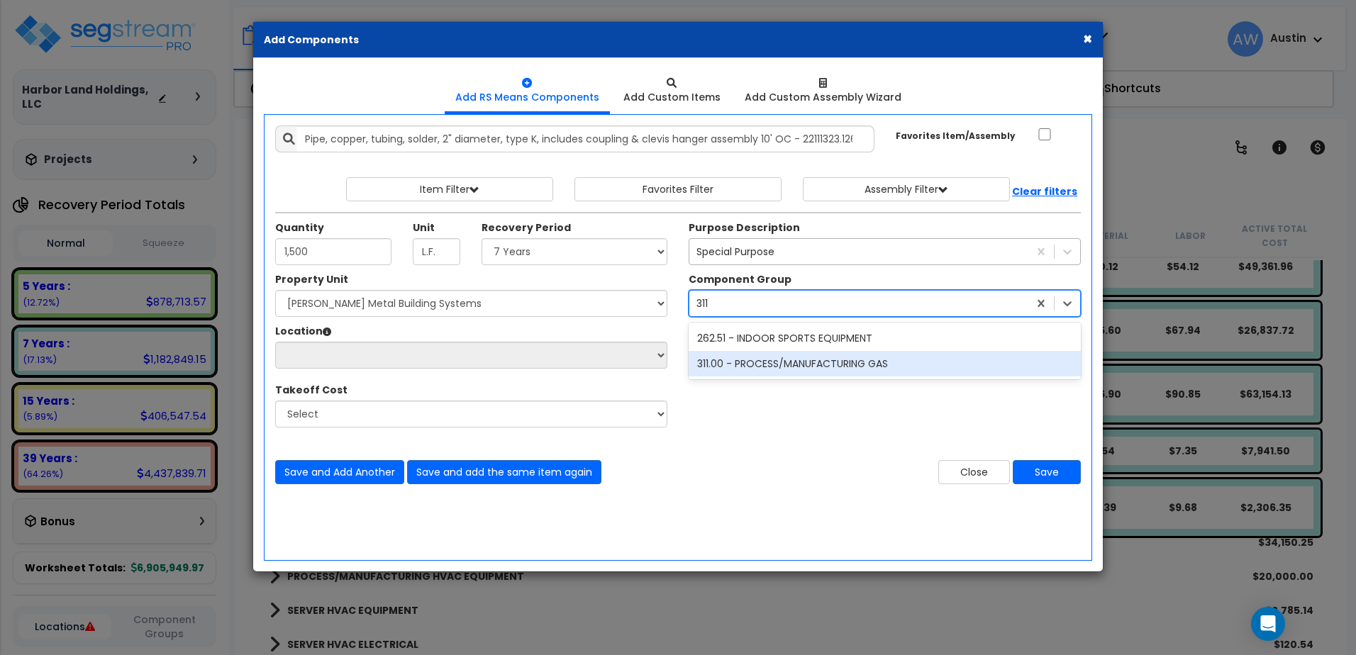
click at [721, 372] on div "311.00 - PROCESS/MANUFACTURING GAS" at bounding box center [885, 364] width 392 height 26
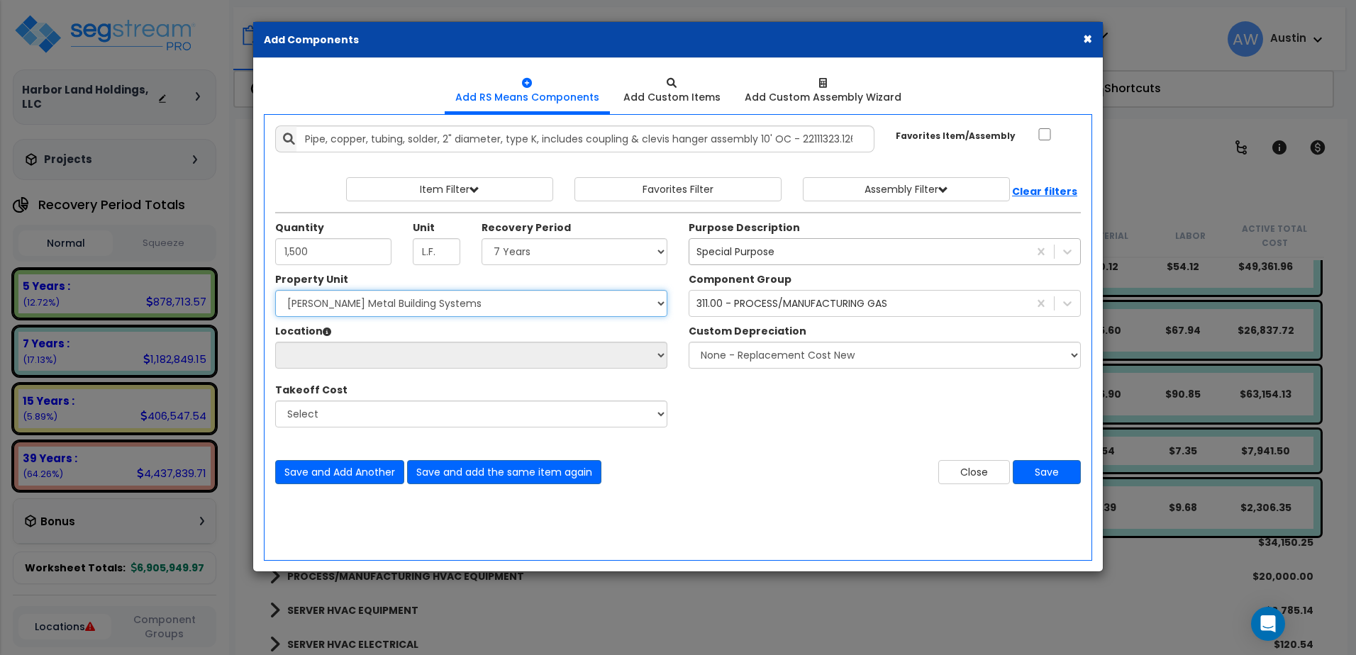
click at [531, 317] on select "Select [PERSON_NAME] Metal Building Systems Site Improvements" at bounding box center [471, 303] width 392 height 27
select select "160317"
click at [284, 299] on select "Select [PERSON_NAME] Metal Building Systems Site Improvements" at bounding box center [471, 303] width 392 height 27
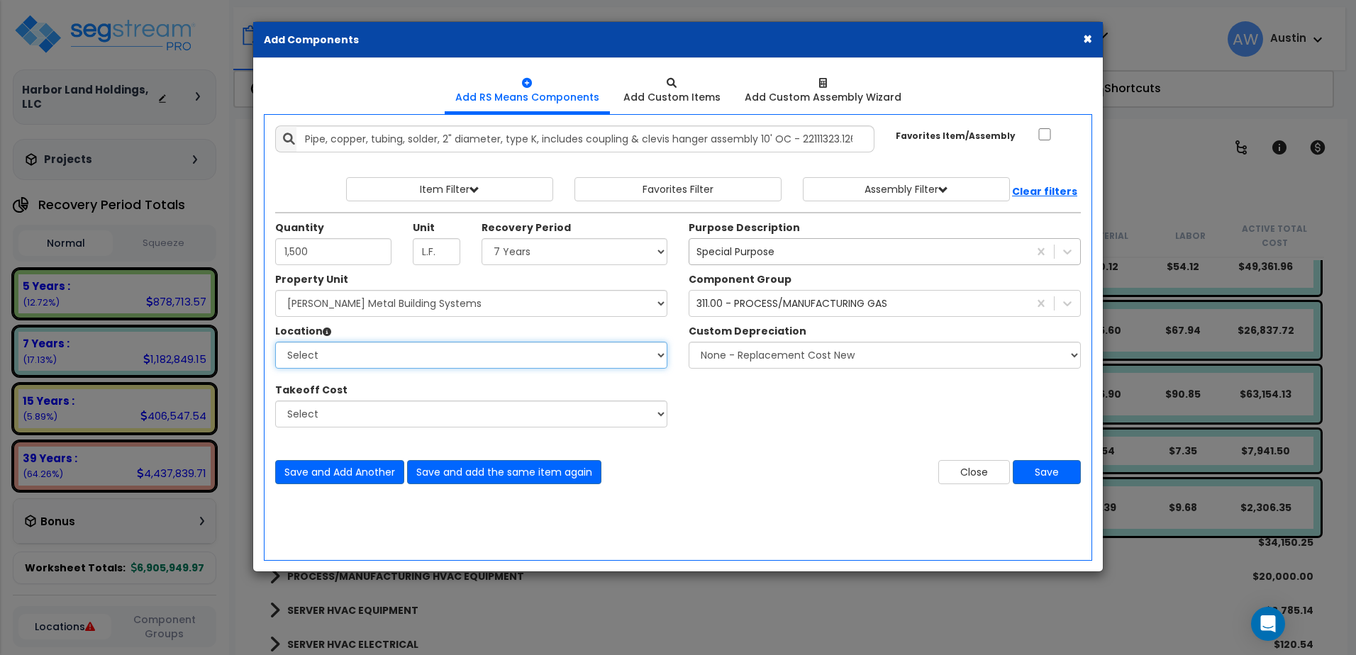
click at [487, 354] on select "Select Building Building Exterior Building Interior Common Areas Add Additional…" at bounding box center [471, 355] width 392 height 27
select select "461"
click at [284, 350] on select "Select Building Building Exterior Building Interior Common Areas Add Additional…" at bounding box center [471, 355] width 392 height 27
click at [1034, 485] on button "Save" at bounding box center [1047, 472] width 68 height 24
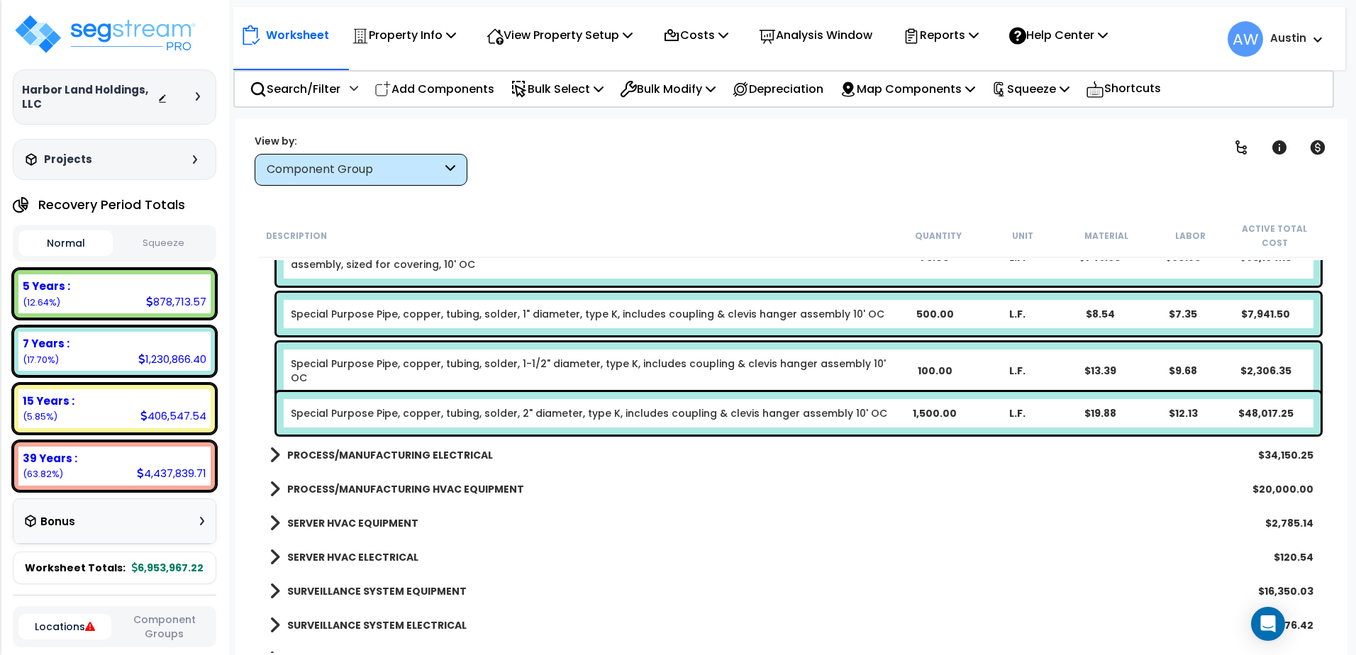
scroll to position [2230, 0]
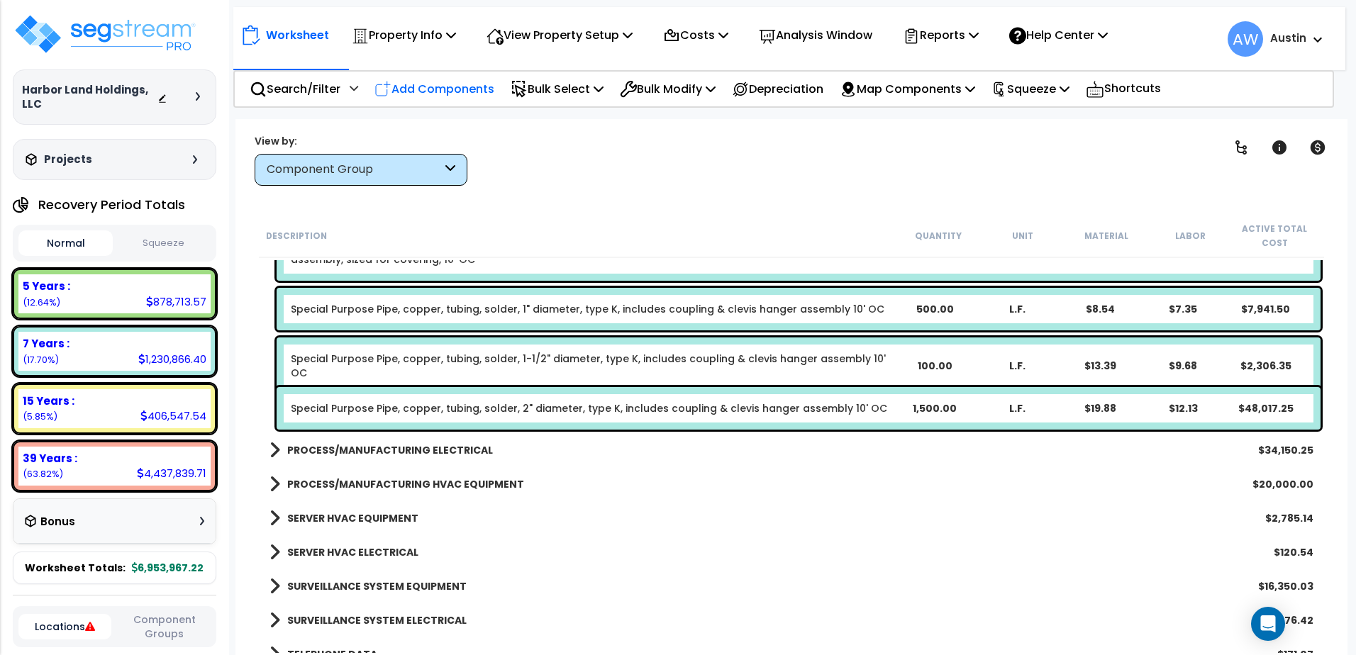
click at [412, 91] on p "Add Components" at bounding box center [435, 88] width 120 height 19
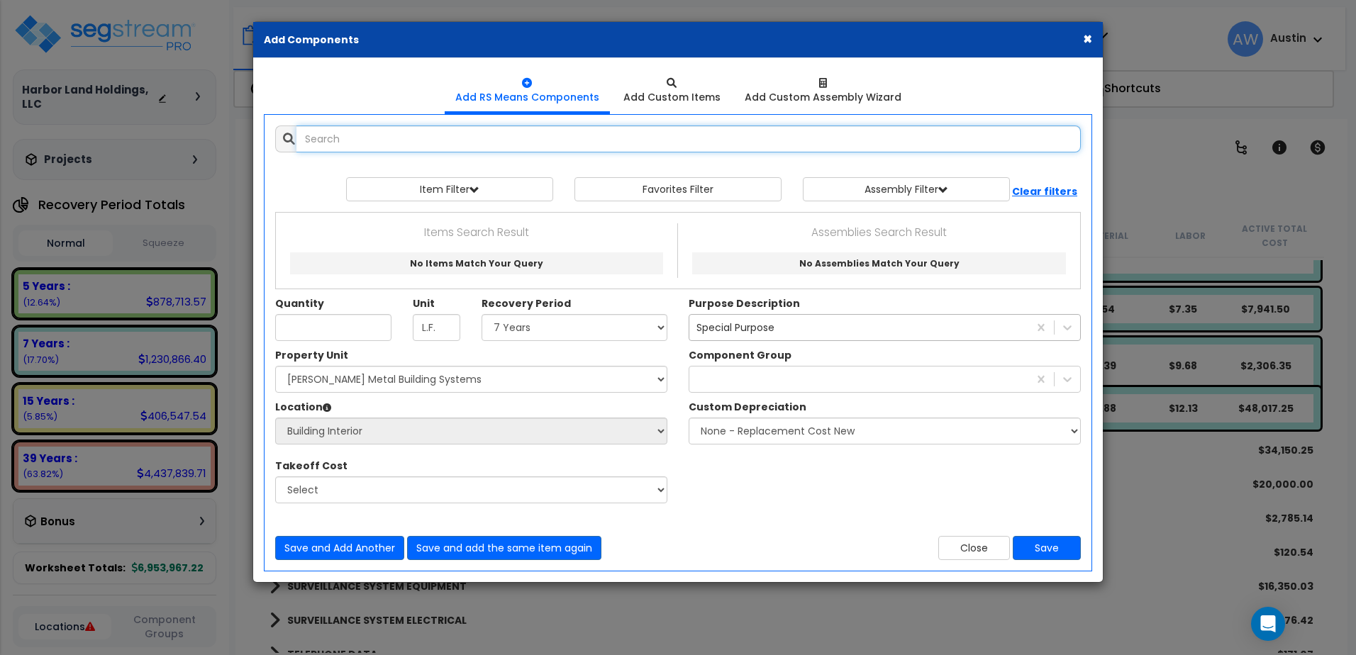
select select
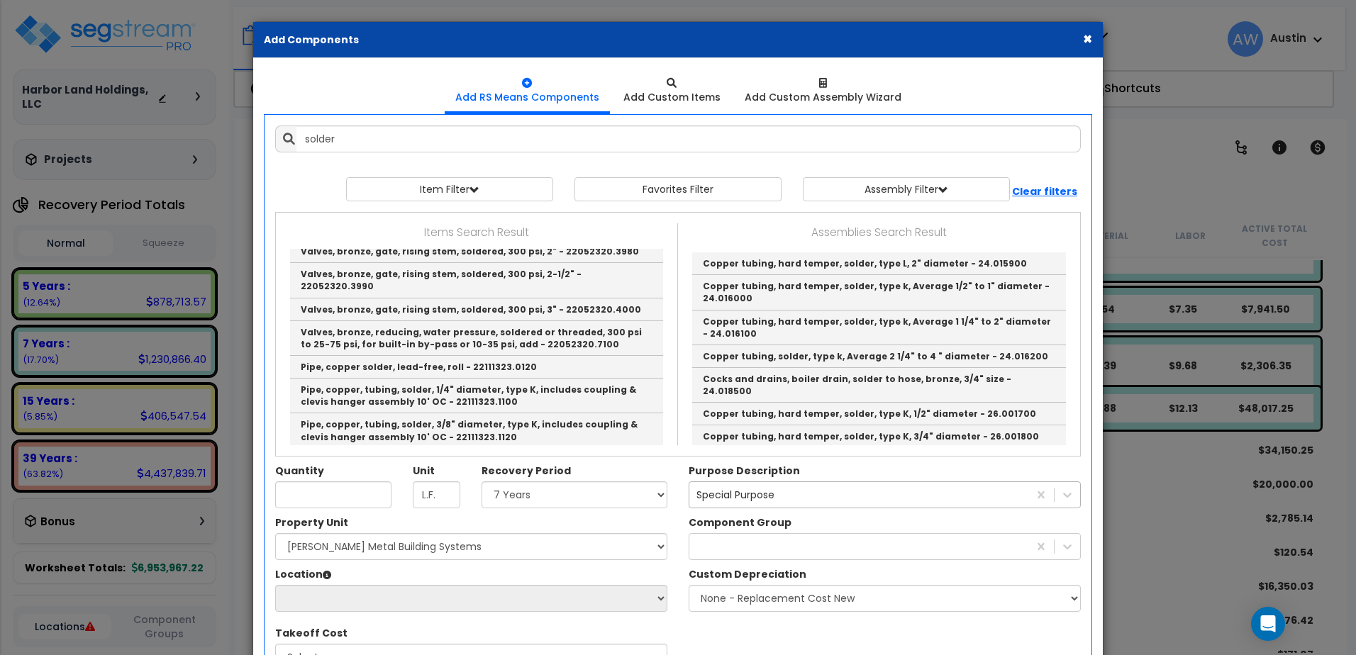
scroll to position [2026, 0]
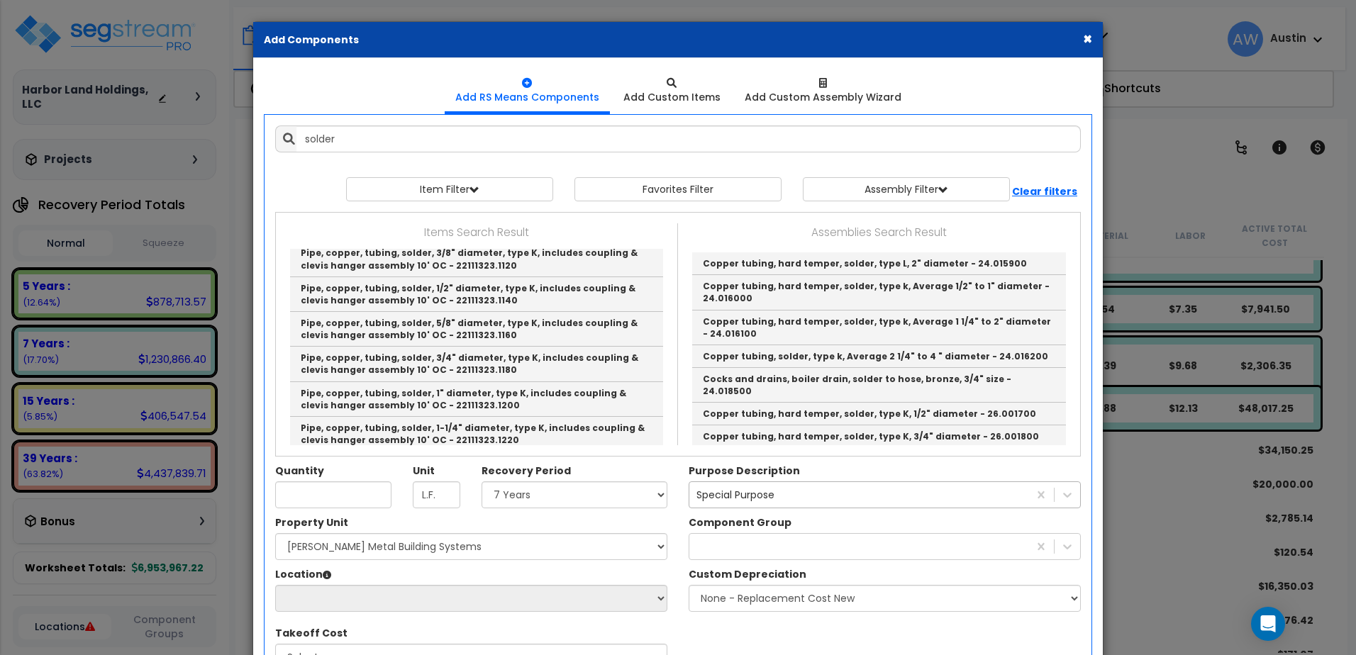
click at [577, 557] on link "Pipe, copper, tubing, solder, 3" diameter, type K, includes coupling & clevis h…" at bounding box center [476, 574] width 373 height 35
type input "Pipe, copper, tubing, solder, 3" diameter, type K, includes coupling & clevis h…"
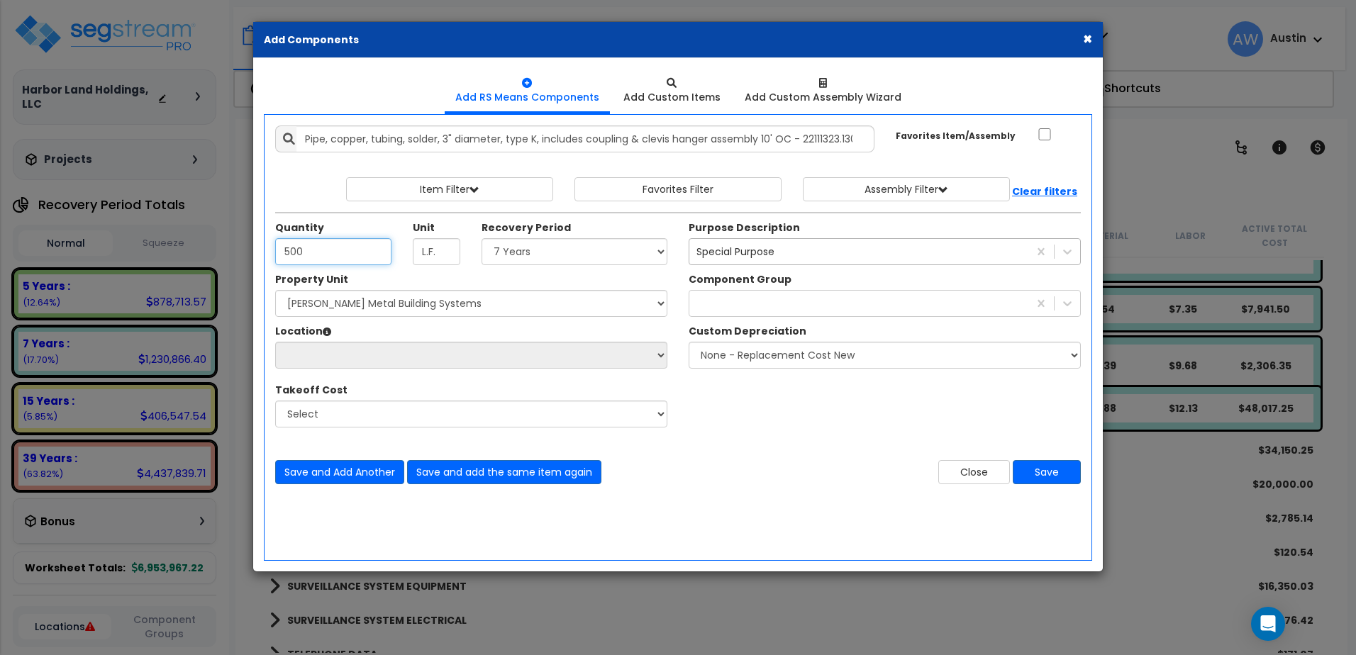
type input "500"
click at [528, 263] on select "Select Land 5 Years 7 Years 15 Years 39 Years 27.5 Year" at bounding box center [575, 251] width 186 height 27
select select "7Y"
click at [486, 247] on select "Select Land 5 Years 7 Years 15 Years 39 Years 27.5 Year" at bounding box center [575, 251] width 186 height 27
click at [707, 306] on div at bounding box center [859, 303] width 339 height 23
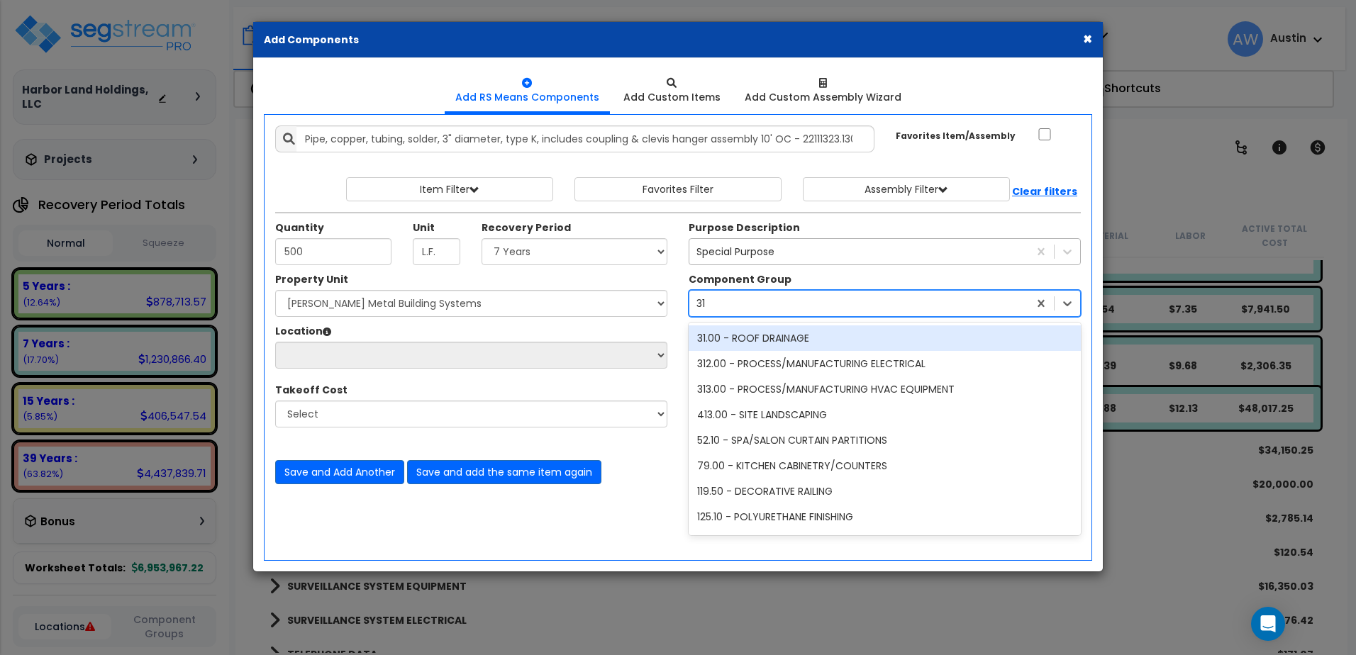
type input "311"
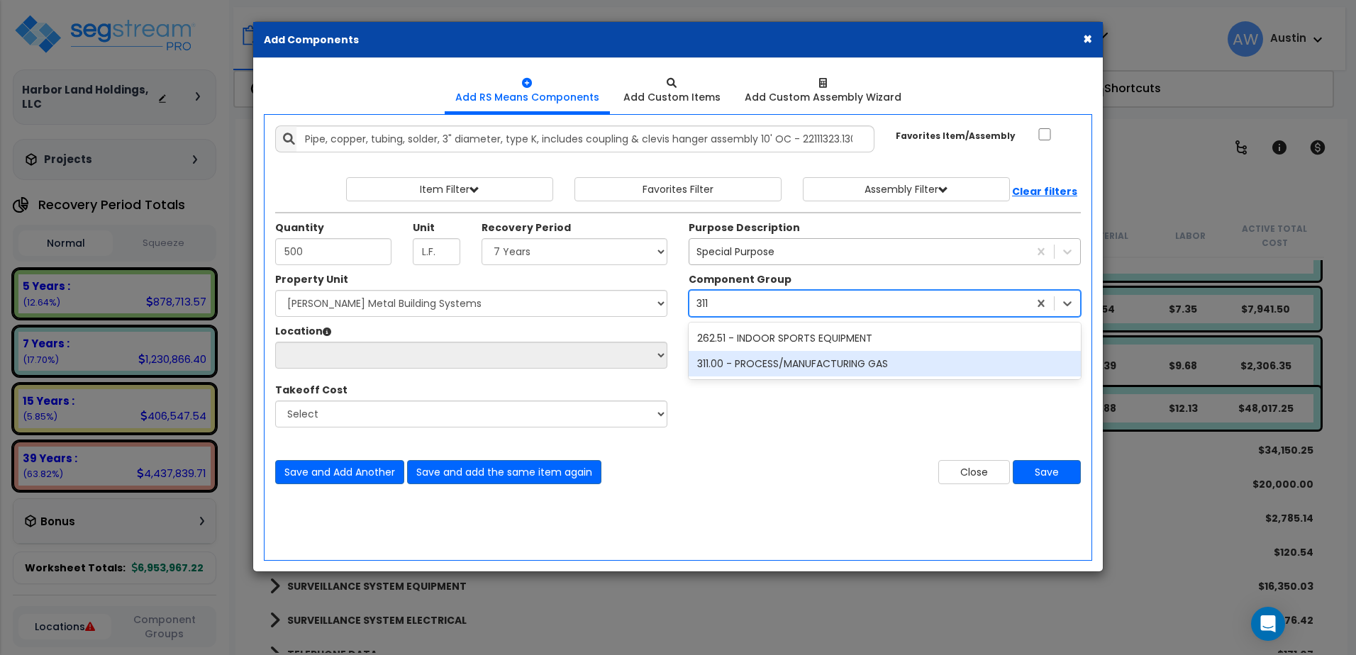
click at [717, 374] on div "311.00 - PROCESS/MANUFACTURING GAS" at bounding box center [885, 364] width 392 height 26
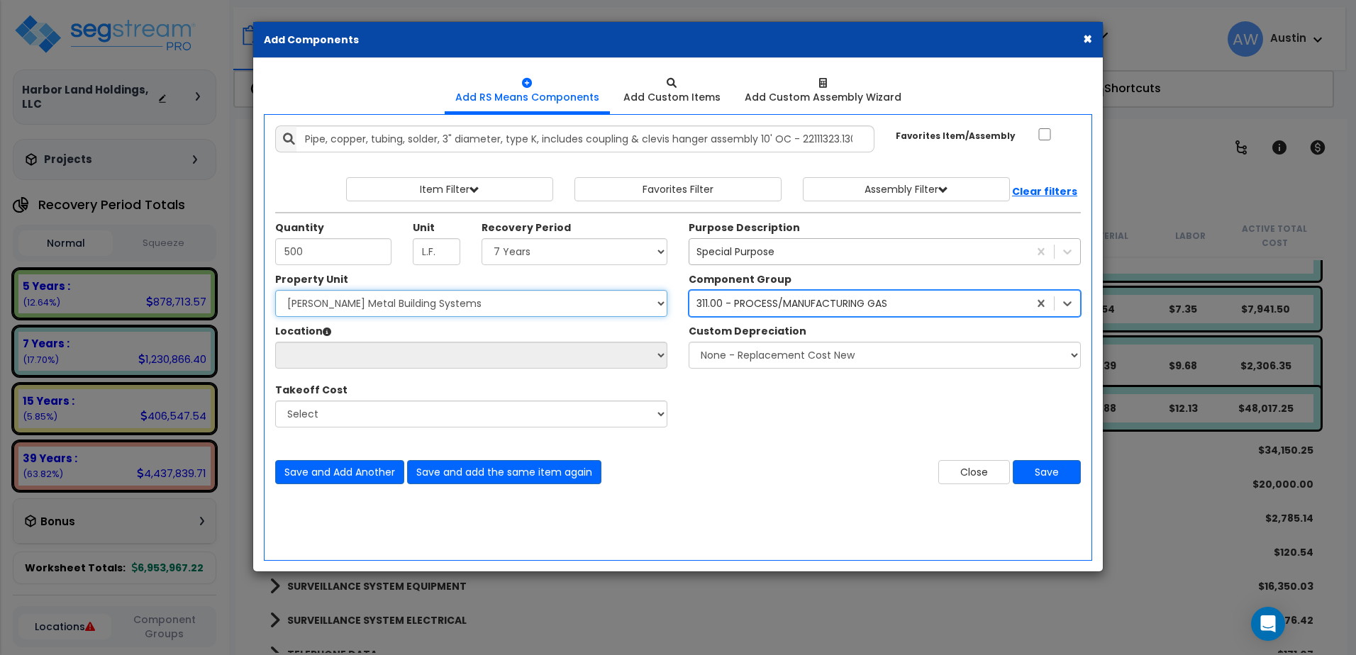
click at [443, 314] on select "Select [PERSON_NAME] Metal Building Systems Site Improvements" at bounding box center [471, 303] width 392 height 27
select select "160317"
click at [284, 299] on select "Select [PERSON_NAME] Metal Building Systems Site Improvements" at bounding box center [471, 303] width 392 height 27
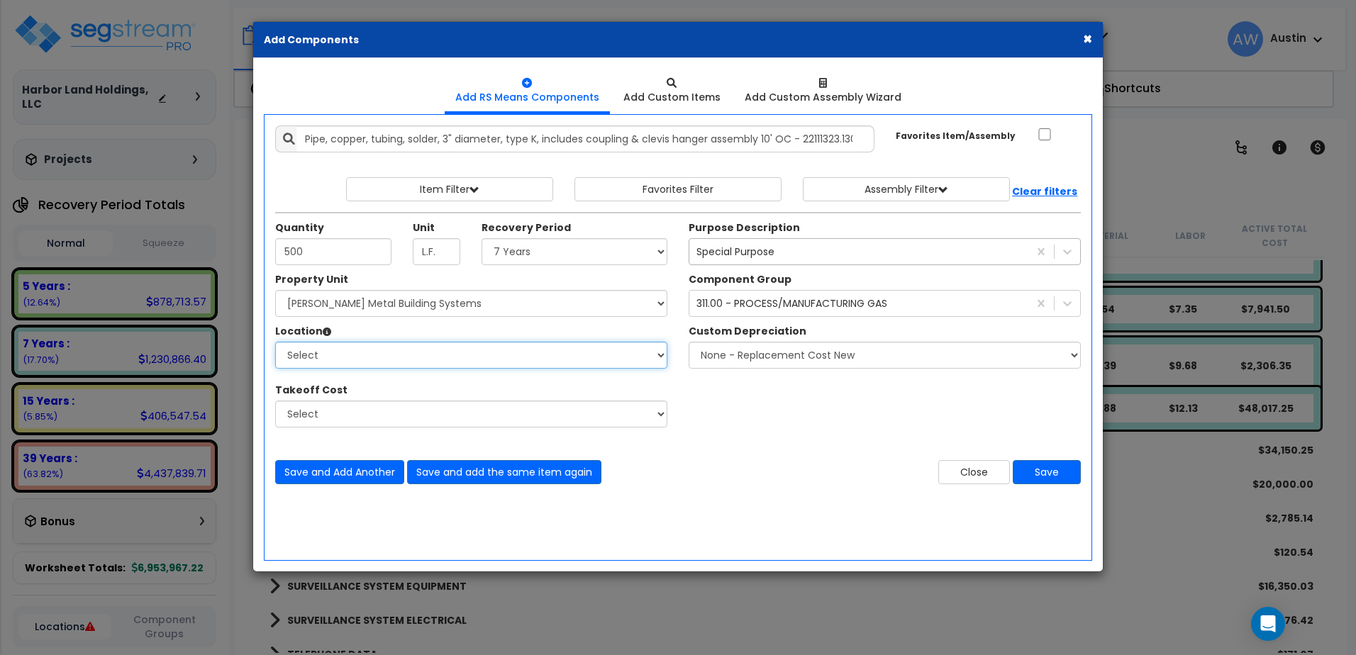
click at [450, 365] on select "Select Building Building Exterior Building Interior Common Areas Add Additional…" at bounding box center [471, 355] width 392 height 27
select select "461"
click at [284, 350] on select "Select Building Building Exterior Building Interior Common Areas Add Additional…" at bounding box center [471, 355] width 392 height 27
click at [1031, 481] on button "Save" at bounding box center [1047, 472] width 68 height 24
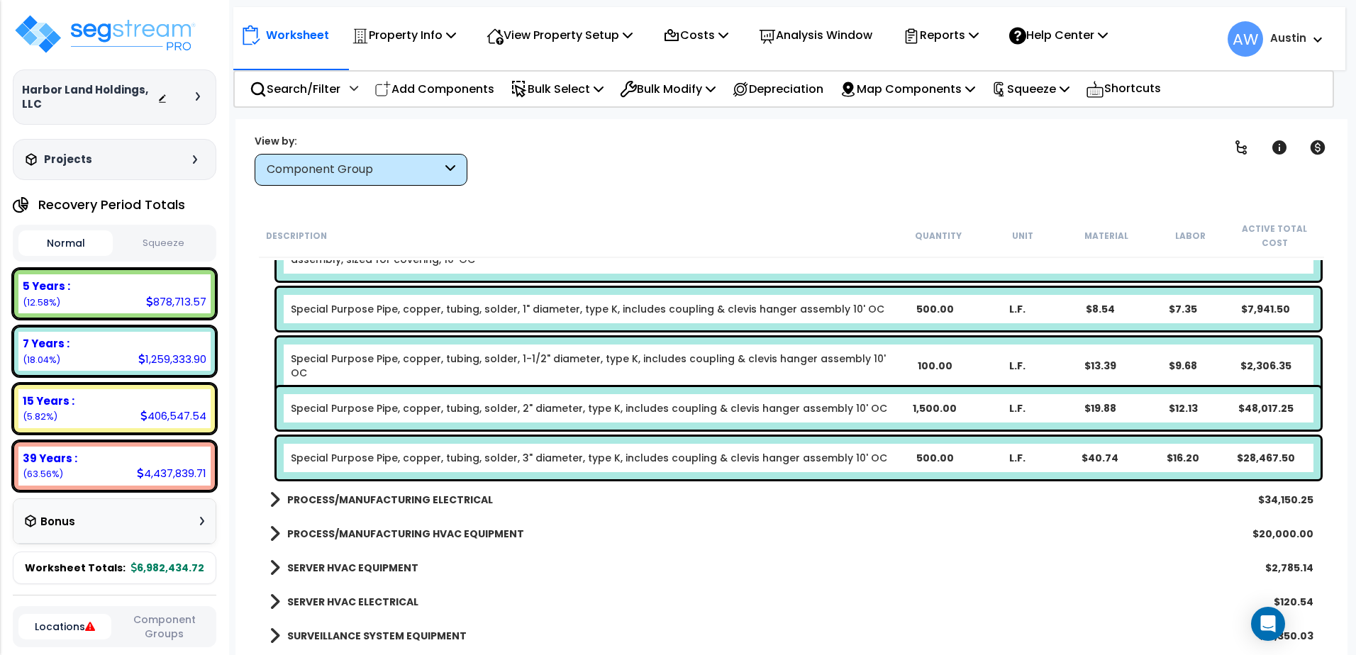
click at [445, 94] on p "Add Components" at bounding box center [435, 88] width 120 height 19
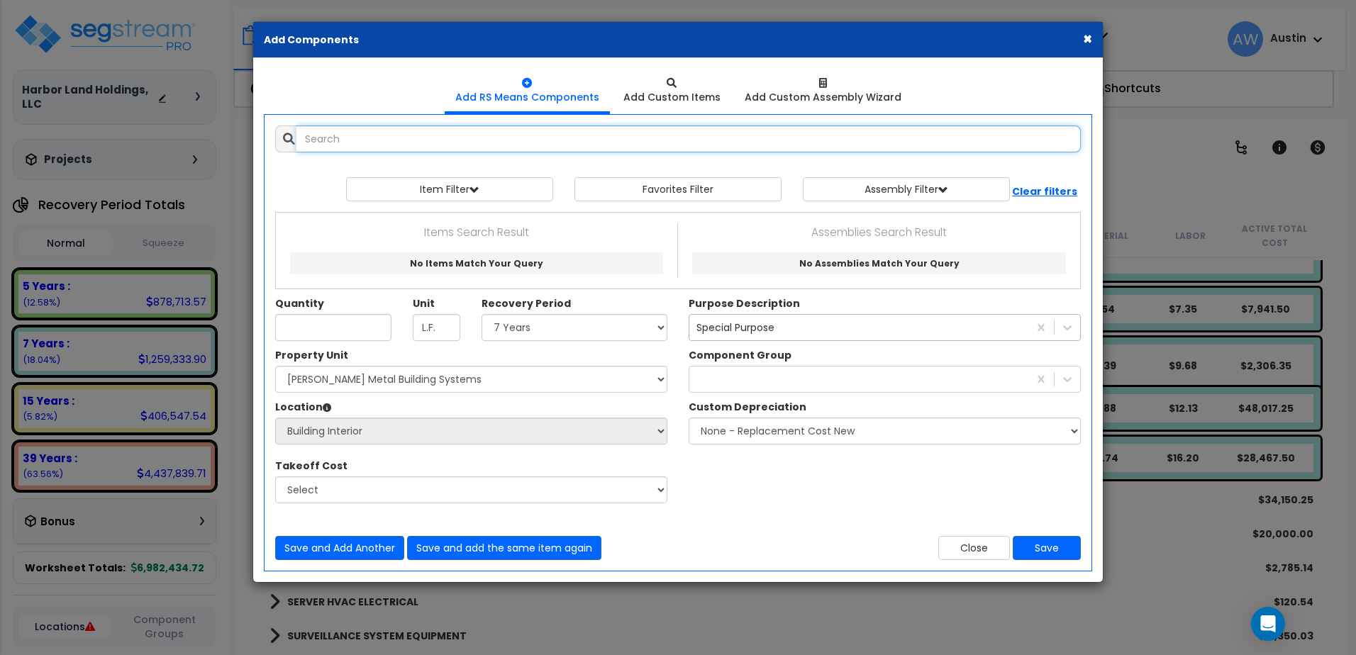
select select
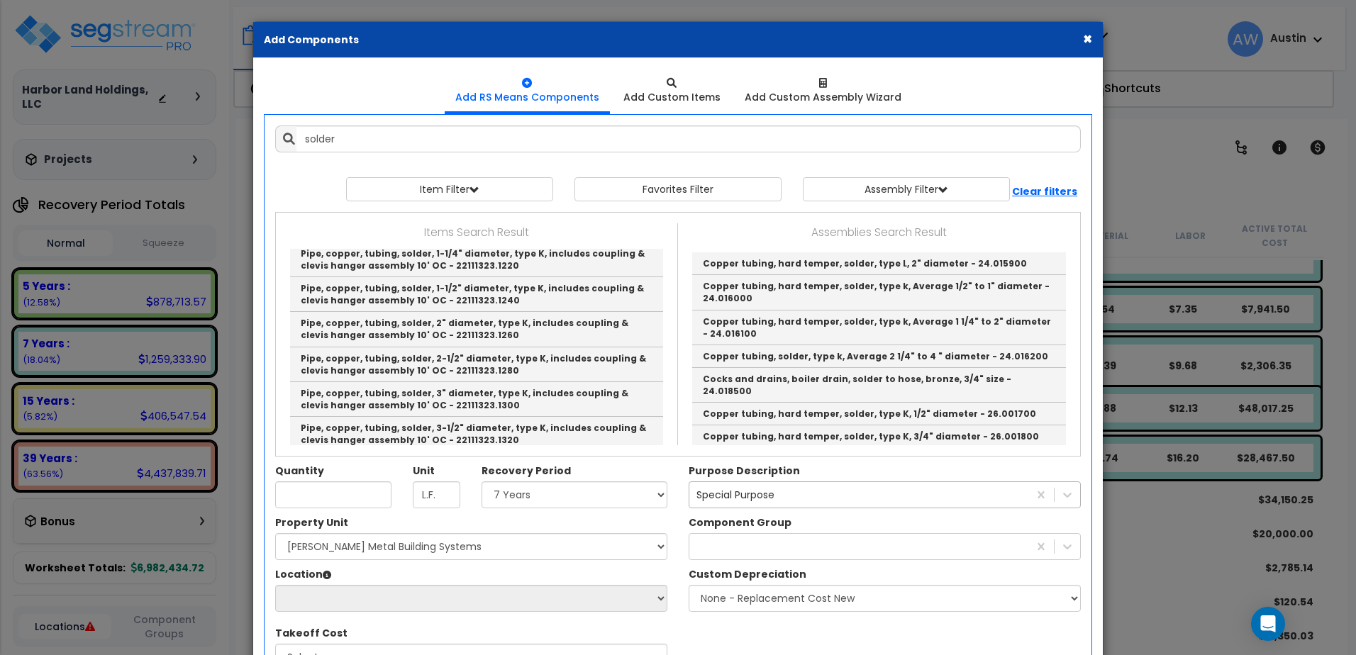
scroll to position [2202, 0]
click at [449, 521] on link "Pipe, copper, tubing, solder, 6" diameter, type K, includes coupling & clevis h…" at bounding box center [476, 538] width 373 height 35
type input "Pipe, copper, tubing, solder, 6" diameter, type K, includes coupling & clevis h…"
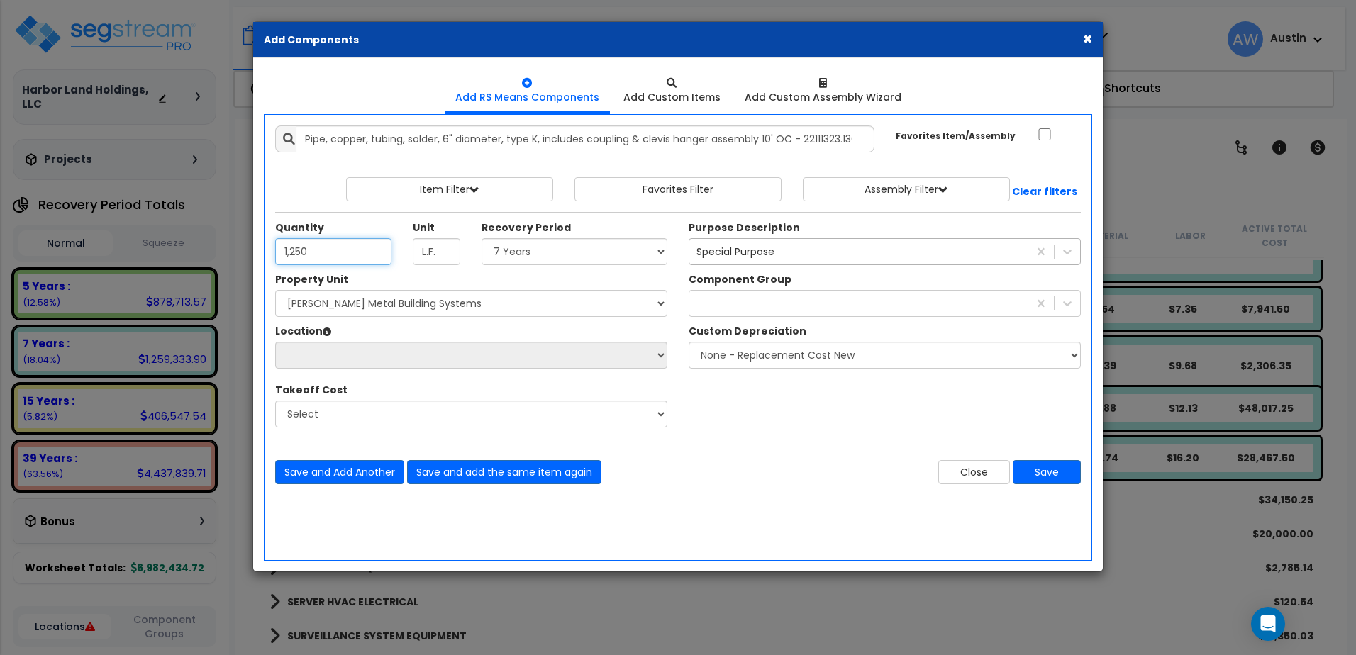
type input "1,250"
click at [508, 265] on select "Select Land 5 Years 7 Years 15 Years 39 Years 27.5 Year" at bounding box center [575, 251] width 186 height 27
select select "7Y"
click at [486, 247] on select "Select Land 5 Years 7 Years 15 Years 39 Years 27.5 Year" at bounding box center [575, 251] width 186 height 27
click at [724, 315] on div at bounding box center [859, 303] width 339 height 23
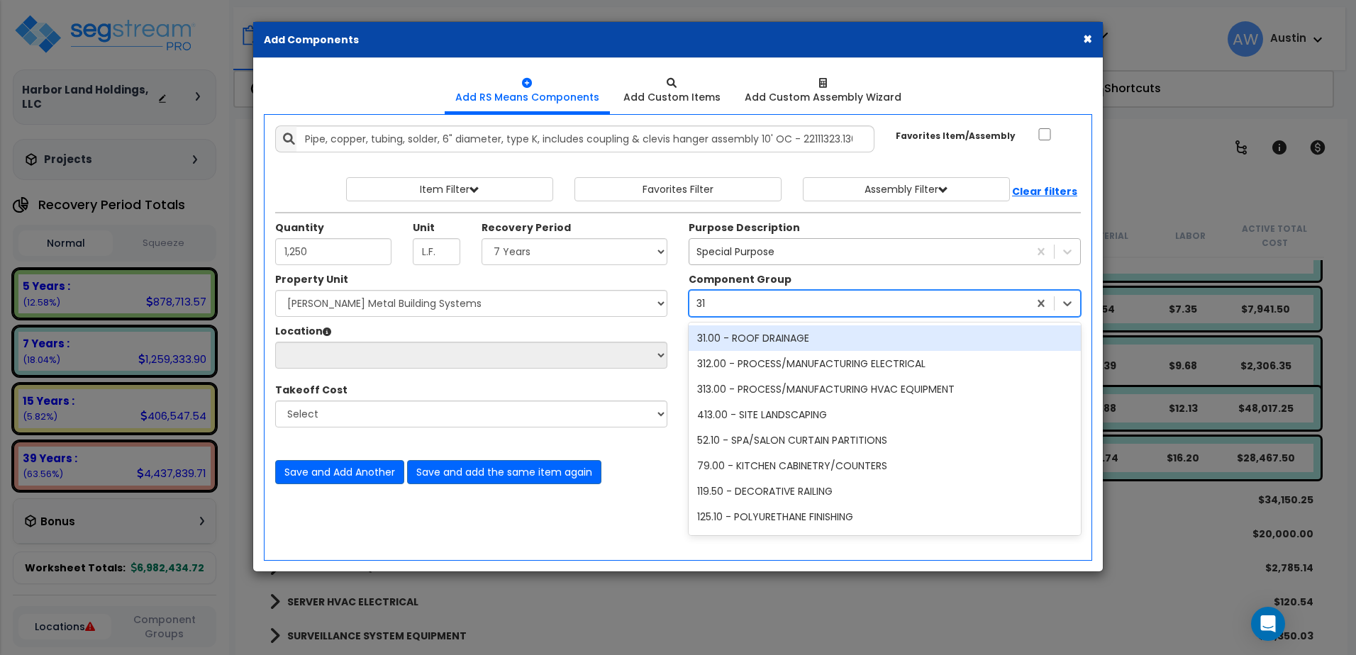
type input "311"
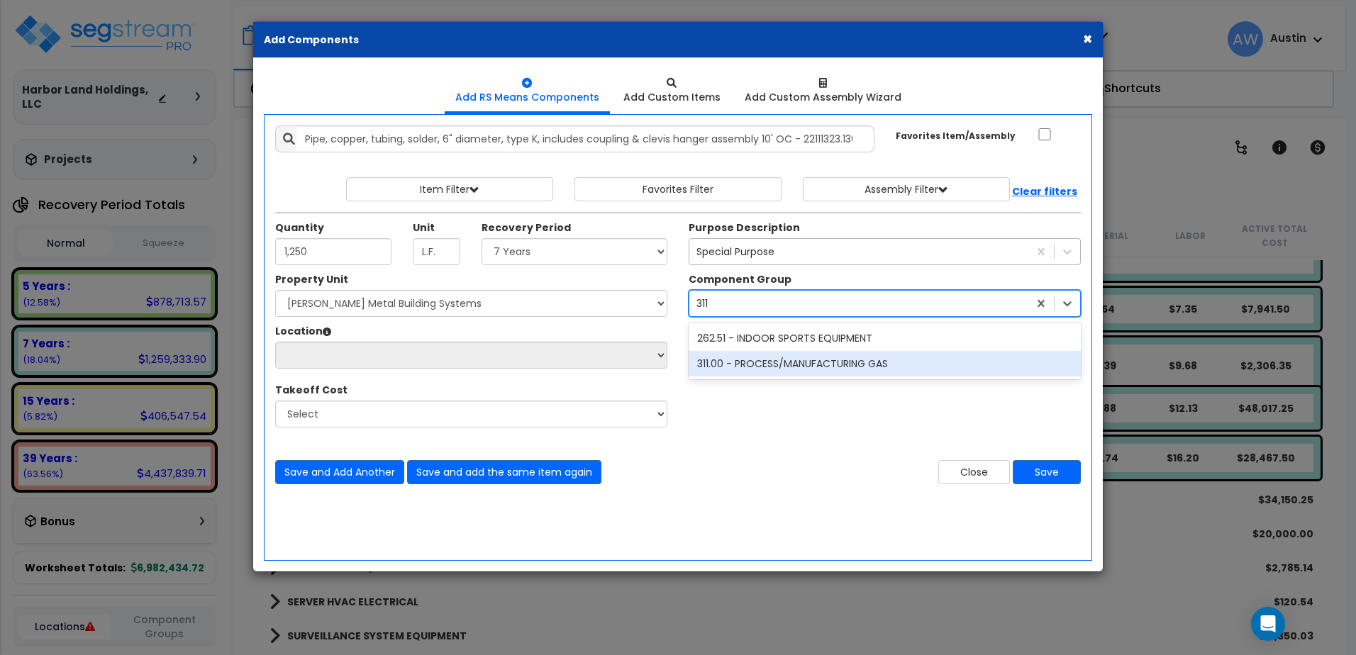
click at [738, 370] on div "311.00 - PROCESS/MANUFACTURING GAS" at bounding box center [885, 364] width 392 height 26
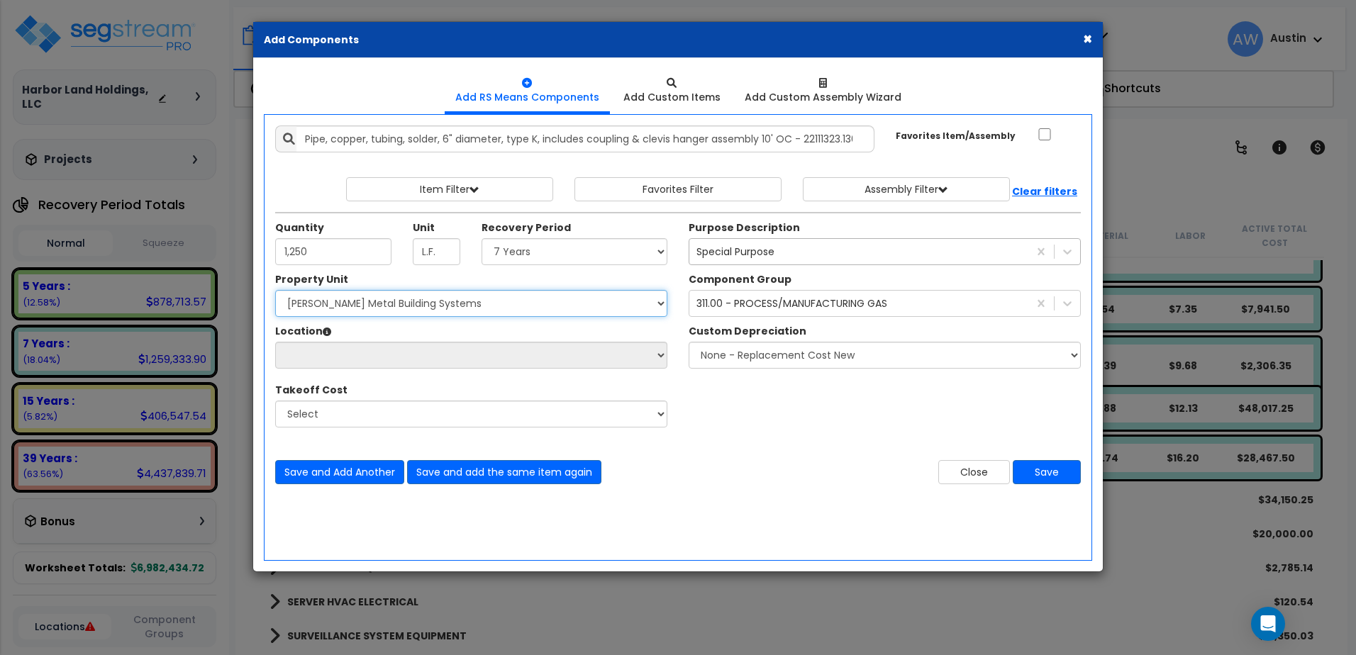
click at [538, 314] on select "Select [PERSON_NAME] Metal Building Systems Site Improvements" at bounding box center [471, 303] width 392 height 27
select select "160317"
click at [284, 299] on select "Select [PERSON_NAME] Metal Building Systems Site Improvements" at bounding box center [471, 303] width 392 height 27
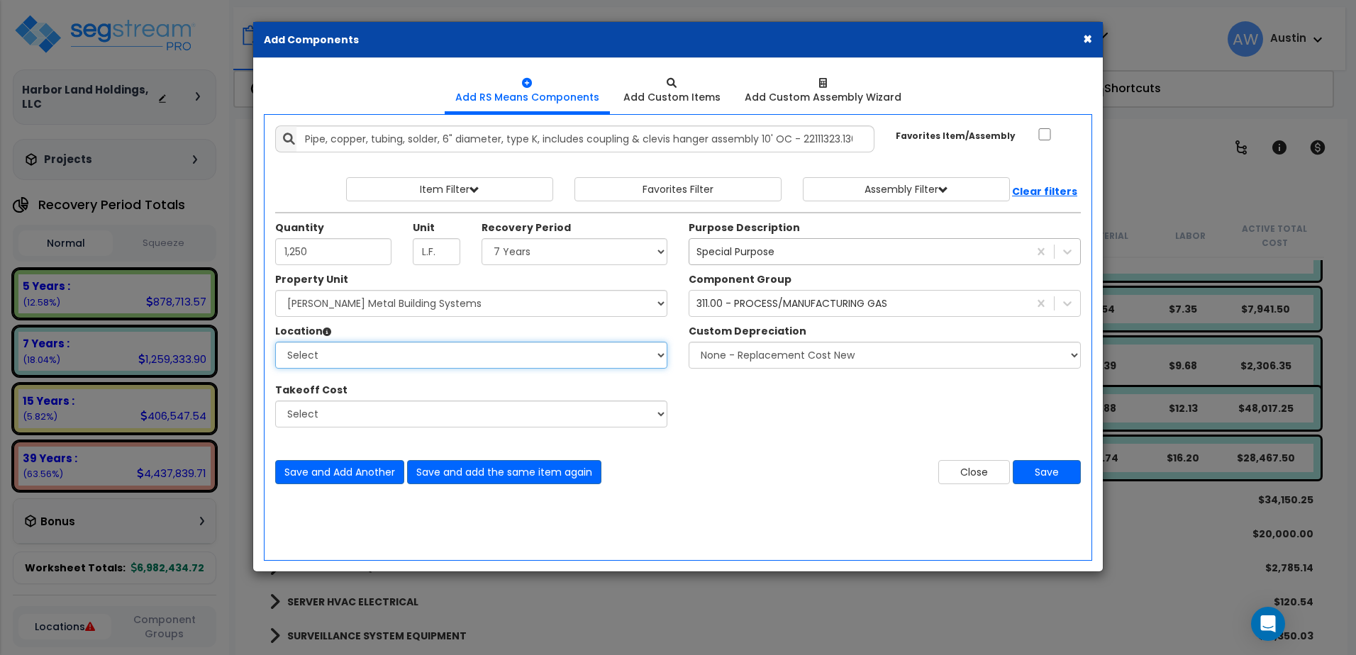
click at [465, 365] on select "Select Building Building Exterior Building Interior Common Areas Add Additional…" at bounding box center [471, 355] width 392 height 27
select select "461"
click at [284, 350] on select "Select Building Building Exterior Building Interior Common Areas Add Additional…" at bounding box center [471, 355] width 392 height 27
click at [1041, 485] on button "Save" at bounding box center [1047, 472] width 68 height 24
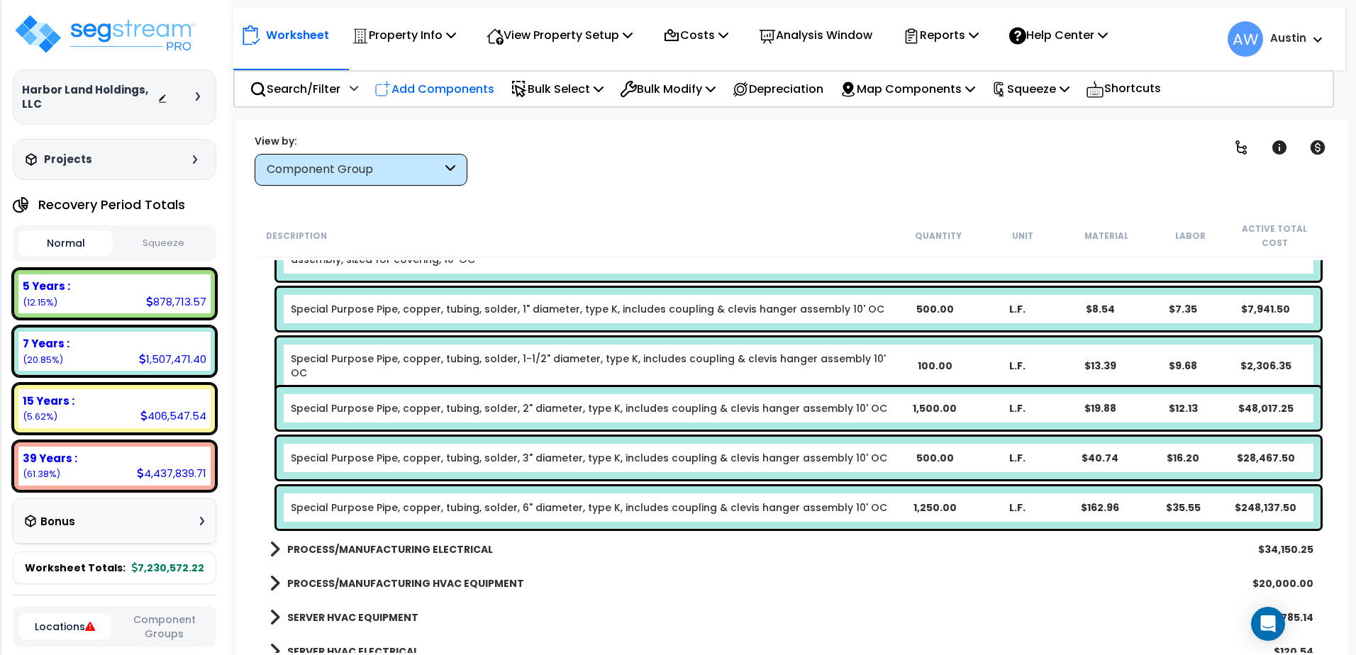
click at [421, 86] on p "Add Components" at bounding box center [435, 88] width 120 height 19
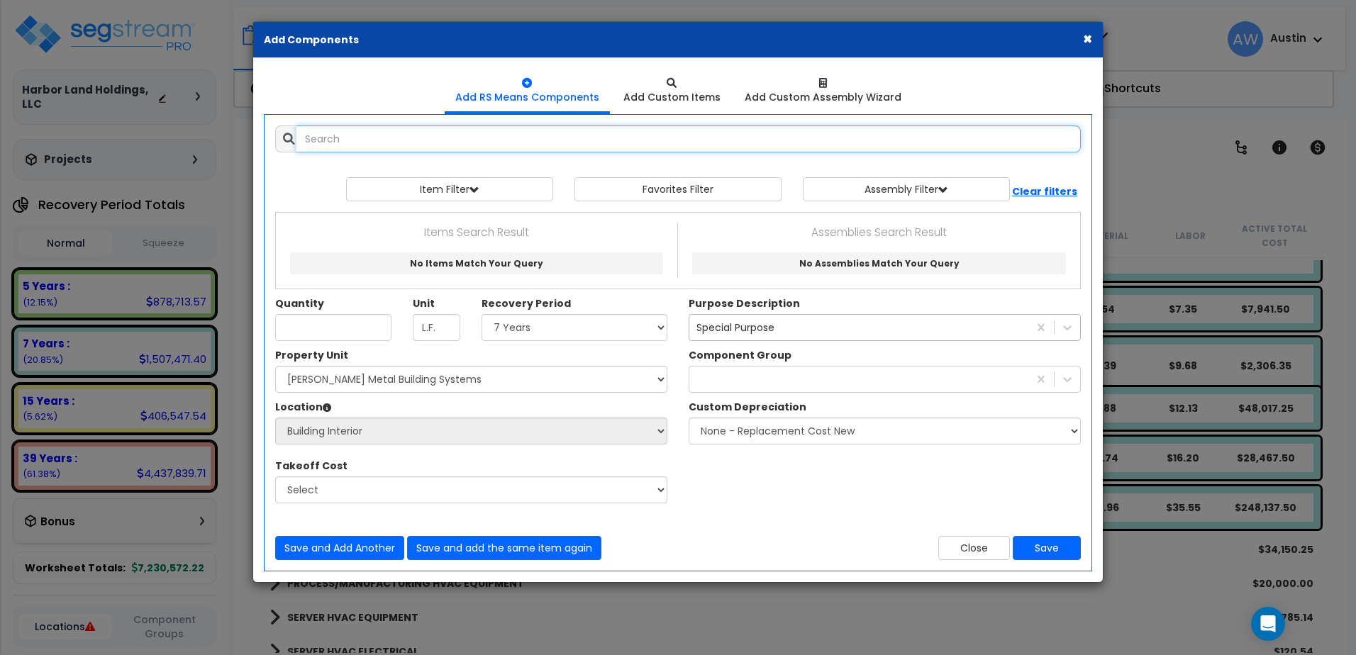
select select
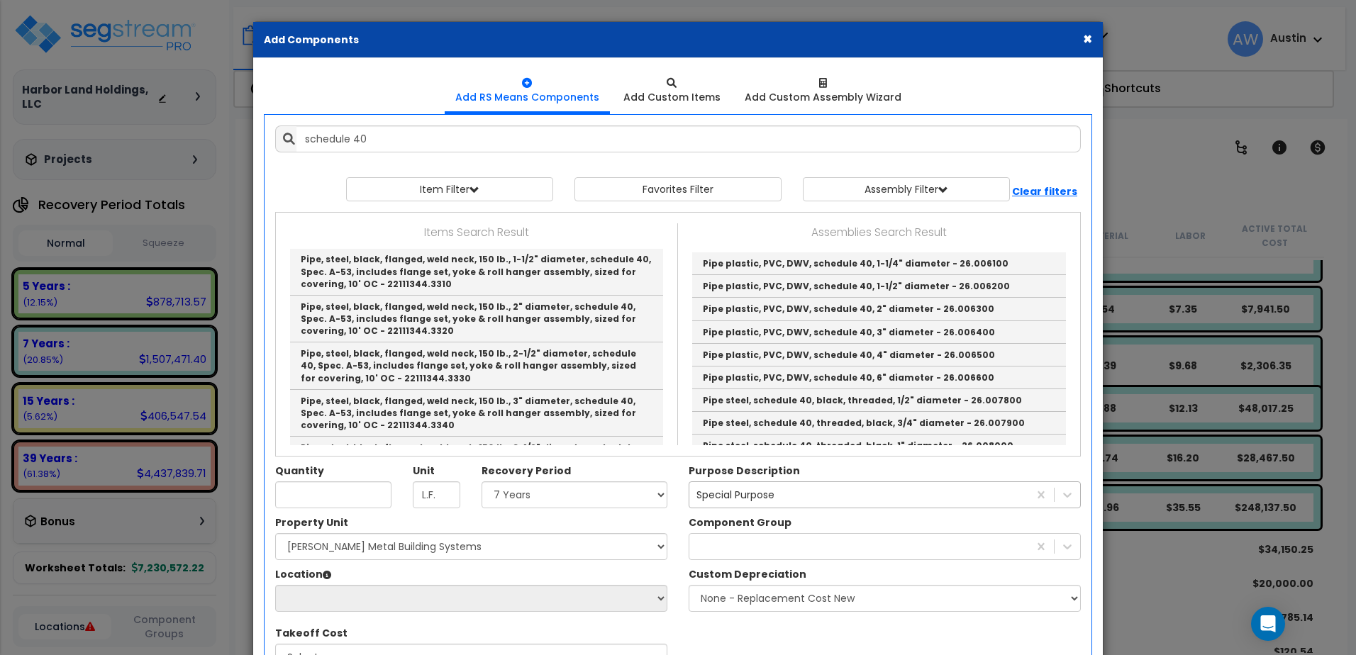
scroll to position [3880, 0]
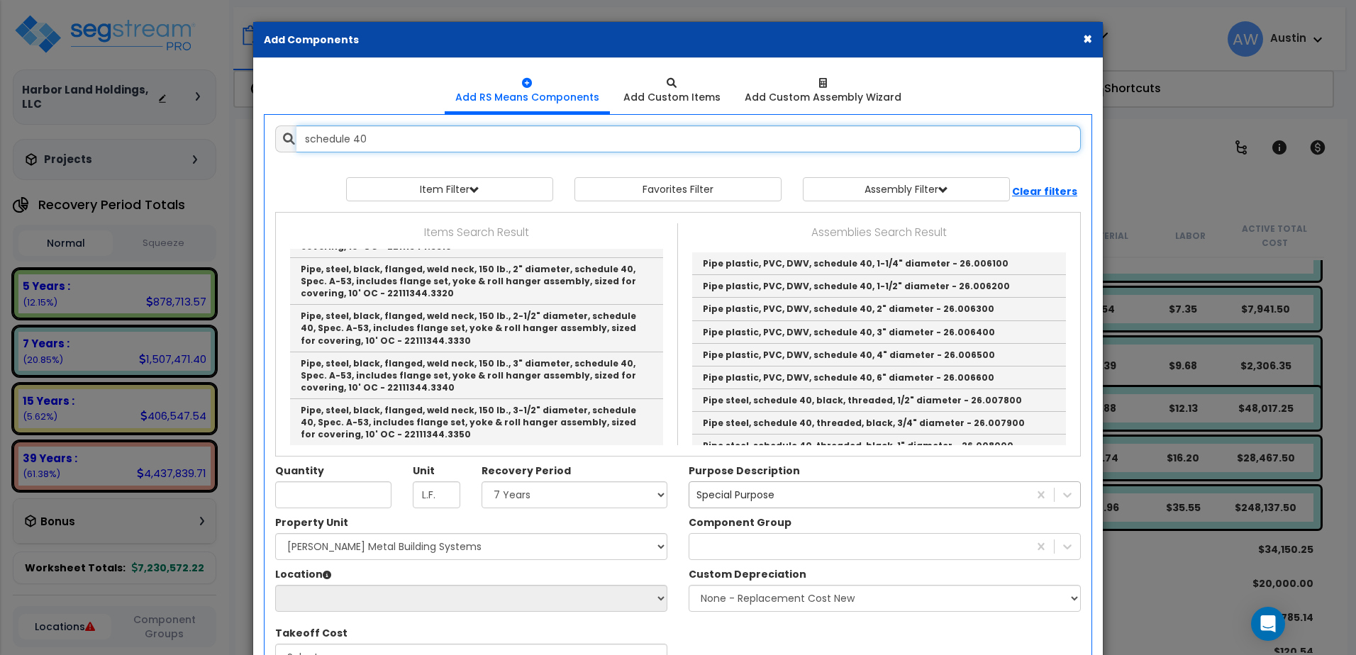
click at [387, 153] on input "schedule 40" at bounding box center [689, 139] width 785 height 27
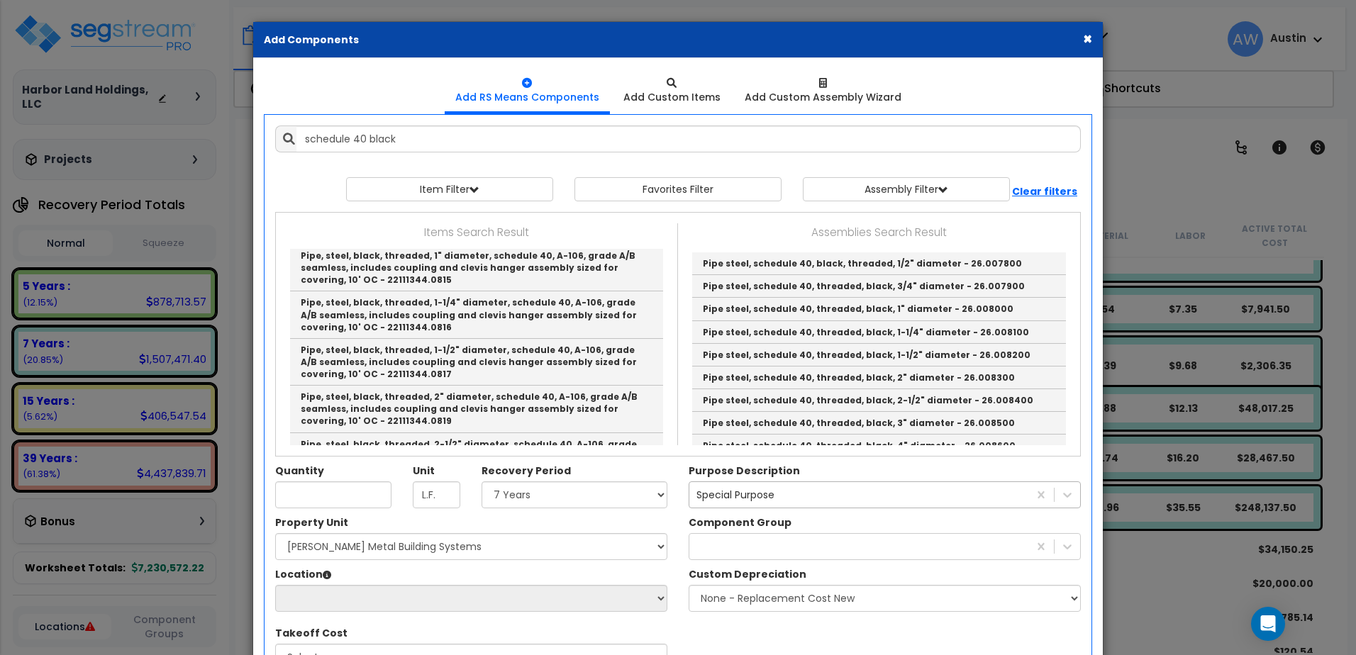
scroll to position [0, 0]
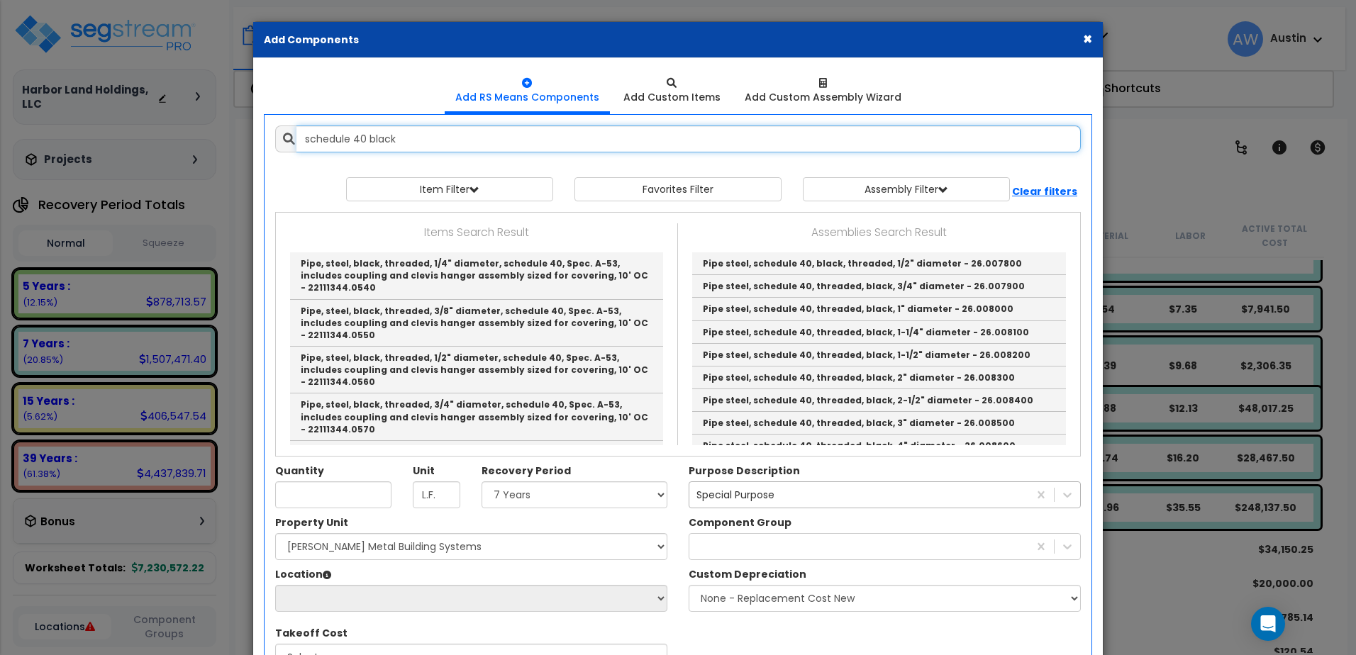
drag, startPoint x: 417, startPoint y: 142, endPoint x: 267, endPoint y: 140, distance: 149.7
click at [267, 140] on div "Add Items Add Assemblies Both schedule 40 black 10286734 Select" at bounding box center [678, 427] width 848 height 624
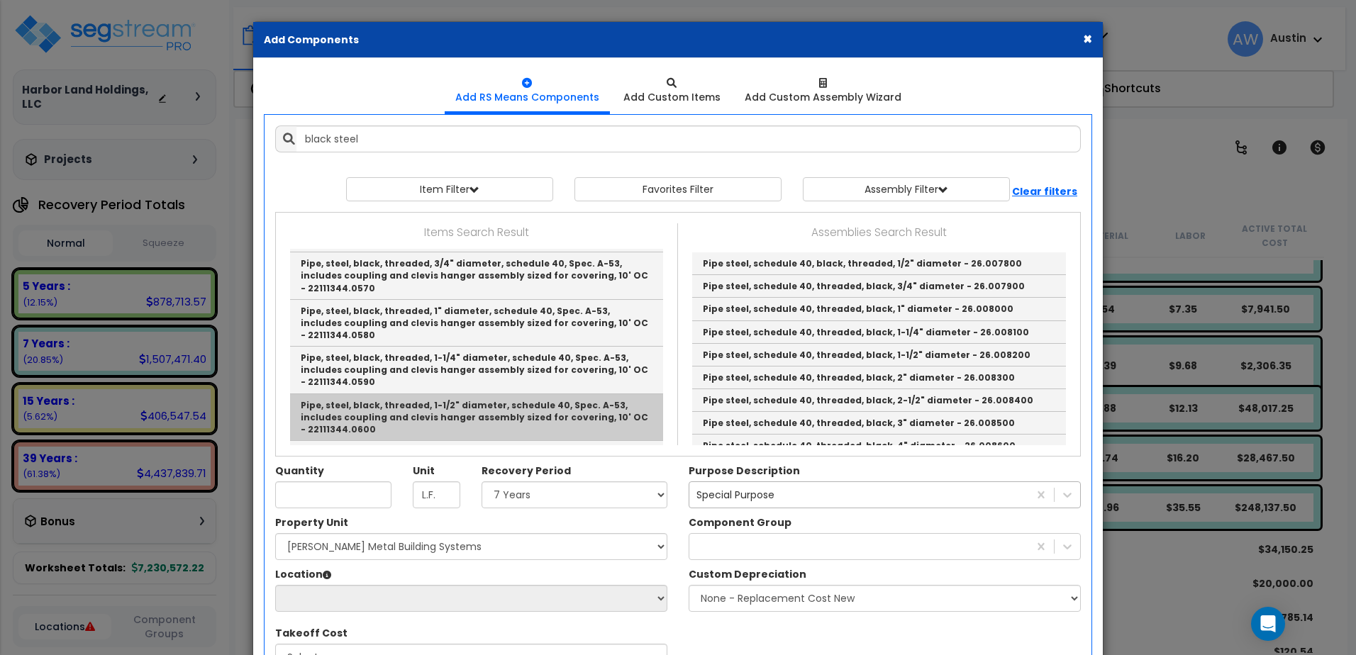
scroll to position [712, 0]
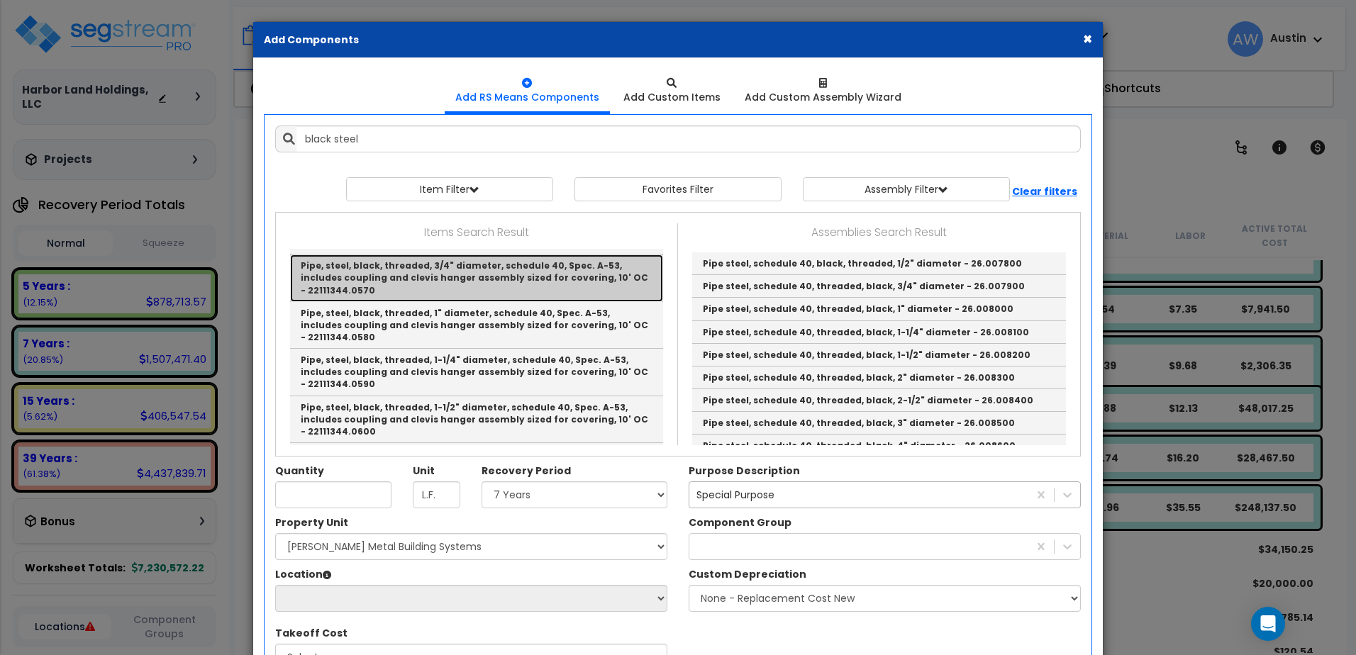
click at [513, 284] on link "Pipe, steel, black, threaded, 3/4" diameter, schedule 40, Spec. A-53, includes …" at bounding box center [476, 278] width 373 height 47
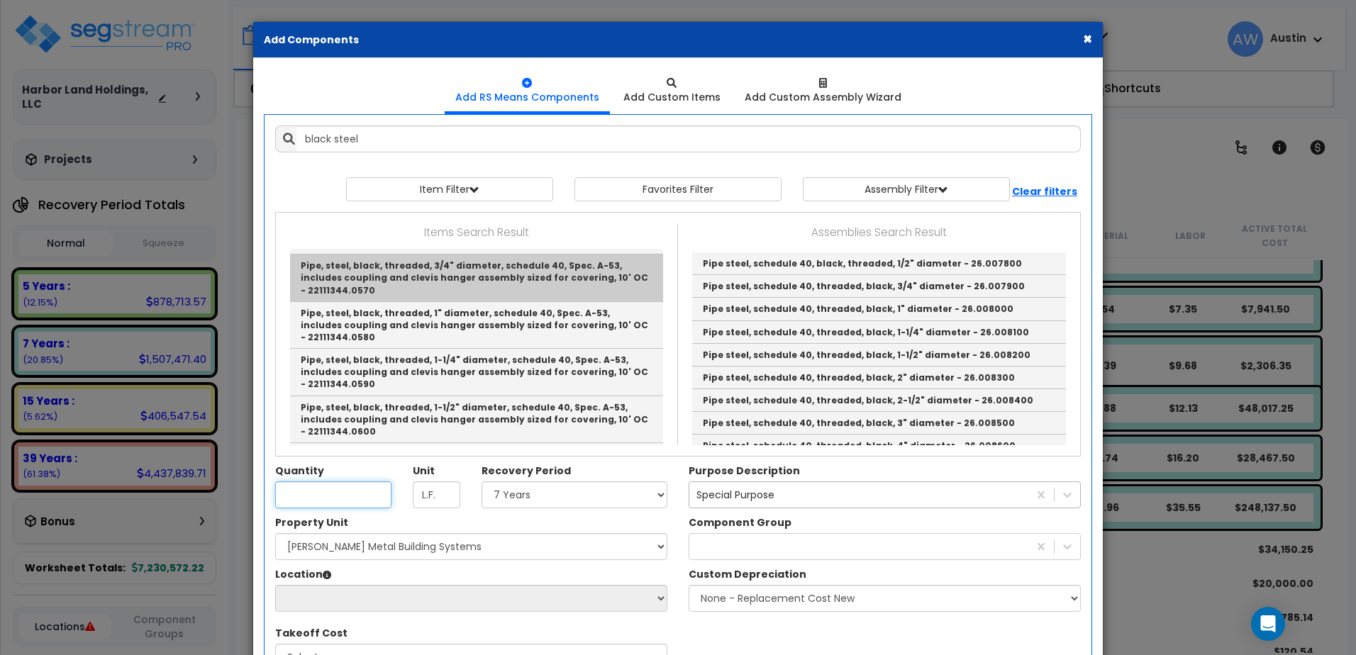
type input "Pipe, steel, black, threaded, 3/4" diameter, schedule 40, Spec. A-53, includes …"
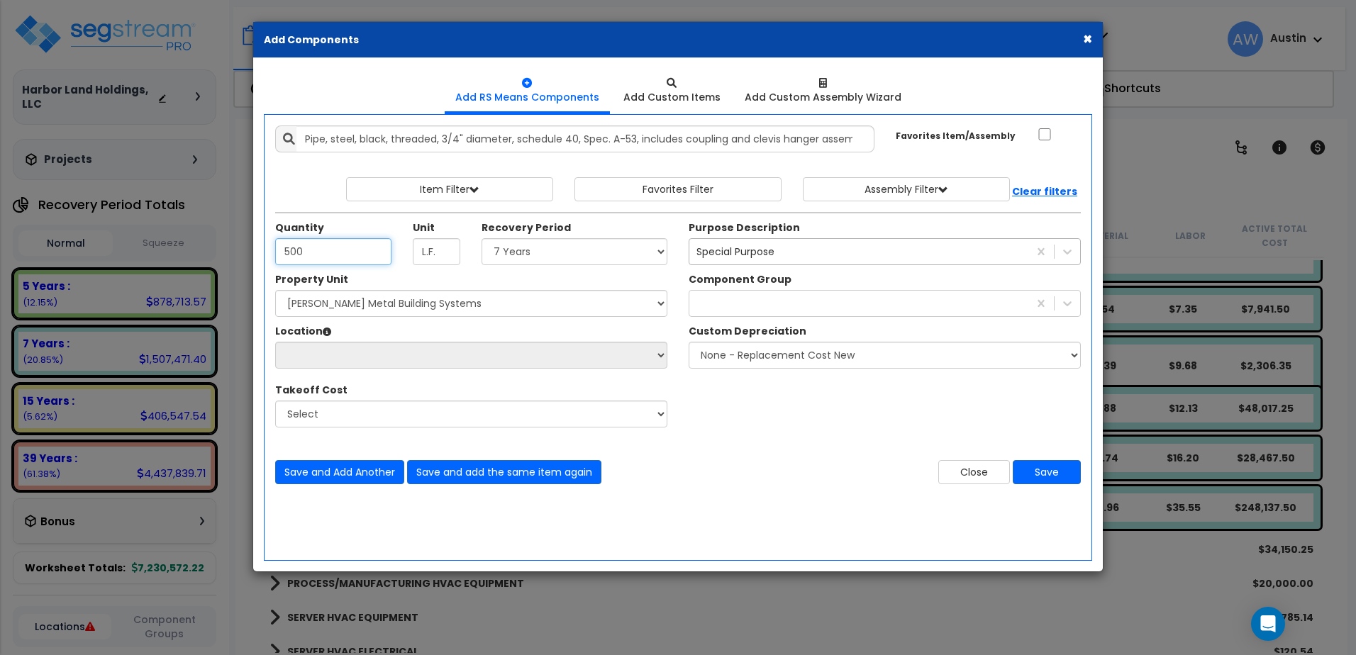
type input "500"
click at [536, 260] on select "Select Land 5 Years 7 Years 15 Years 39 Years 27.5 Year" at bounding box center [575, 251] width 186 height 27
select select "7Y"
click at [486, 247] on select "Select Land 5 Years 7 Years 15 Years 39 Years 27.5 Year" at bounding box center [575, 251] width 186 height 27
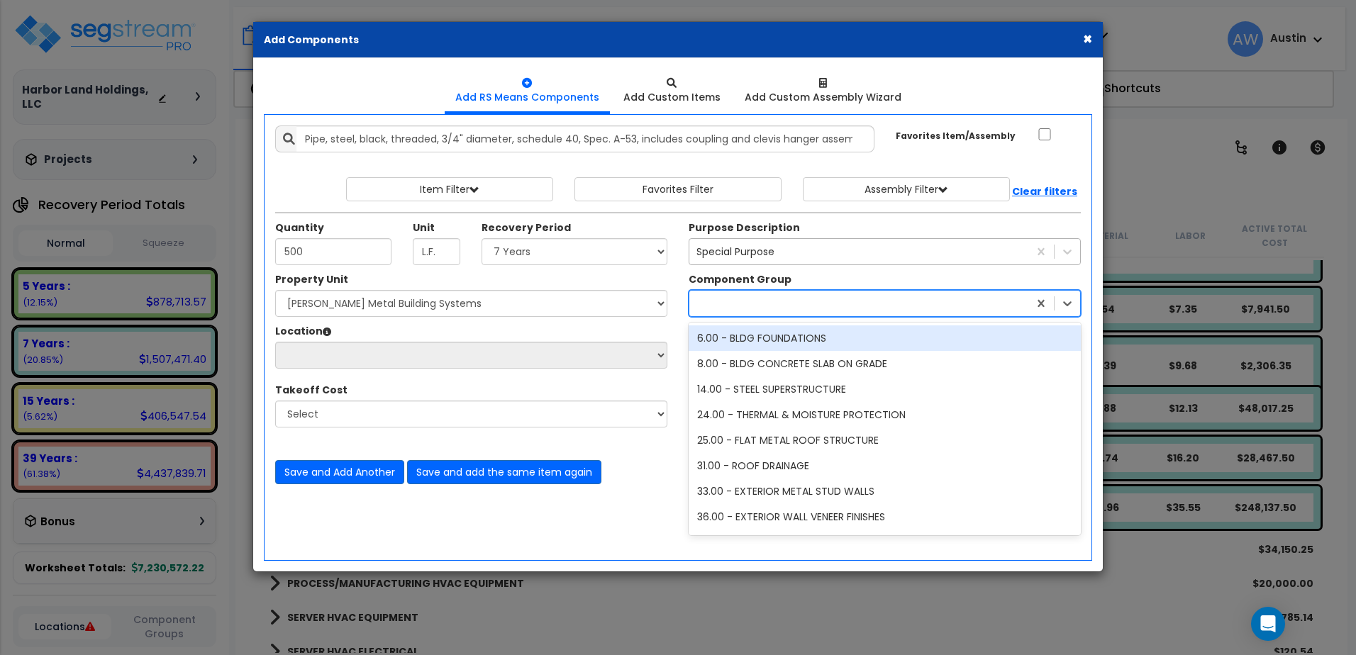
click at [702, 309] on div at bounding box center [859, 303] width 339 height 23
type input "311"
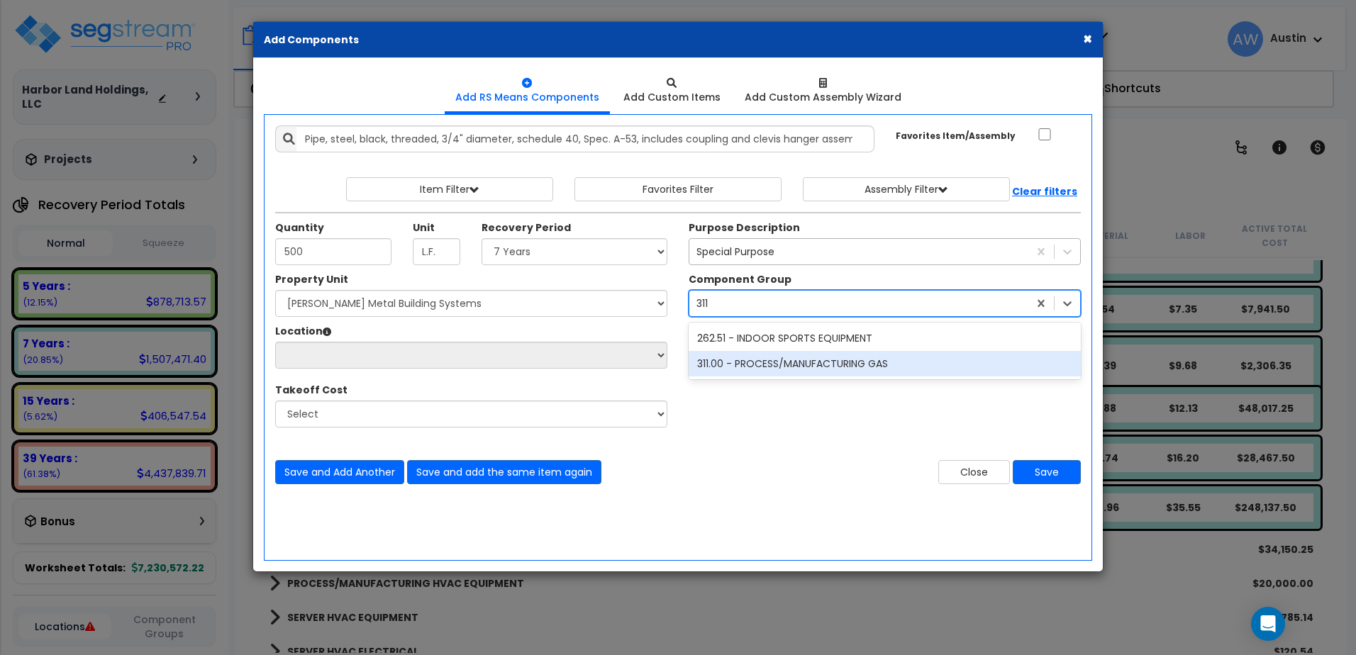
click at [749, 374] on div "311.00 - PROCESS/MANUFACTURING GAS" at bounding box center [885, 364] width 392 height 26
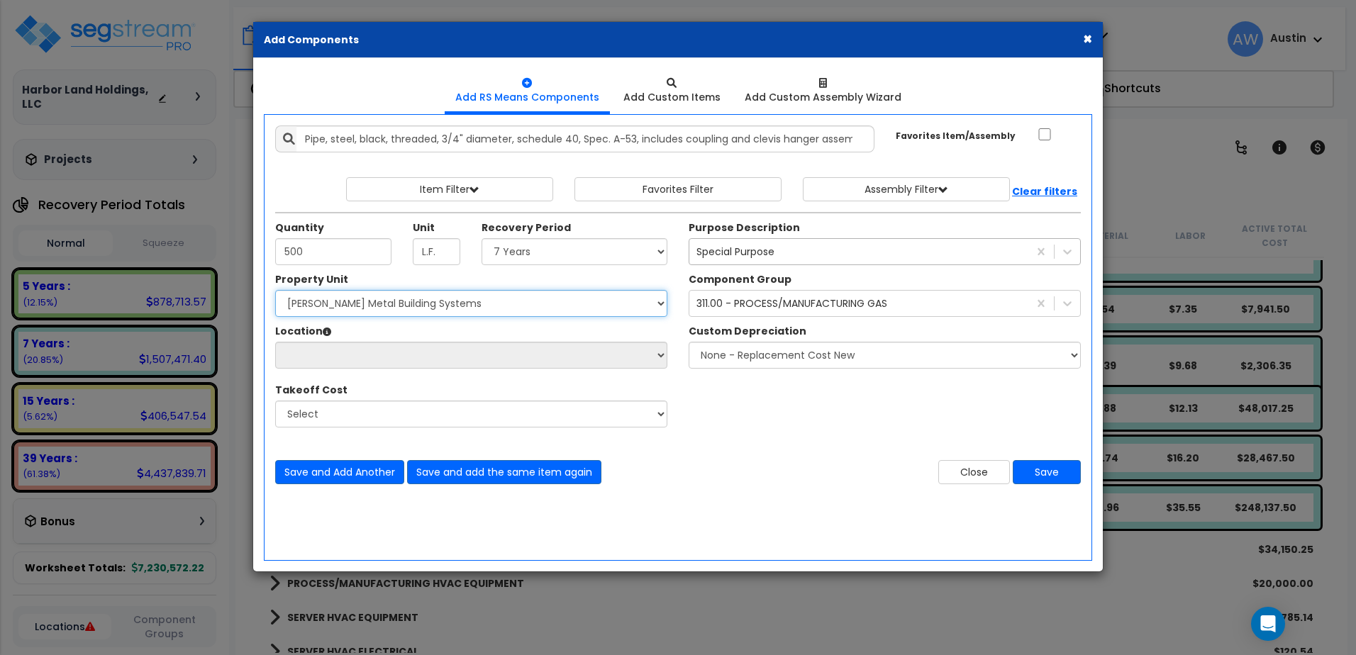
click at [441, 316] on select "Select [PERSON_NAME] Metal Building Systems Site Improvements" at bounding box center [471, 303] width 392 height 27
select select "160317"
click at [284, 299] on select "Select [PERSON_NAME] Metal Building Systems Site Improvements" at bounding box center [471, 303] width 392 height 27
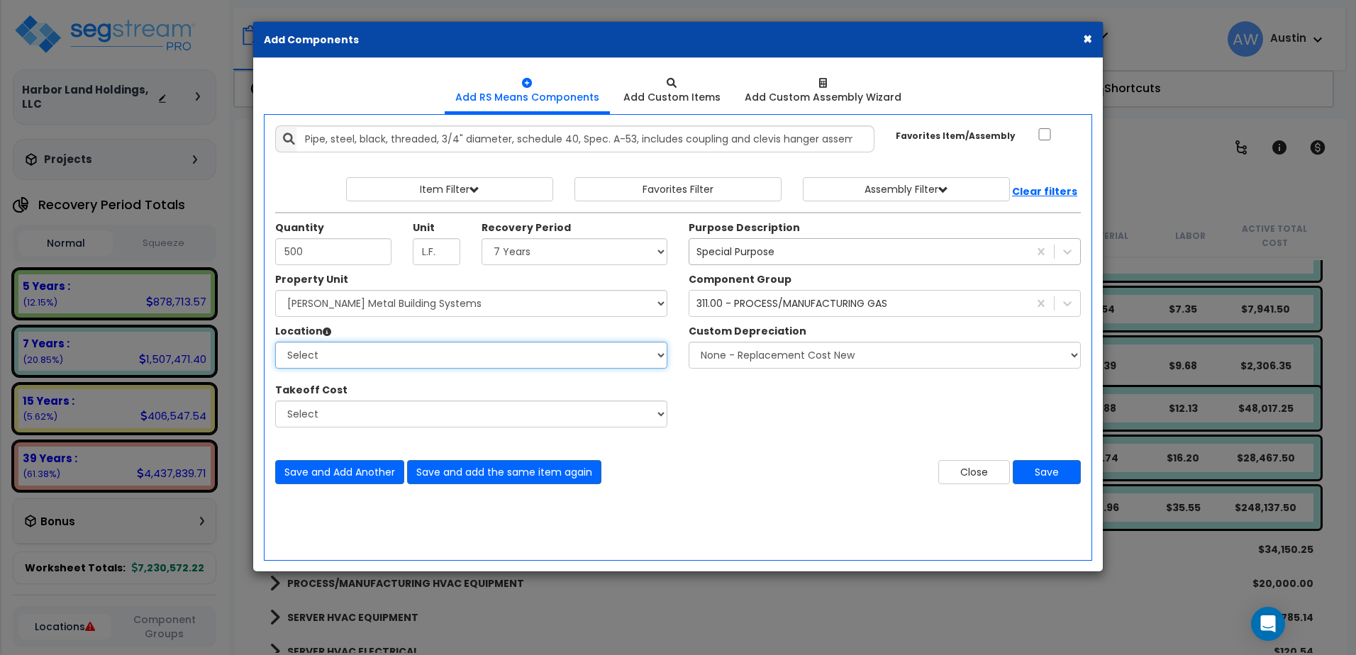
click at [417, 369] on select "Select Building Building Exterior Building Interior Common Areas Add Additional…" at bounding box center [471, 355] width 392 height 27
select select "461"
click at [284, 350] on select "Select Building Building Exterior Building Interior Common Areas Add Additional…" at bounding box center [471, 355] width 392 height 27
click at [1032, 481] on button "Save" at bounding box center [1047, 472] width 68 height 24
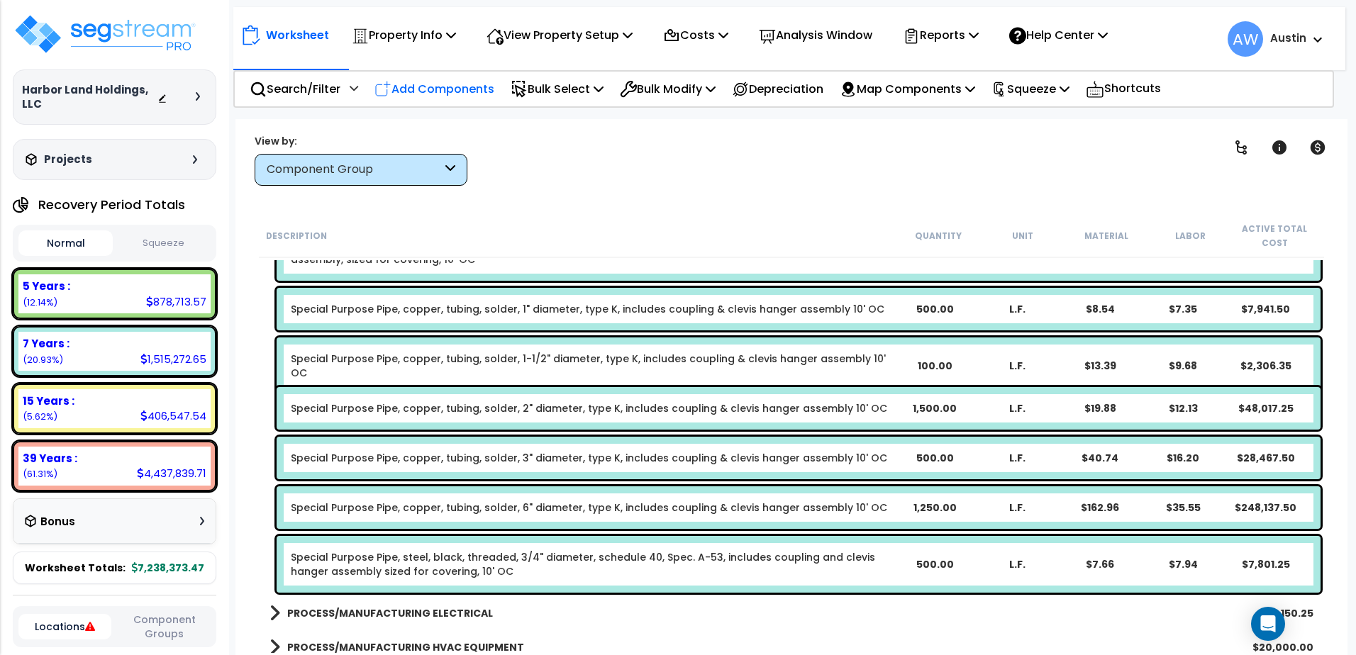
click at [436, 84] on p "Add Components" at bounding box center [435, 88] width 120 height 19
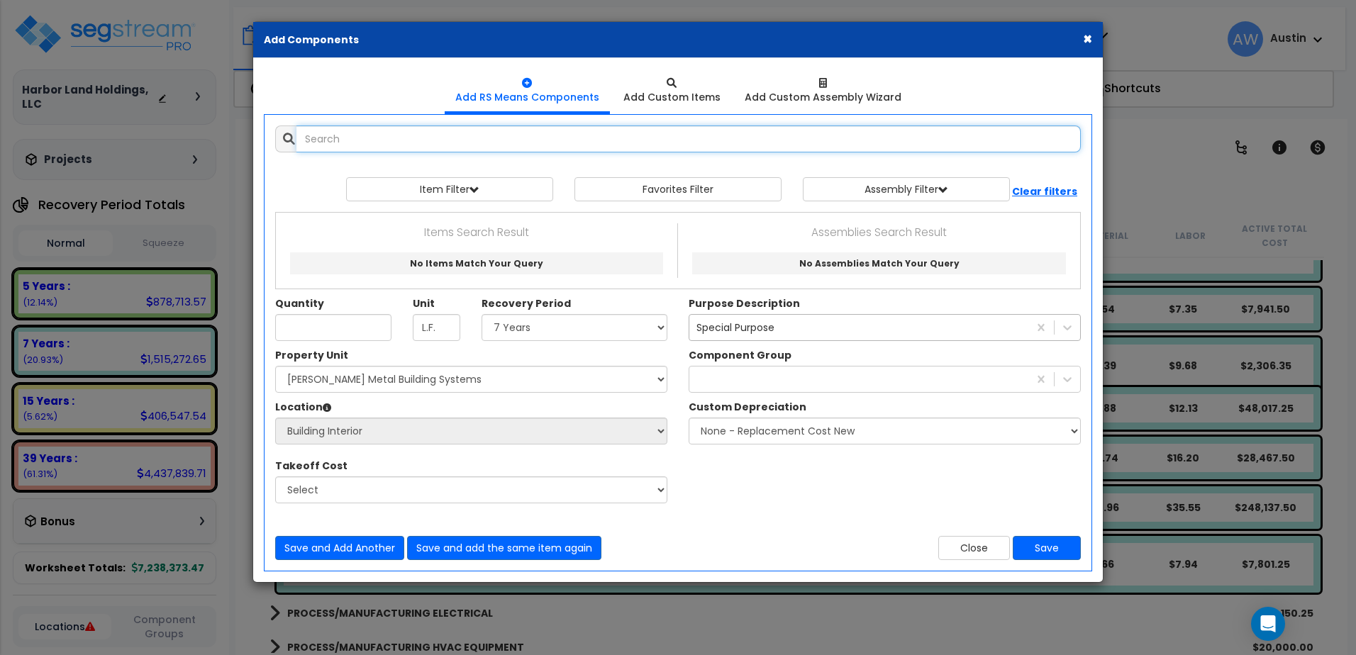
select select
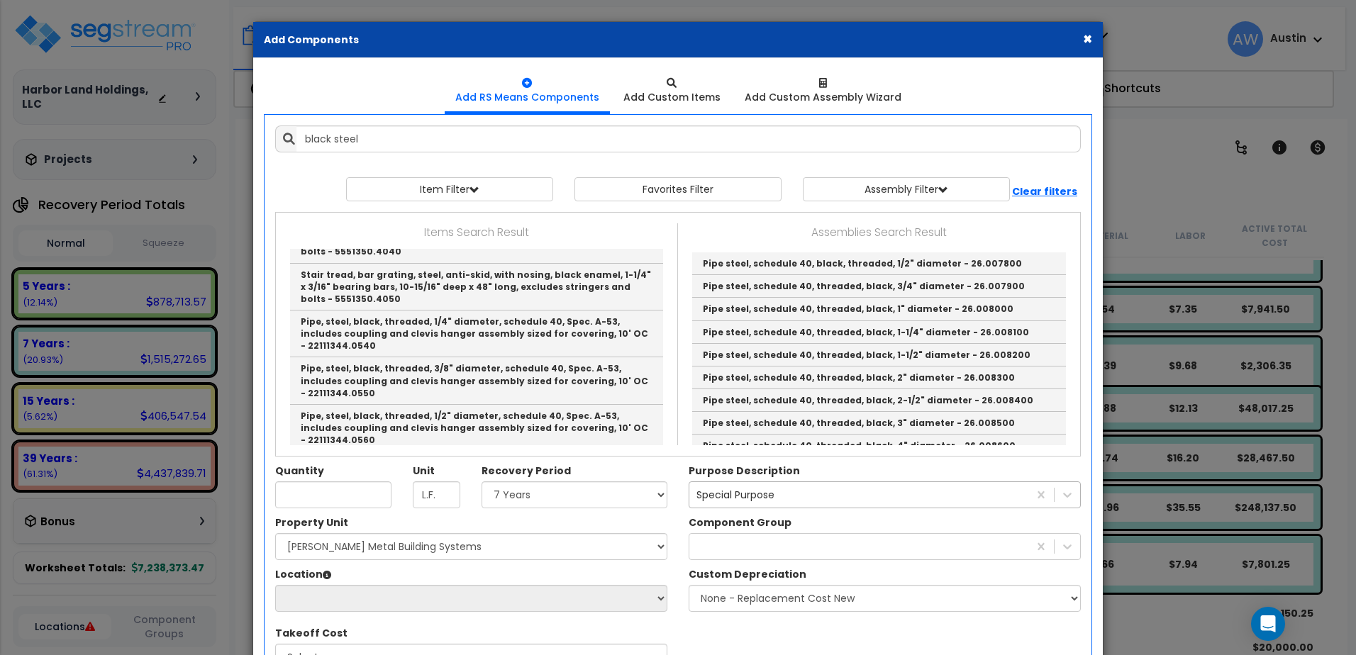
scroll to position [687, 0]
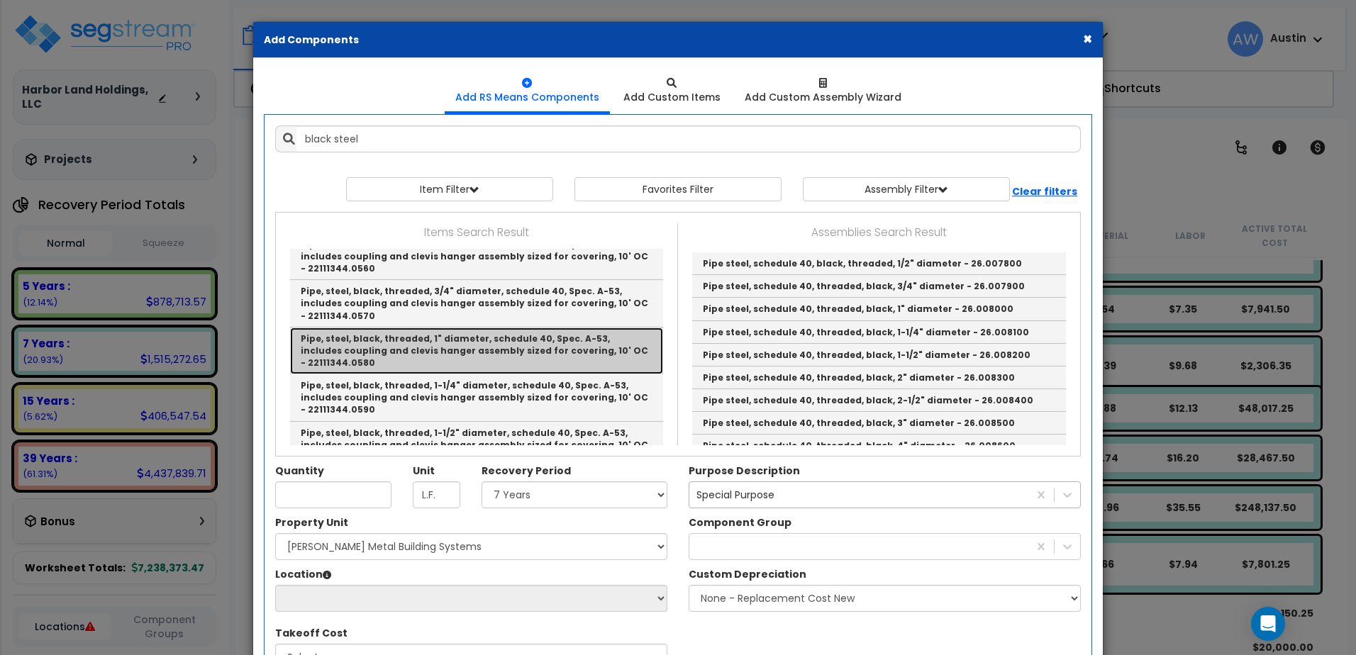
click at [387, 359] on link "Pipe, steel, black, threaded, 1" diameter, schedule 40, Spec. A-53, includes co…" at bounding box center [476, 351] width 373 height 47
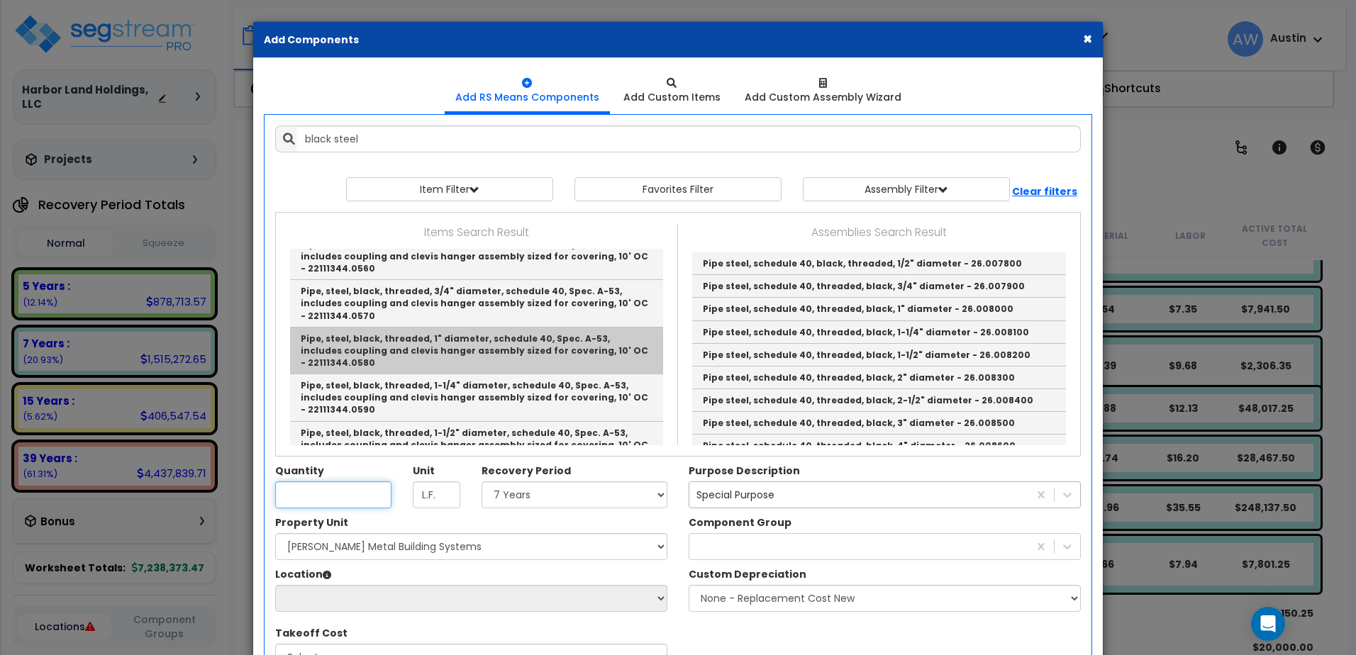
type input "Pipe, steel, black, threaded, 1" diameter, schedule 40, Spec. A-53, includes co…"
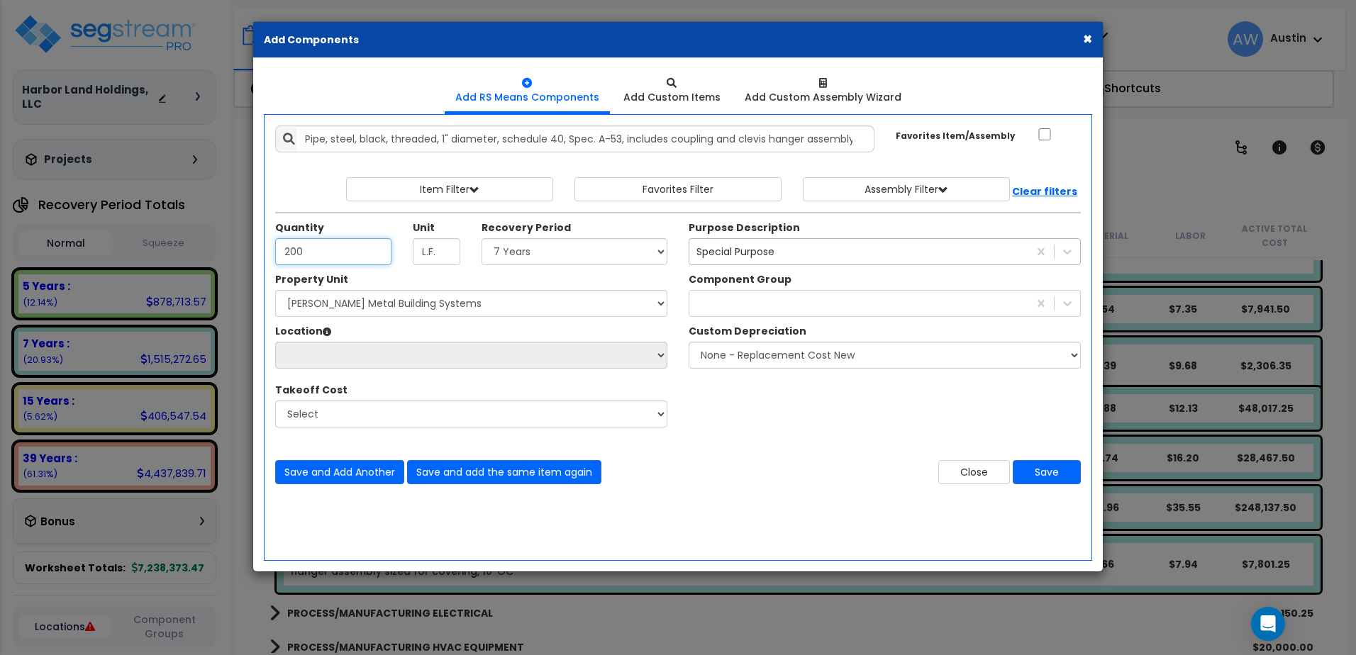
type input "200"
click at [529, 260] on select "Select Land 5 Years 7 Years 15 Years 39 Years 27.5 Year" at bounding box center [575, 251] width 186 height 27
select select "7Y"
click at [486, 247] on select "Select Land 5 Years 7 Years 15 Years 39 Years 27.5 Year" at bounding box center [575, 251] width 186 height 27
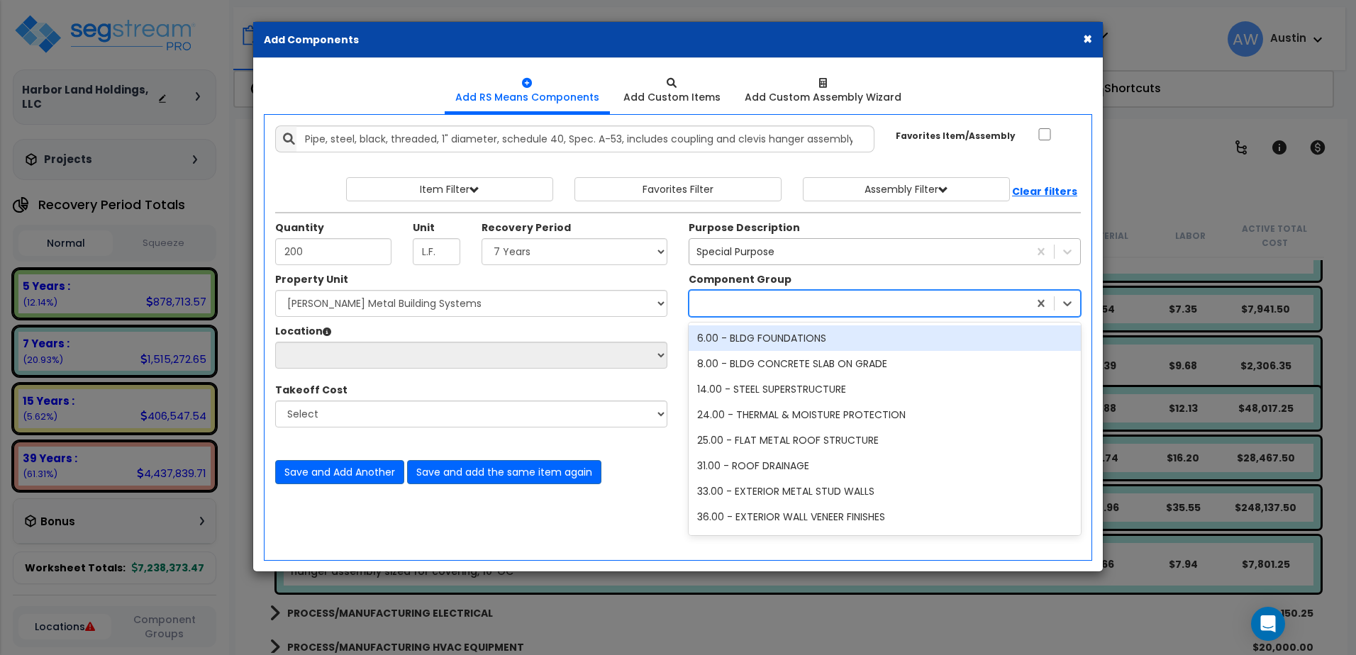
click at [726, 315] on div at bounding box center [859, 303] width 339 height 23
type input "311"
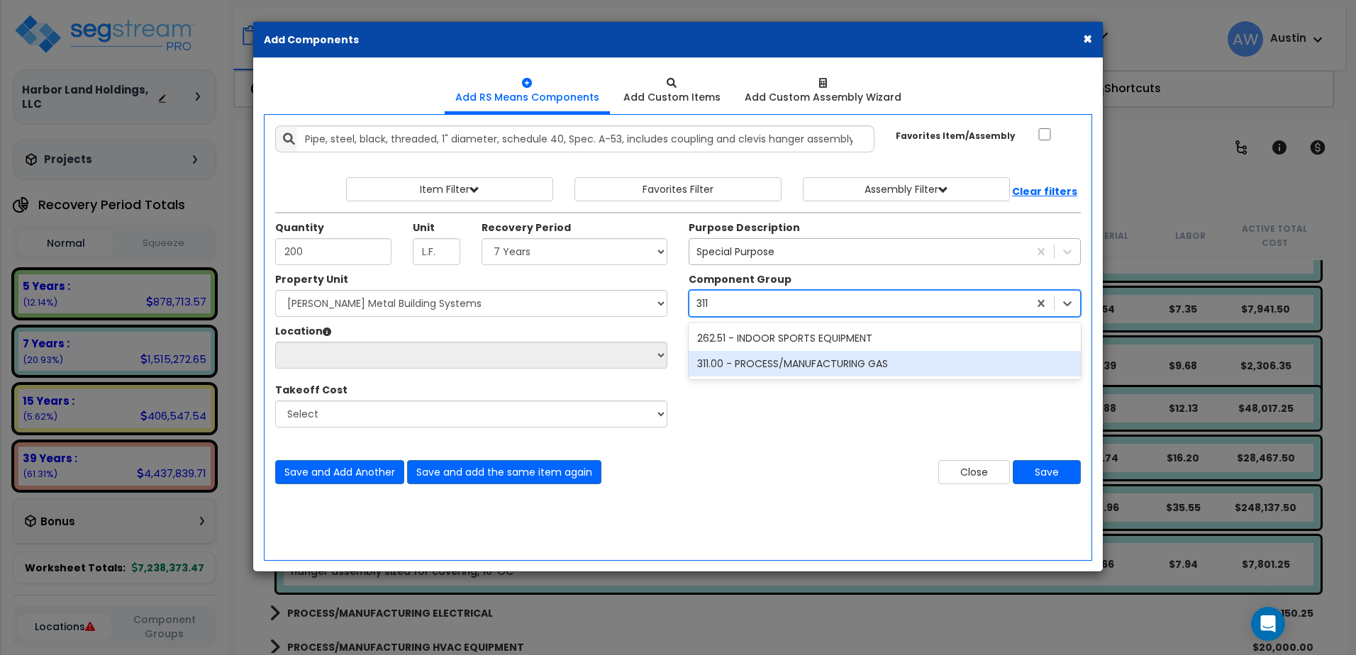
click at [733, 376] on div "311.00 - PROCESS/MANUFACTURING GAS" at bounding box center [885, 364] width 392 height 26
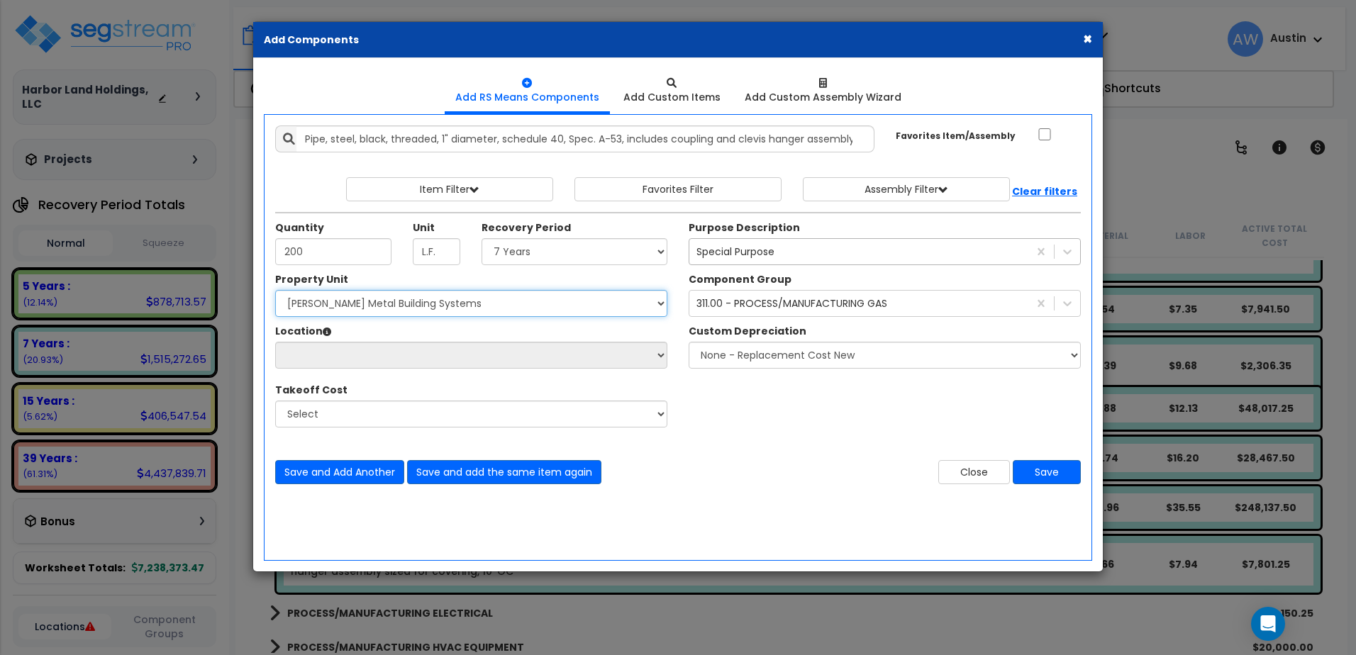
click at [406, 304] on select "Select [PERSON_NAME] Metal Building Systems Site Improvements" at bounding box center [471, 303] width 392 height 27
select select "160317"
click at [284, 299] on select "Select [PERSON_NAME] Metal Building Systems Site Improvements" at bounding box center [471, 303] width 392 height 27
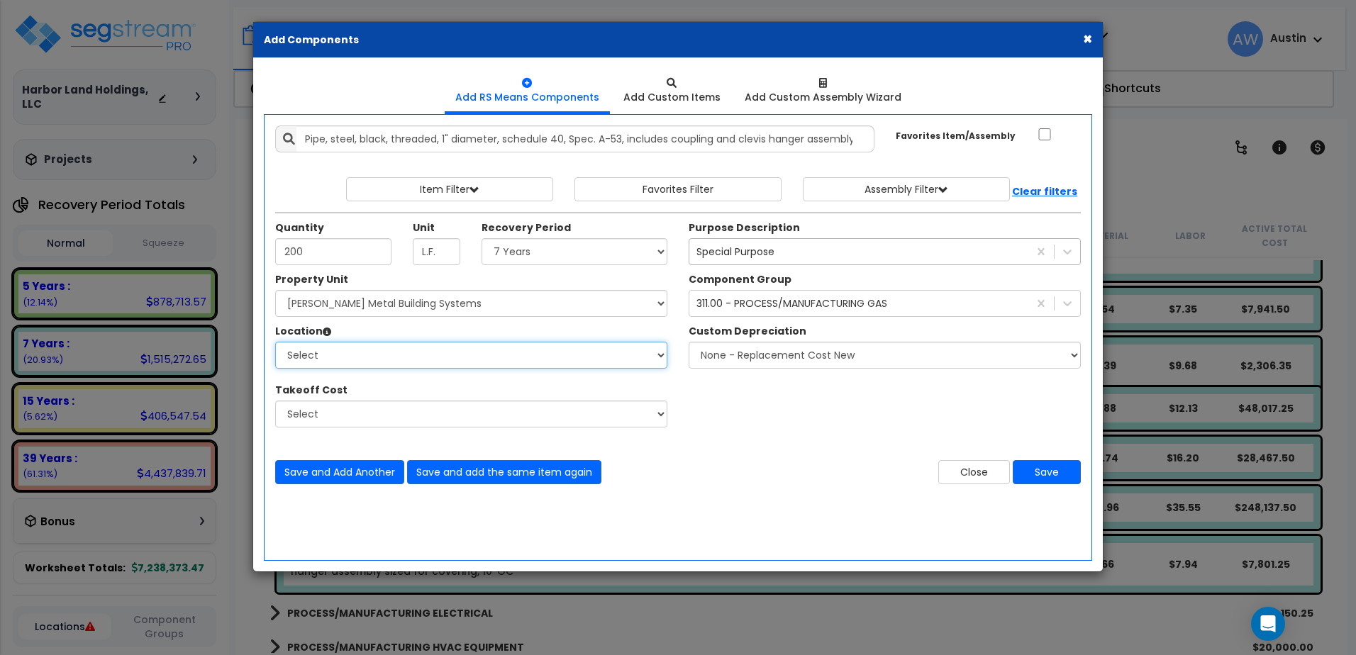
click at [383, 358] on select "Select Building Building Exterior Building Interior Common Areas Add Additional…" at bounding box center [471, 355] width 392 height 27
select select "461"
click at [284, 350] on select "Select Building Building Exterior Building Interior Common Areas Add Additional…" at bounding box center [471, 355] width 392 height 27
click at [1022, 480] on button "Save" at bounding box center [1047, 472] width 68 height 24
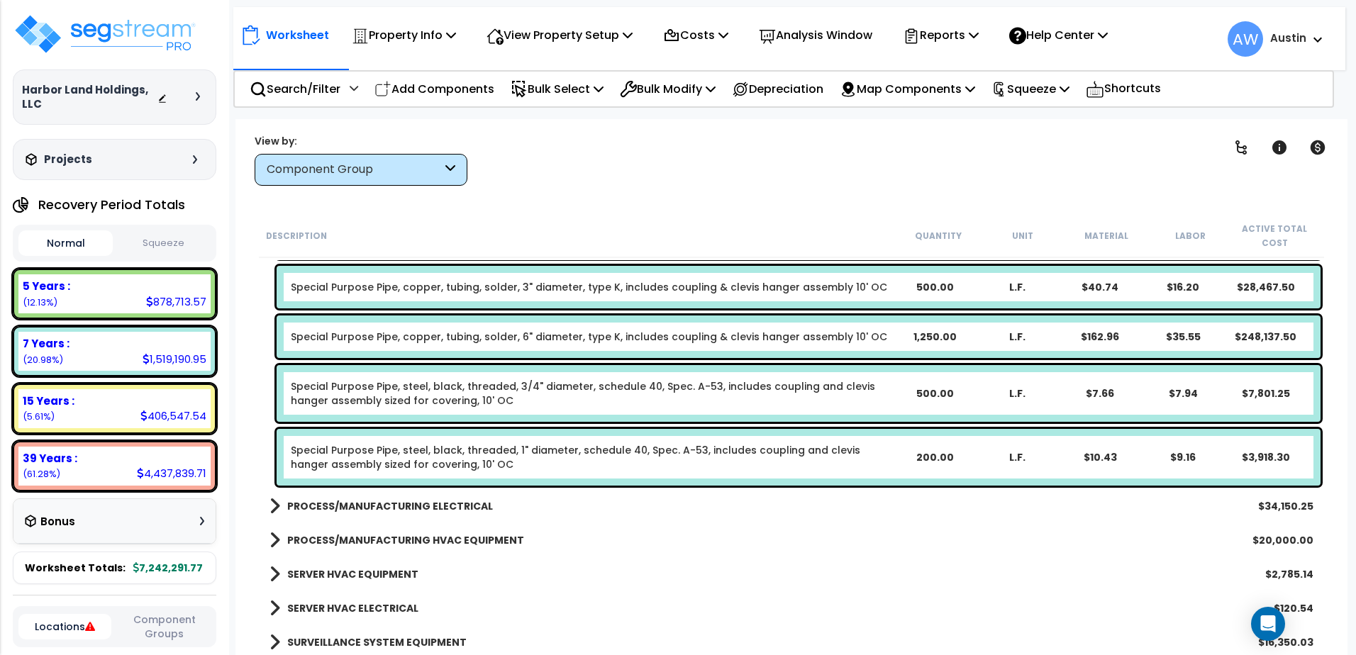
scroll to position [2371, 0]
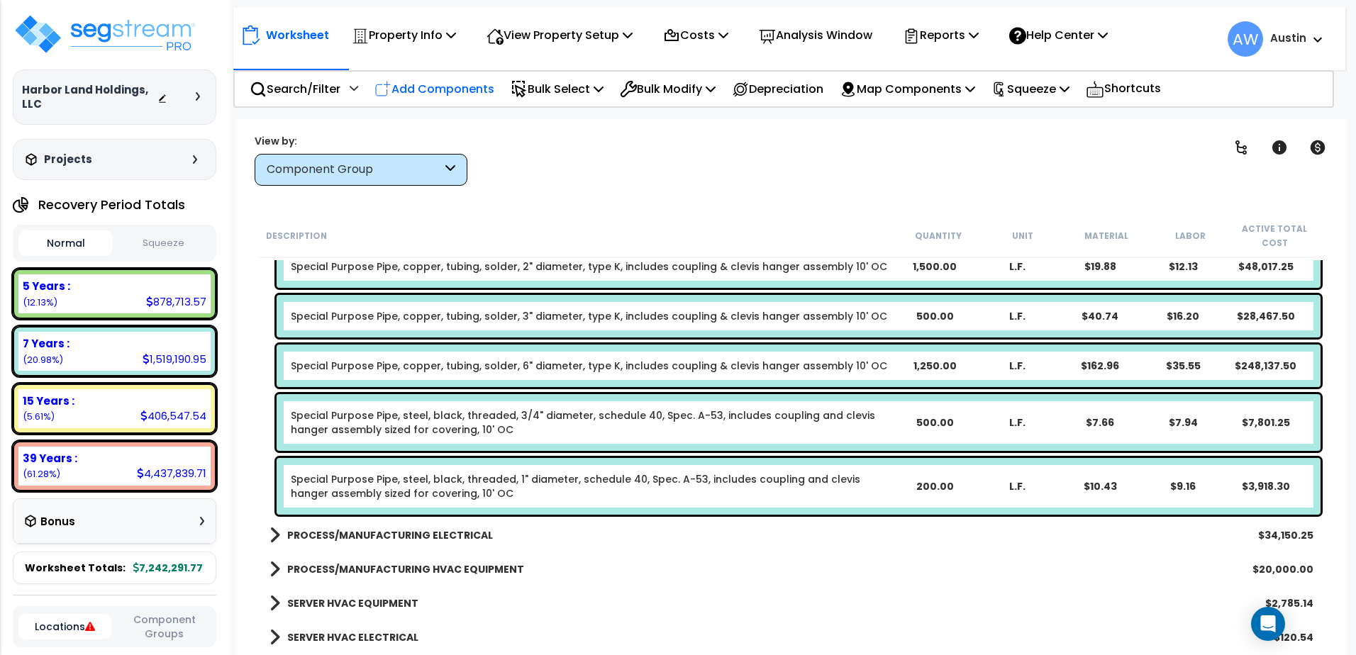
click at [411, 92] on p "Add Components" at bounding box center [435, 88] width 120 height 19
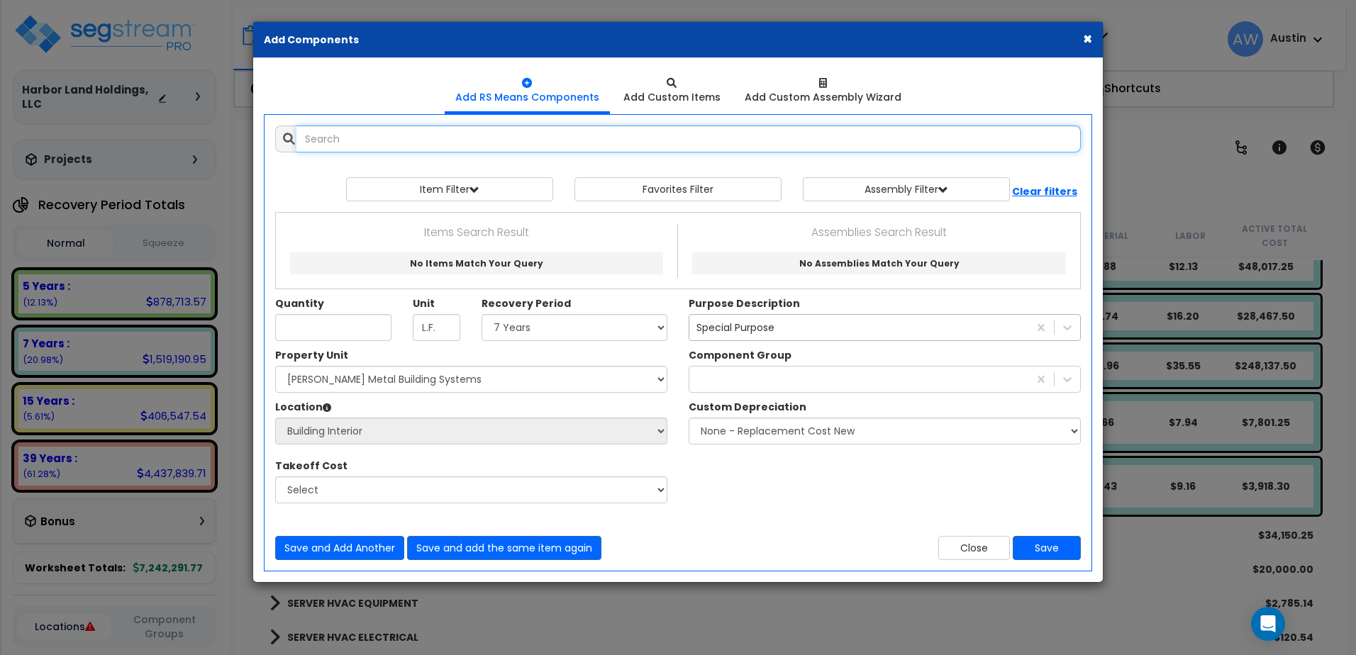
select select
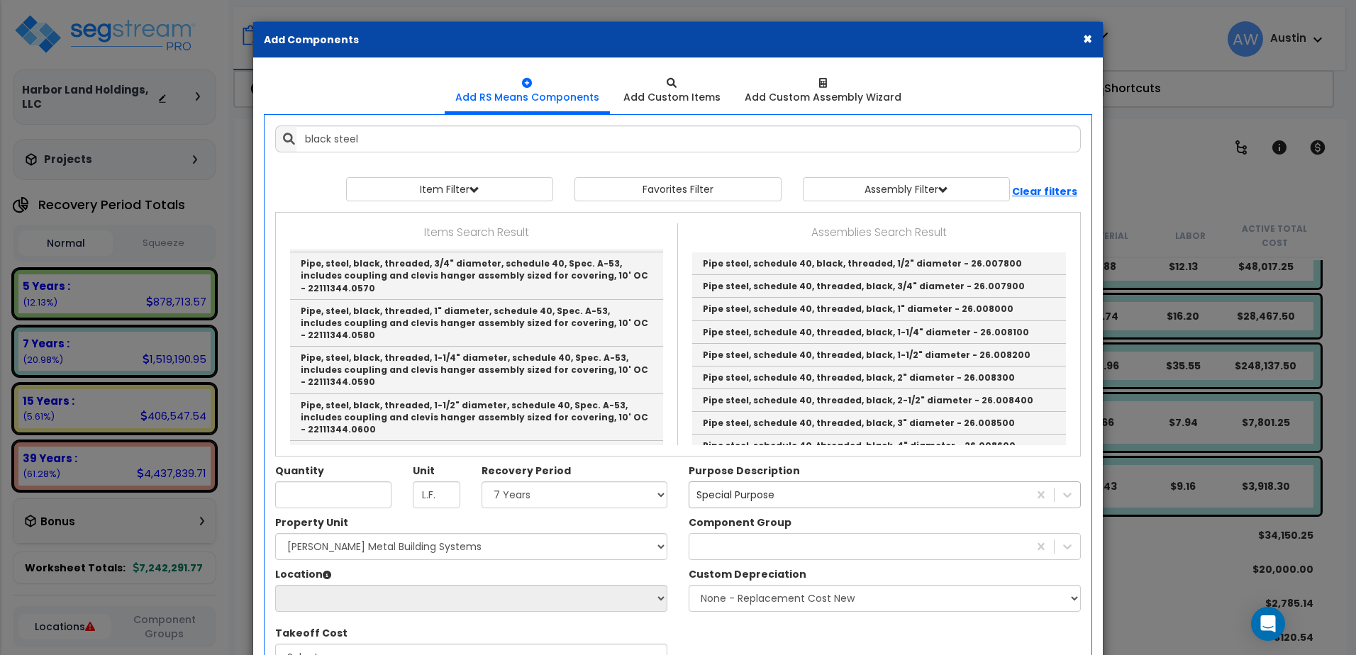
scroll to position [715, 0]
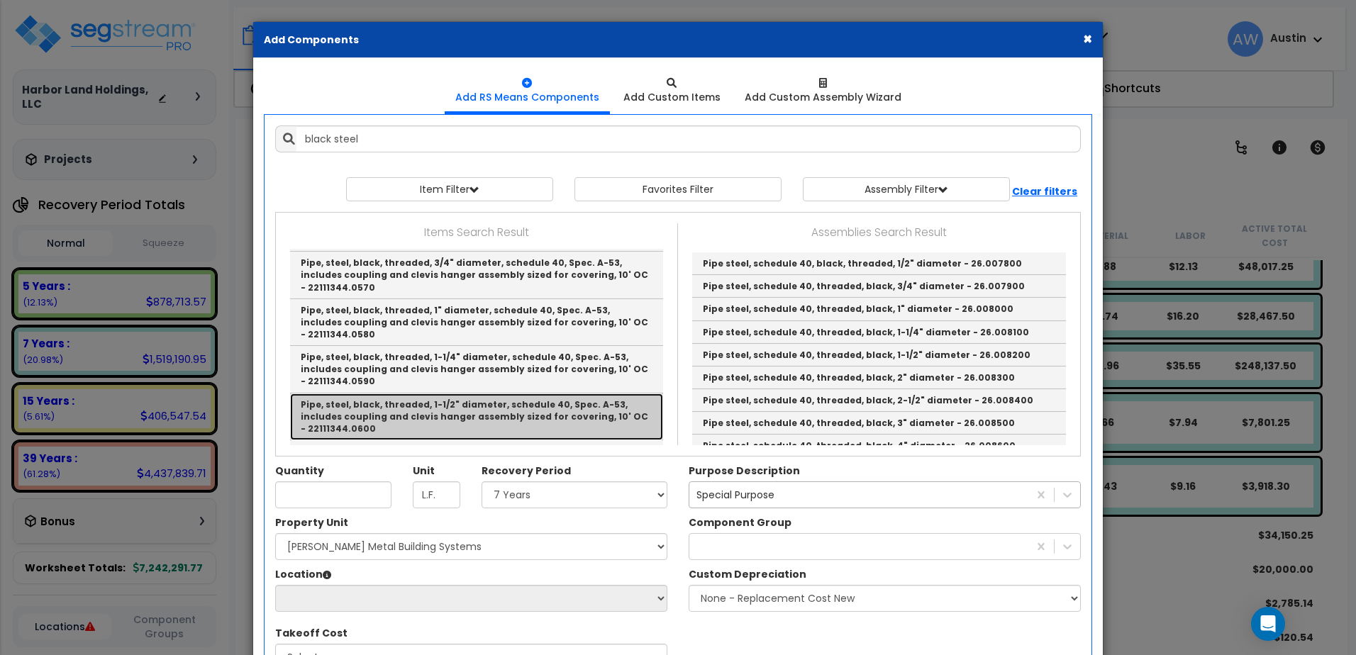
click at [544, 426] on link "Pipe, steel, black, threaded, 1-1/2" diameter, schedule 40, Spec. A-53, include…" at bounding box center [476, 417] width 373 height 47
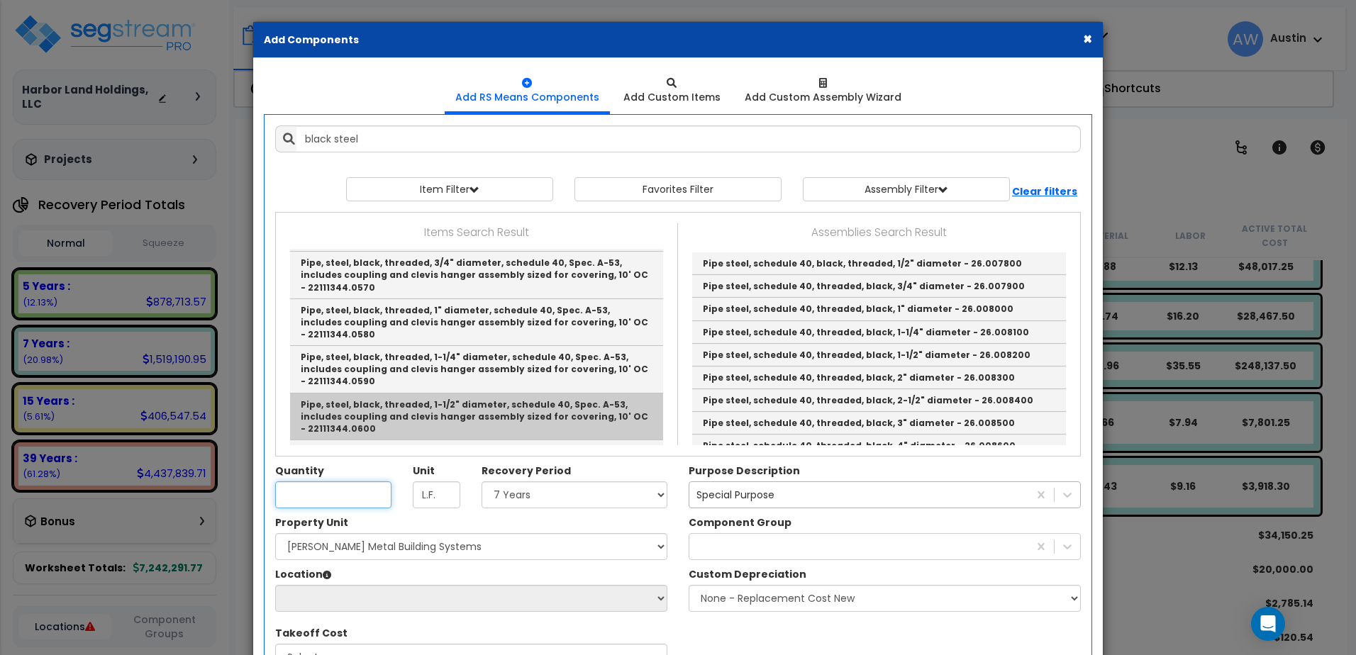
type input "Pipe, steel, black, threaded, 1-1/2" diameter, schedule 40, Spec. A-53, include…"
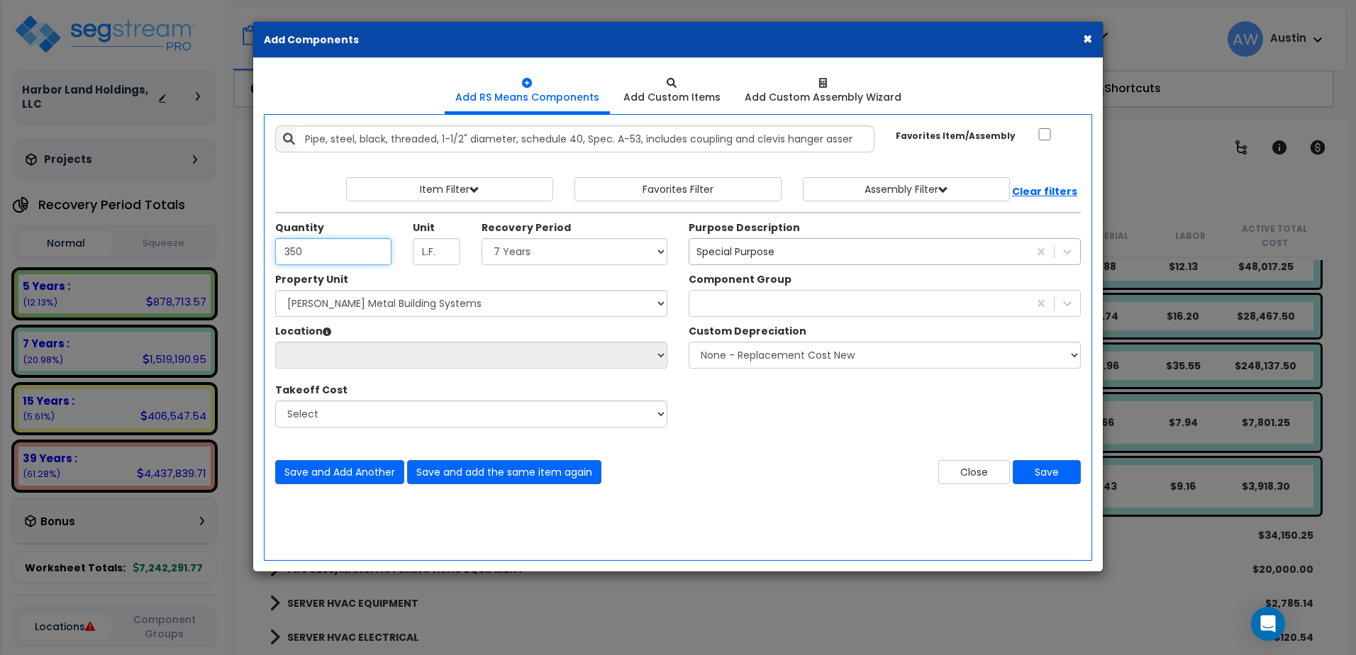
type input "350"
click at [531, 260] on select "Select Land 5 Years 7 Years 15 Years 39 Years 27.5 Year" at bounding box center [575, 251] width 186 height 27
select select "7Y"
click at [486, 247] on select "Select Land 5 Years 7 Years 15 Years 39 Years 27.5 Year" at bounding box center [575, 251] width 186 height 27
click at [733, 301] on div at bounding box center [859, 303] width 339 height 23
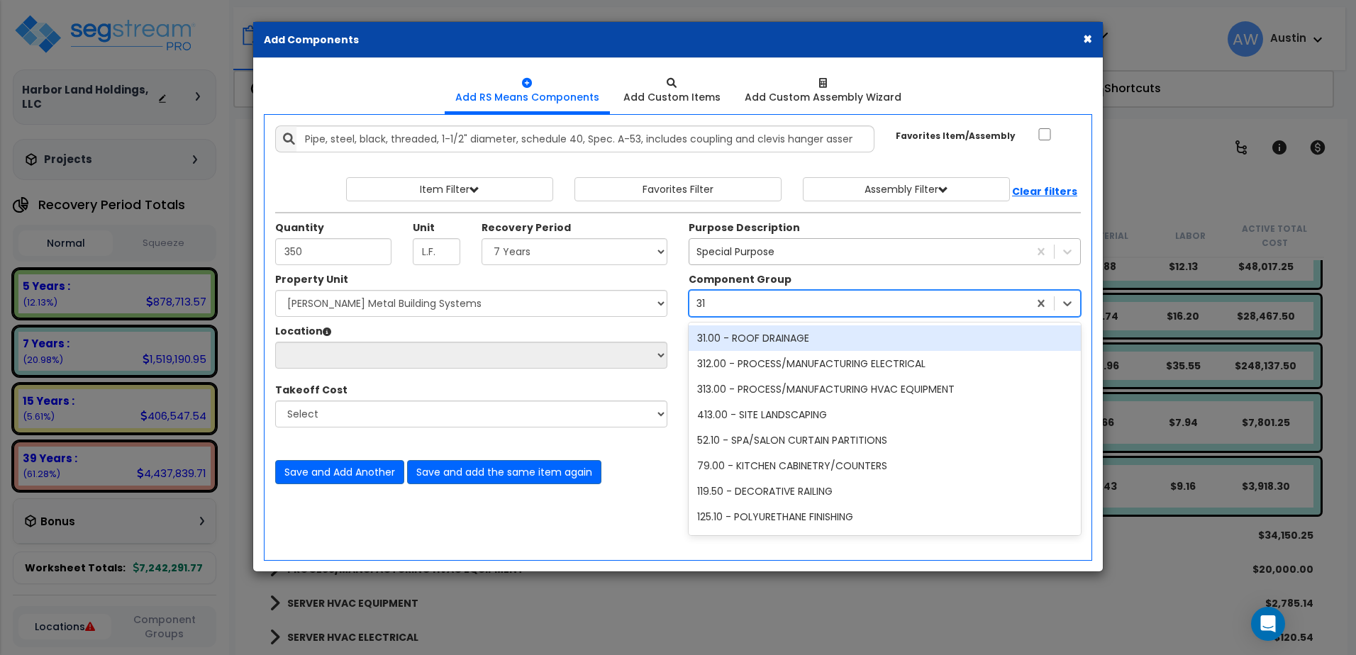
type input "311"
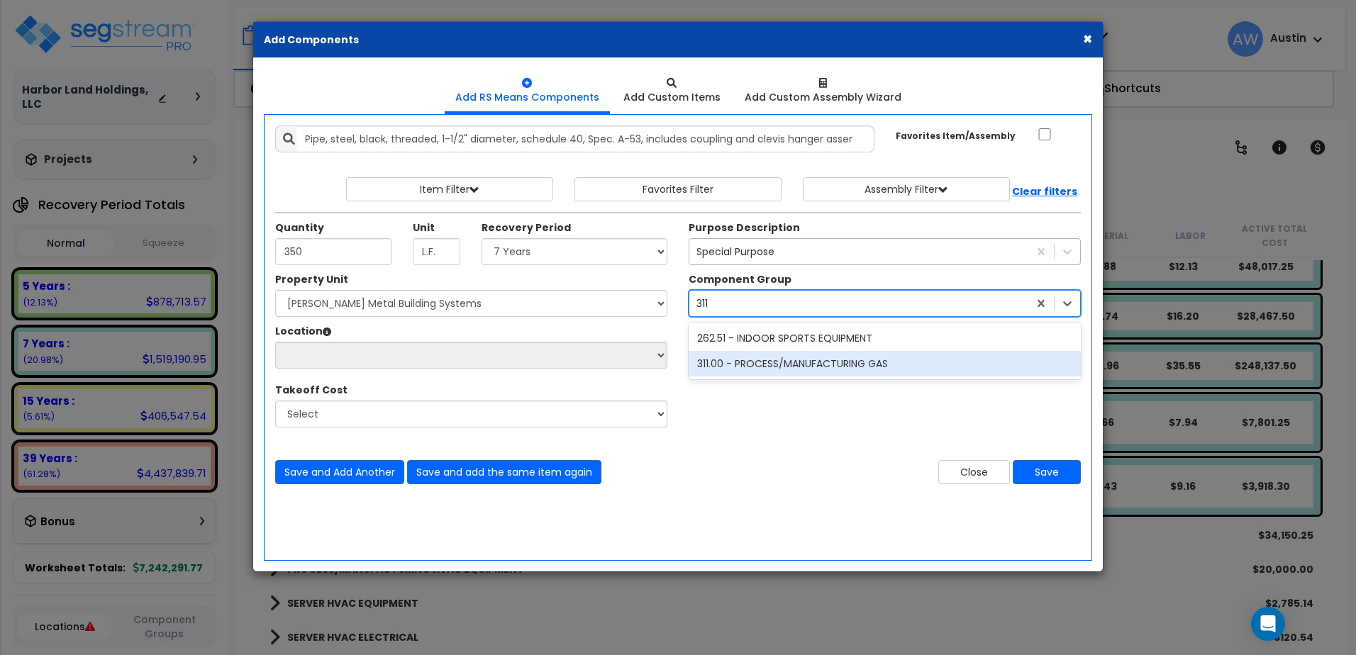
click at [738, 366] on div "311.00 - PROCESS/MANUFACTURING GAS" at bounding box center [885, 364] width 392 height 26
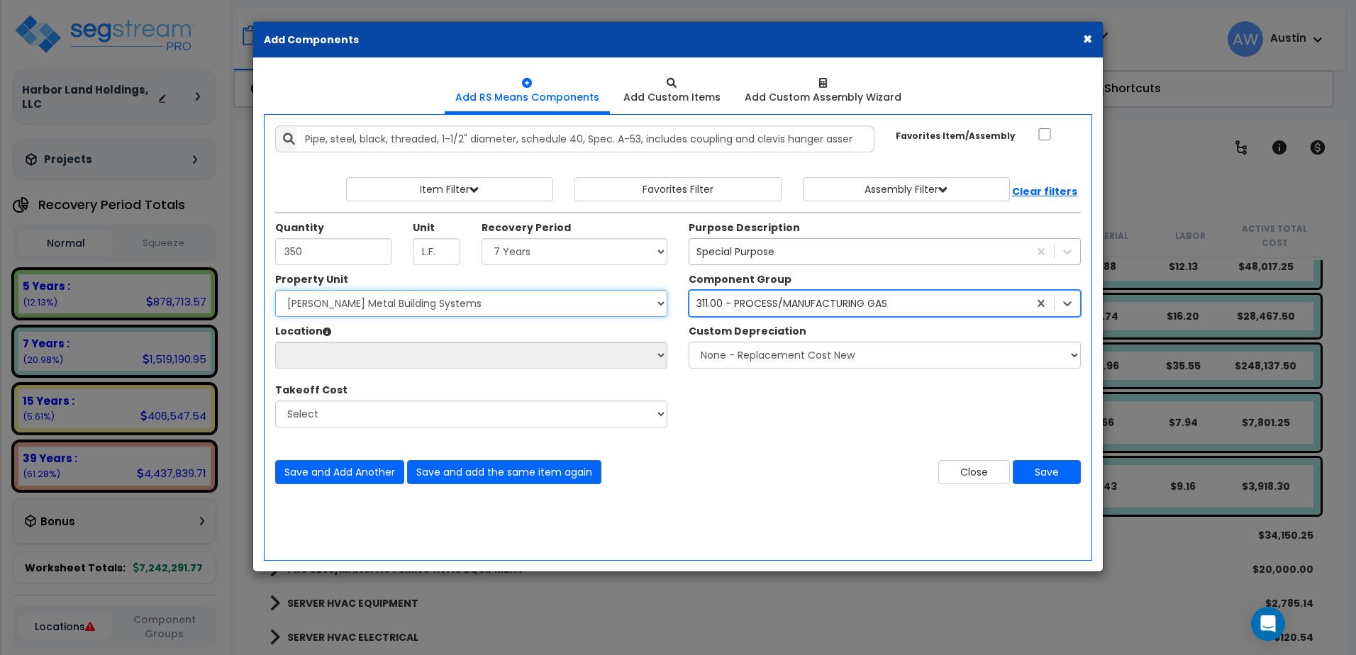
click at [353, 313] on select "Select [PERSON_NAME] Metal Building Systems Site Improvements" at bounding box center [471, 303] width 392 height 27
select select "160317"
click at [284, 299] on select "Select [PERSON_NAME] Metal Building Systems Site Improvements" at bounding box center [471, 303] width 392 height 27
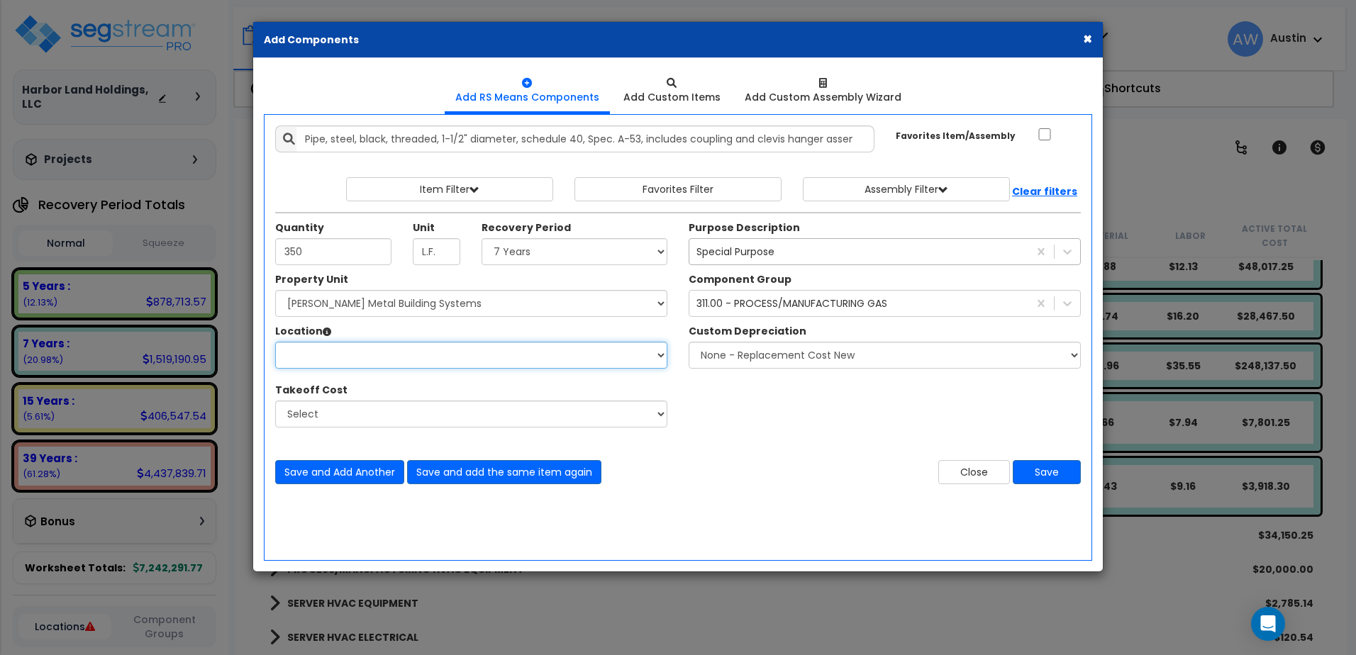
click at [357, 365] on select "Location:" at bounding box center [471, 355] width 392 height 27
select select "461"
click at [284, 350] on select "Select Building Building Exterior Building Interior Common Areas Add Additional…" at bounding box center [471, 355] width 392 height 27
click at [1036, 475] on button "Save" at bounding box center [1047, 472] width 68 height 24
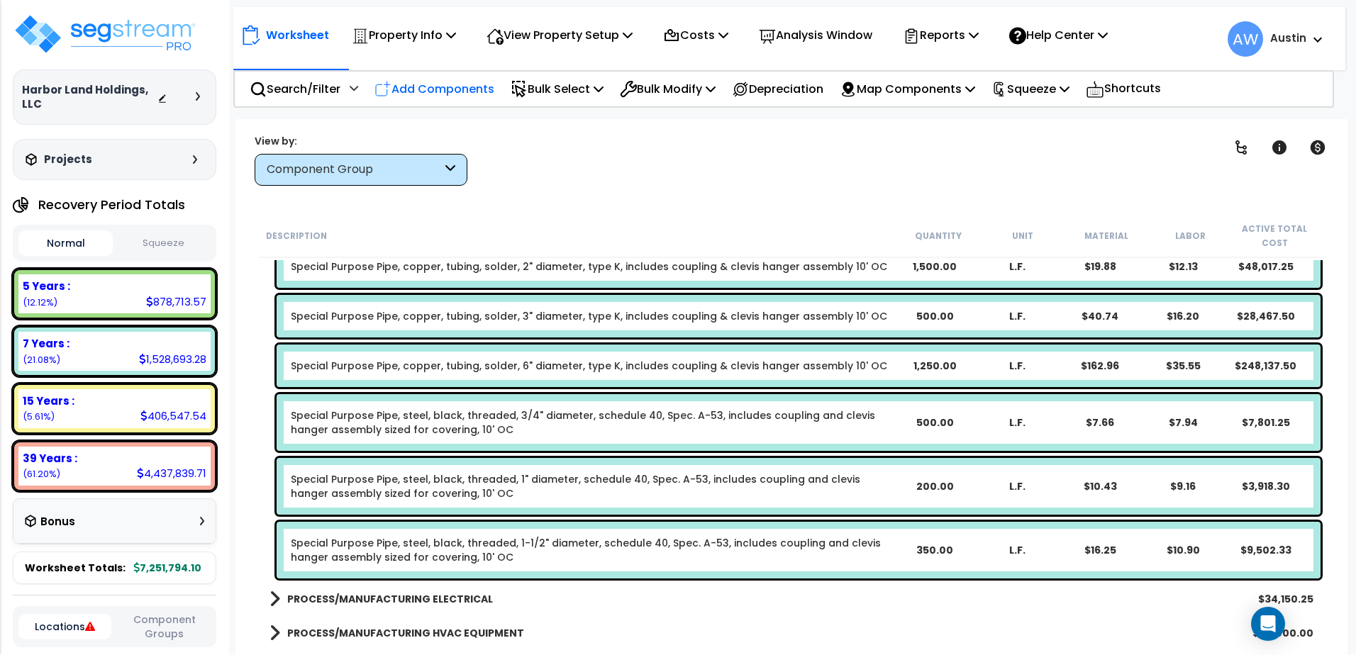
click at [431, 82] on p "Add Components" at bounding box center [435, 88] width 120 height 19
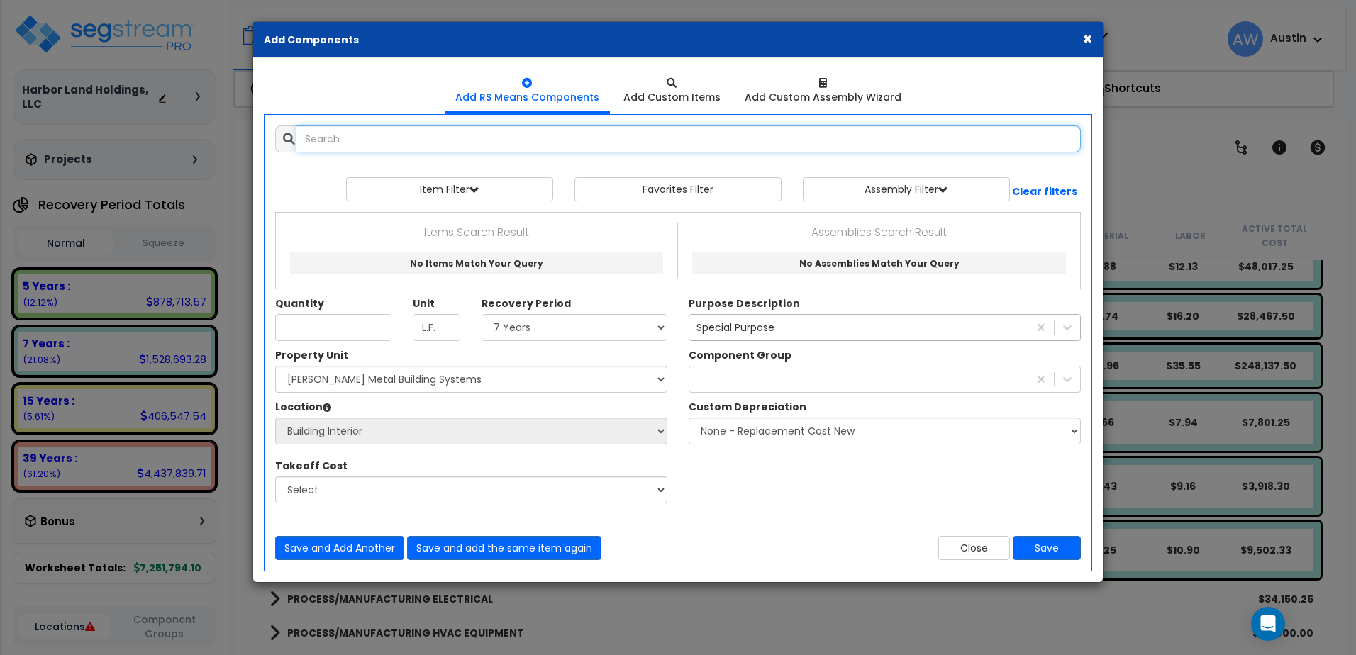
select select
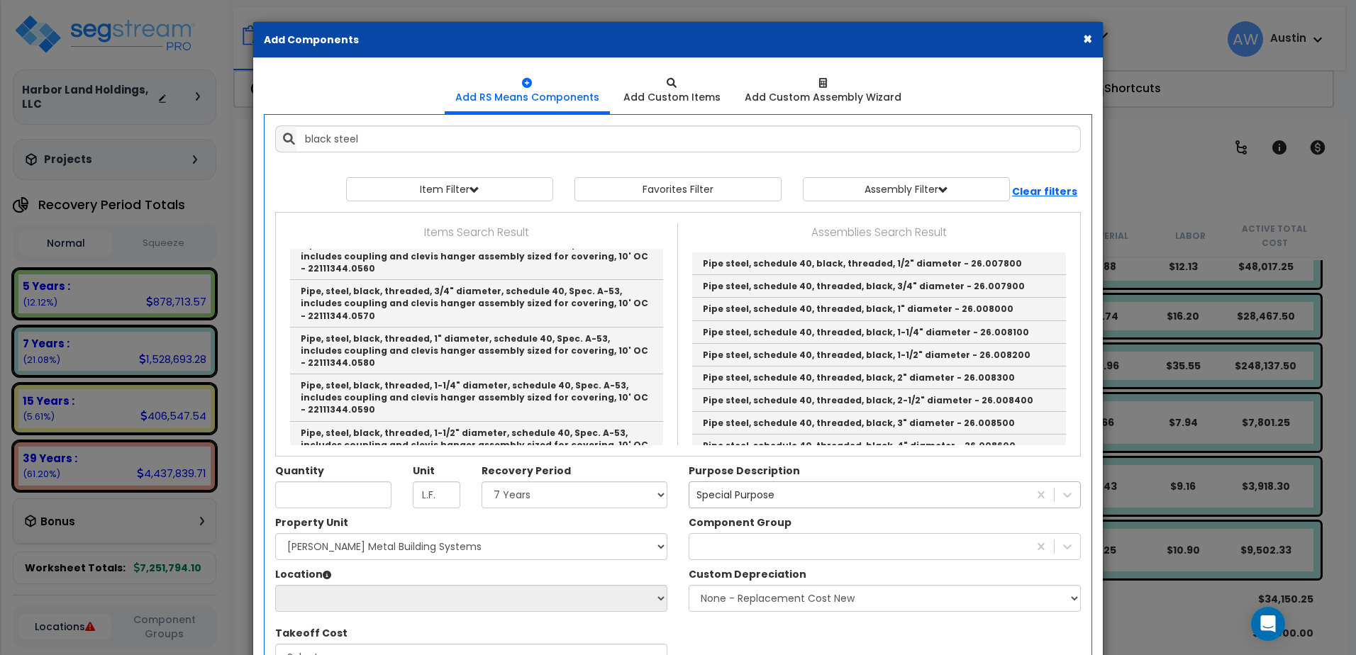
scroll to position [858, 0]
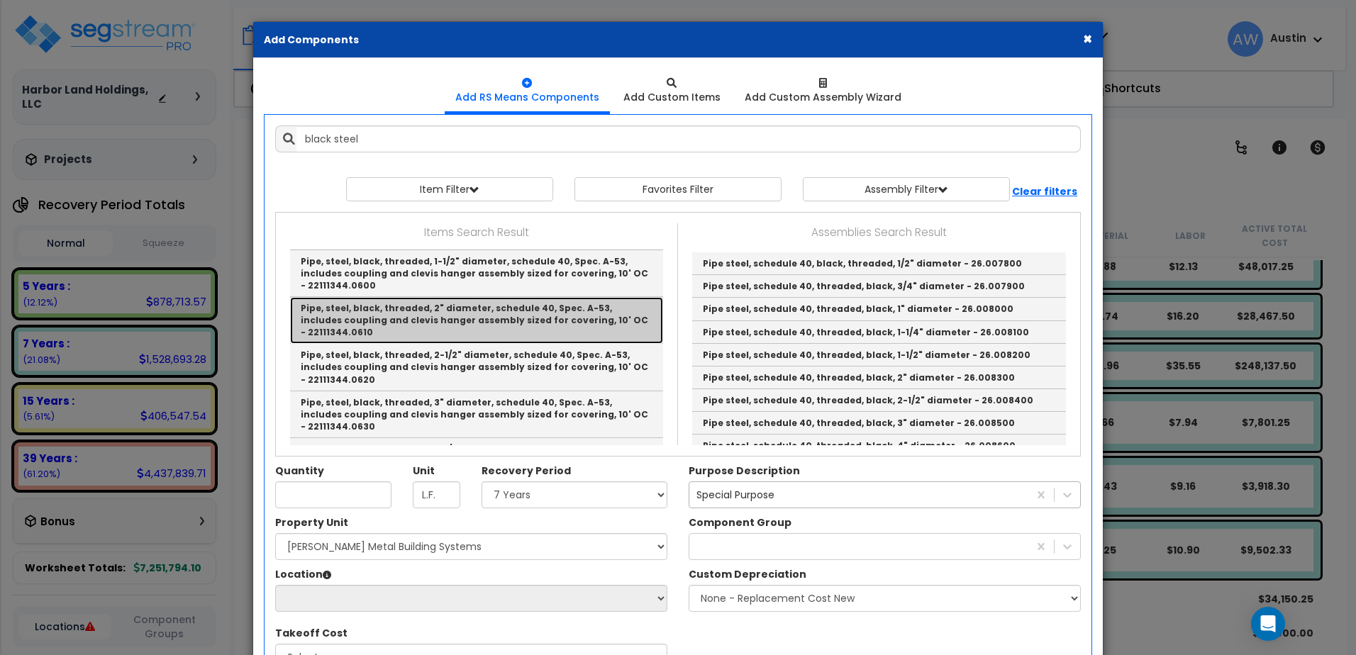
click at [447, 333] on link "Pipe, steel, black, threaded, 2" diameter, schedule 40, Spec. A-53, includes co…" at bounding box center [476, 320] width 373 height 47
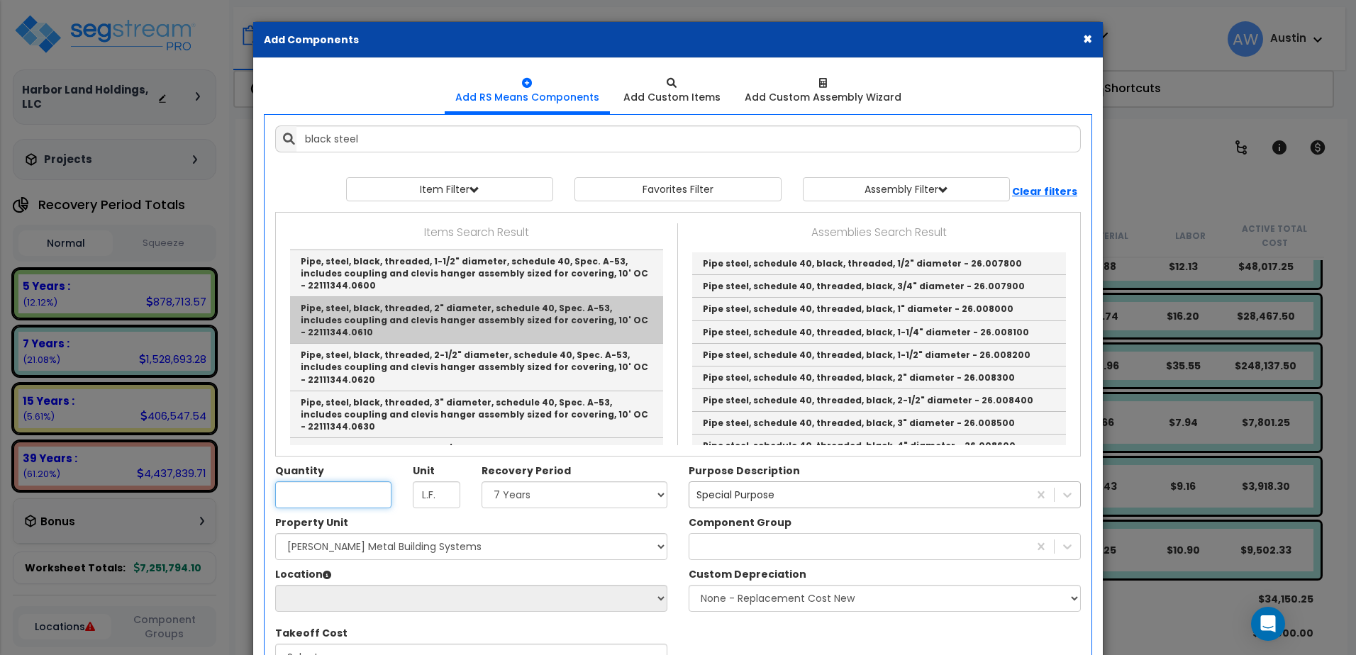
type input "Pipe, steel, black, threaded, 2" diameter, schedule 40, Spec. A-53, includes co…"
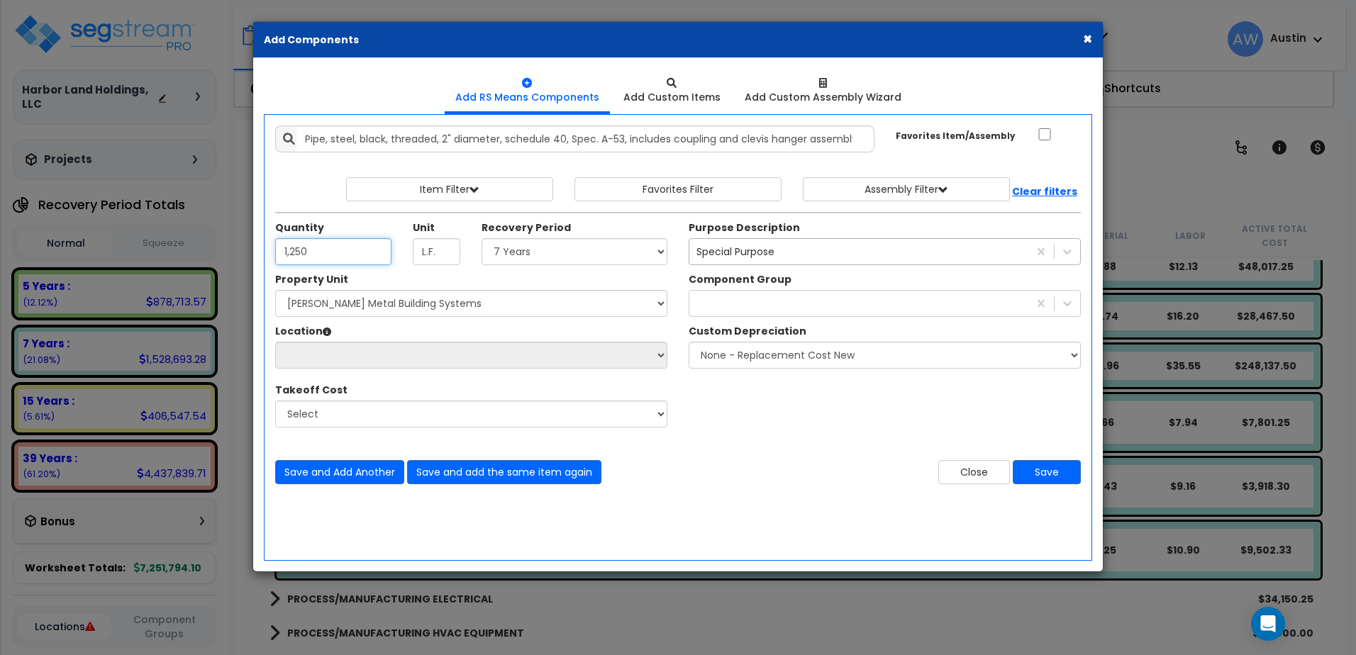
type input "1,250"
click at [527, 265] on select "Select Land 5 Years 7 Years 15 Years 39 Years 27.5 Year" at bounding box center [575, 251] width 186 height 27
select select "7Y"
click at [486, 247] on select "Select Land 5 Years 7 Years 15 Years 39 Years 27.5 Year" at bounding box center [575, 251] width 186 height 27
click at [716, 308] on div at bounding box center [859, 303] width 339 height 23
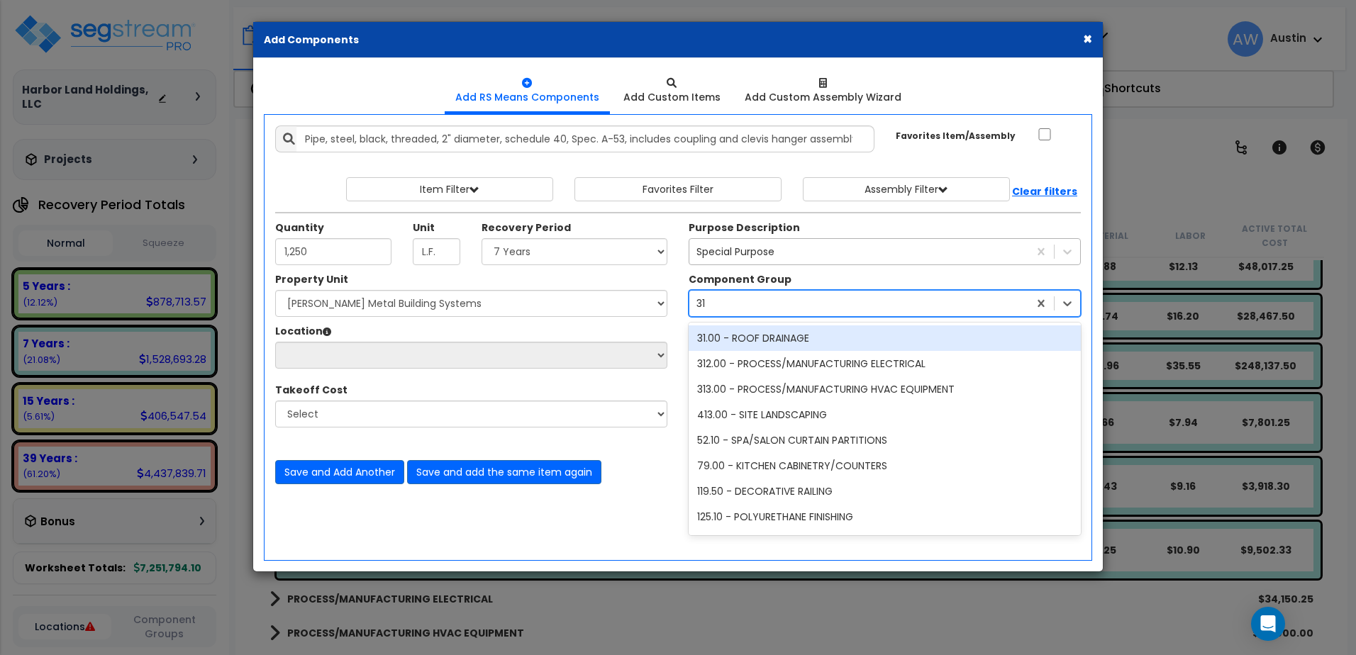
type input "311"
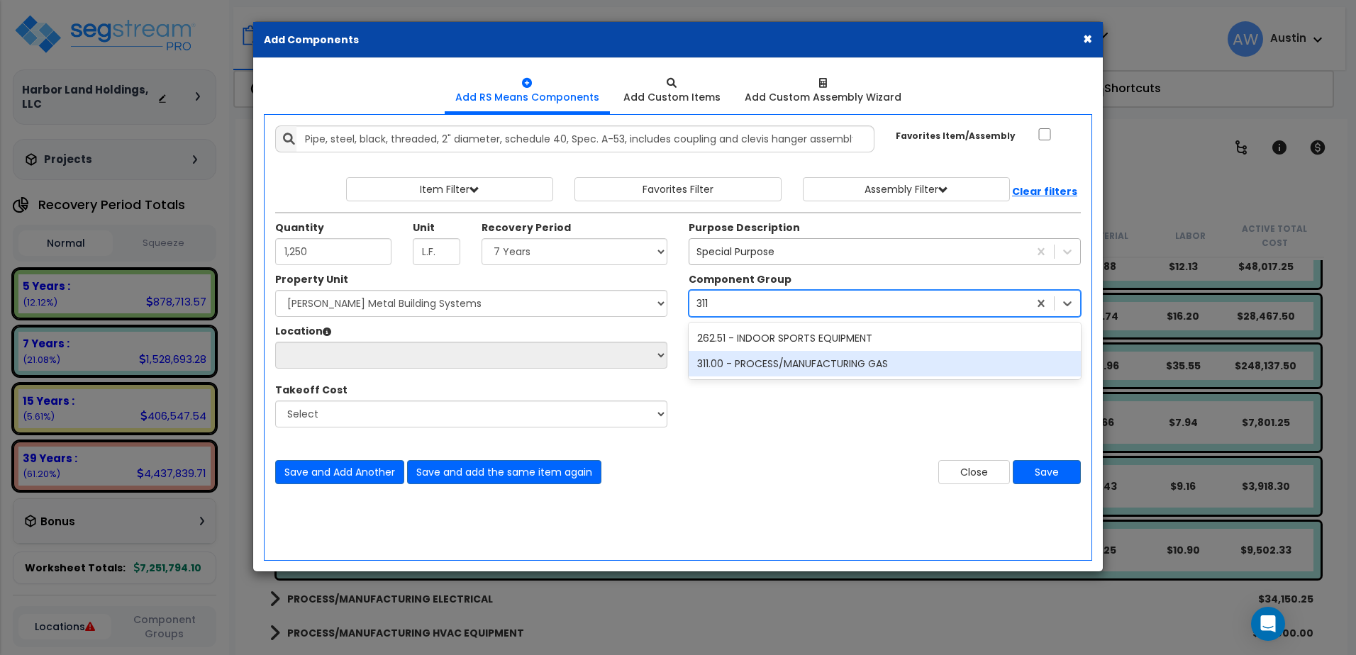
click at [730, 368] on div "311.00 - PROCESS/MANUFACTURING GAS" at bounding box center [885, 364] width 392 height 26
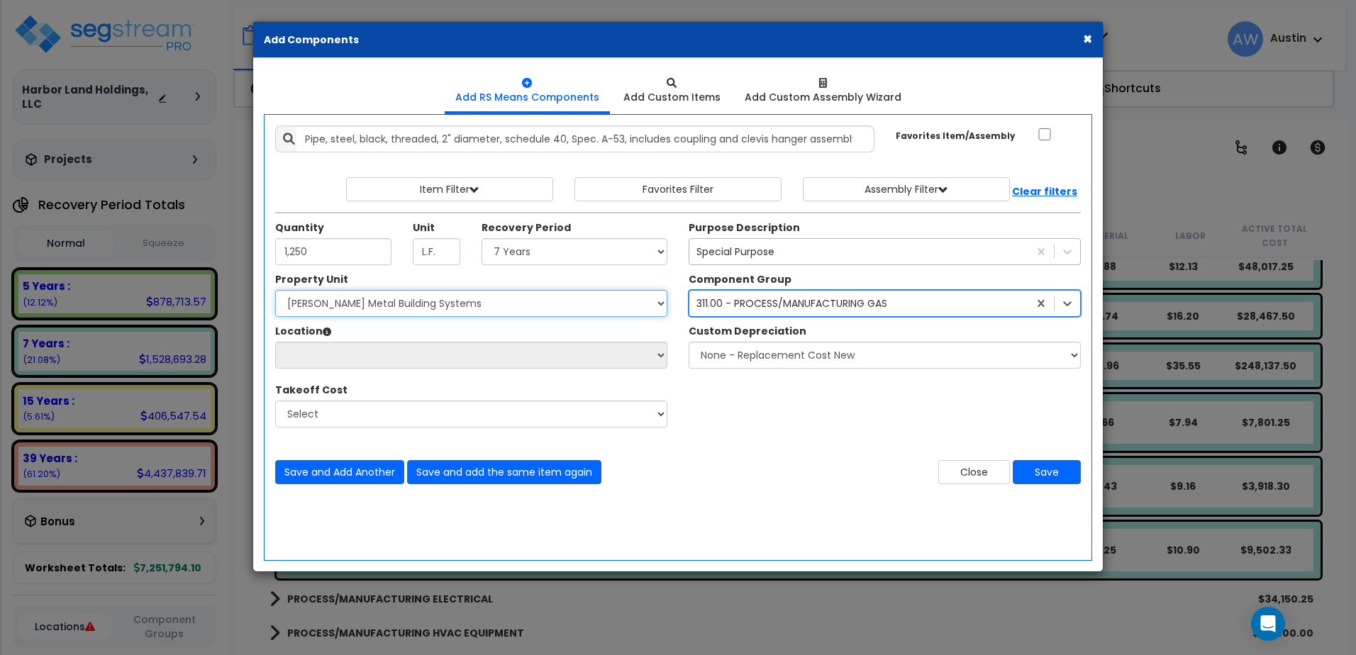
click at [516, 317] on select "Select [PERSON_NAME] Metal Building Systems Site Improvements" at bounding box center [471, 303] width 392 height 27
select select "160317"
click at [284, 299] on select "Select [PERSON_NAME] Metal Building Systems Site Improvements" at bounding box center [471, 303] width 392 height 27
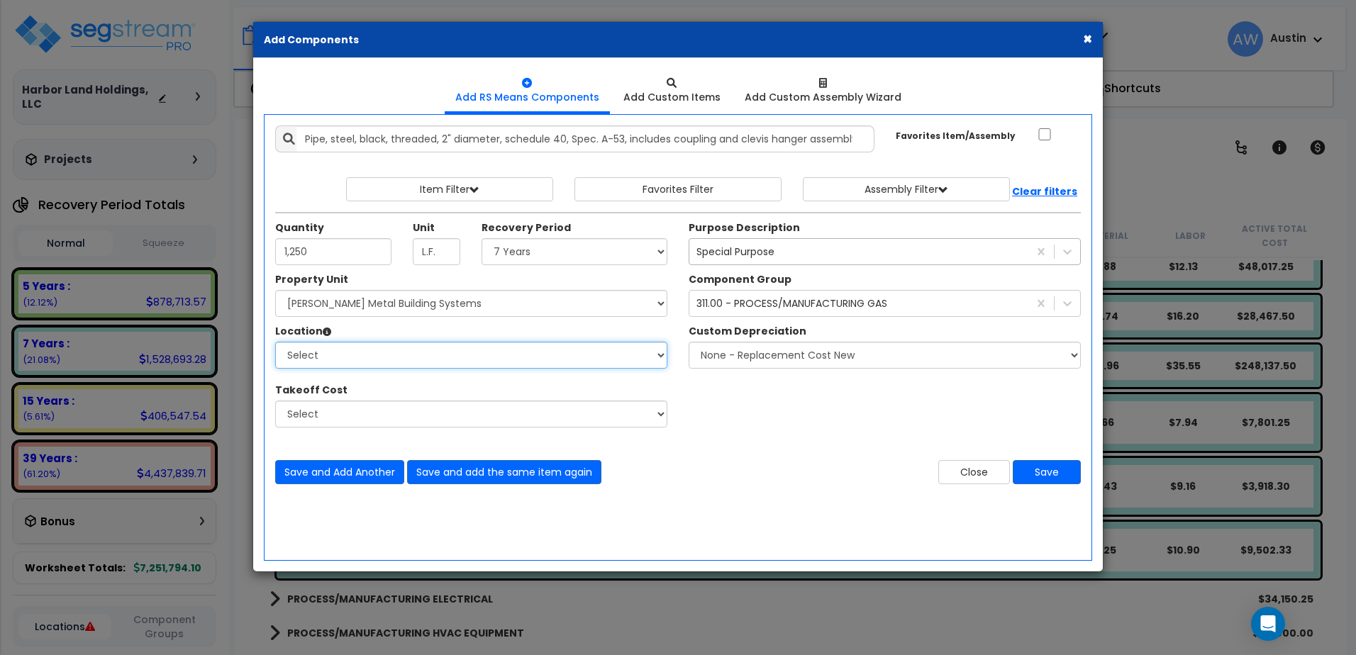
click at [468, 358] on select "Select Building Building Exterior Building Interior Common Areas Add Additional…" at bounding box center [471, 355] width 392 height 27
select select "461"
click at [284, 350] on select "Select Building Building Exterior Building Interior Common Areas Add Additional…" at bounding box center [471, 355] width 392 height 27
click at [1025, 476] on button "Save" at bounding box center [1047, 472] width 68 height 24
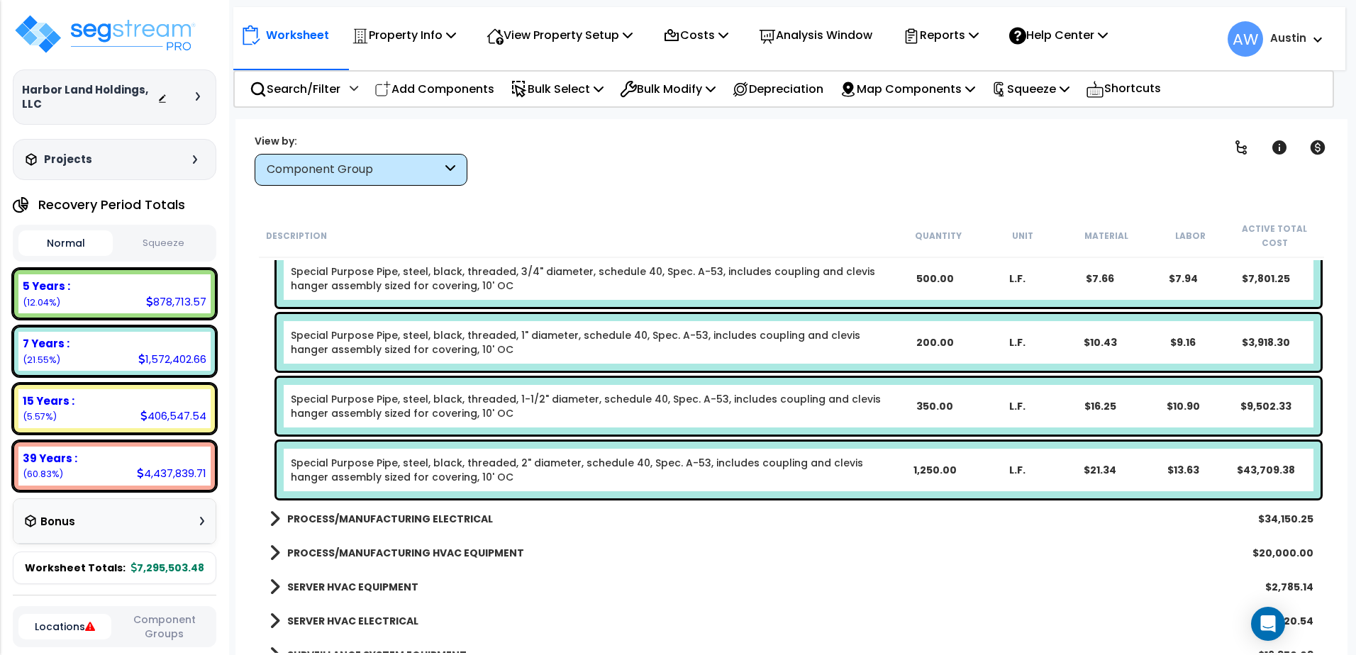
scroll to position [2513, 0]
click at [434, 91] on p "Add Components" at bounding box center [435, 88] width 120 height 19
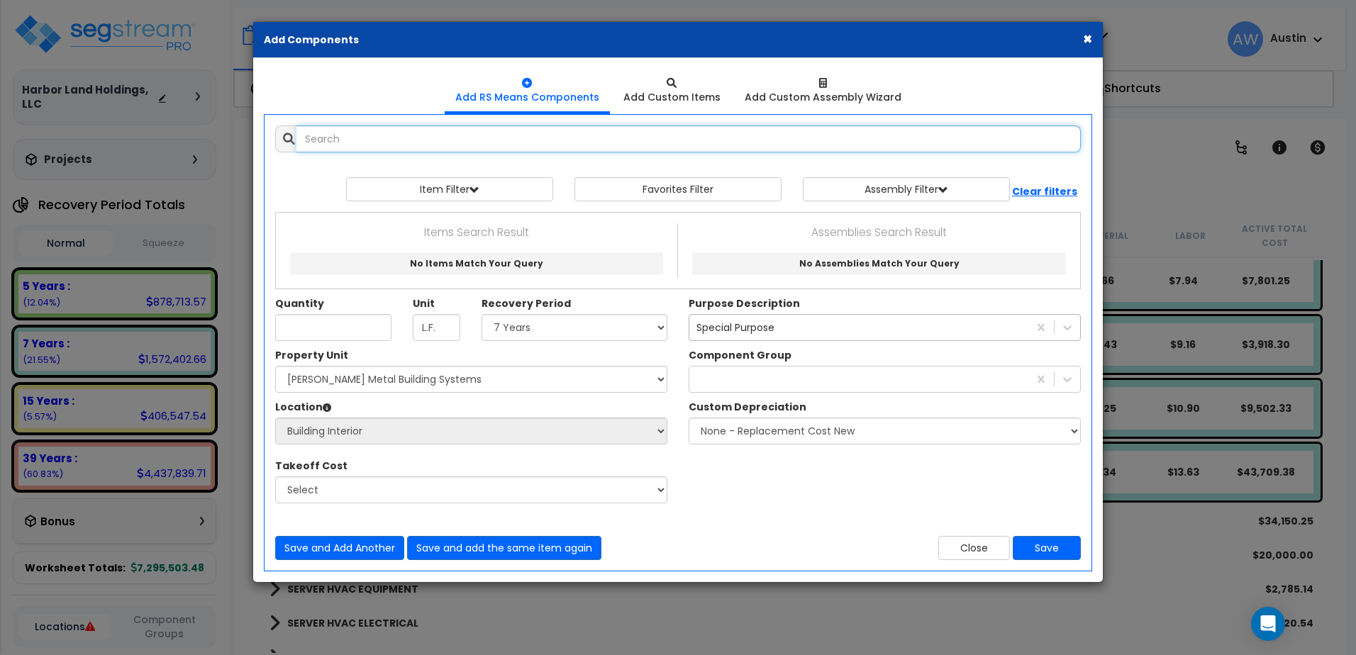
select select
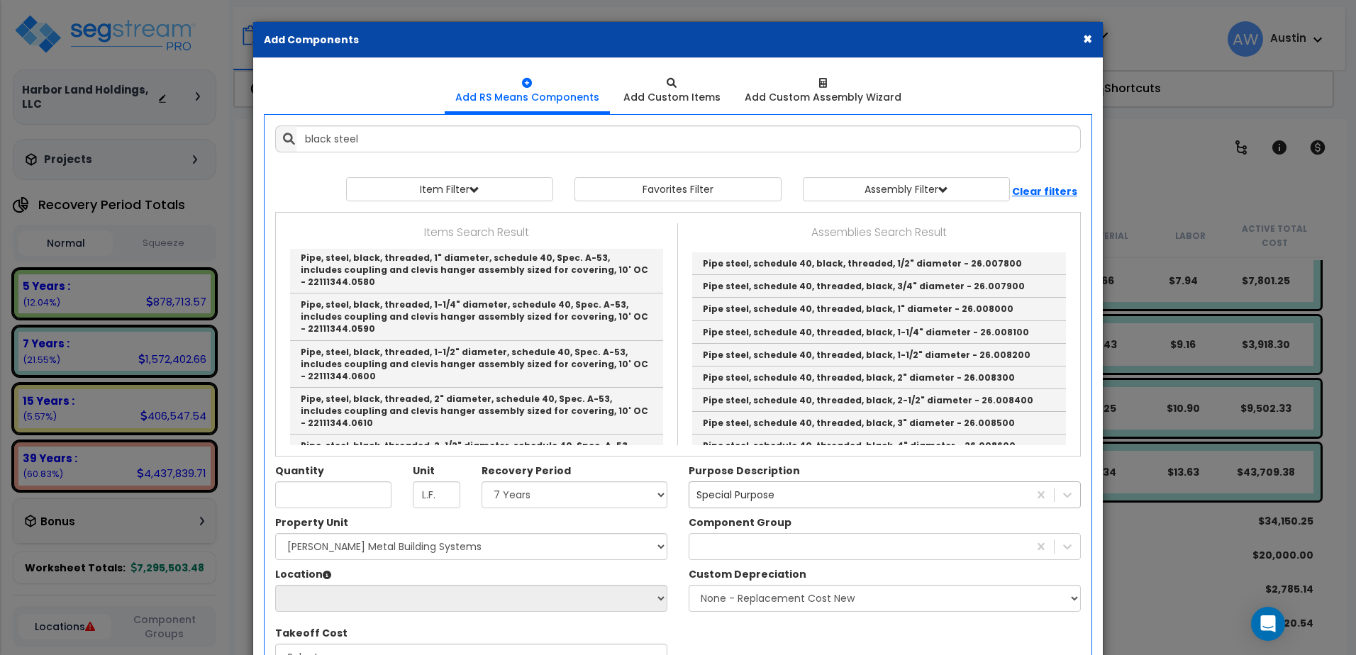
scroll to position [858, 0]
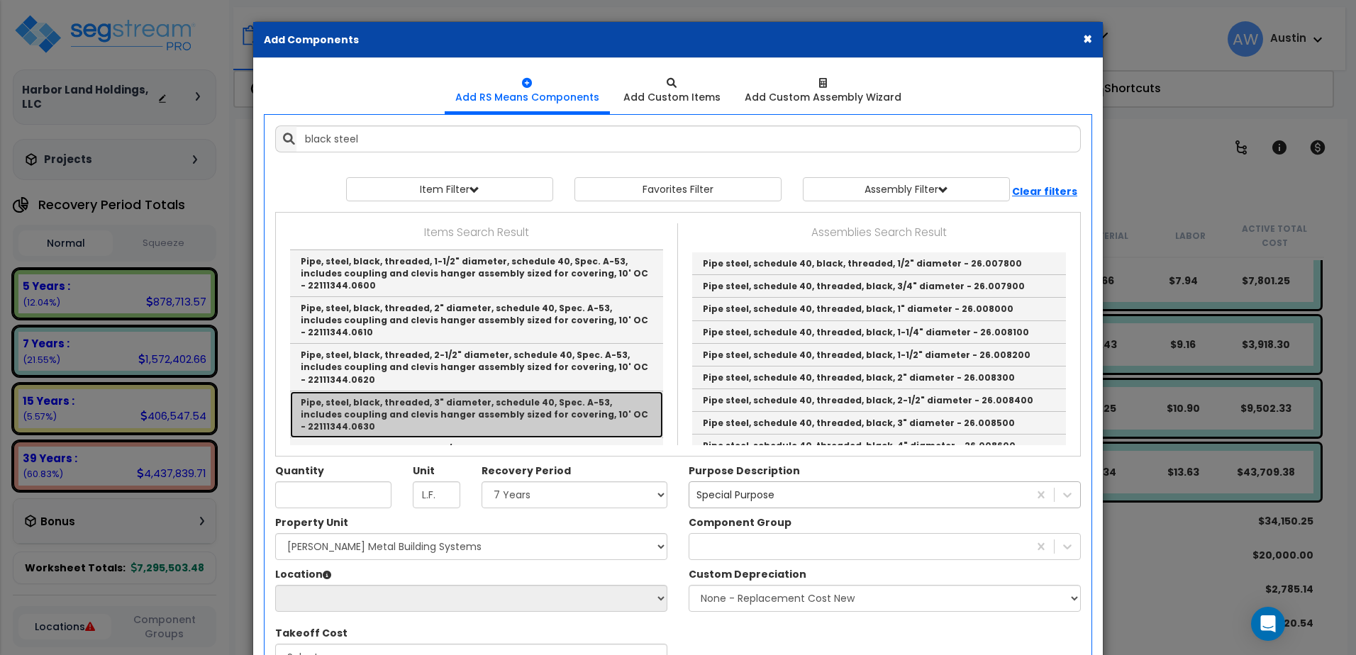
click at [530, 421] on link "Pipe, steel, black, threaded, 3" diameter, schedule 40, Spec. A-53, includes co…" at bounding box center [476, 415] width 373 height 47
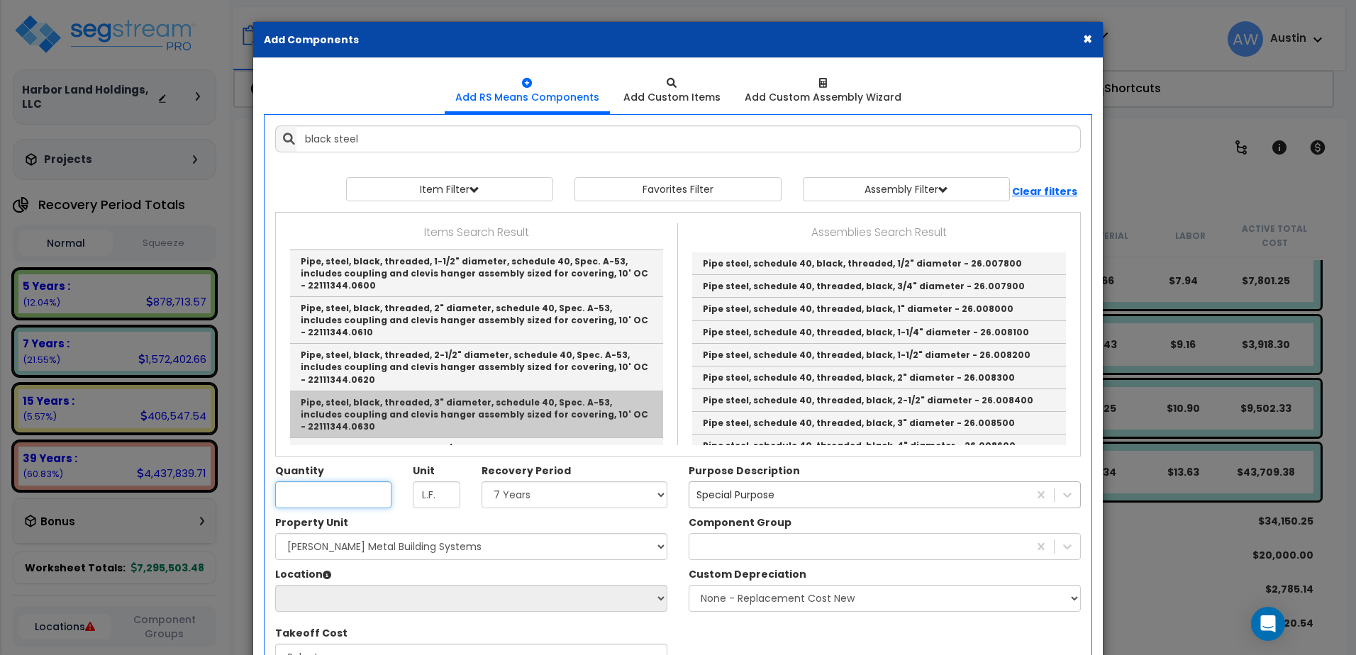
type input "Pipe, steel, black, threaded, 3" diameter, schedule 40, Spec. A-53, includes co…"
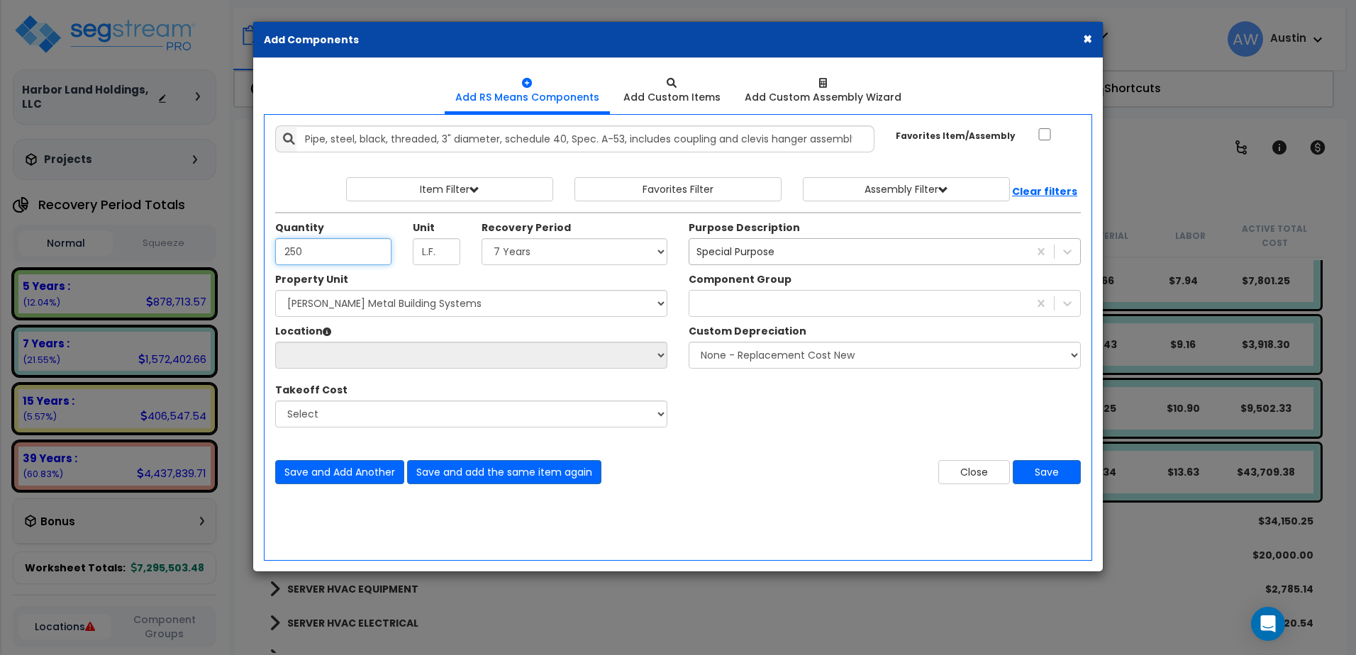
type input "250"
click at [533, 263] on select "Select Land 5 Years 7 Years 15 Years 39 Years 27.5 Year" at bounding box center [575, 251] width 186 height 27
select select "7Y"
click at [486, 247] on select "Select Land 5 Years 7 Years 15 Years 39 Years 27.5 Year" at bounding box center [575, 251] width 186 height 27
click at [734, 305] on div at bounding box center [859, 303] width 339 height 23
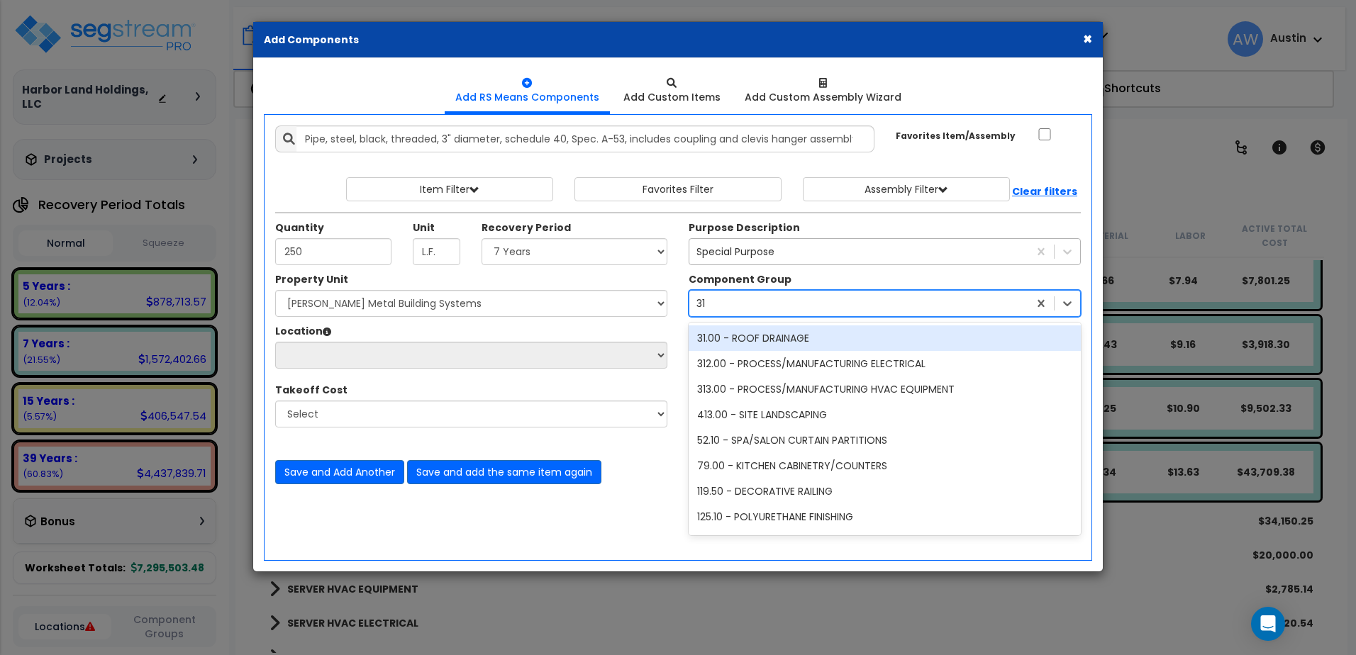
type input "311"
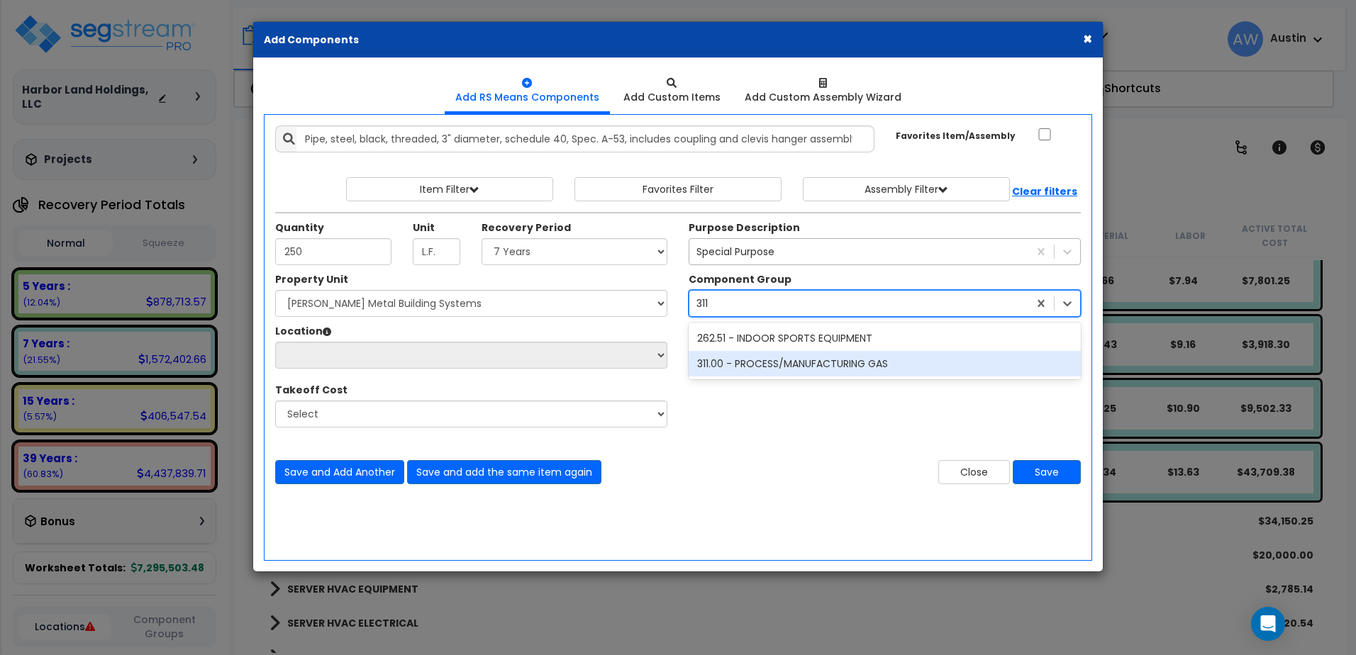
click at [729, 377] on div "311.00 - PROCESS/MANUFACTURING GAS" at bounding box center [885, 364] width 392 height 26
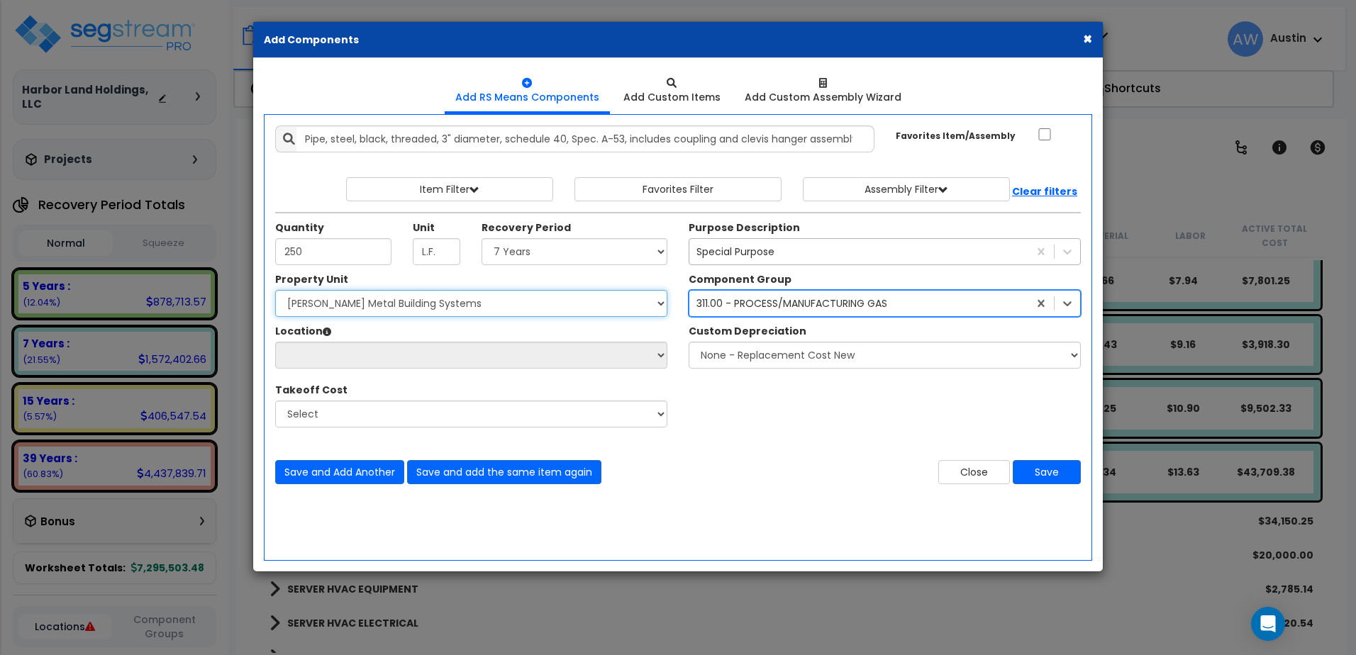
click at [469, 317] on select "Select [PERSON_NAME] Metal Building Systems Site Improvements" at bounding box center [471, 303] width 392 height 27
select select "160317"
click at [284, 299] on select "Select [PERSON_NAME] Metal Building Systems Site Improvements" at bounding box center [471, 303] width 392 height 27
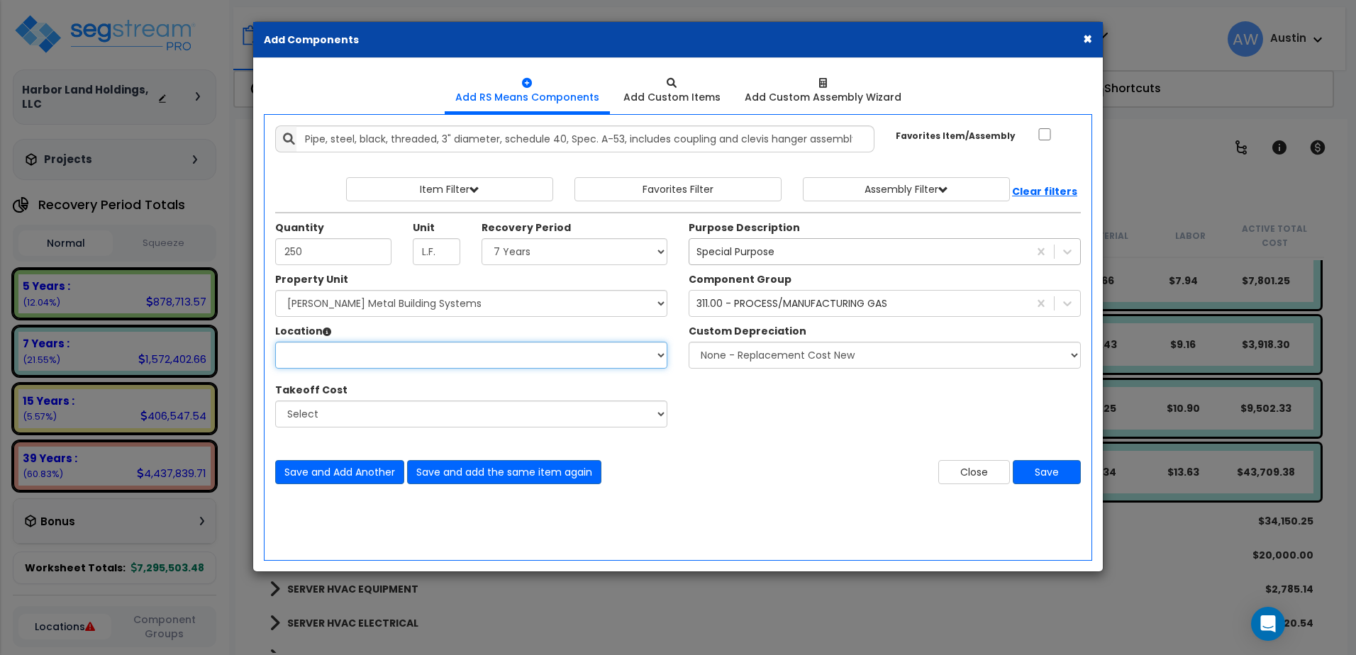
click at [460, 368] on select "Location:" at bounding box center [471, 355] width 392 height 27
select select "461"
click at [284, 350] on select "Select Building Building Exterior Building Interior Common Areas Add Additional…" at bounding box center [471, 355] width 392 height 27
click at [1034, 478] on button "Save" at bounding box center [1047, 472] width 68 height 24
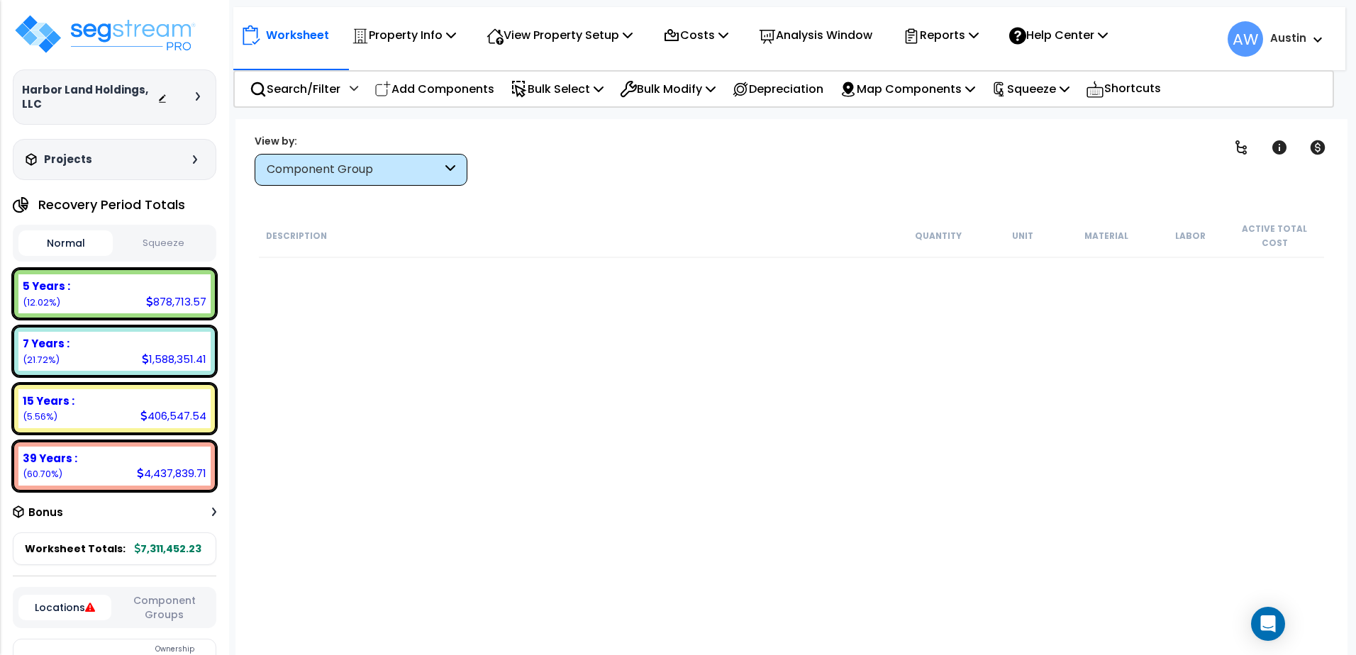
scroll to position [2513, 0]
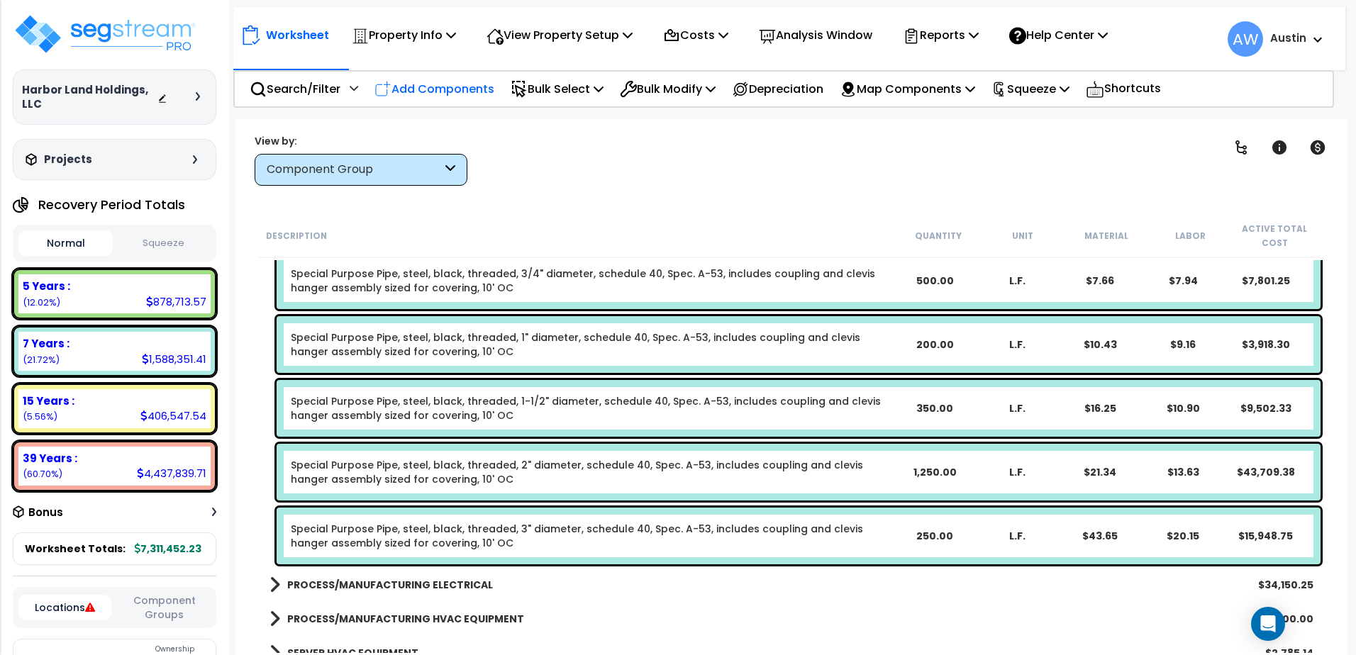
click at [408, 84] on p "Add Components" at bounding box center [435, 88] width 120 height 19
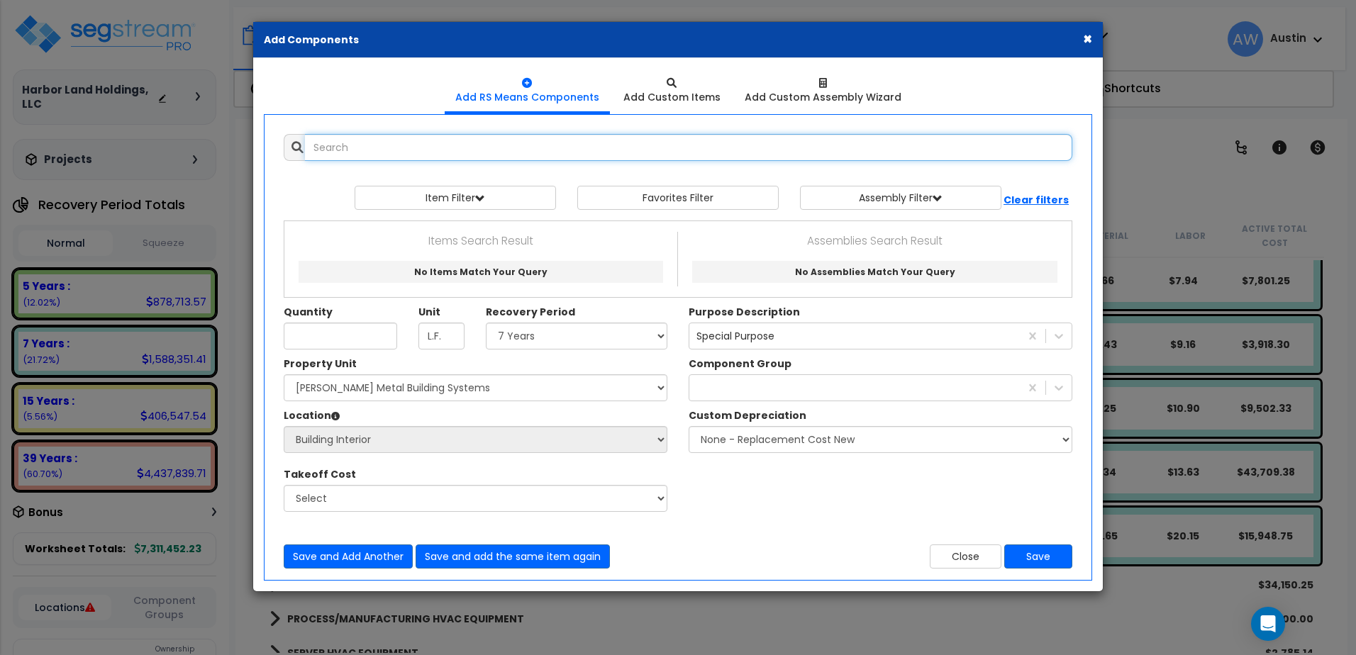
select select
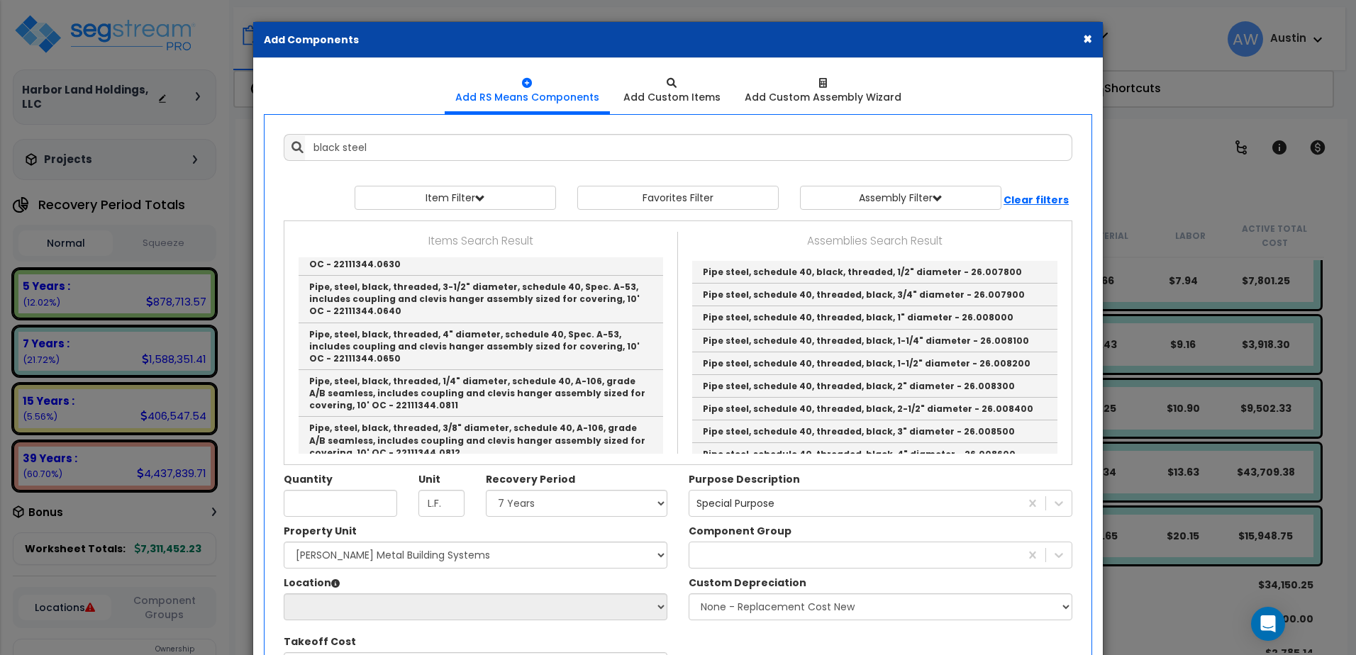
scroll to position [1030, 0]
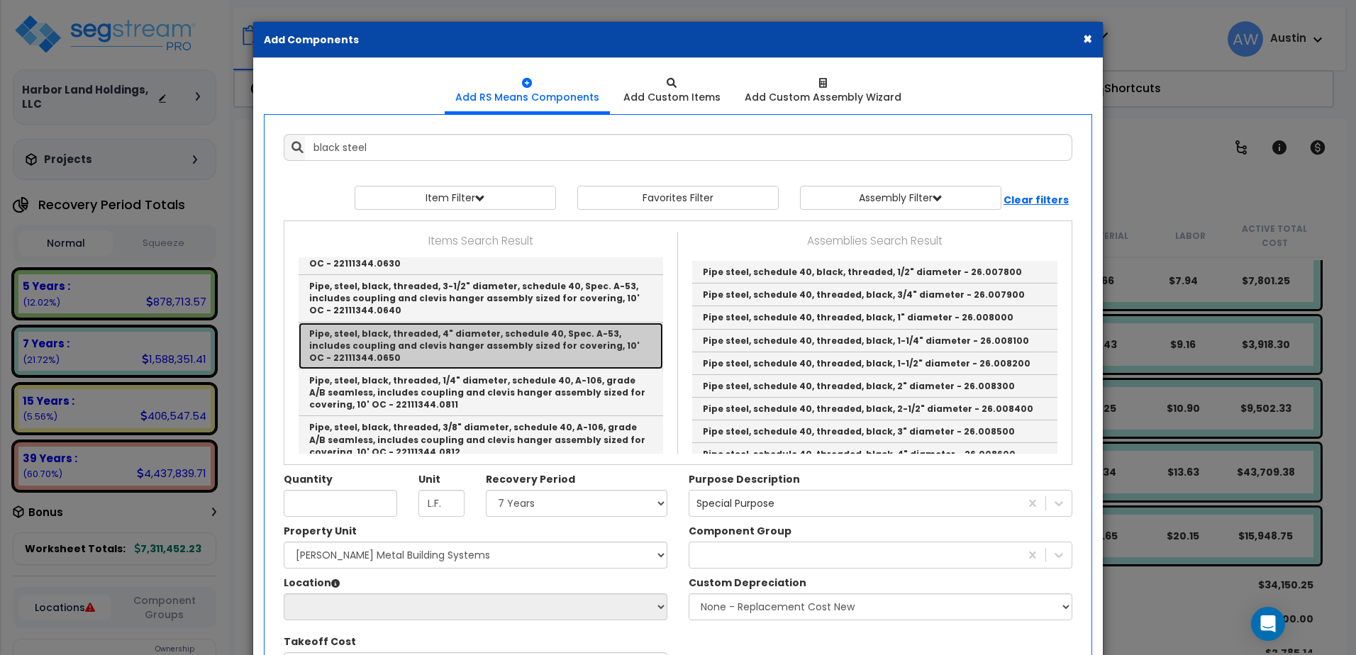
click at [423, 361] on link "Pipe, steel, black, threaded, 4" diameter, schedule 40, Spec. A-53, includes co…" at bounding box center [481, 346] width 365 height 47
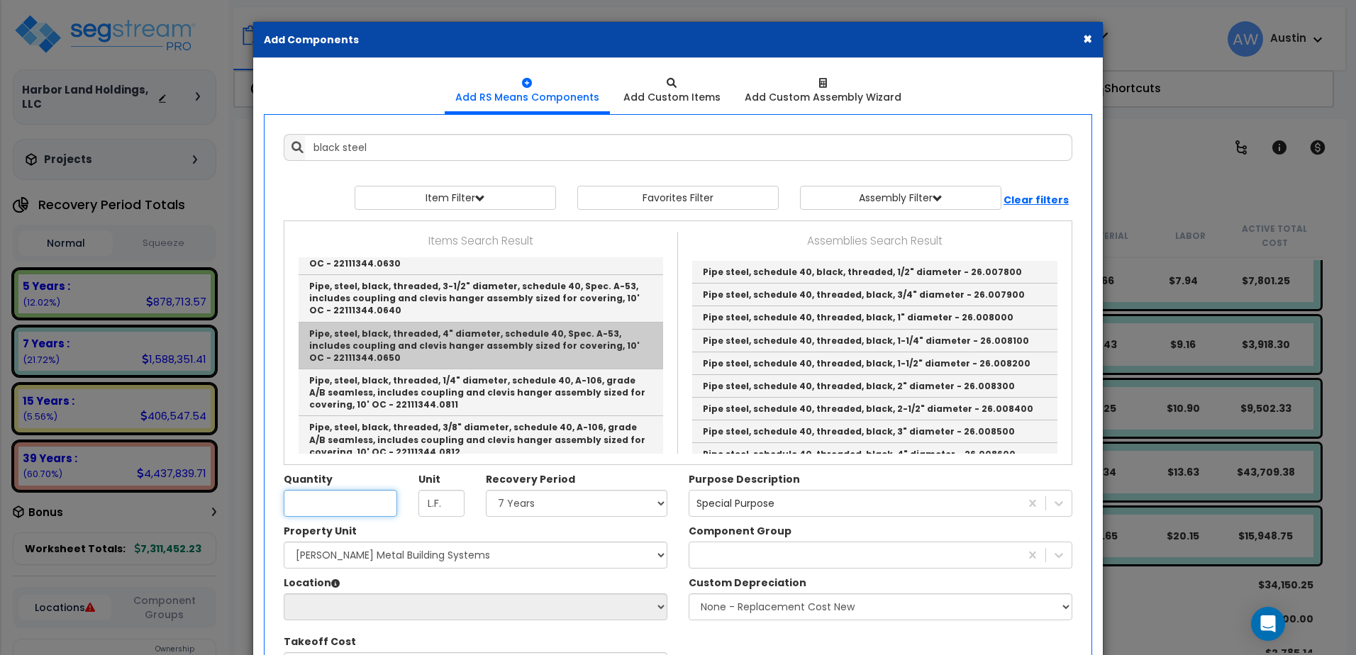
type input "Pipe, steel, black, threaded, 4" diameter, schedule 40, Spec. A-53, includes co…"
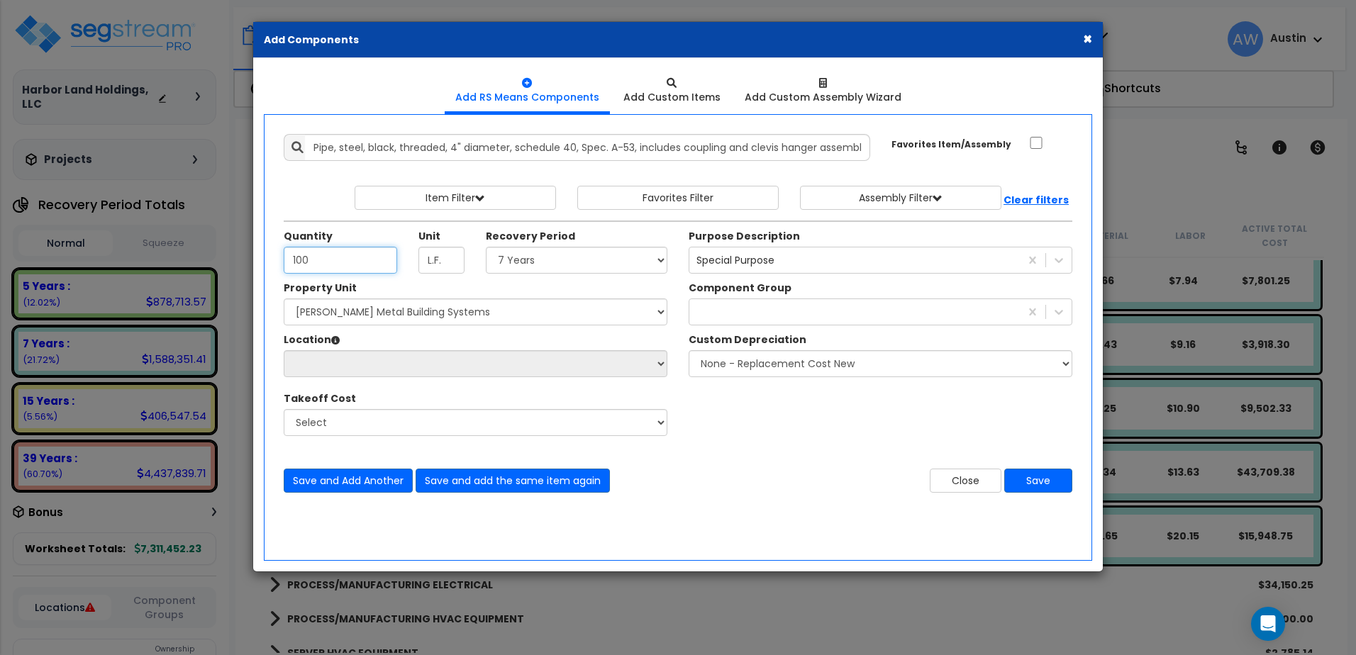
type input "100"
click at [534, 257] on select "Select Land 5 Years 7 Years 15 Years 39 Years 27.5 Year" at bounding box center [577, 260] width 182 height 27
select select "7Y"
click at [486, 247] on select "Select Land 5 Years 7 Years 15 Years 39 Years 27.5 Year" at bounding box center [577, 260] width 182 height 27
click at [764, 321] on div at bounding box center [855, 312] width 331 height 23
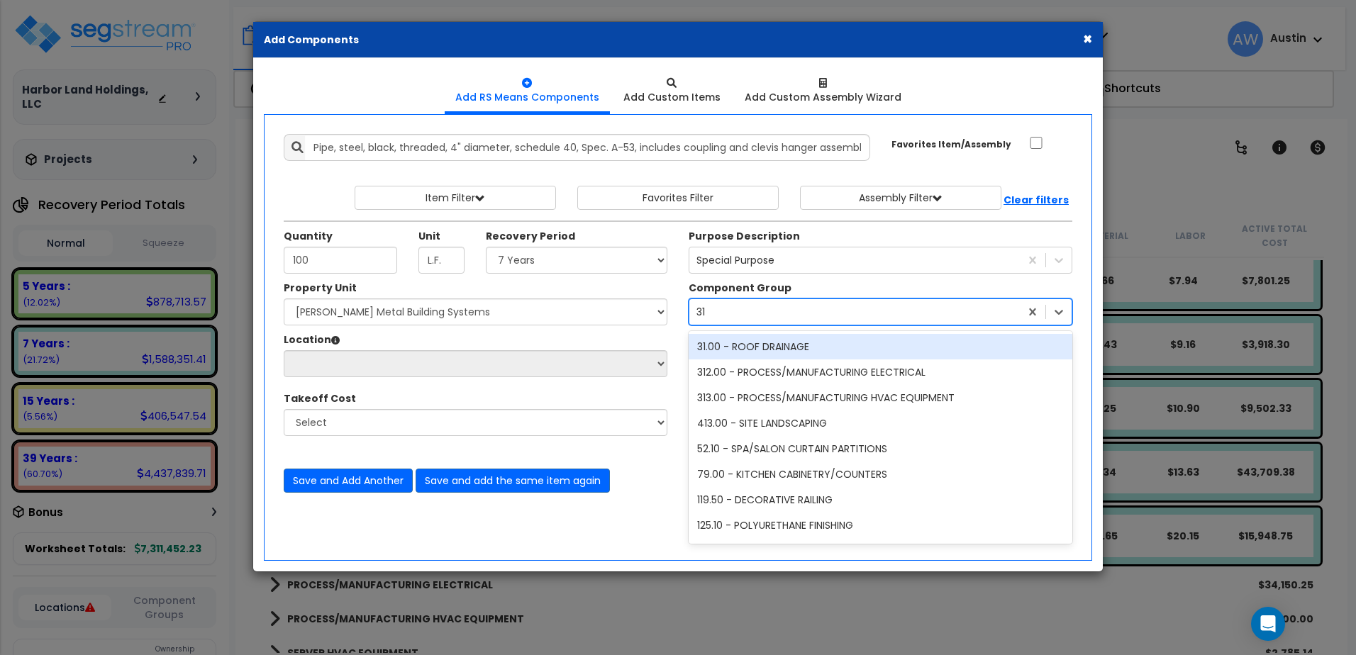
type input "311"
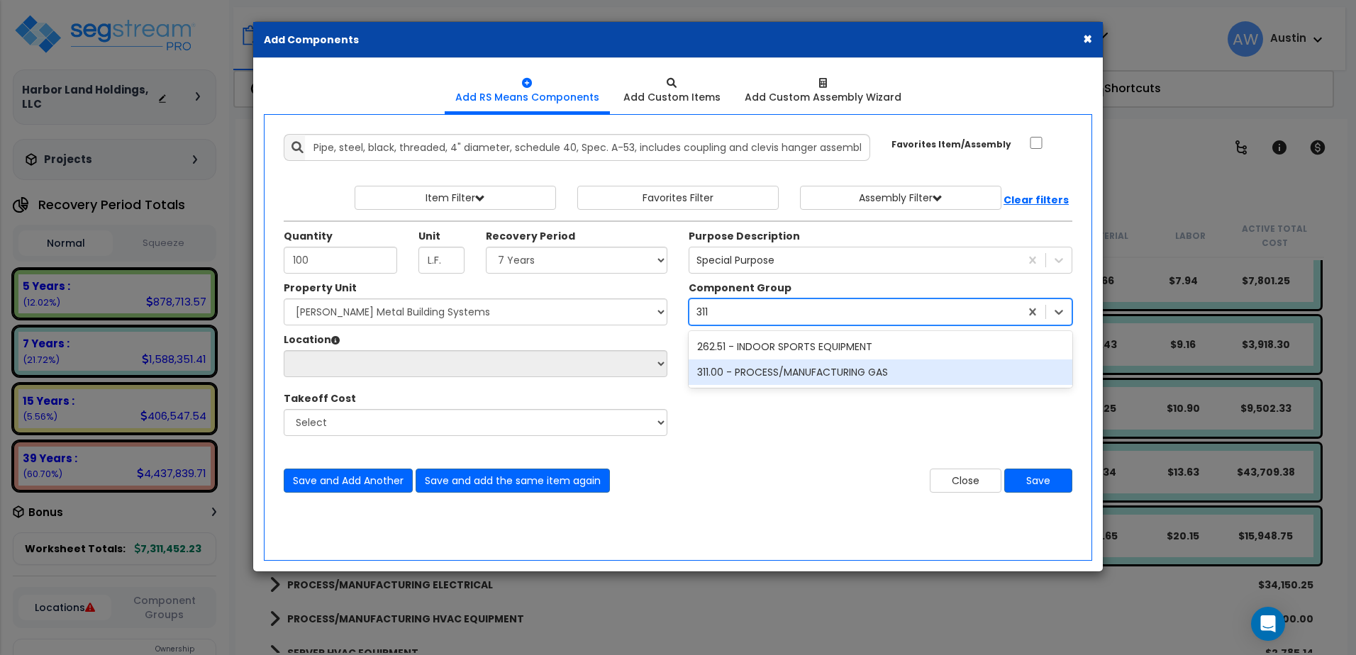
click at [726, 375] on div "311.00 - PROCESS/MANUFACTURING GAS" at bounding box center [881, 373] width 384 height 26
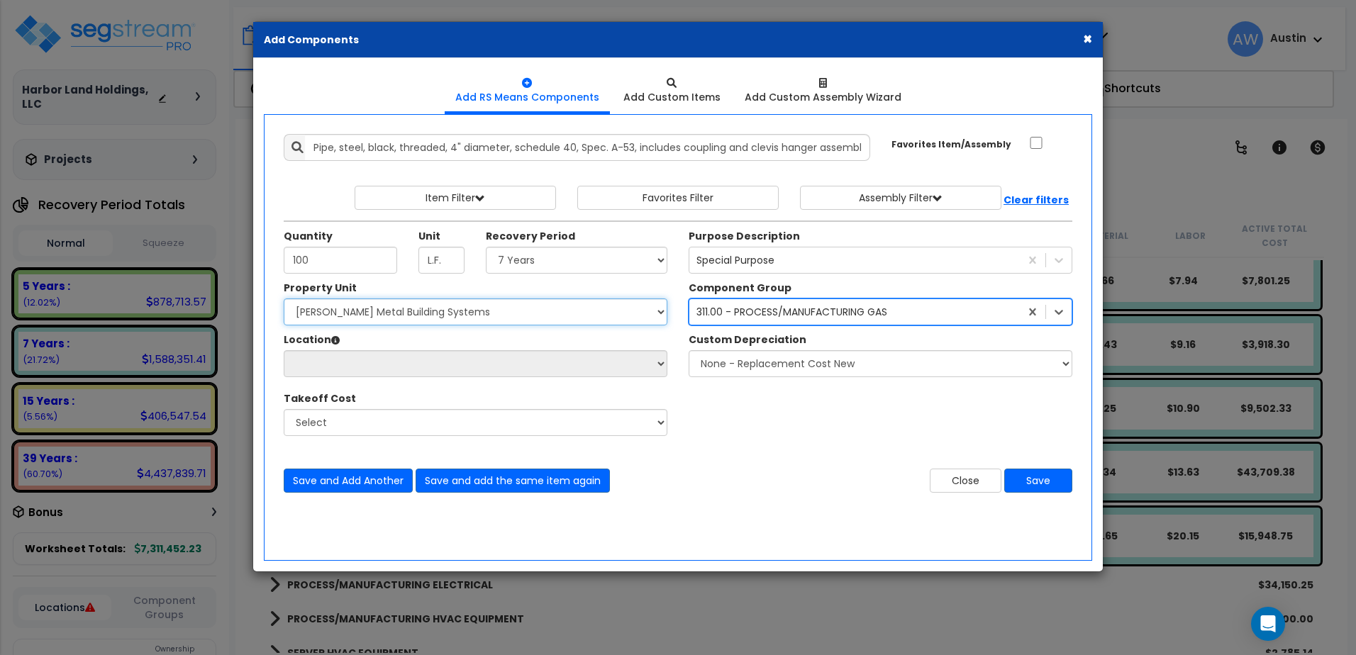
click at [417, 312] on select "Select [PERSON_NAME] Metal Building Systems Site Improvements" at bounding box center [476, 312] width 384 height 27
select select "160317"
click at [284, 299] on select "Select [PERSON_NAME] Metal Building Systems Site Improvements" at bounding box center [476, 312] width 384 height 27
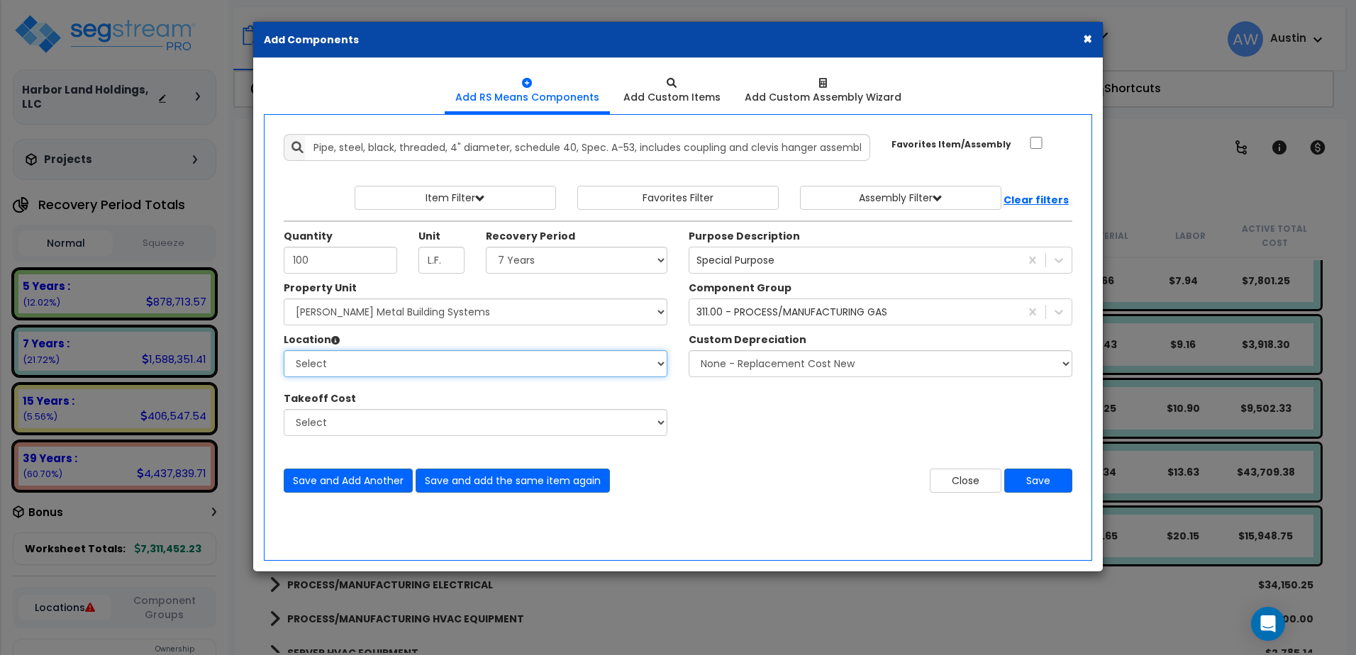
click at [345, 365] on select "Select Building Building Exterior Building Interior Common Areas Add Additional…" at bounding box center [476, 363] width 384 height 27
select select "461"
click at [284, 350] on select "Select Building Building Exterior Building Interior Common Areas Add Additional…" at bounding box center [476, 363] width 384 height 27
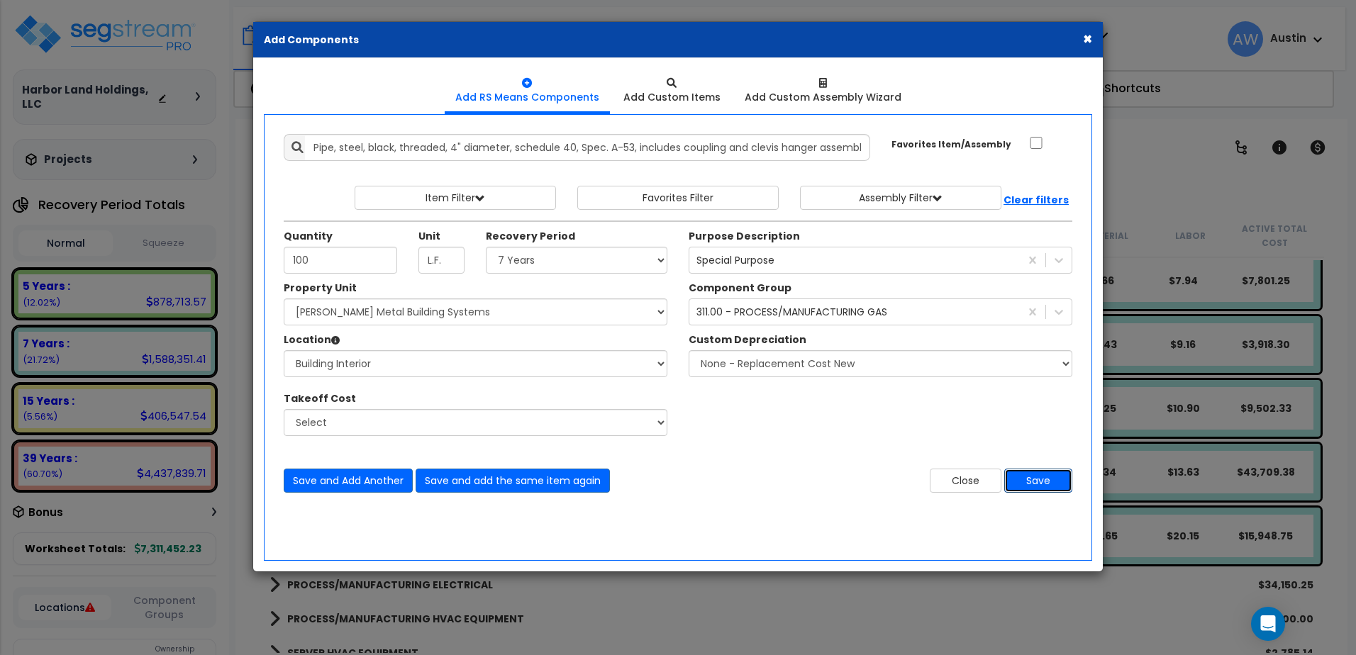
click at [1036, 481] on button "Save" at bounding box center [1038, 481] width 68 height 24
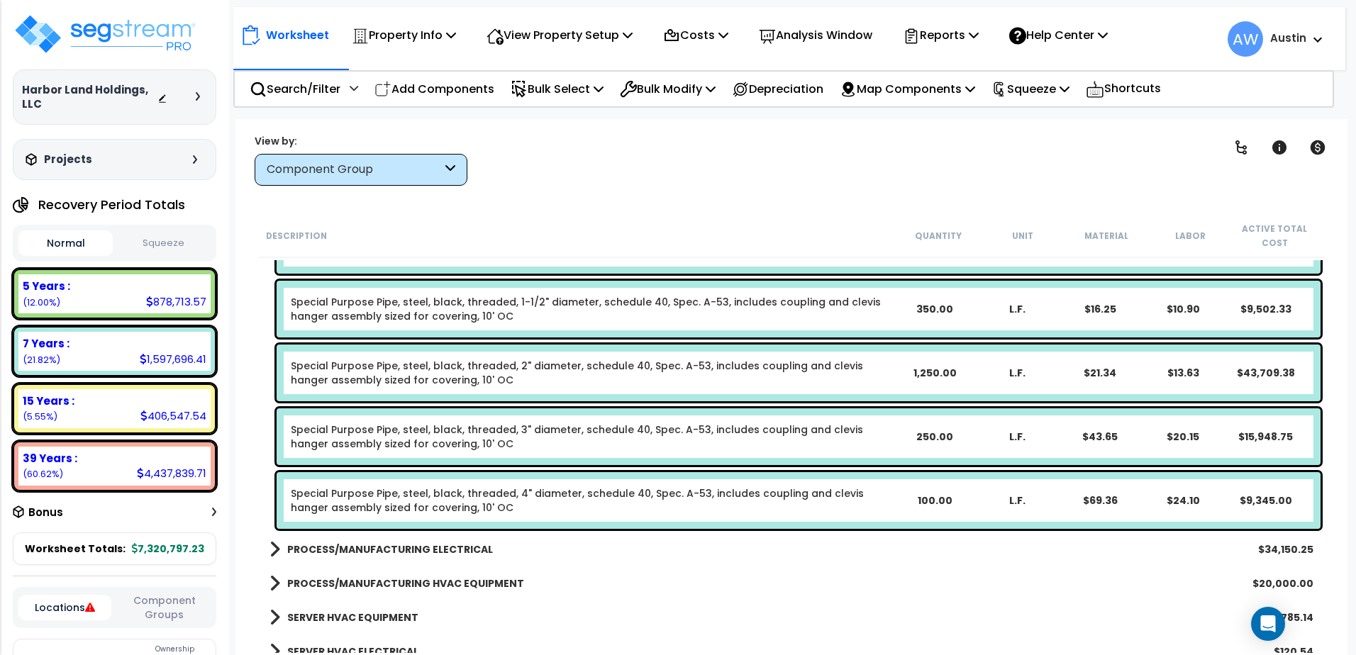
scroll to position [2655, 0]
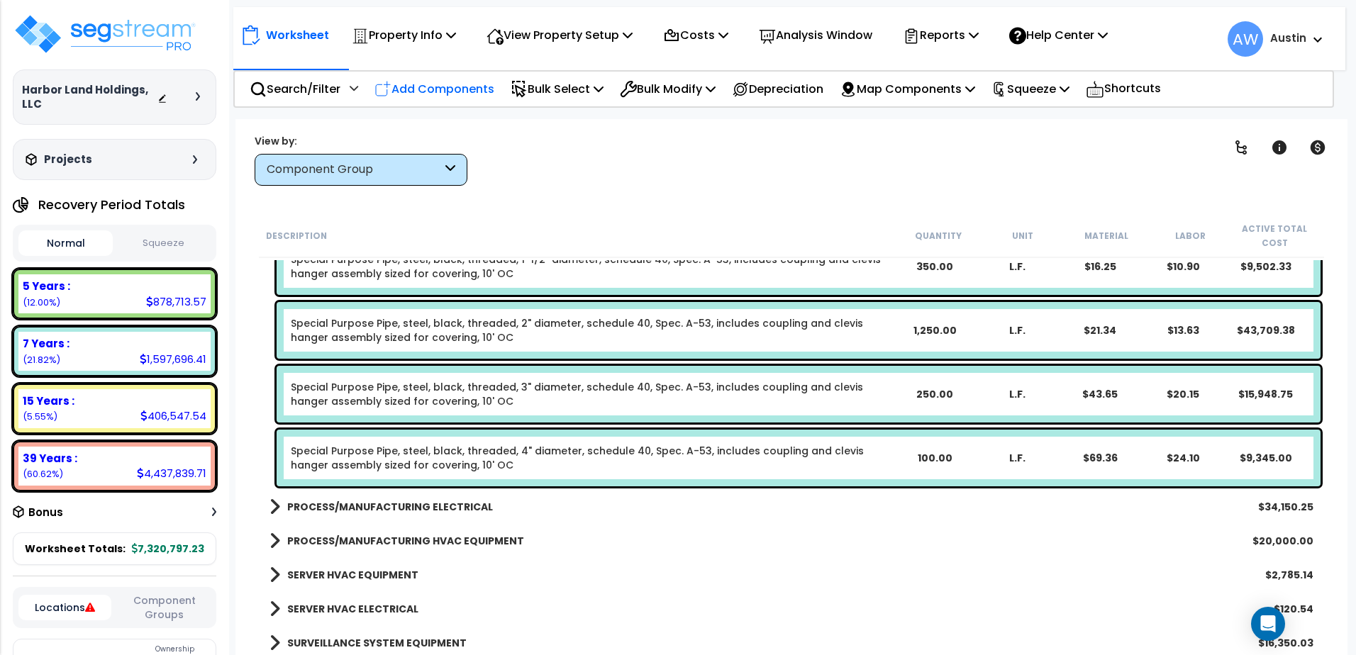
click at [440, 89] on p "Add Components" at bounding box center [435, 88] width 120 height 19
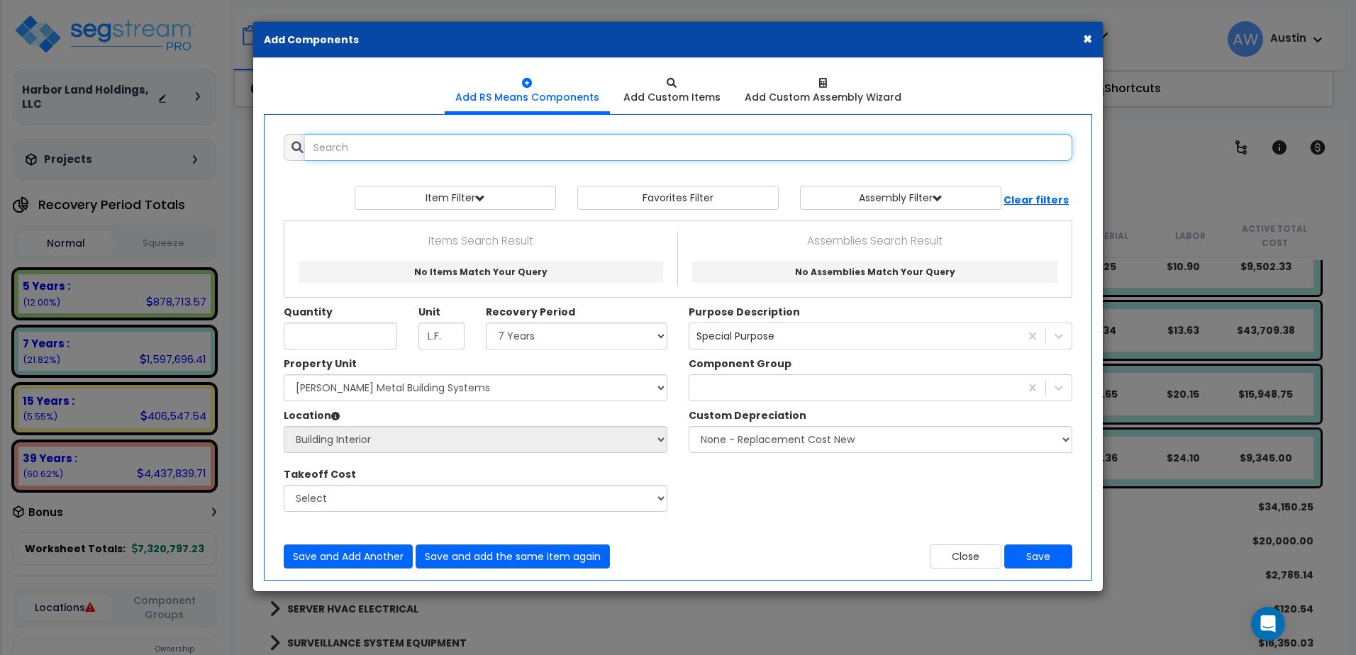
select select
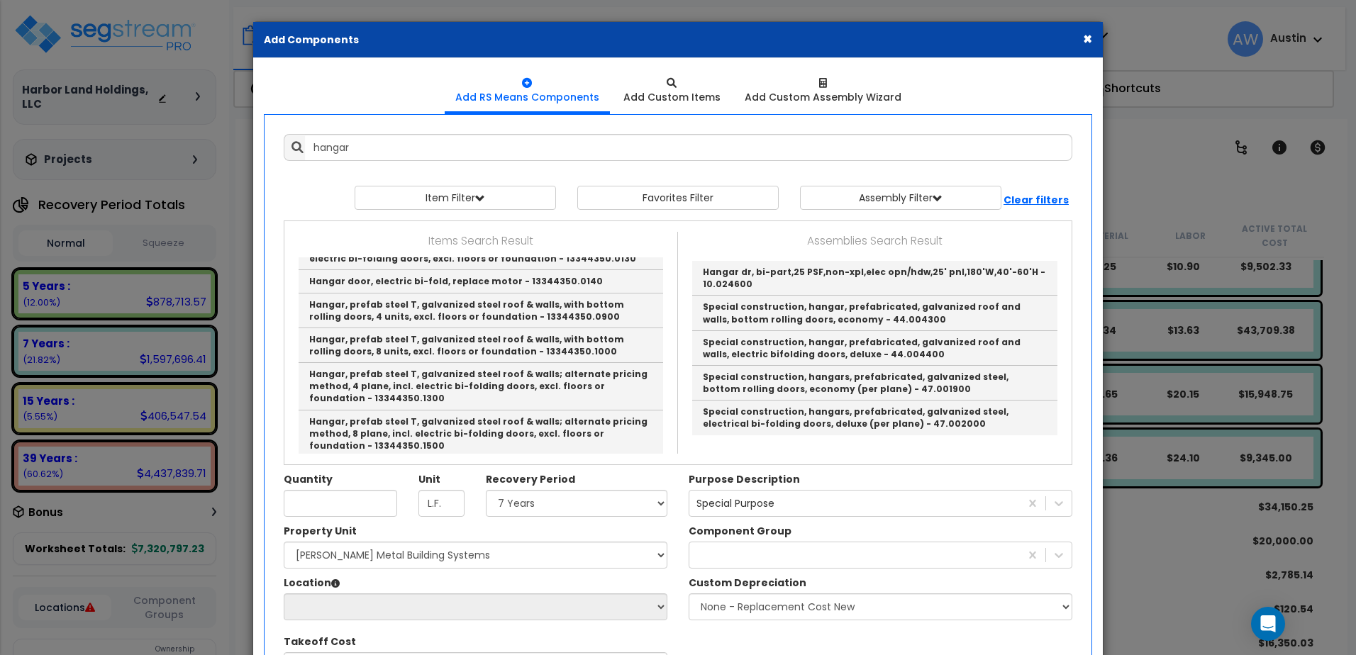
scroll to position [610, 0]
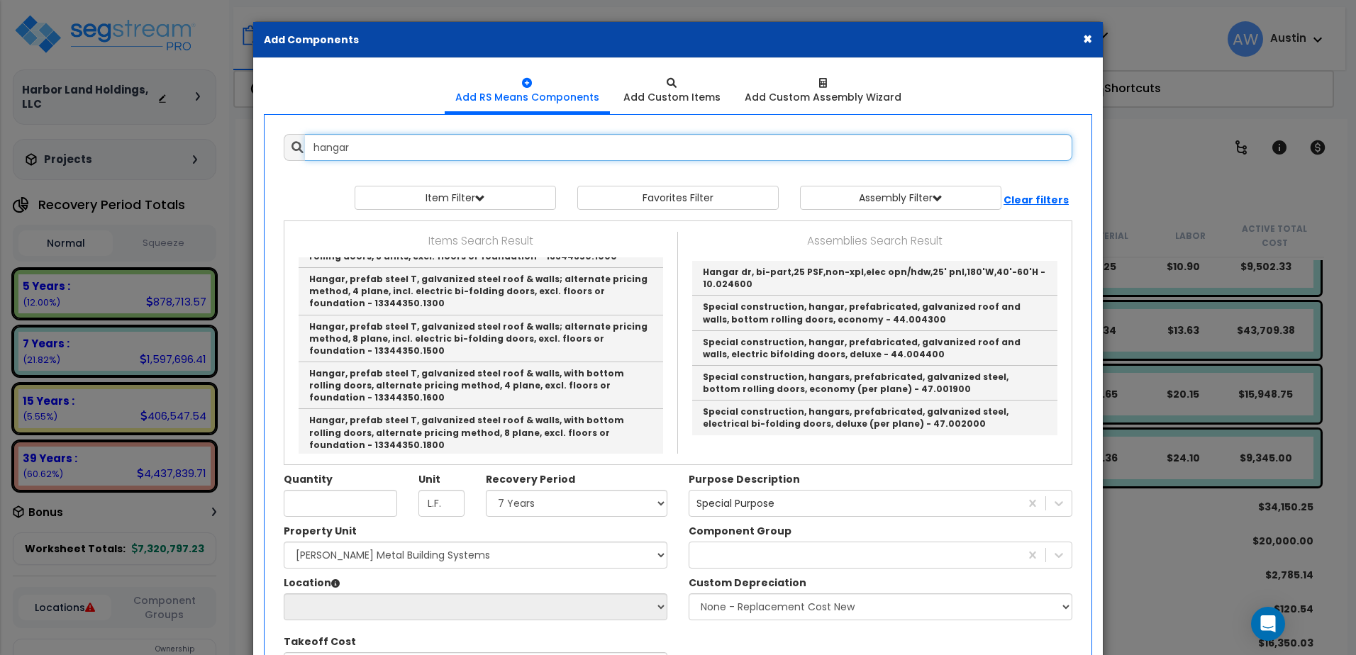
drag, startPoint x: 360, startPoint y: 156, endPoint x: 267, endPoint y: 162, distance: 92.4
click at [270, 162] on div "Add Items Add Assemblies Both hangar 9467748 Favorites Item/Assembly" at bounding box center [677, 435] width 831 height 624
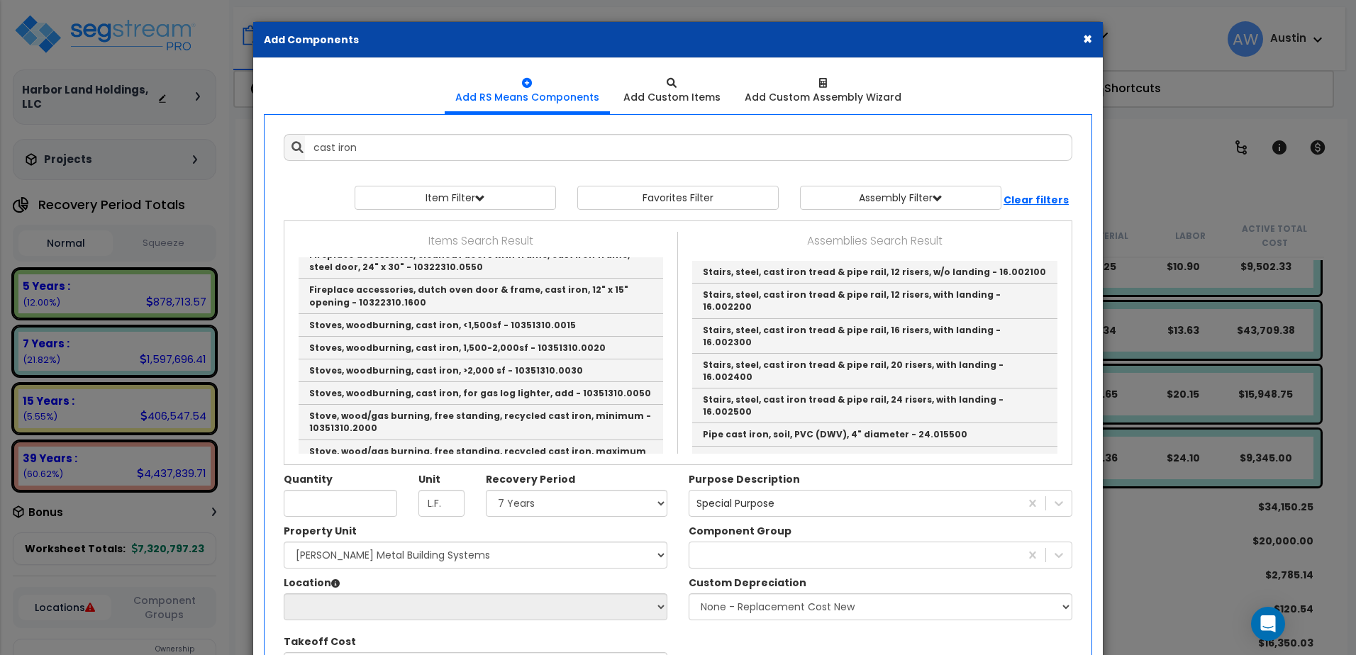
scroll to position [1258, 0]
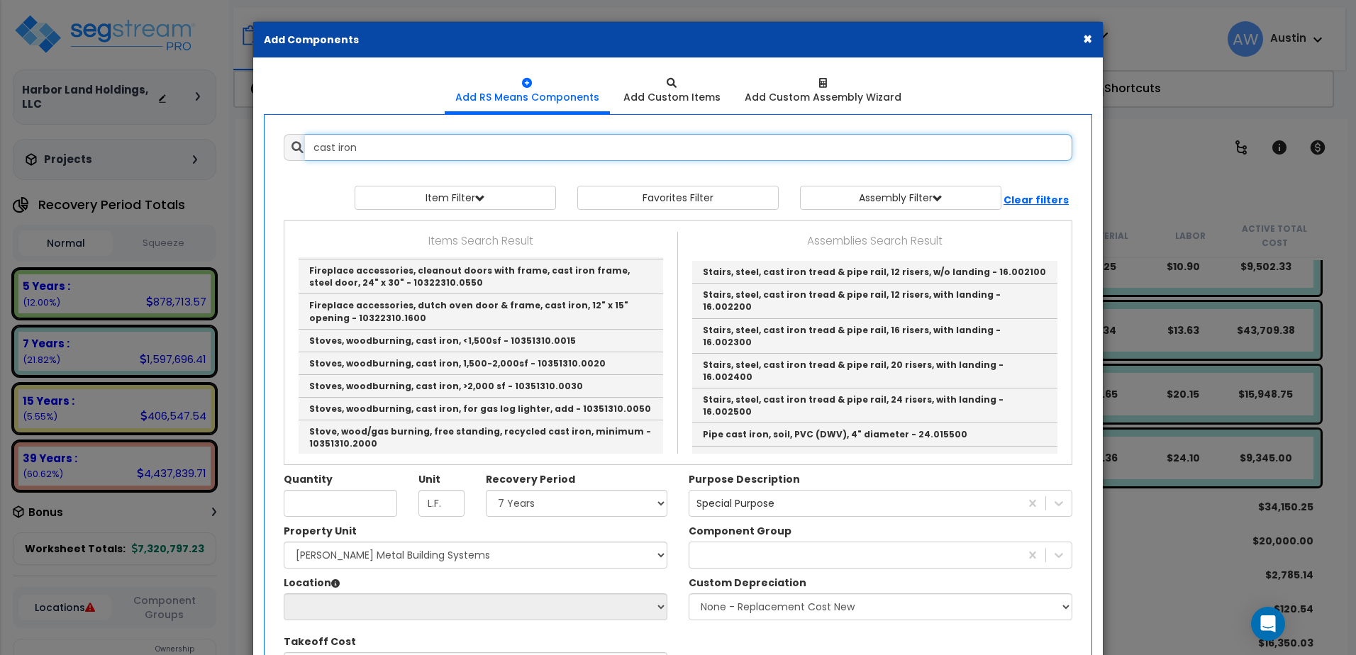
drag, startPoint x: 372, startPoint y: 156, endPoint x: 267, endPoint y: 160, distance: 105.0
click at [268, 159] on div "Add Items Add Assemblies Both cast iron 9467748 View/Modify Assembly" at bounding box center [677, 435] width 831 height 624
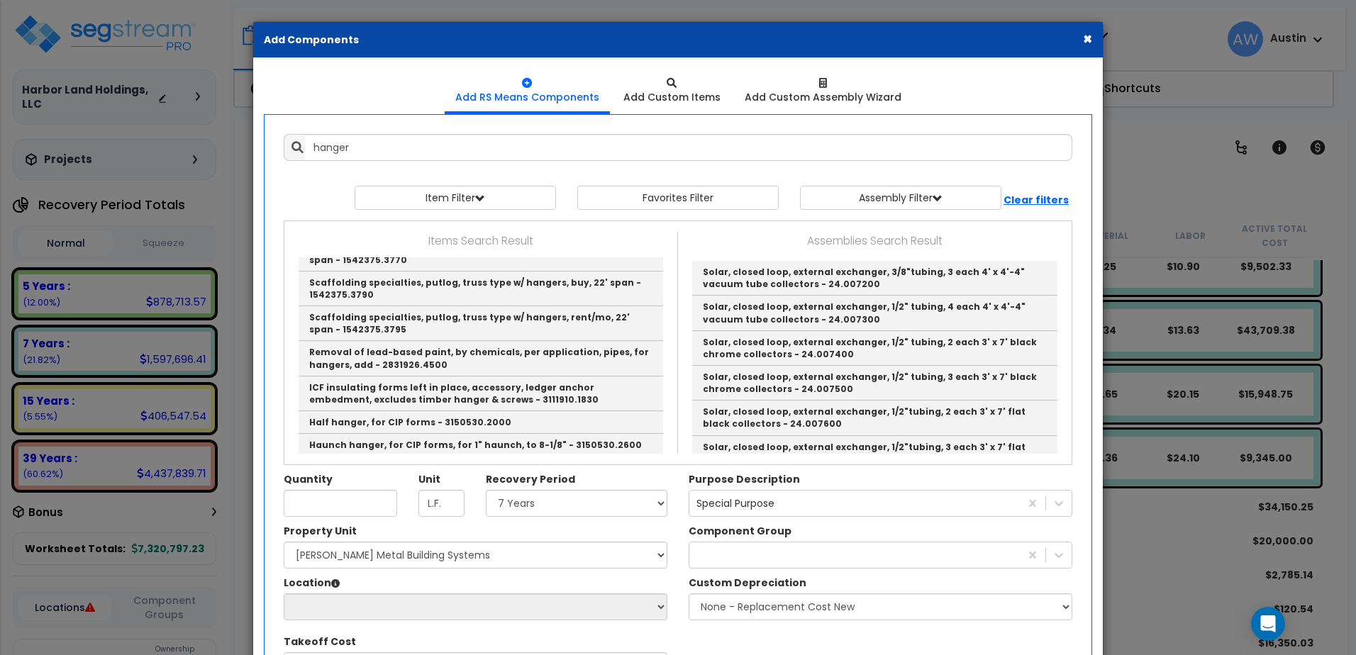
scroll to position [170, 0]
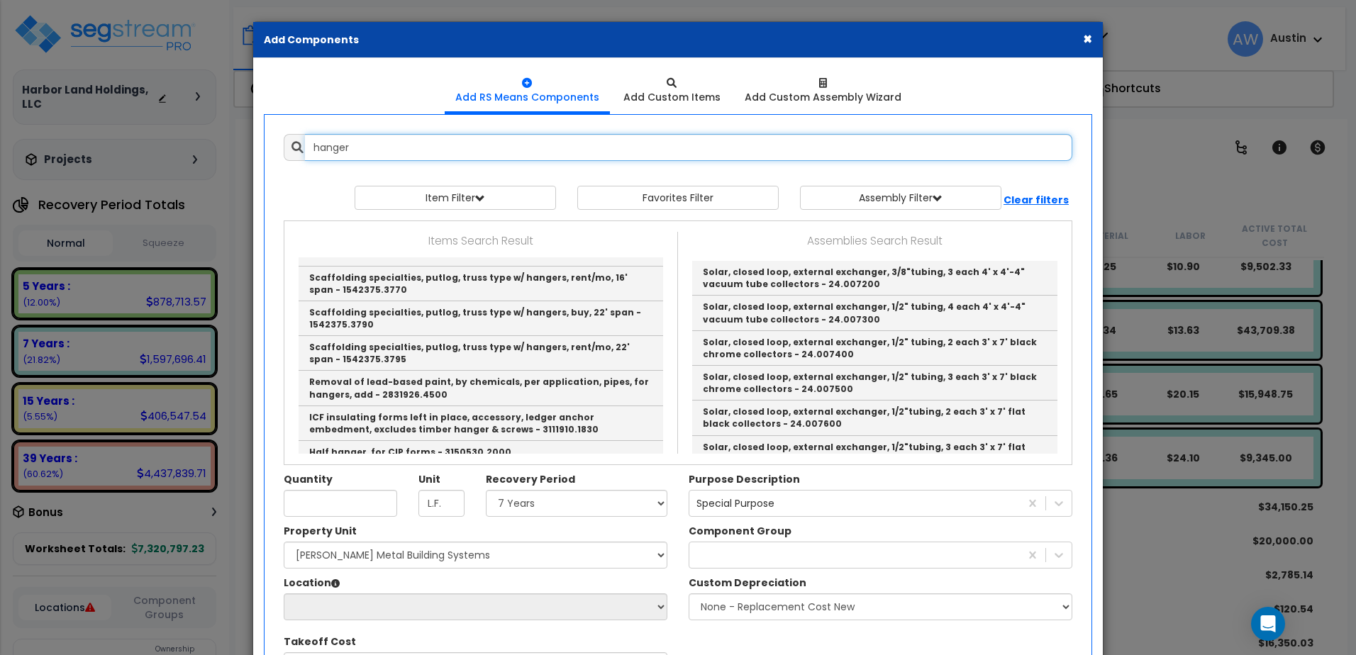
click at [413, 142] on input "hanger" at bounding box center [689, 147] width 768 height 27
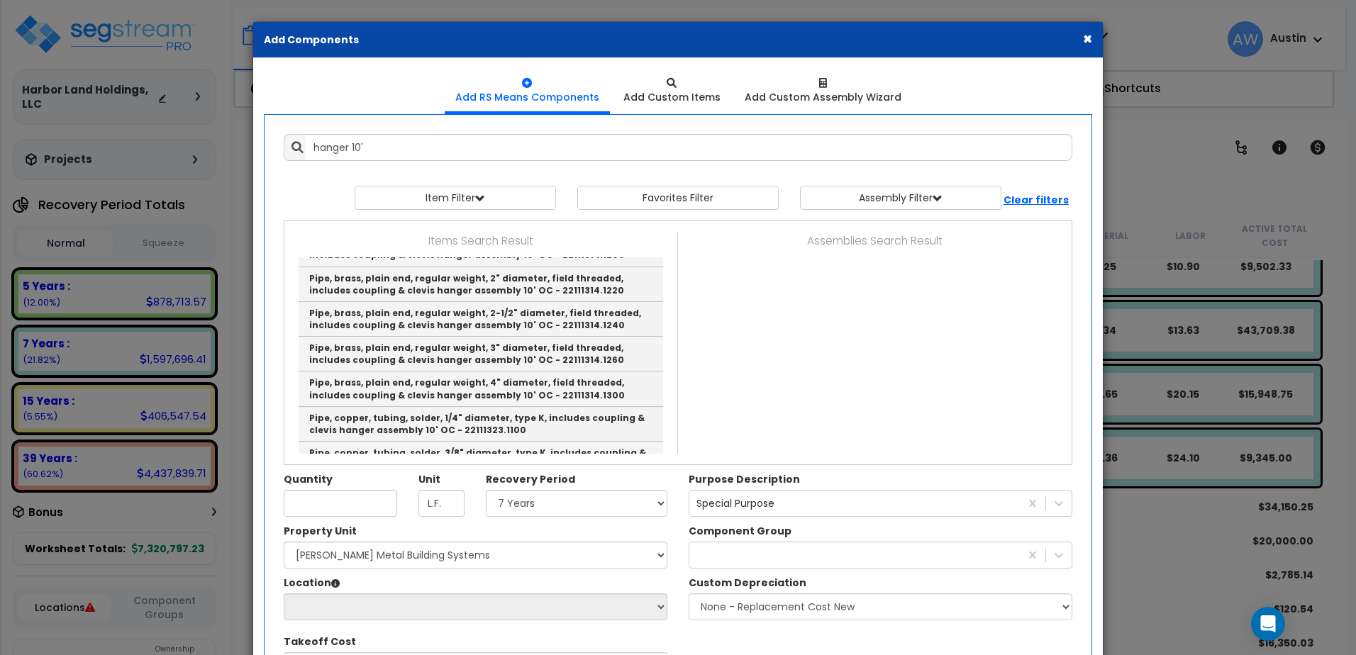
scroll to position [138, 0]
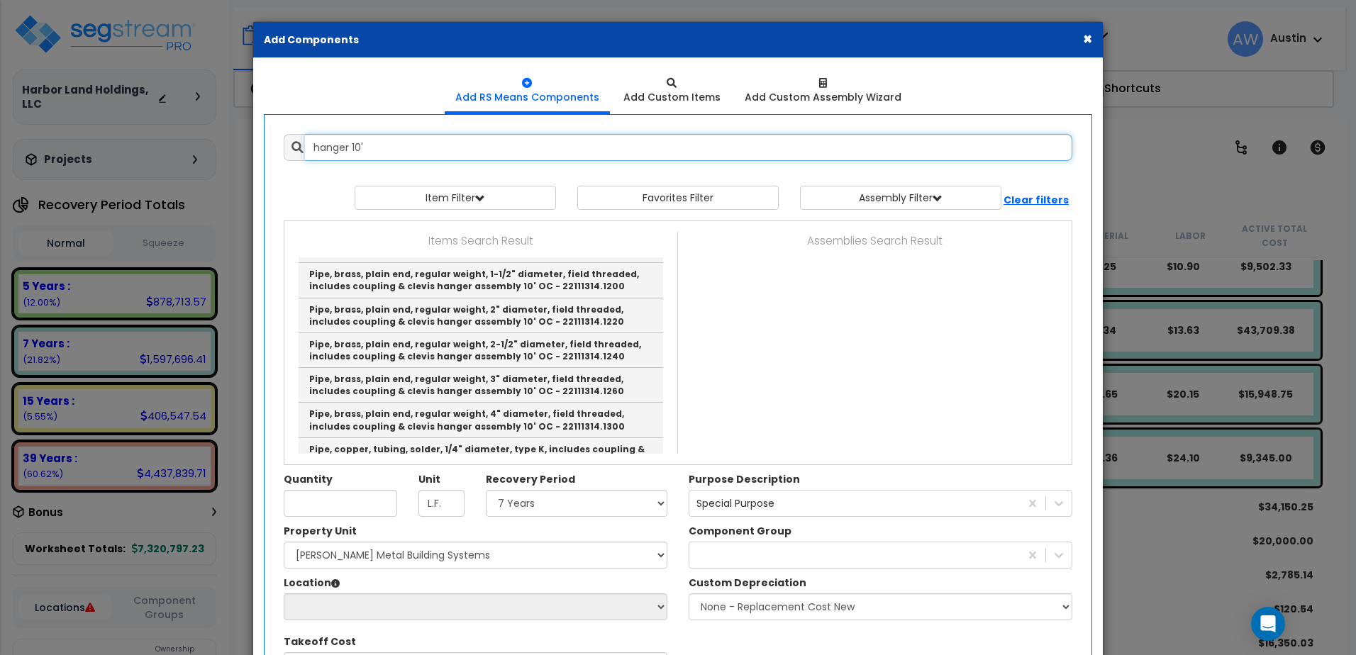
click at [380, 150] on input "hanger 10'" at bounding box center [689, 147] width 768 height 27
drag, startPoint x: 406, startPoint y: 139, endPoint x: 262, endPoint y: 140, distance: 144.0
click at [262, 141] on div "Add Items Add Assemblies Both hanger 10' 9467748 Select Subgroup" at bounding box center [677, 435] width 831 height 624
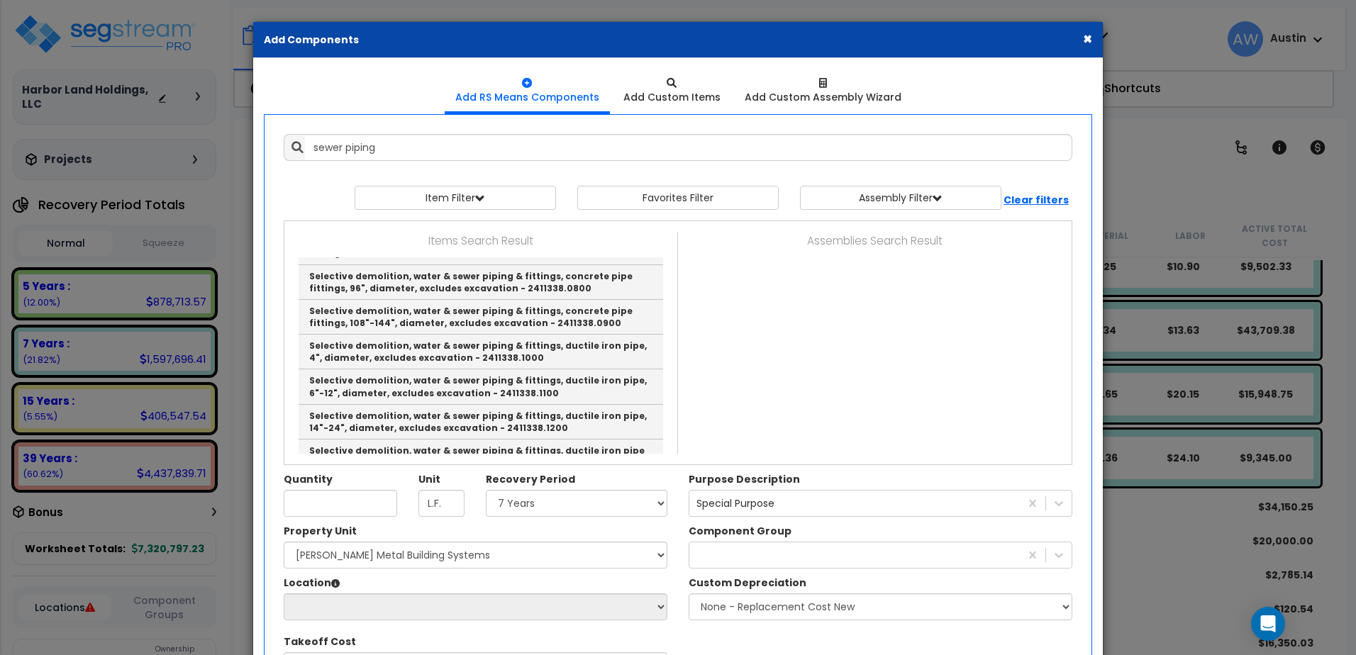
scroll to position [0, 0]
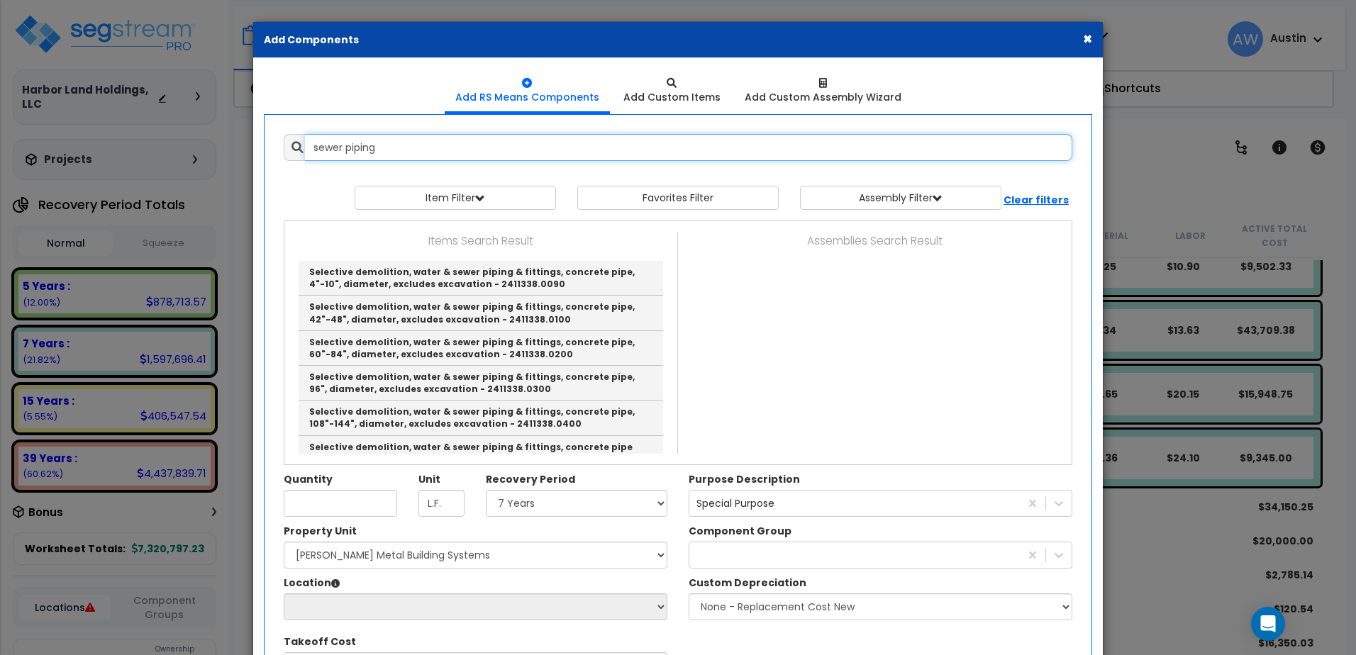
drag, startPoint x: 381, startPoint y: 148, endPoint x: 228, endPoint y: 148, distance: 152.5
click at [228, 148] on div "× Add Components Add RS Means Components Add Custom Items Add Items" at bounding box center [678, 327] width 1356 height 655
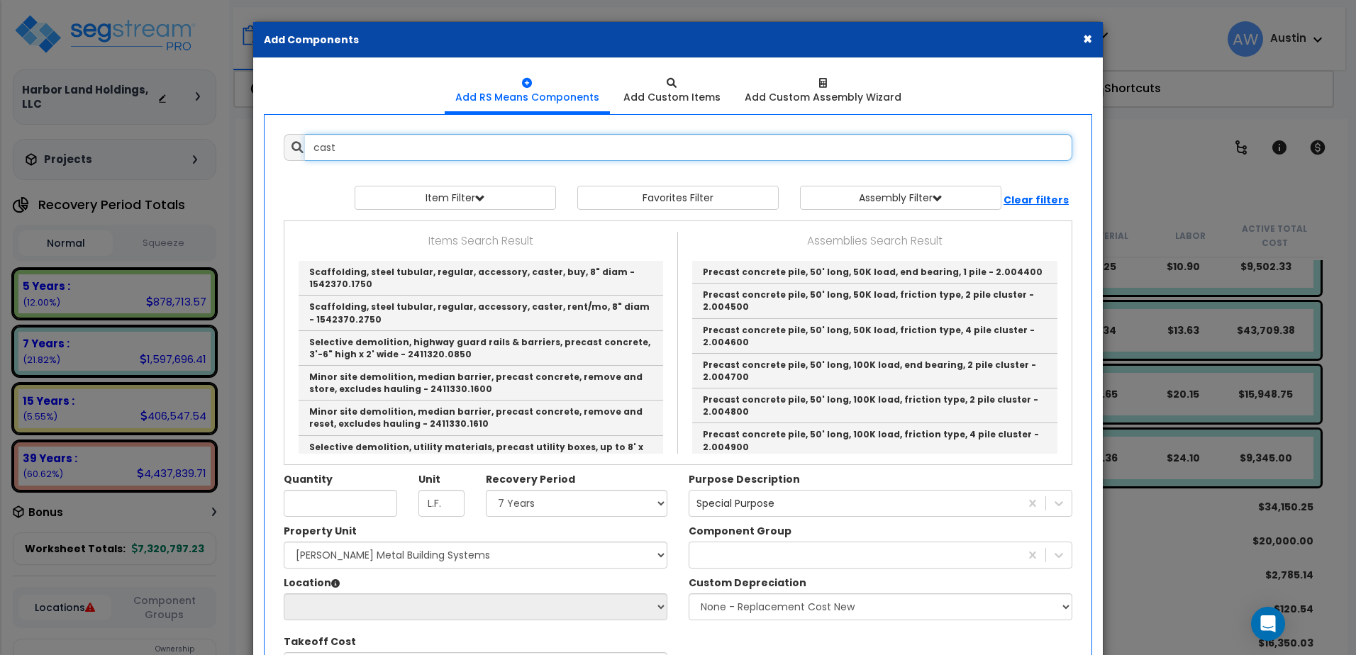
drag, startPoint x: 350, startPoint y: 140, endPoint x: 244, endPoint y: 140, distance: 106.4
click at [244, 140] on div "× Add Components Add RS Means Components Add Custom Items Add Items" at bounding box center [678, 327] width 1356 height 655
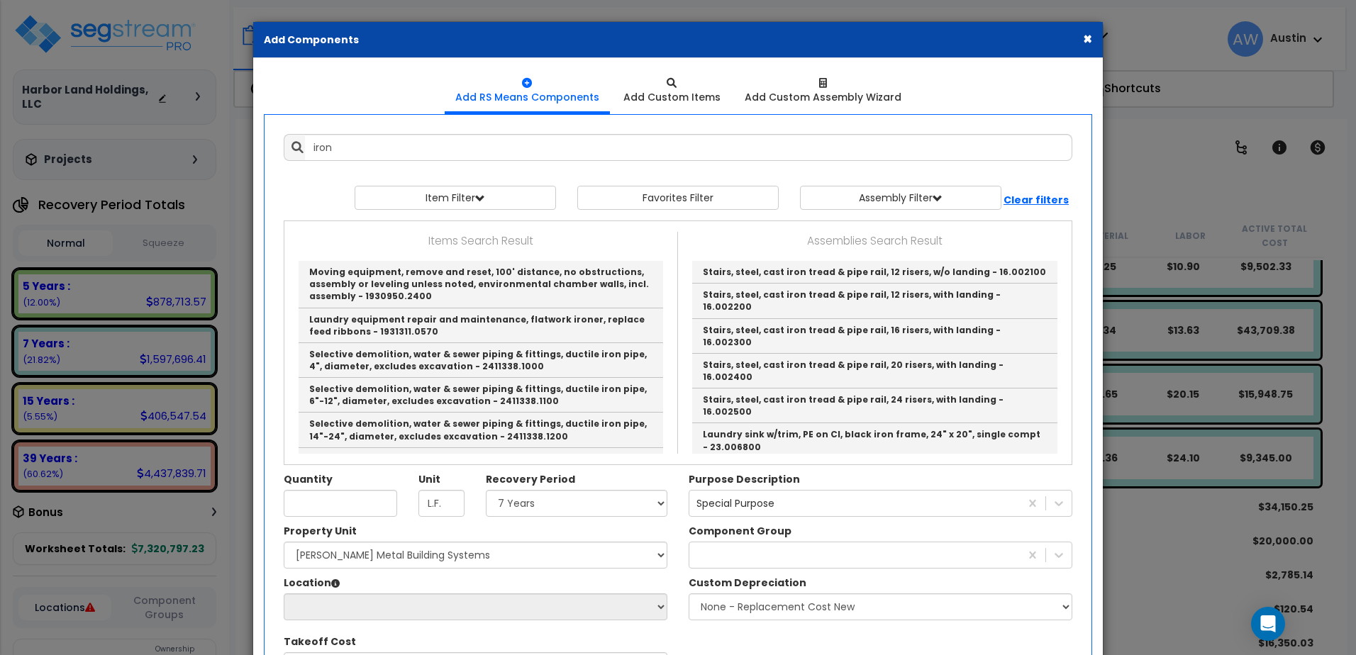
click at [667, 306] on div "Items Search Result Moving equipment, remove and reset, 100' distance, no obstr…" at bounding box center [481, 343] width 394 height 222
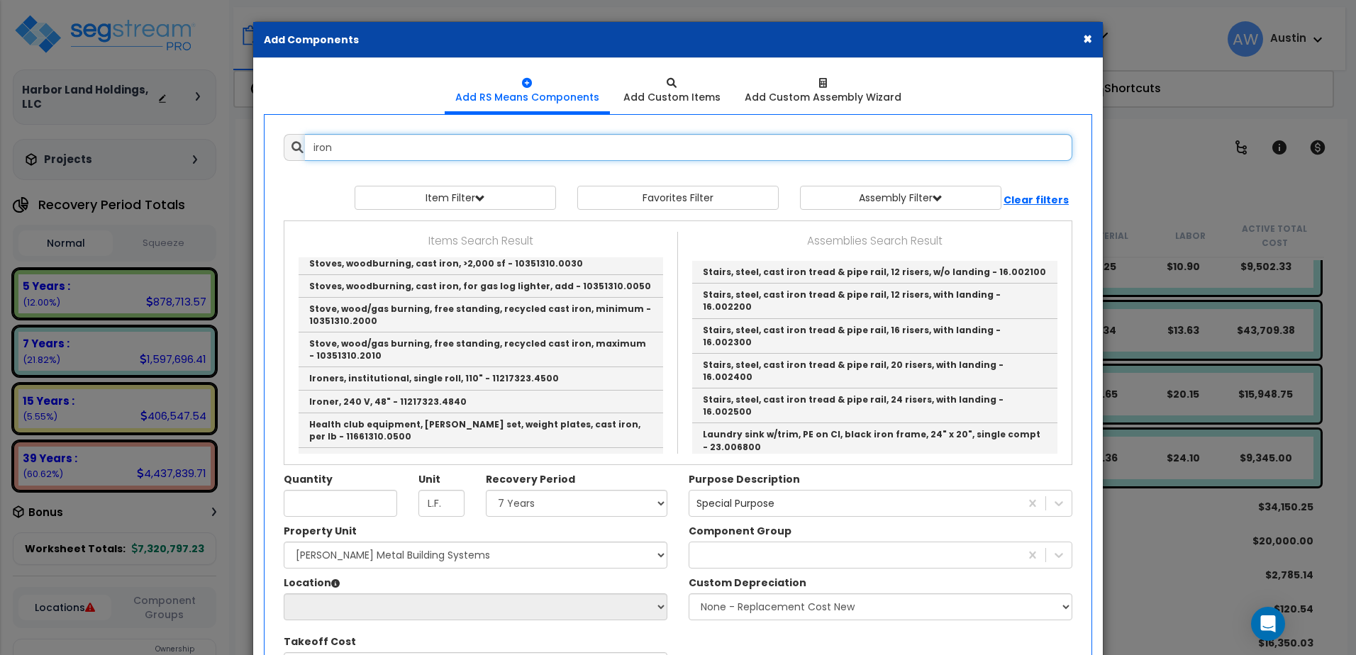
drag, startPoint x: 379, startPoint y: 148, endPoint x: 266, endPoint y: 159, distance: 113.4
click at [266, 159] on div "Add Items Add Assemblies Both iron 9467748 Favorites Item/Assembly" at bounding box center [677, 435] width 831 height 624
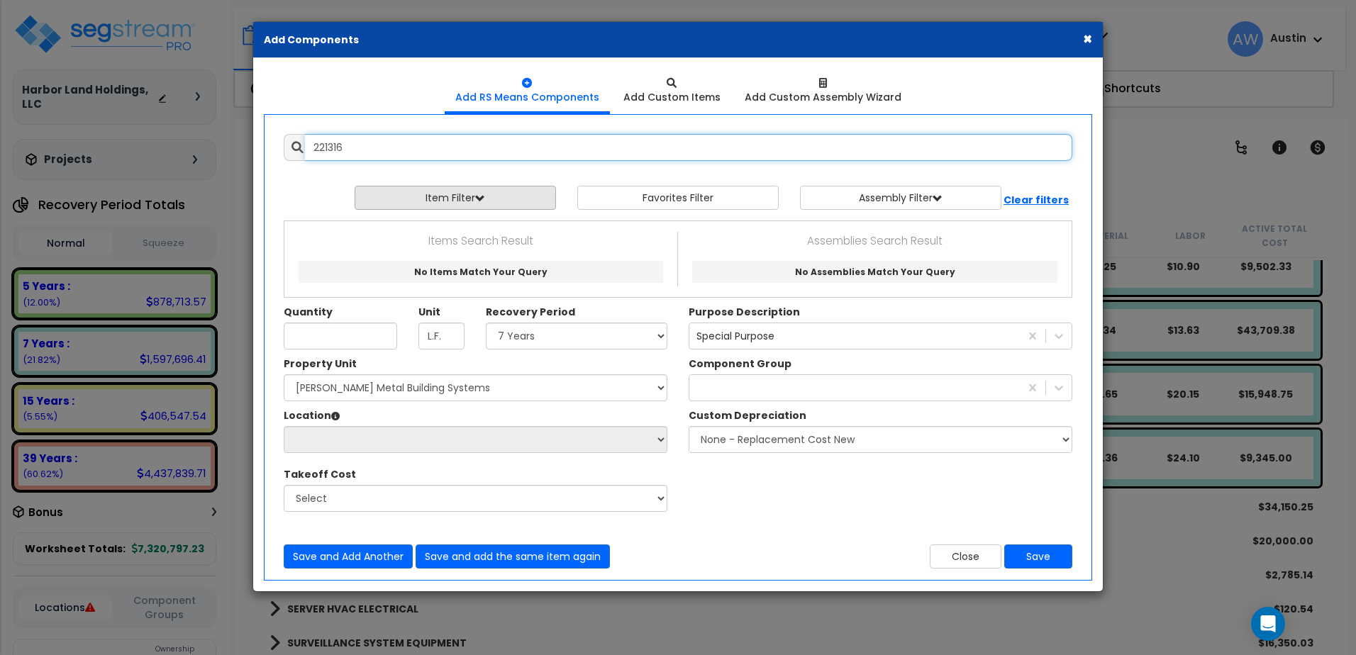
type input "221316"
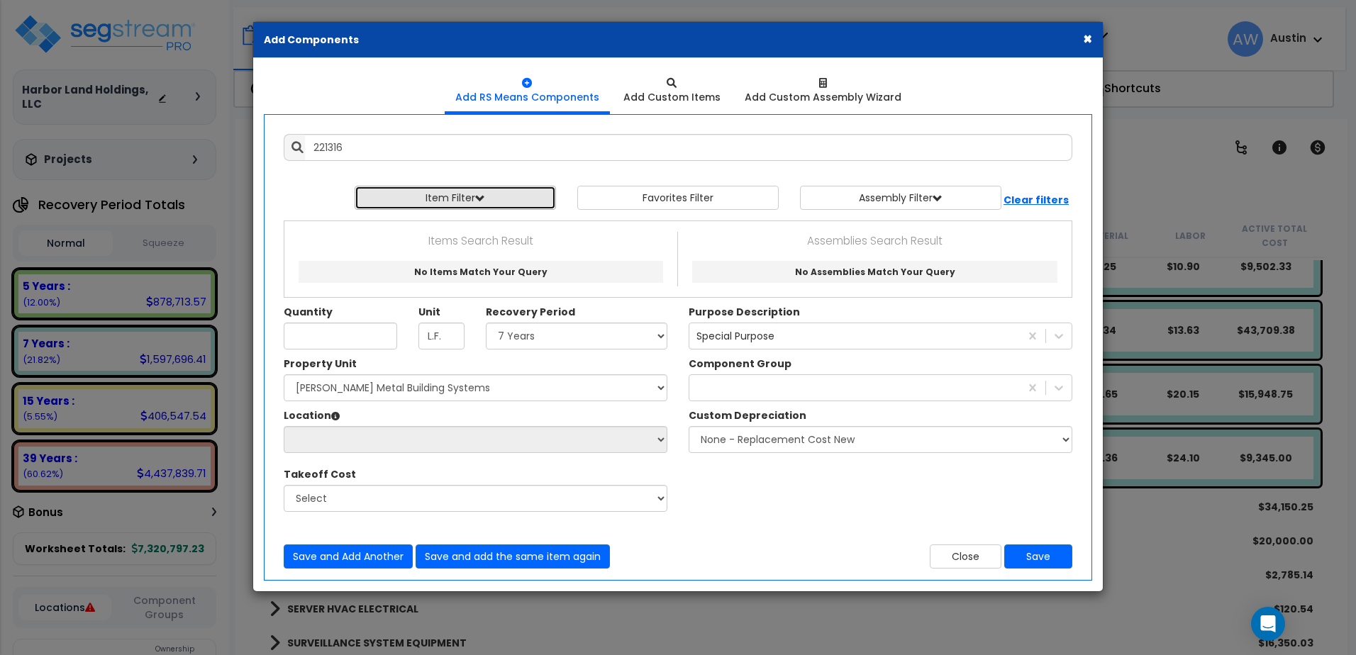
click at [463, 199] on button "Item Filter" at bounding box center [455, 198] width 201 height 24
click at [465, 238] on select "Select 0. Custom Item 1. General Requirements 2. Existing Conditions 3. Concret…" at bounding box center [465, 231] width 207 height 27
click at [470, 195] on button "Item Filter" at bounding box center [455, 198] width 201 height 24
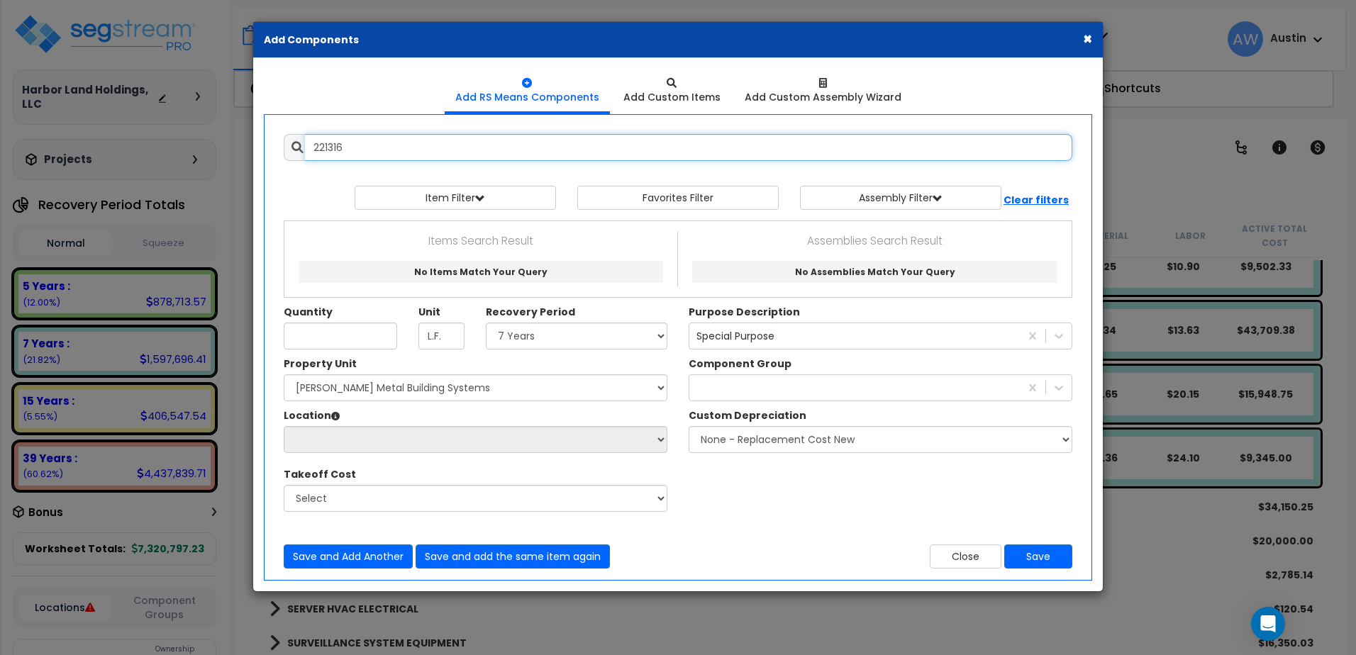
drag, startPoint x: 346, startPoint y: 145, endPoint x: 268, endPoint y: 148, distance: 78.1
click at [268, 148] on div "Add Items Add Assemblies Both 221316 9467748 Favorites Item/Assembly" at bounding box center [677, 351] width 831 height 456
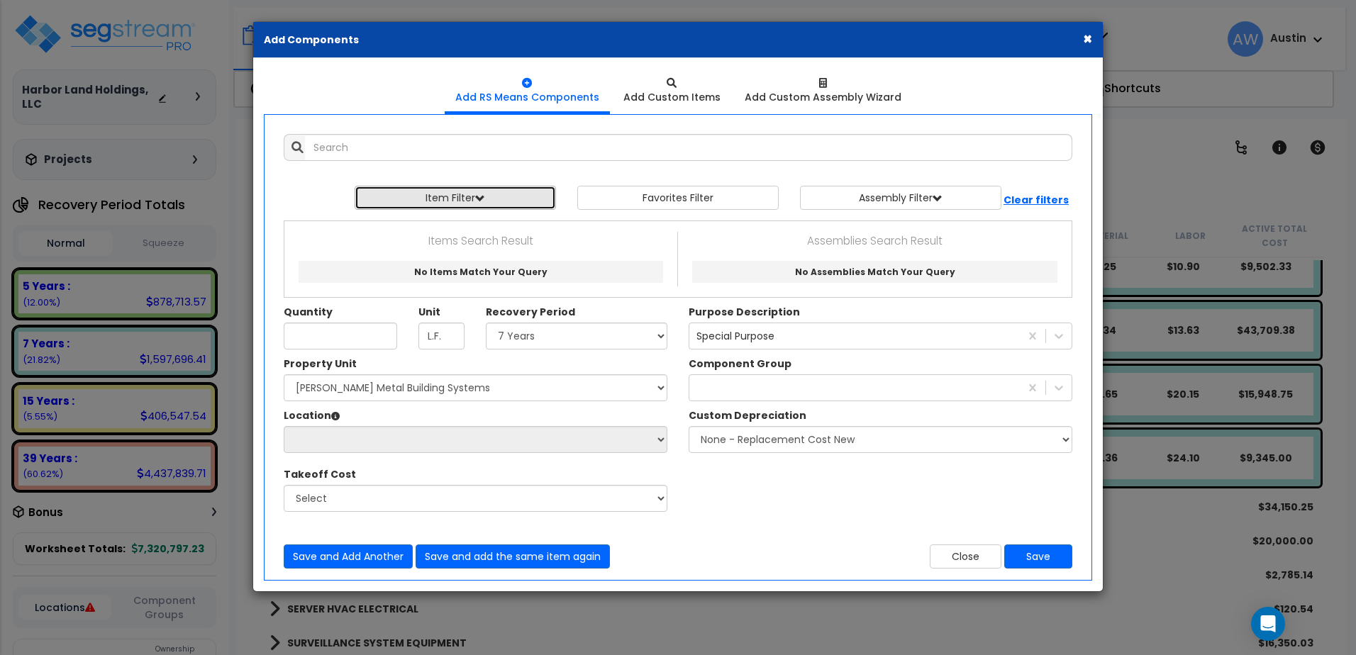
click at [434, 204] on button "Item Filter" at bounding box center [455, 198] width 201 height 24
click at [431, 233] on select "Select 0. Custom Item 1. General Requirements 2. Existing Conditions 3. Concret…" at bounding box center [465, 231] width 207 height 27
select select "22000000"
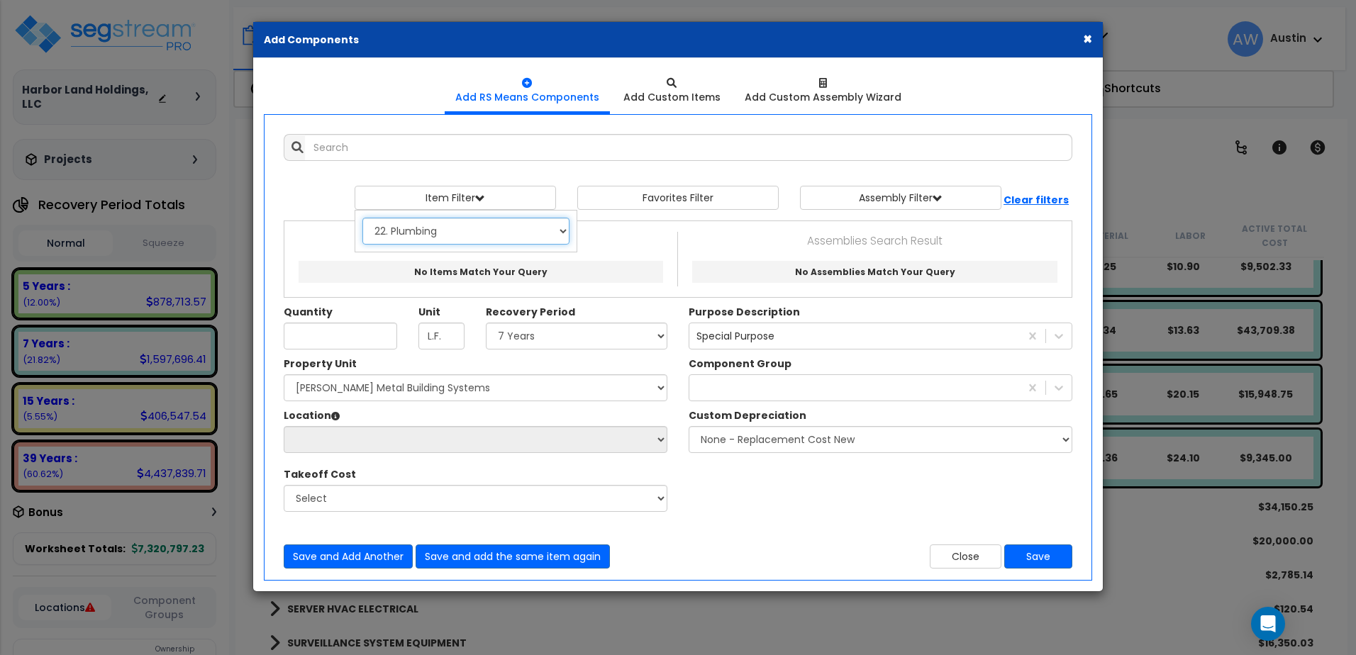
click at [362, 218] on select "Select 0. Custom Item 1. General Requirements 2. Existing Conditions 3. Concret…" at bounding box center [465, 231] width 207 height 27
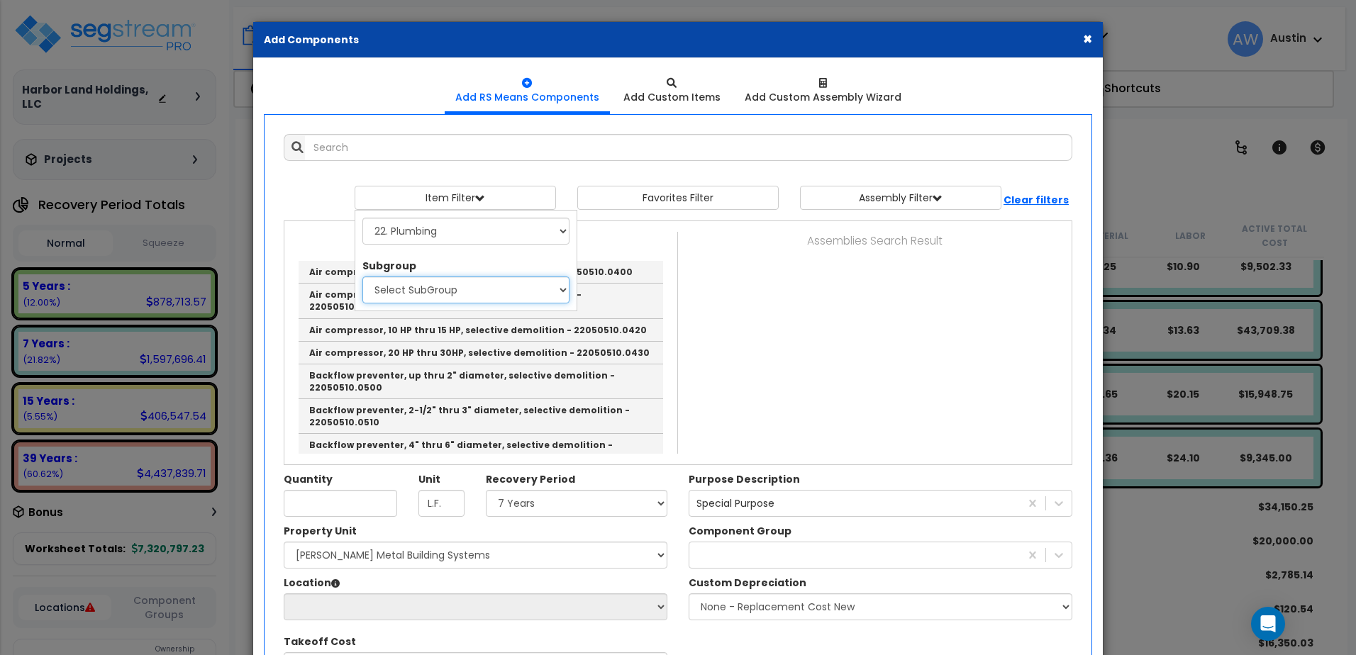
click at [443, 294] on select "Select SubGroup 1. Labor Adjustment Factors (22010220) 2. Plumbing Demolition (…" at bounding box center [465, 290] width 207 height 27
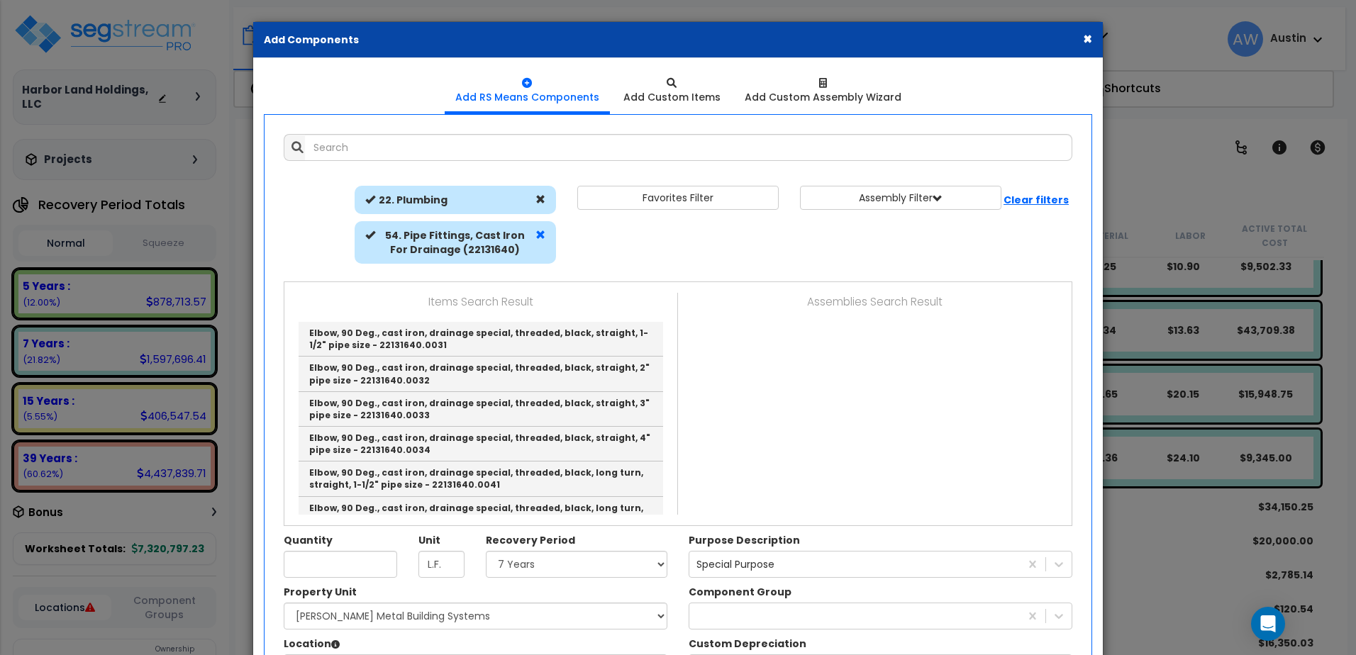
click at [541, 237] on span at bounding box center [541, 235] width 10 height 10
select select
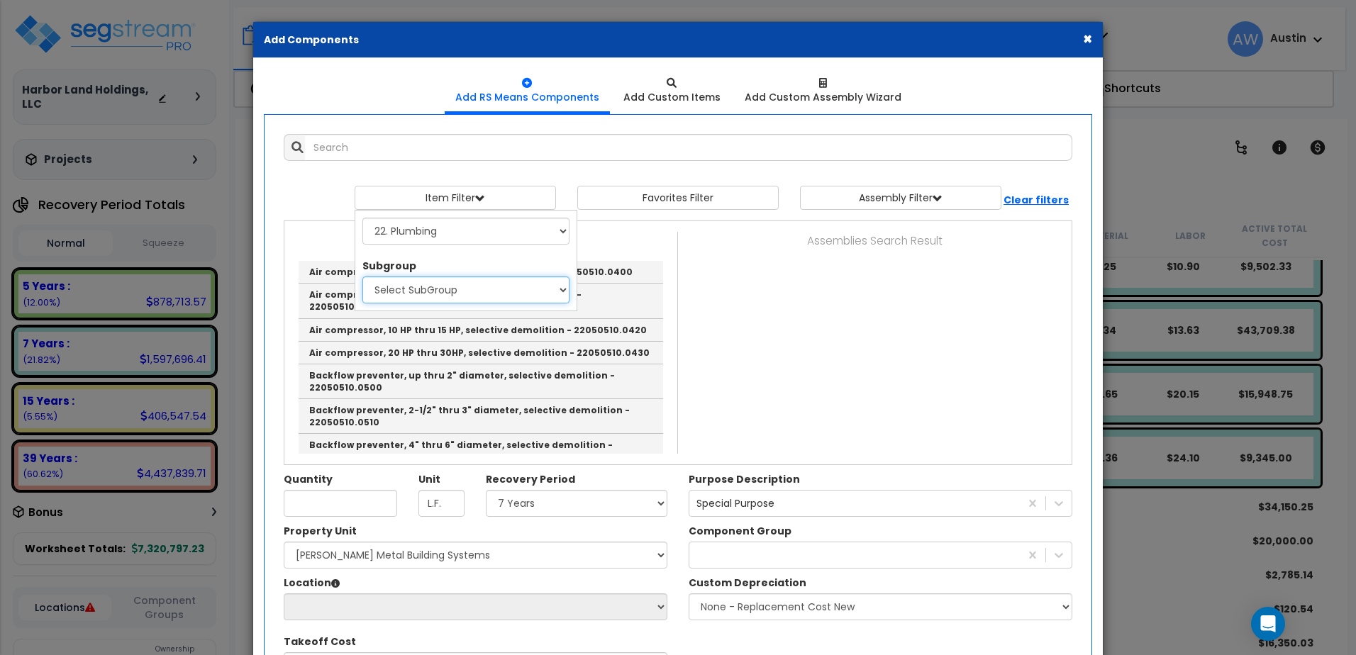
click at [512, 294] on select "Select SubGroup 1. Labor Adjustment Factors (22010220) 2. Plumbing Demolition (…" at bounding box center [465, 290] width 207 height 27
click at [409, 297] on select "Select SubGroup 1. Labor Adjustment Factors (22010220) 2. Plumbing Demolition (…" at bounding box center [465, 290] width 207 height 27
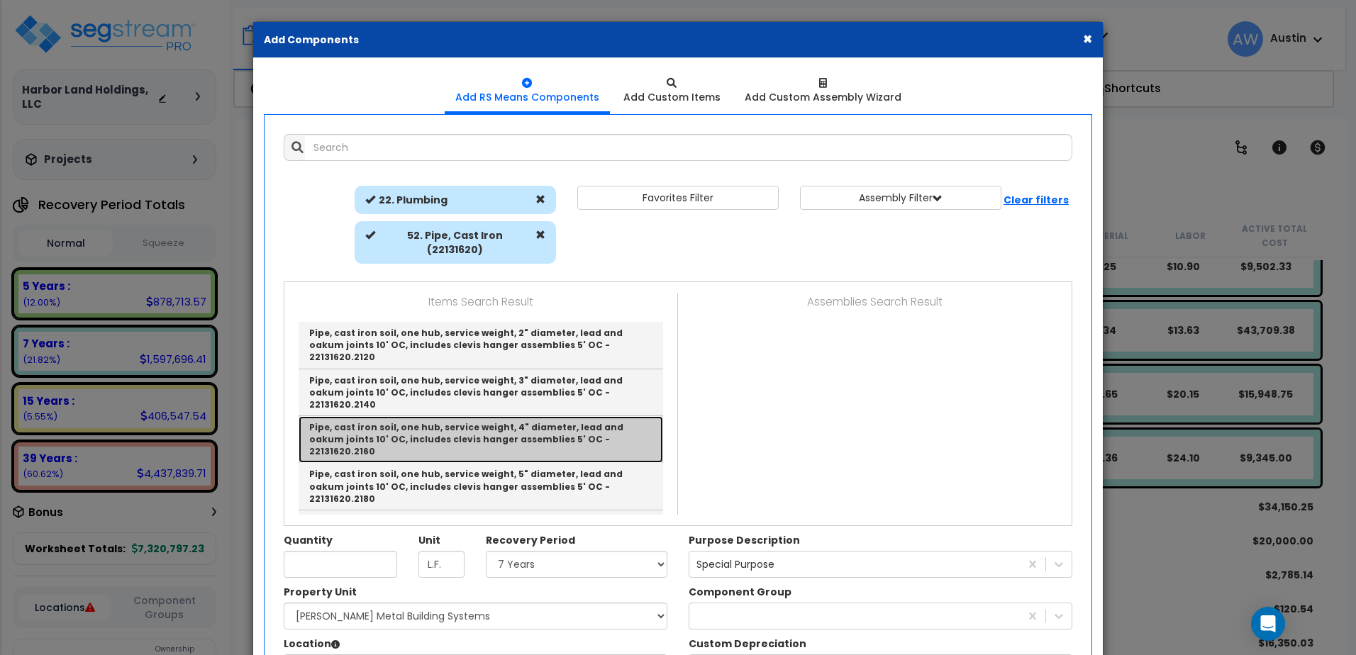
click at [493, 416] on link "Pipe, cast iron soil, one hub, service weight, 4" diameter, lead and oakum join…" at bounding box center [481, 439] width 365 height 47
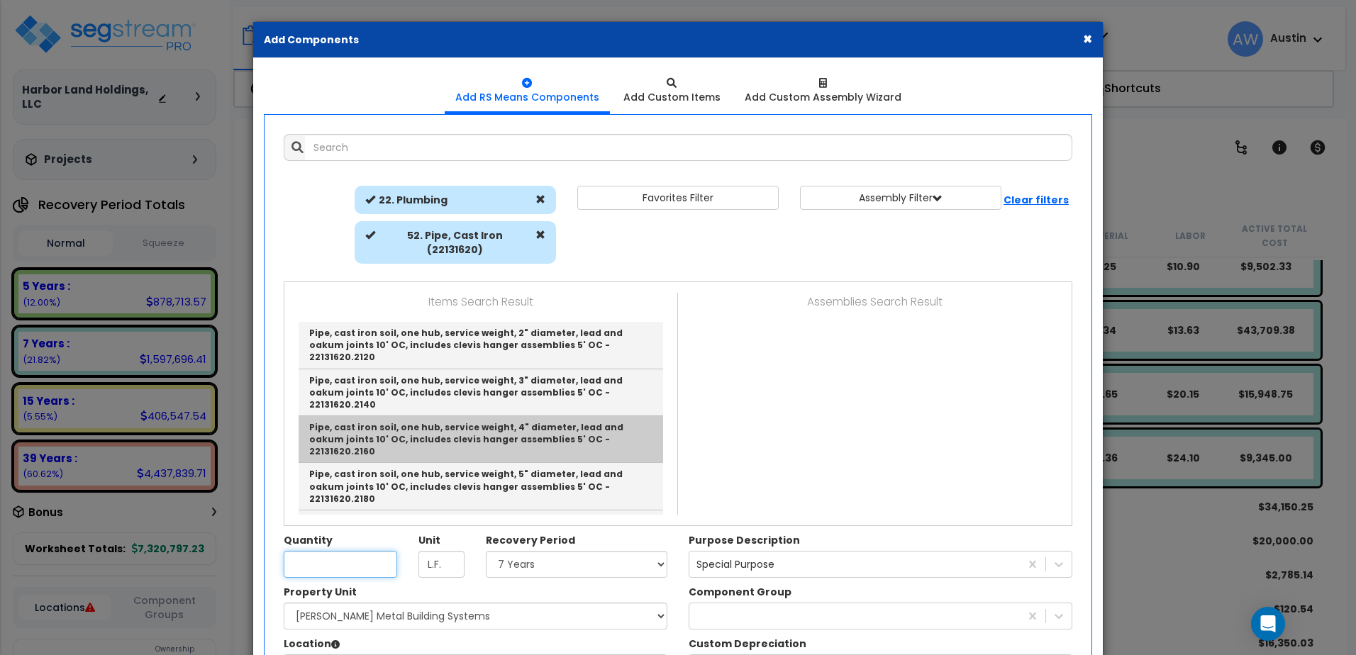
type input "Pipe, cast iron soil, one hub, service weight, 4" diameter, lead and oakum join…"
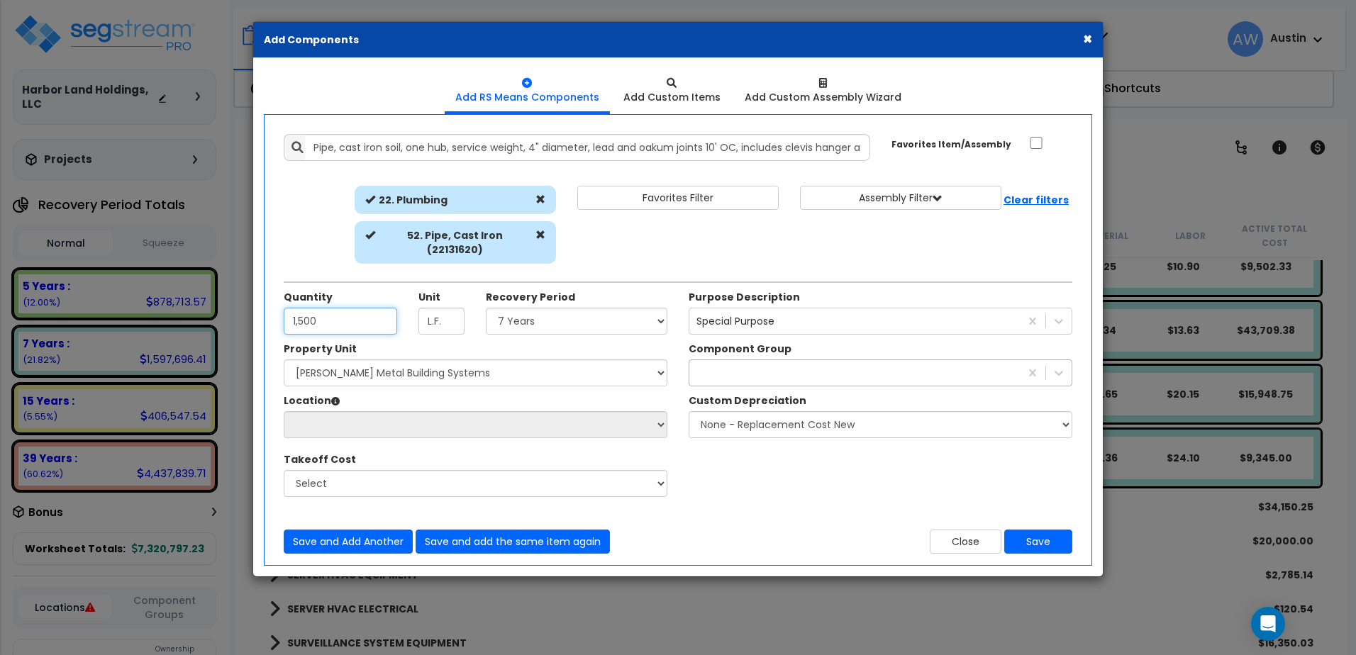
type input "1,500"
click at [707, 362] on div "311" at bounding box center [855, 373] width 331 height 23
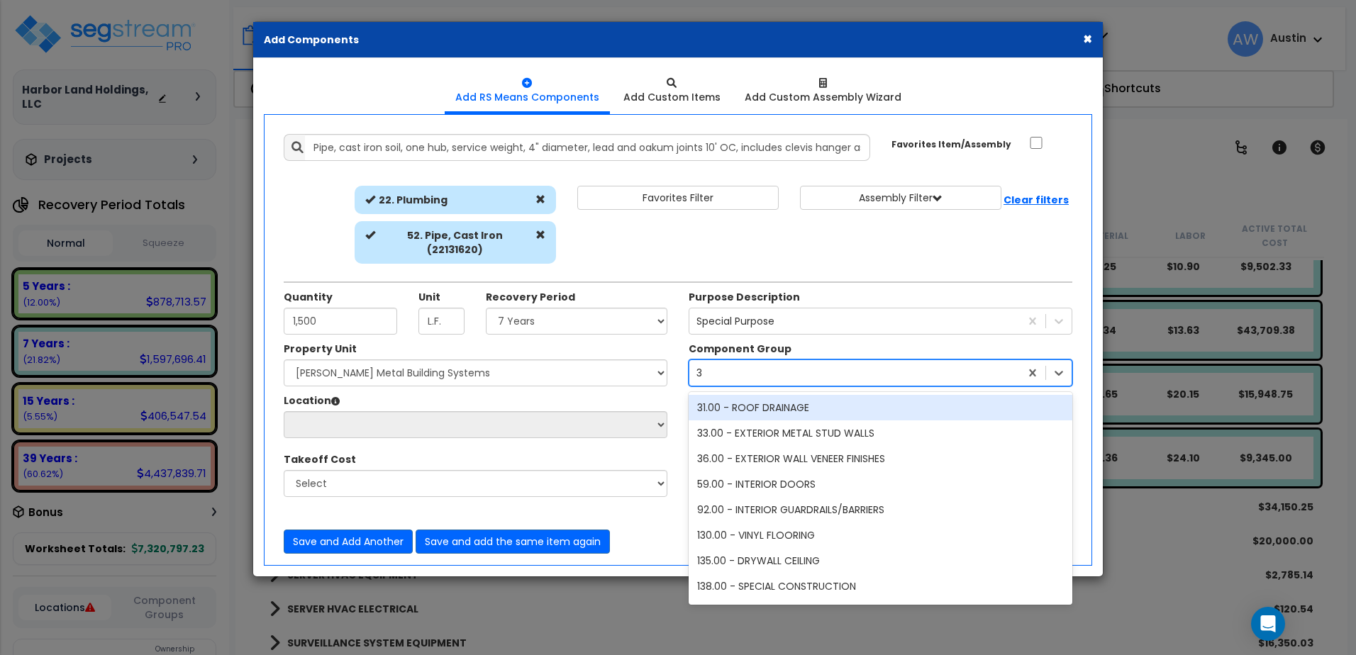
type input "31"
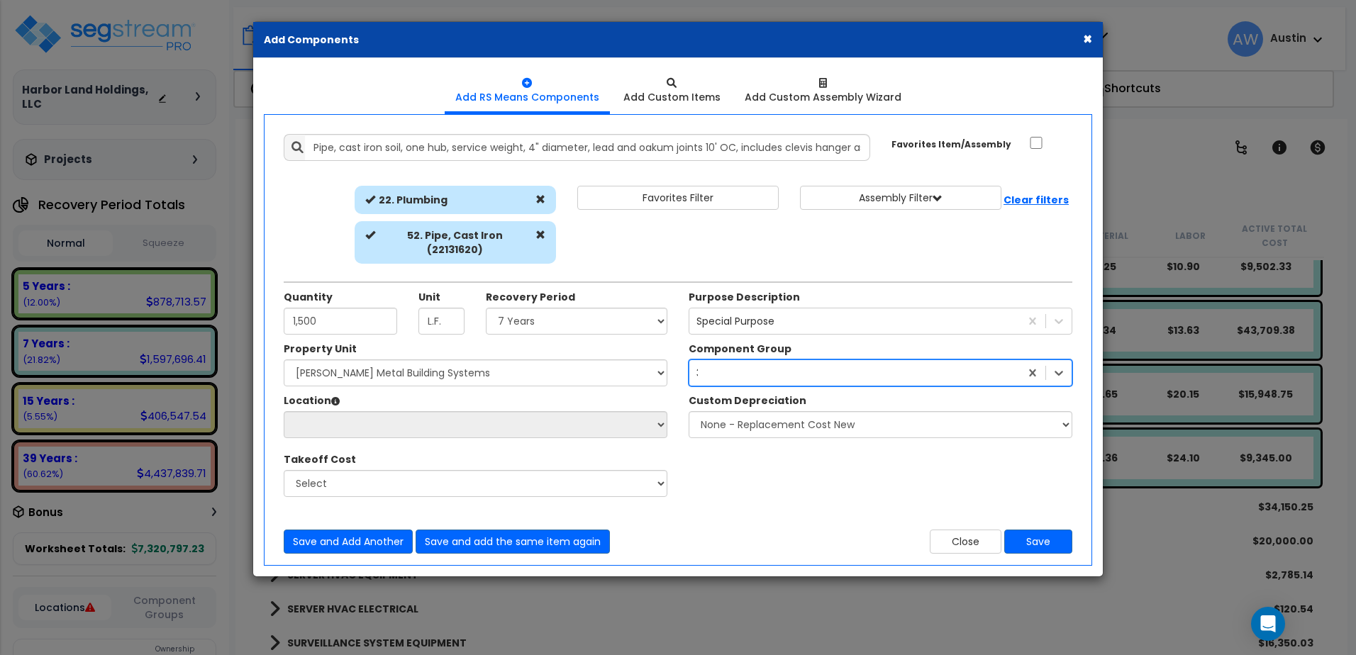
click at [735, 370] on div "31" at bounding box center [881, 373] width 384 height 27
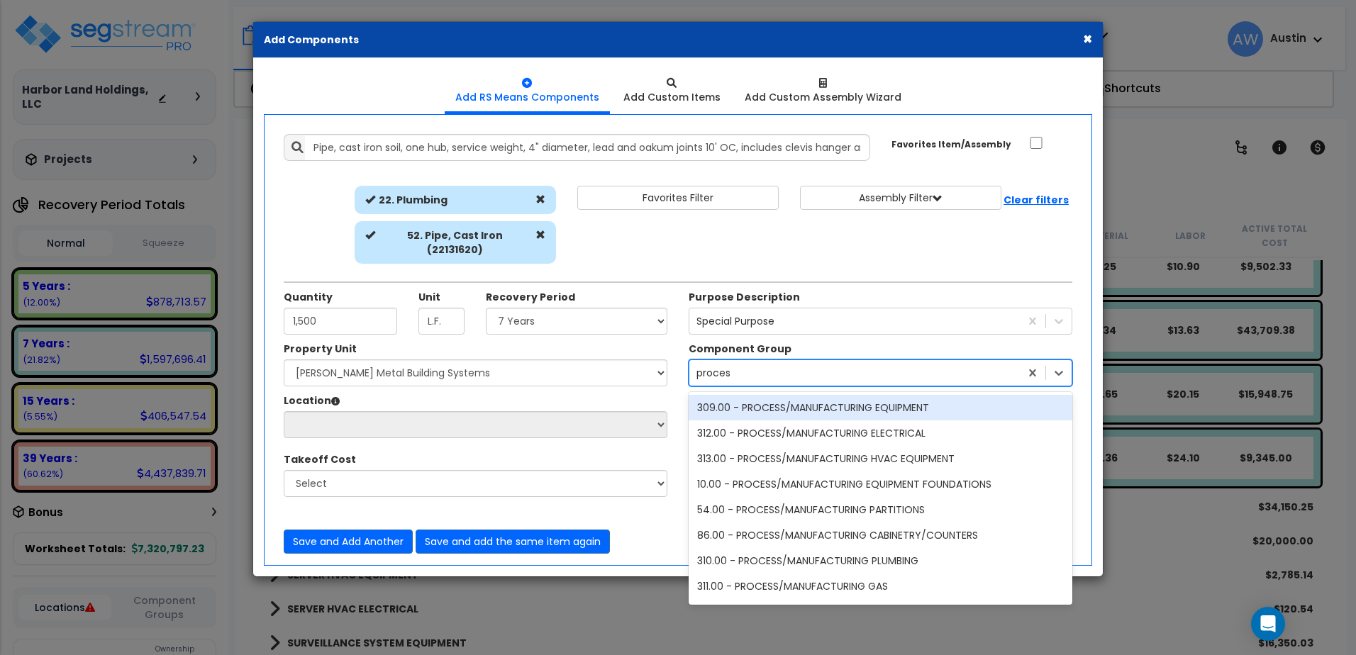
type input "process"
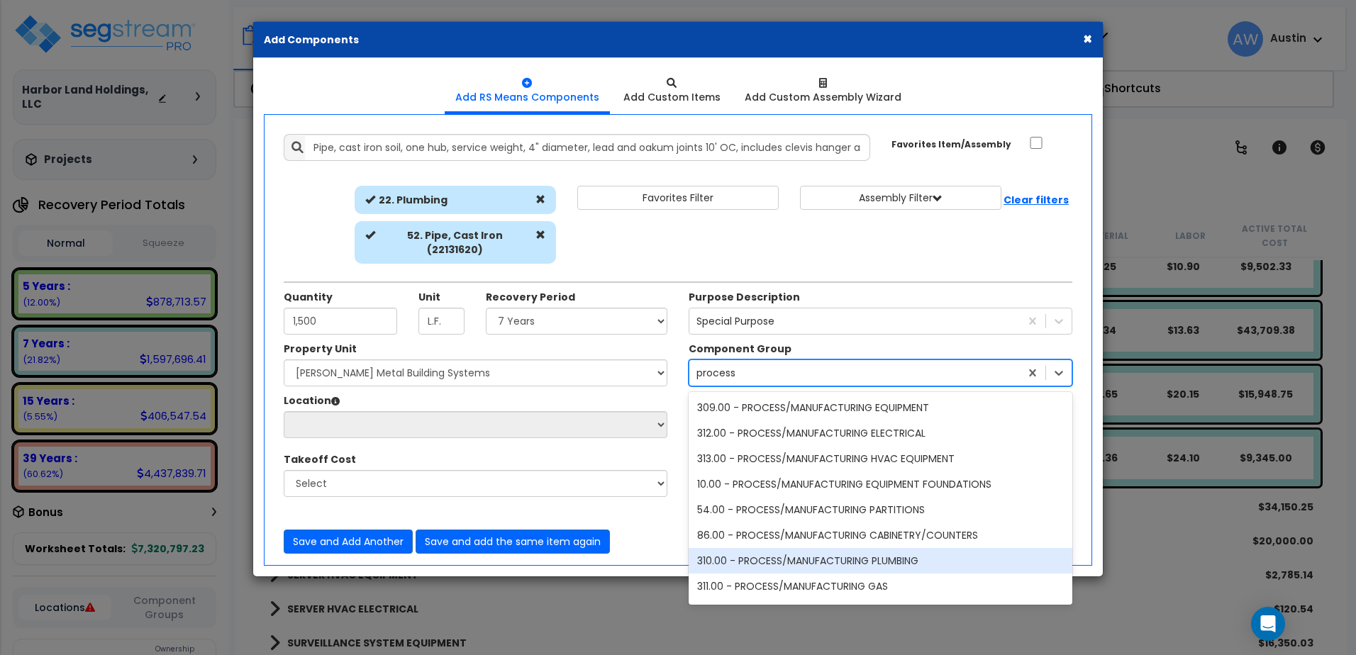
click at [837, 548] on div "310.00 - PROCESS/MANUFACTURING PLUMBING" at bounding box center [881, 561] width 384 height 26
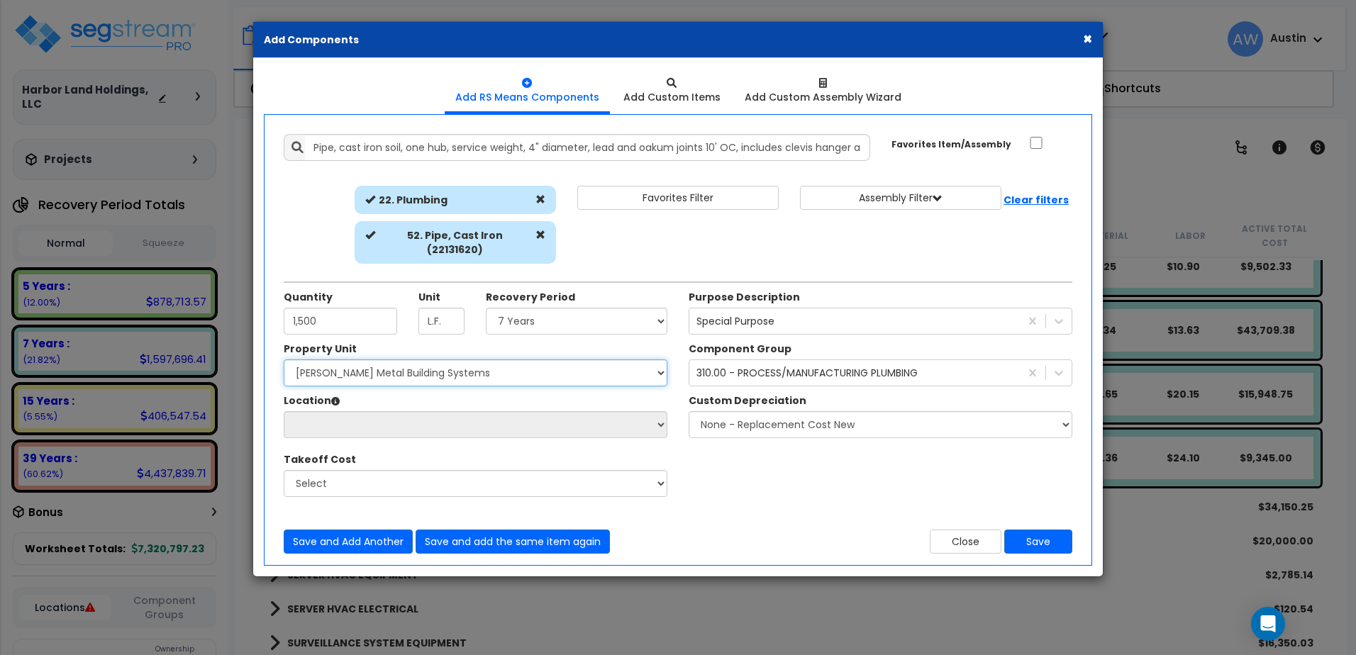
click at [380, 361] on select "Select [PERSON_NAME] Metal Building Systems Site Improvements" at bounding box center [476, 373] width 384 height 27
select select "160317"
click at [284, 360] on select "Select [PERSON_NAME] Metal Building Systems Site Improvements" at bounding box center [476, 373] width 384 height 27
click at [372, 416] on select "Select Building Building Exterior Building Interior Common Areas Add Additional…" at bounding box center [476, 424] width 384 height 27
select select "461"
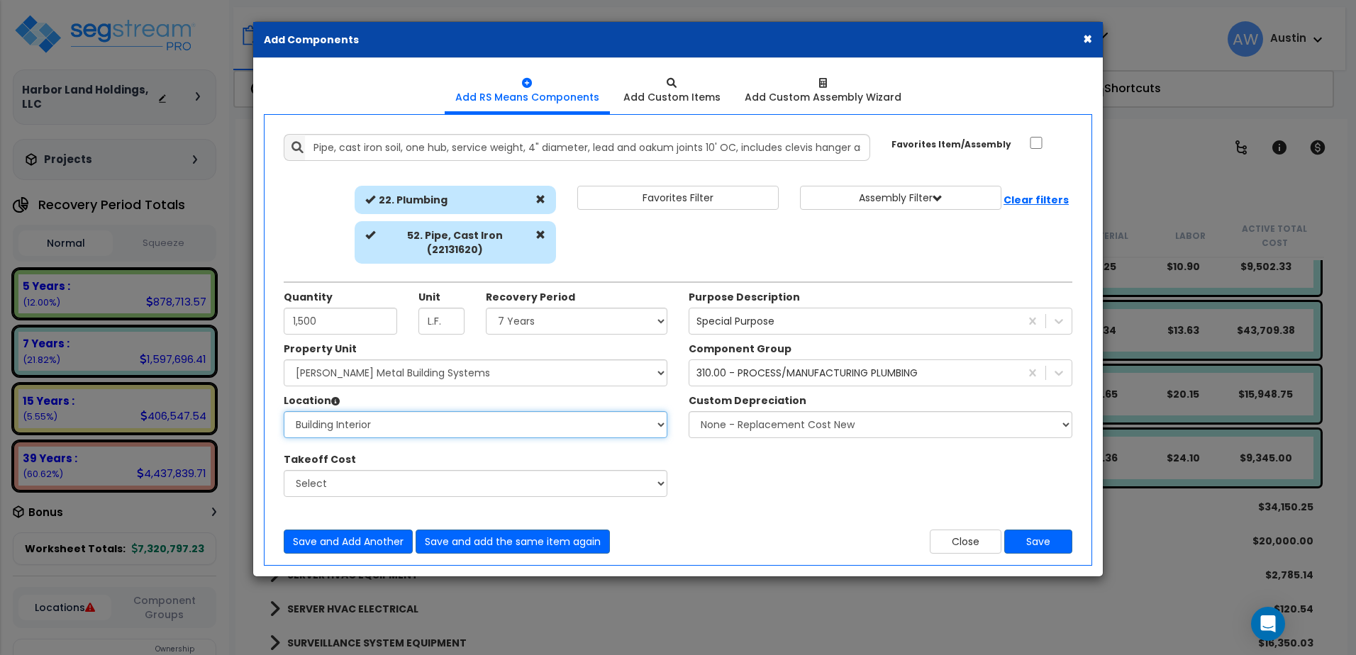
click at [284, 411] on select "Select Building Building Exterior Building Interior Common Areas Add Additional…" at bounding box center [476, 424] width 384 height 27
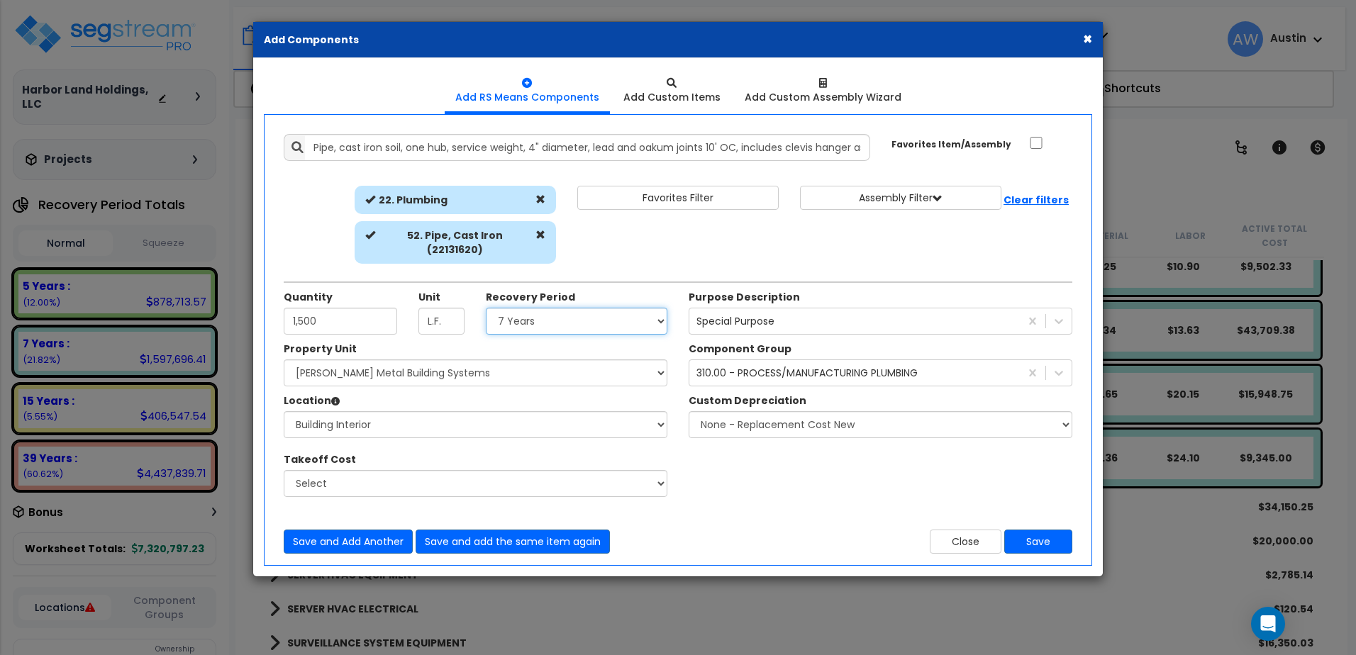
click at [518, 309] on select "Select Land 5 Years 7 Years 15 Years 39 Years 27.5 Year" at bounding box center [577, 321] width 182 height 27
select select "7Y"
click at [486, 308] on select "Select Land 5 Years 7 Years 15 Years 39 Years 27.5 Year" at bounding box center [577, 321] width 182 height 27
click at [1032, 530] on button "Save" at bounding box center [1038, 542] width 68 height 24
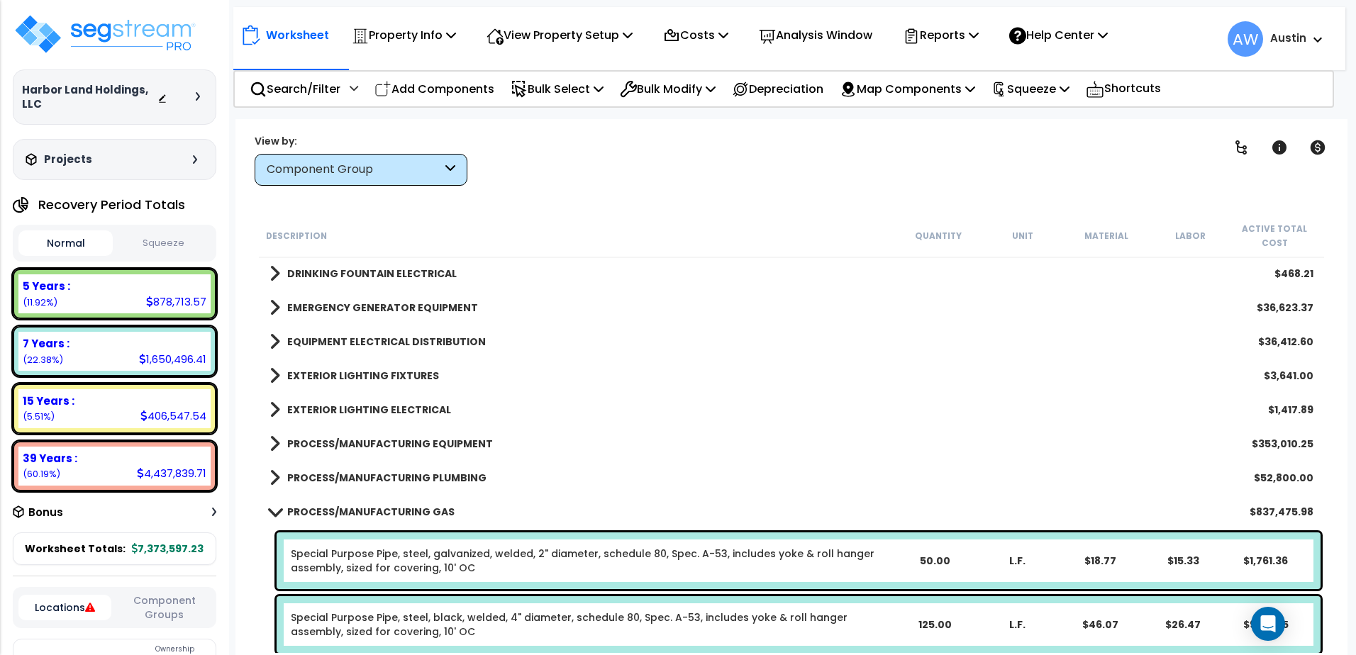
scroll to position [1591, 0]
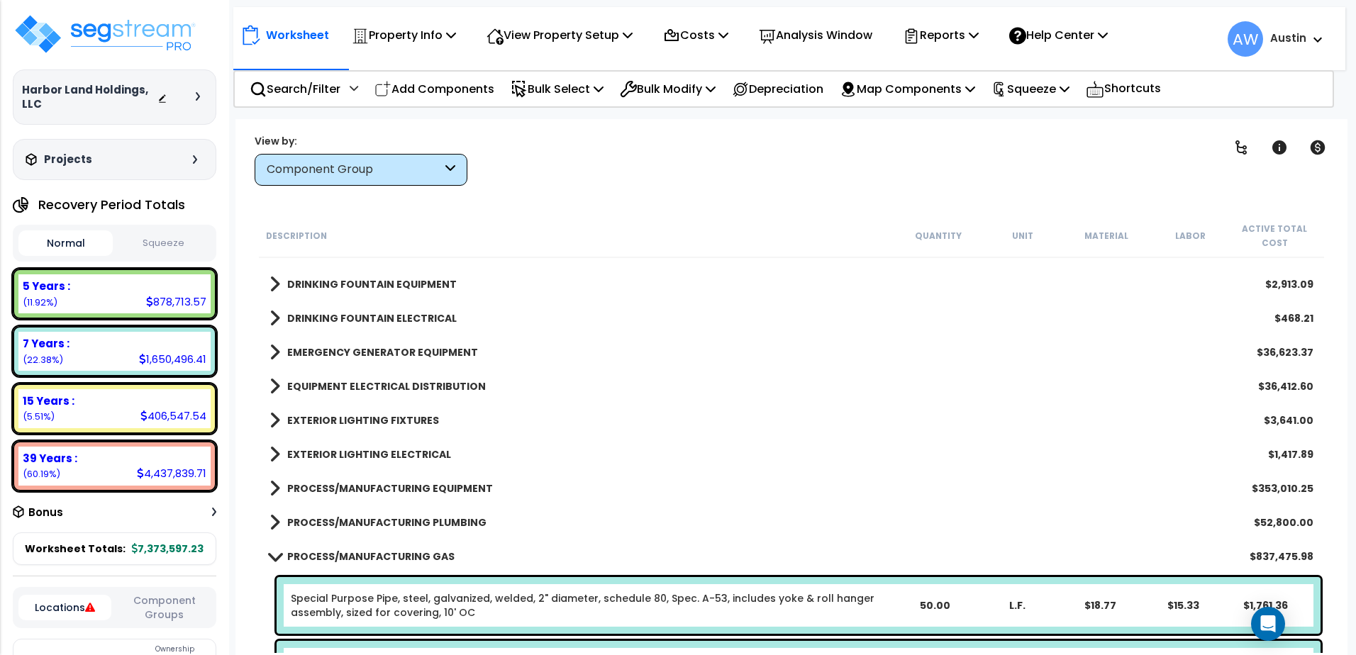
click at [404, 516] on b "PROCESS/MANUFACTURING PLUMBING" at bounding box center [386, 523] width 199 height 14
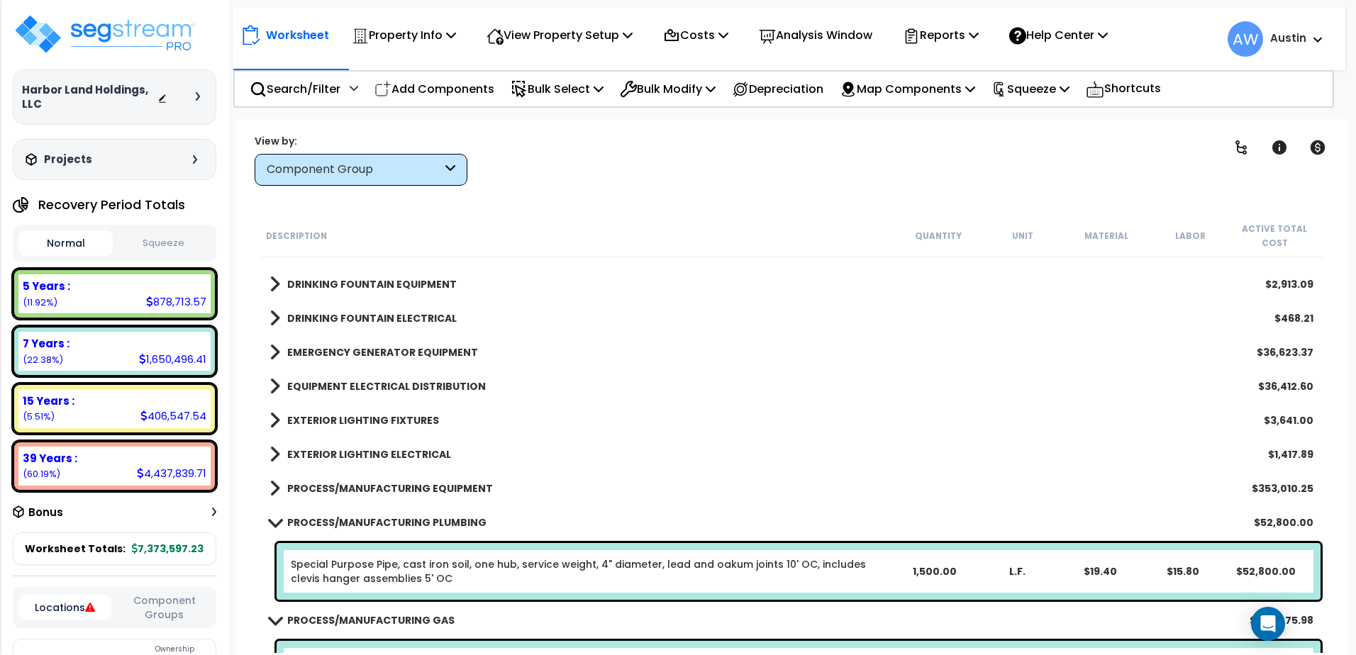
click at [404, 516] on b "PROCESS/MANUFACTURING PLUMBING" at bounding box center [386, 523] width 199 height 14
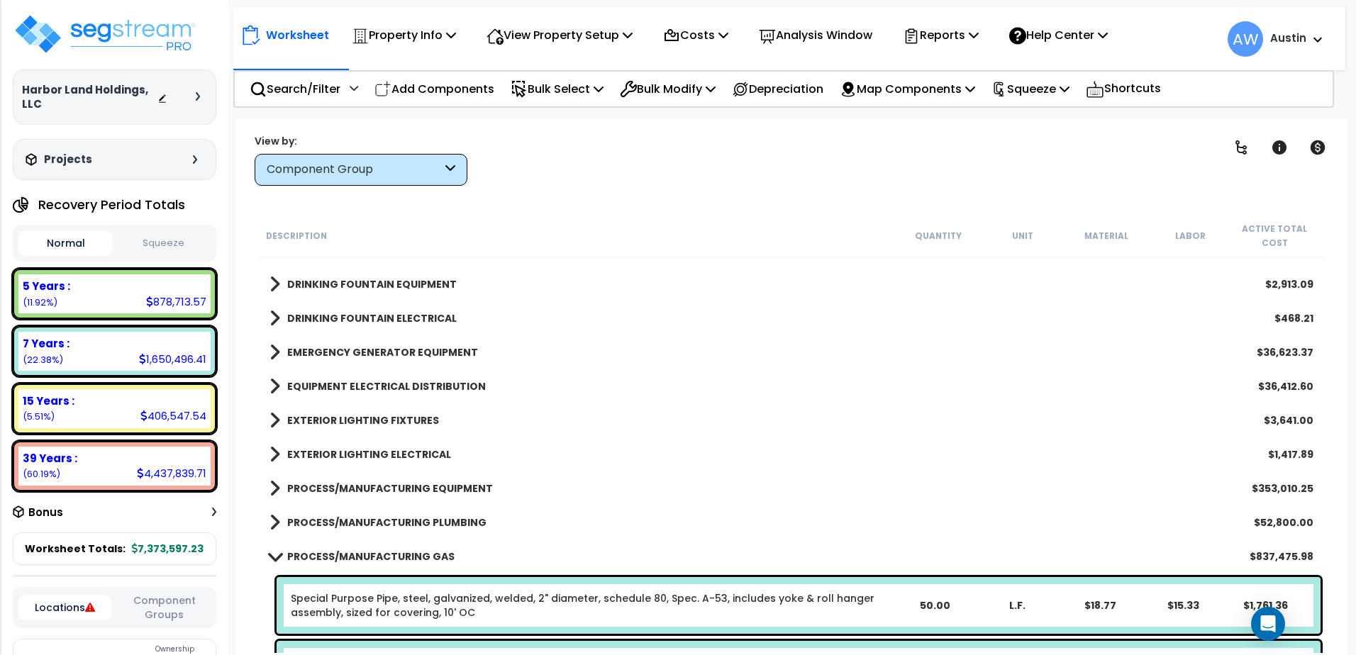
click at [389, 561] on b "PROCESS/MANUFACTURING GAS" at bounding box center [370, 557] width 167 height 14
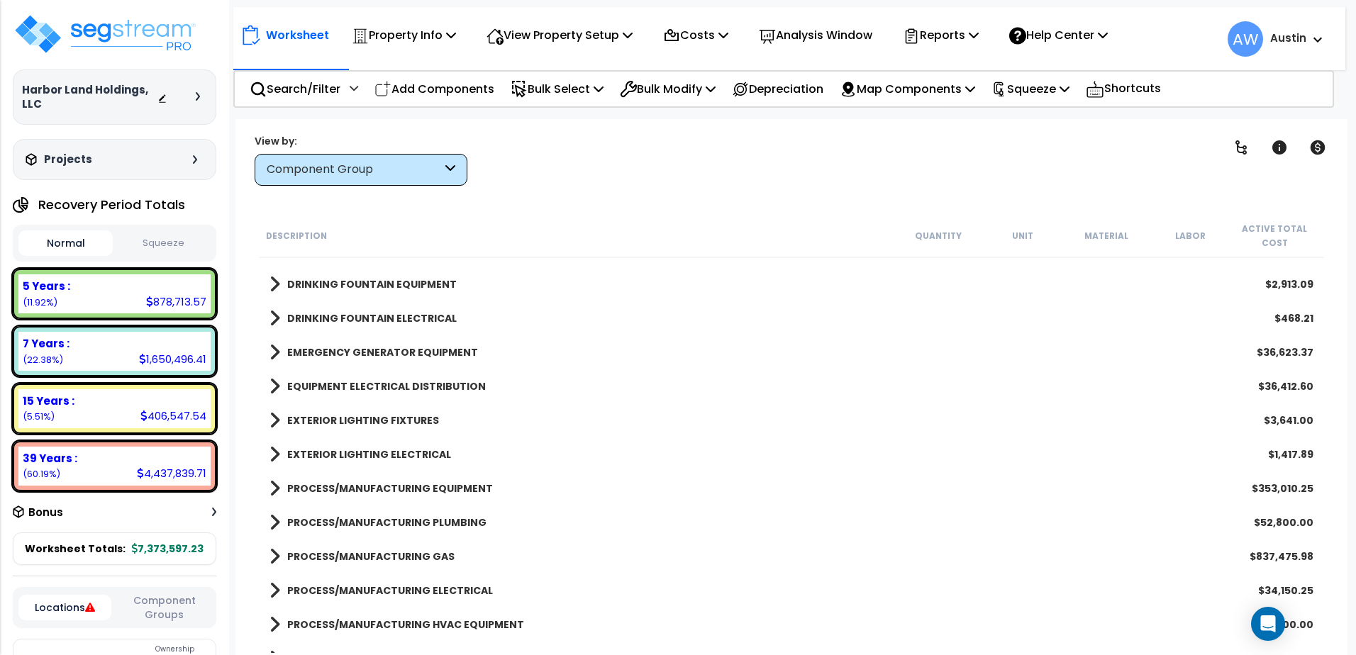
click at [396, 520] on b "PROCESS/MANUFACTURING PLUMBING" at bounding box center [386, 523] width 199 height 14
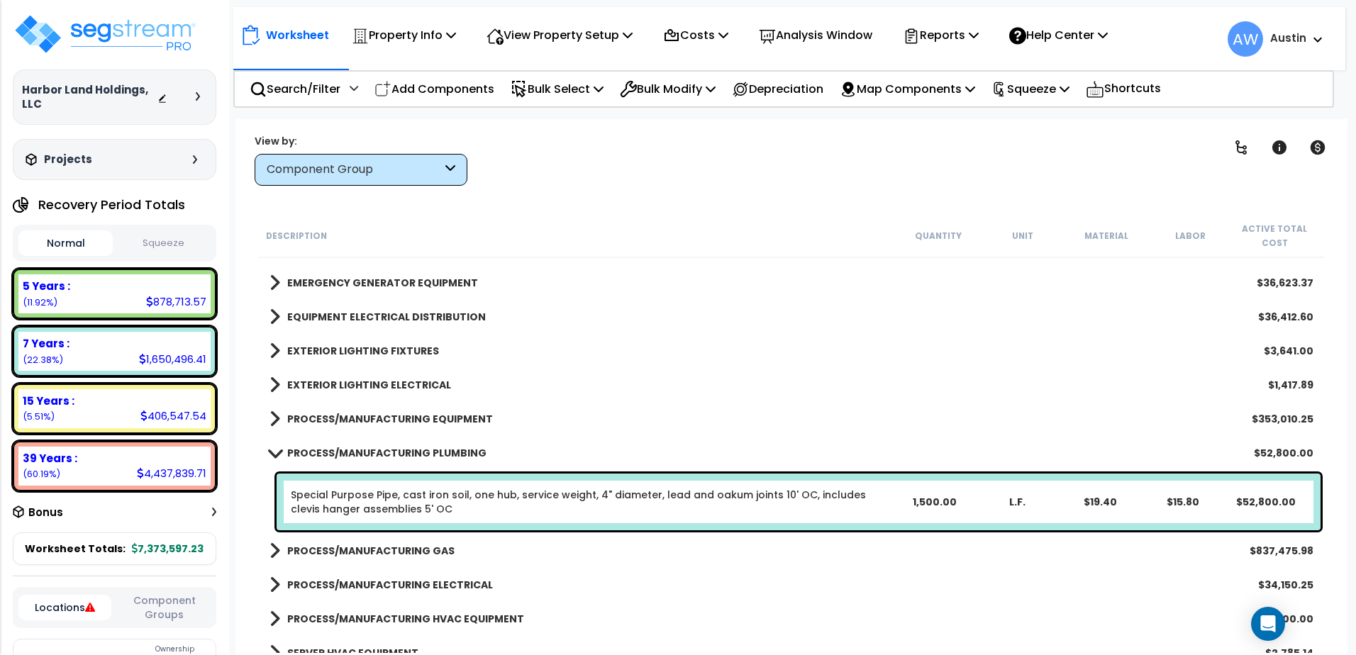
scroll to position [1662, 0]
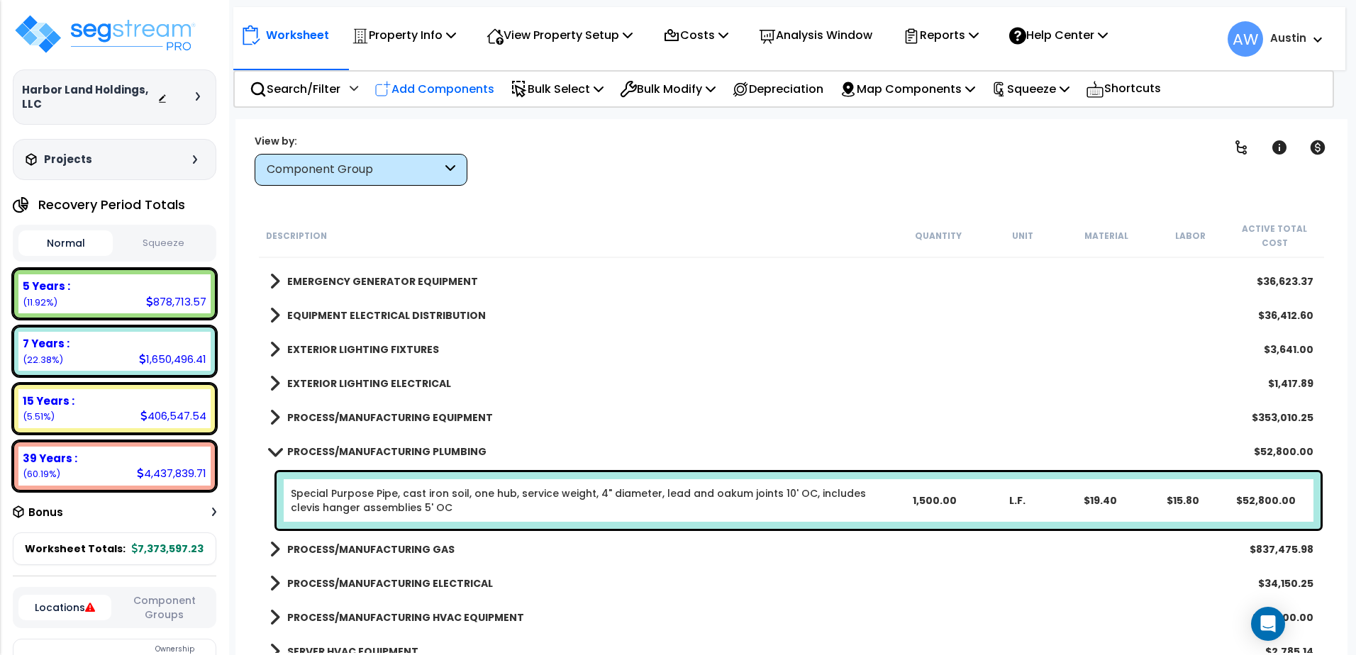
click at [452, 87] on p "Add Components" at bounding box center [435, 88] width 120 height 19
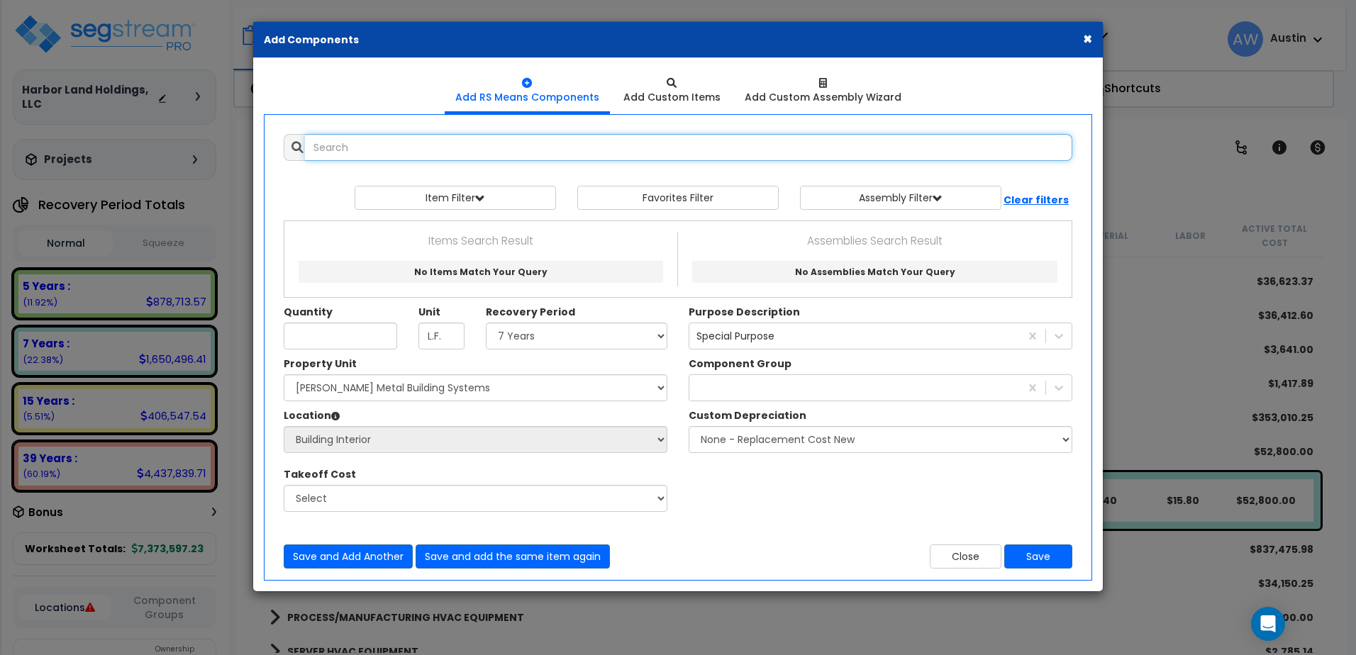
select select
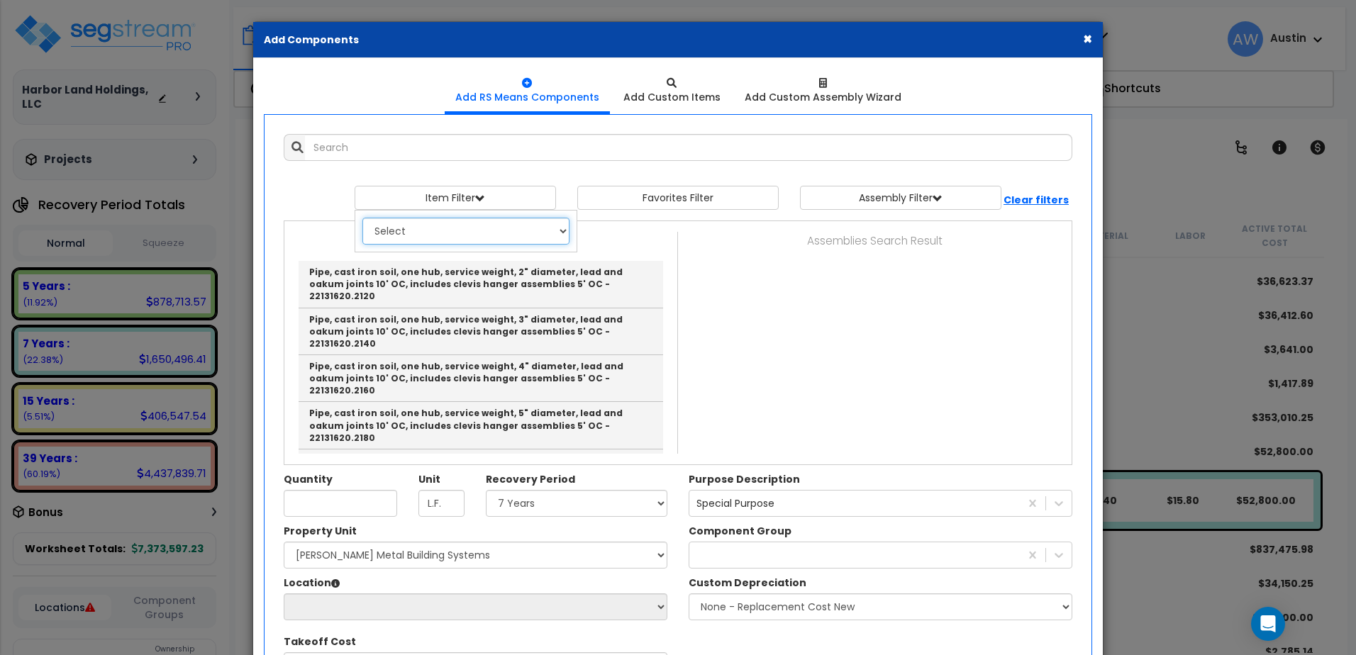
click at [434, 231] on select "Select 0. Custom Item 1. General Requirements 2. Existing Conditions 3. Concret…" at bounding box center [465, 231] width 207 height 27
select select "22000000"
click at [362, 218] on select "Select 0. Custom Item 1. General Requirements 2. Existing Conditions 3. Concret…" at bounding box center [465, 231] width 207 height 27
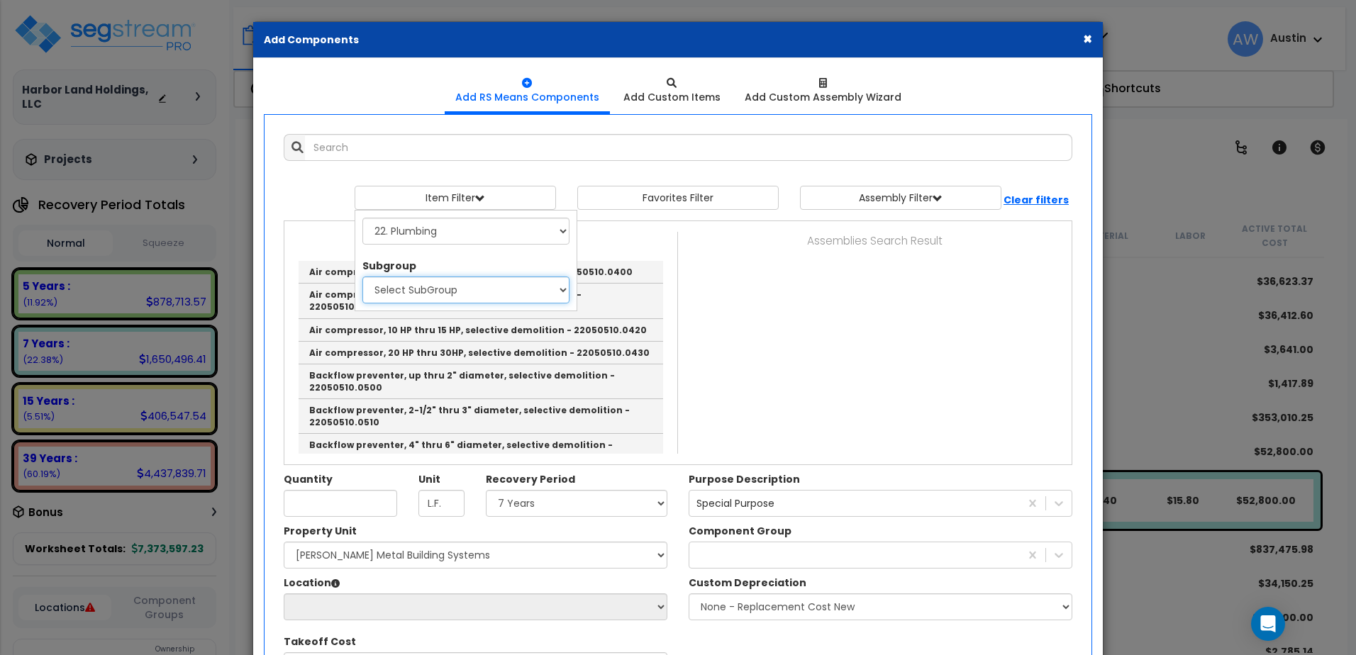
click at [487, 289] on select "Select SubGroup 1. Labor Adjustment Factors (22010220) 2. Plumbing Demolition (…" at bounding box center [465, 290] width 207 height 27
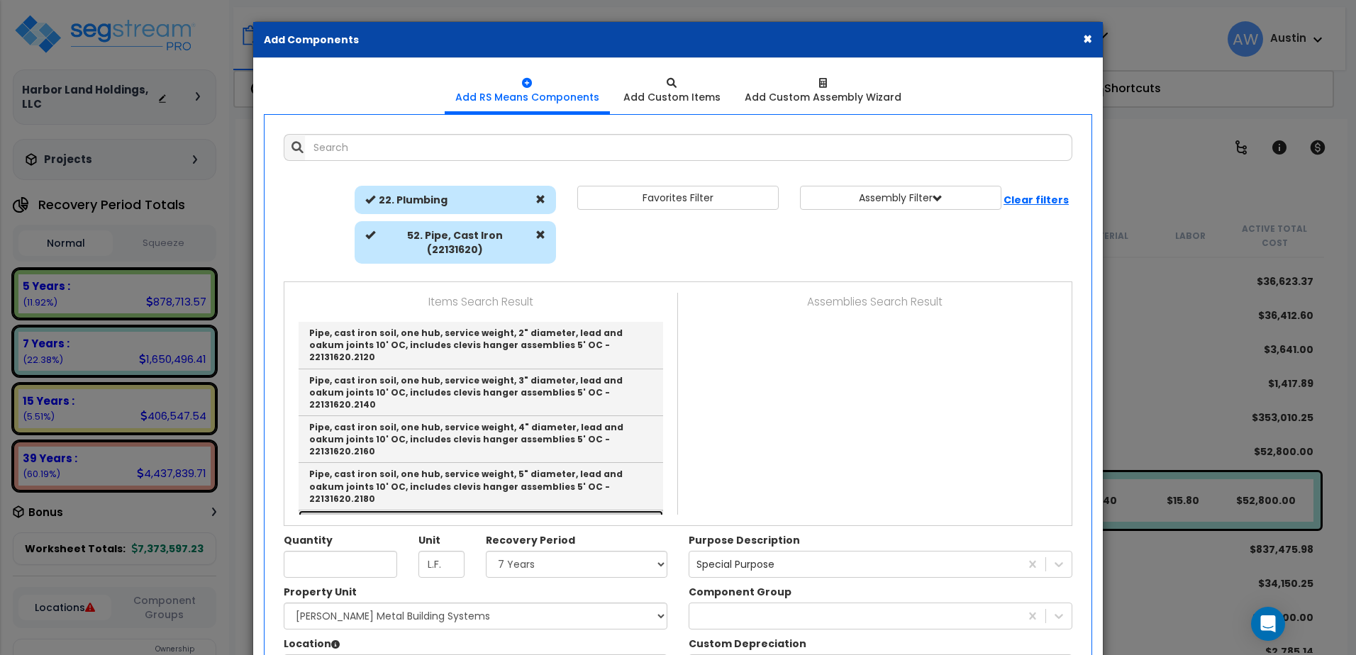
click at [511, 511] on link "Pipe, cast iron soil, one hub, service weight, 6" diameter, lead and oakum join…" at bounding box center [481, 534] width 365 height 47
type input "Pipe, cast iron soil, one hub, service weight, 6" diameter, lead and oakum join…"
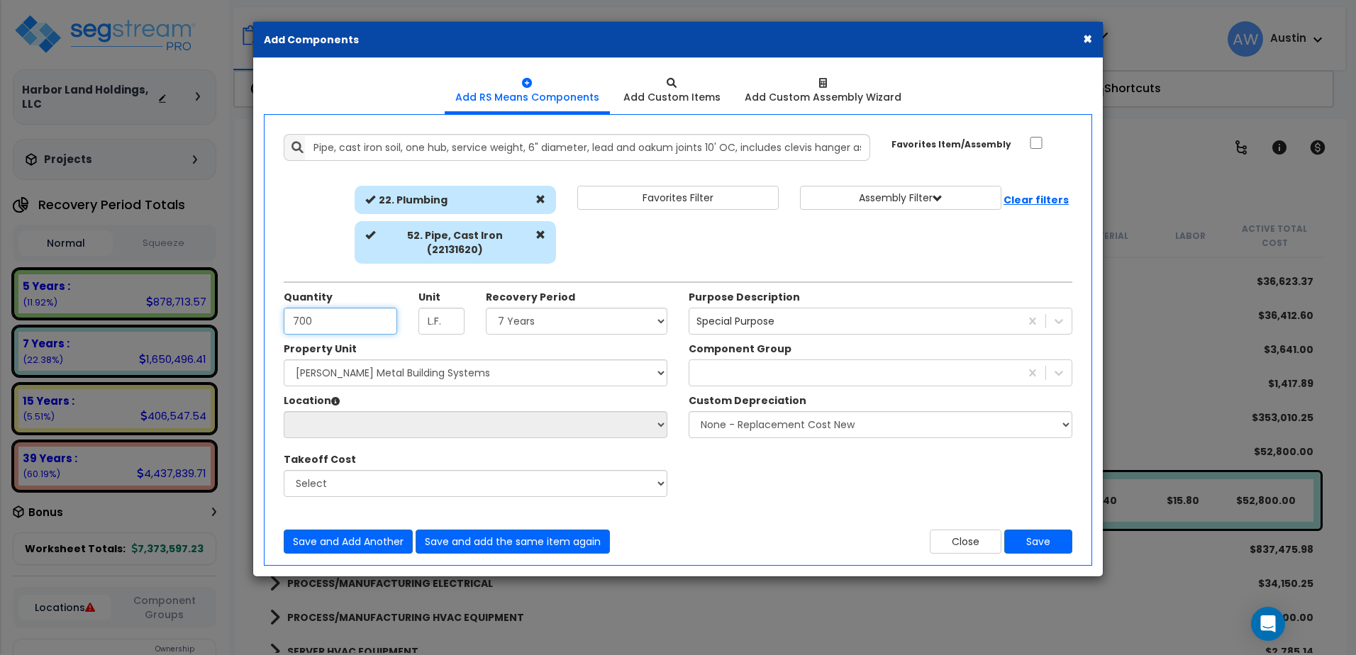
type input "700"
click at [521, 309] on select "Select Land 5 Years 7 Years 15 Years 39 Years 27.5 Year" at bounding box center [577, 321] width 182 height 27
select select "7Y"
click at [486, 308] on select "Select Land 5 Years 7 Years 15 Years 39 Years 27.5 Year" at bounding box center [577, 321] width 182 height 27
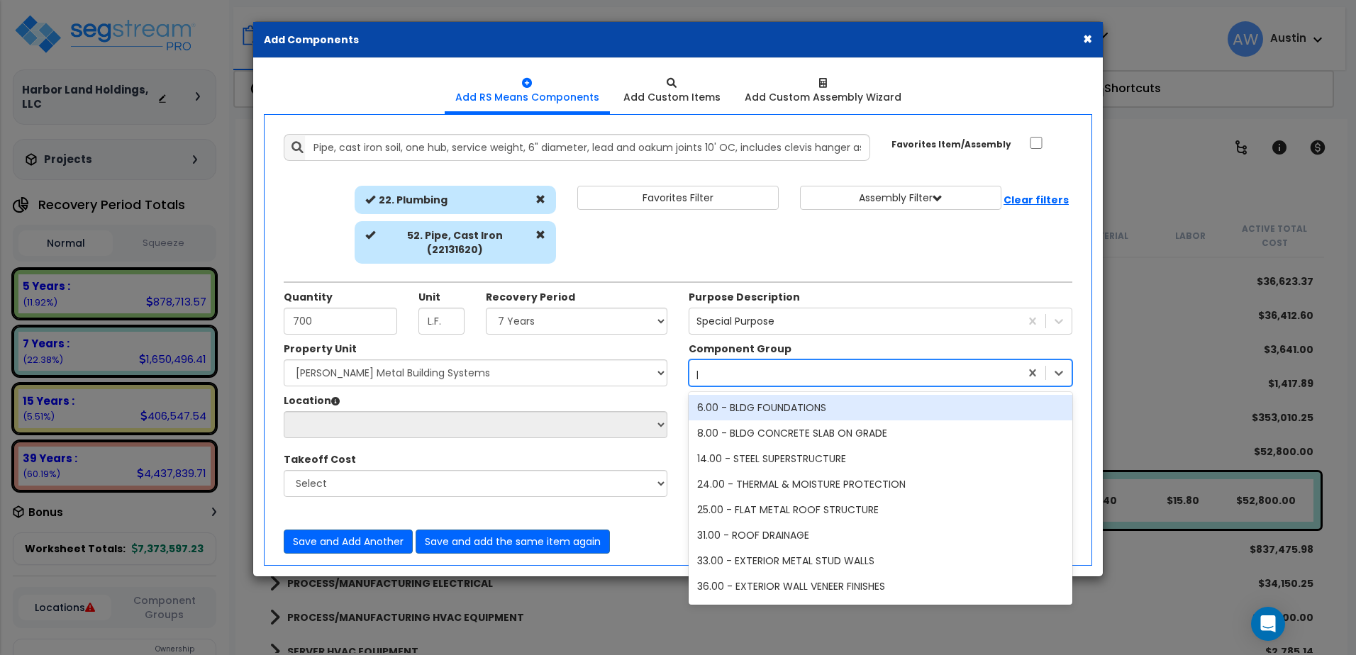
click at [721, 362] on div "process" at bounding box center [855, 373] width 331 height 23
type input "process"
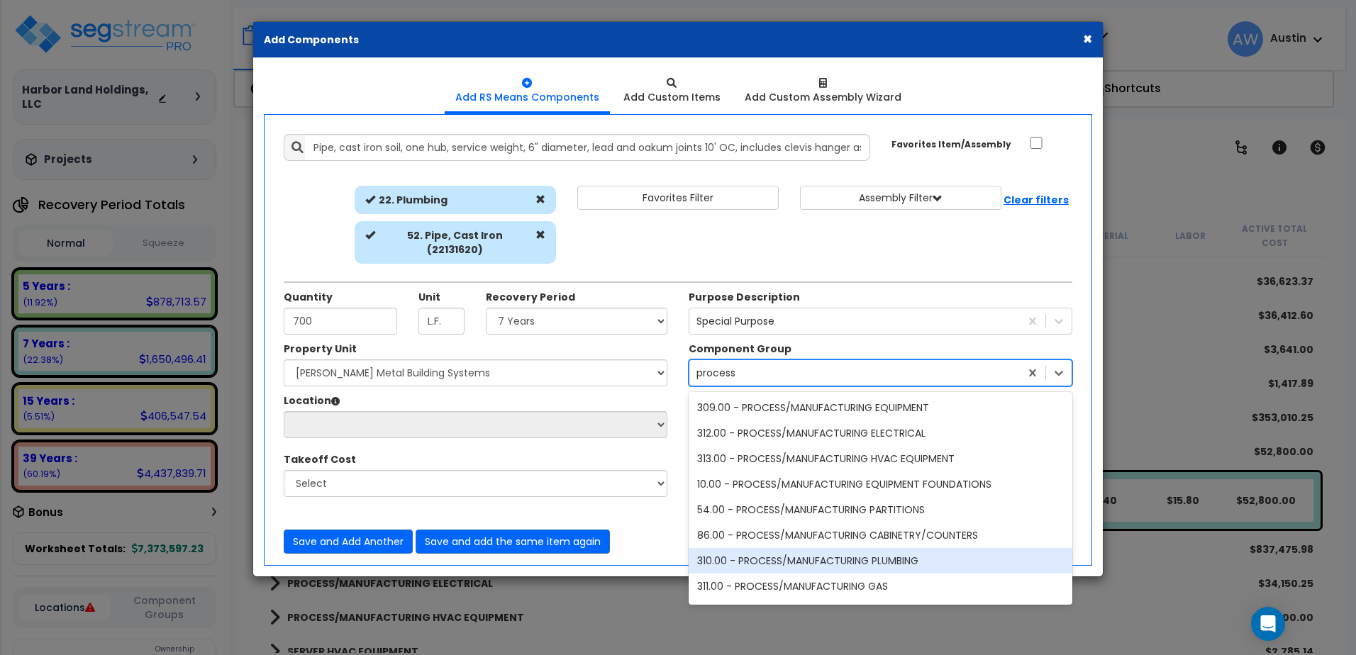
click at [832, 550] on div "310.00 - PROCESS/MANUFACTURING PLUMBING" at bounding box center [881, 561] width 384 height 26
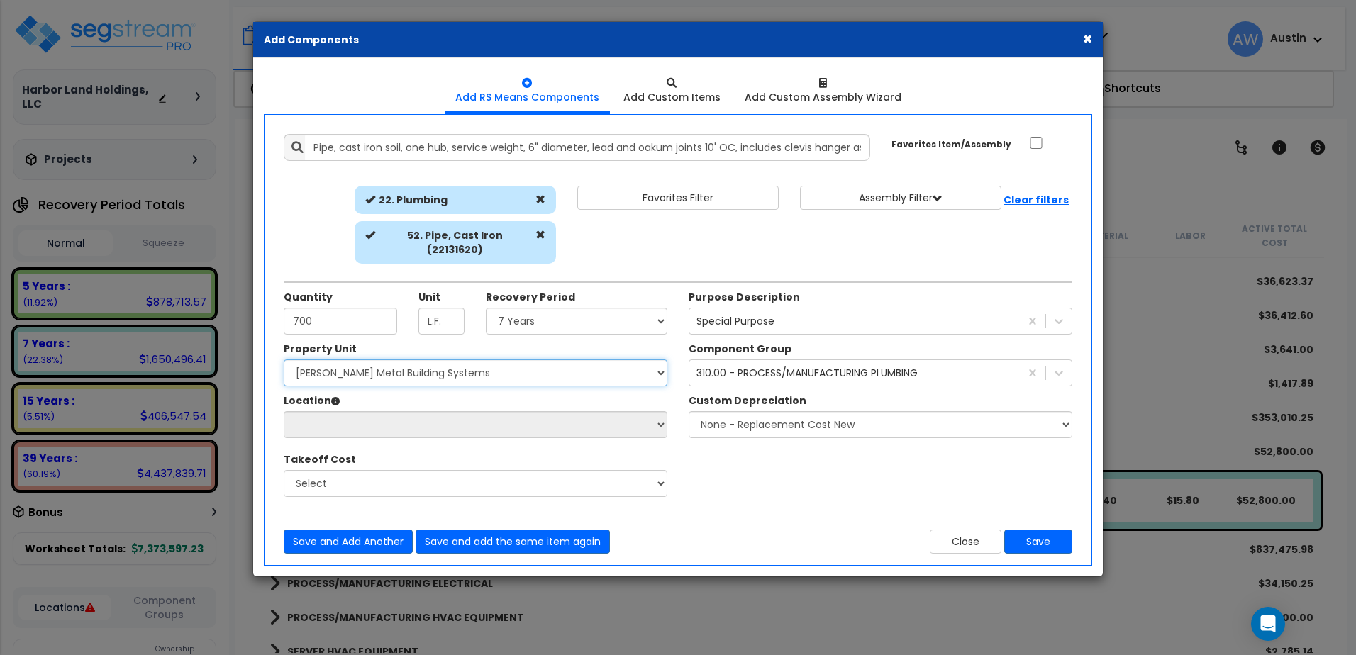
click at [353, 365] on select "Select [PERSON_NAME] Metal Building Systems Site Improvements" at bounding box center [476, 373] width 384 height 27
select select "160317"
click at [284, 360] on select "Select [PERSON_NAME] Metal Building Systems Site Improvements" at bounding box center [476, 373] width 384 height 27
click at [346, 412] on select "Select Building Building Exterior Building Interior Common Areas Add Additional…" at bounding box center [476, 424] width 384 height 27
select select "461"
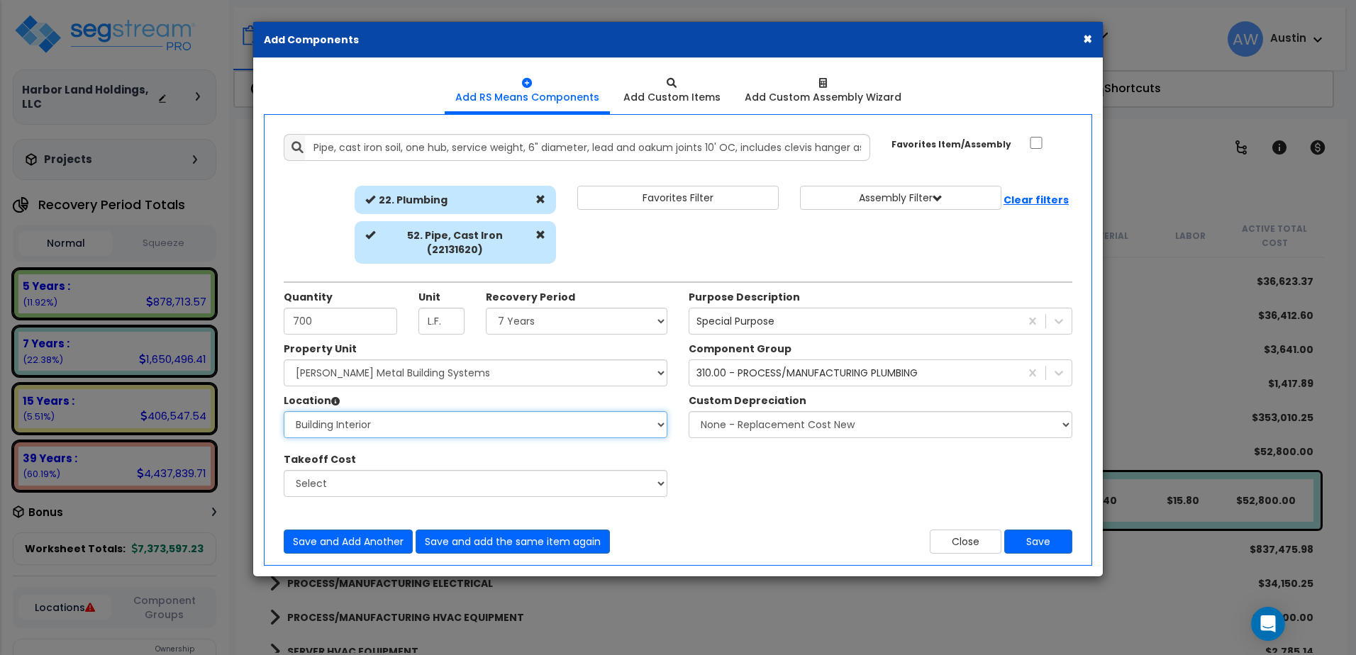
click at [284, 411] on select "Select Building Building Exterior Building Interior Common Areas Add Additional…" at bounding box center [476, 424] width 384 height 27
click at [1041, 530] on button "Save" at bounding box center [1038, 542] width 68 height 24
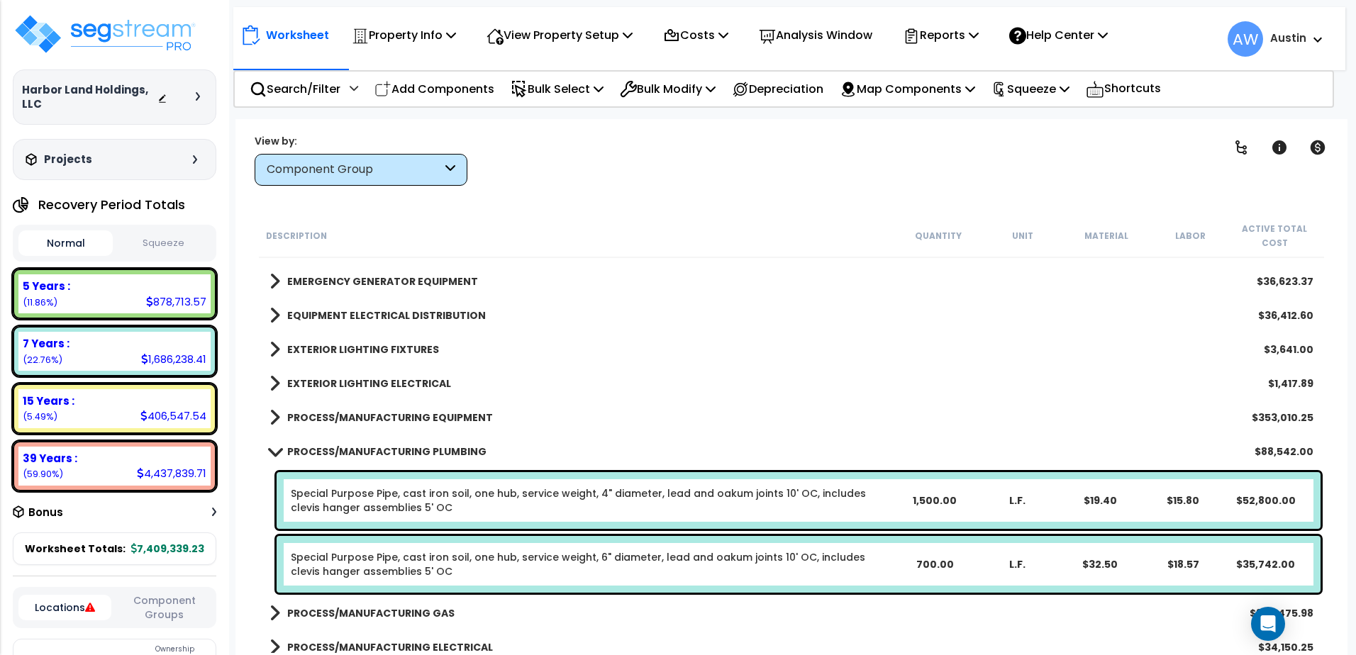
click at [392, 178] on div "Component Group" at bounding box center [361, 170] width 213 height 32
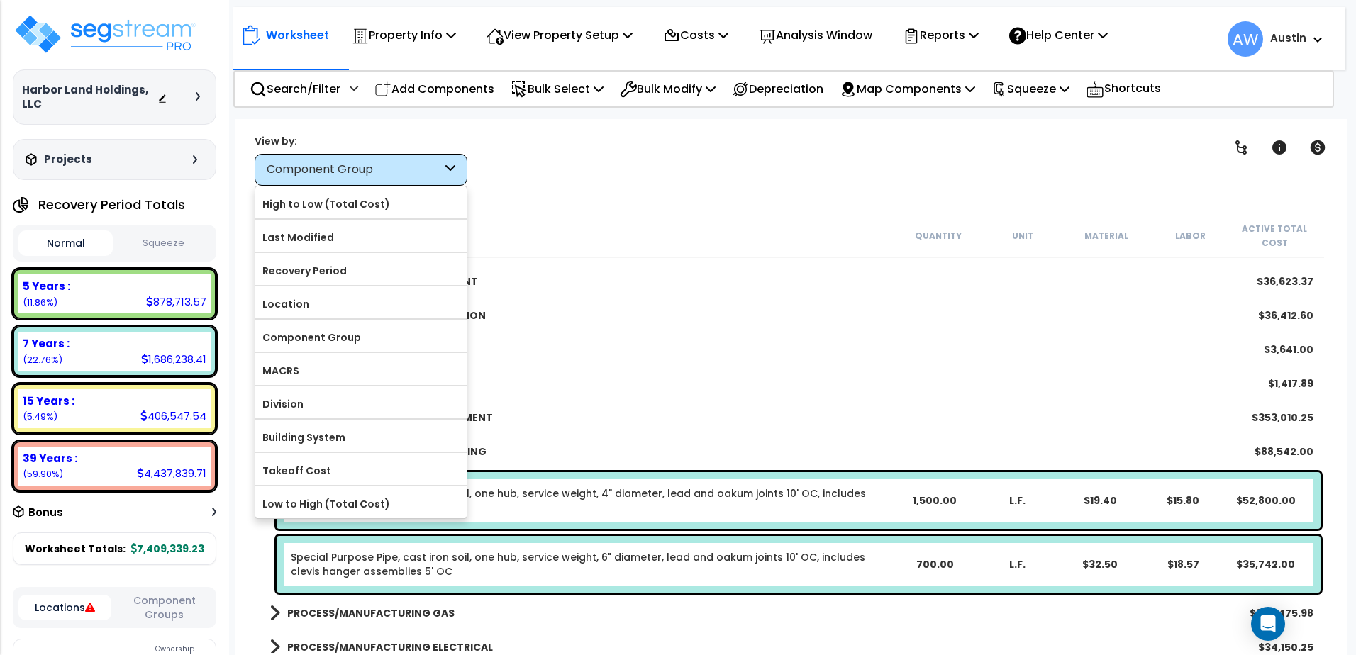
click at [392, 178] on div "Component Group" at bounding box center [361, 170] width 213 height 32
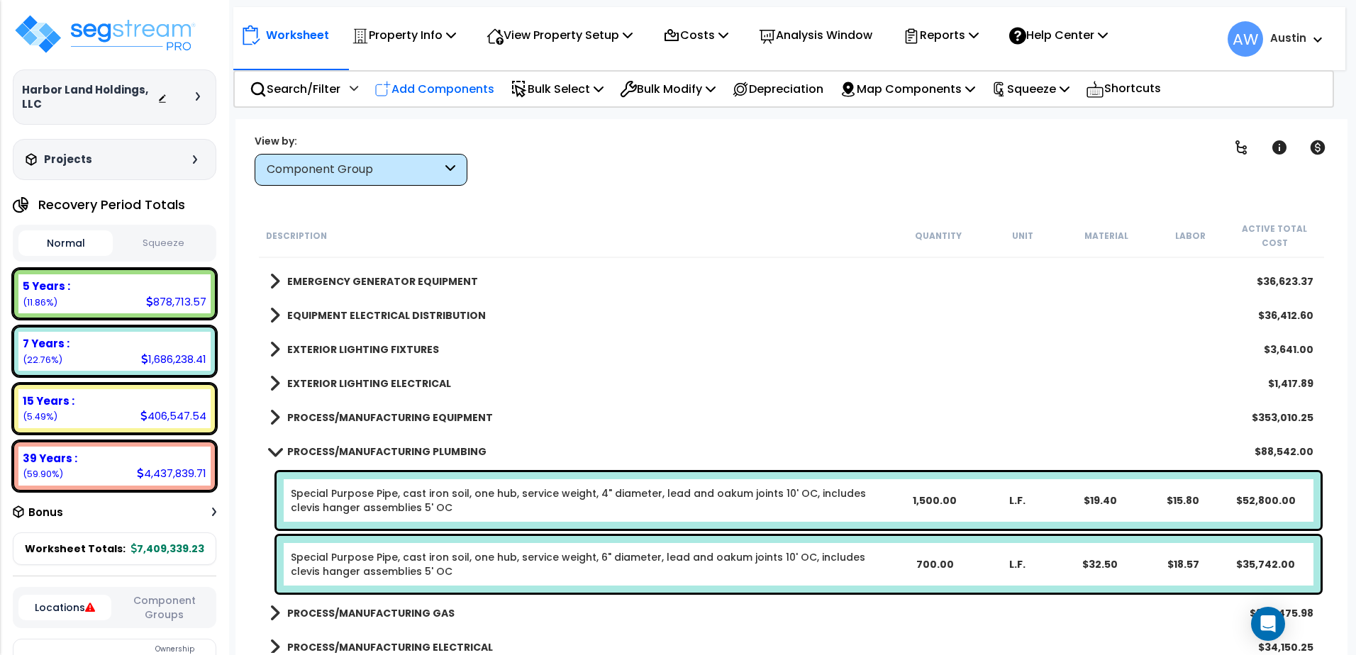
click at [426, 89] on p "Add Components" at bounding box center [435, 88] width 120 height 19
select select
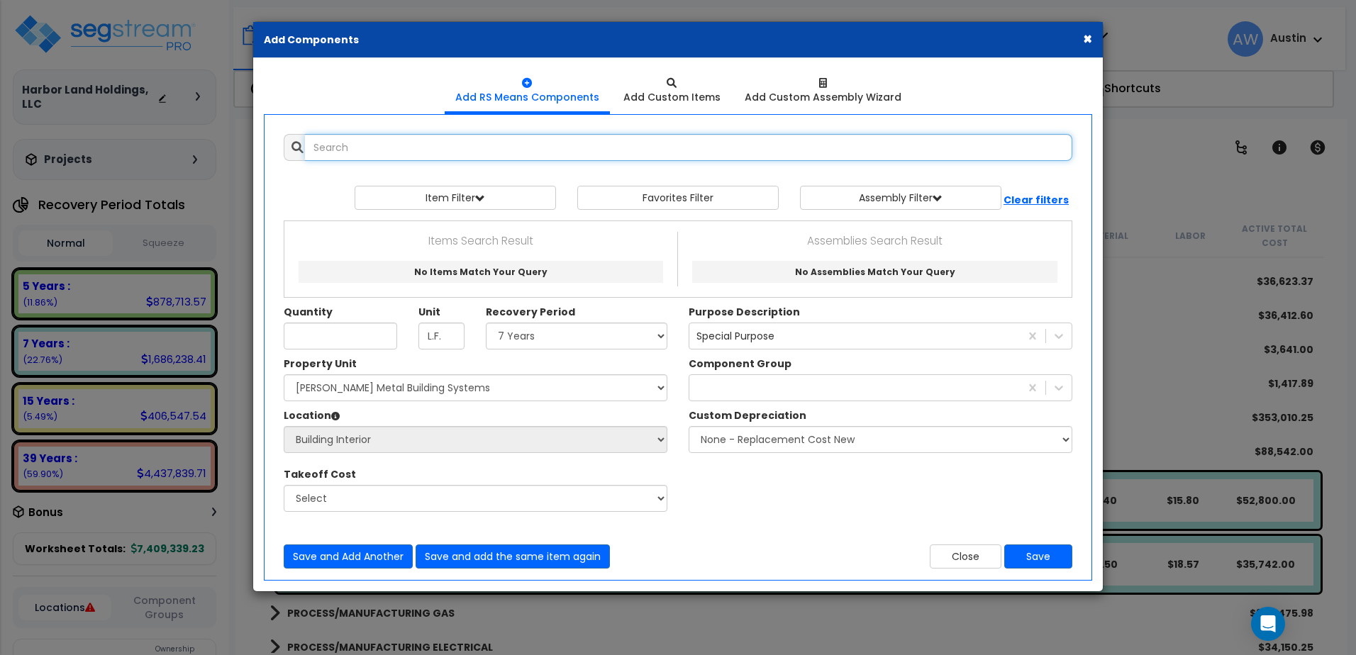
select select
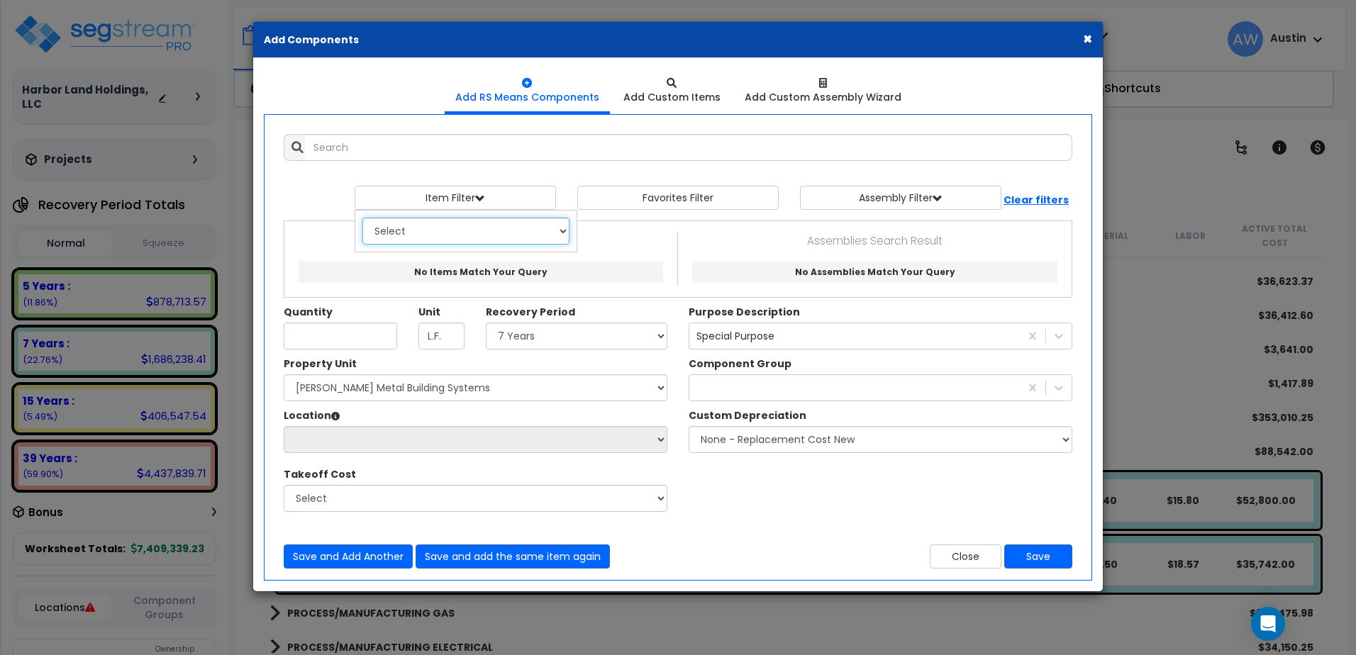
click at [432, 233] on select "Select 0. Custom Item 1. General Requirements 2. Existing Conditions 3. Concret…" at bounding box center [465, 231] width 207 height 27
select select "22000000"
click at [362, 218] on select "Select 0. Custom Item 1. General Requirements 2. Existing Conditions 3. Concret…" at bounding box center [465, 231] width 207 height 27
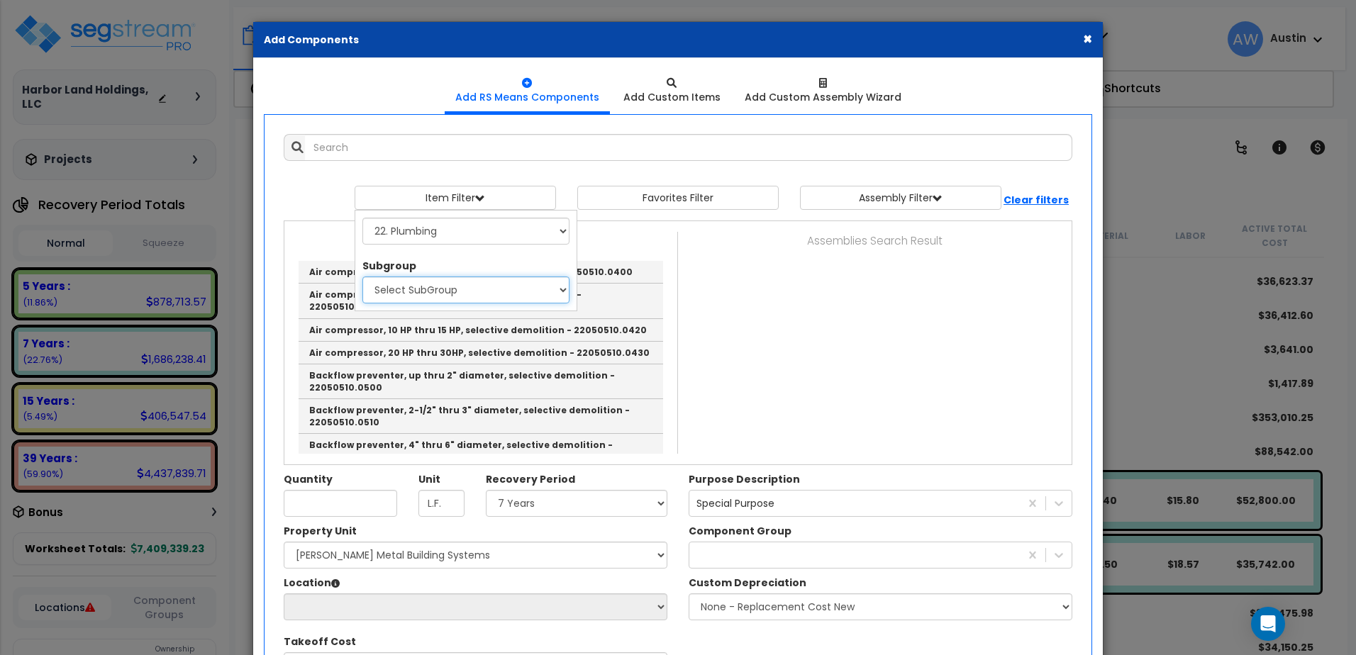
click at [452, 292] on select "Select SubGroup 1. Labor Adjustment Factors (22010220) 2. Plumbing Demolition (…" at bounding box center [465, 290] width 207 height 27
click at [445, 293] on select "Select SubGroup 1. Labor Adjustment Factors (22010220) 2. Plumbing Demolition (…" at bounding box center [465, 290] width 207 height 27
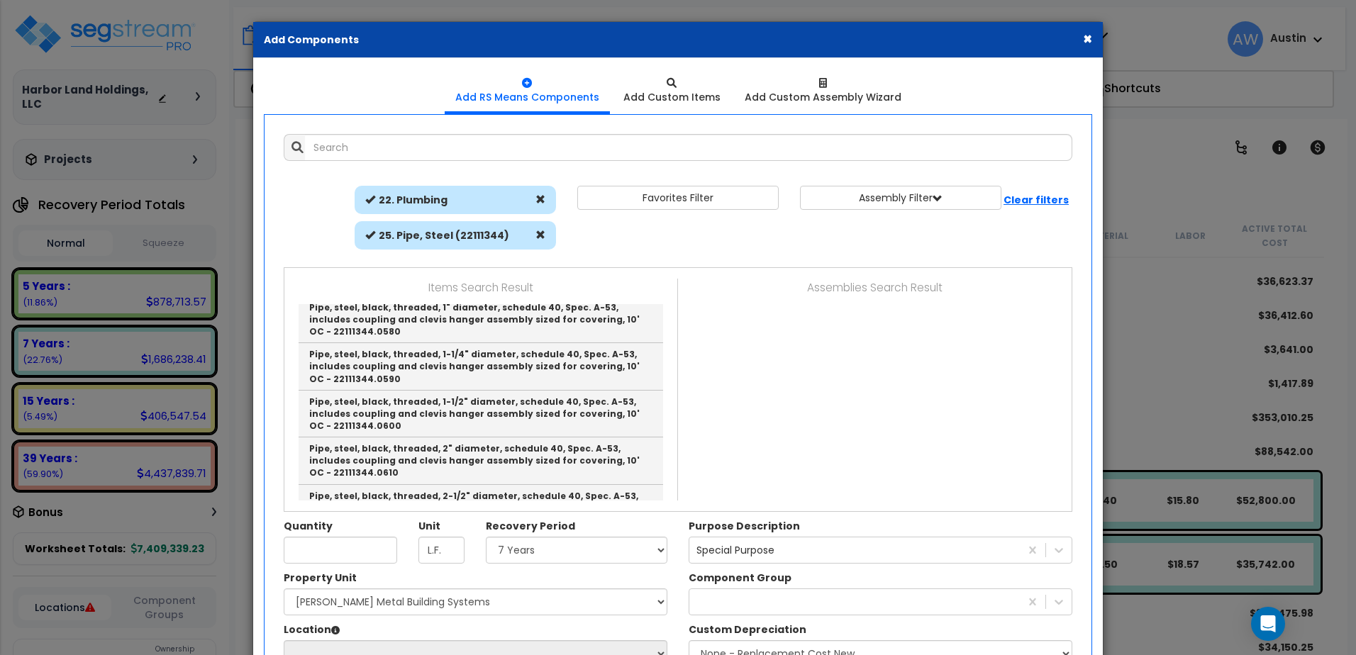
scroll to position [228, 0]
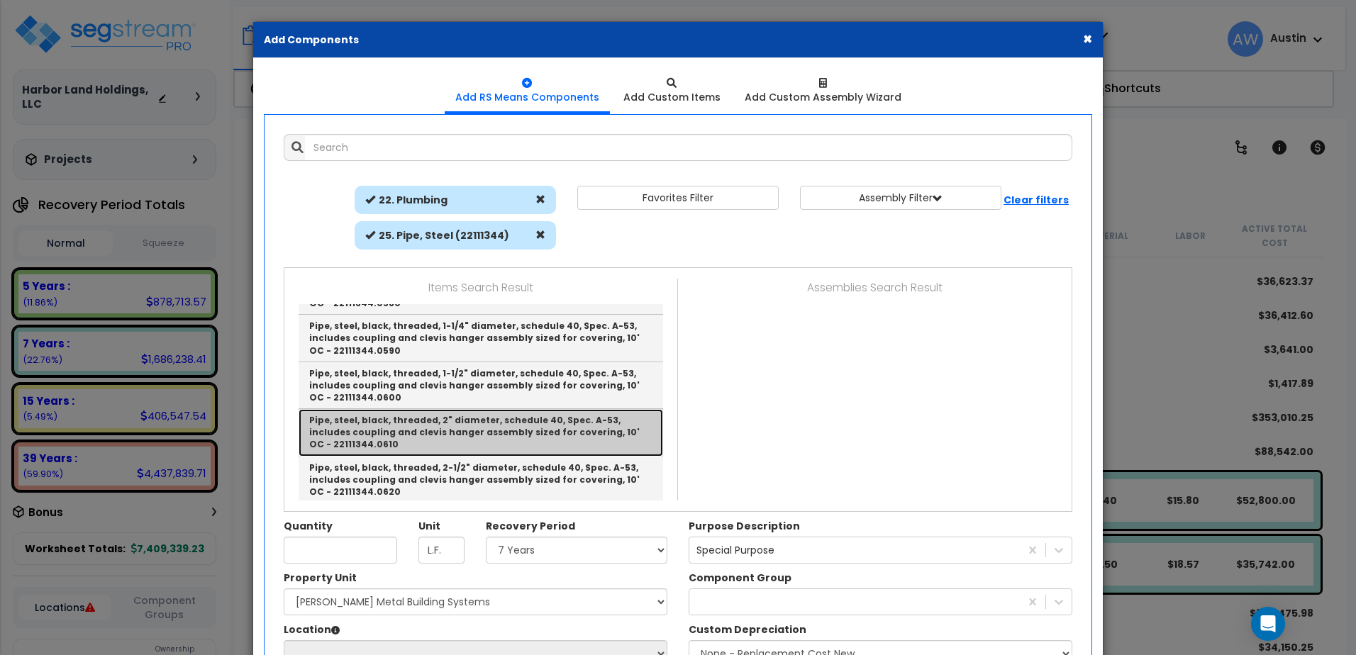
click at [423, 430] on link "Pipe, steel, black, threaded, 2" diameter, schedule 40, Spec. A-53, includes co…" at bounding box center [481, 432] width 365 height 47
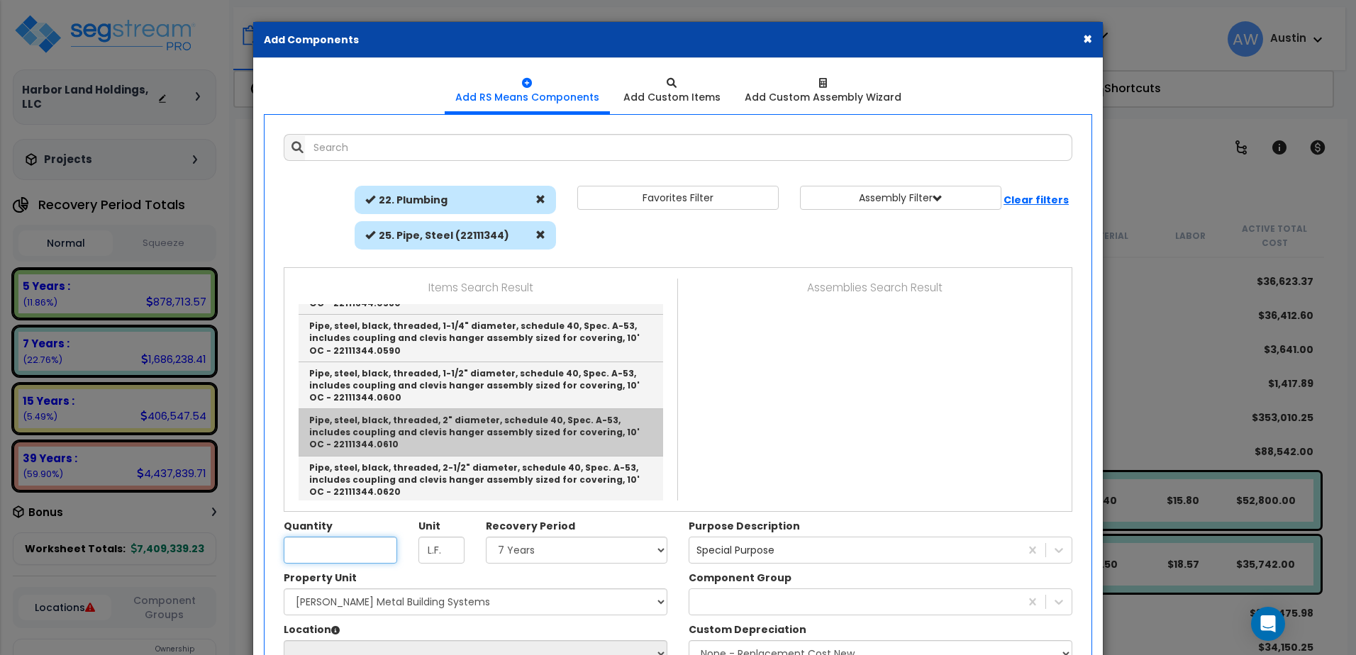
type input "Pipe, steel, black, threaded, 2" diameter, schedule 40, Spec. A-53, includes co…"
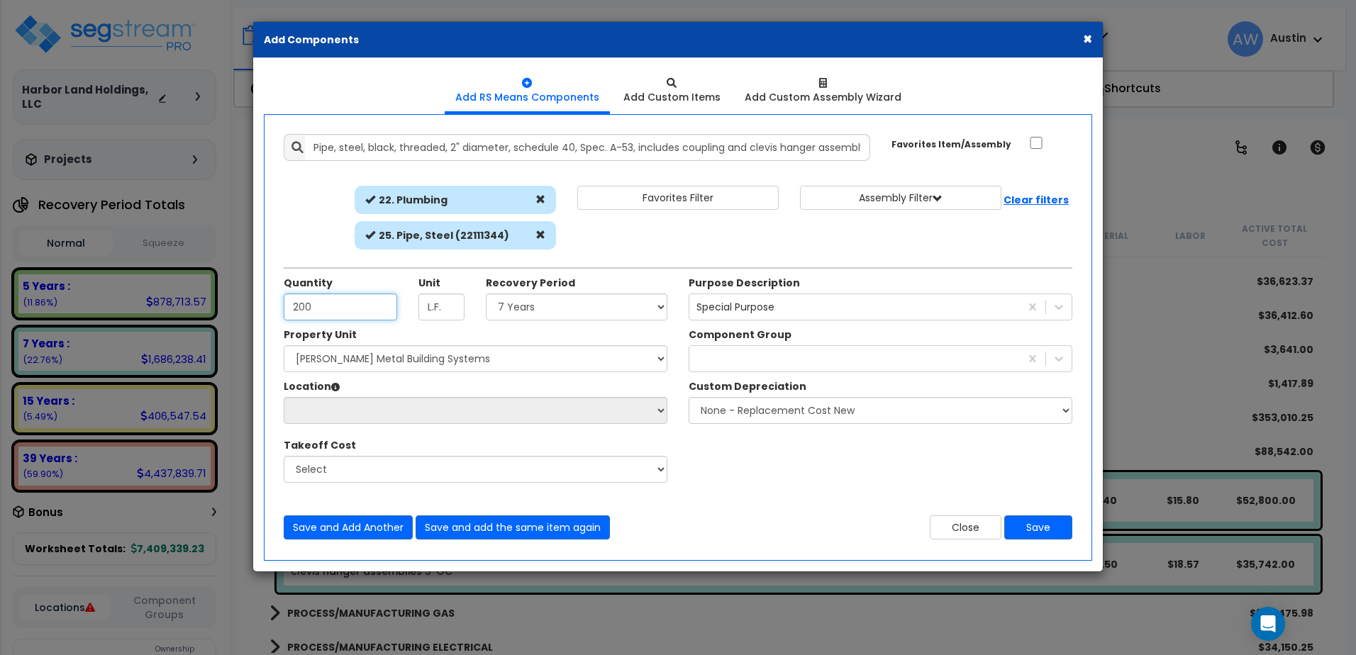
type input "200"
click at [521, 306] on select "Select Land 5 Years 7 Years 15 Years 39 Years 27.5 Year" at bounding box center [577, 307] width 182 height 27
select select "7Y"
click at [486, 294] on select "Select Land 5 Years 7 Years 15 Years 39 Years 27.5 Year" at bounding box center [577, 307] width 182 height 27
click at [708, 355] on div "process" at bounding box center [855, 359] width 331 height 23
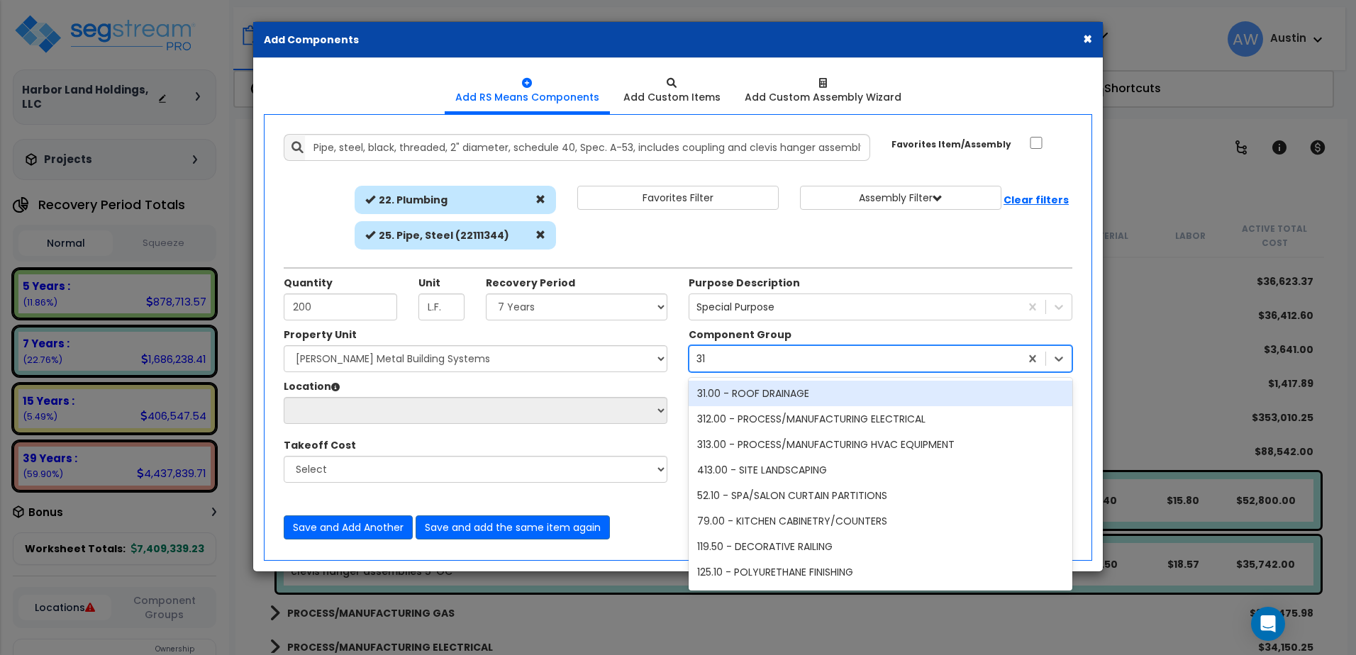
type input "310"
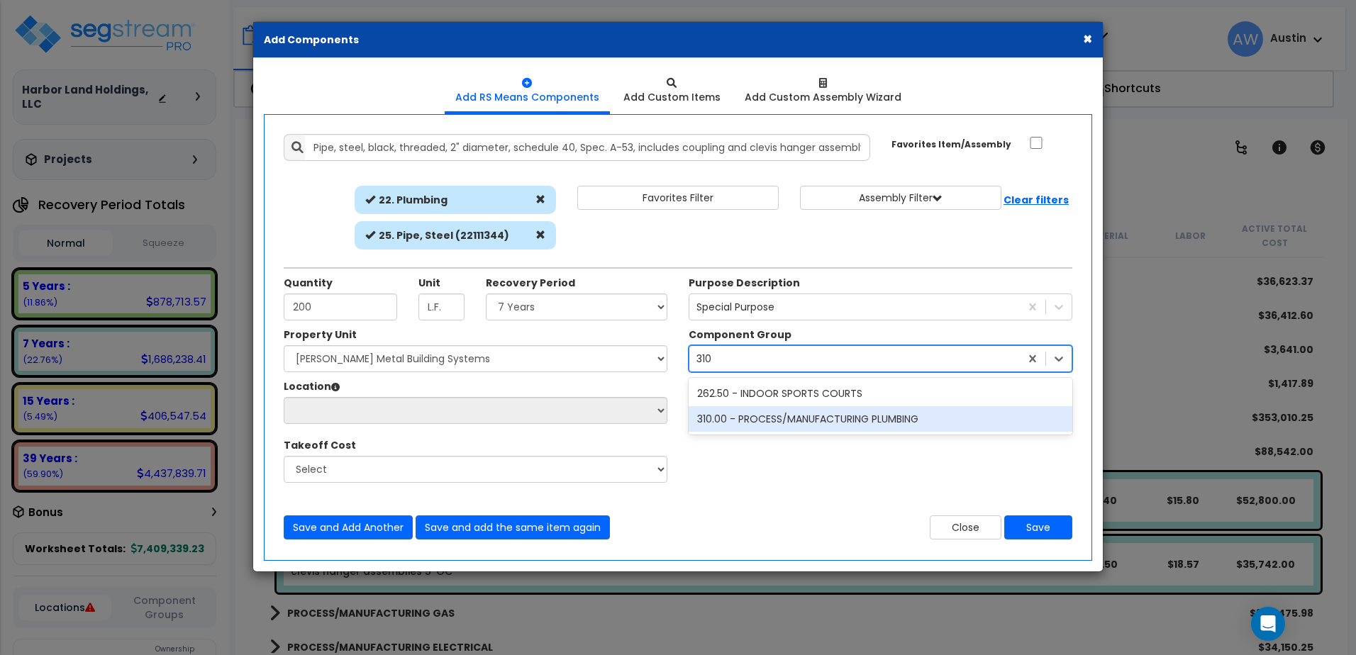
click at [801, 422] on div "310.00 - PROCESS/MANUFACTURING PLUMBING" at bounding box center [881, 419] width 384 height 26
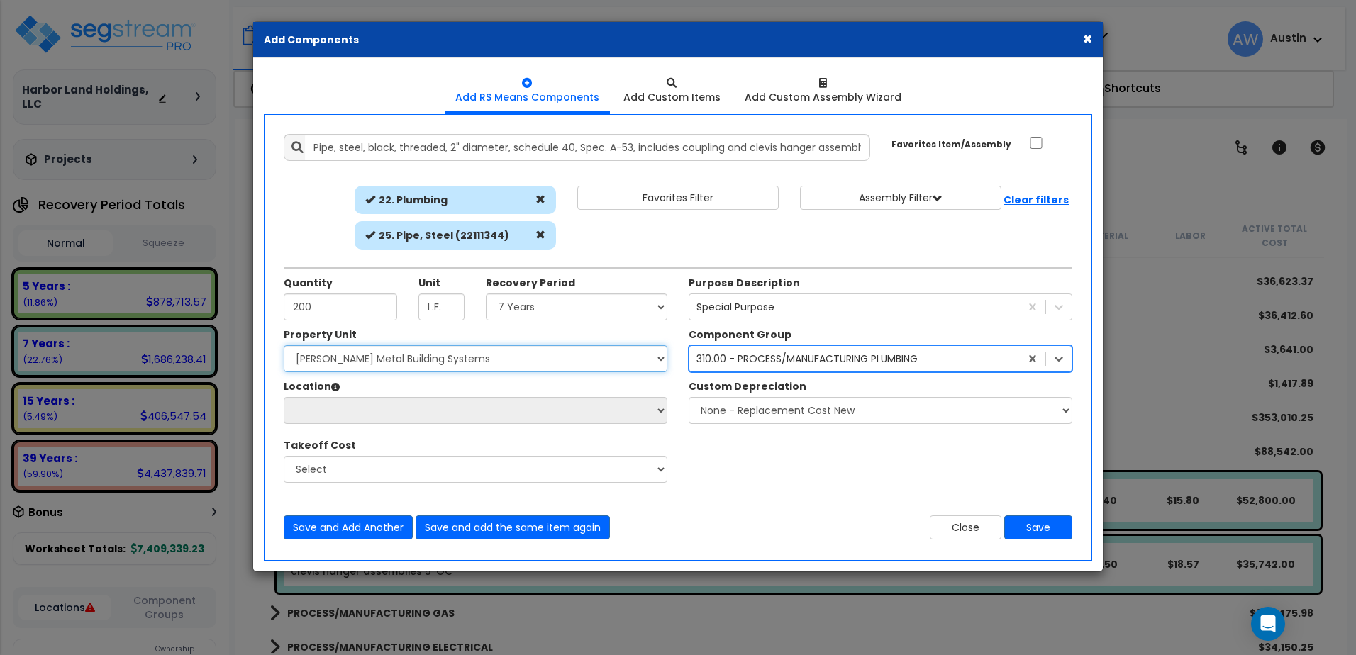
click at [414, 361] on select "Select [PERSON_NAME] Metal Building Systems Site Improvements" at bounding box center [476, 358] width 384 height 27
select select "160317"
click at [284, 345] on select "Select [PERSON_NAME] Metal Building Systems Site Improvements" at bounding box center [476, 358] width 384 height 27
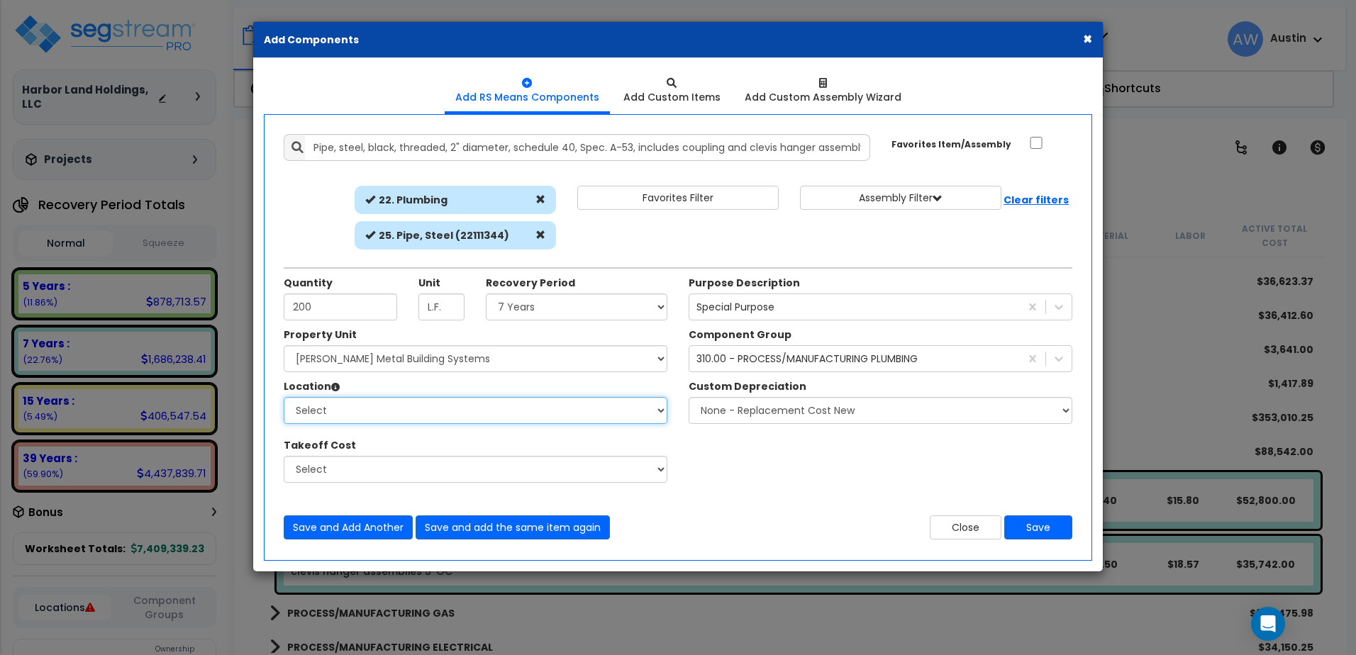
click at [400, 418] on select "Select Building Building Exterior Building Interior Common Areas Add Additional…" at bounding box center [476, 410] width 384 height 27
select select "461"
click at [284, 397] on select "Select Building Building Exterior Building Interior Common Areas Add Additional…" at bounding box center [476, 410] width 384 height 27
click at [1035, 525] on button "Save" at bounding box center [1038, 528] width 68 height 24
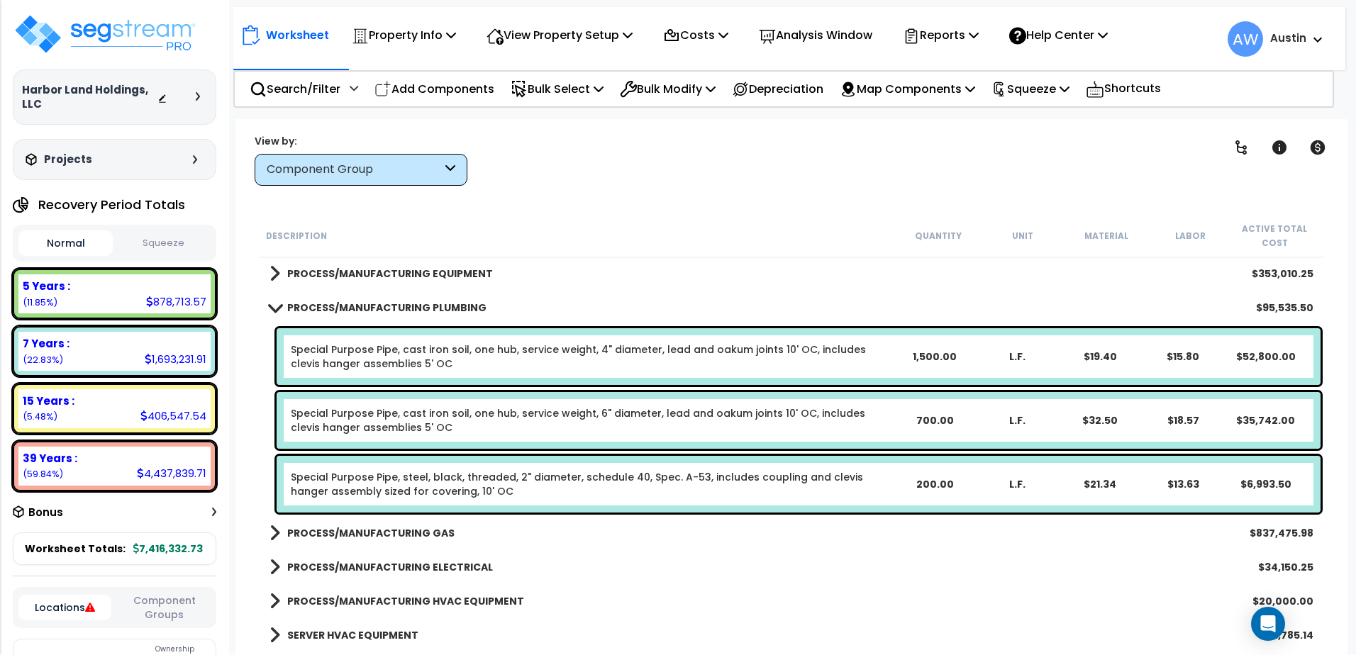
scroll to position [1804, 0]
click at [427, 537] on b "PROCESS/MANUFACTURING GAS" at bounding box center [370, 535] width 167 height 14
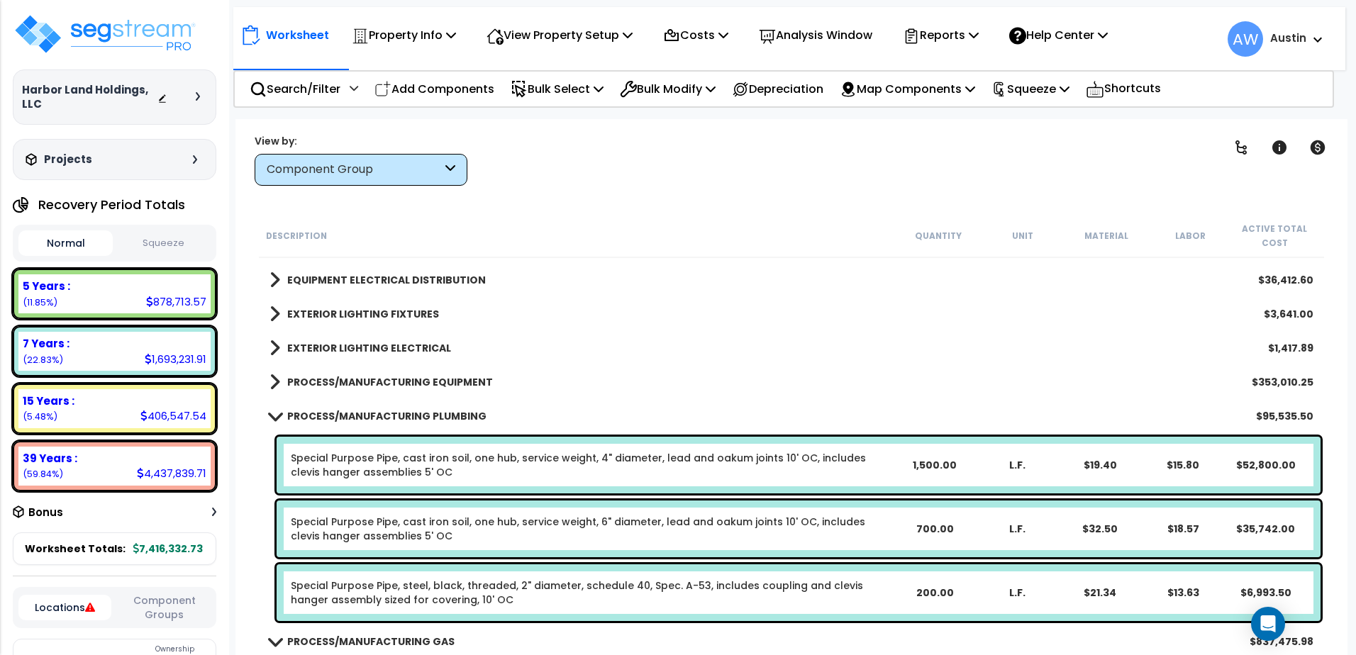
scroll to position [1733, 0]
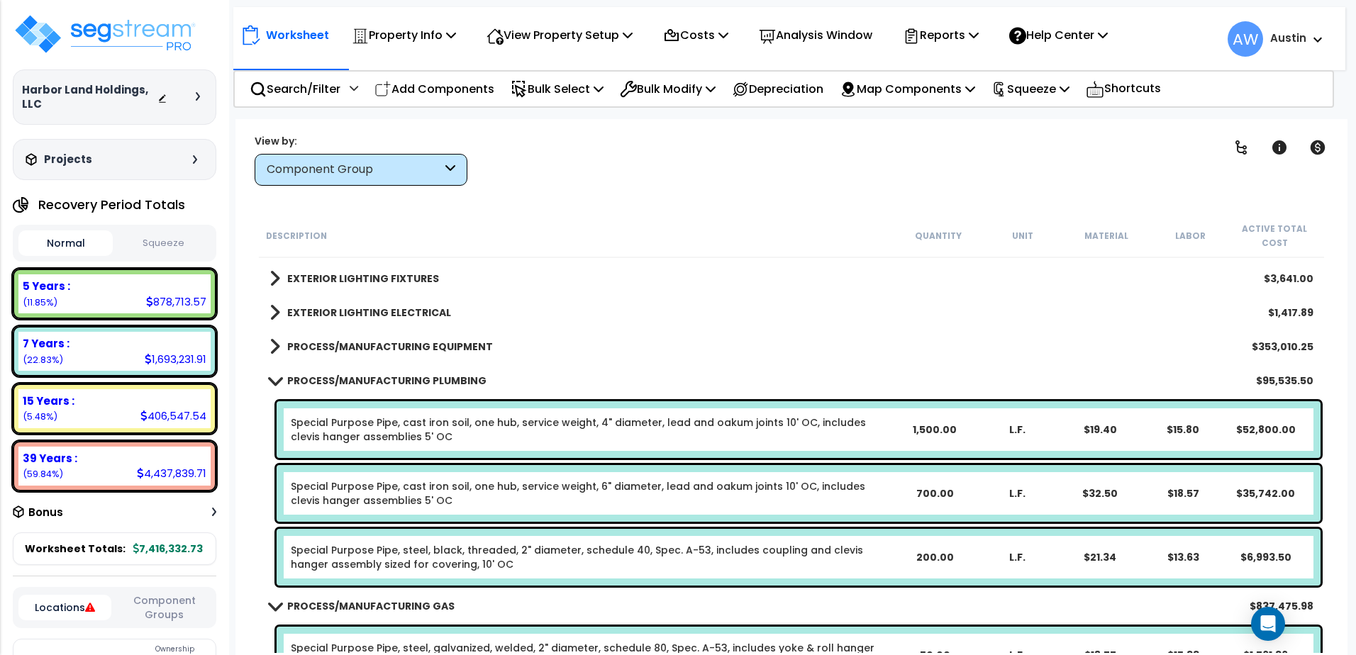
click at [373, 377] on b "PROCESS/MANUFACTURING PLUMBING" at bounding box center [386, 381] width 199 height 14
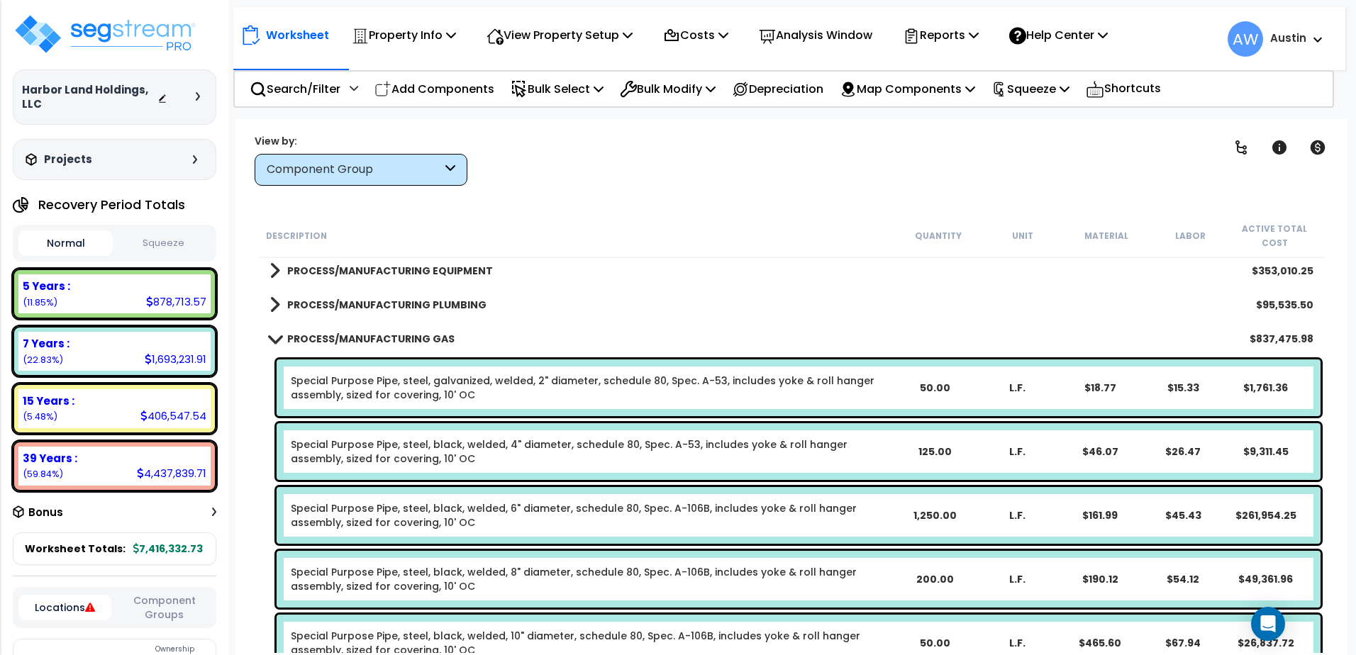
scroll to position [1804, 0]
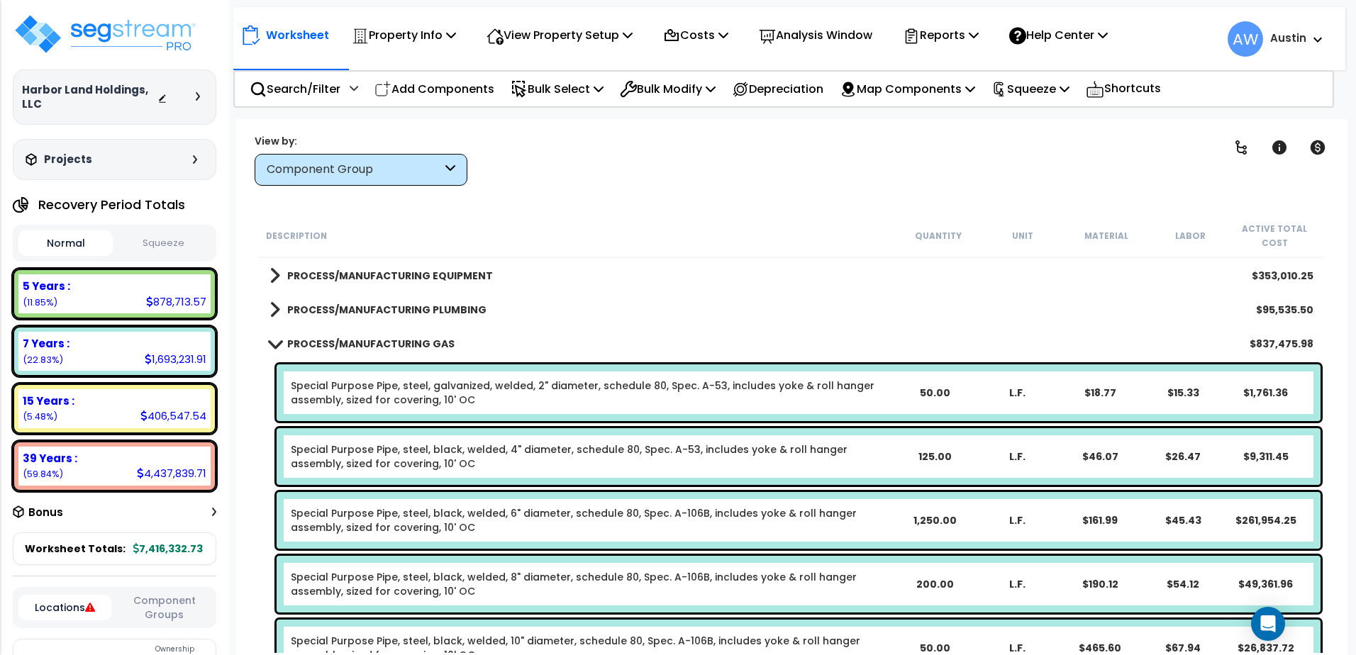
click at [375, 343] on b "PROCESS/MANUFACTURING GAS" at bounding box center [370, 344] width 167 height 14
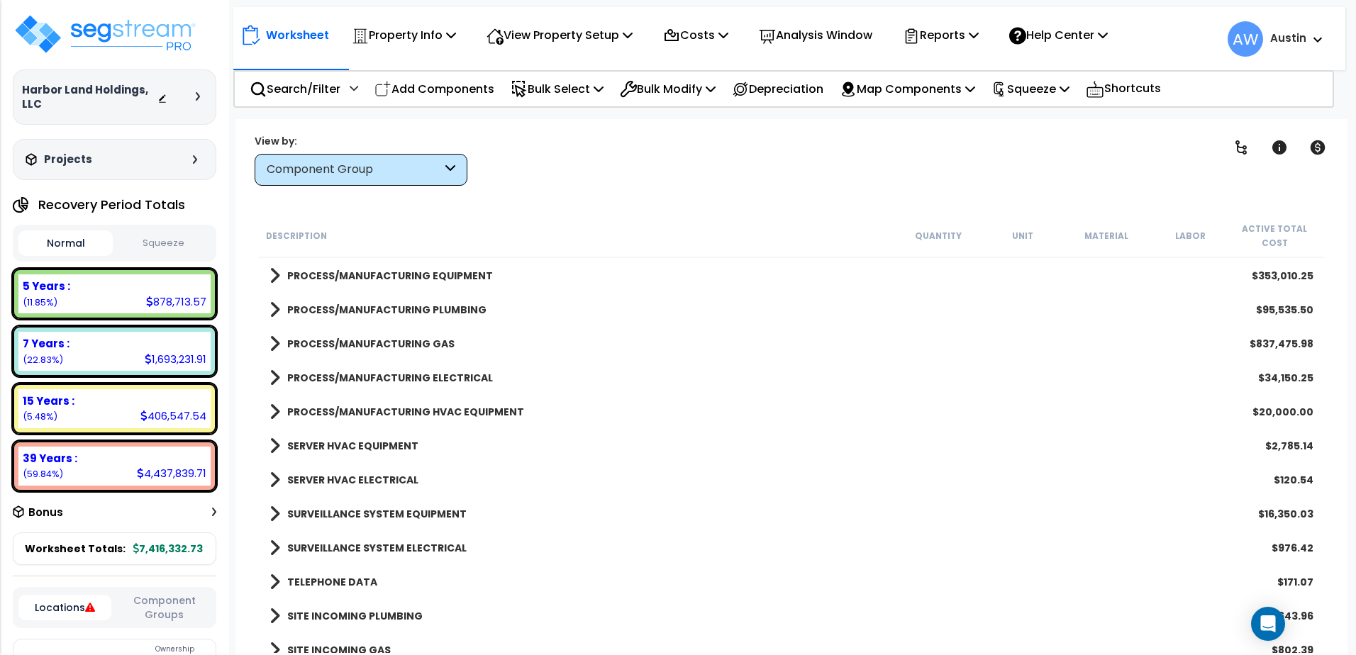
click at [382, 311] on b "PROCESS/MANUFACTURING PLUMBING" at bounding box center [386, 310] width 199 height 14
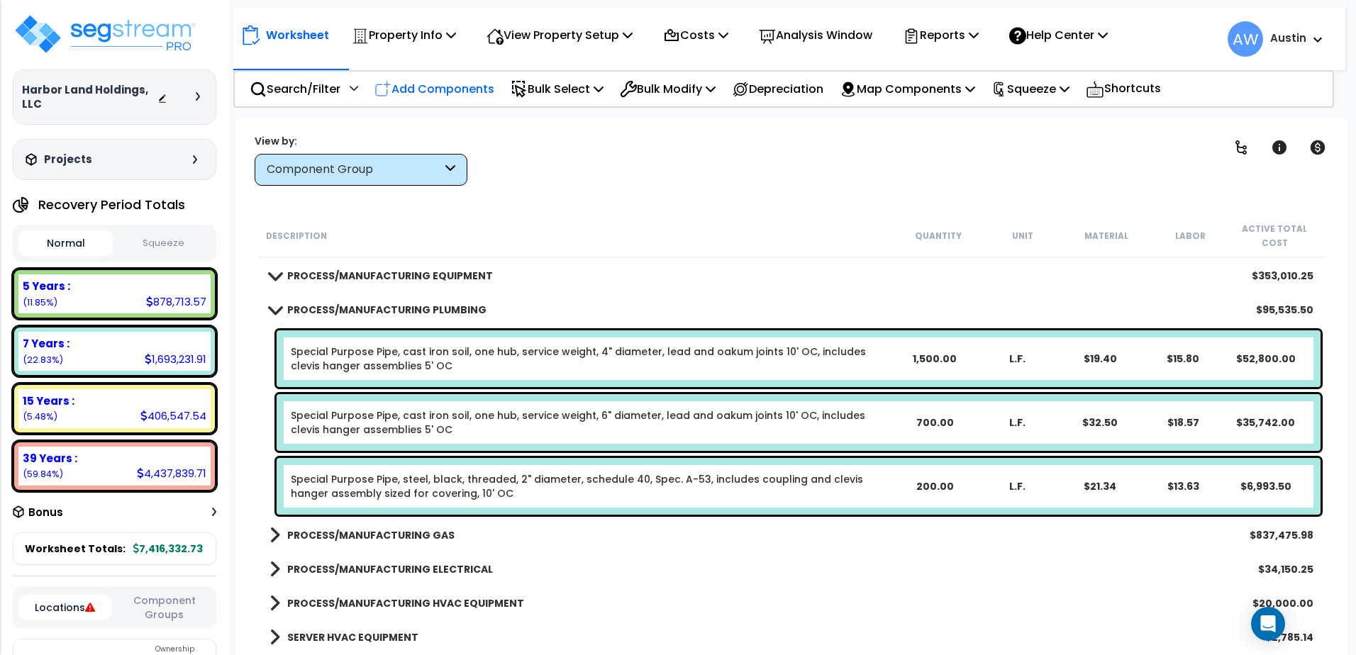
click at [400, 87] on p "Add Components" at bounding box center [435, 88] width 120 height 19
select select
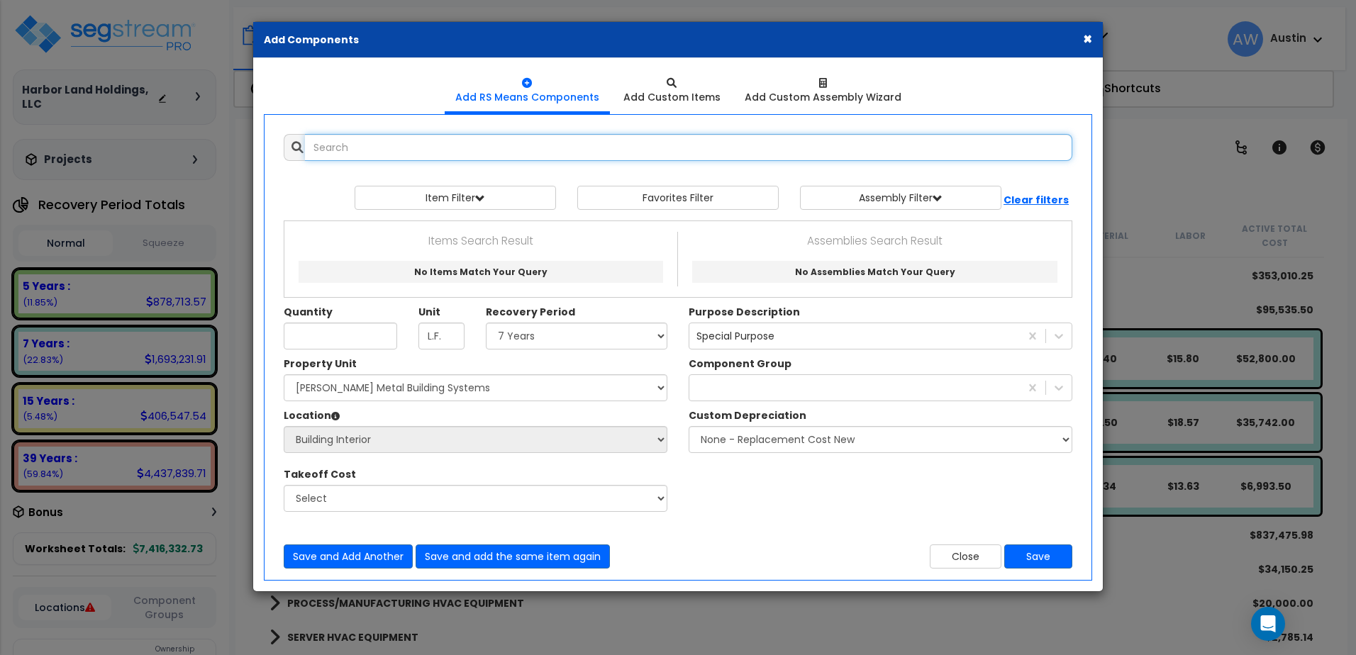
select select
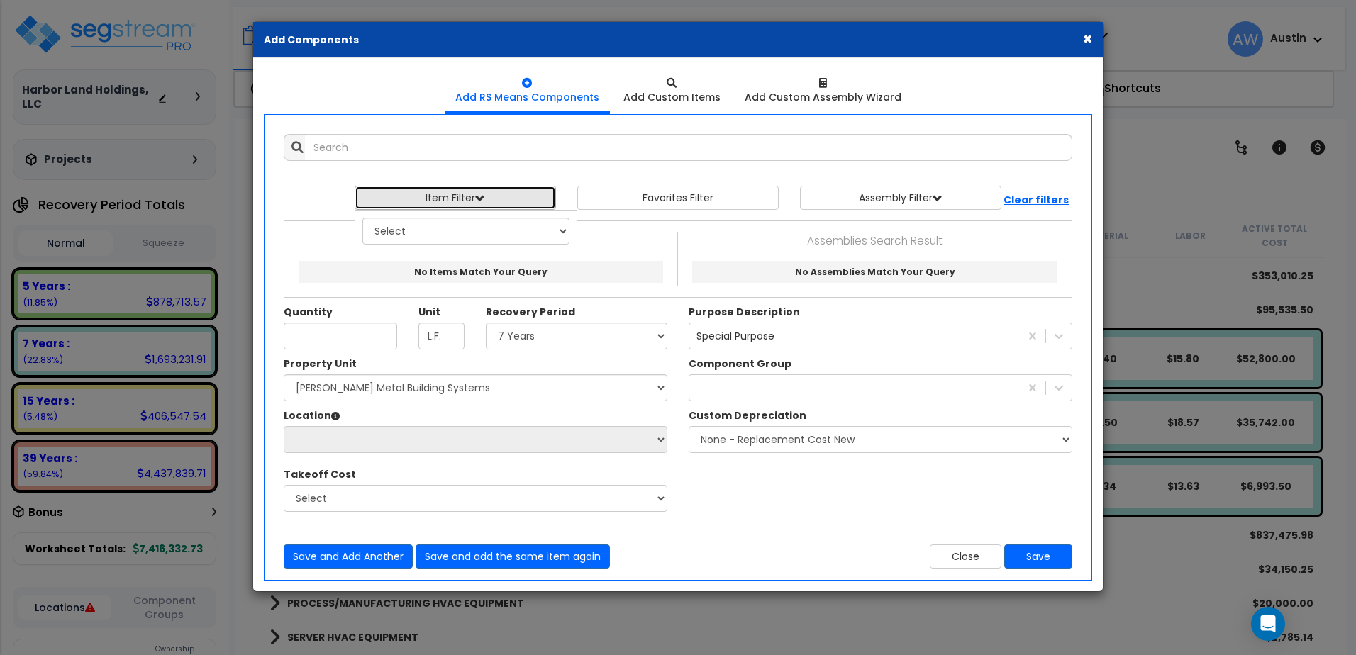
click at [421, 201] on button "Item Filter" at bounding box center [455, 198] width 201 height 24
click at [423, 232] on select "Select 0. Custom Item 1. General Requirements 2. Existing Conditions 3. Concret…" at bounding box center [465, 231] width 207 height 27
select select "22000000"
click at [362, 218] on select "Select 0. Custom Item 1. General Requirements 2. Existing Conditions 3. Concret…" at bounding box center [465, 231] width 207 height 27
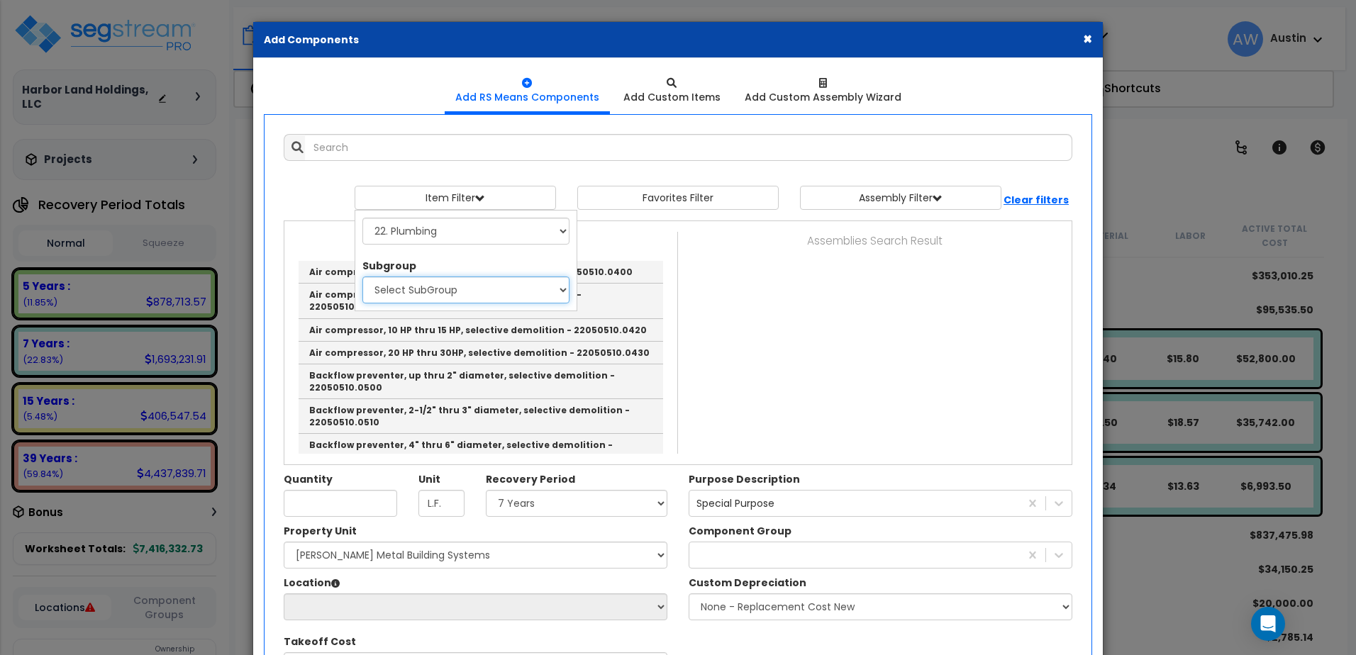
click at [506, 292] on select "Select SubGroup 1. Labor Adjustment Factors (22010220) 2. Plumbing Demolition (…" at bounding box center [465, 290] width 207 height 27
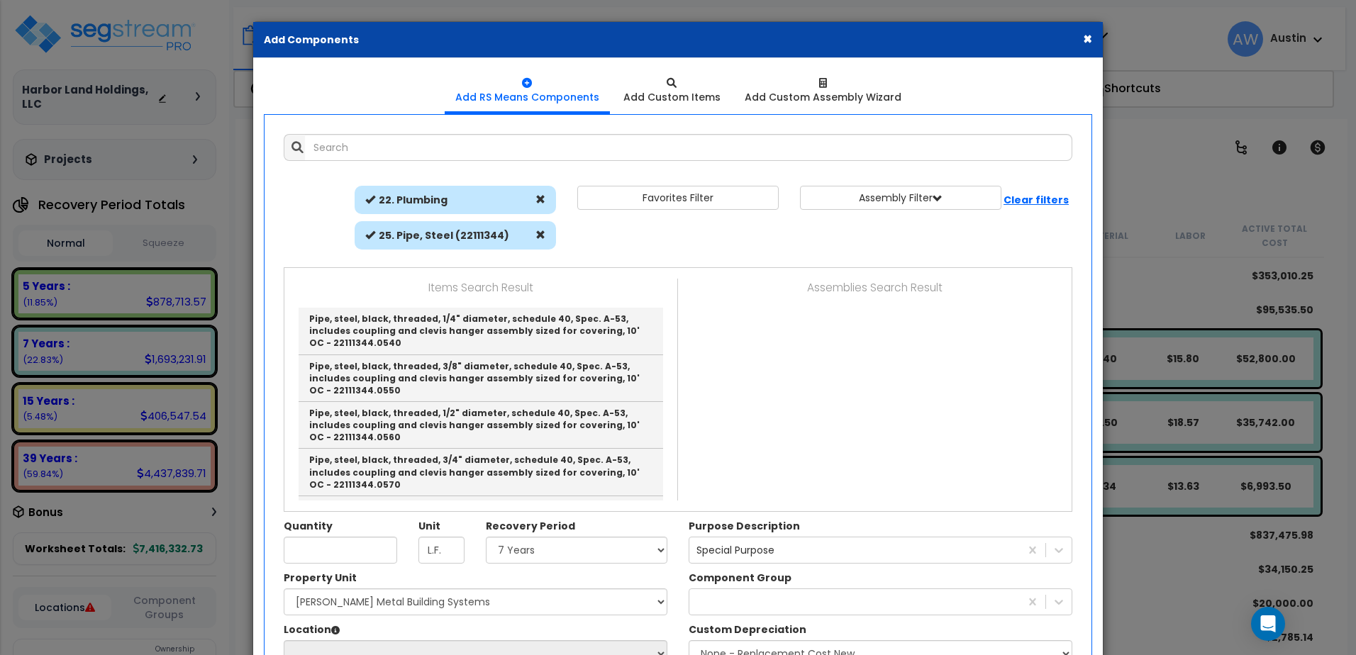
click at [655, 462] on div "Pipe, steel, black, threaded, 1/4" diameter, schedule 40, Spec. A-53, includes …" at bounding box center [481, 402] width 372 height 196
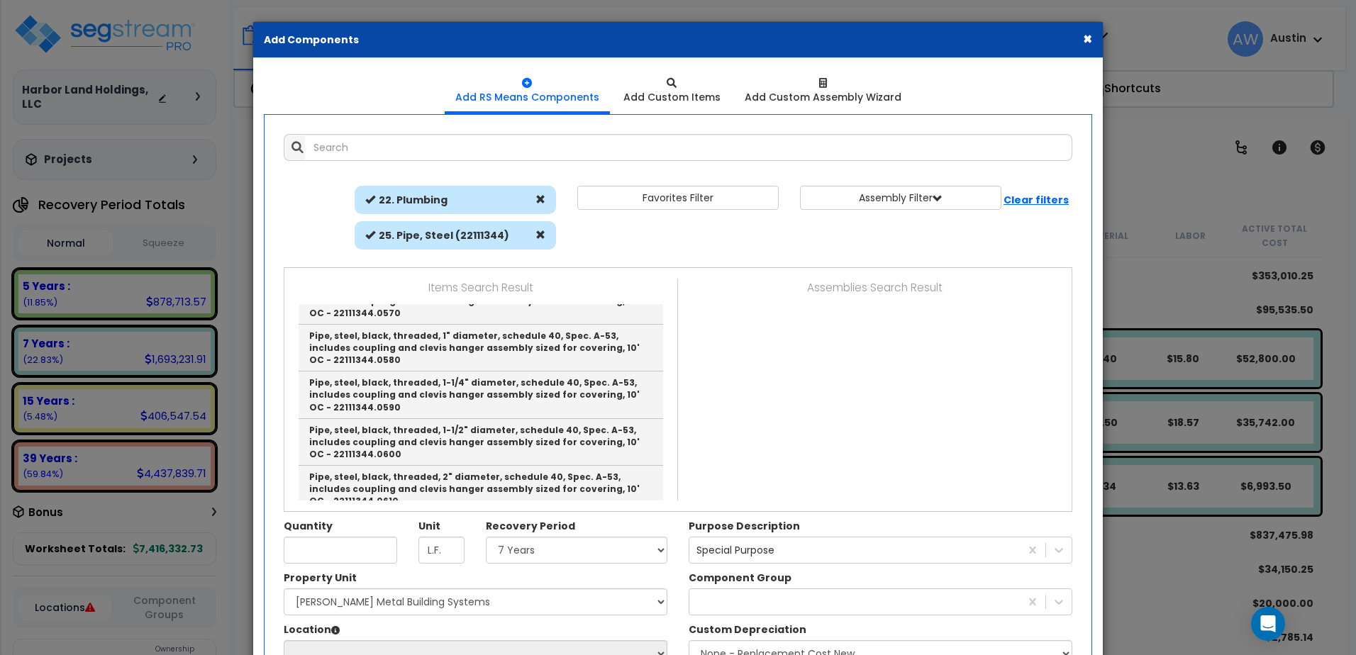
scroll to position [343, 0]
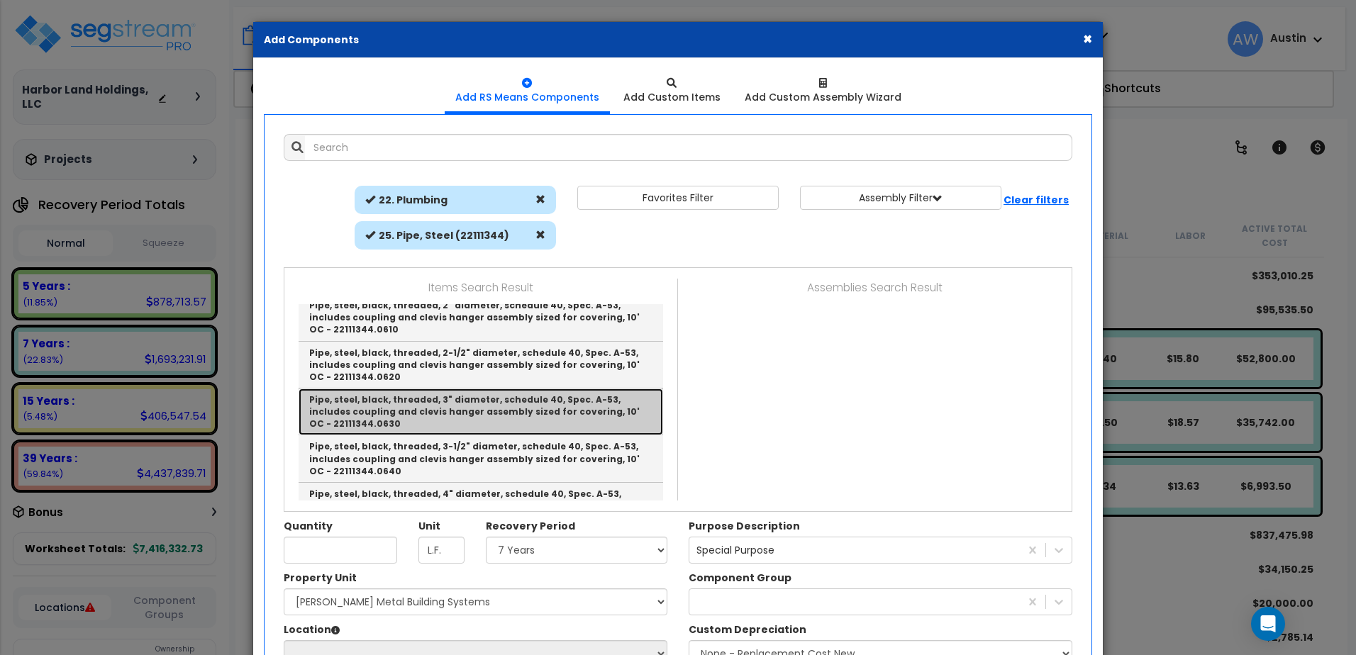
click at [378, 416] on link "Pipe, steel, black, threaded, 3" diameter, schedule 40, Spec. A-53, includes co…" at bounding box center [481, 412] width 365 height 47
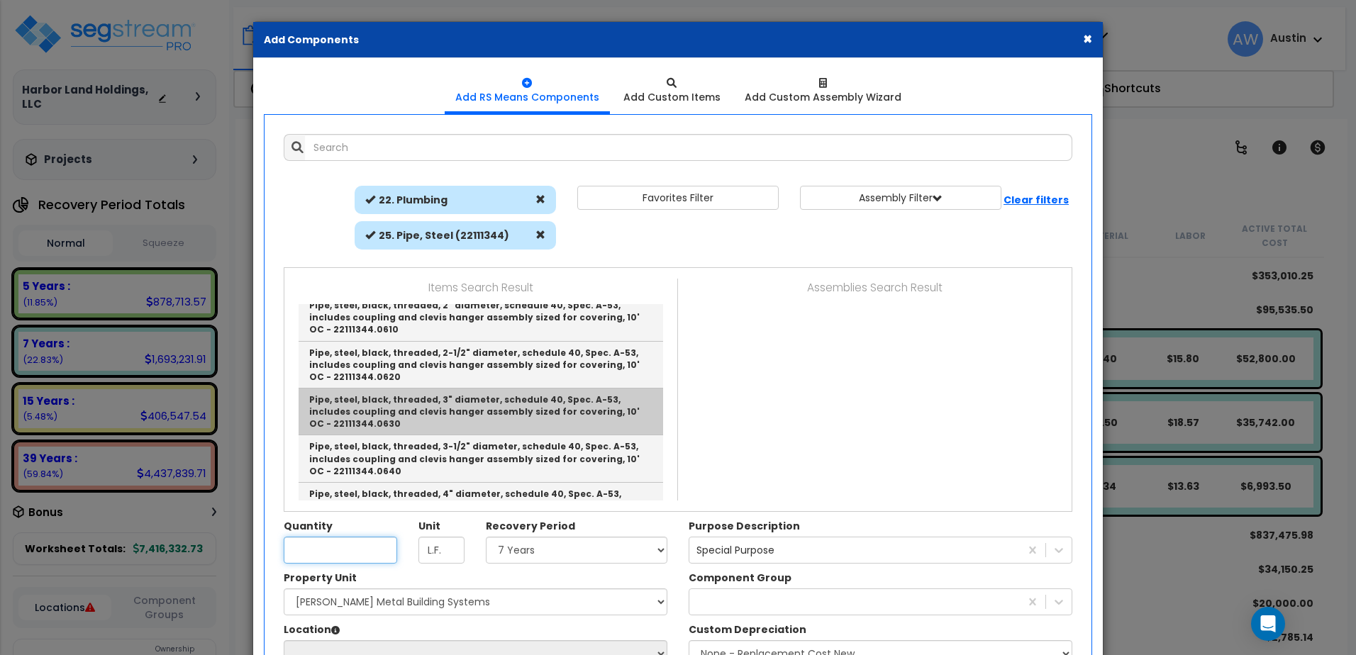
type input "Pipe, steel, black, threaded, 3" diameter, schedule 40, Spec. A-53, includes co…"
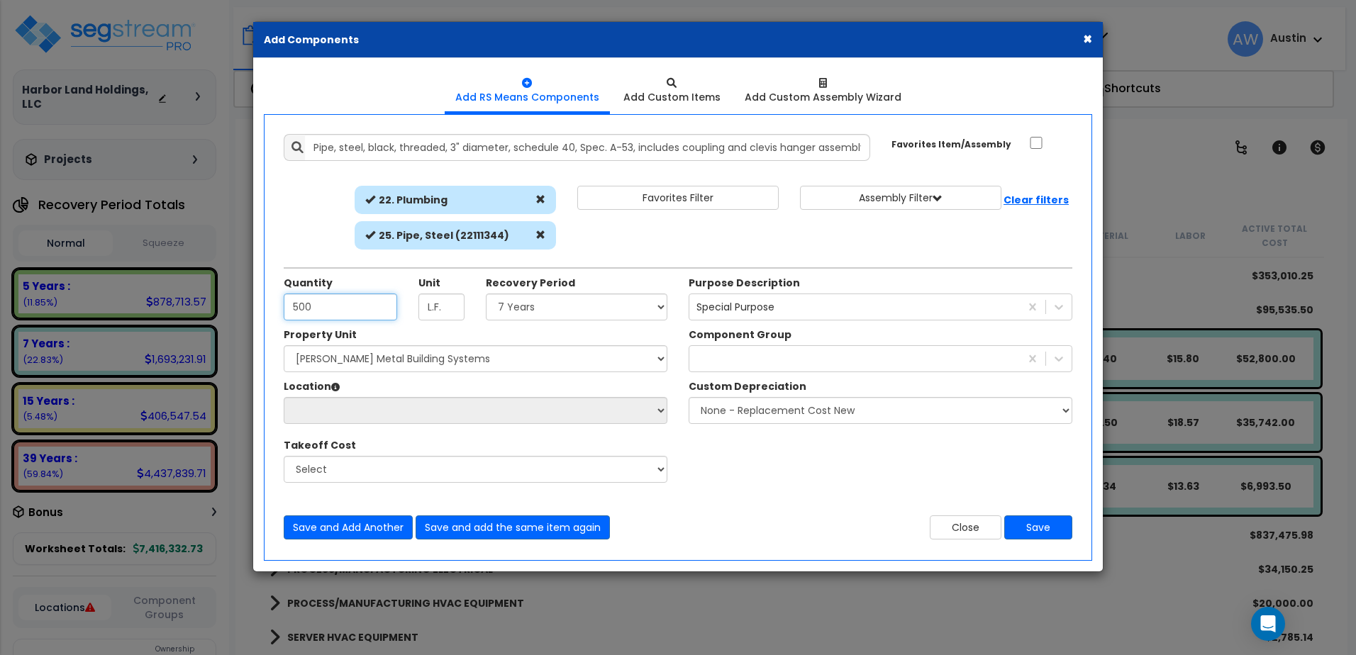
type input "500"
click at [516, 305] on select "Select Land 5 Years 7 Years 15 Years 39 Years 27.5 Year" at bounding box center [577, 307] width 182 height 27
select select "7Y"
click at [486, 294] on select "Select Land 5 Years 7 Years 15 Years 39 Years 27.5 Year" at bounding box center [577, 307] width 182 height 27
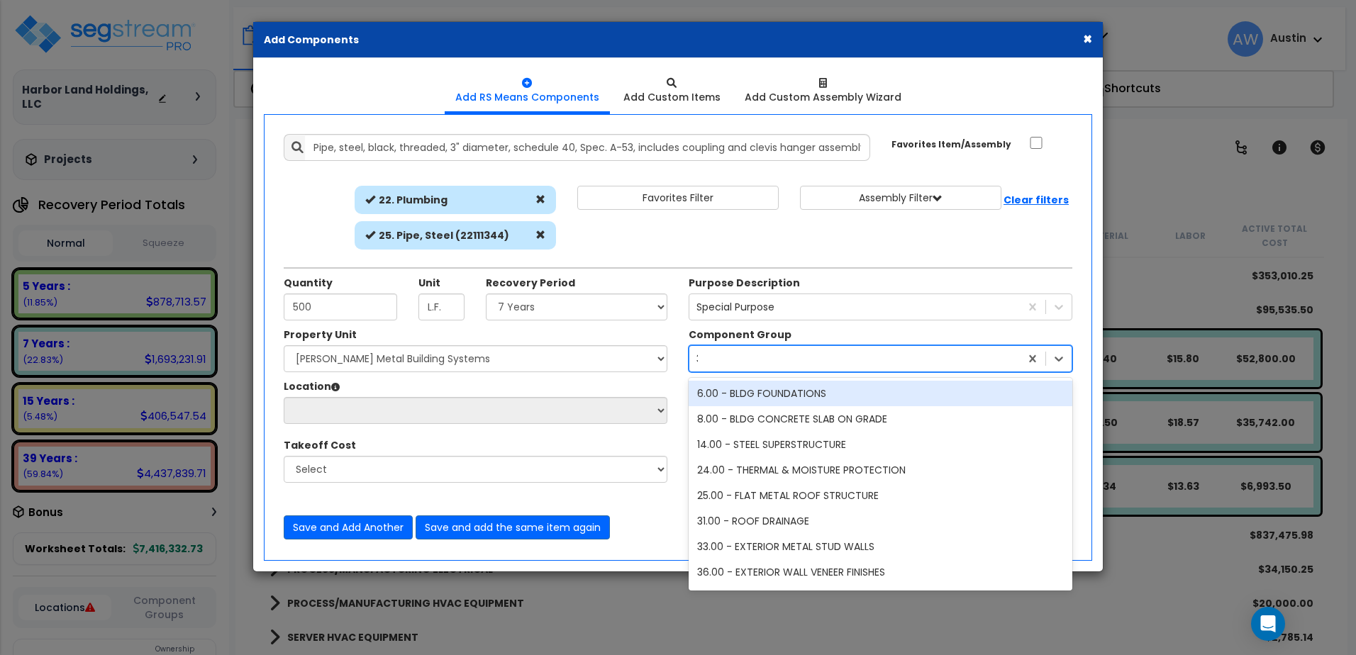
click at [702, 354] on div "310" at bounding box center [855, 359] width 331 height 23
type input "310"
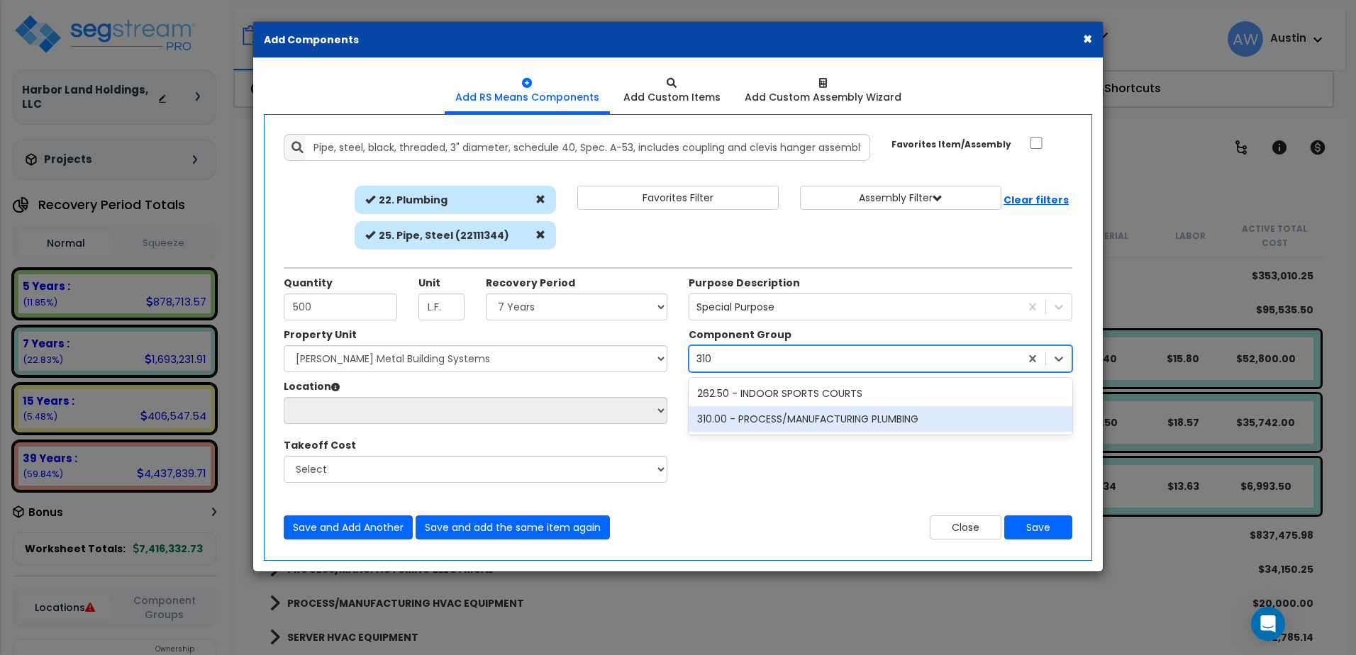
click at [751, 418] on div "310.00 - PROCESS/MANUFACTURING PLUMBING" at bounding box center [881, 419] width 384 height 26
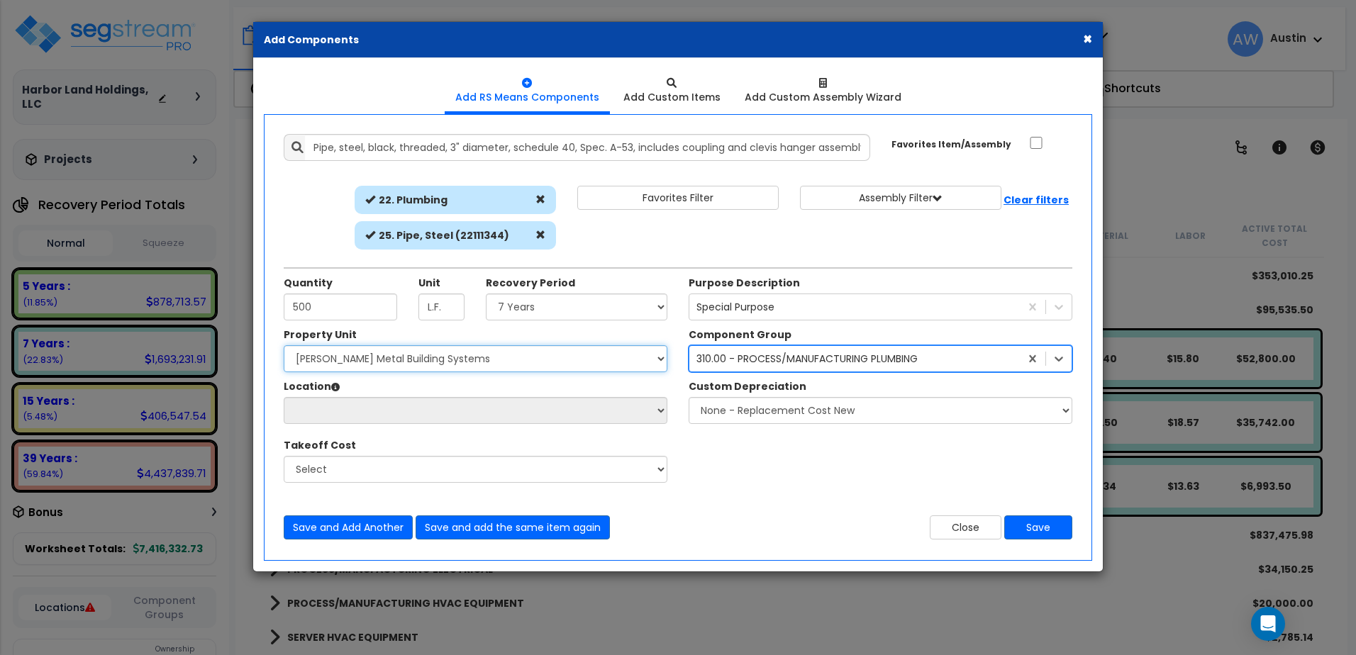
click at [570, 360] on select "Select [PERSON_NAME] Metal Building Systems Site Improvements" at bounding box center [476, 358] width 384 height 27
select select "160317"
click at [284, 345] on select "Select [PERSON_NAME] Metal Building Systems Site Improvements" at bounding box center [476, 358] width 384 height 27
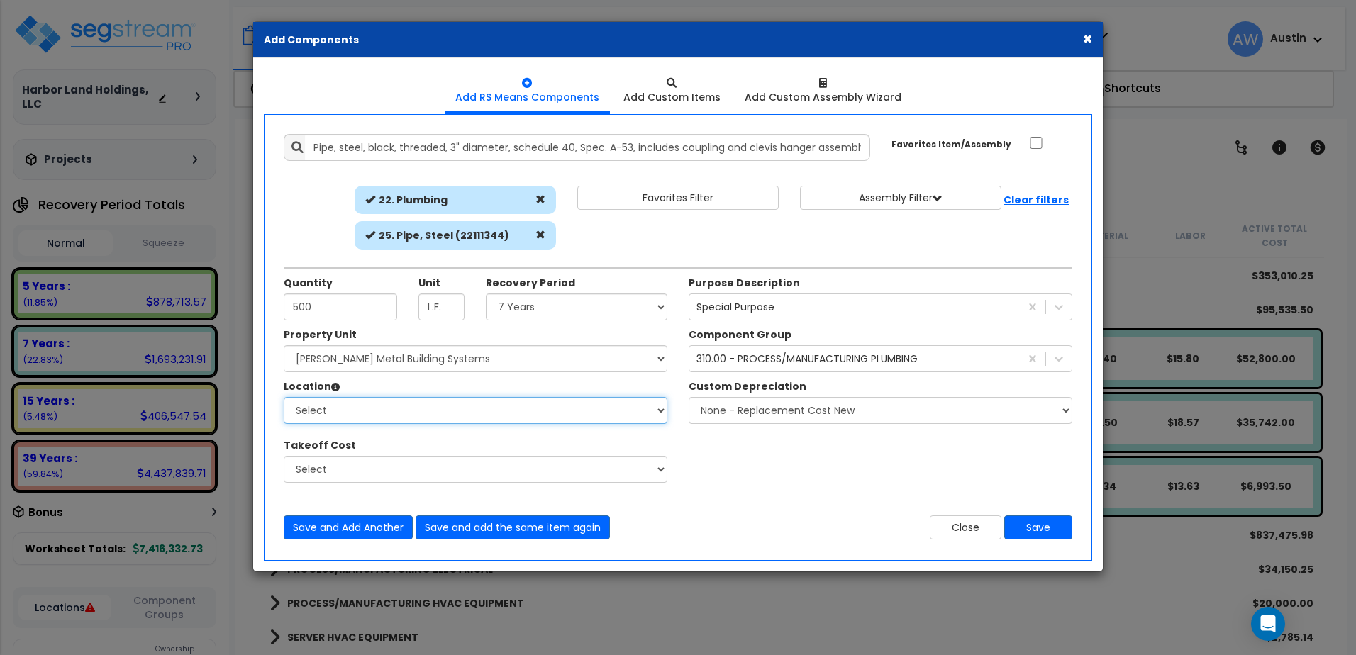
click at [443, 410] on select "Select Building Building Exterior Building Interior Common Areas Add Additional…" at bounding box center [476, 410] width 384 height 27
select select "461"
click at [284, 397] on select "Select Building Building Exterior Building Interior Common Areas Add Additional…" at bounding box center [476, 410] width 384 height 27
click at [1039, 531] on button "Save" at bounding box center [1038, 528] width 68 height 24
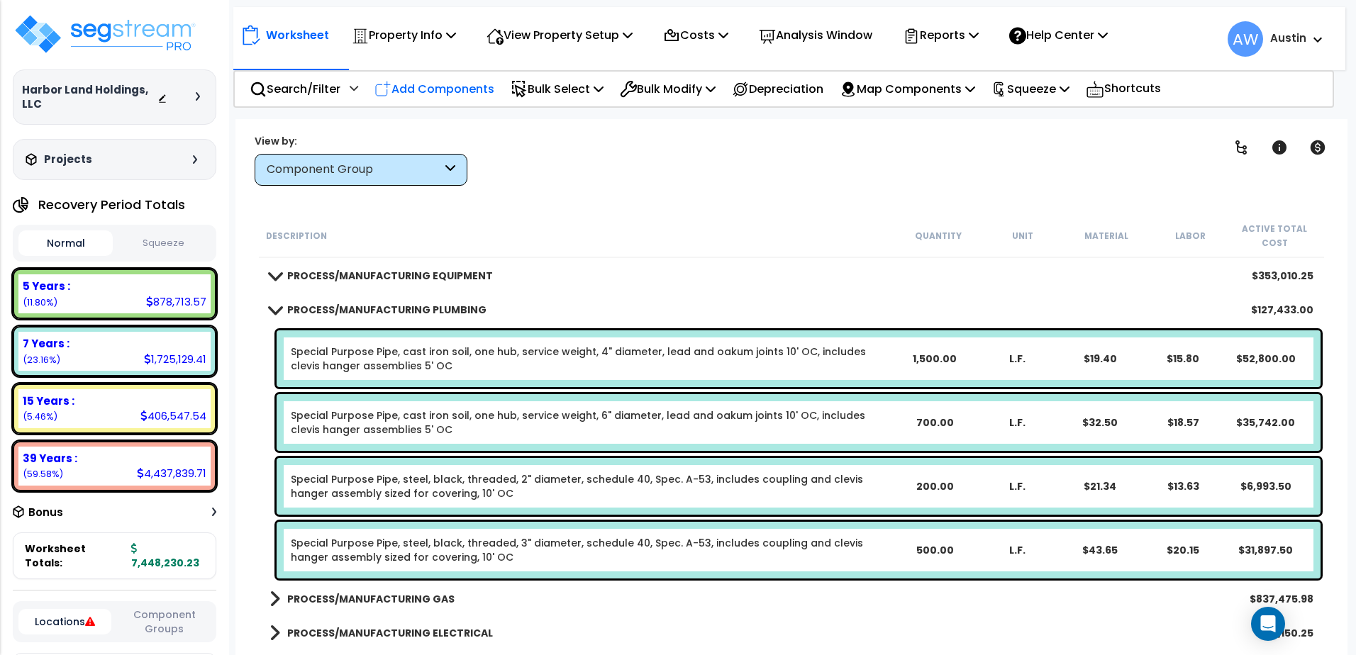
click at [434, 87] on p "Add Components" at bounding box center [435, 88] width 120 height 19
select select
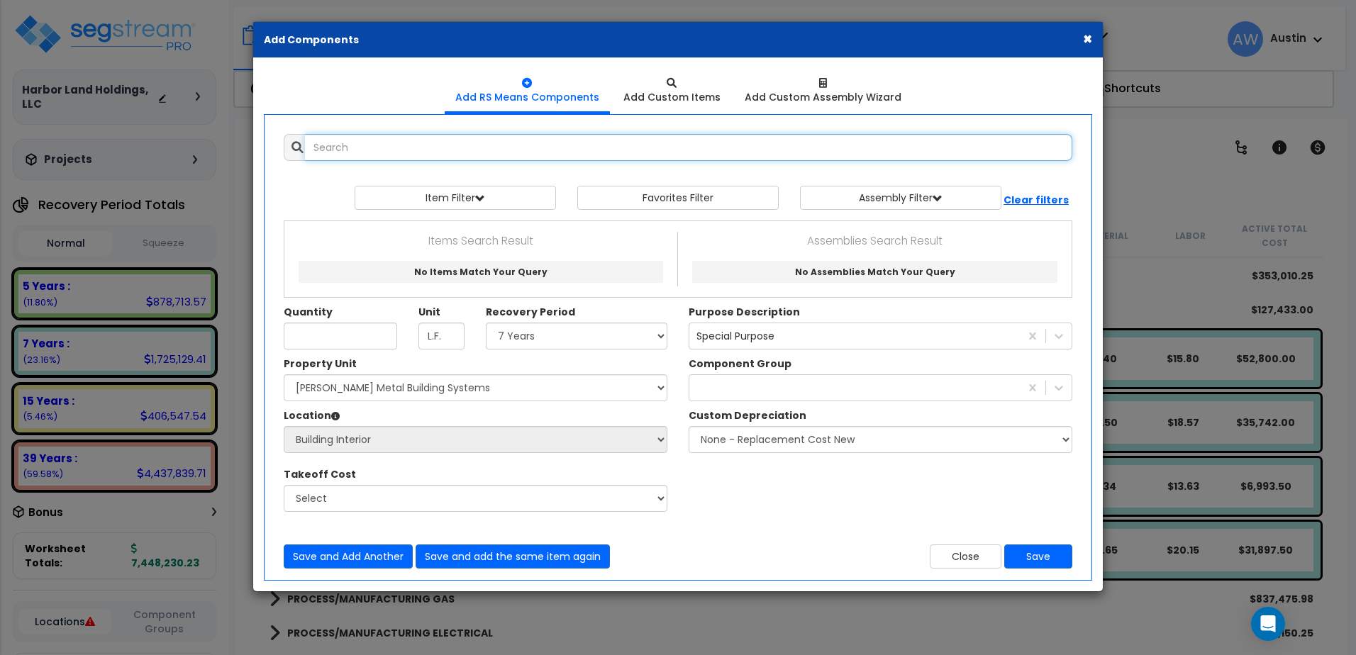
select select
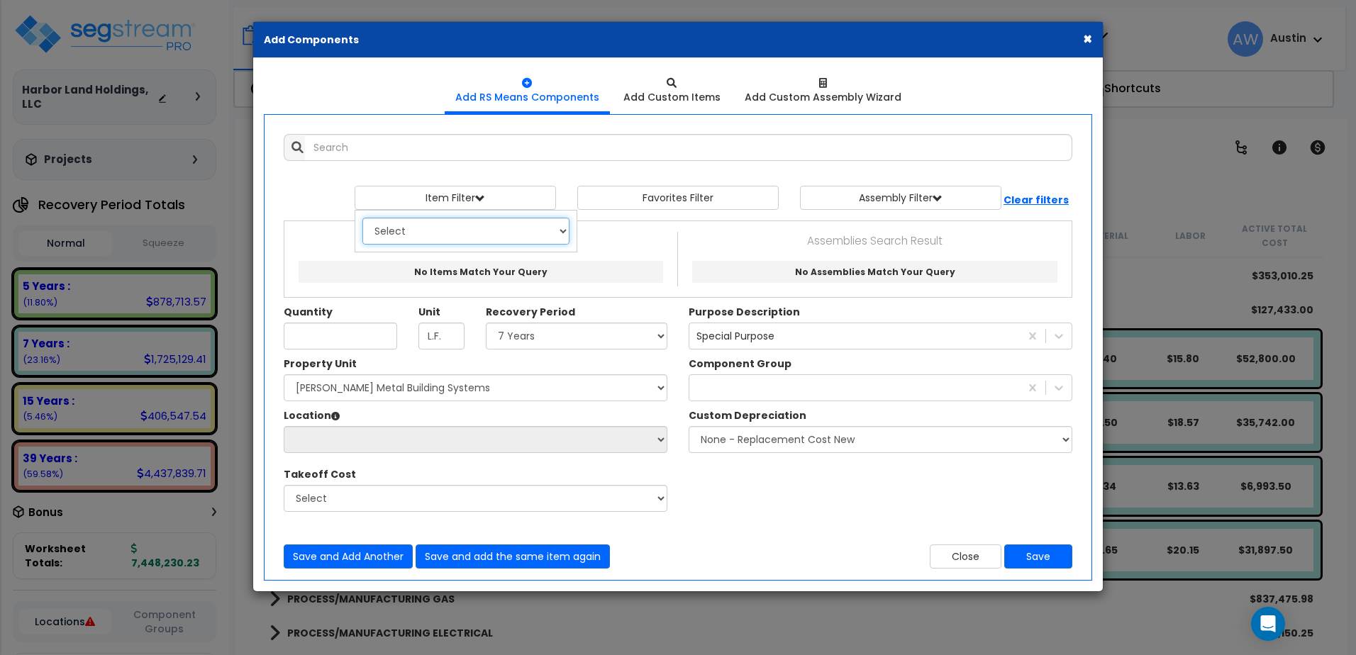
click at [470, 218] on select "Select 0. Custom Item 1. General Requirements 2. Existing Conditions 3. Concret…" at bounding box center [465, 231] width 207 height 27
select select "22000000"
click at [362, 218] on select "Select 0. Custom Item 1. General Requirements 2. Existing Conditions 3. Concret…" at bounding box center [465, 231] width 207 height 27
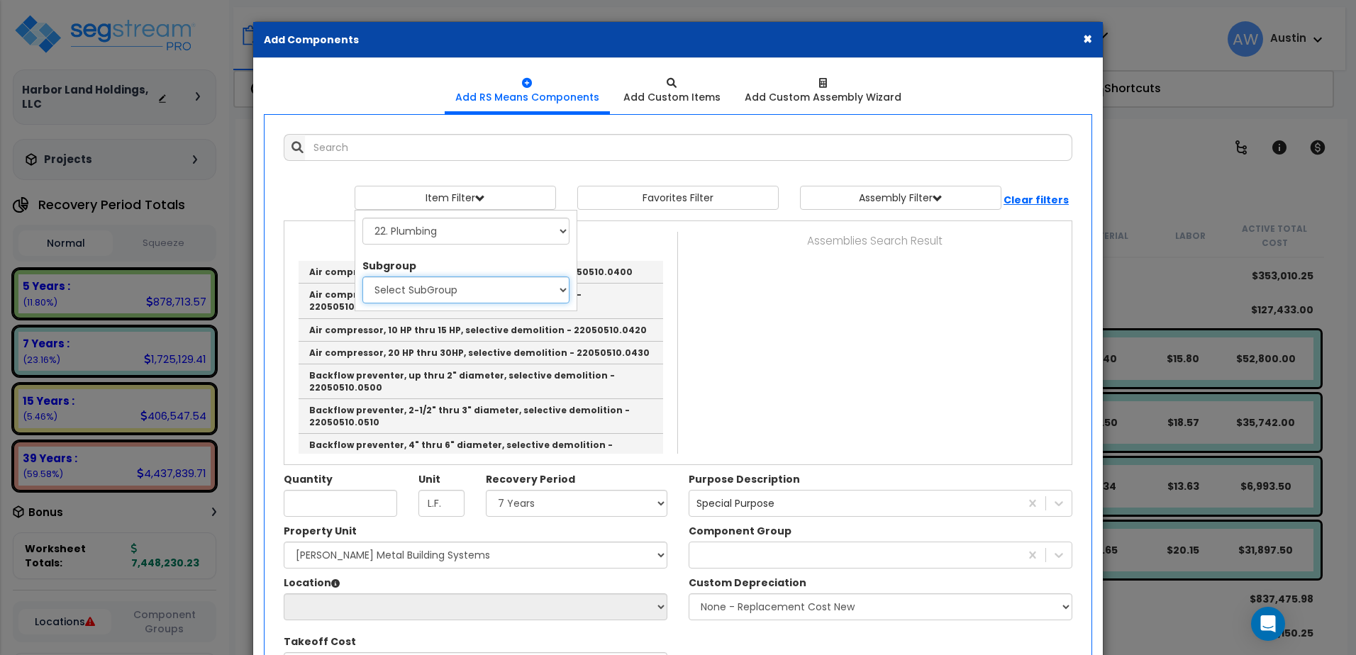
click at [473, 293] on select "Select SubGroup 1. Labor Adjustment Factors (22010220) 2. Plumbing Demolition (…" at bounding box center [465, 290] width 207 height 27
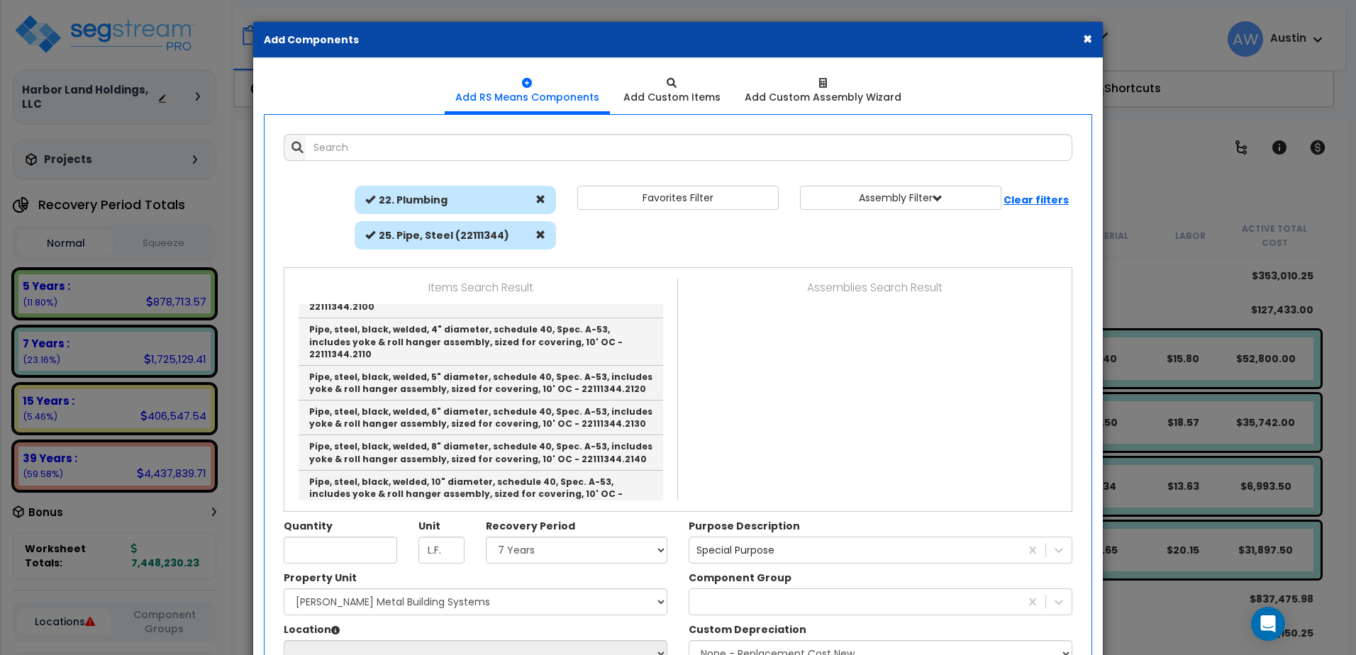
scroll to position [2060, 0]
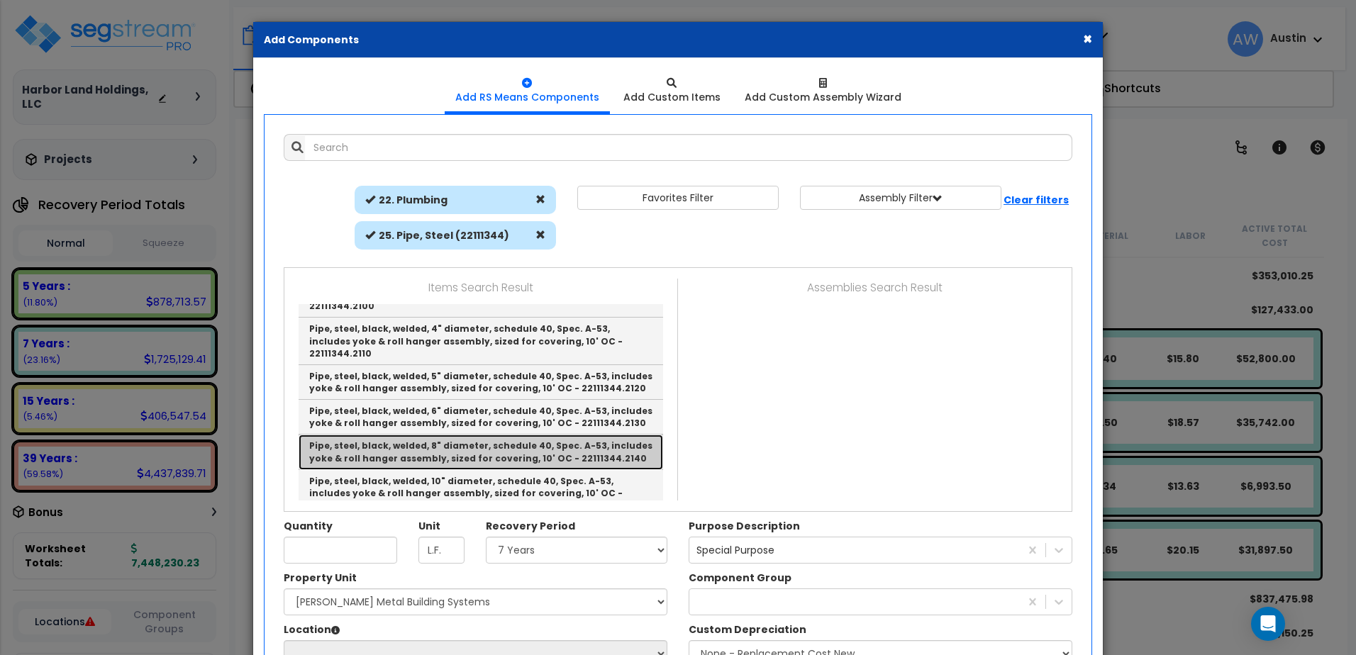
click at [561, 435] on link "Pipe, steel, black, welded, 8" diameter, schedule 40, Spec. A-53, includes yoke…" at bounding box center [481, 452] width 365 height 35
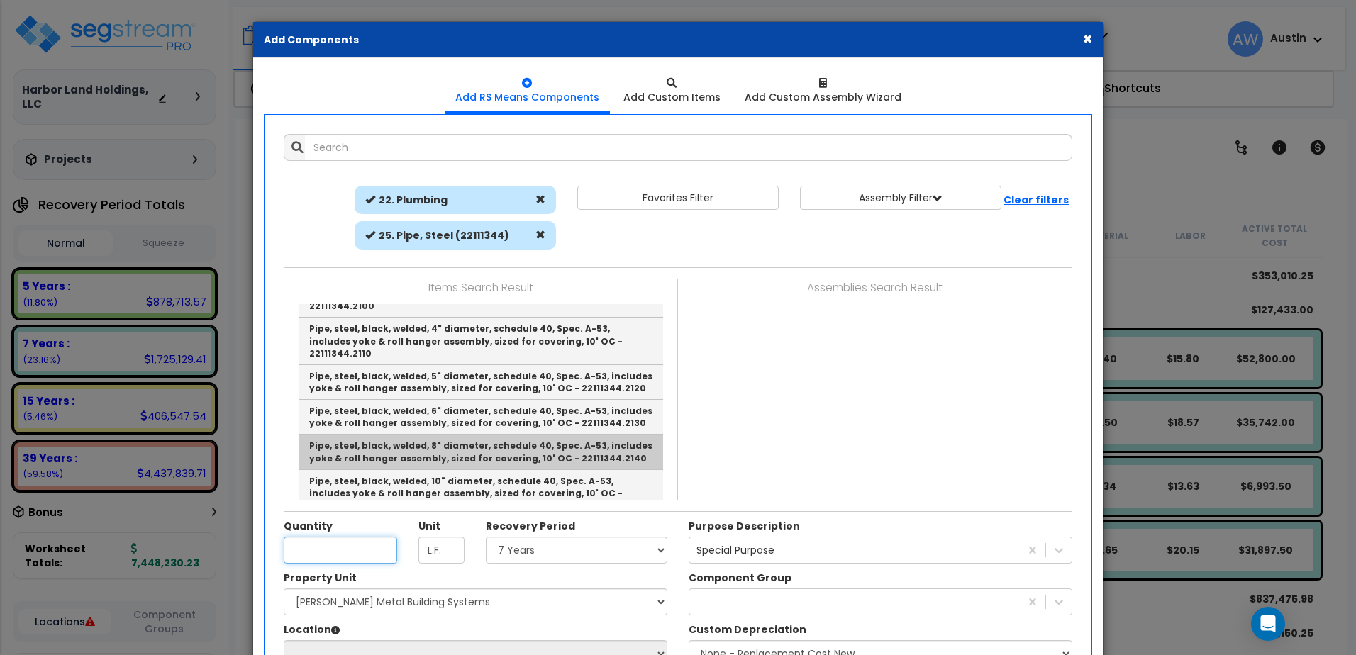
type input "Pipe, steel, black, welded, 8" diameter, schedule 40, Spec. A-53, includes yoke…"
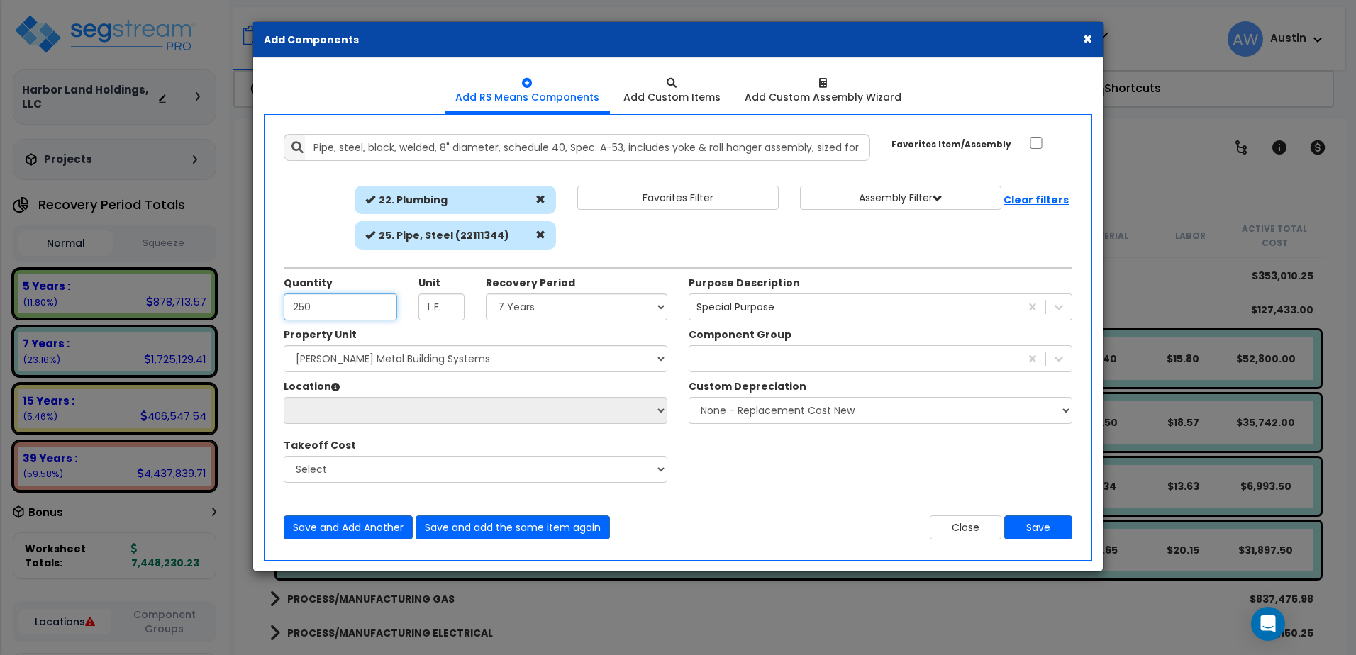
type input "250"
click at [528, 315] on select "Select Land 5 Years 7 Years 15 Years 39 Years 27.5 Year" at bounding box center [577, 307] width 182 height 27
select select "7Y"
click at [486, 294] on select "Select Land 5 Years 7 Years 15 Years 39 Years 27.5 Year" at bounding box center [577, 307] width 182 height 27
click at [732, 362] on div "310" at bounding box center [855, 359] width 331 height 23
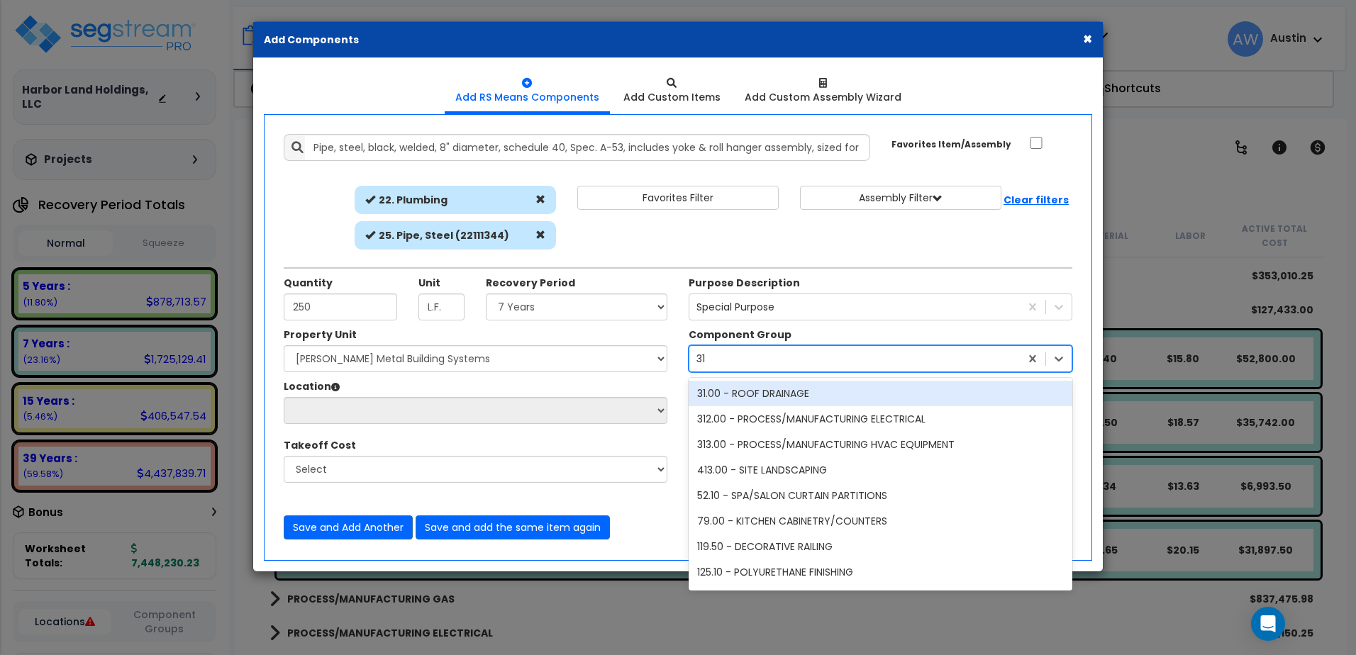
type input "310"
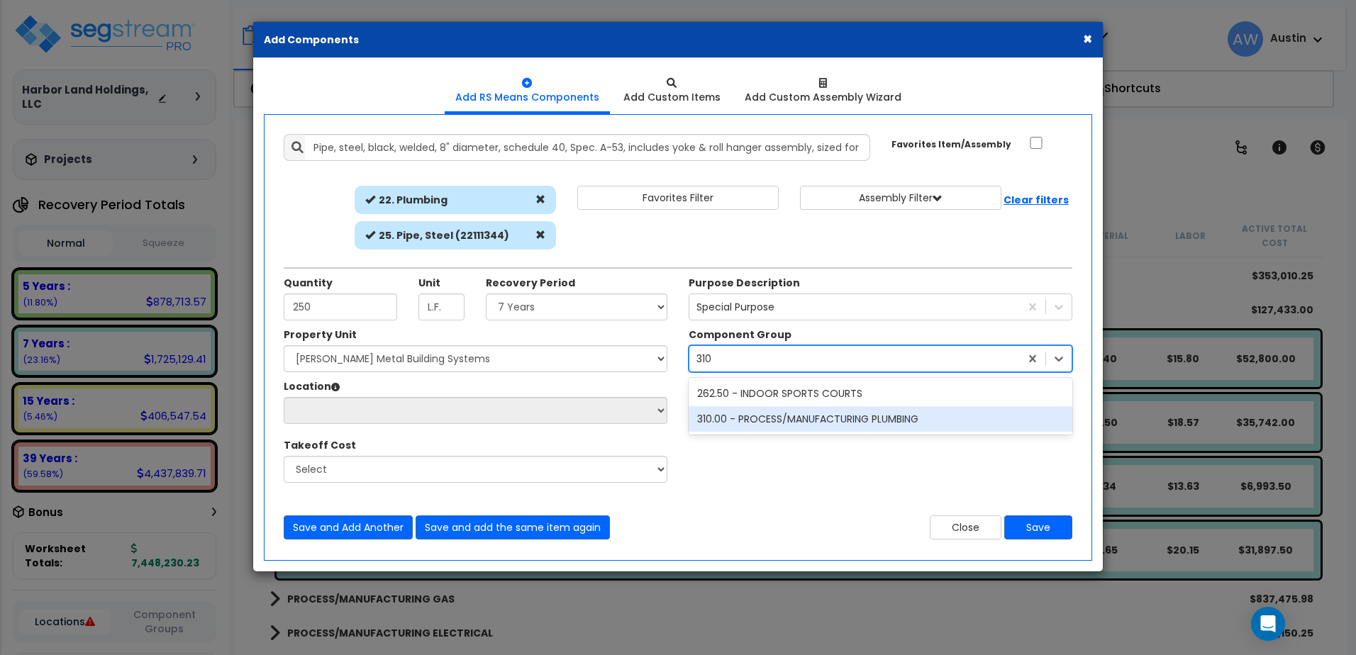
click at [736, 424] on div "310.00 - PROCESS/MANUFACTURING PLUMBING" at bounding box center [881, 419] width 384 height 26
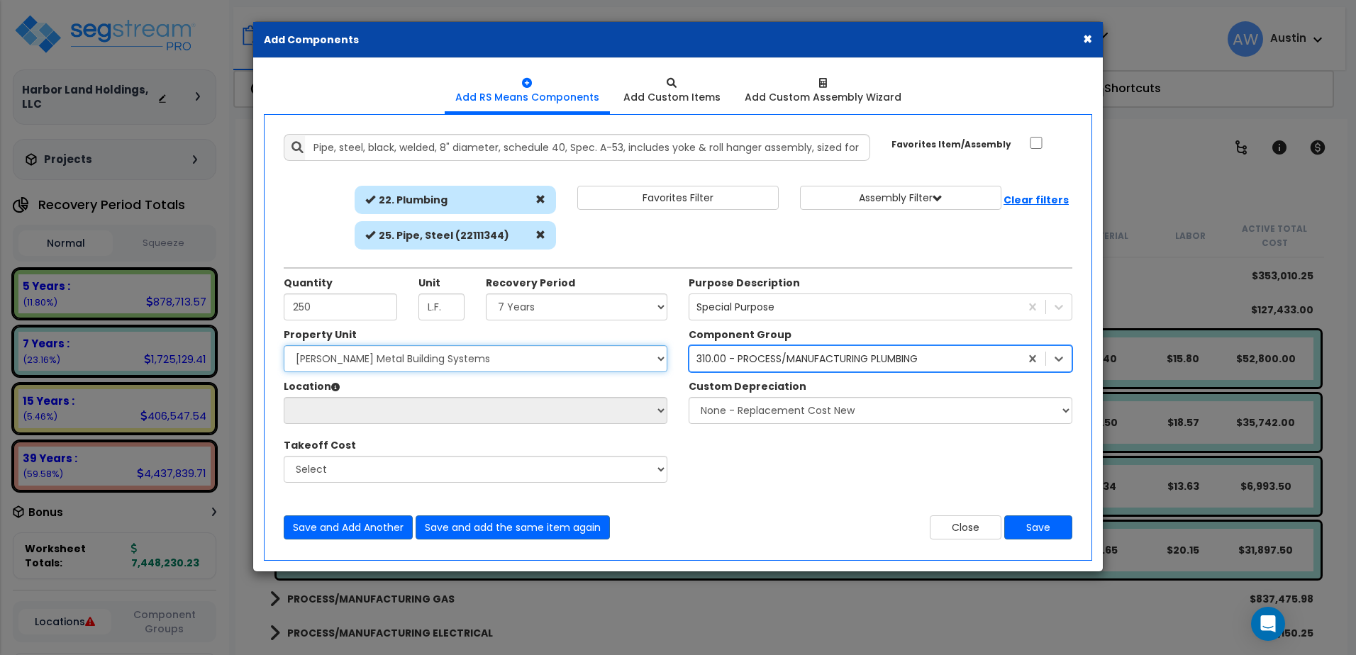
click at [458, 364] on select "Select [PERSON_NAME] Metal Building Systems Site Improvements" at bounding box center [476, 358] width 384 height 27
select select "160317"
click at [284, 345] on select "Select [PERSON_NAME] Metal Building Systems Site Improvements" at bounding box center [476, 358] width 384 height 27
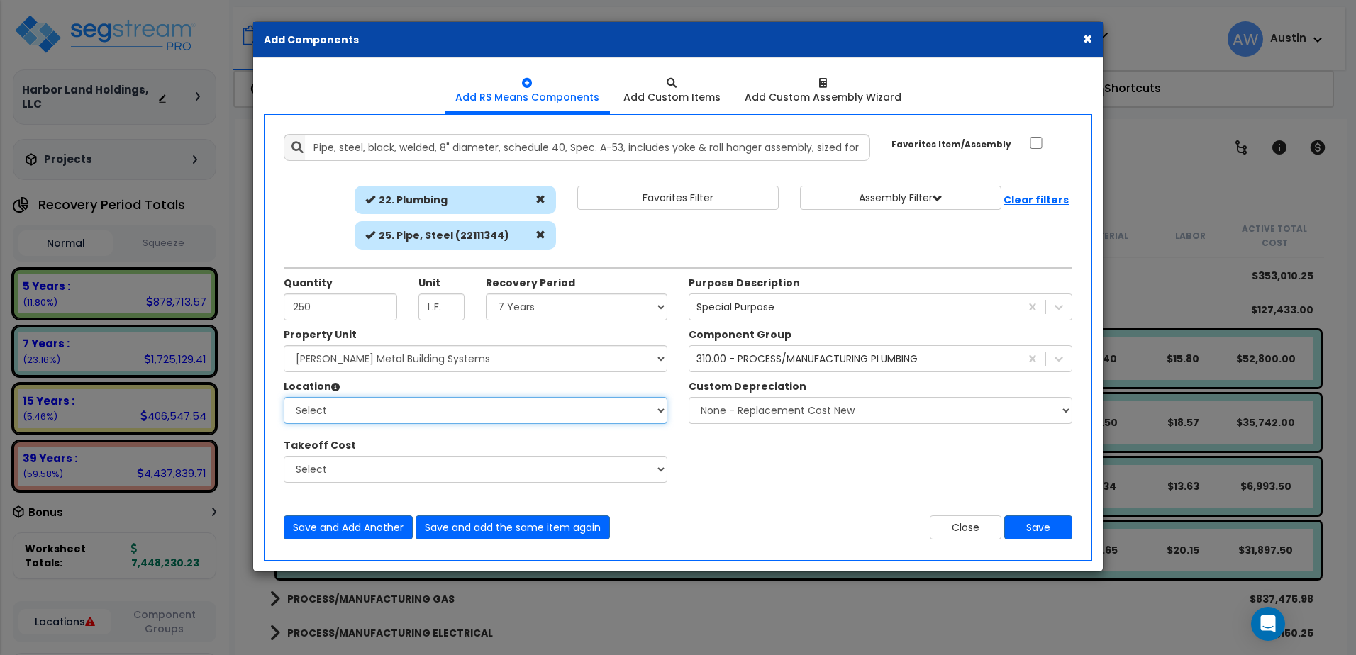
click at [429, 417] on select "Select Building Building Exterior Building Interior Common Areas Add Additional…" at bounding box center [476, 410] width 384 height 27
select select "461"
click at [284, 397] on select "Select Building Building Exterior Building Interior Common Areas Add Additional…" at bounding box center [476, 410] width 384 height 27
click at [1053, 528] on button "Save" at bounding box center [1038, 528] width 68 height 24
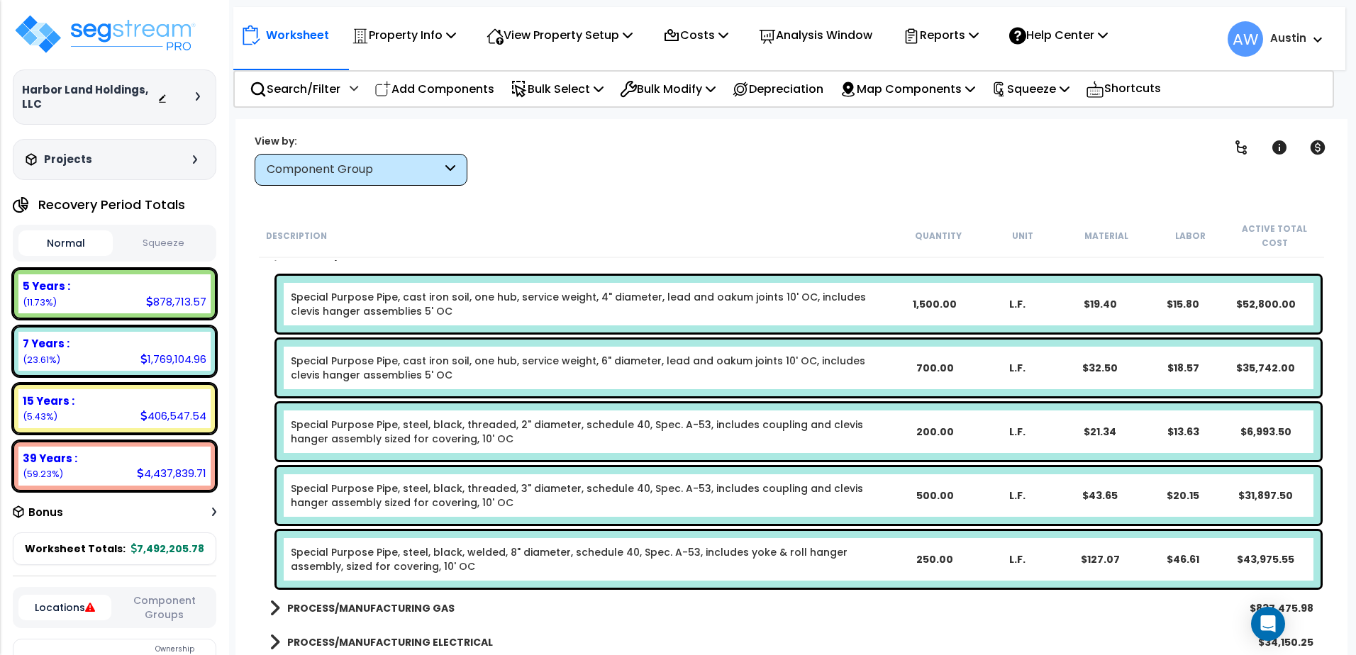
scroll to position [1804, 0]
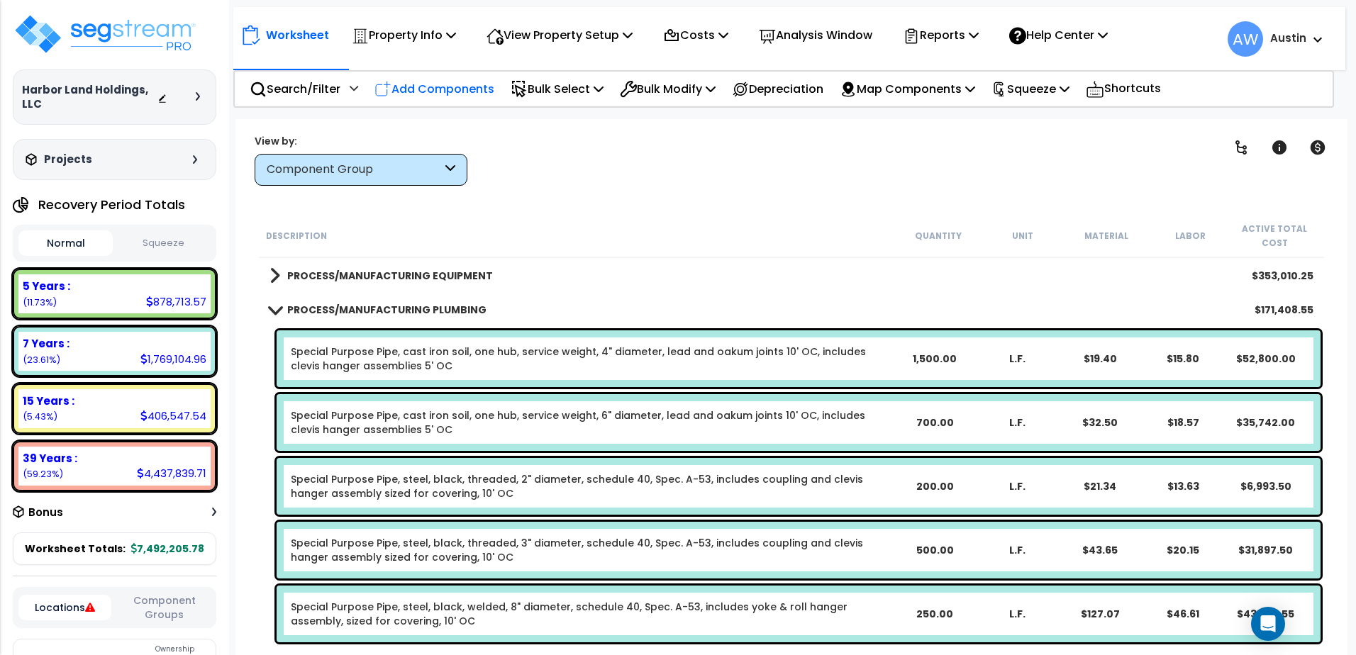
click at [451, 94] on p "Add Components" at bounding box center [435, 88] width 120 height 19
select select
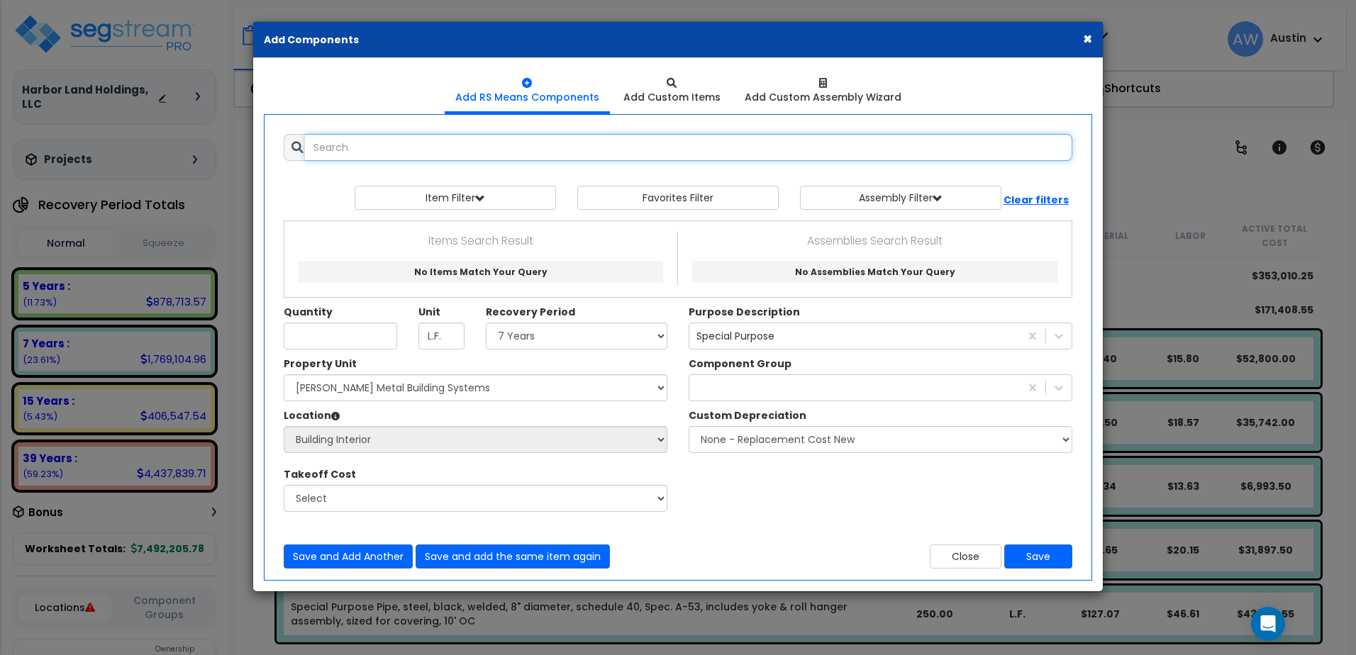
select select
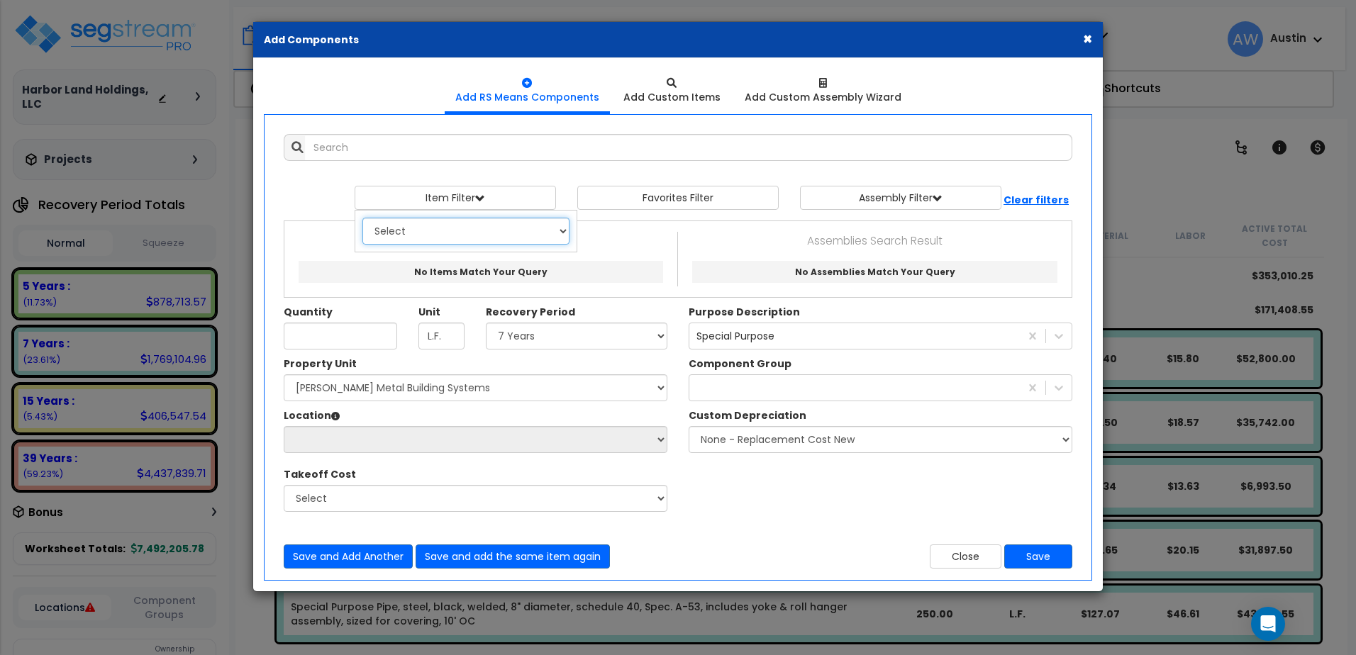
click at [448, 235] on select "Select 0. Custom Item 1. General Requirements 2. Existing Conditions 3. Concret…" at bounding box center [465, 231] width 207 height 27
select select "22000000"
click at [362, 218] on select "Select 0. Custom Item 1. General Requirements 2. Existing Conditions 3. Concret…" at bounding box center [465, 231] width 207 height 27
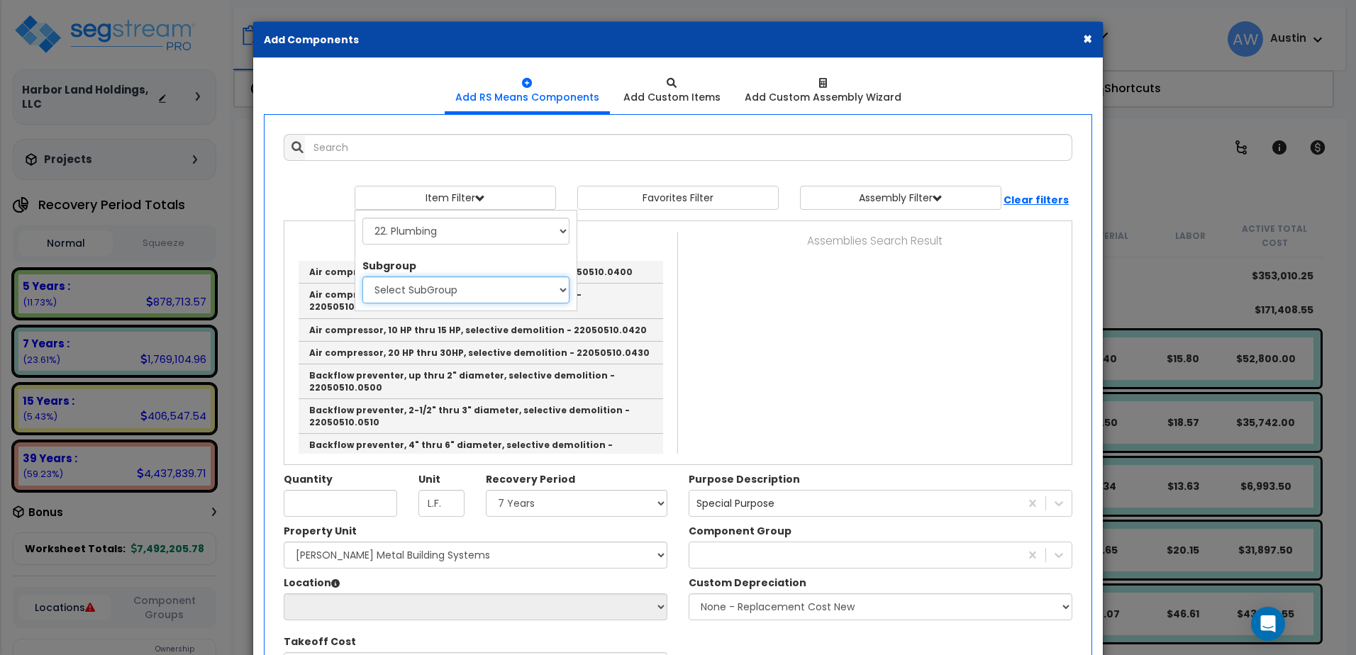
click at [461, 296] on select "Select SubGroup 1. Labor Adjustment Factors (22010220) 2. Plumbing Demolition (…" at bounding box center [465, 290] width 207 height 27
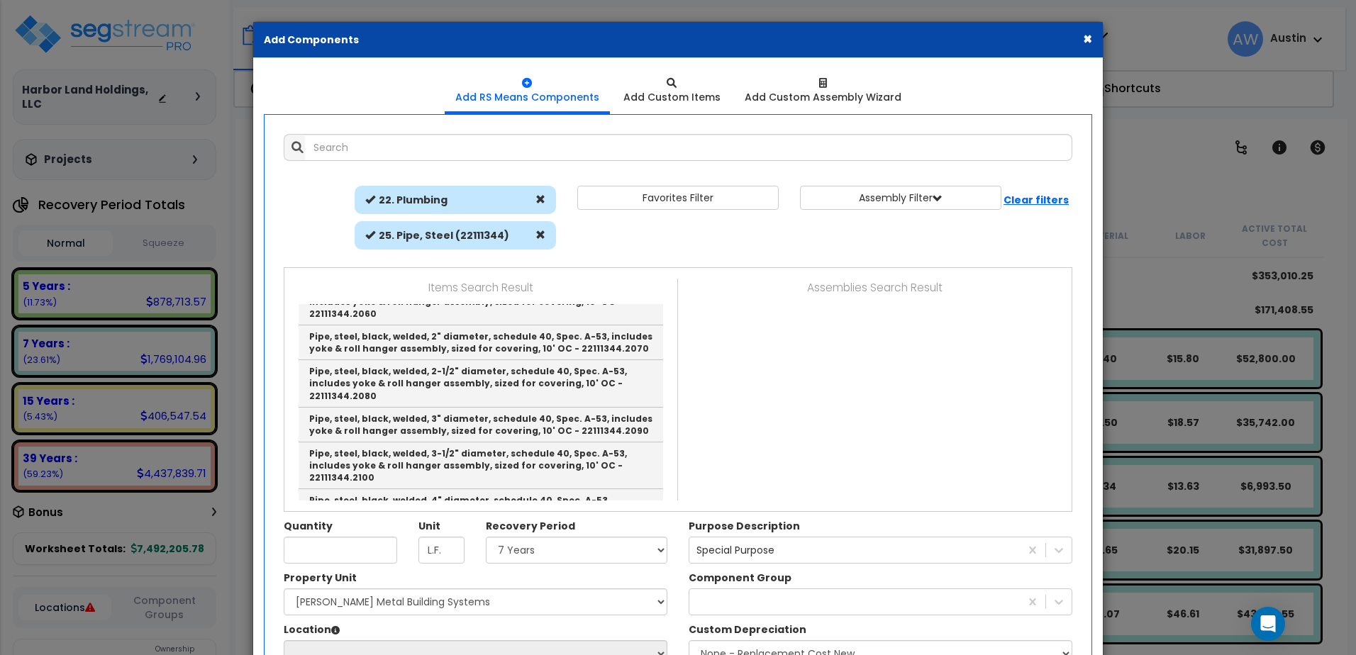
scroll to position [2060, 0]
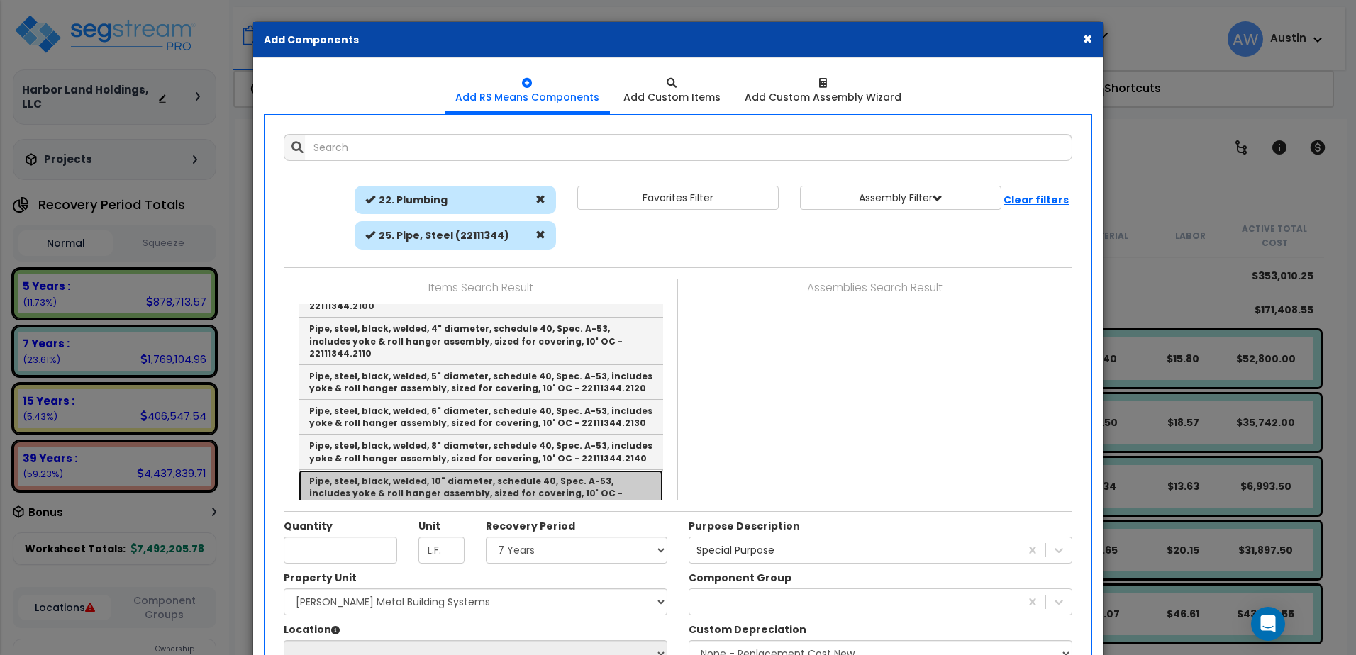
click at [583, 470] on link "Pipe, steel, black, welded, 10" diameter, schedule 40, Spec. A-53, includes yok…" at bounding box center [481, 493] width 365 height 47
type input "Pipe, steel, black, welded, 10" diameter, schedule 40, Spec. A-53, includes yok…"
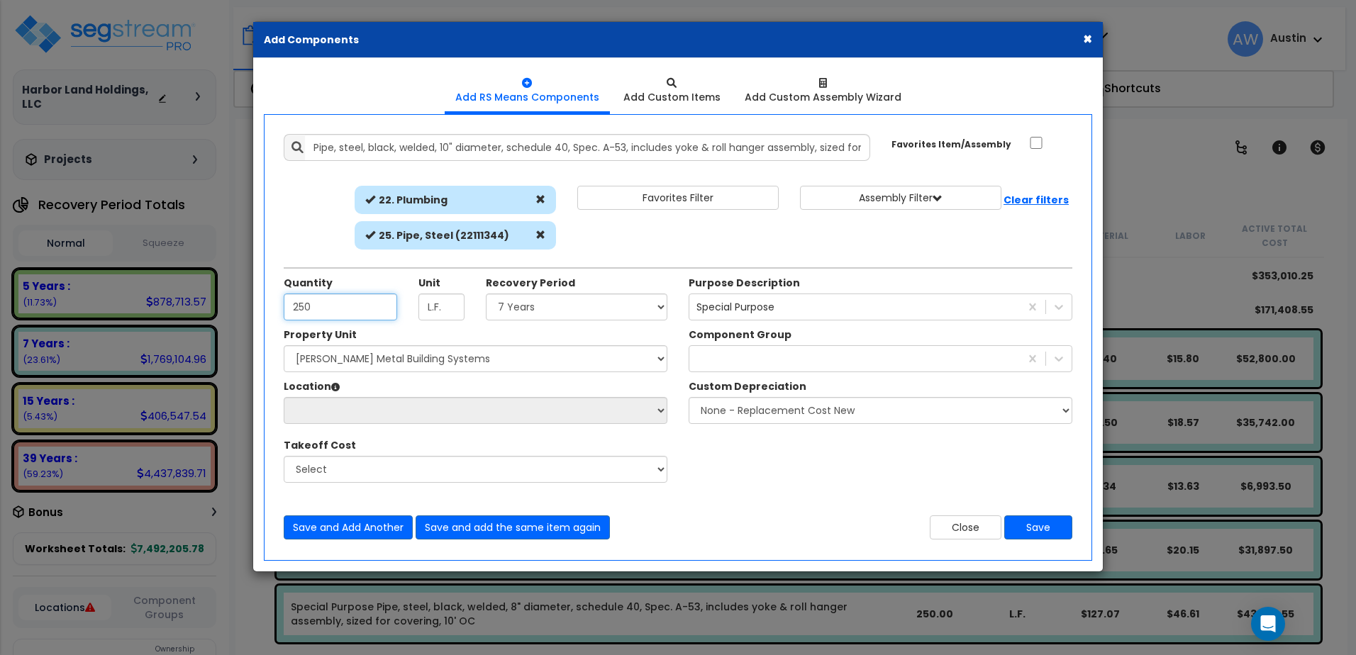
type input "250"
click at [512, 309] on select "Select Land 5 Years 7 Years 15 Years 39 Years 27.5 Year" at bounding box center [577, 307] width 182 height 27
select select "7Y"
click at [486, 294] on select "Select Land 5 Years 7 Years 15 Years 39 Years 27.5 Year" at bounding box center [577, 307] width 182 height 27
click at [713, 360] on div "310" at bounding box center [855, 359] width 331 height 23
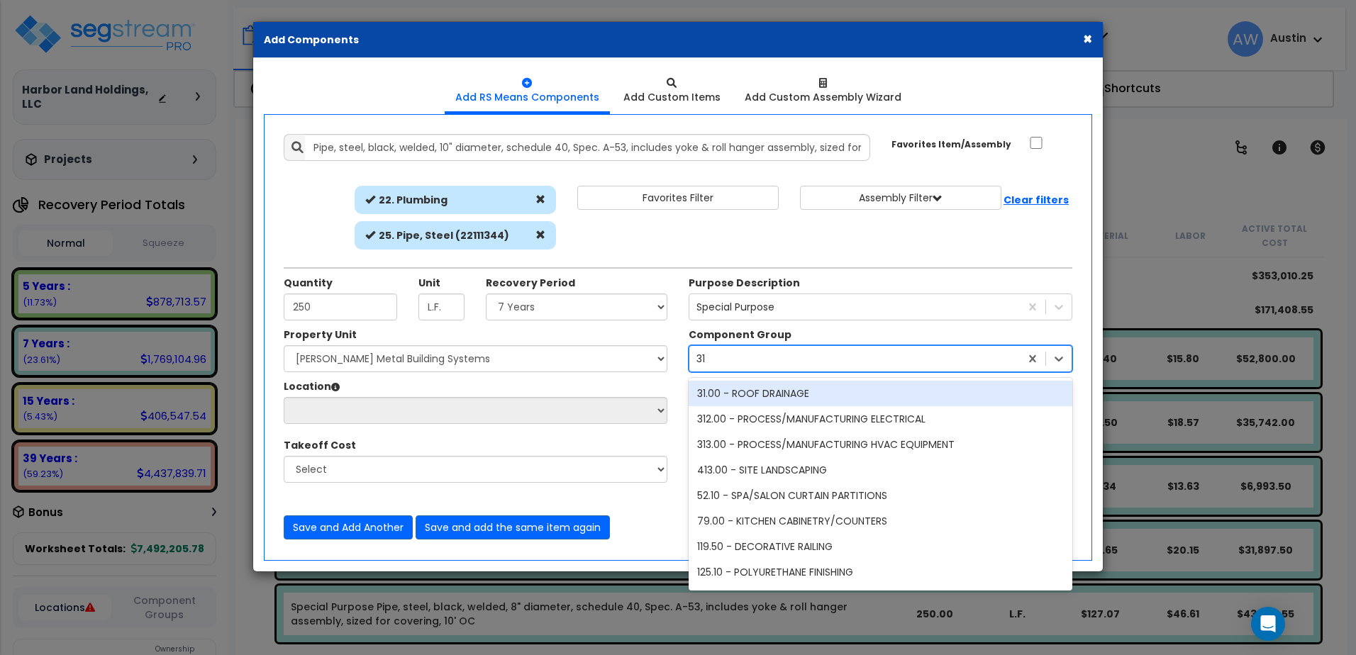
type input "310"
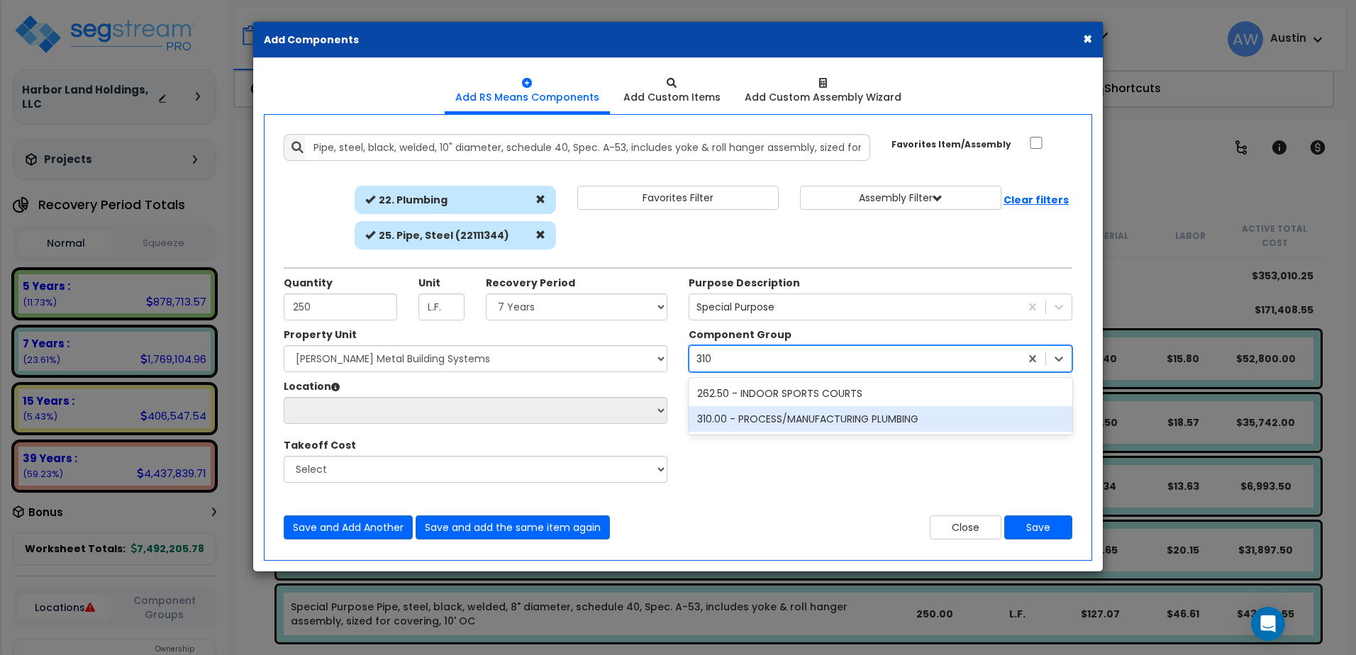
click at [737, 420] on div "310.00 - PROCESS/MANUFACTURING PLUMBING" at bounding box center [881, 419] width 384 height 26
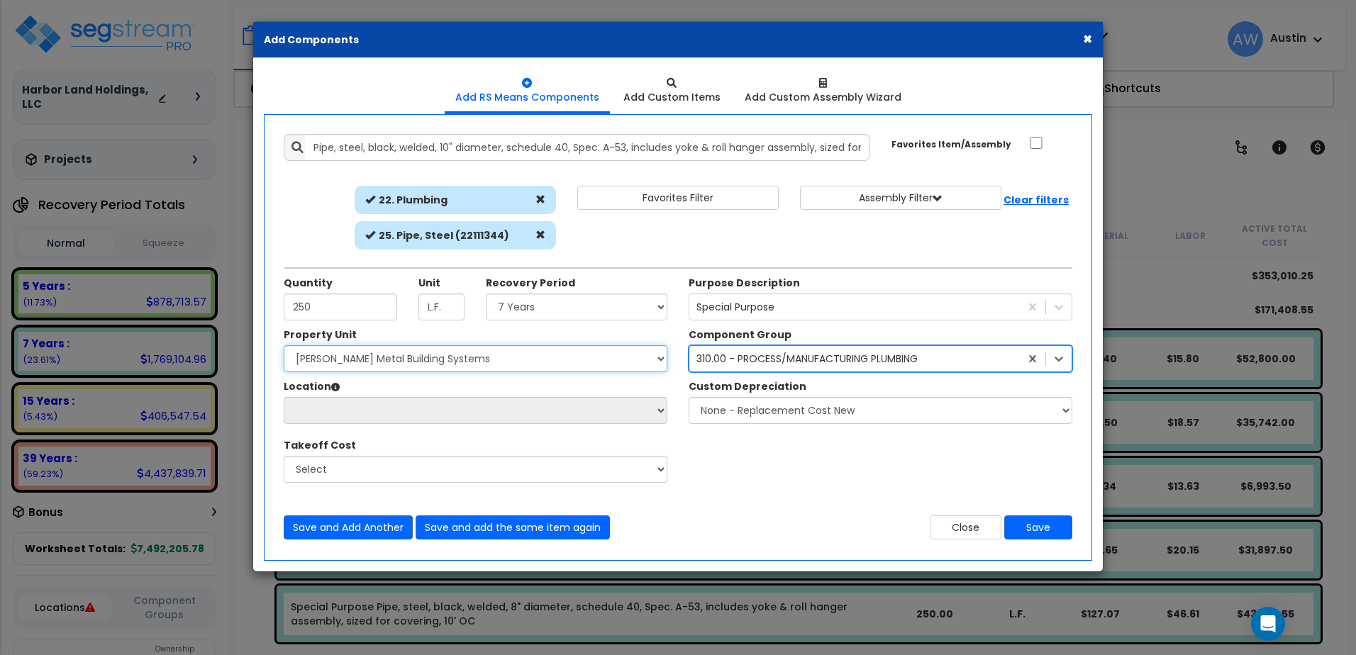
click at [365, 365] on select "Select [PERSON_NAME] Metal Building Systems Site Improvements" at bounding box center [476, 358] width 384 height 27
select select "160317"
click at [284, 345] on select "Select [PERSON_NAME] Metal Building Systems Site Improvements" at bounding box center [476, 358] width 384 height 27
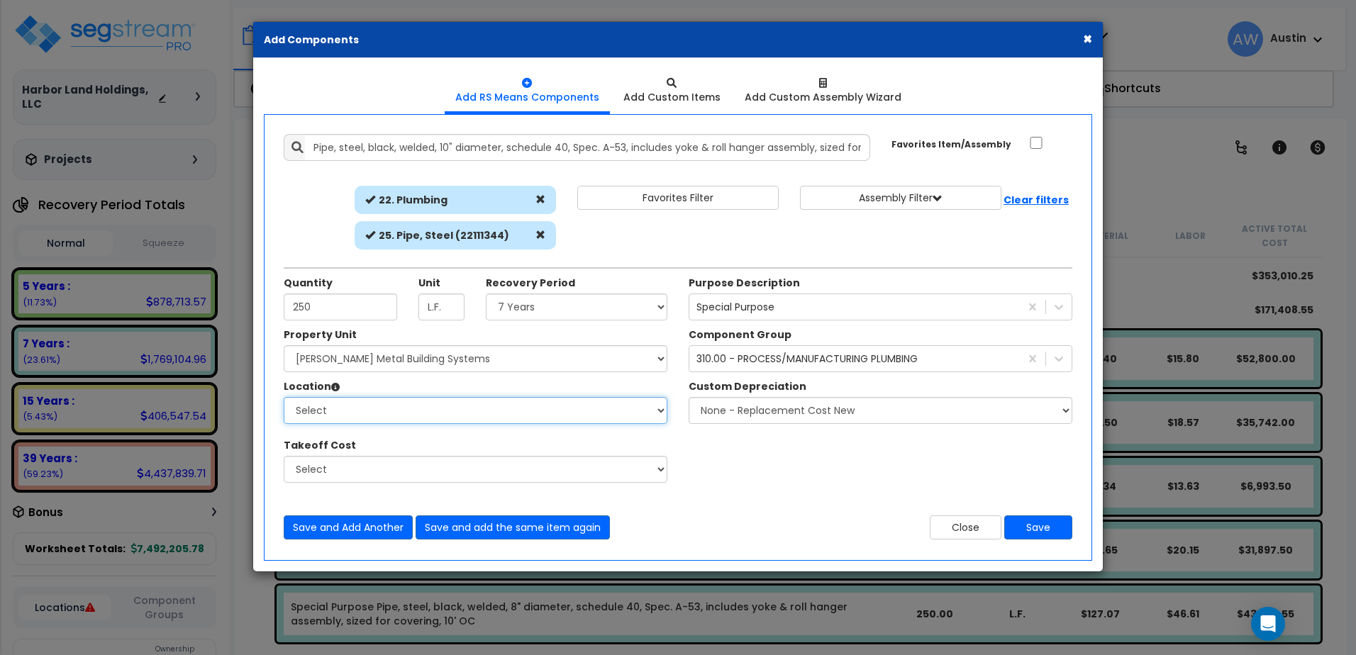
click at [365, 401] on select "Select Building Building Exterior Building Interior Common Areas Add Additional…" at bounding box center [476, 410] width 384 height 27
select select "461"
click at [284, 397] on select "Select Building Building Exterior Building Interior Common Areas Add Additional…" at bounding box center [476, 410] width 384 height 27
click at [1030, 526] on button "Save" at bounding box center [1038, 528] width 68 height 24
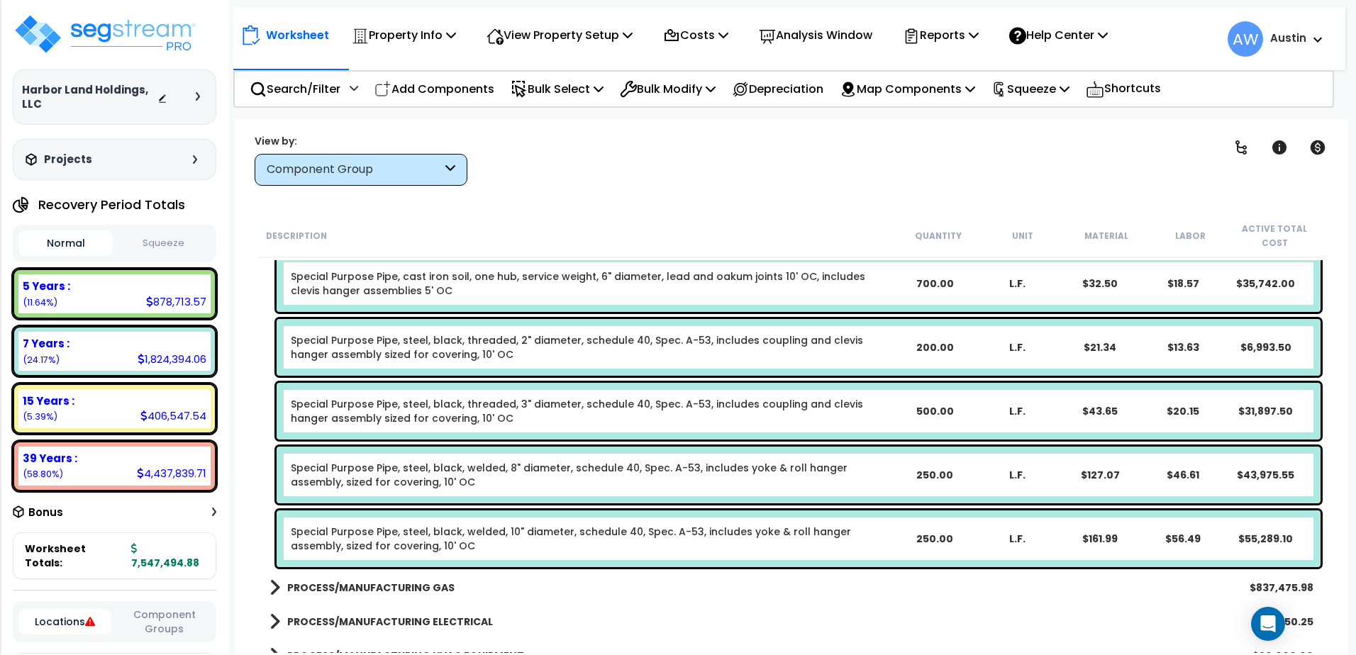
scroll to position [1946, 0]
